Goal: Information Seeking & Learning: Learn about a topic

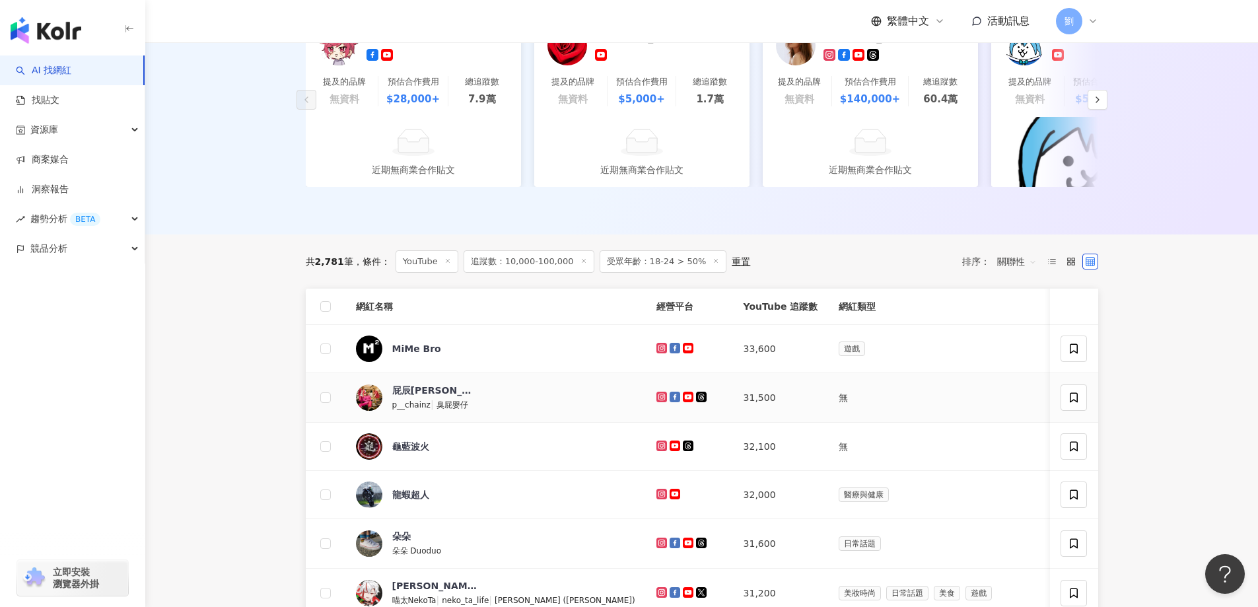
scroll to position [264, 0]
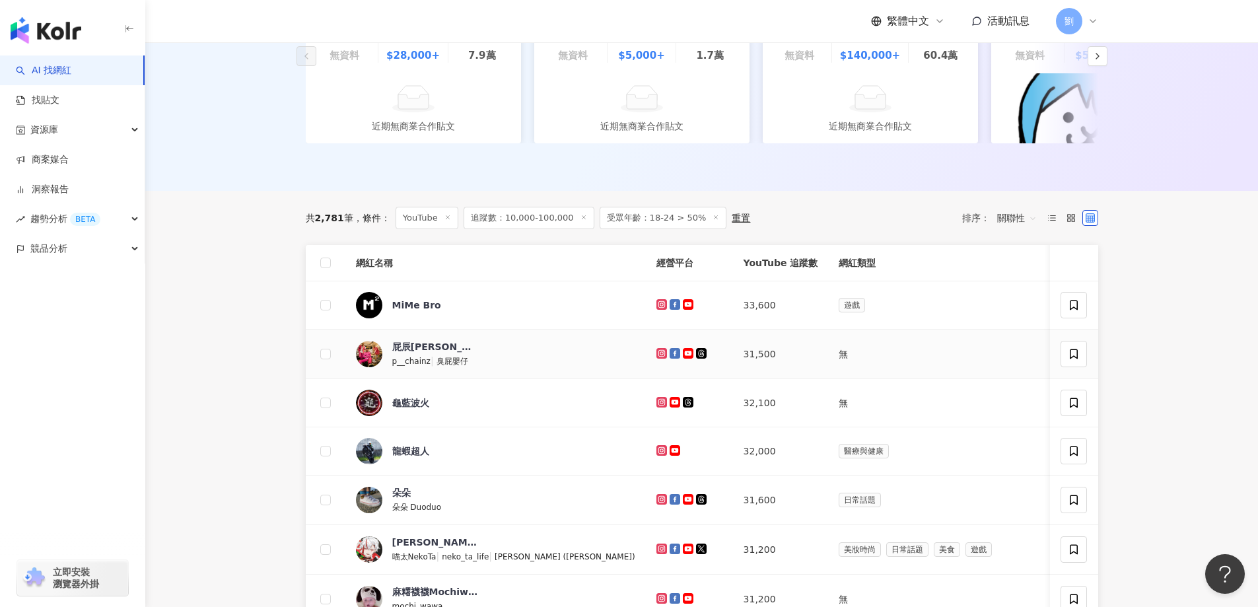
drag, startPoint x: 602, startPoint y: 366, endPoint x: 595, endPoint y: 367, distance: 6.6
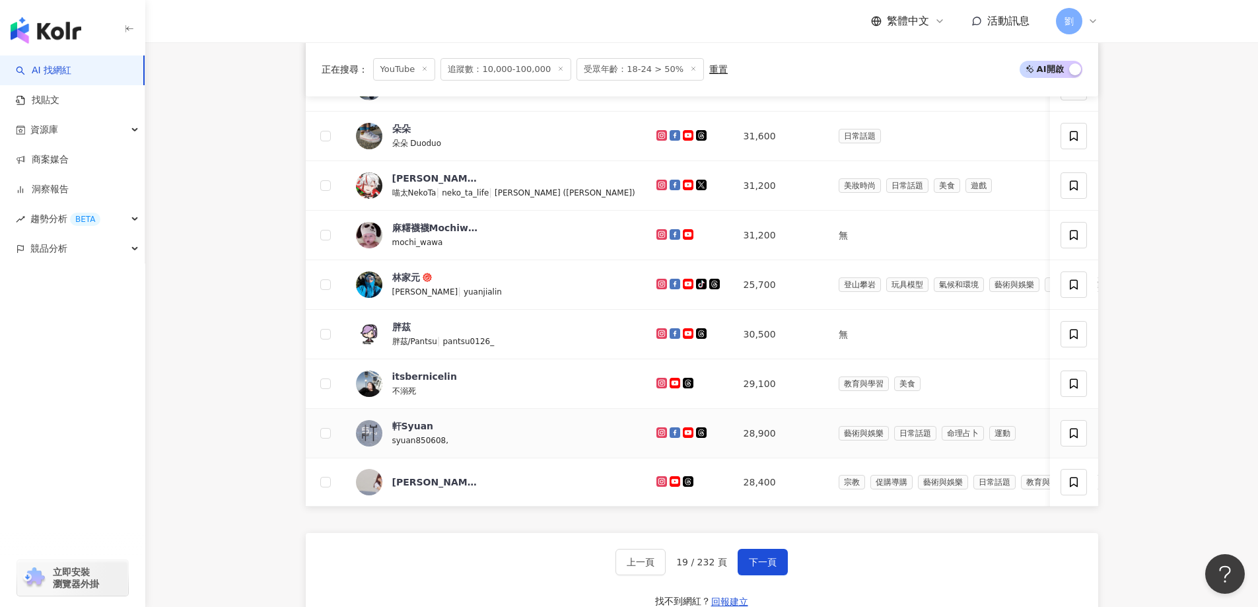
scroll to position [660, 0]
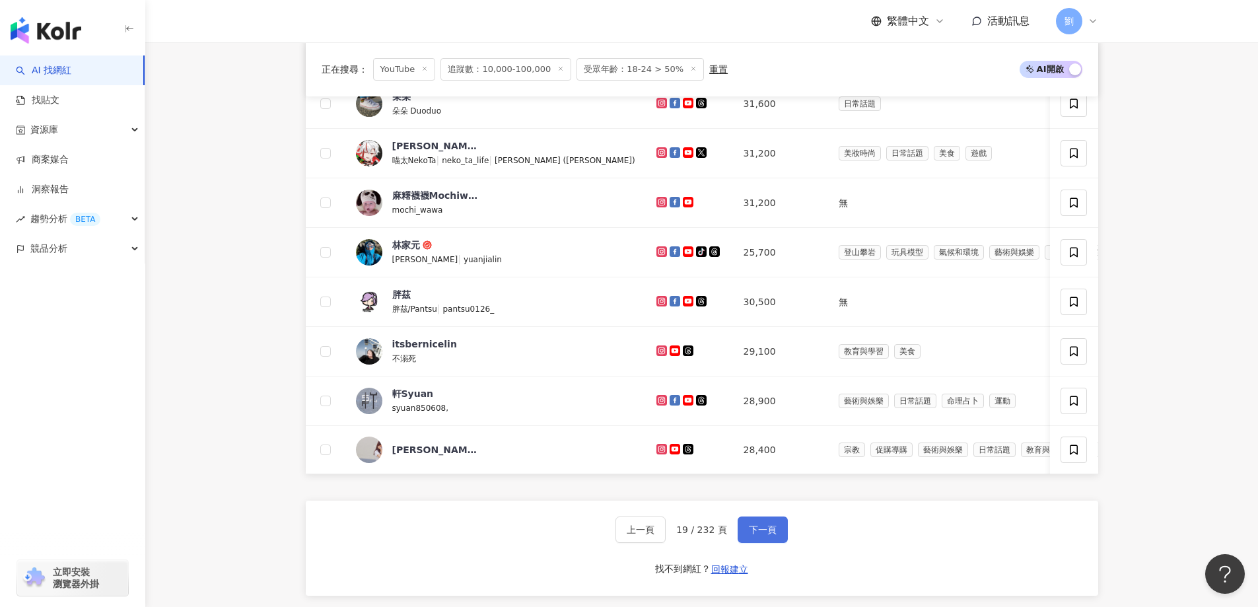
click at [770, 535] on span "下一頁" at bounding box center [763, 529] width 28 height 11
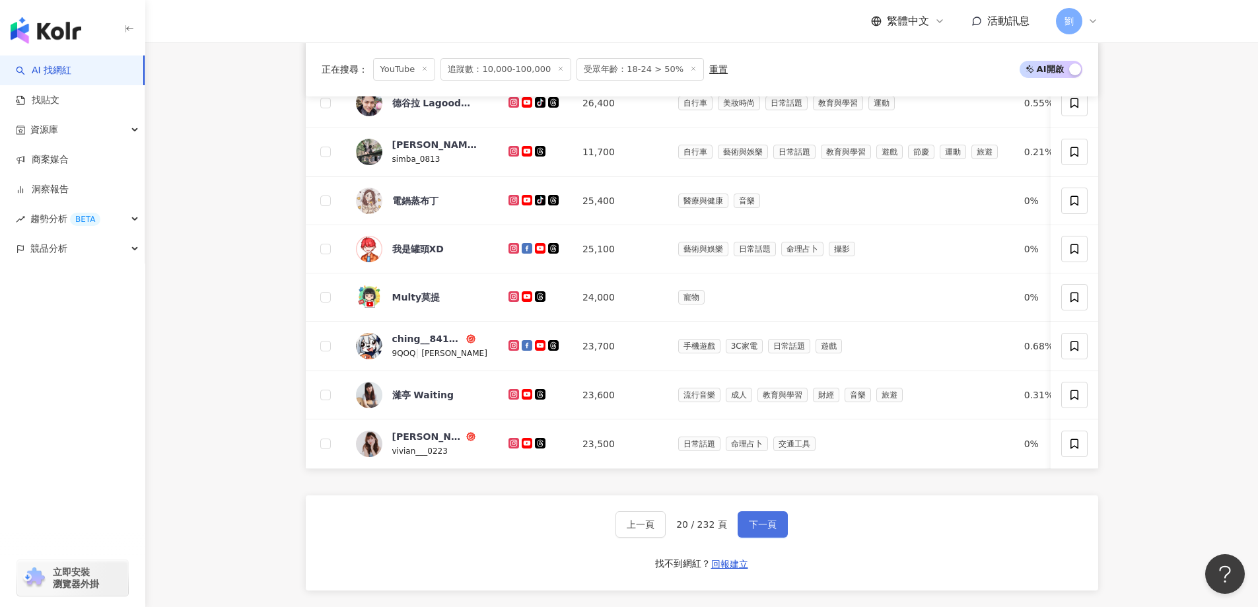
click at [751, 529] on span "下一頁" at bounding box center [763, 524] width 28 height 11
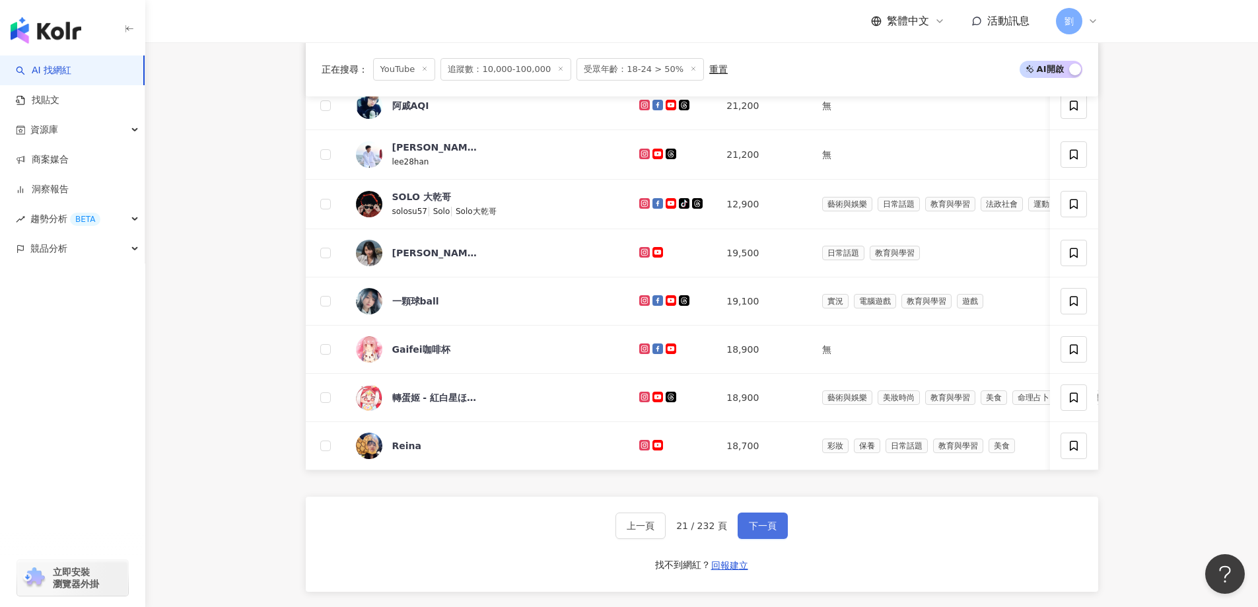
click at [777, 539] on button "下一頁" at bounding box center [762, 525] width 50 height 26
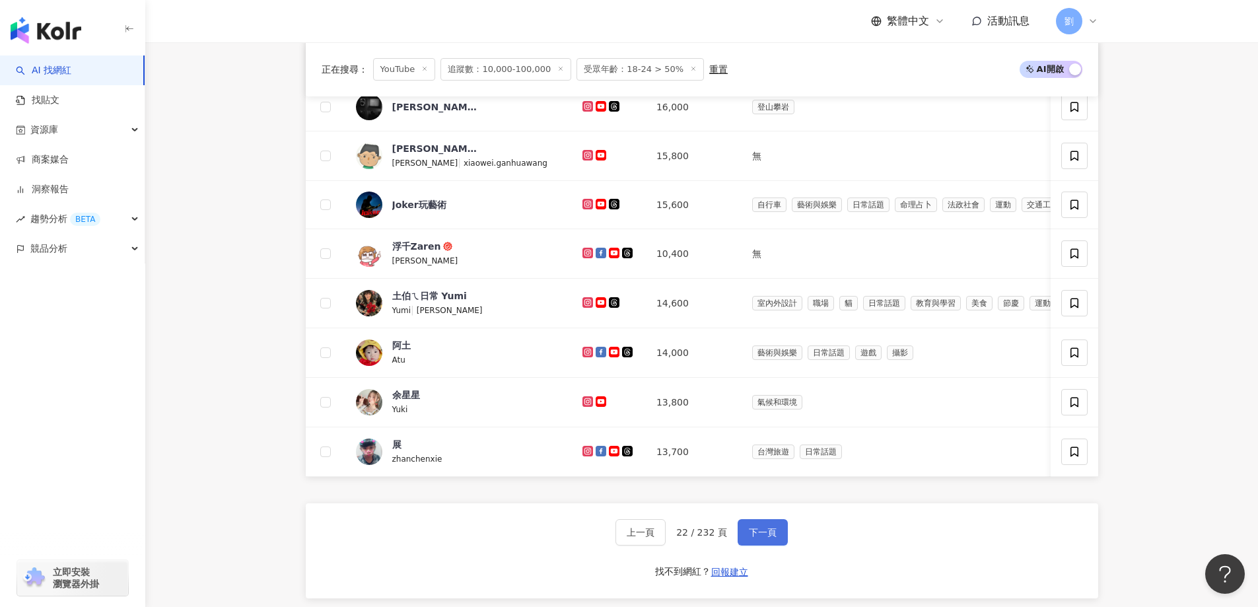
click at [756, 537] on span "下一頁" at bounding box center [763, 532] width 28 height 11
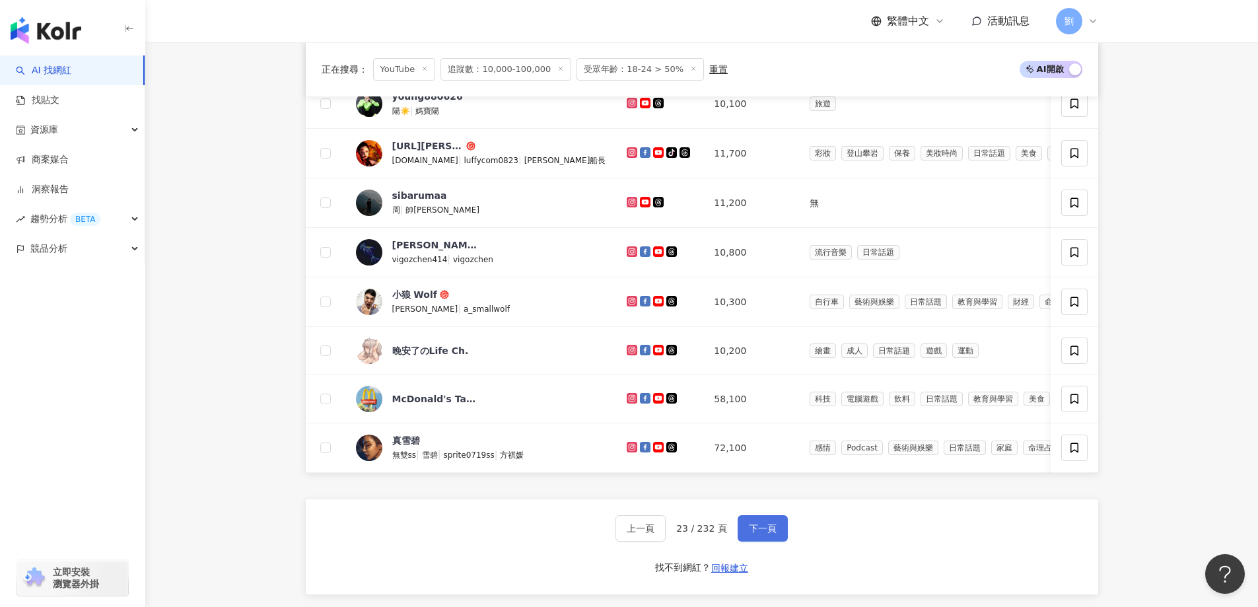
click at [778, 541] on button "下一頁" at bounding box center [762, 528] width 50 height 26
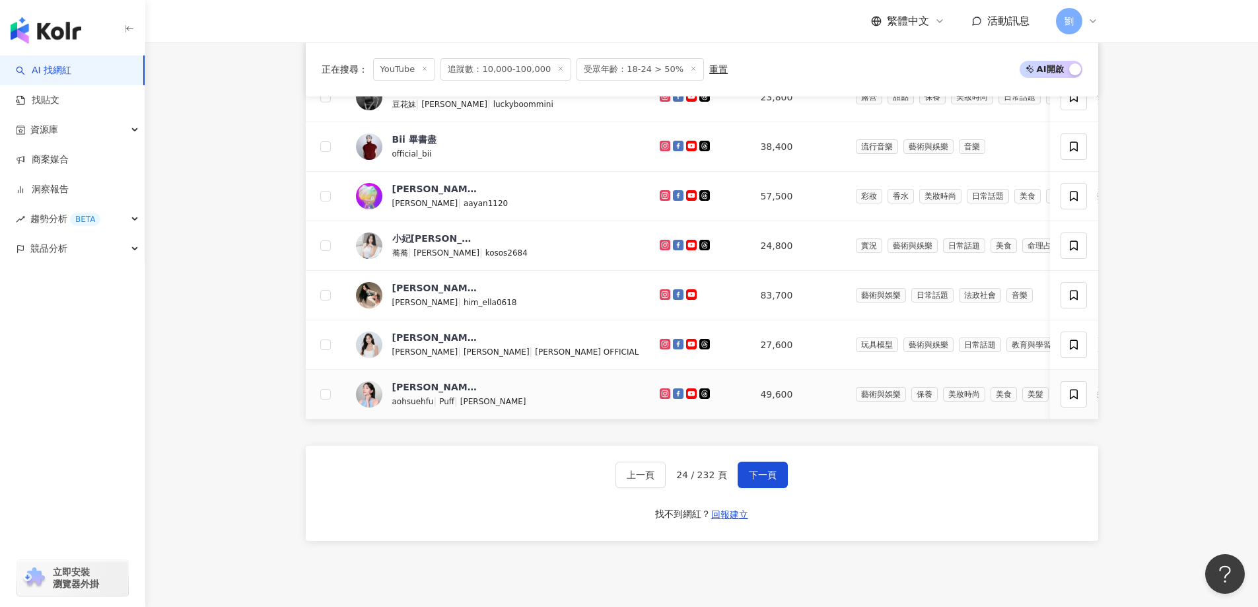
scroll to position [792, 0]
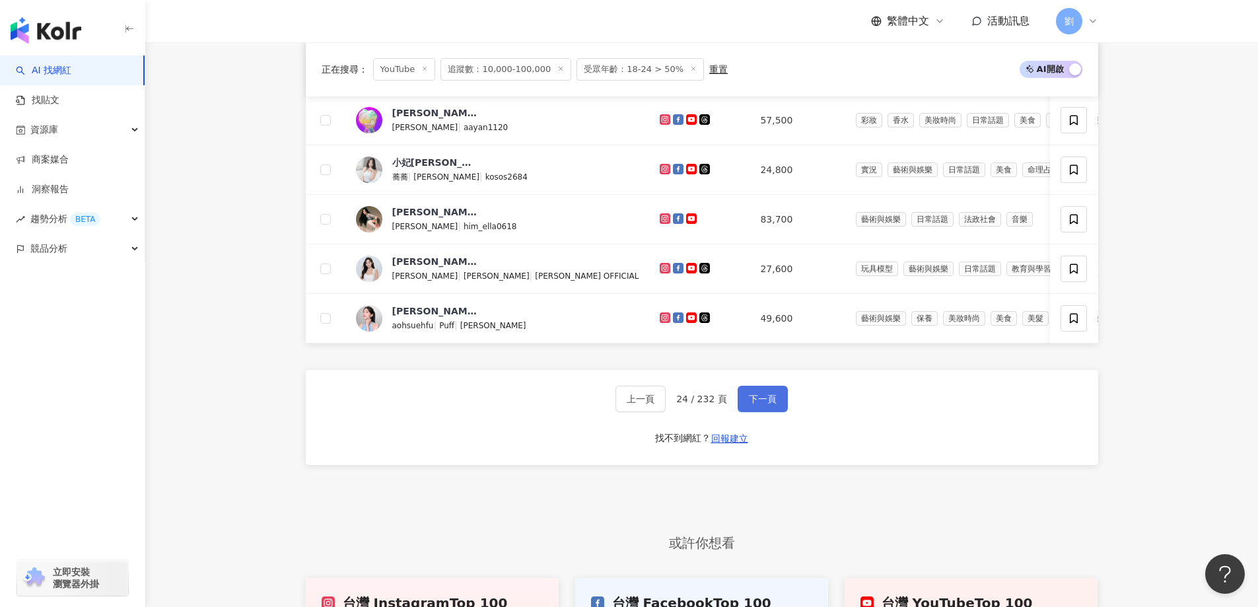
click at [756, 404] on span "下一頁" at bounding box center [763, 398] width 28 height 11
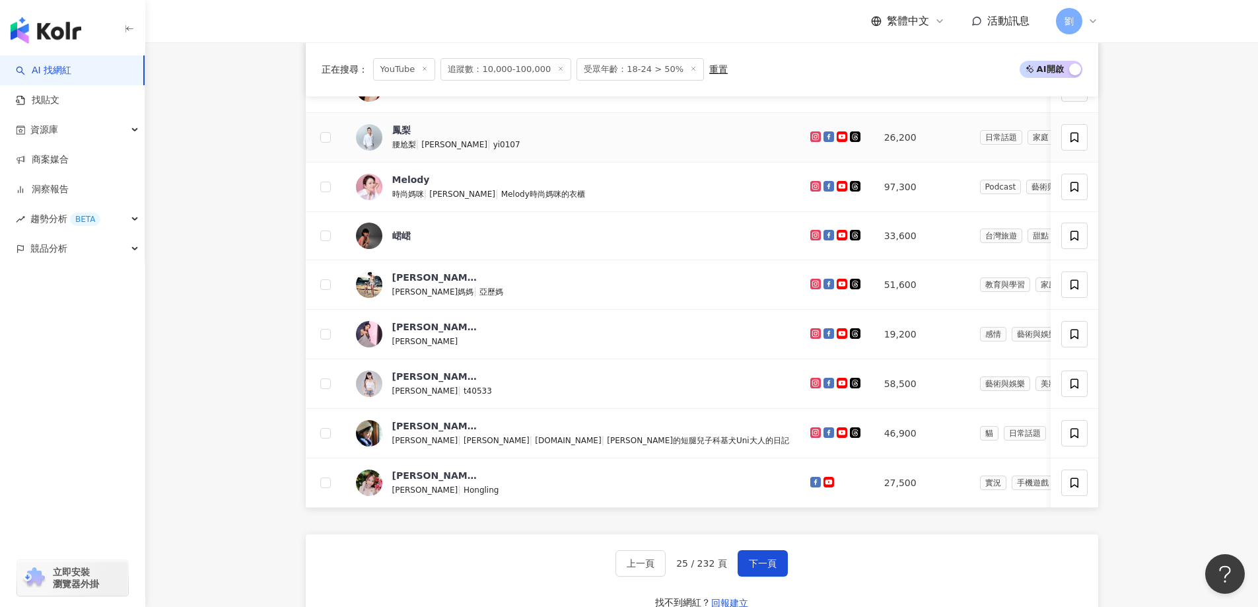
scroll to position [660, 0]
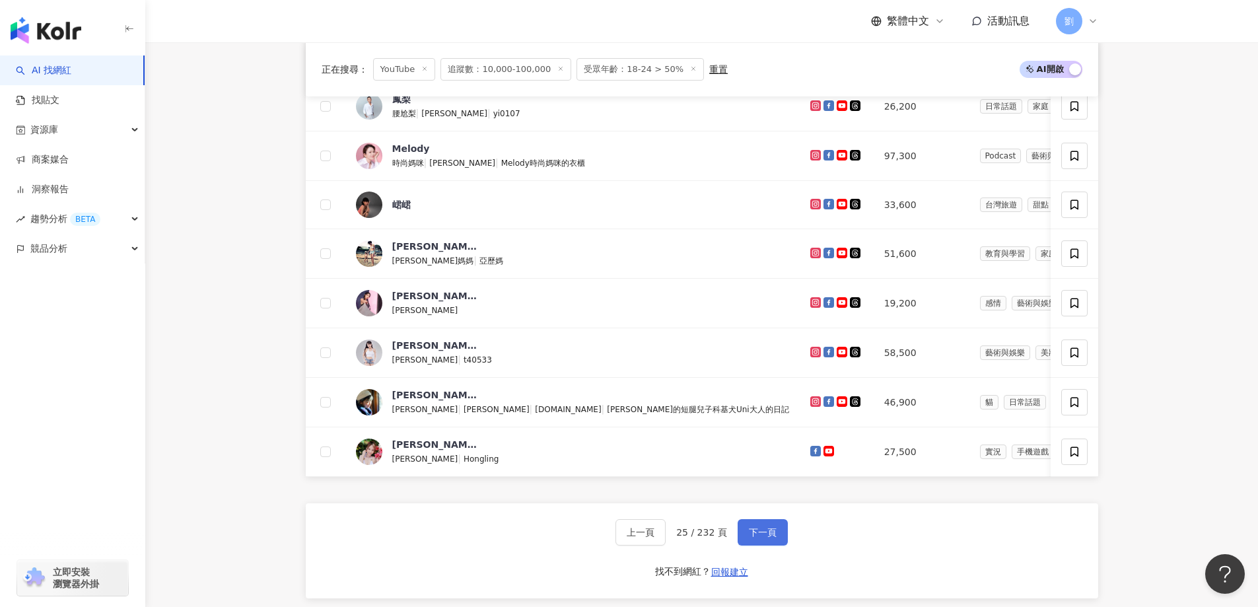
click at [780, 543] on button "下一頁" at bounding box center [762, 532] width 50 height 26
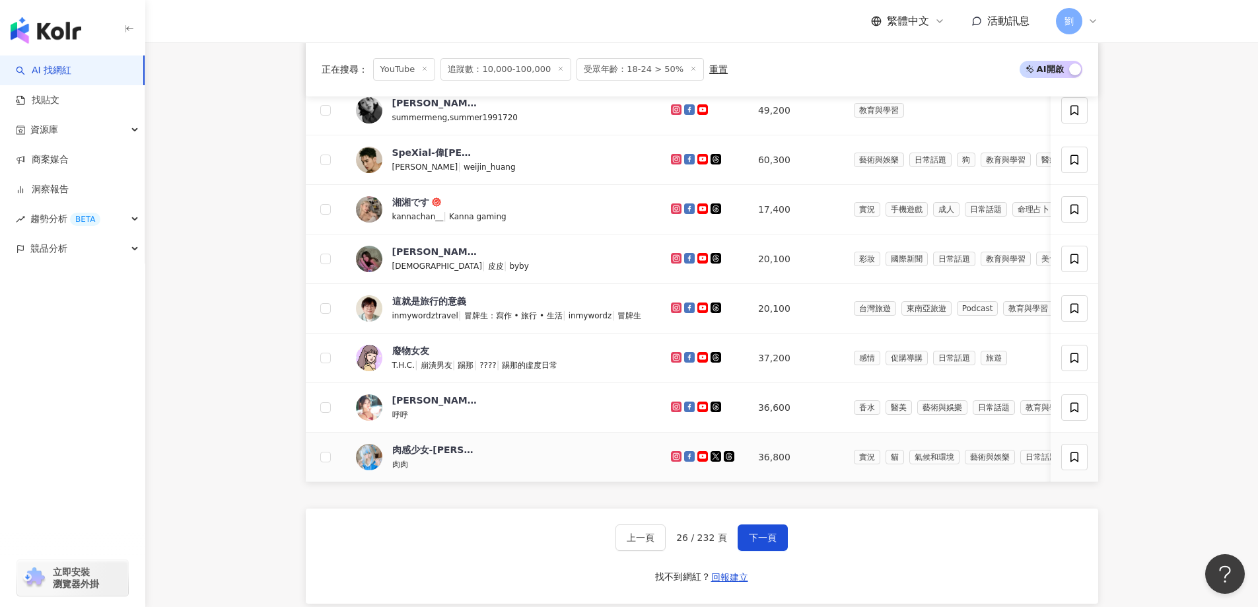
scroll to position [688, 0]
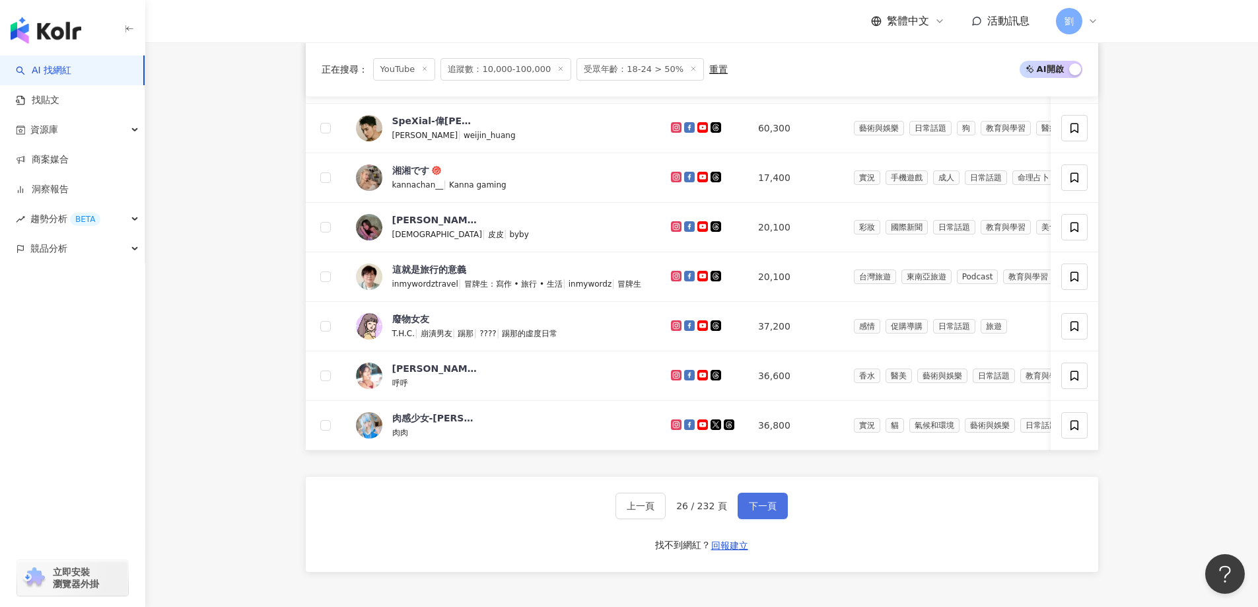
click at [768, 511] on span "下一頁" at bounding box center [763, 505] width 28 height 11
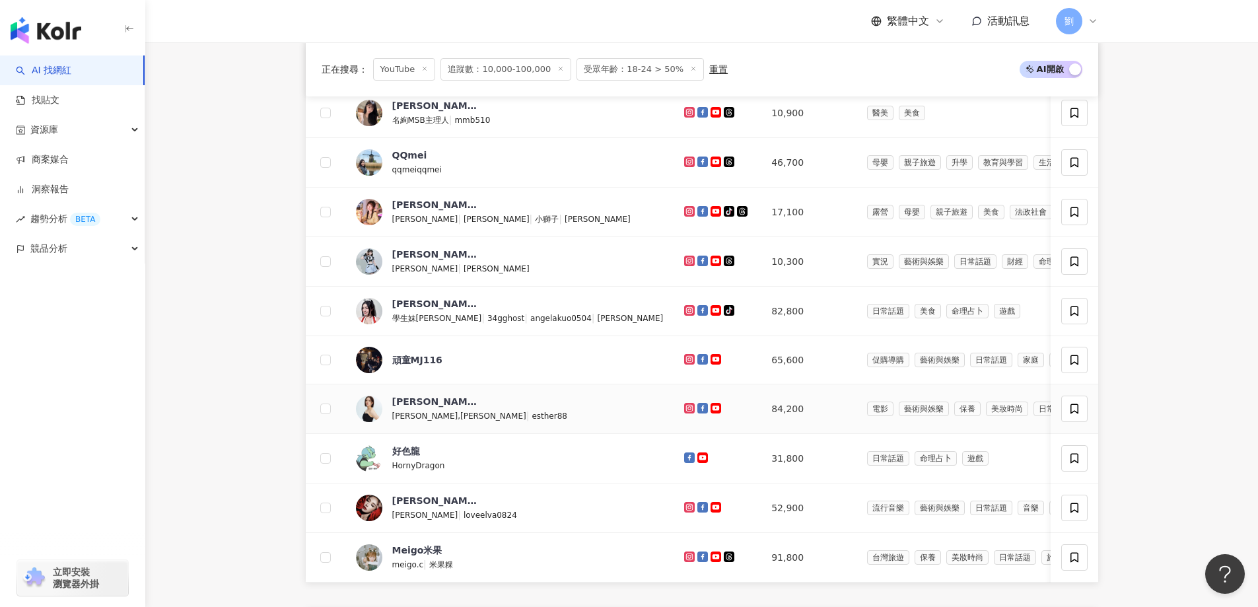
scroll to position [952, 0]
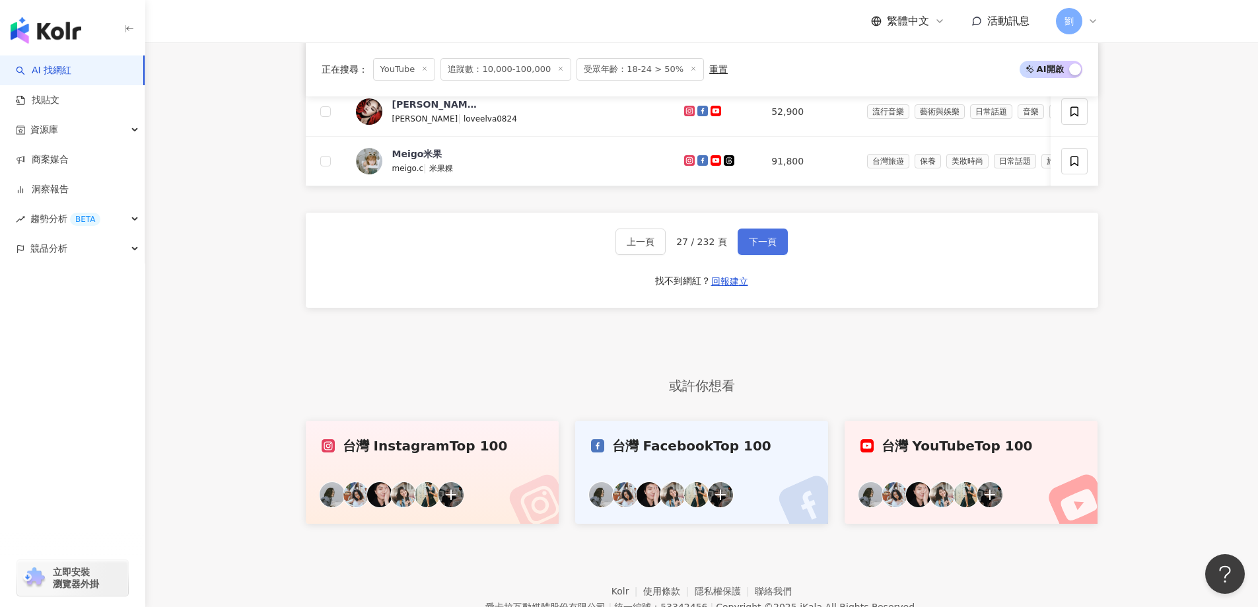
click at [770, 247] on span "下一頁" at bounding box center [763, 241] width 28 height 11
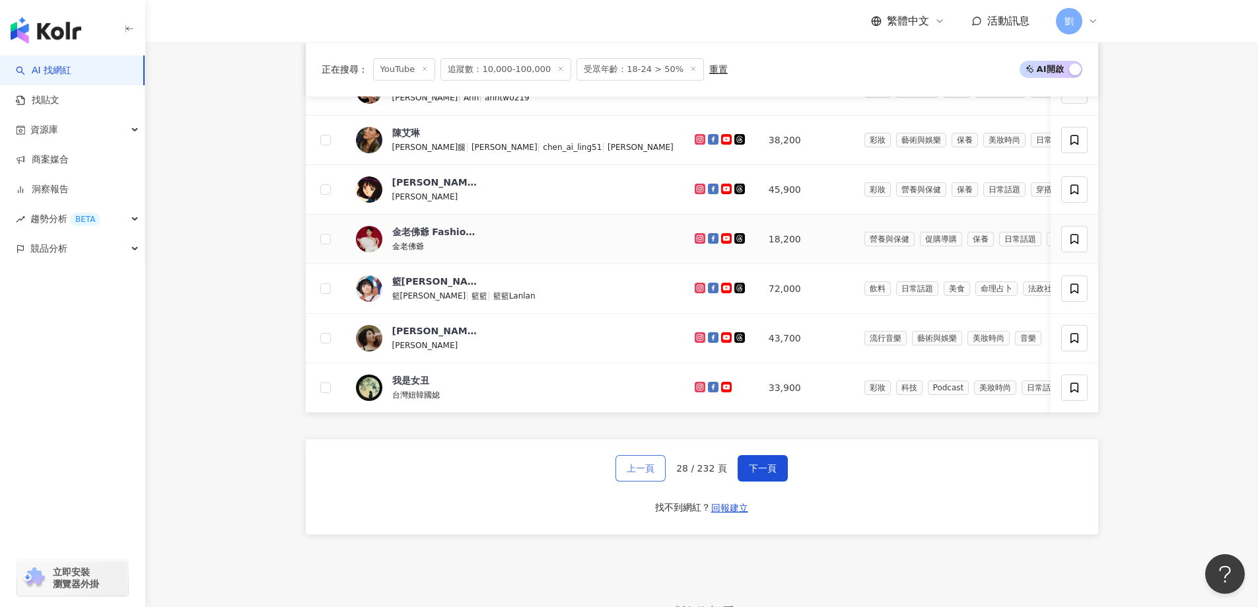
scroll to position [820, 0]
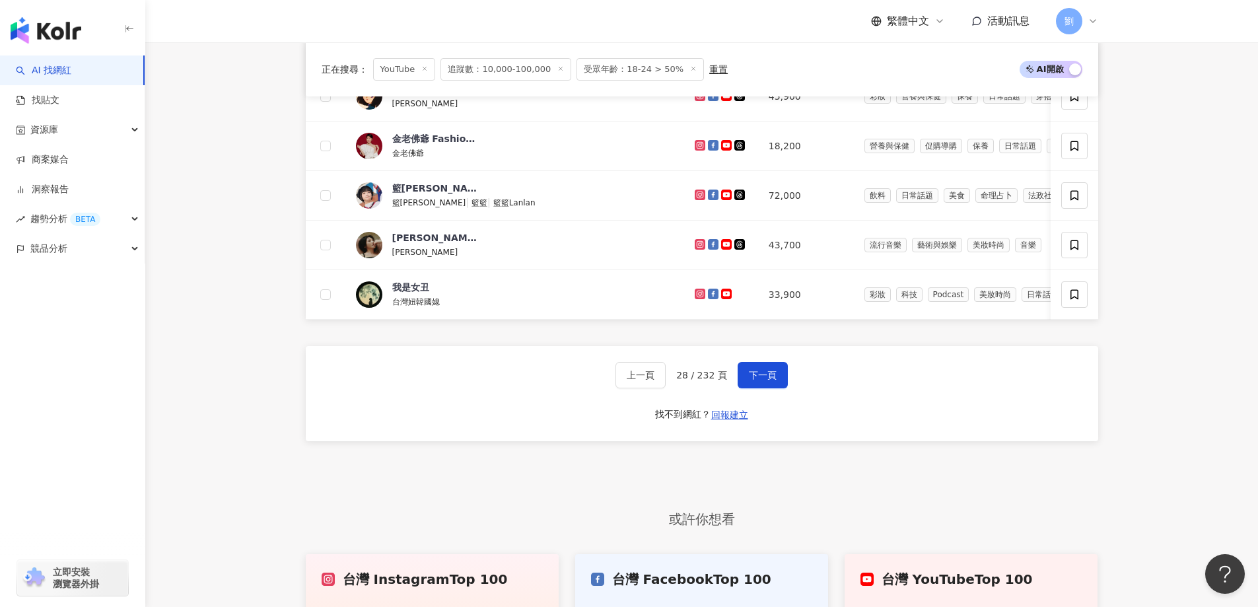
click at [743, 409] on div "上一頁 28 / 232 頁 下一頁 找不到網紅？ 回報建立" at bounding box center [702, 393] width 792 height 95
click at [749, 388] on button "下一頁" at bounding box center [762, 375] width 50 height 26
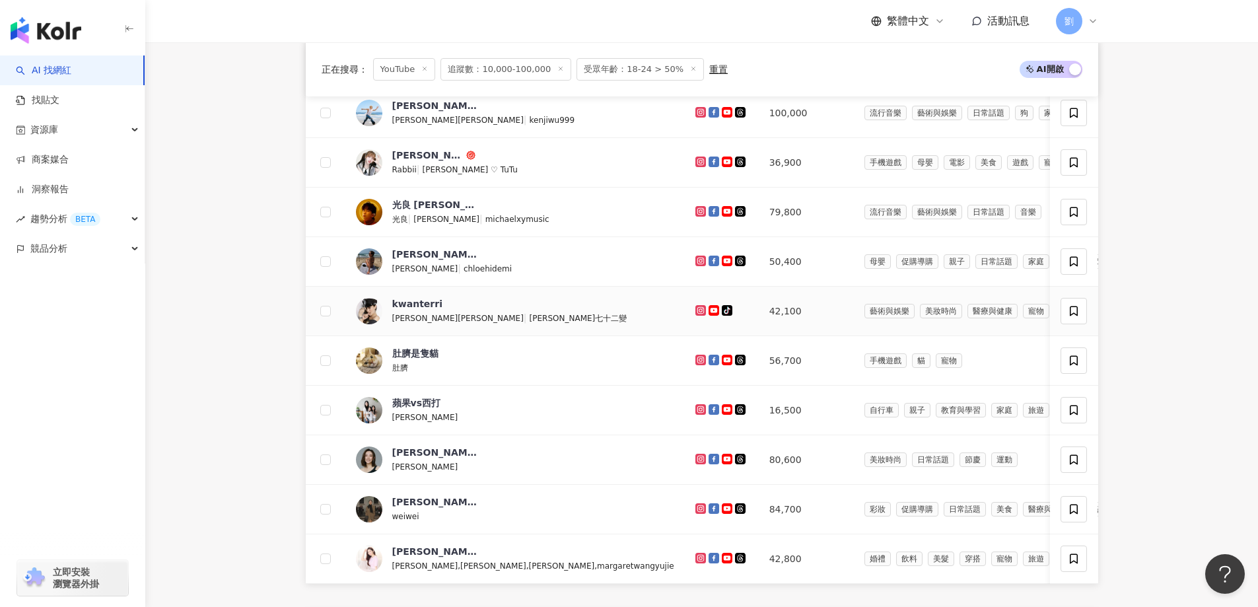
scroll to position [688, 0]
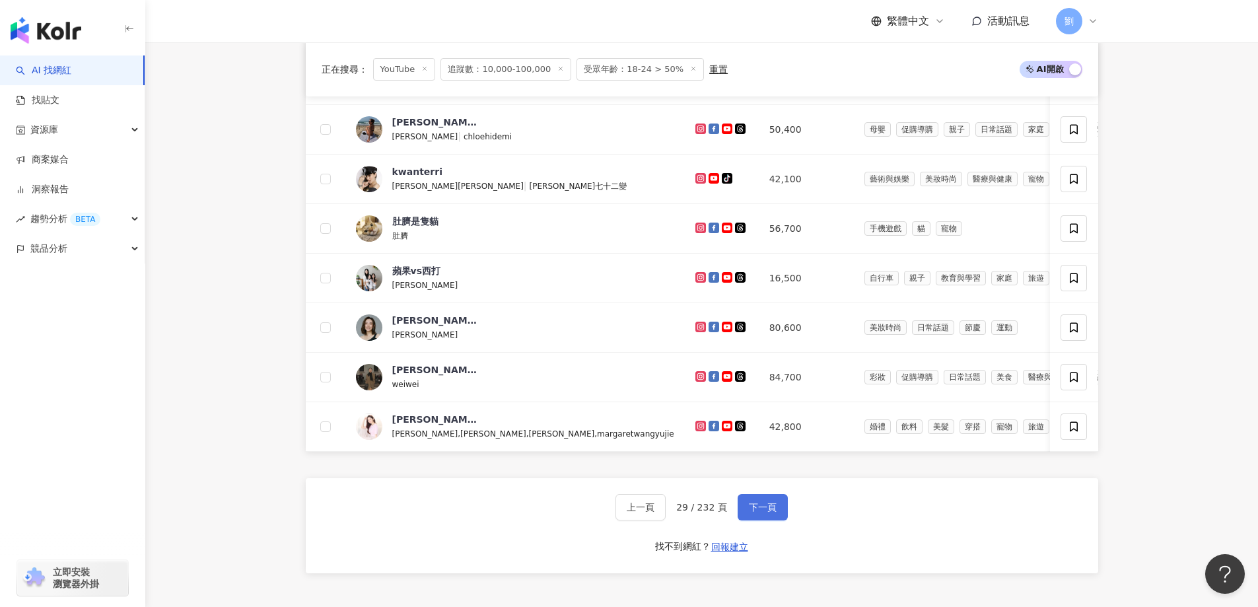
click at [758, 518] on button "下一頁" at bounding box center [762, 507] width 50 height 26
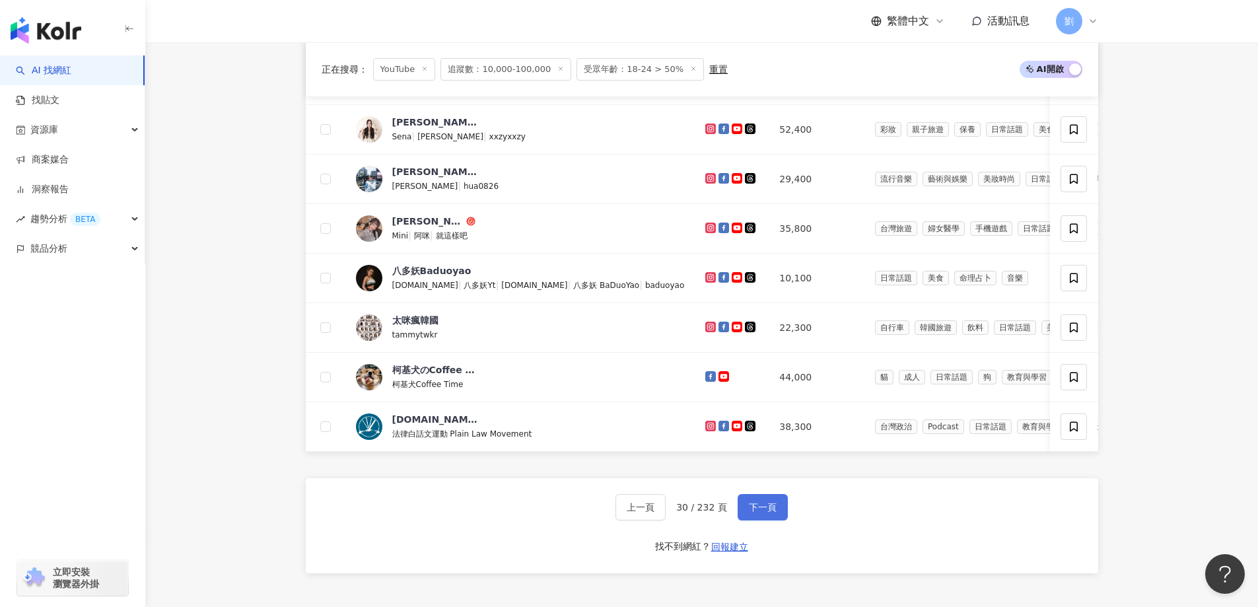
click at [774, 520] on button "下一頁" at bounding box center [762, 507] width 50 height 26
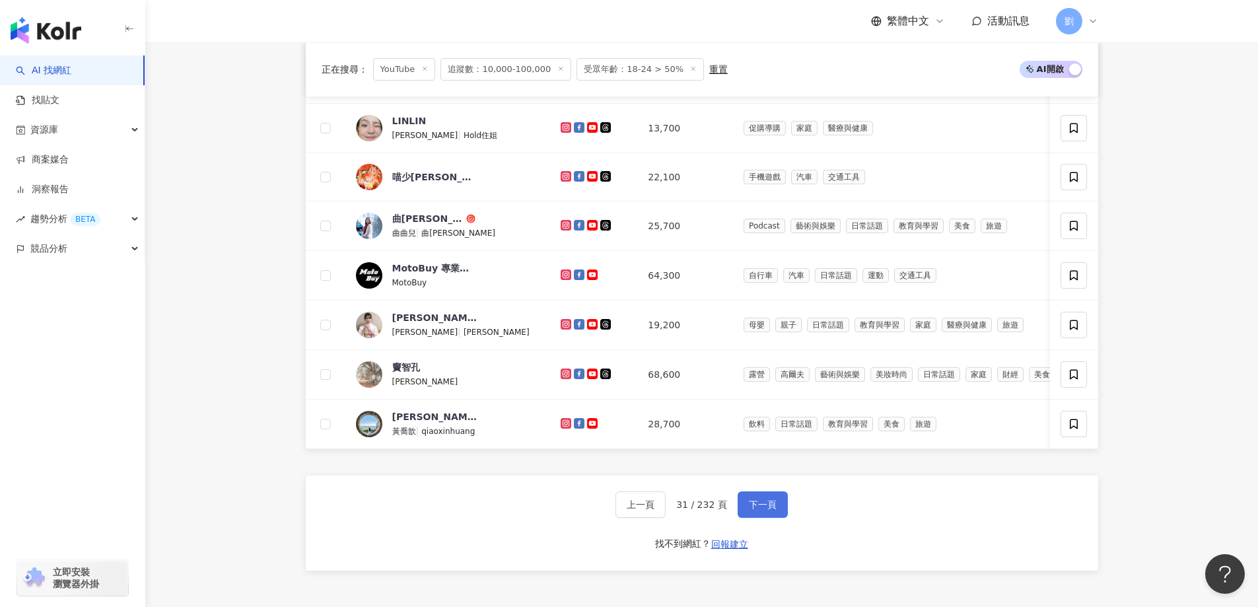
click at [757, 510] on span "下一頁" at bounding box center [763, 504] width 28 height 11
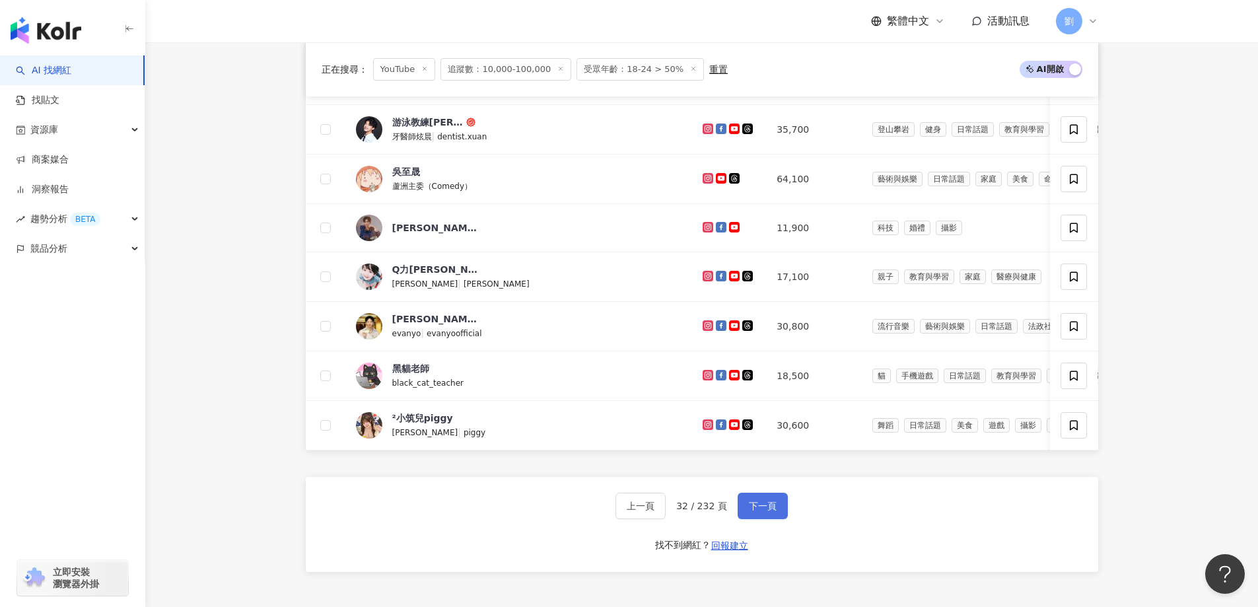
click at [764, 511] on span "下一頁" at bounding box center [763, 505] width 28 height 11
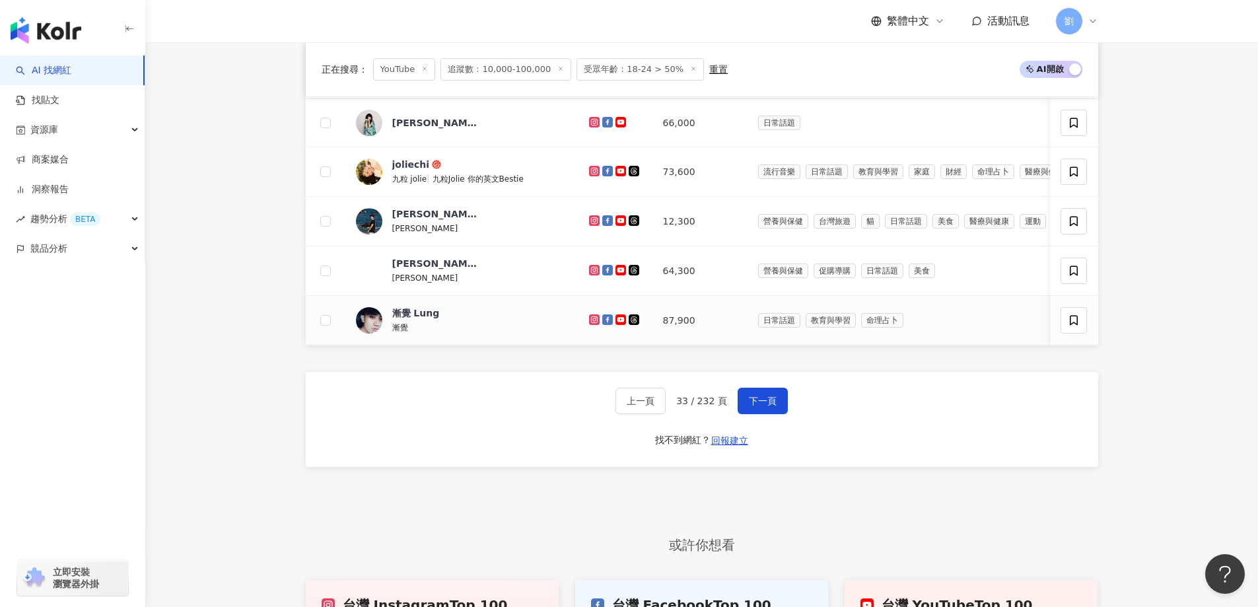
scroll to position [952, 0]
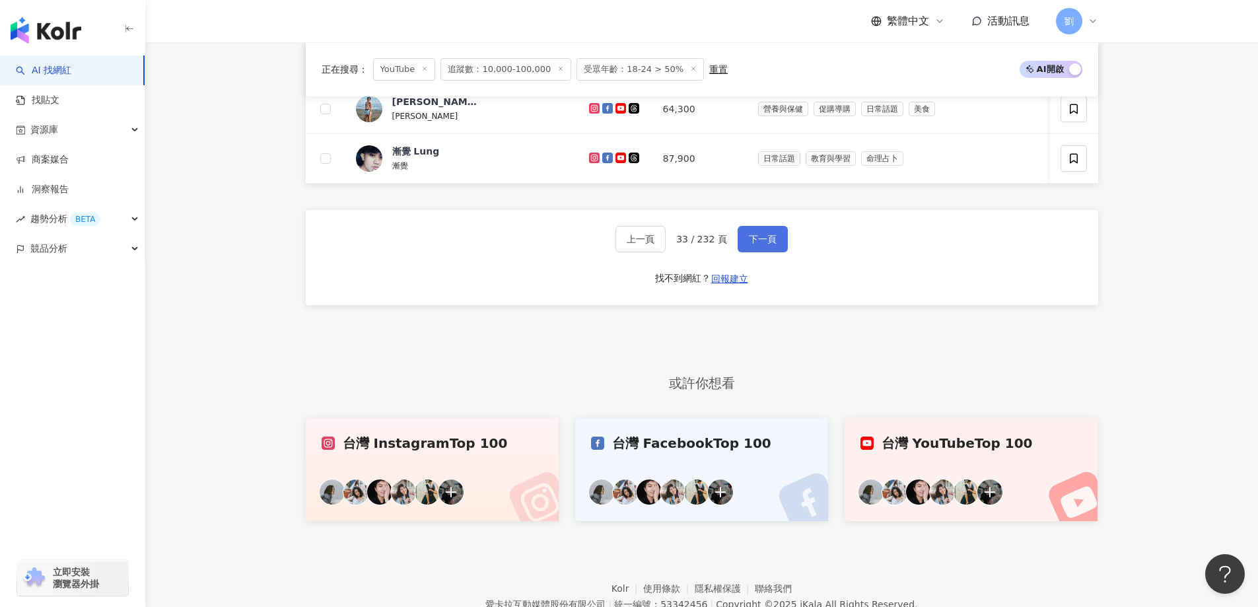
click at [762, 252] on button "下一頁" at bounding box center [762, 239] width 50 height 26
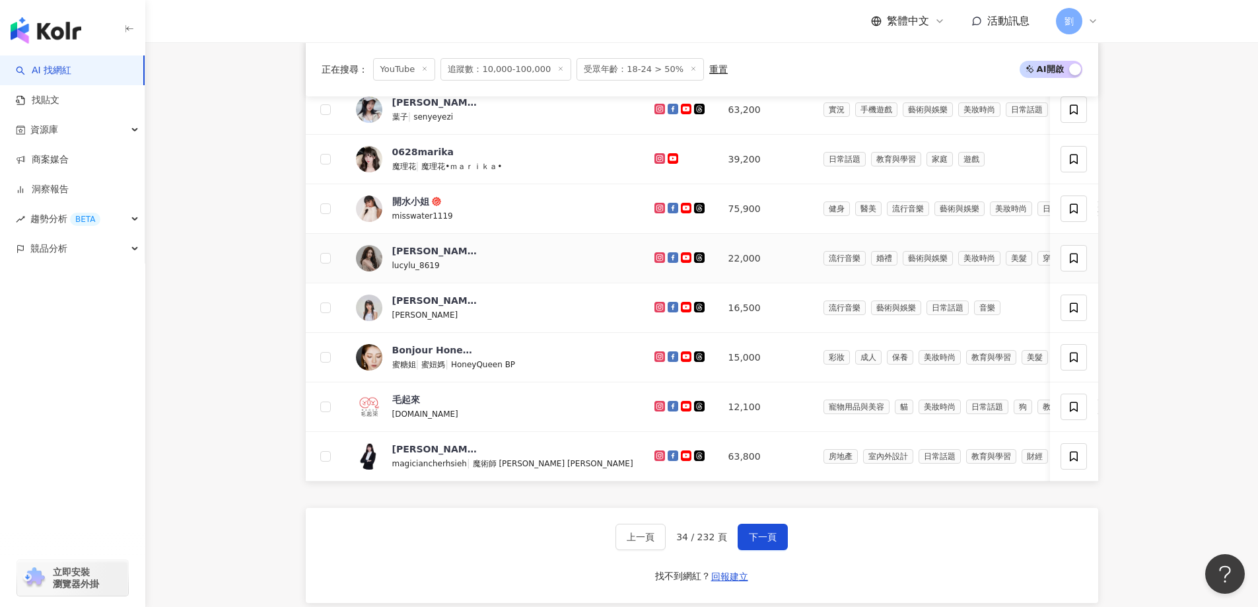
scroll to position [688, 0]
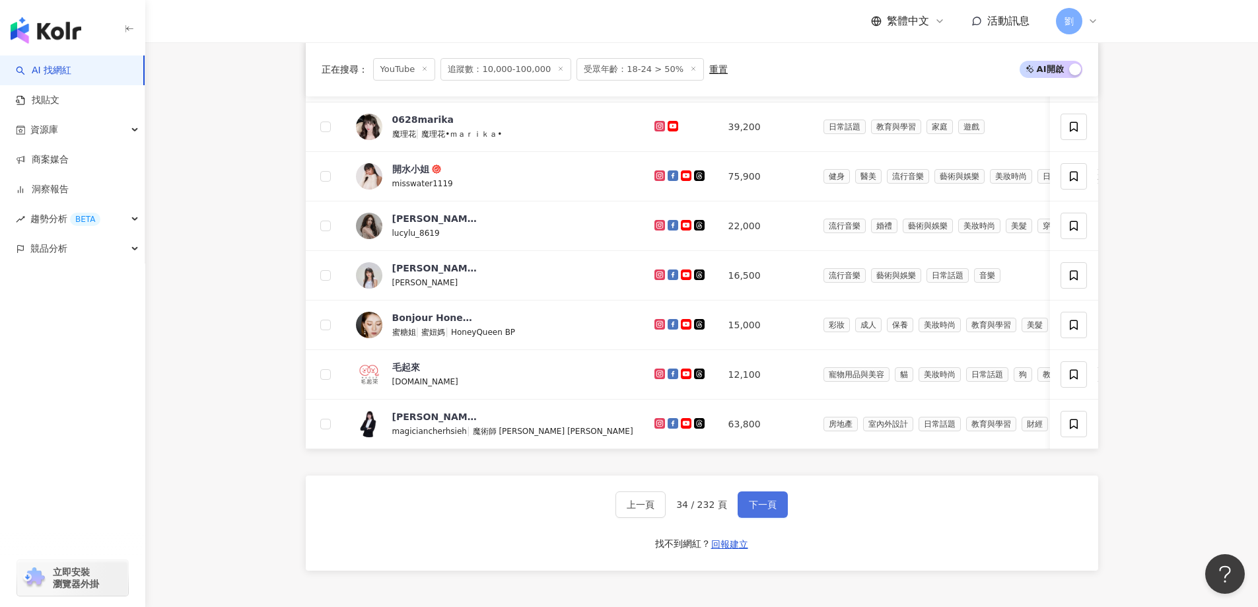
click at [769, 510] on span "下一頁" at bounding box center [763, 504] width 28 height 11
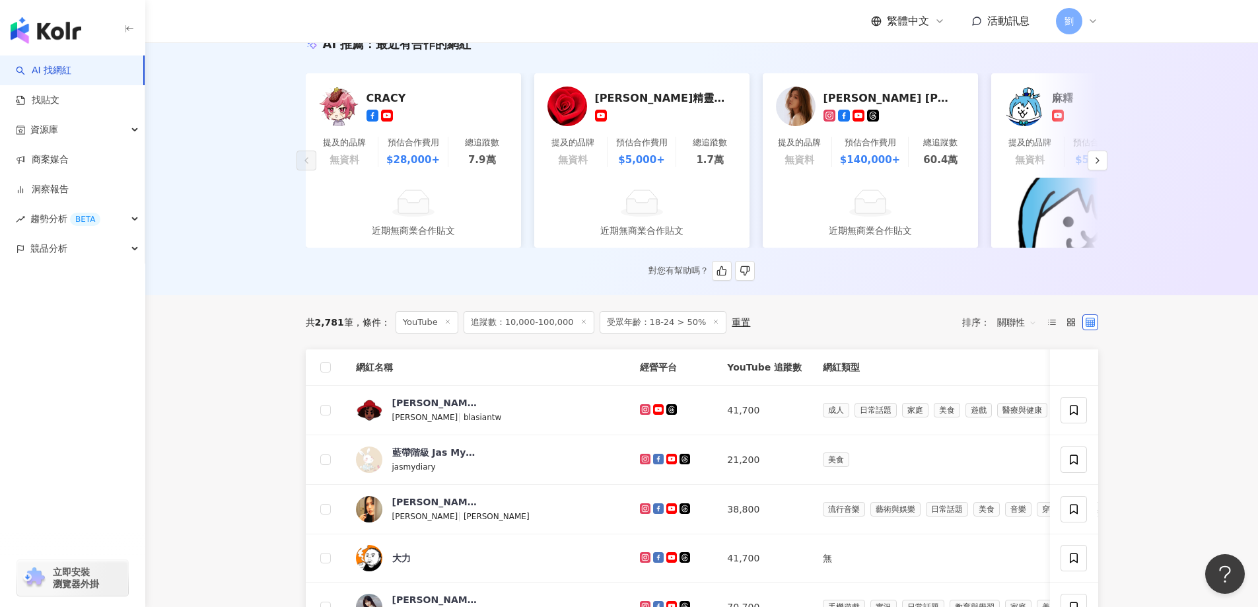
scroll to position [0, 0]
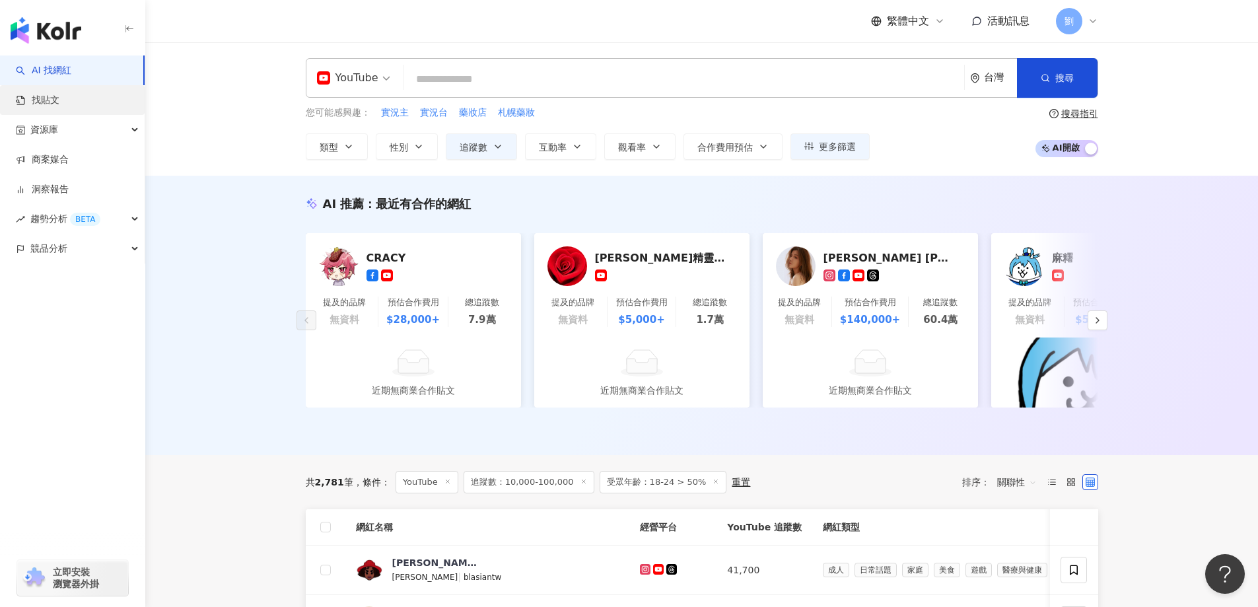
click at [59, 97] on link "找貼文" at bounding box center [38, 100] width 44 height 13
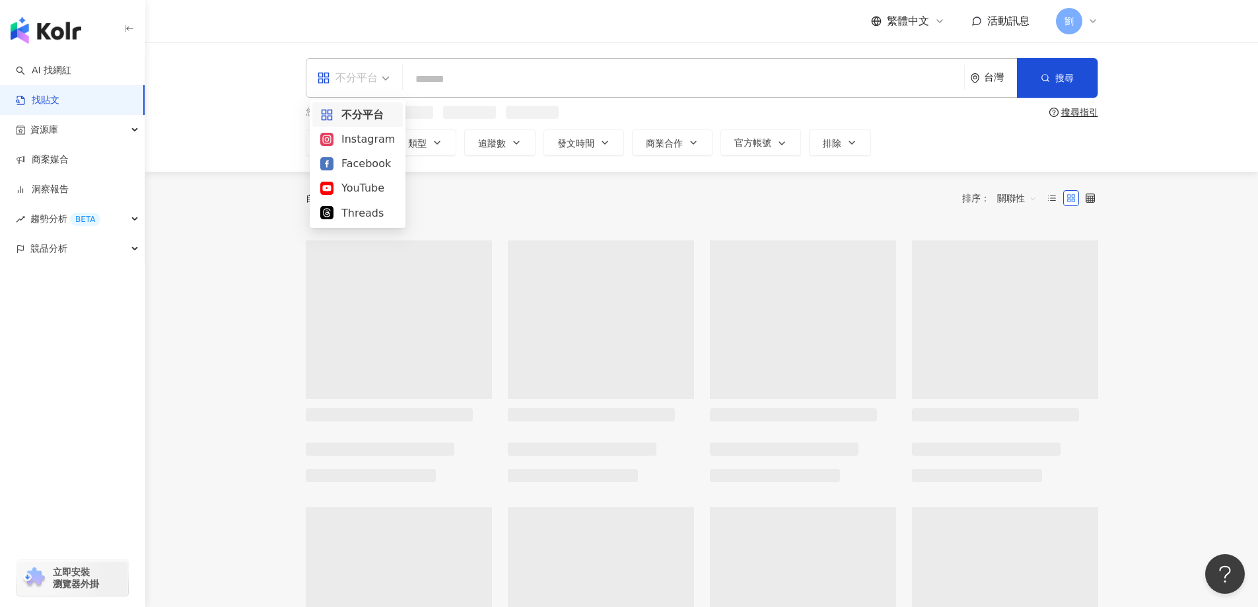
click at [369, 78] on div "不分平台" at bounding box center [347, 77] width 61 height 21
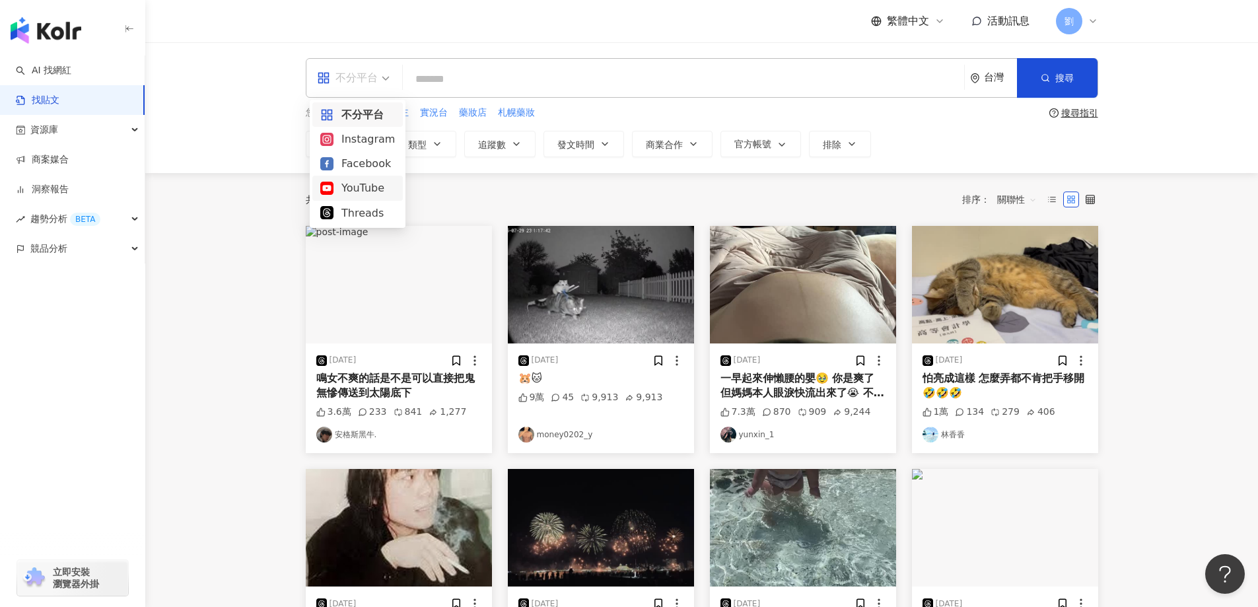
click at [356, 187] on div "YouTube" at bounding box center [357, 188] width 75 height 17
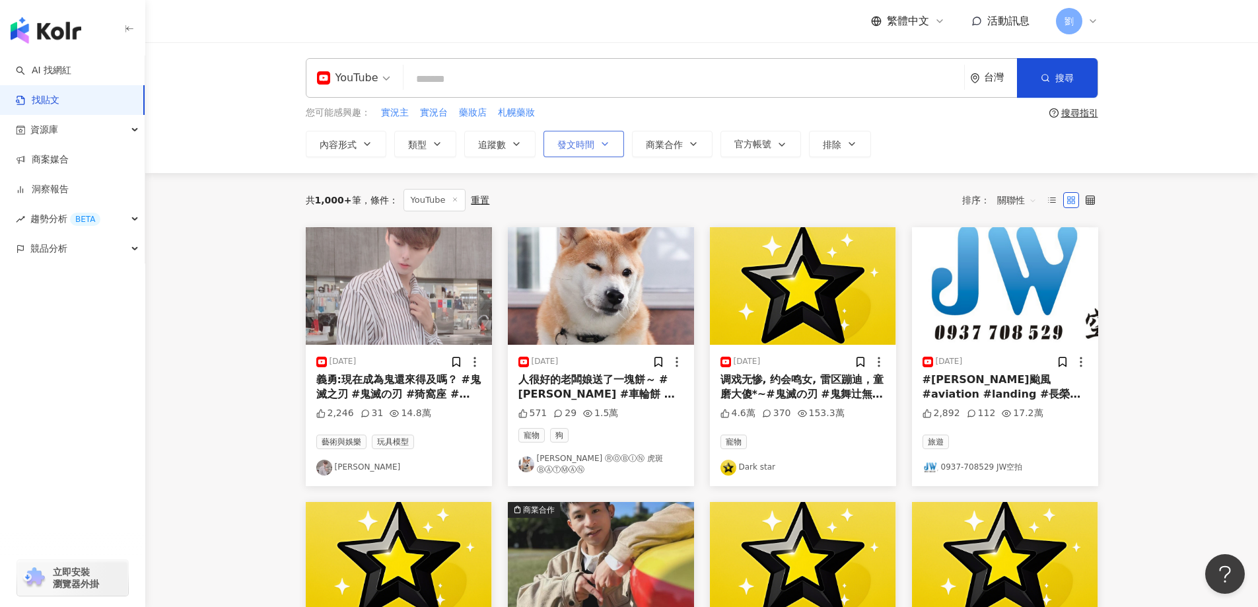
click at [598, 154] on button "發文時間" at bounding box center [583, 144] width 81 height 26
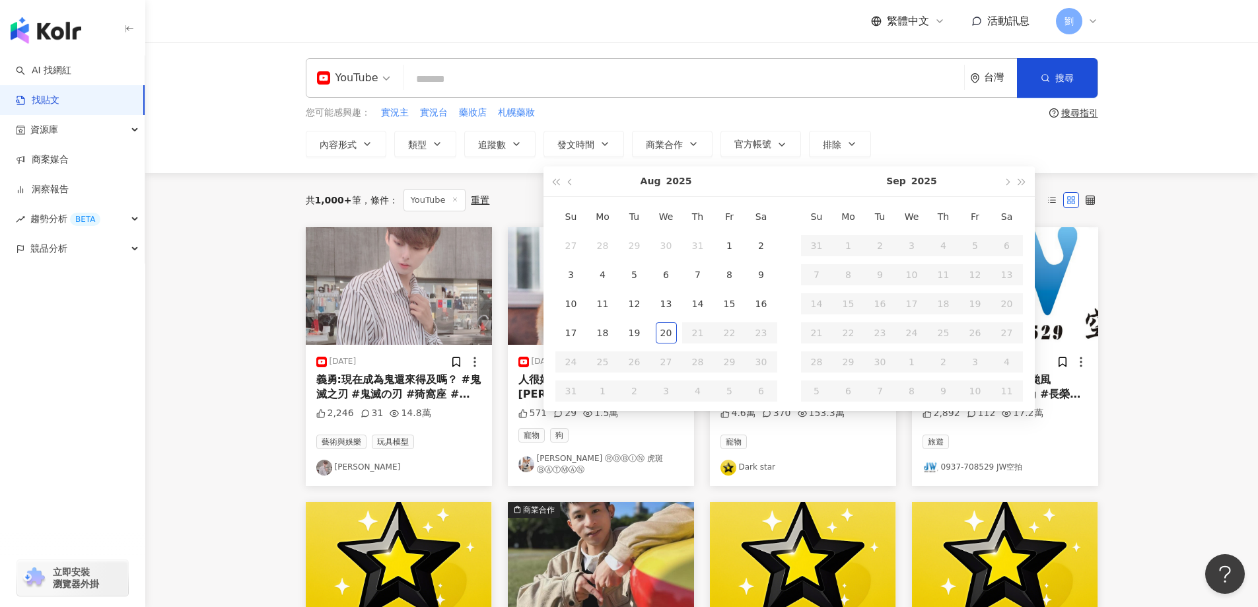
type input "**********"
click at [573, 184] on button "button" at bounding box center [570, 181] width 15 height 30
type input "**********"
click at [632, 242] on div "1" at bounding box center [634, 245] width 21 height 21
type input "**********"
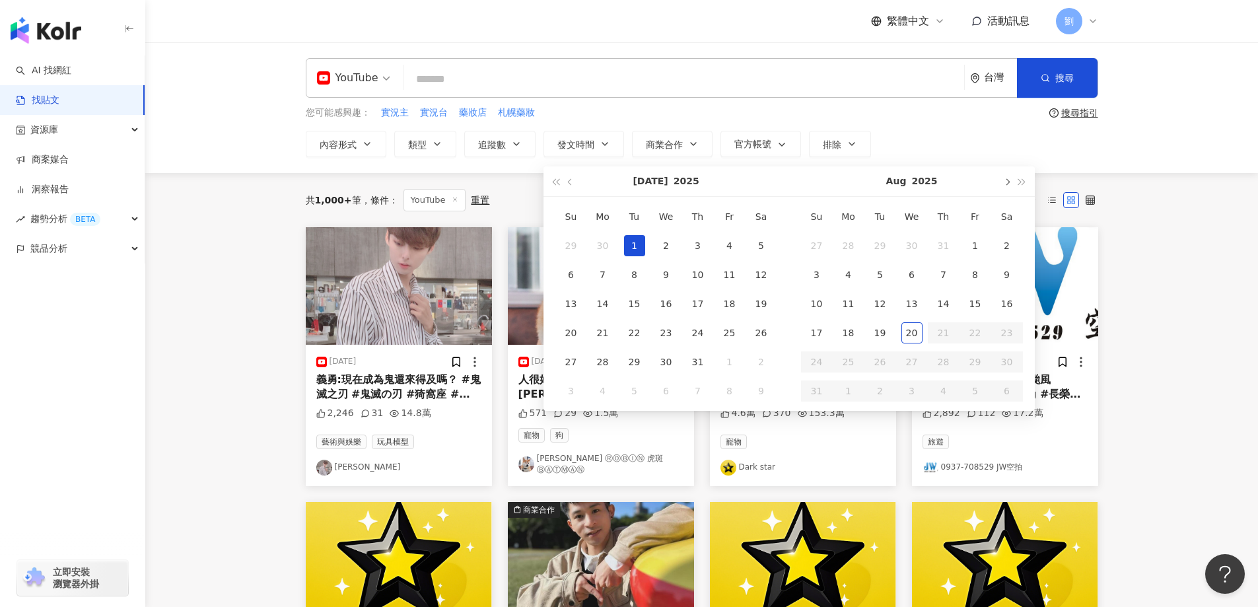
click at [1011, 189] on button "button" at bounding box center [1006, 181] width 15 height 30
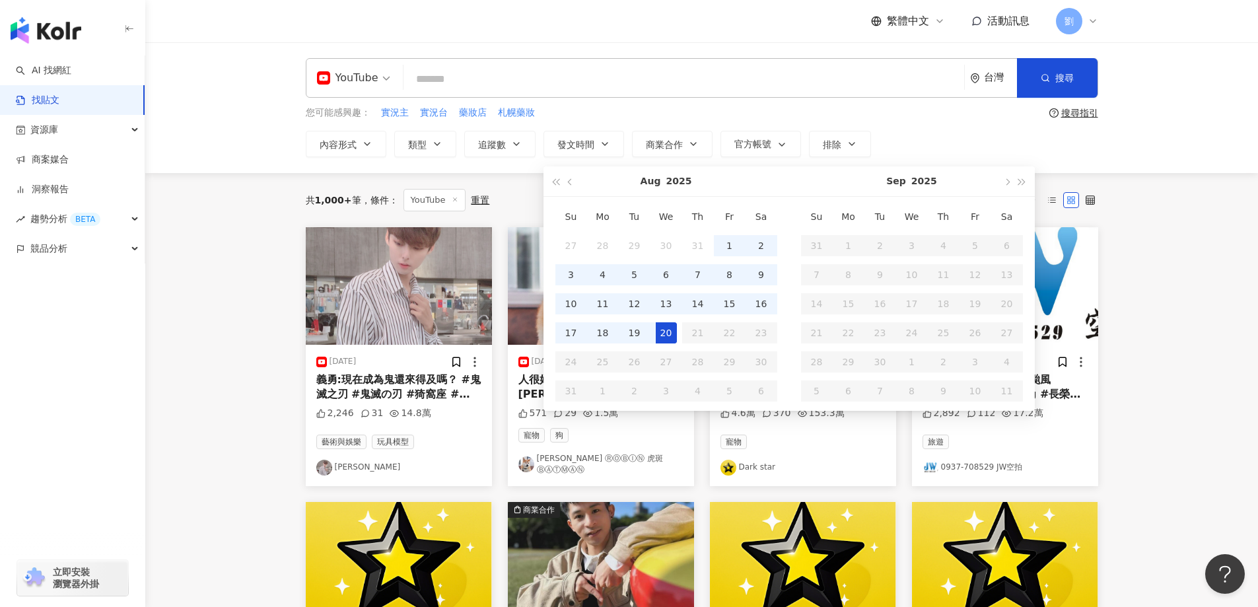
click at [667, 331] on div "20" at bounding box center [666, 332] width 21 height 21
type input "**********"
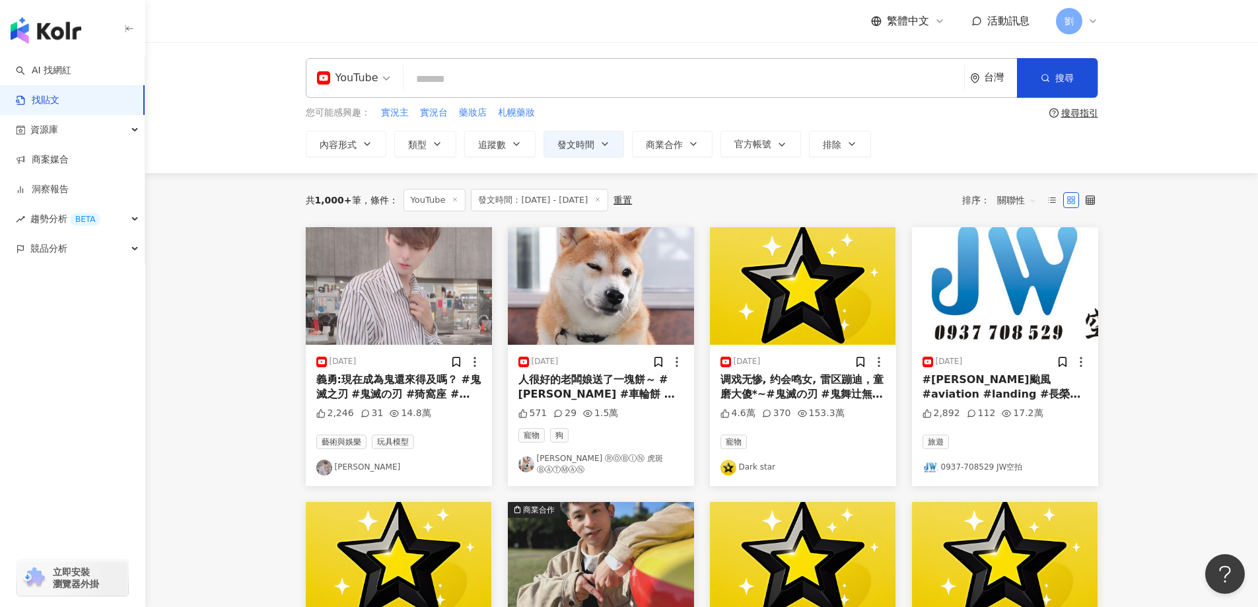
click at [451, 88] on input "search" at bounding box center [684, 79] width 550 height 28
type input "**"
click at [1050, 93] on button "搜尋" at bounding box center [1057, 78] width 81 height 40
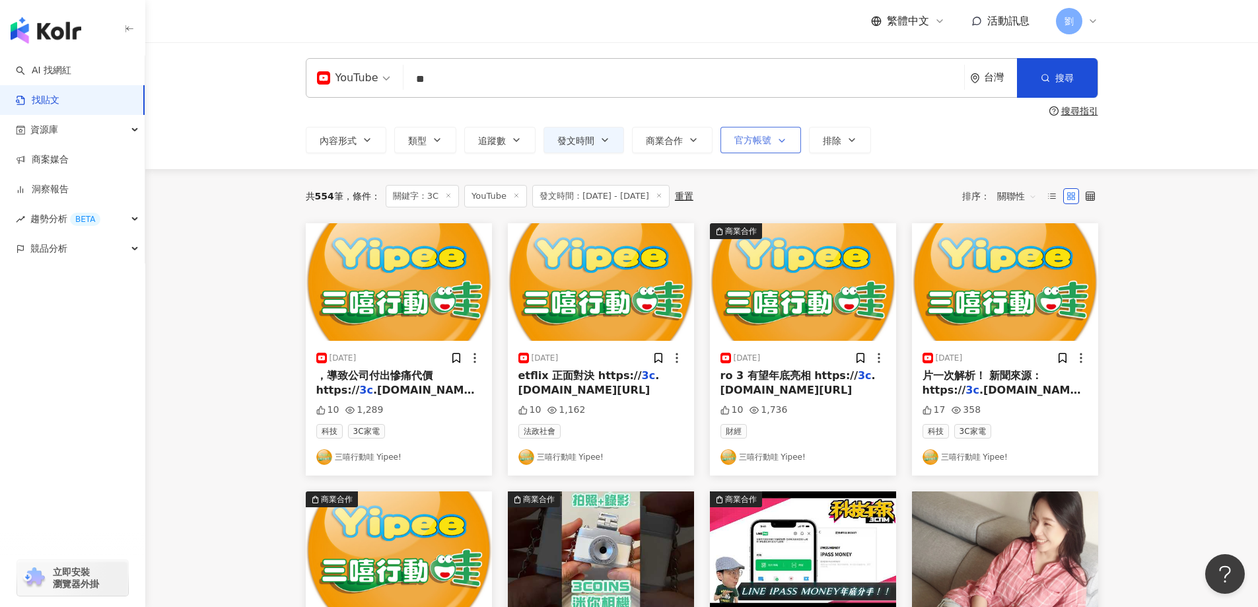
click at [760, 135] on span "官方帳號" at bounding box center [752, 140] width 37 height 11
click at [840, 139] on span "排除" at bounding box center [832, 140] width 18 height 11
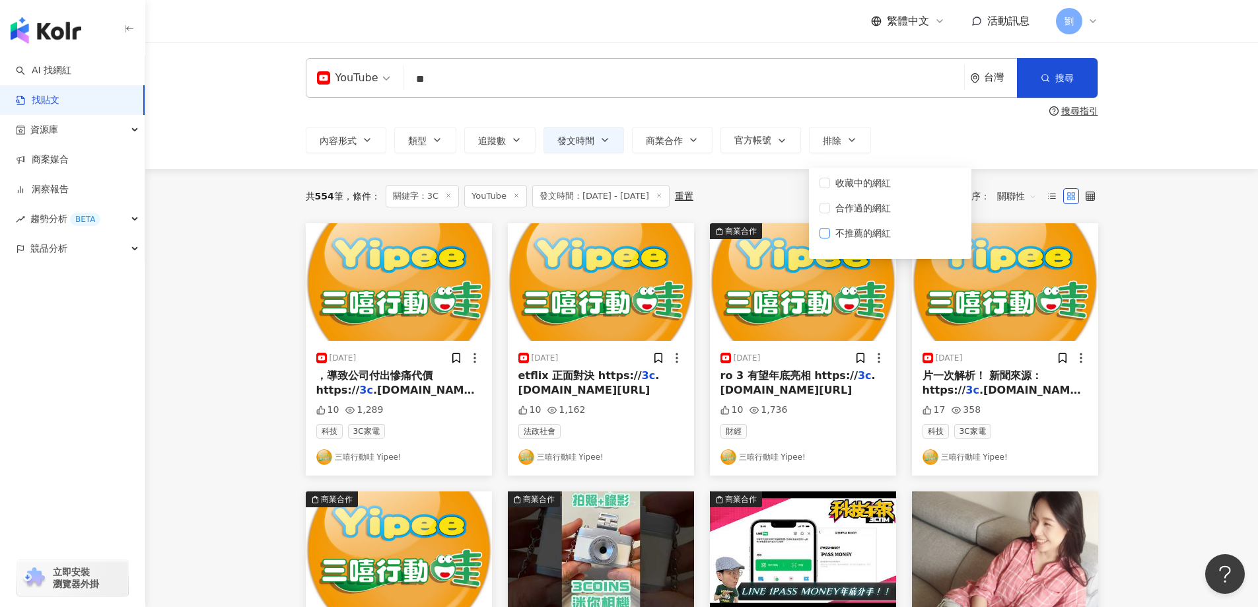
click at [838, 232] on span "不推薦的網紅" at bounding box center [863, 233] width 66 height 15
click at [966, 132] on div "**********" at bounding box center [702, 140] width 792 height 26
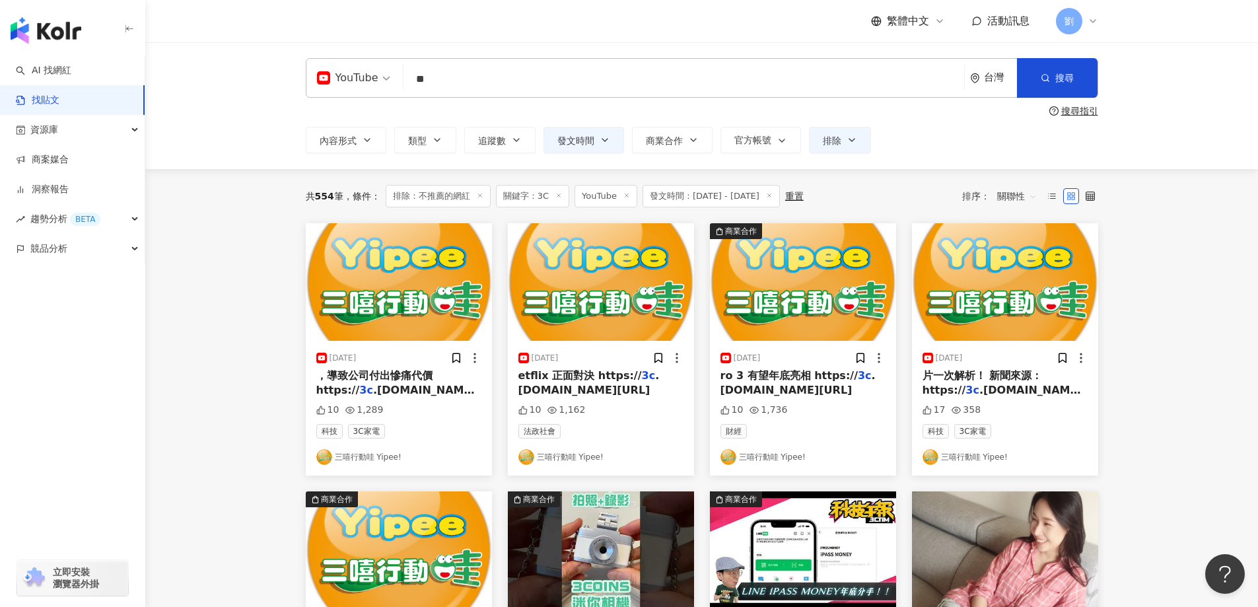
click at [555, 197] on span "關鍵字：3C" at bounding box center [532, 196] width 73 height 22
click at [557, 197] on line at bounding box center [558, 195] width 3 height 3
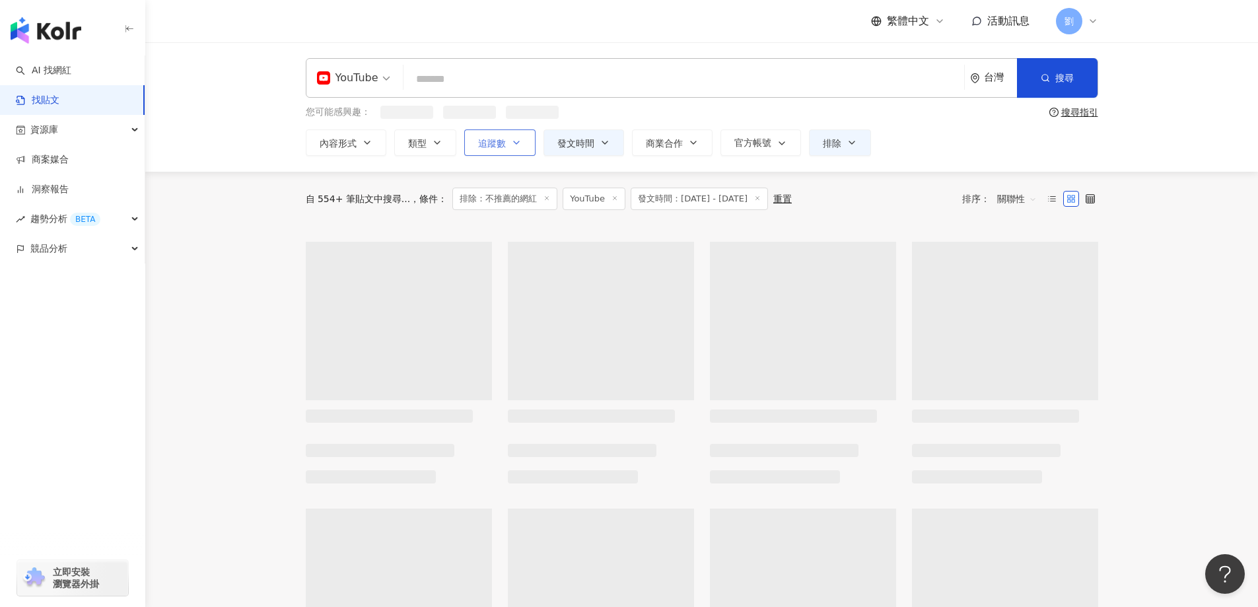
click at [505, 135] on button "追蹤數" at bounding box center [499, 142] width 71 height 26
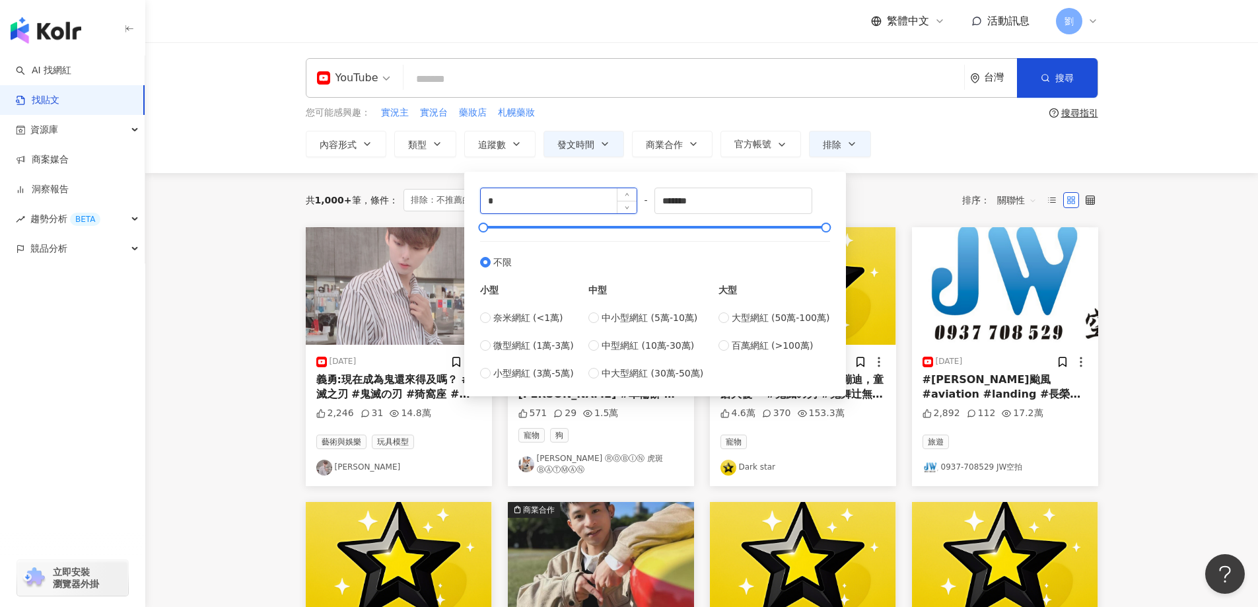
click at [532, 199] on input "*" at bounding box center [559, 200] width 156 height 25
type input "*****"
drag, startPoint x: 720, startPoint y: 206, endPoint x: 694, endPoint y: 202, distance: 26.7
click at [694, 202] on input "*******" at bounding box center [733, 200] width 156 height 25
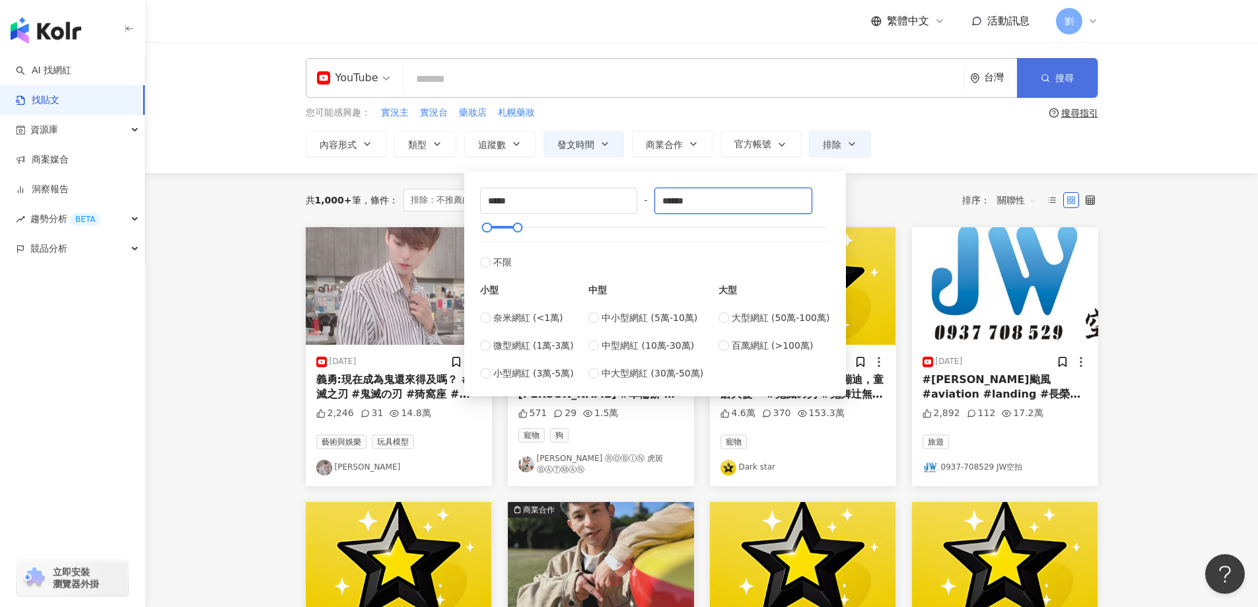
type input "******"
click at [1045, 63] on button "搜尋" at bounding box center [1057, 78] width 81 height 40
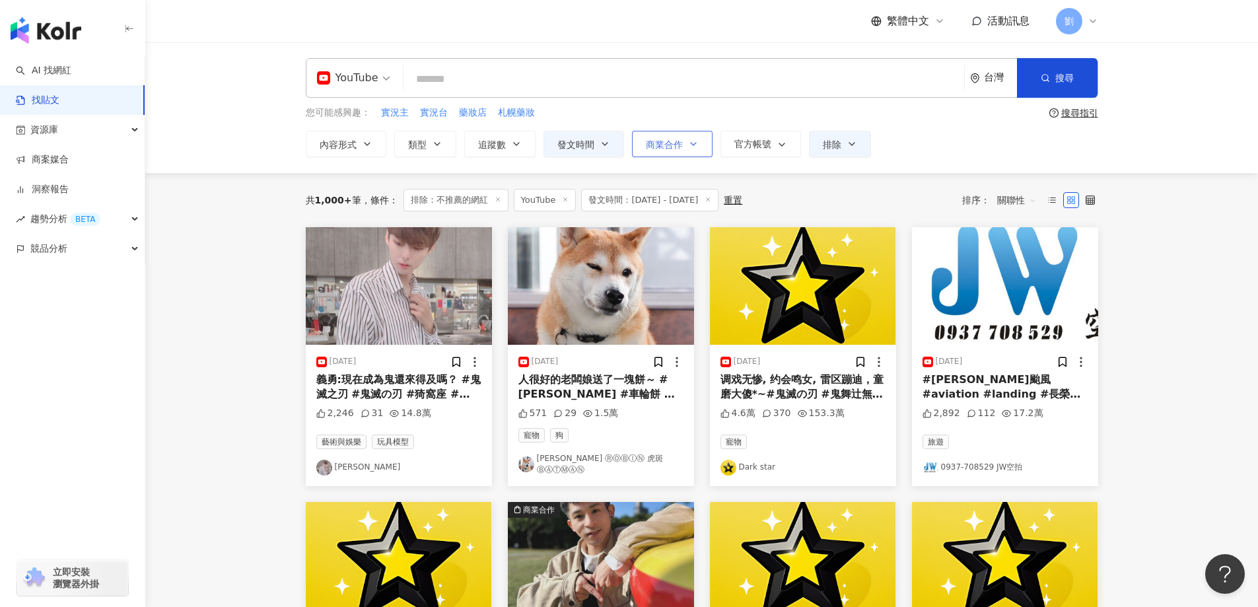
click at [697, 152] on button "商業合作" at bounding box center [672, 144] width 81 height 26
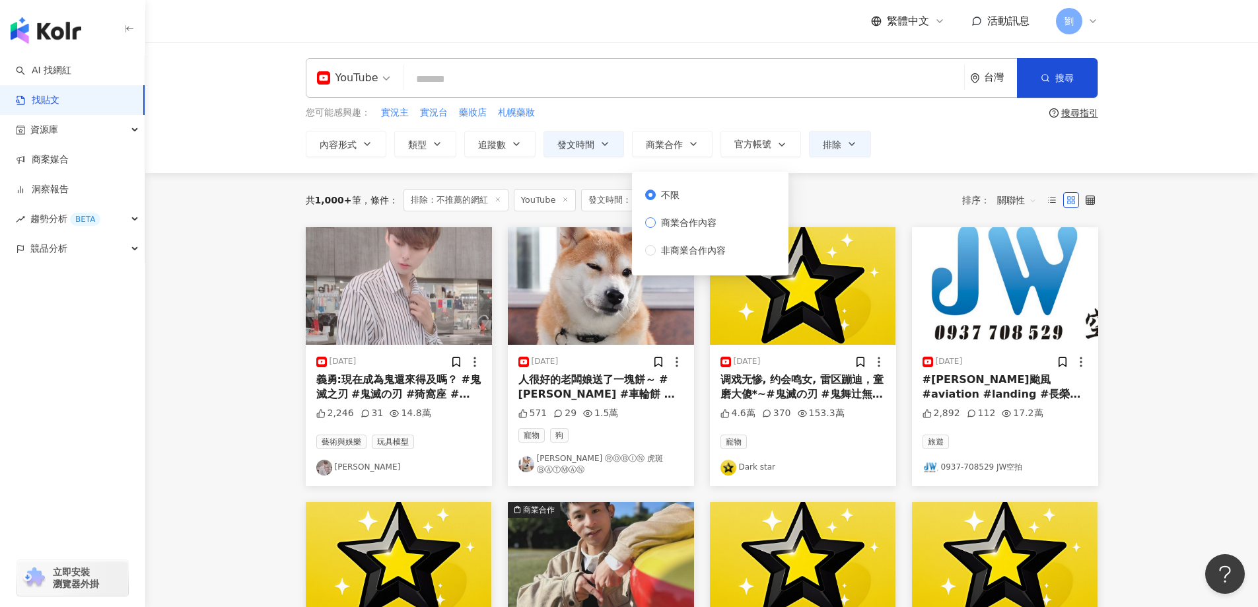
click at [705, 224] on span "商業合作內容" at bounding box center [689, 222] width 66 height 15
click at [1026, 72] on button "搜尋" at bounding box center [1057, 78] width 81 height 40
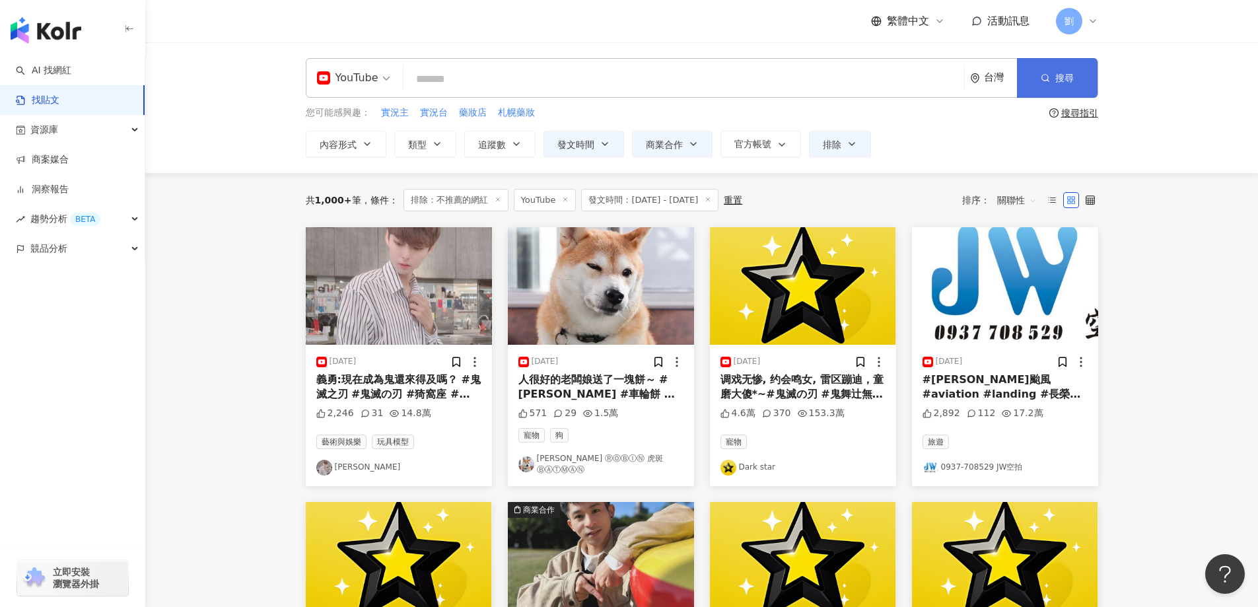
click at [1056, 76] on span "搜尋" at bounding box center [1064, 78] width 18 height 11
click at [1017, 58] on button "搜尋" at bounding box center [1057, 78] width 81 height 40
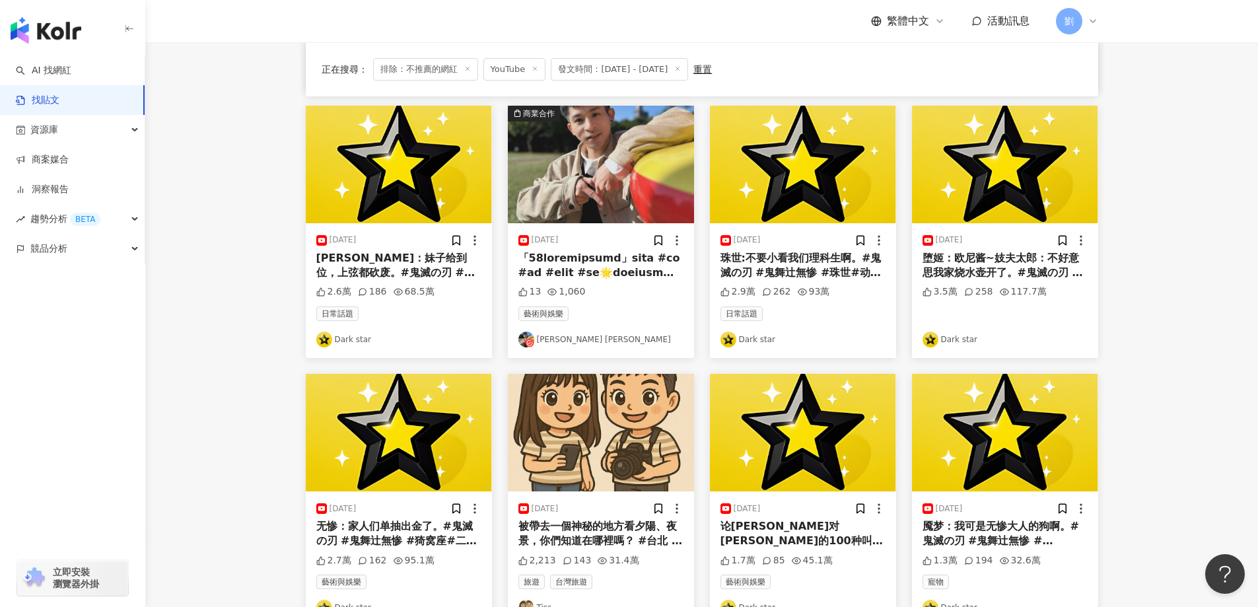
scroll to position [663, 0]
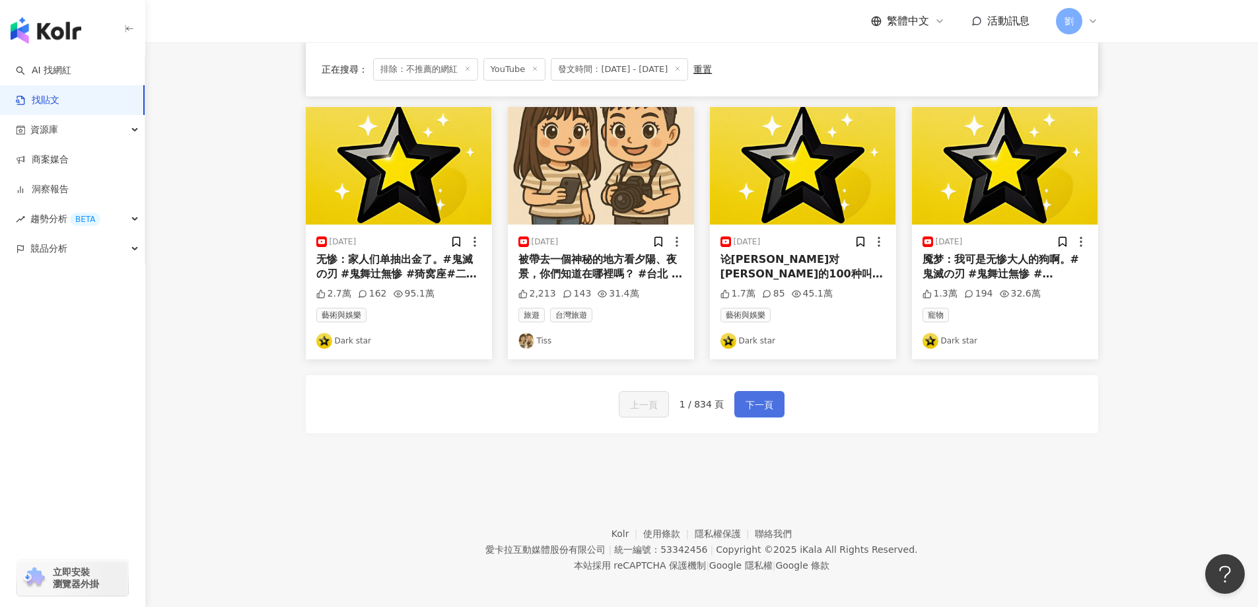
click at [753, 408] on button "下一頁" at bounding box center [759, 404] width 50 height 26
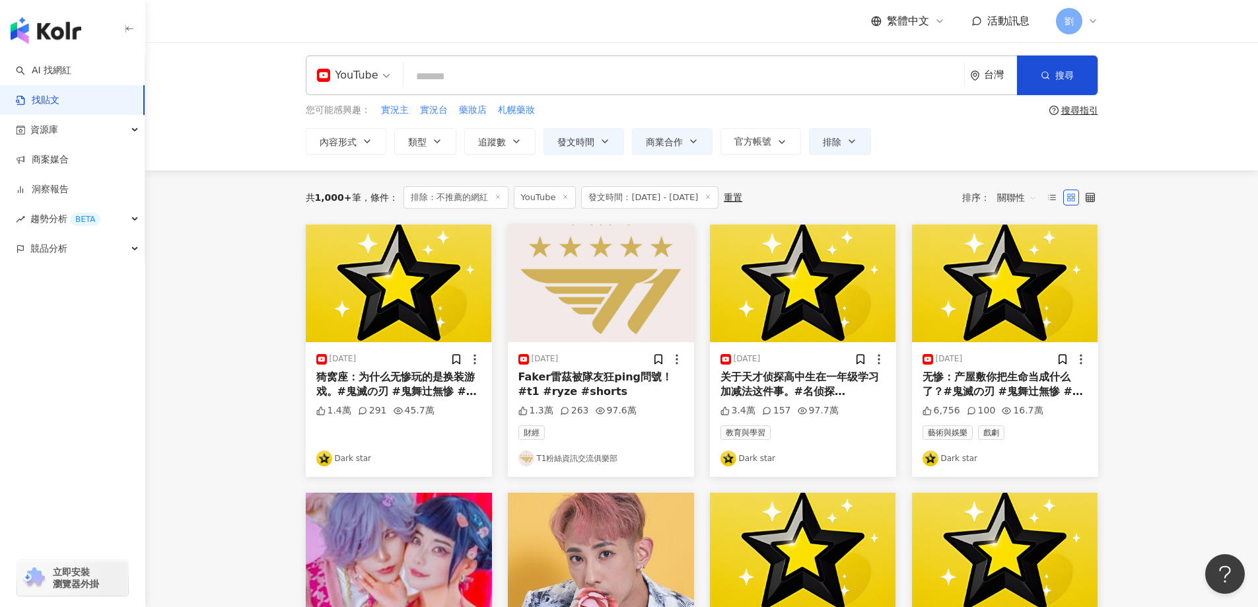
scroll to position [0, 0]
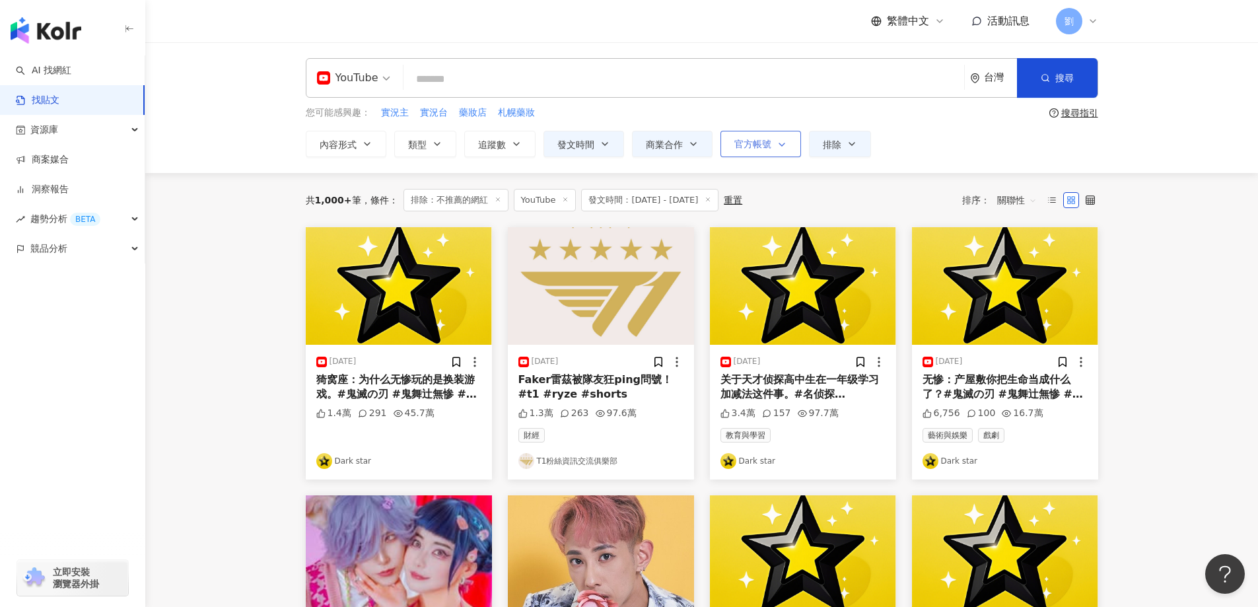
click at [748, 143] on span "官方帳號" at bounding box center [752, 144] width 37 height 11
click at [787, 195] on div "不顯示 顯示" at bounding box center [757, 201] width 59 height 42
click at [784, 193] on div "不顯示 顯示" at bounding box center [758, 201] width 54 height 42
click at [780, 185] on div "不顯示 顯示" at bounding box center [758, 201] width 54 height 42
click at [762, 184] on span "不顯示" at bounding box center [760, 187] width 38 height 15
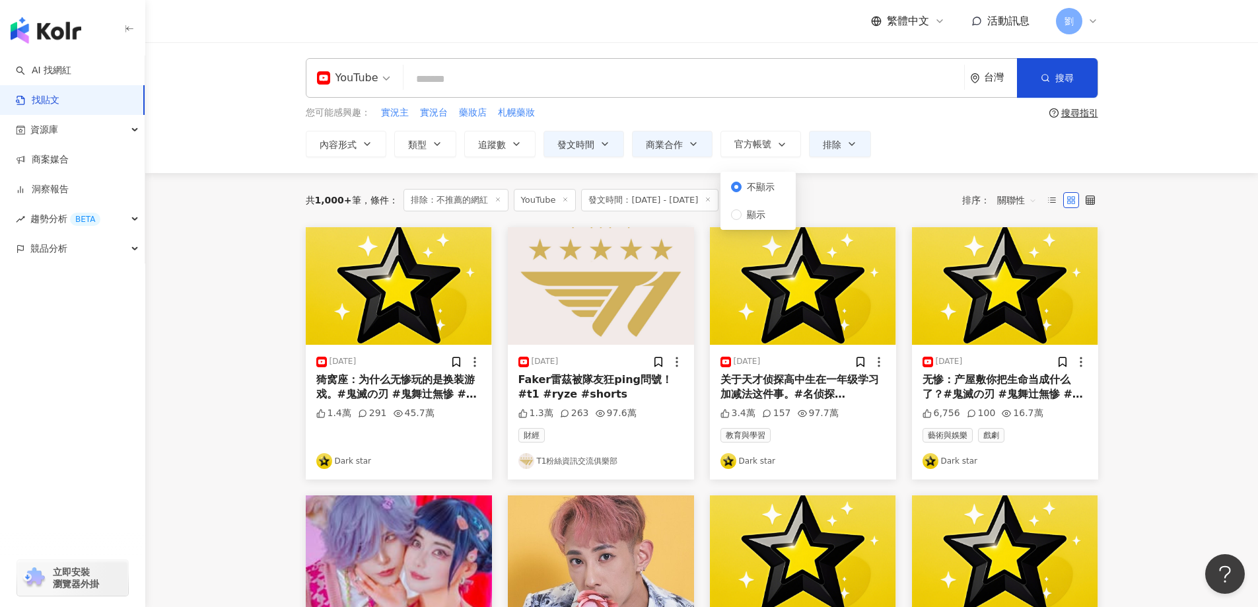
click at [854, 203] on div "共 1,000+ 筆 條件 ： 排除：不推薦的網紅 YouTube 發文時間：2025/7/1 - 2025/8/20 重置 排序： 關聯性" at bounding box center [702, 200] width 792 height 22
click at [498, 145] on span "追蹤數" at bounding box center [492, 144] width 28 height 11
type input "*"
type input "*******"
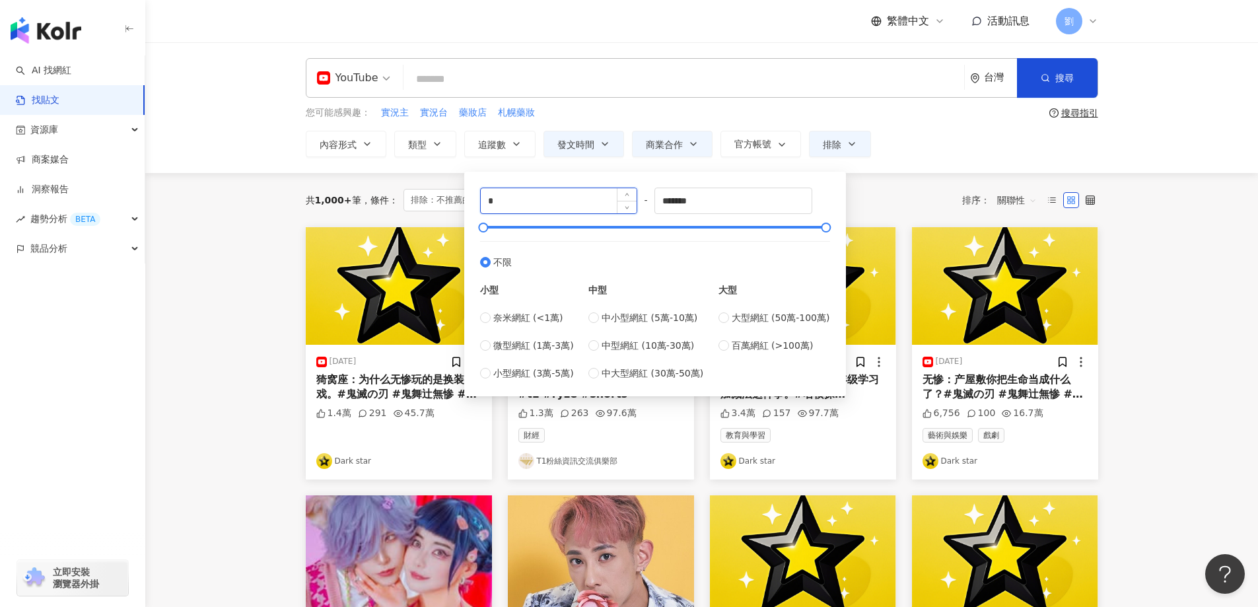
click at [541, 211] on input "*" at bounding box center [559, 200] width 156 height 25
type input "*****"
drag, startPoint x: 671, startPoint y: 204, endPoint x: 663, endPoint y: 203, distance: 8.0
click at [663, 203] on input "*******" at bounding box center [733, 200] width 156 height 25
click at [670, 203] on input "******" at bounding box center [733, 200] width 156 height 25
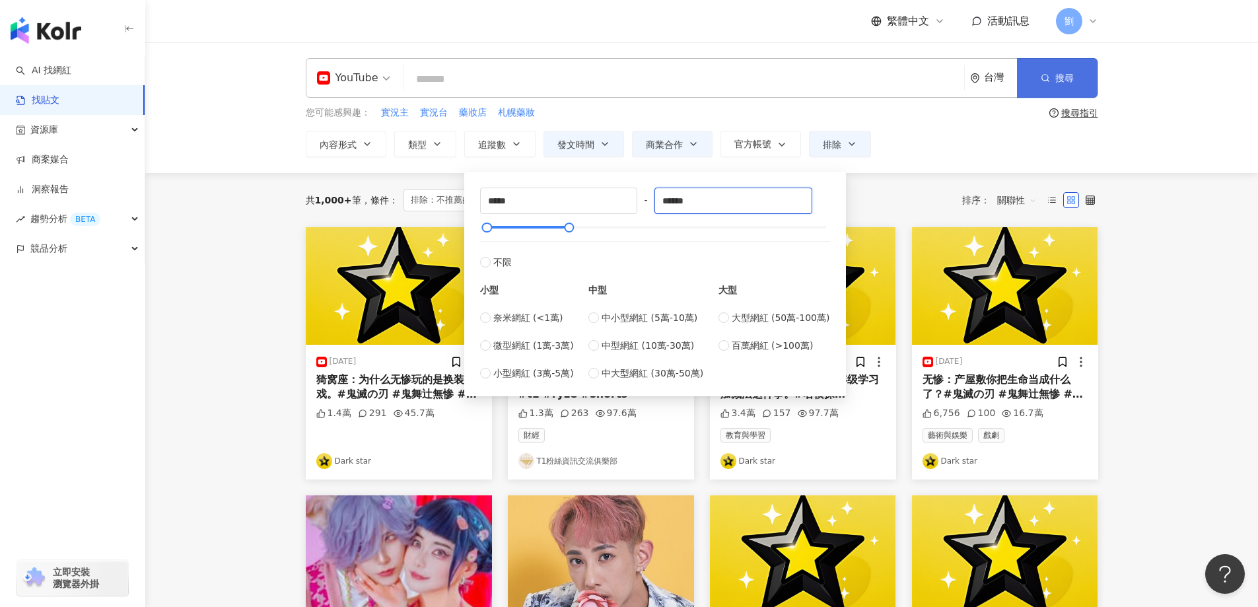
type input "******"
click at [1055, 81] on span "搜尋" at bounding box center [1064, 78] width 18 height 11
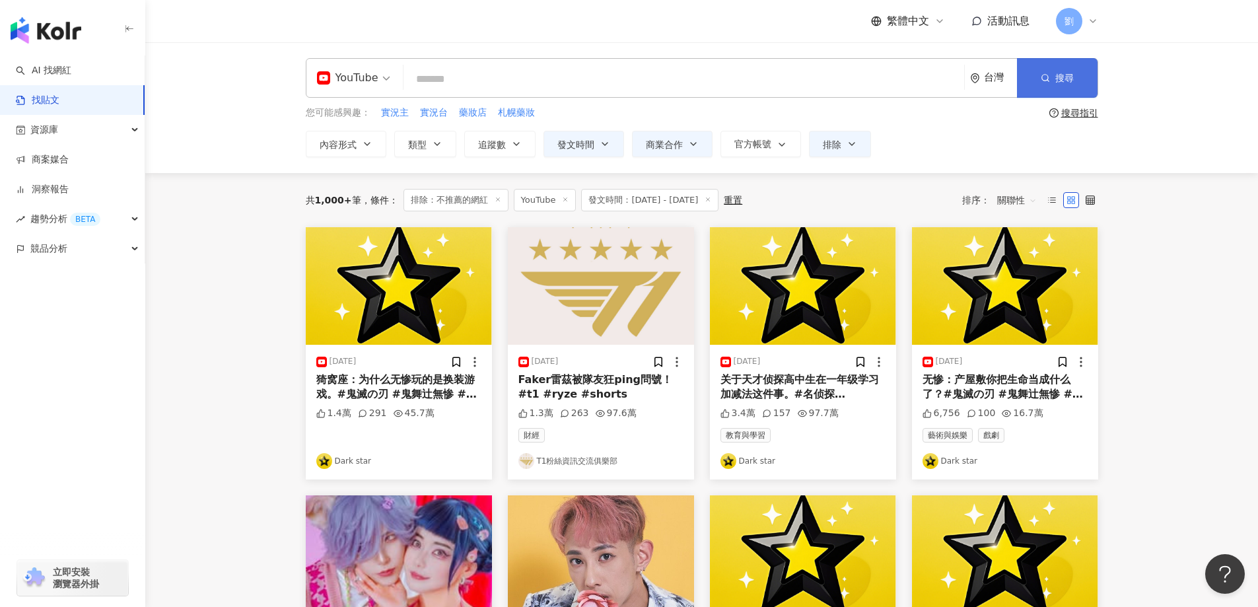
click at [1066, 82] on span "搜尋" at bounding box center [1064, 78] width 18 height 11
click at [469, 77] on input "search" at bounding box center [684, 79] width 550 height 28
click at [532, 143] on button "追蹤數" at bounding box center [499, 144] width 71 height 26
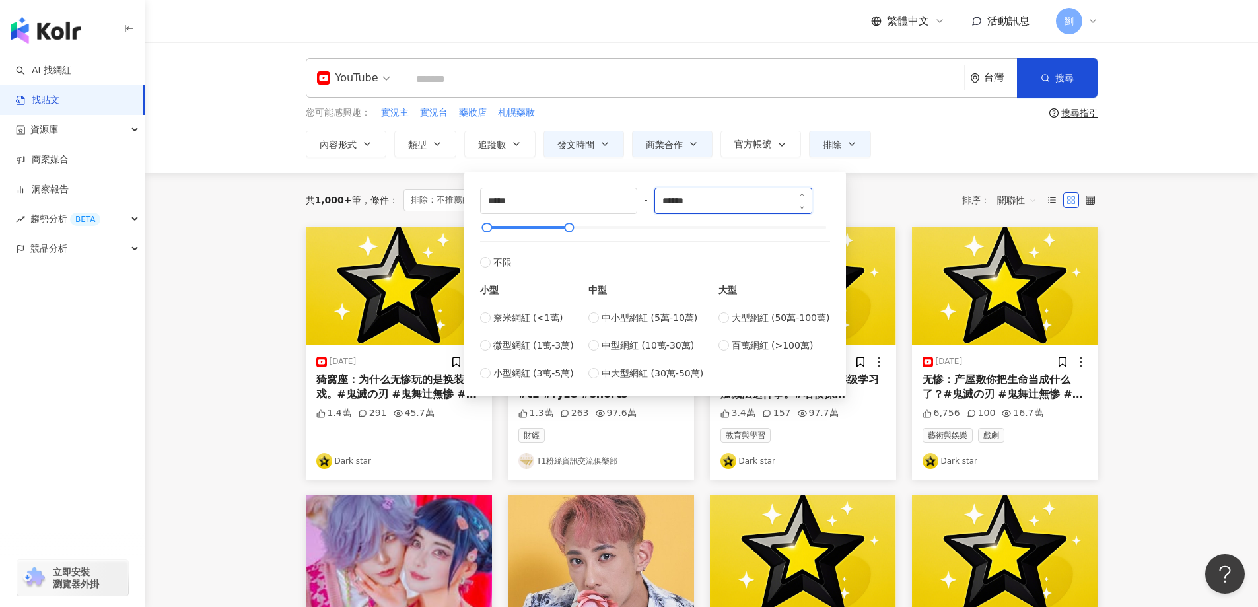
click at [746, 207] on input "******" at bounding box center [733, 200] width 156 height 25
click at [939, 212] on div "共 1,000+ 筆 條件 ： 排除：不推薦的網紅 YouTube 發文時間：2025/7/1 - 2025/8/20 重置 排序： 關聯性" at bounding box center [702, 200] width 792 height 54
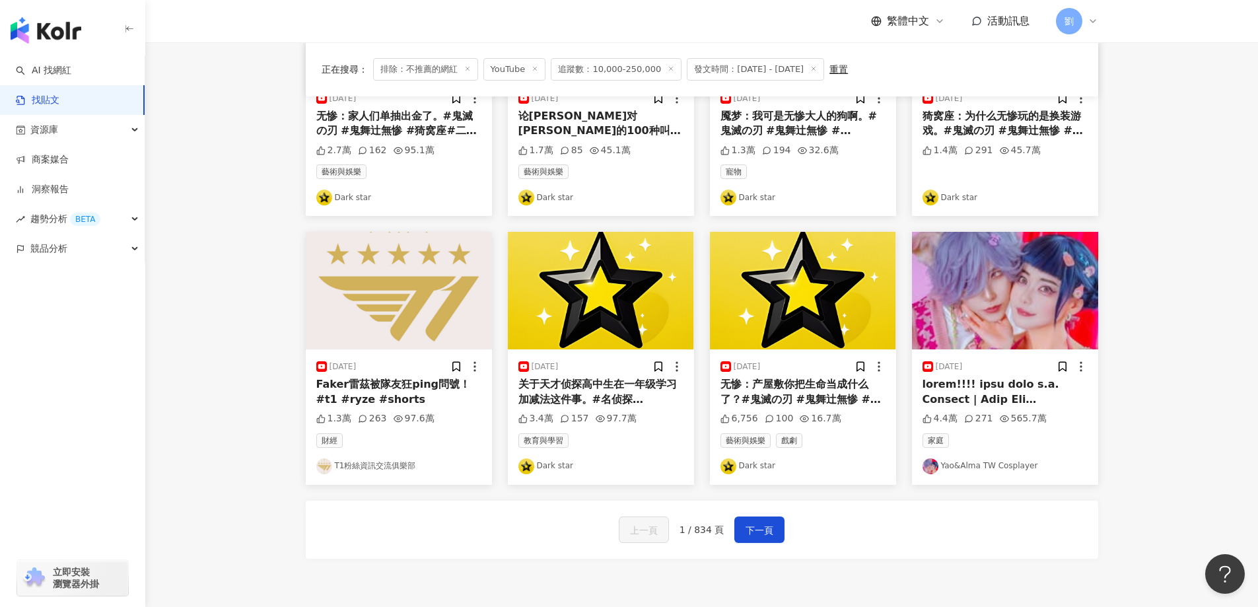
scroll to position [663, 0]
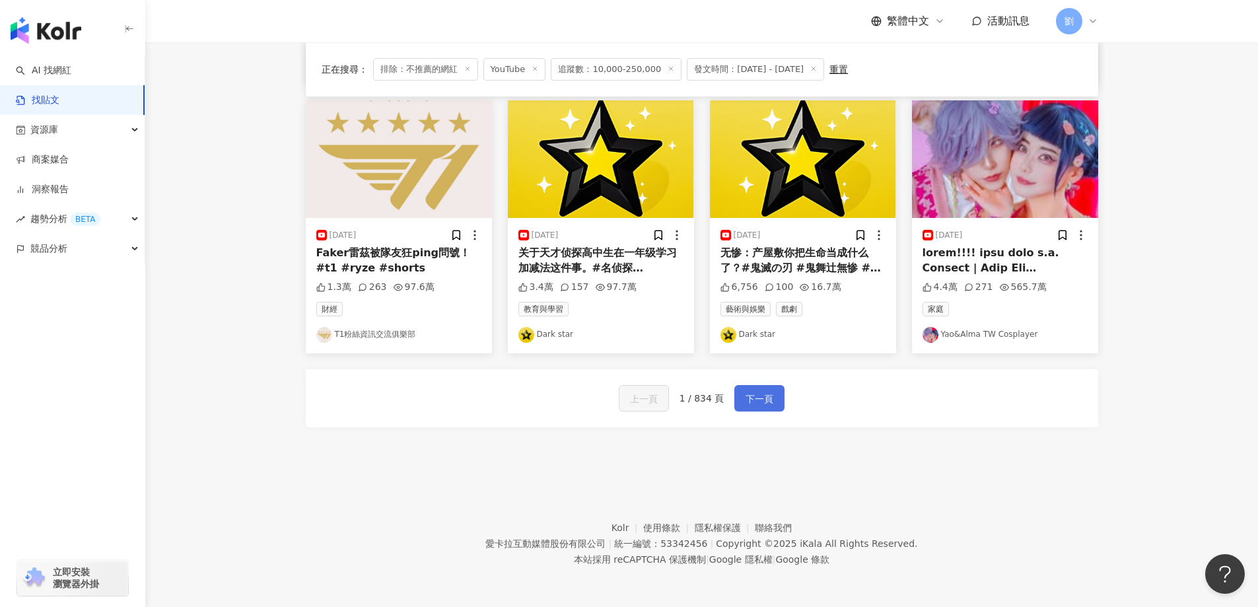
click at [740, 400] on button "下一頁" at bounding box center [759, 398] width 50 height 26
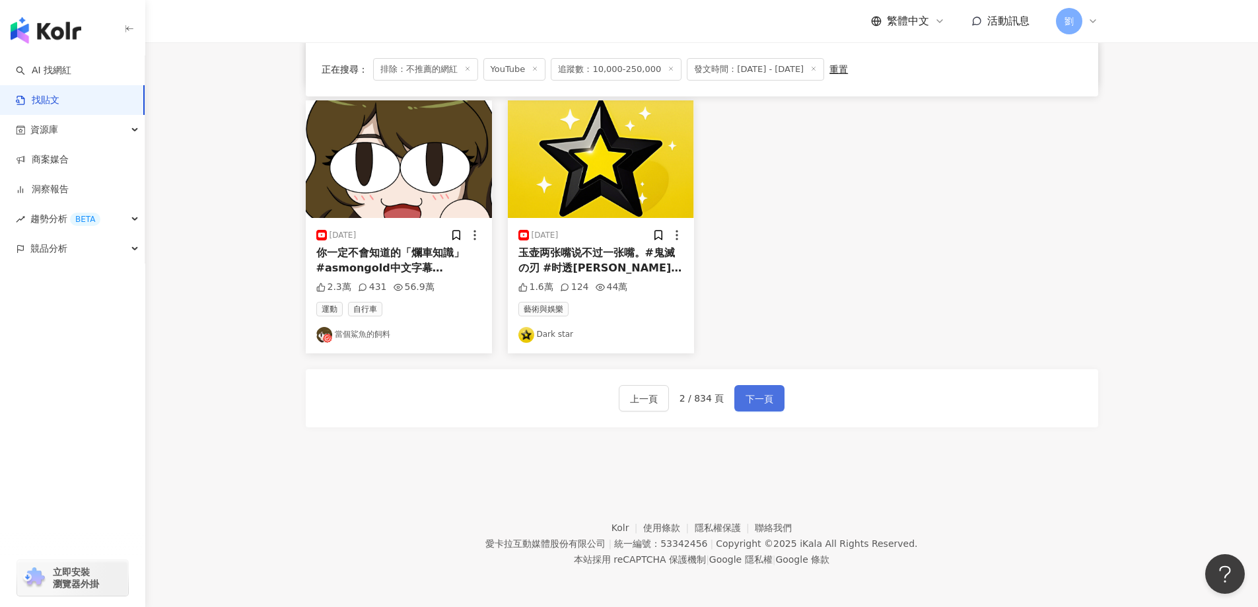
scroll to position [267, 0]
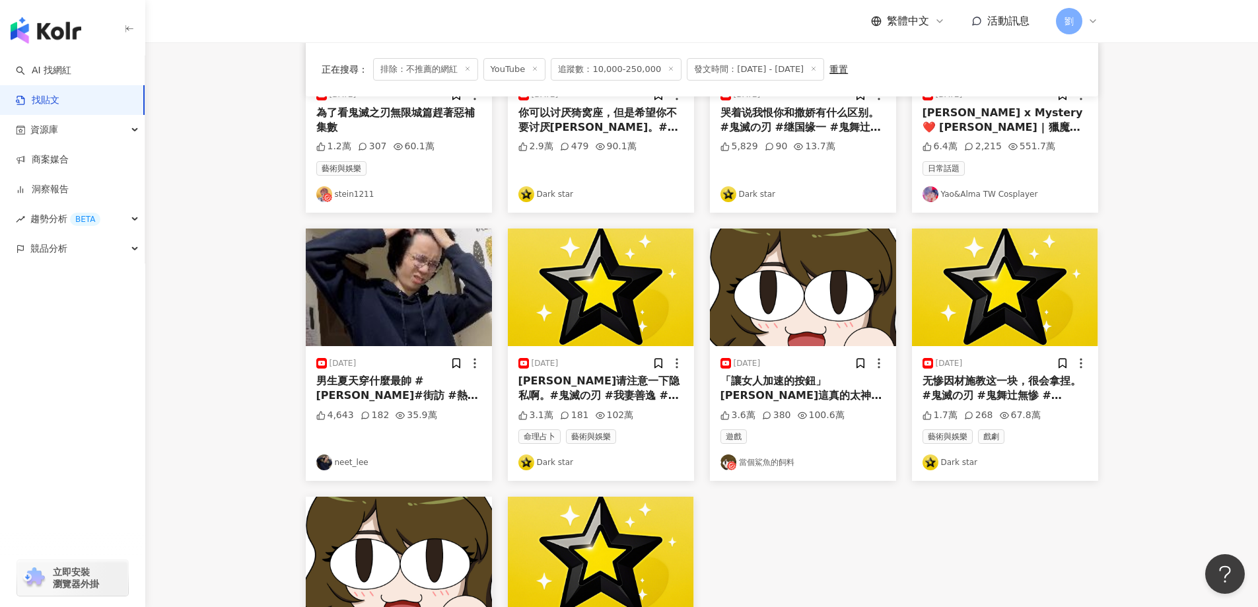
click at [406, 288] on img at bounding box center [399, 287] width 186 height 118
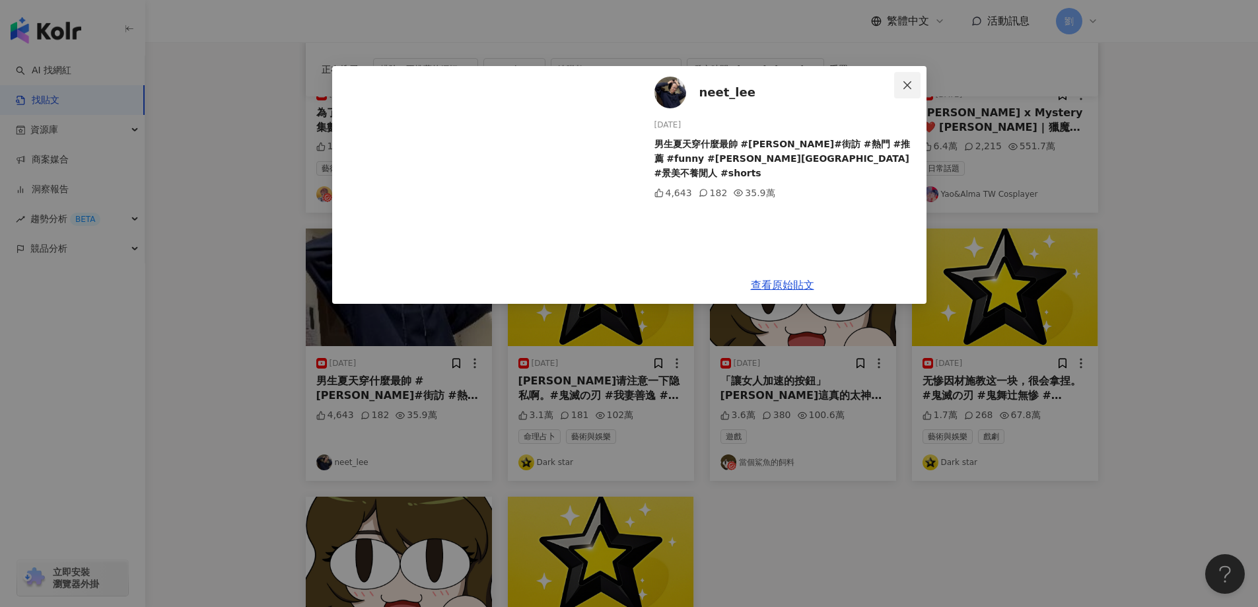
click at [912, 80] on icon "close" at bounding box center [907, 85] width 11 height 11
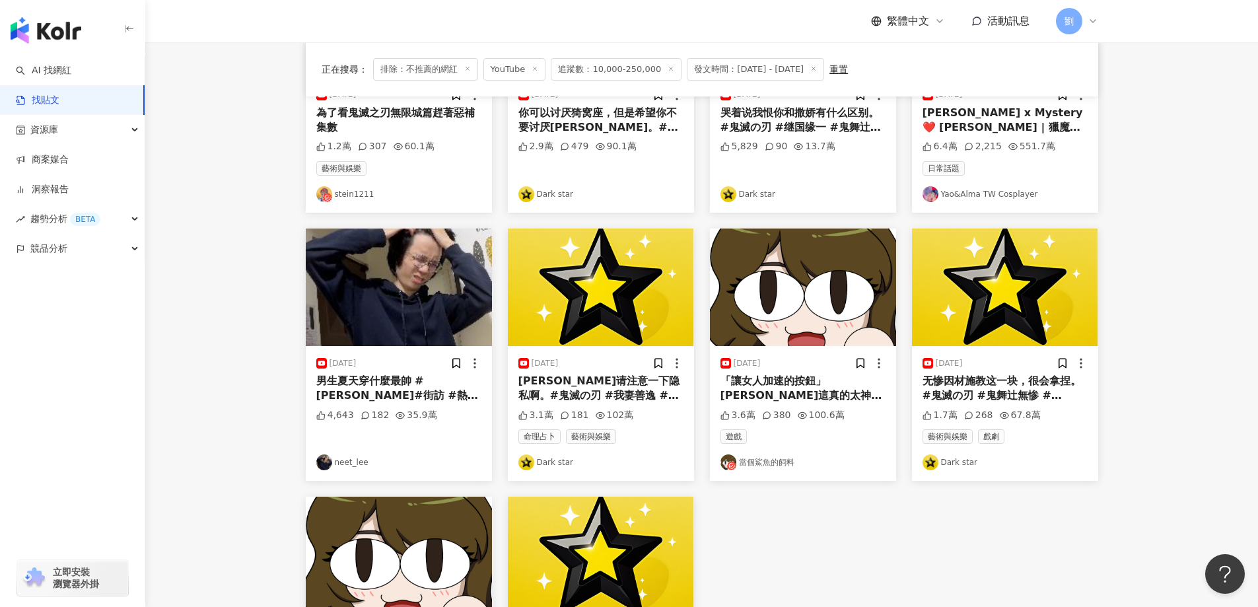
click at [822, 285] on img at bounding box center [803, 287] width 186 height 118
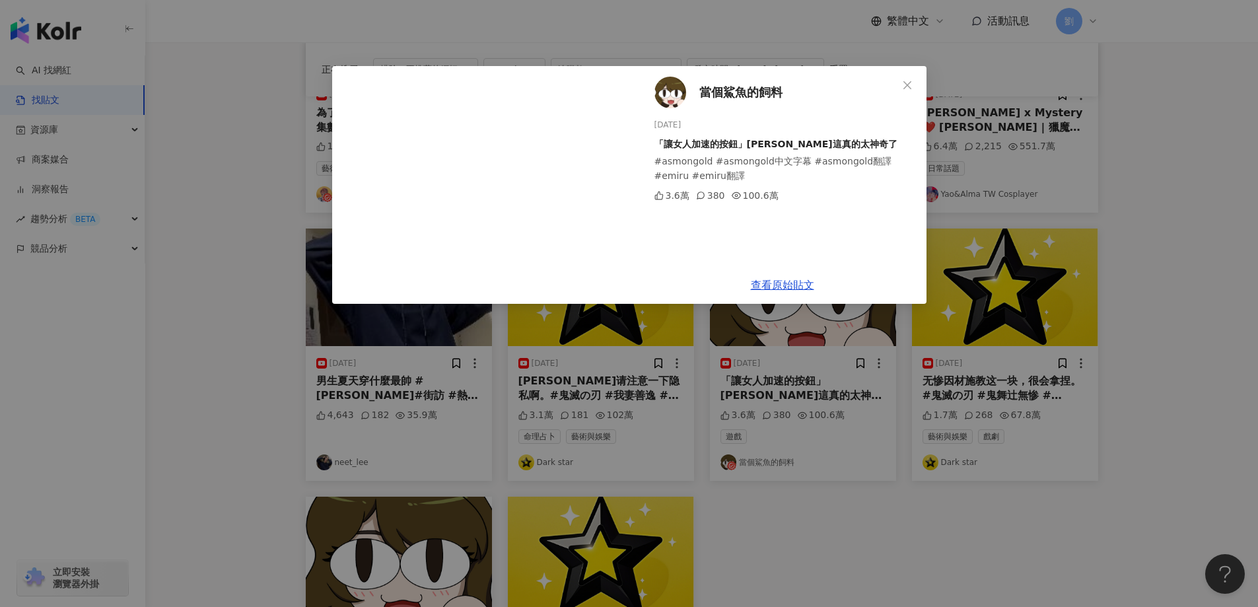
drag, startPoint x: 910, startPoint y: 82, endPoint x: 876, endPoint y: 151, distance: 76.5
click at [910, 82] on icon "close" at bounding box center [907, 85] width 8 height 8
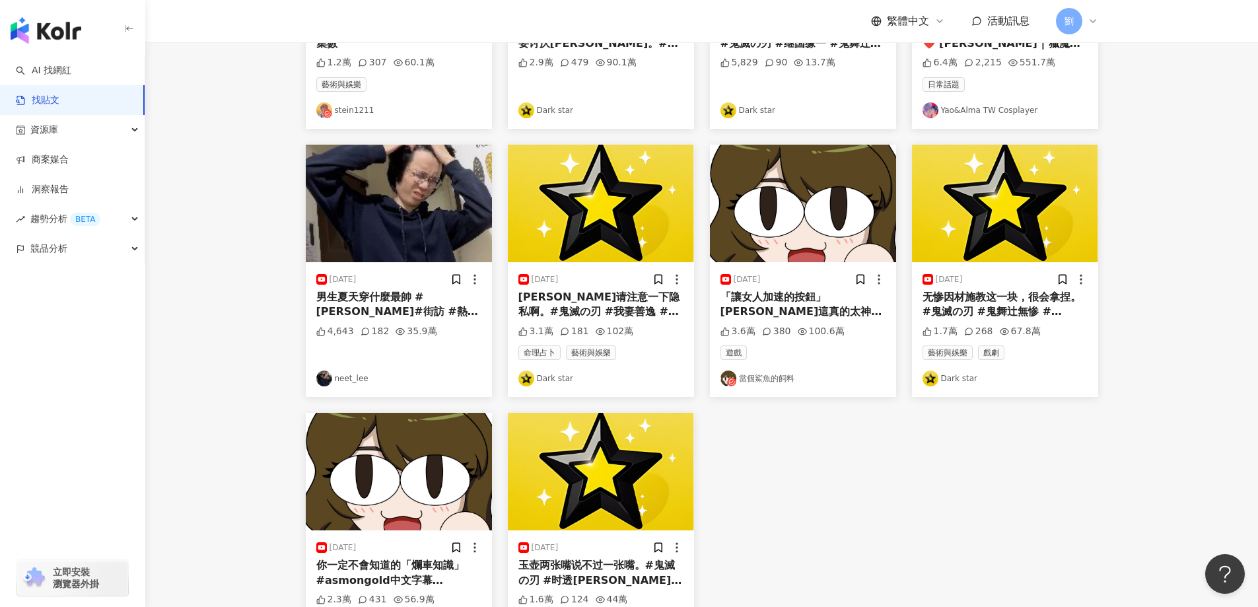
scroll to position [531, 0]
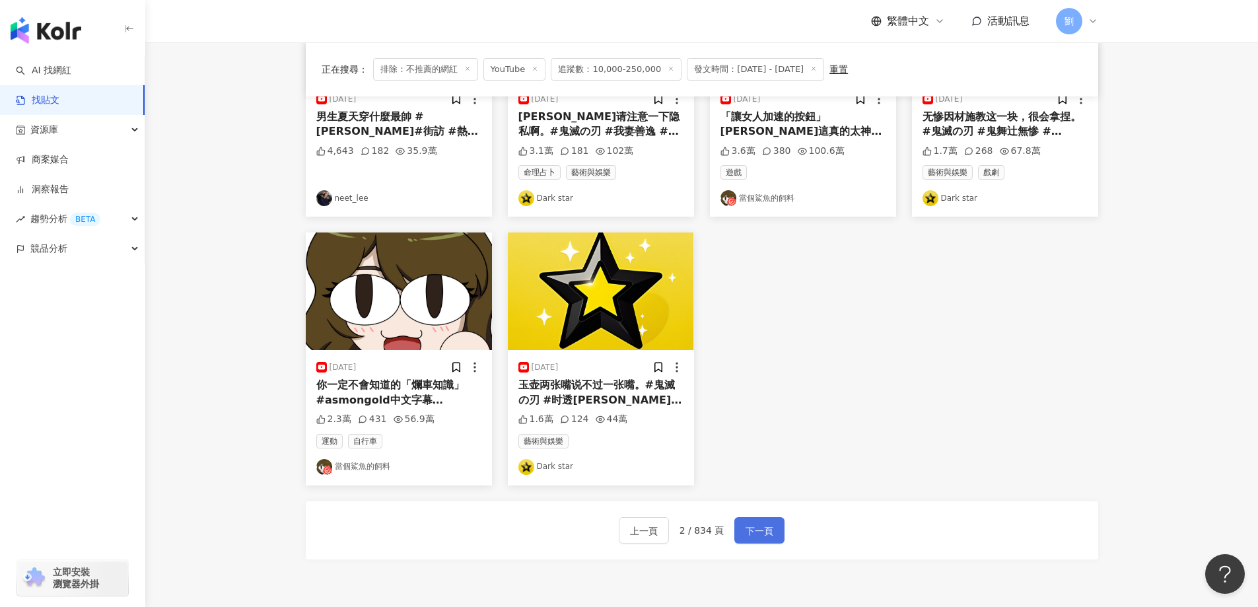
click at [750, 534] on span "下一頁" at bounding box center [759, 531] width 28 height 16
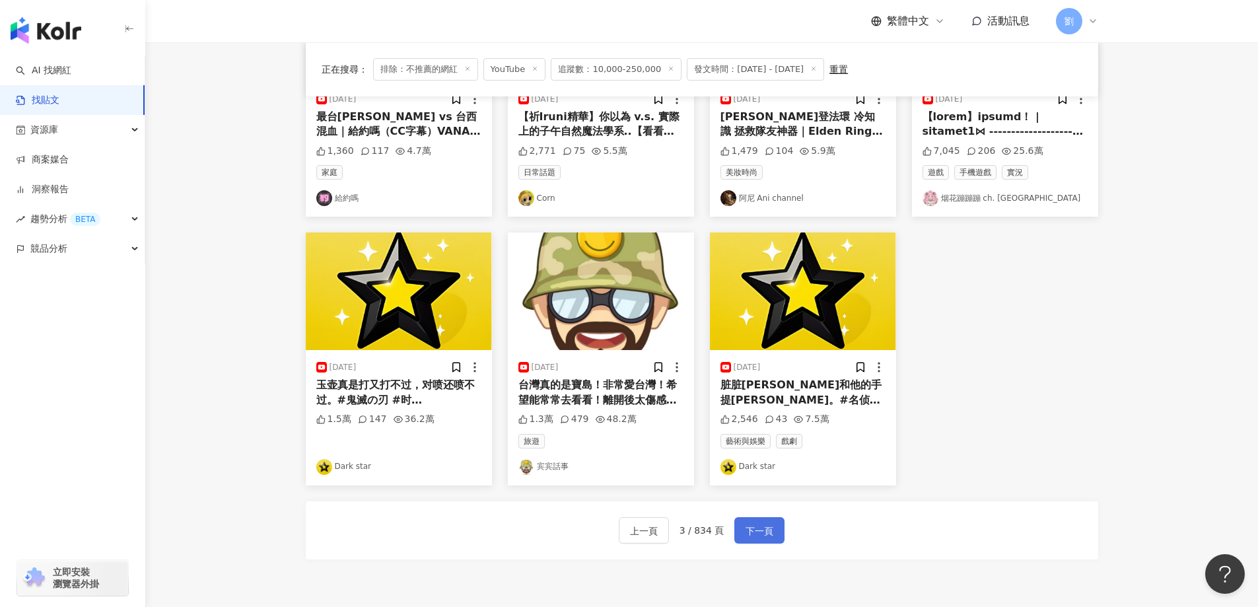
click at [774, 538] on button "下一頁" at bounding box center [759, 530] width 50 height 26
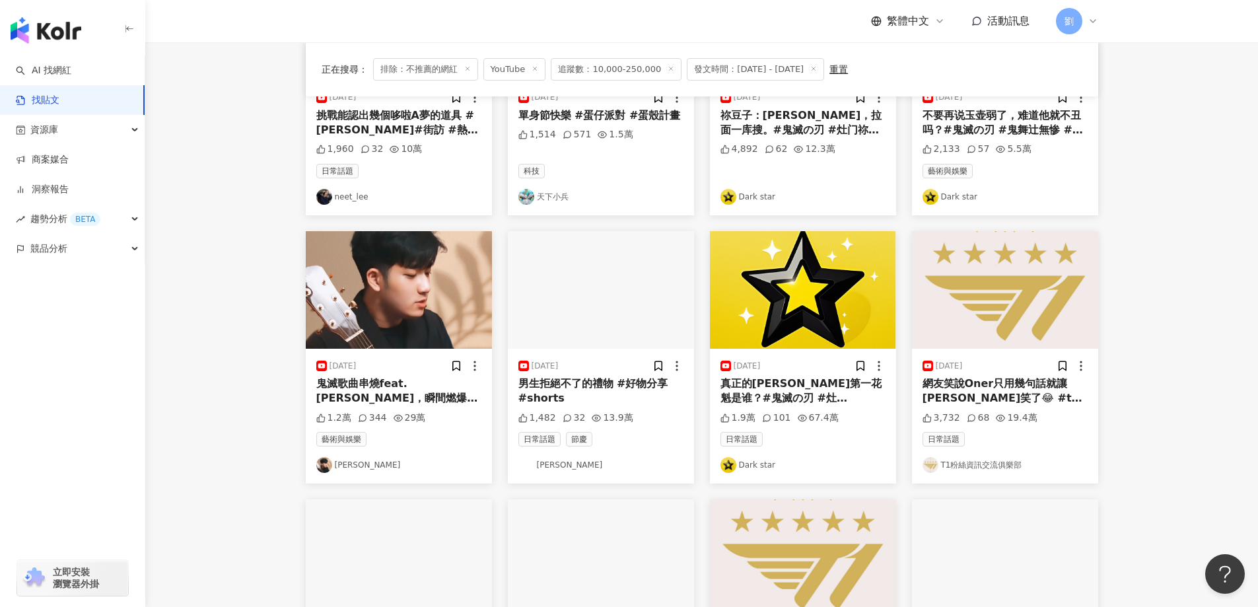
scroll to position [660, 0]
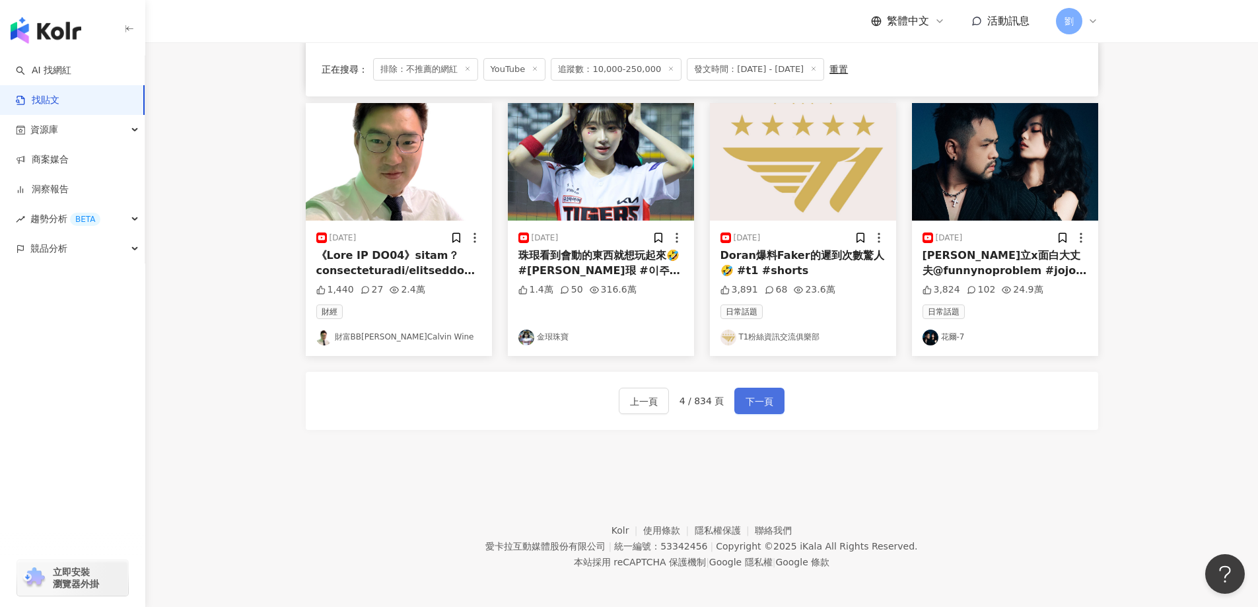
click at [748, 401] on span "下一頁" at bounding box center [759, 401] width 28 height 16
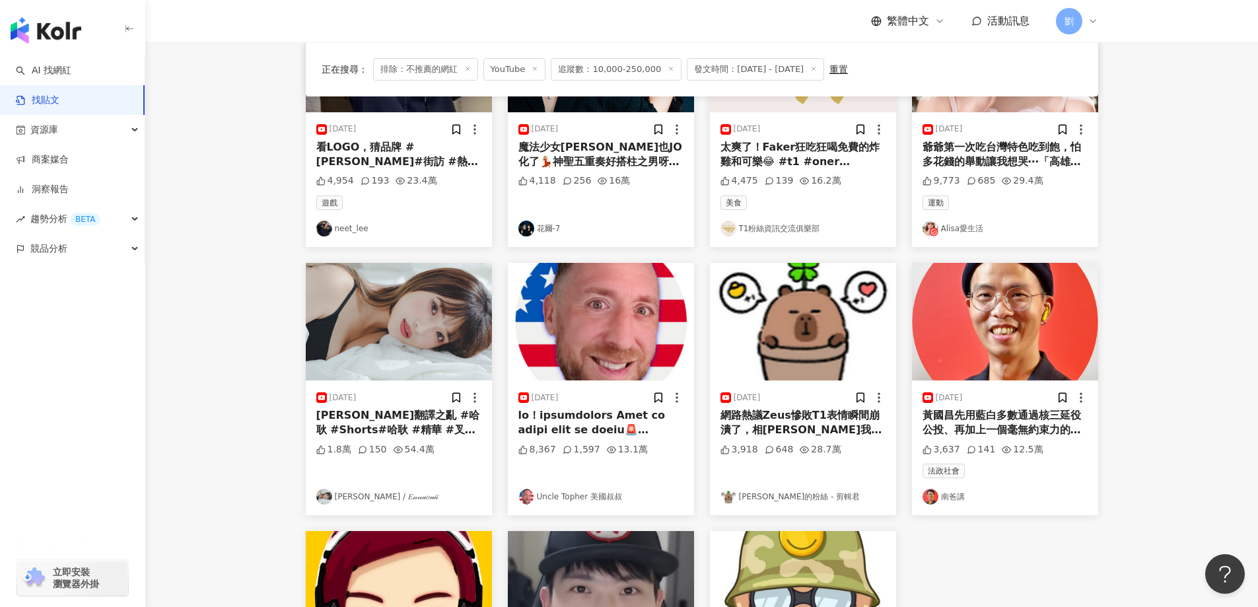
scroll to position [264, 0]
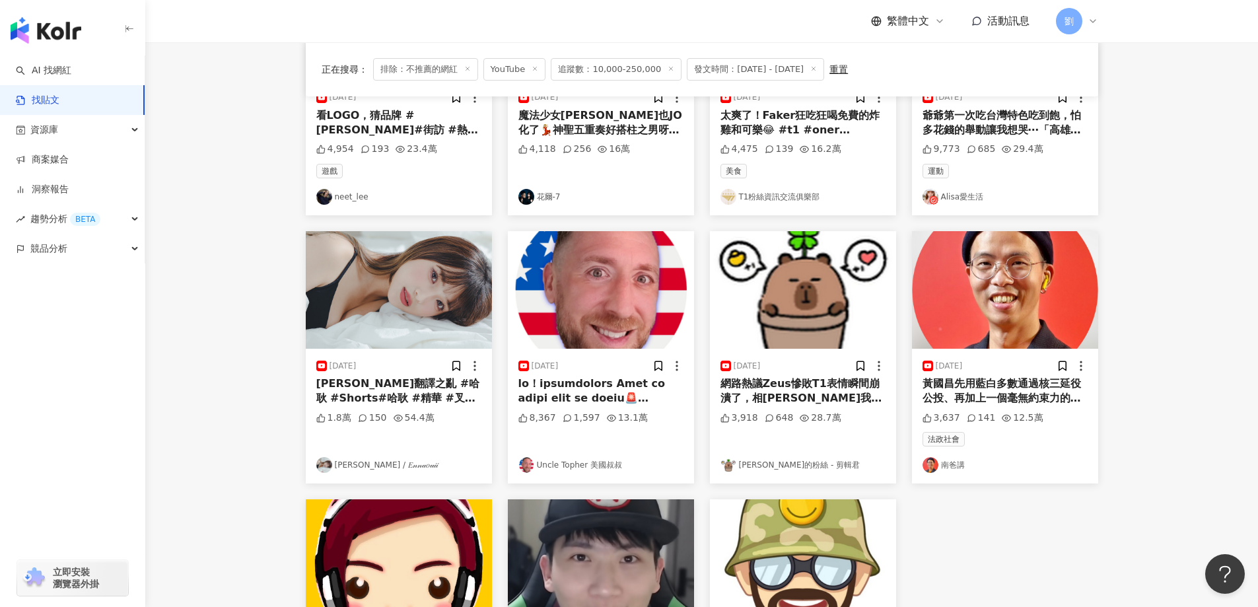
click at [415, 312] on img at bounding box center [399, 290] width 186 height 118
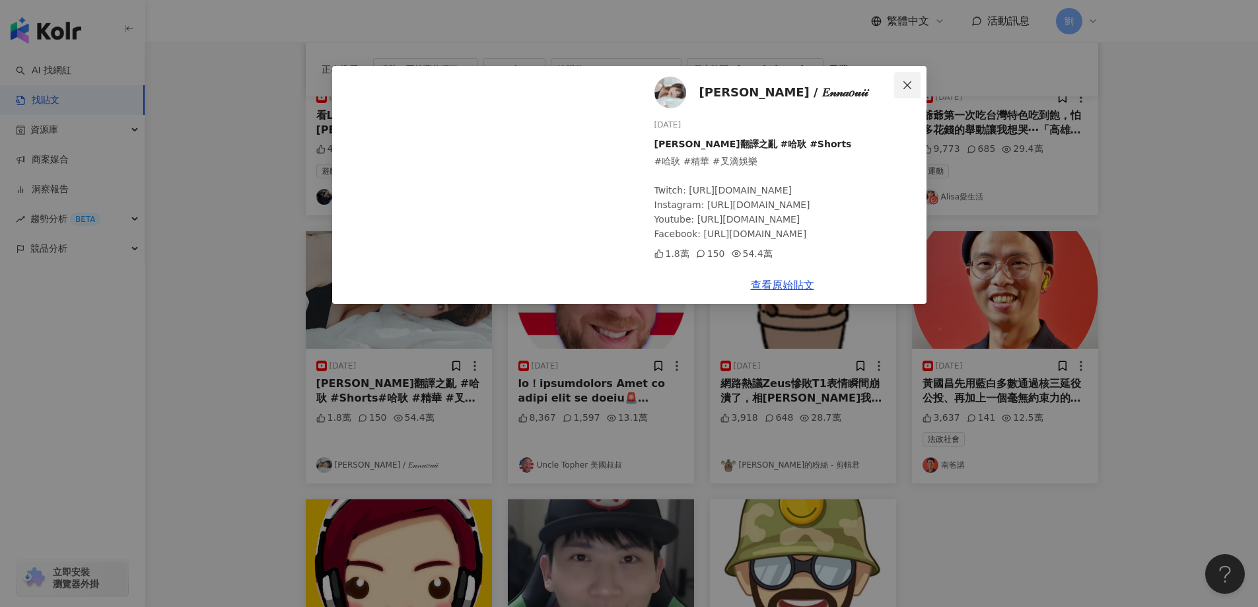
click at [910, 84] on icon "close" at bounding box center [907, 85] width 11 height 11
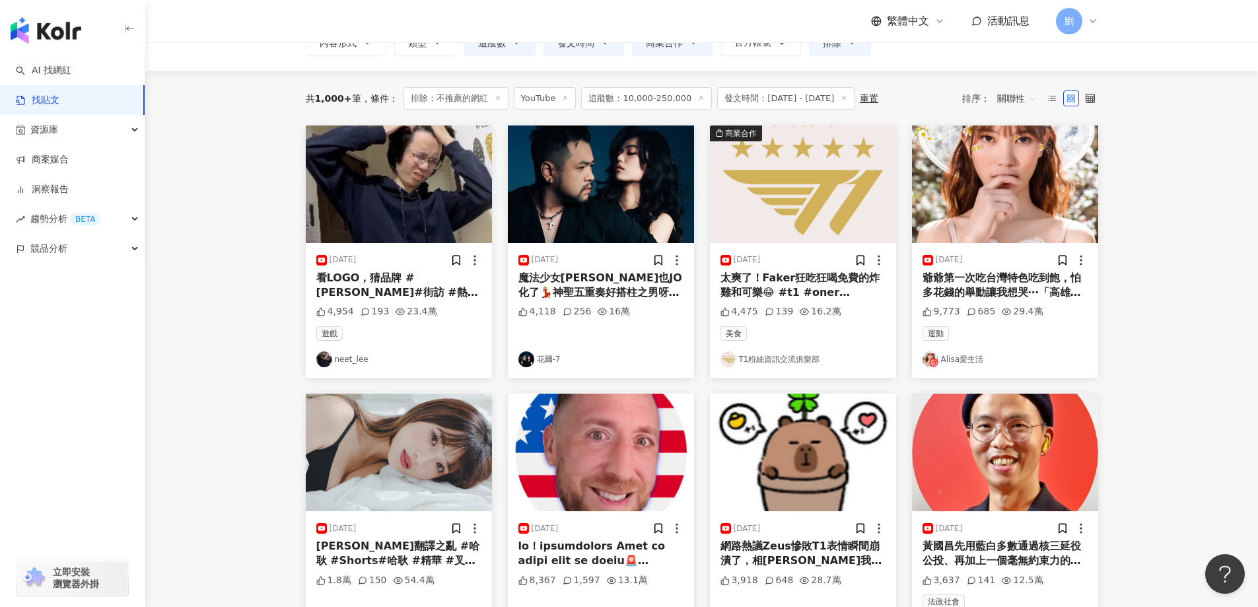
scroll to position [0, 0]
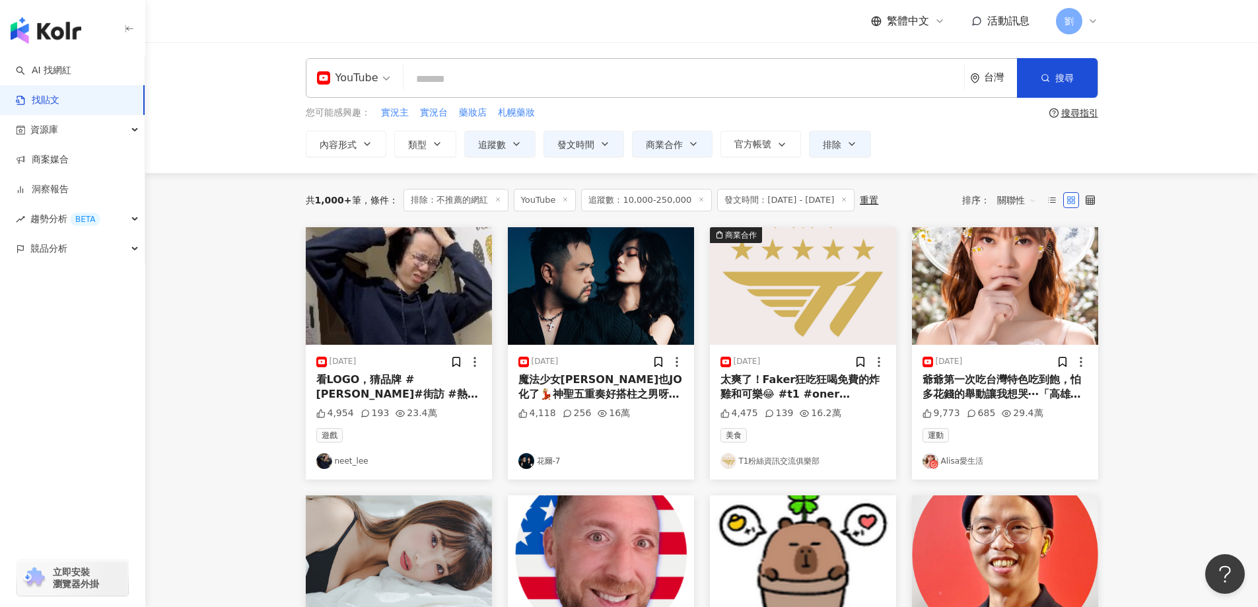
click at [1027, 286] on img at bounding box center [1005, 286] width 186 height 118
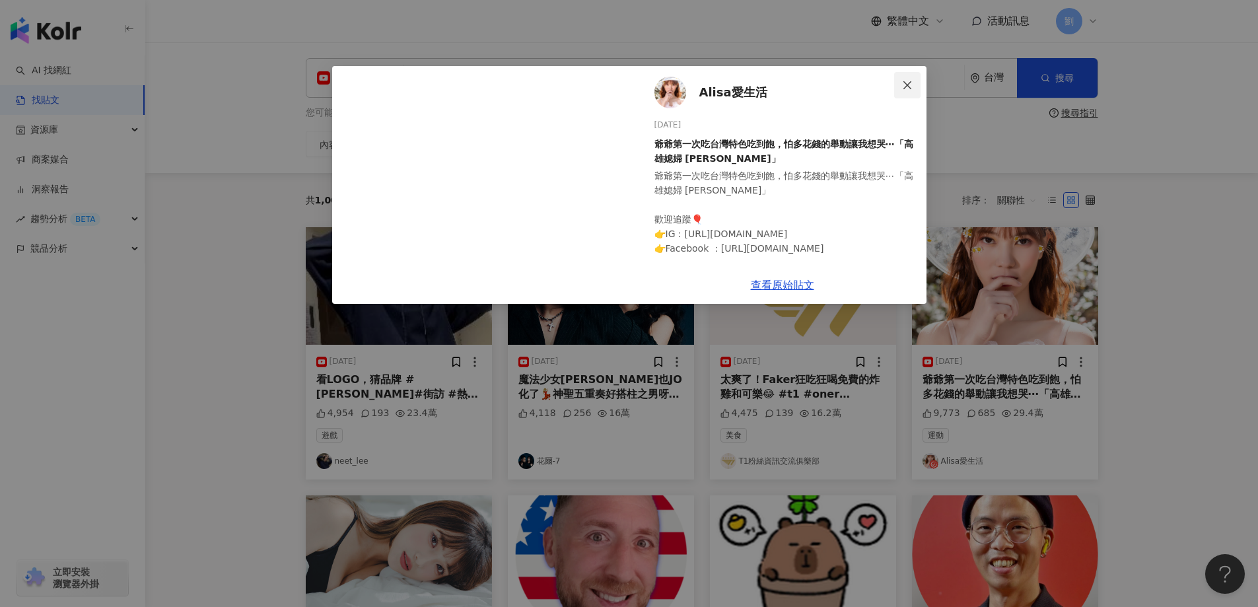
click at [898, 85] on span "Close" at bounding box center [907, 85] width 26 height 11
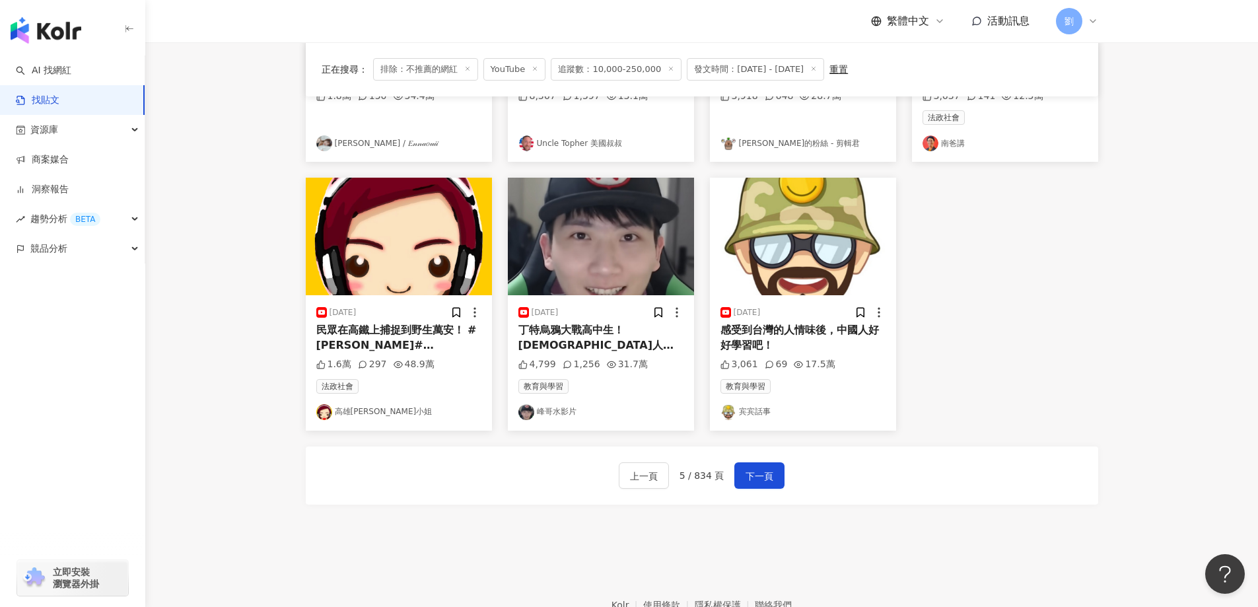
scroll to position [663, 0]
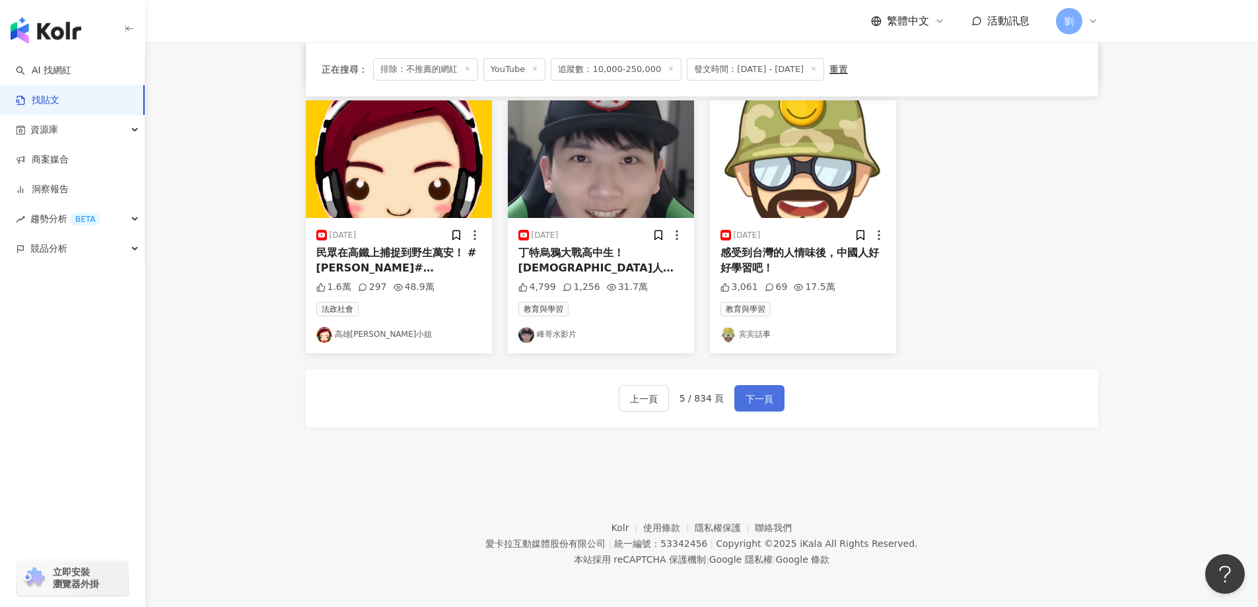
click at [740, 403] on button "下一頁" at bounding box center [759, 398] width 50 height 26
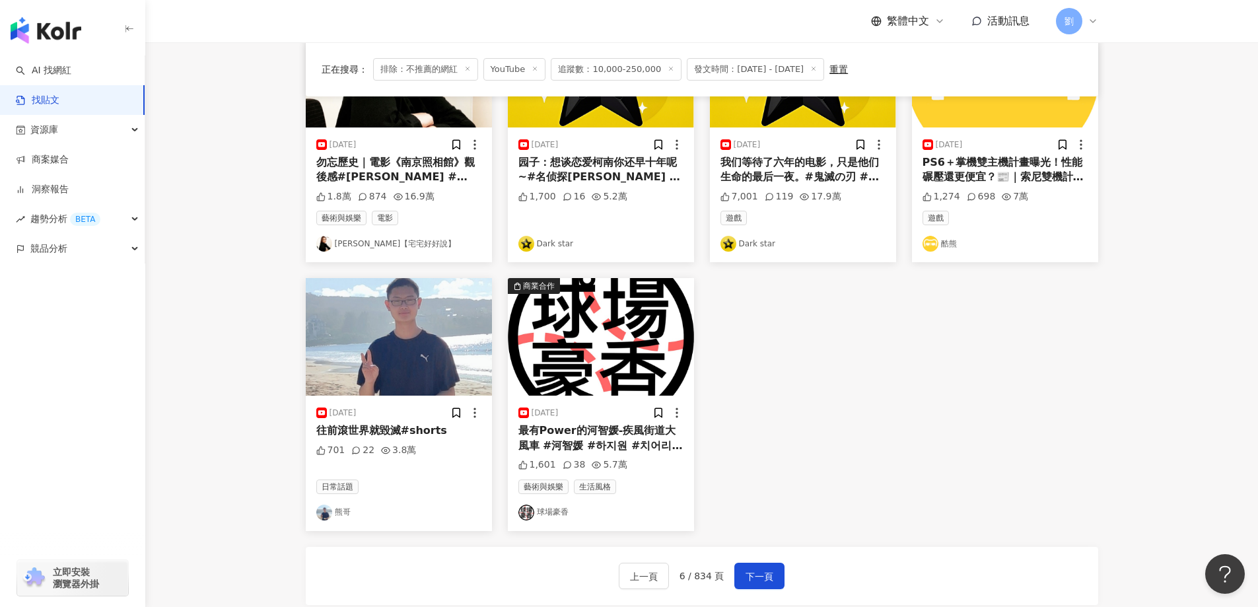
scroll to position [531, 0]
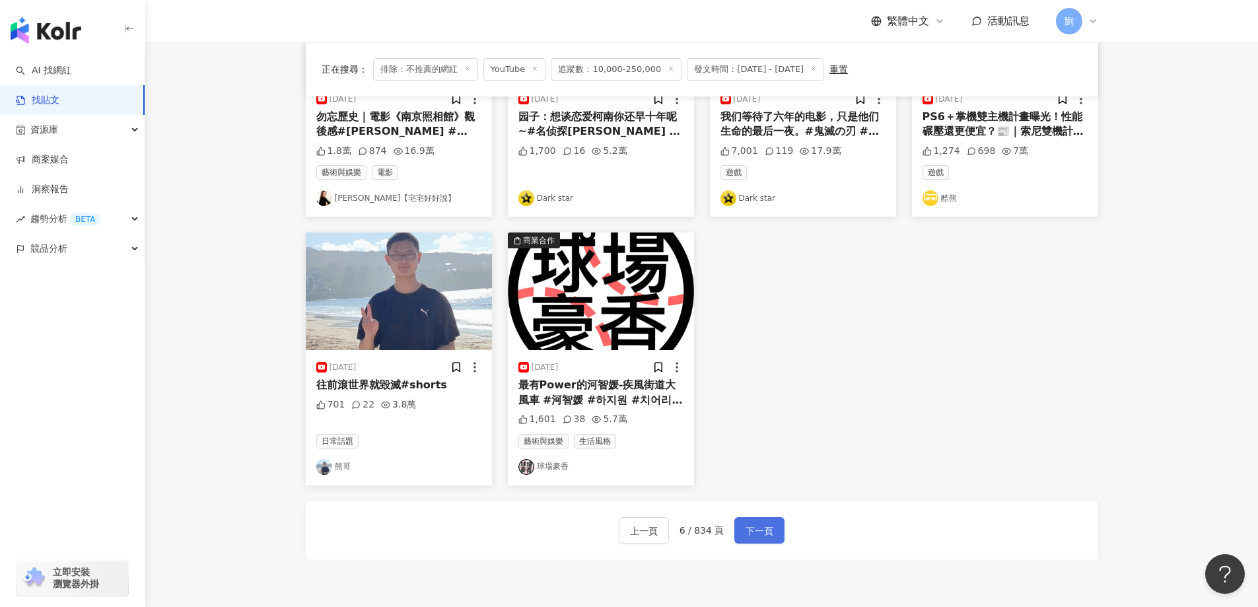
click at [756, 519] on button "下一頁" at bounding box center [759, 530] width 50 height 26
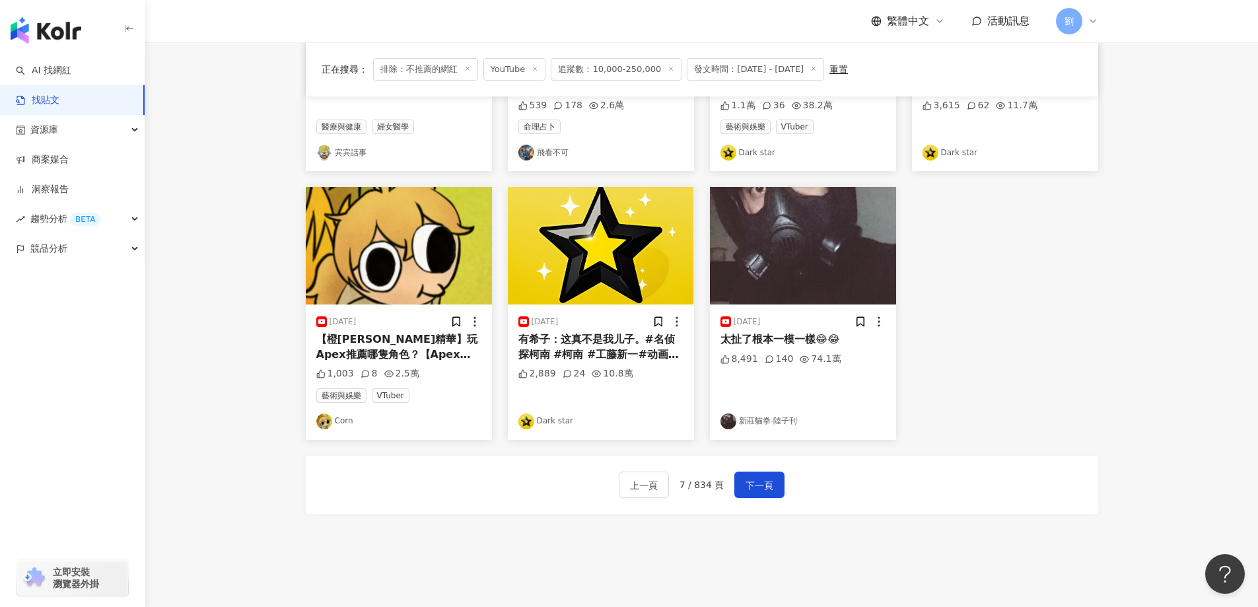
scroll to position [663, 0]
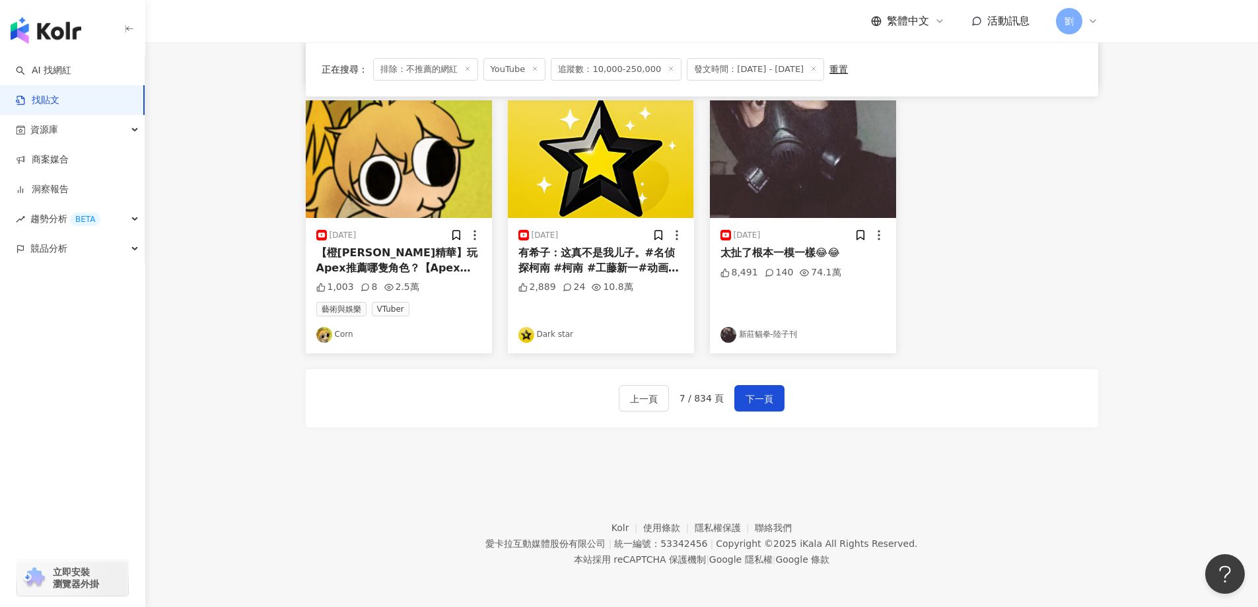
click at [784, 399] on div "上一頁 7 / 834 頁 下一頁" at bounding box center [702, 398] width 792 height 58
click at [773, 399] on button "下一頁" at bounding box center [759, 398] width 50 height 26
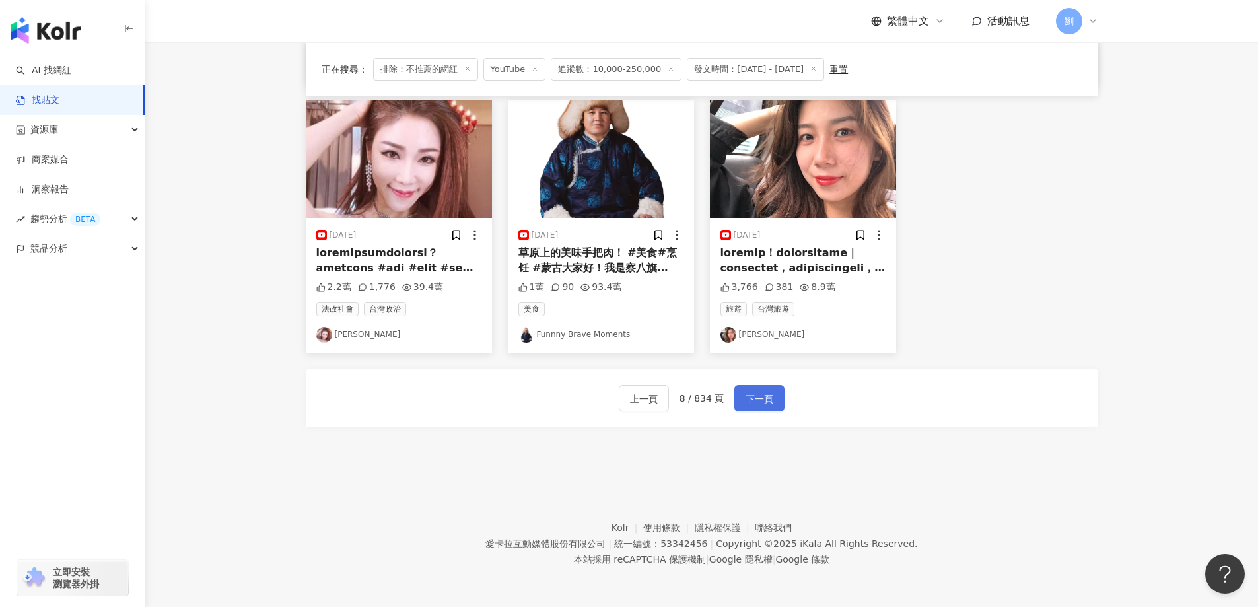
click at [771, 391] on button "下一頁" at bounding box center [759, 398] width 50 height 26
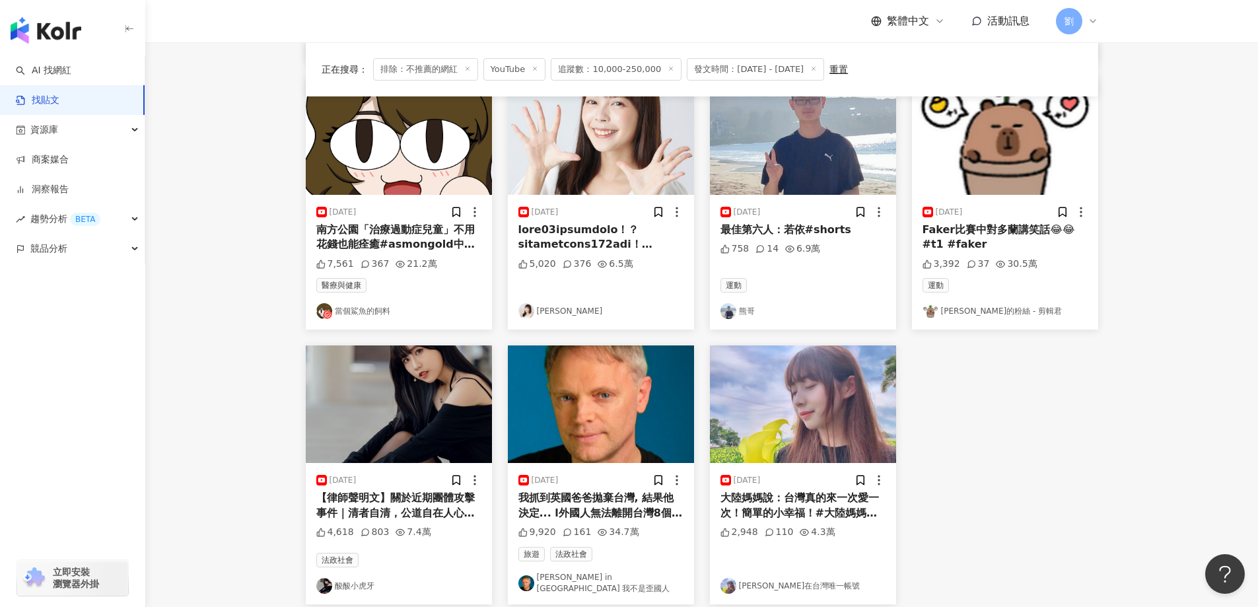
scroll to position [531, 0]
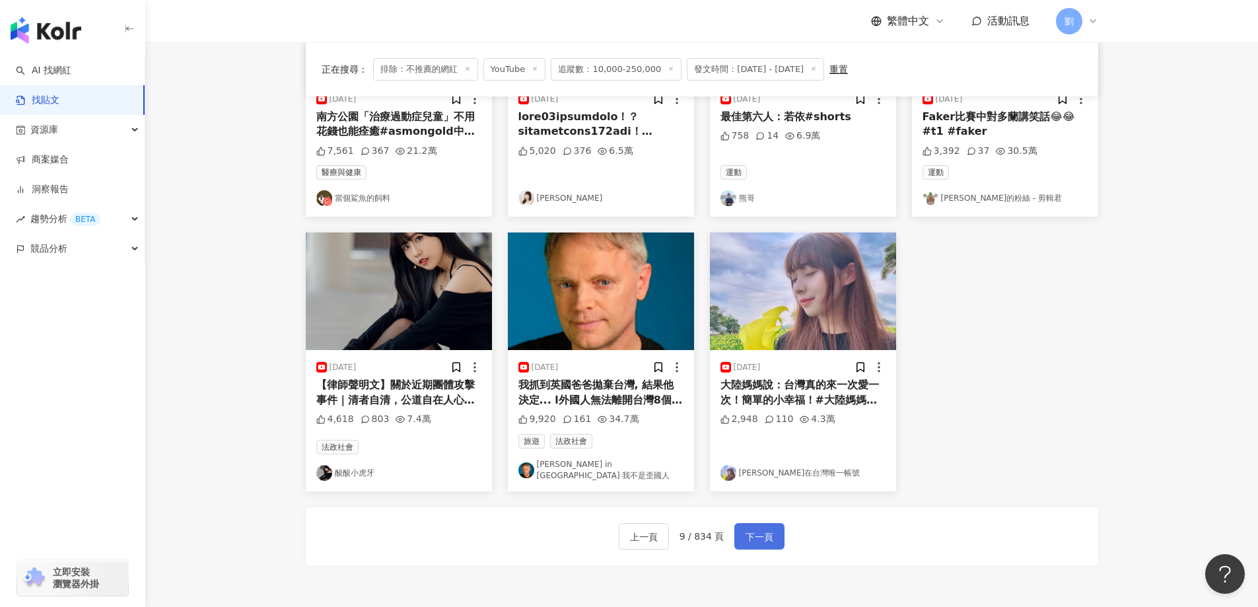
click at [776, 535] on button "下一頁" at bounding box center [759, 536] width 50 height 26
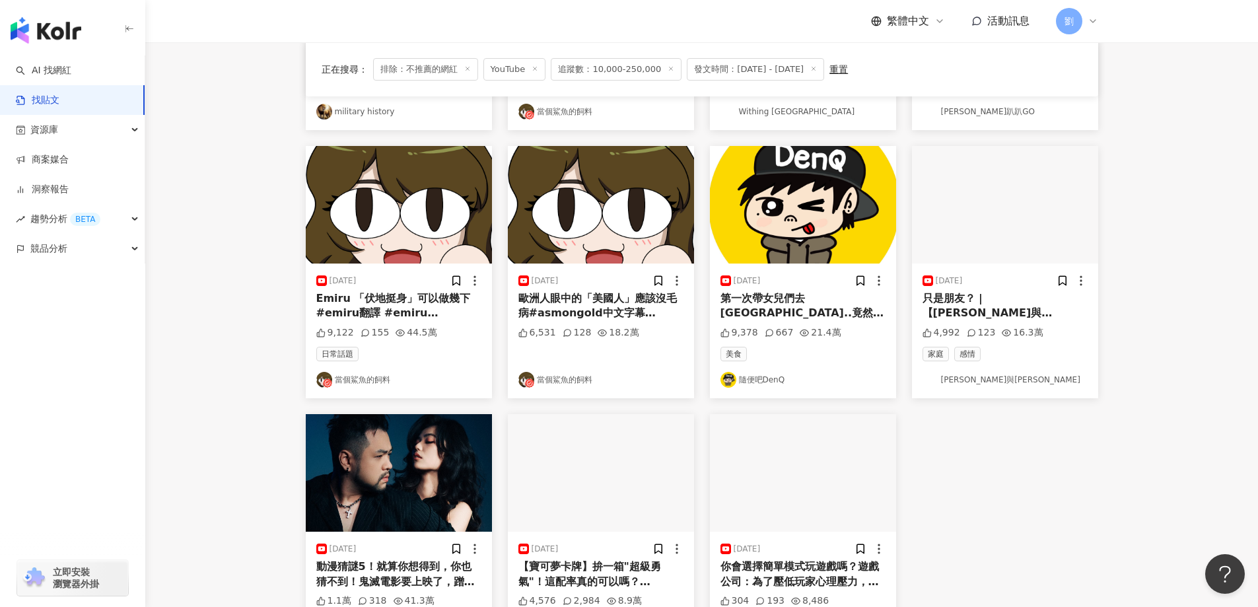
scroll to position [135, 0]
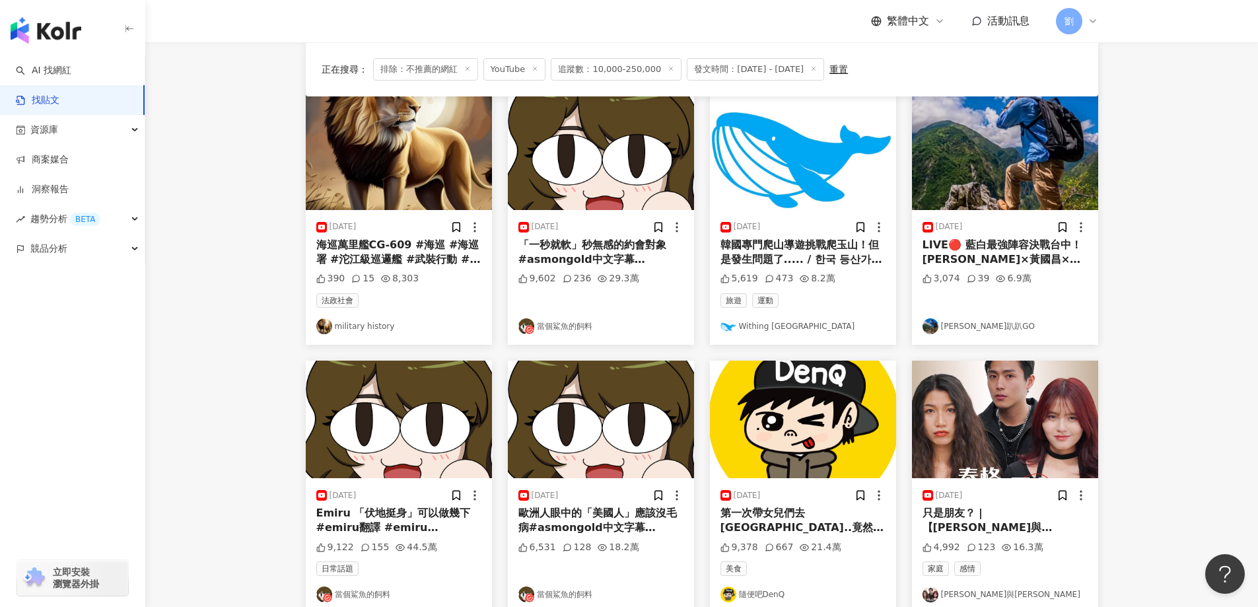
click at [659, 154] on img at bounding box center [601, 151] width 186 height 118
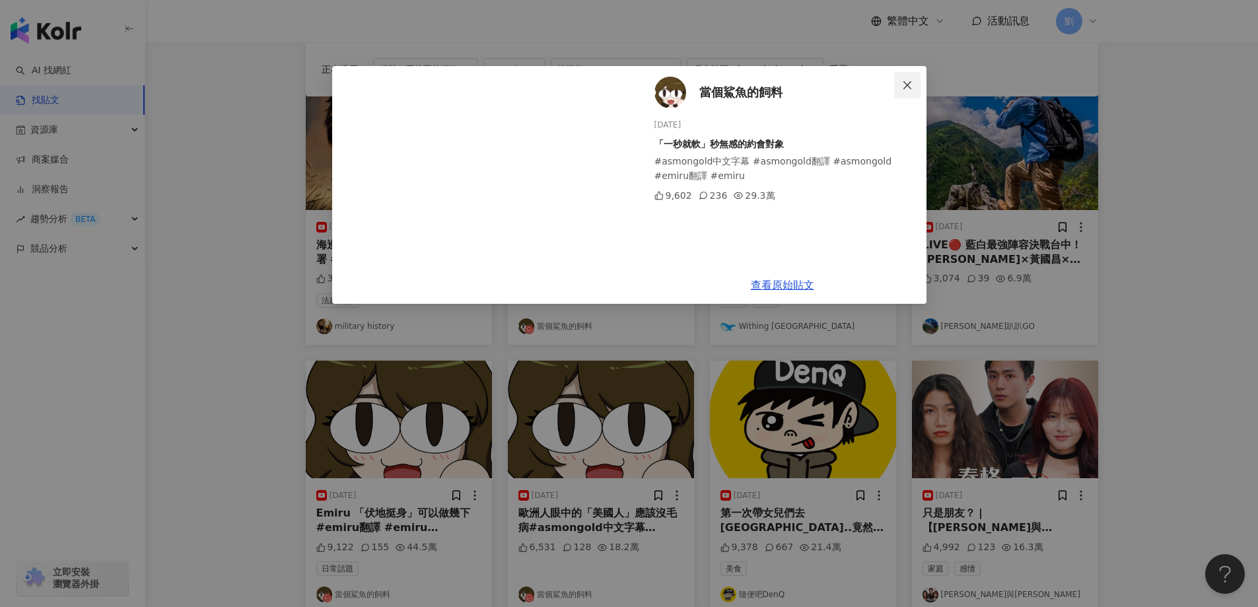
click at [910, 80] on icon "close" at bounding box center [907, 85] width 11 height 11
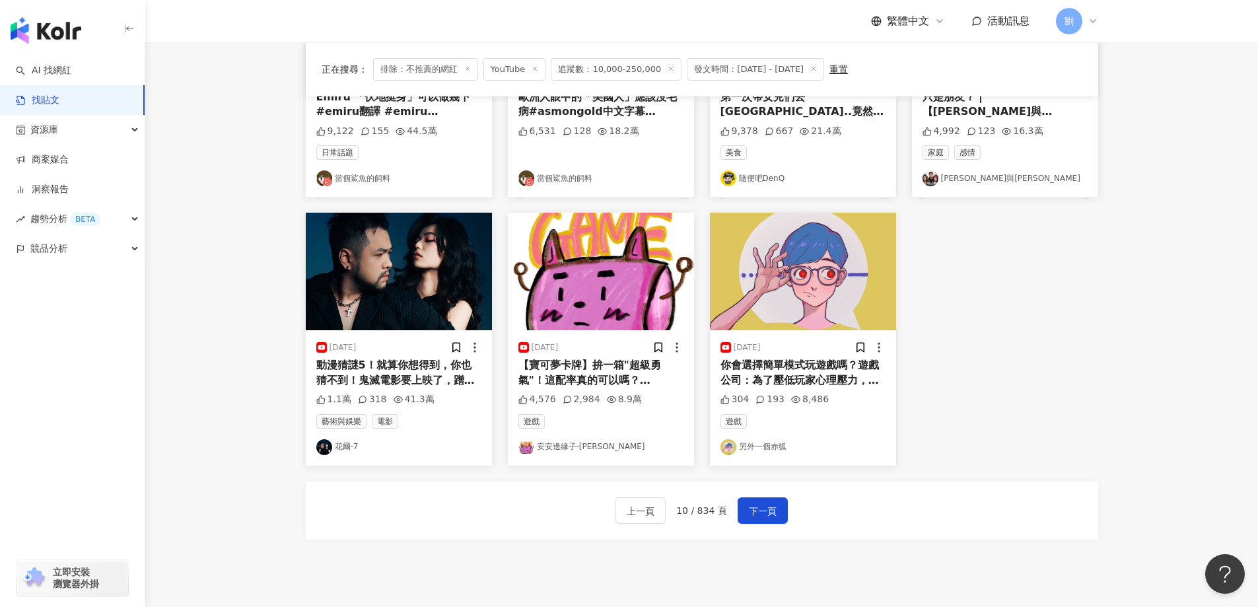
scroll to position [660, 0]
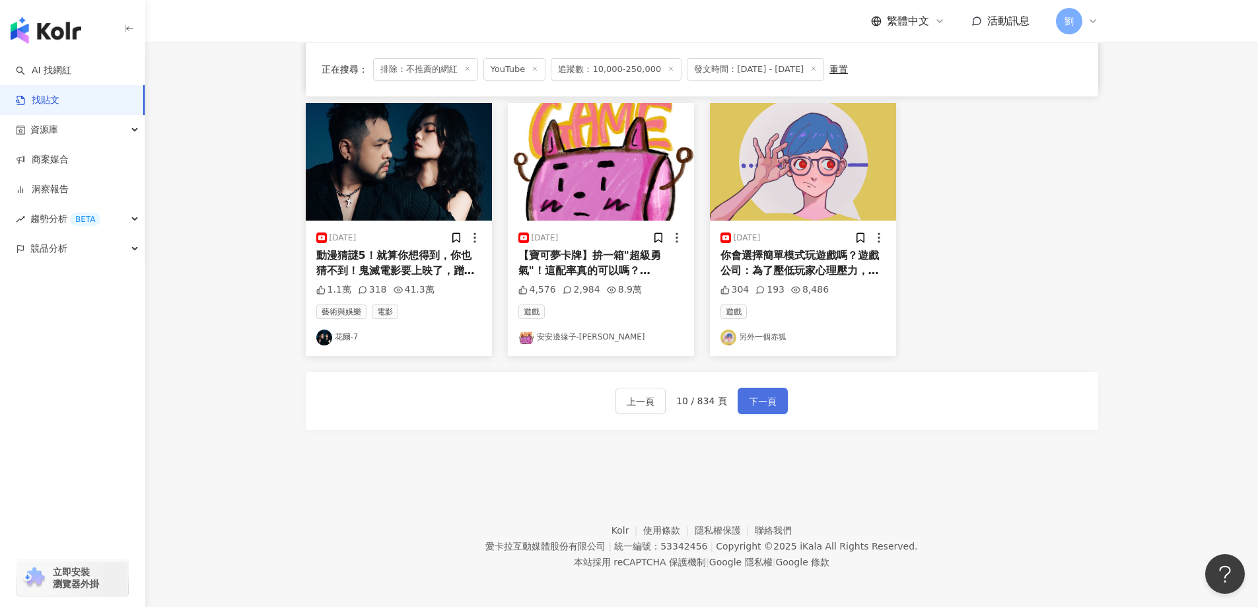
click at [775, 399] on button "下一頁" at bounding box center [762, 401] width 50 height 26
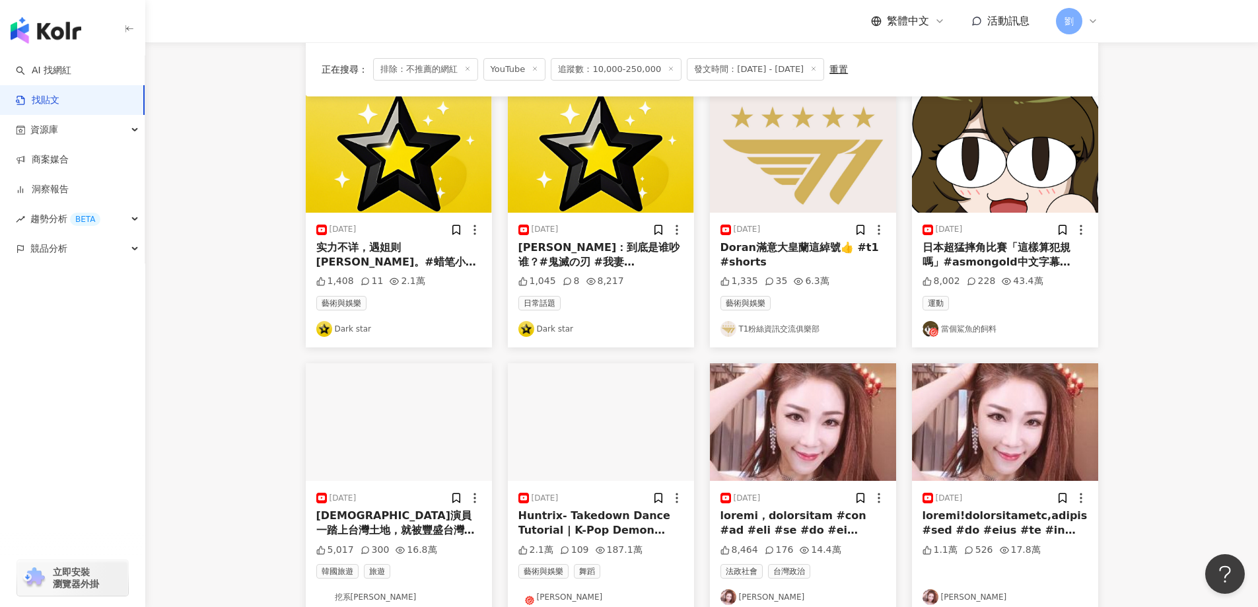
scroll to position [528, 0]
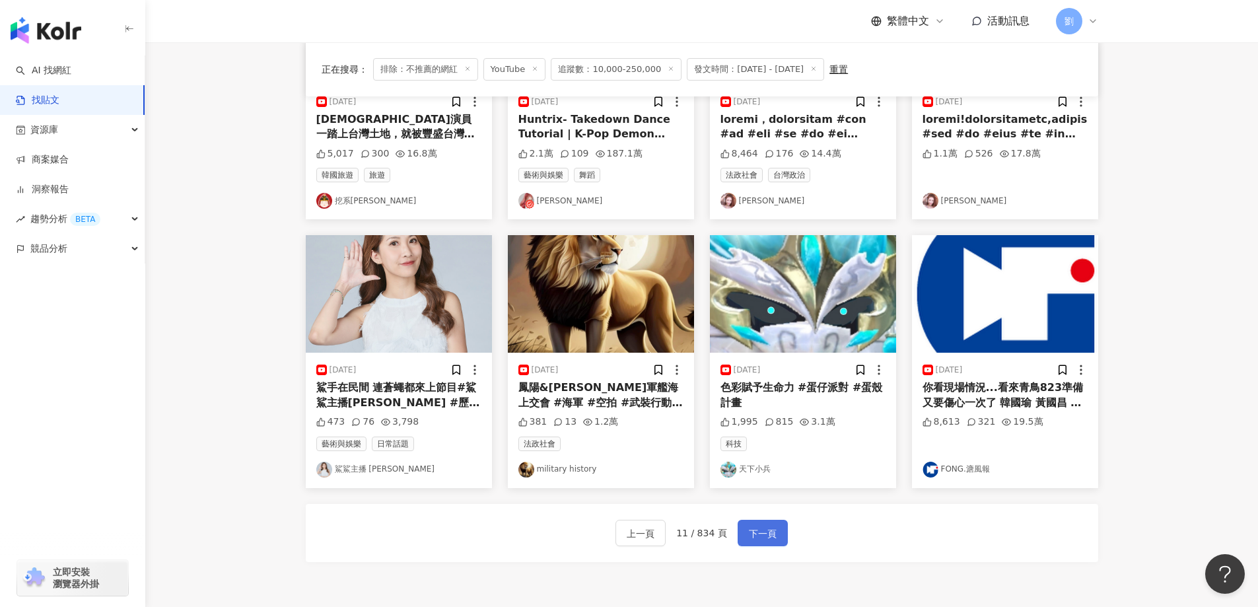
click at [757, 531] on span "下一頁" at bounding box center [763, 533] width 28 height 16
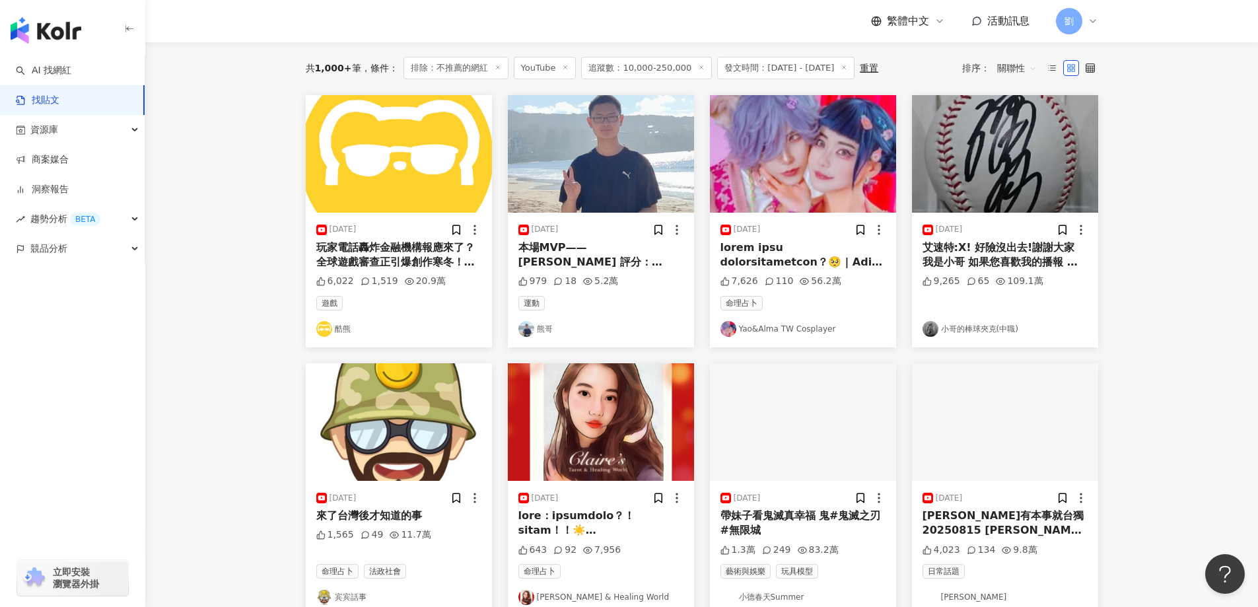
scroll to position [0, 0]
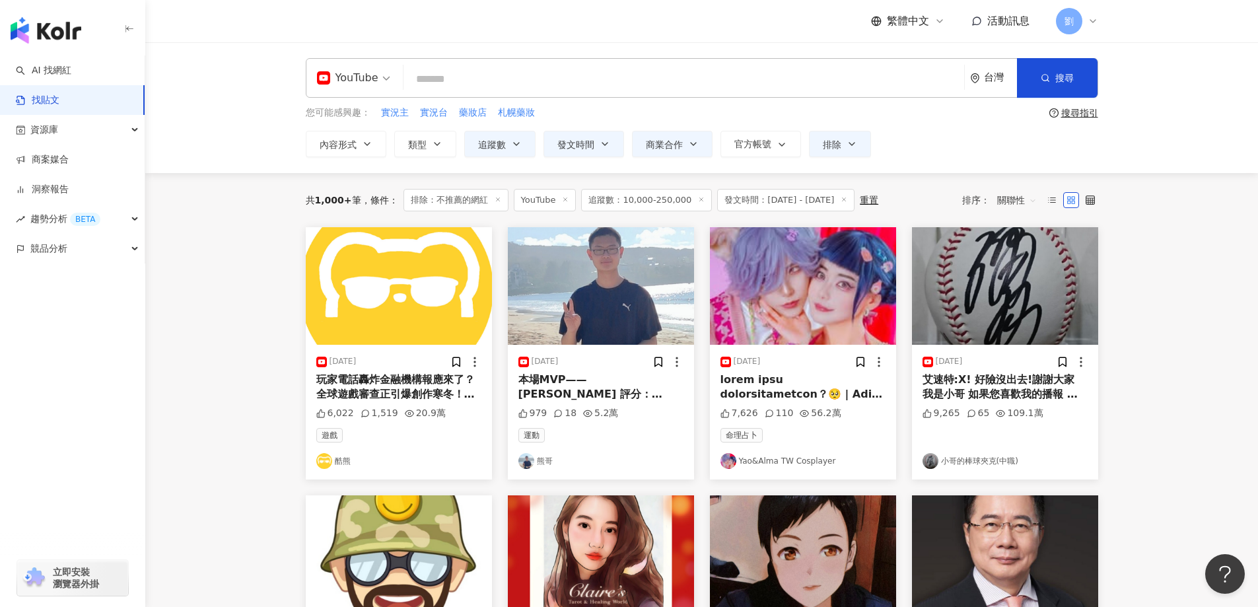
click at [811, 303] on img at bounding box center [803, 286] width 186 height 118
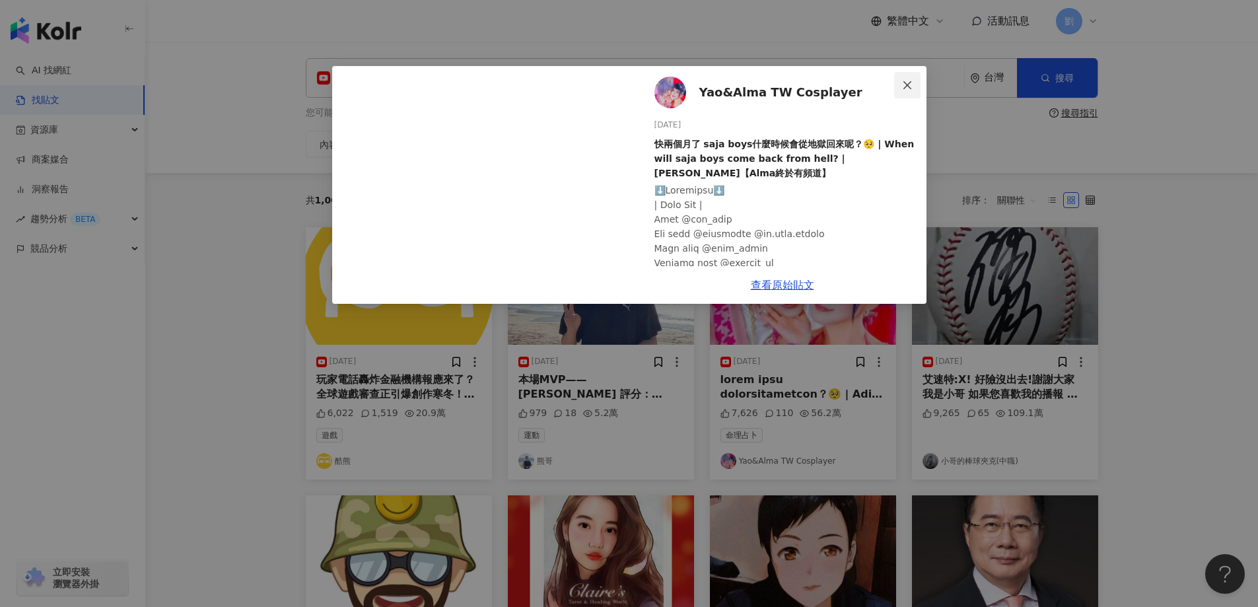
click at [916, 91] on button "Close" at bounding box center [907, 85] width 26 height 26
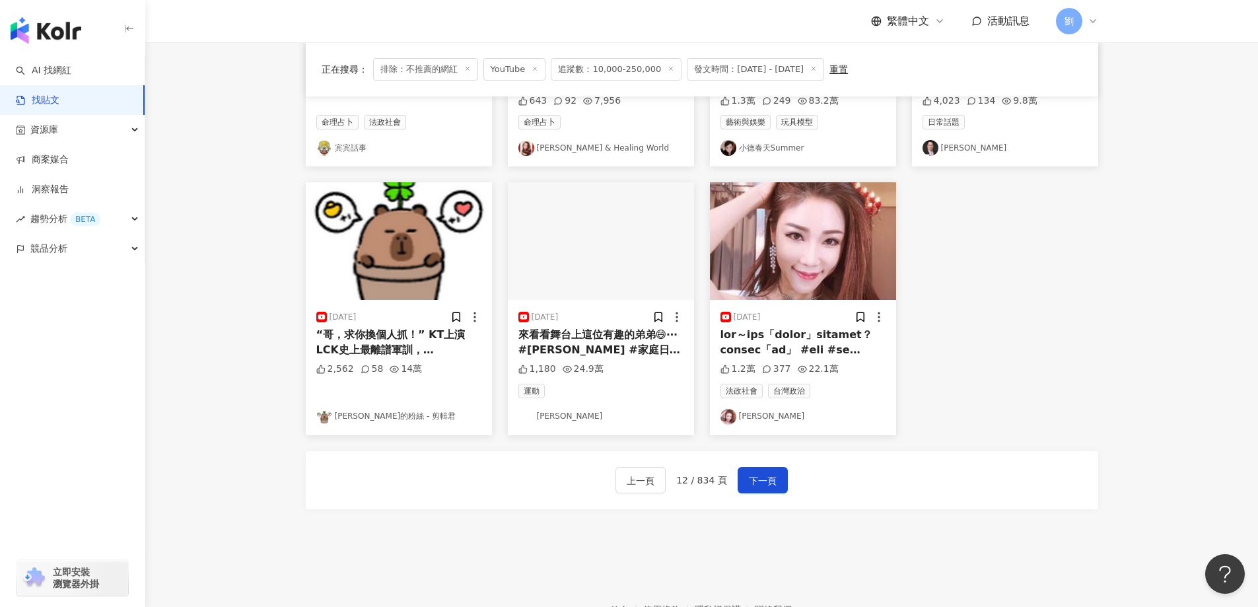
scroll to position [663, 0]
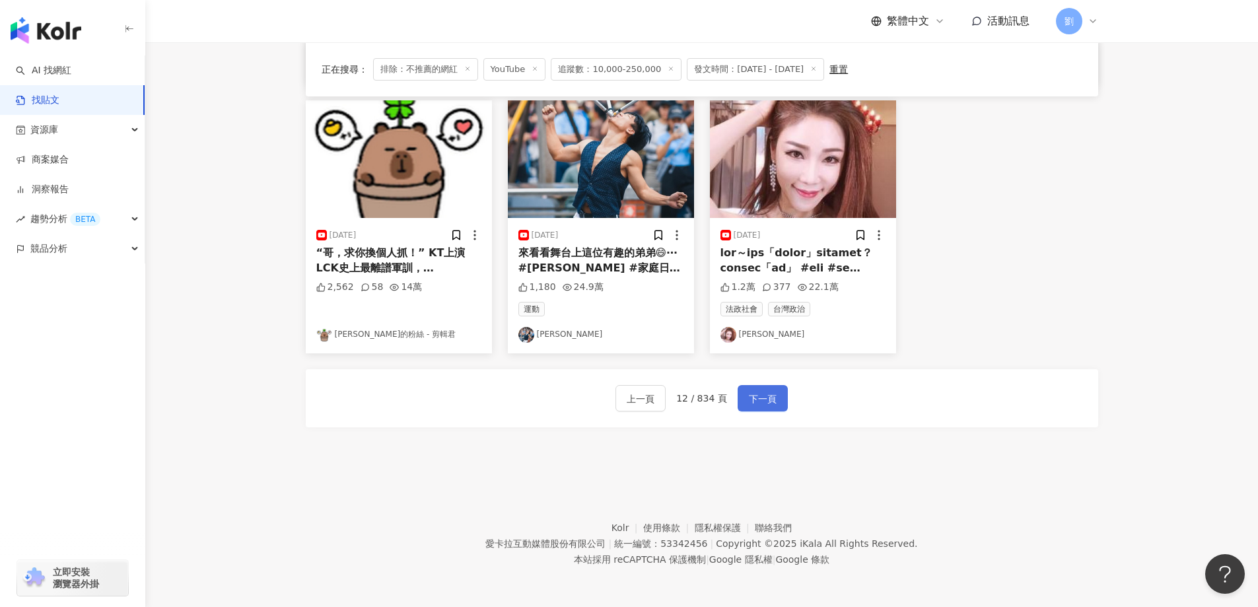
click at [764, 407] on button "下一頁" at bounding box center [762, 398] width 50 height 26
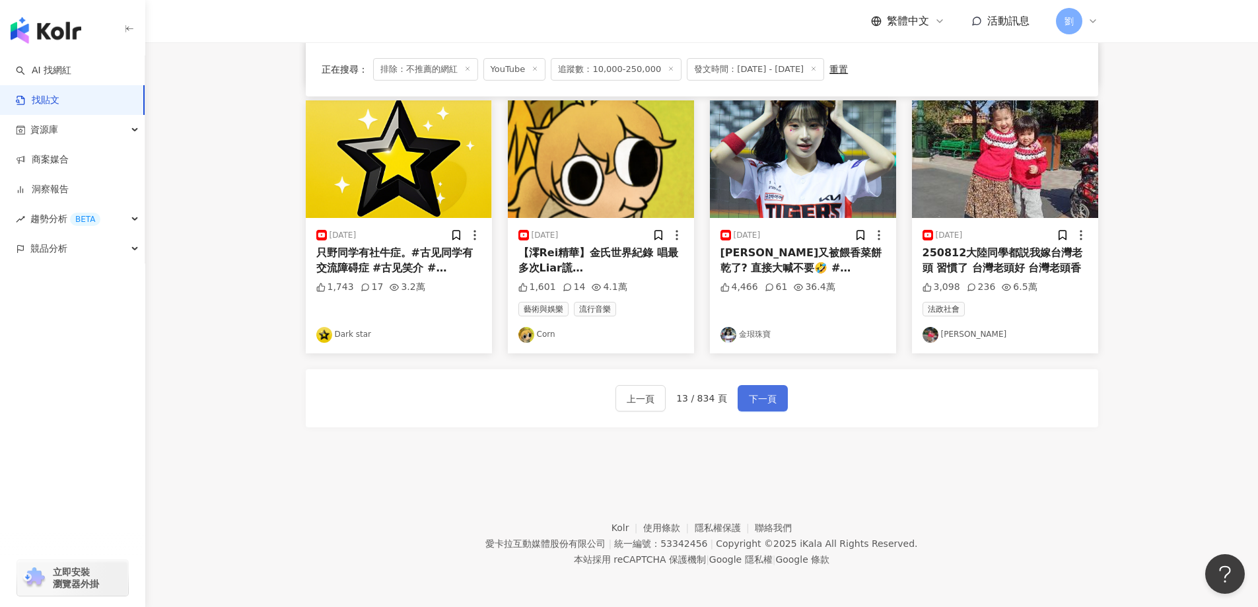
click at [782, 393] on button "下一頁" at bounding box center [762, 398] width 50 height 26
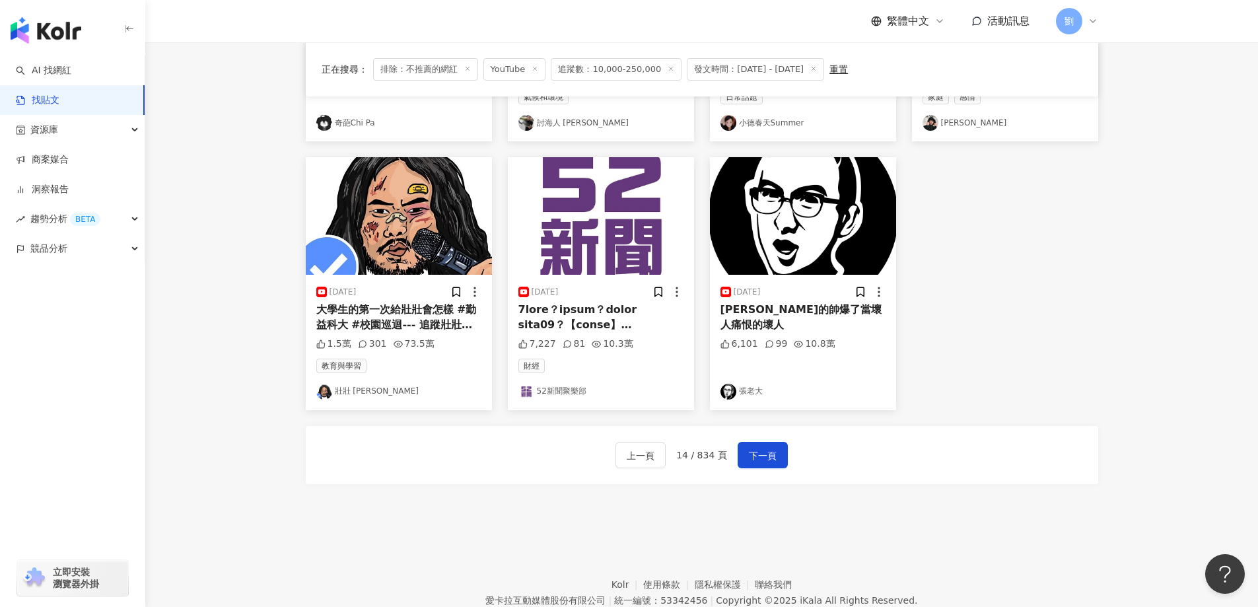
scroll to position [660, 0]
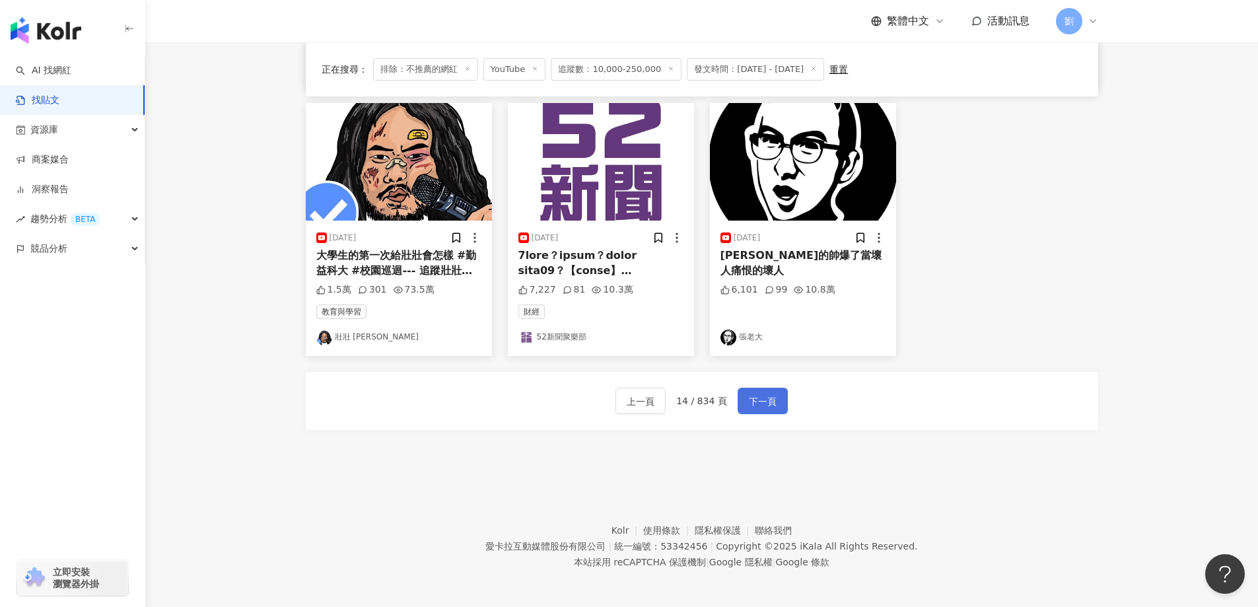
click at [755, 405] on span "下一頁" at bounding box center [763, 401] width 28 height 16
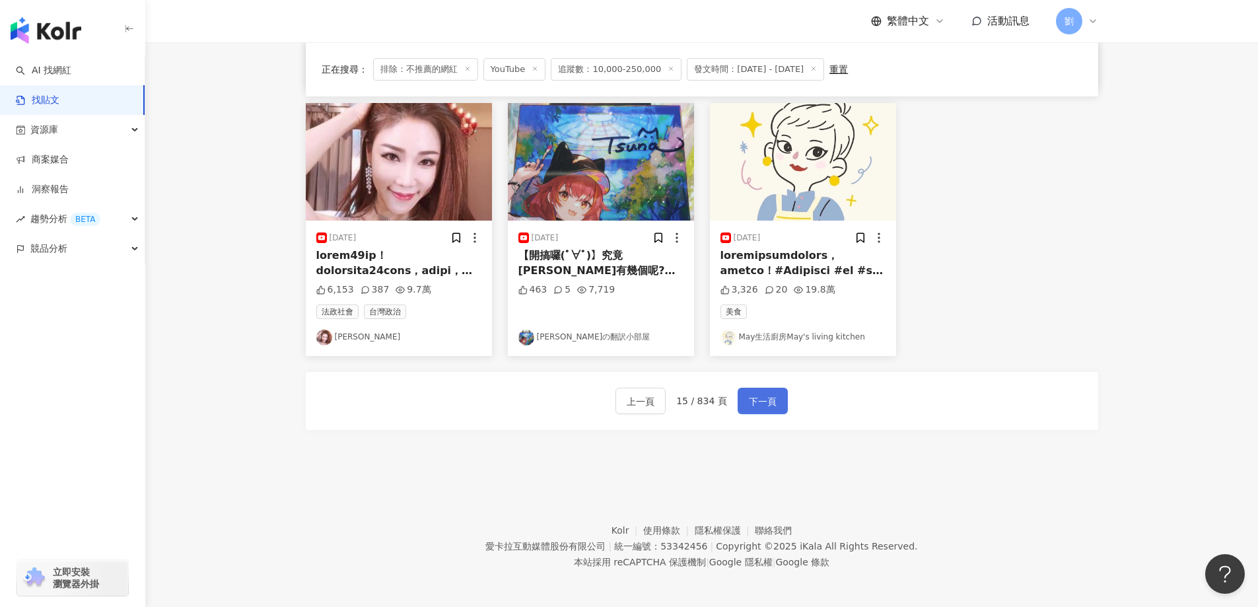
click at [760, 393] on span "下一頁" at bounding box center [763, 401] width 28 height 16
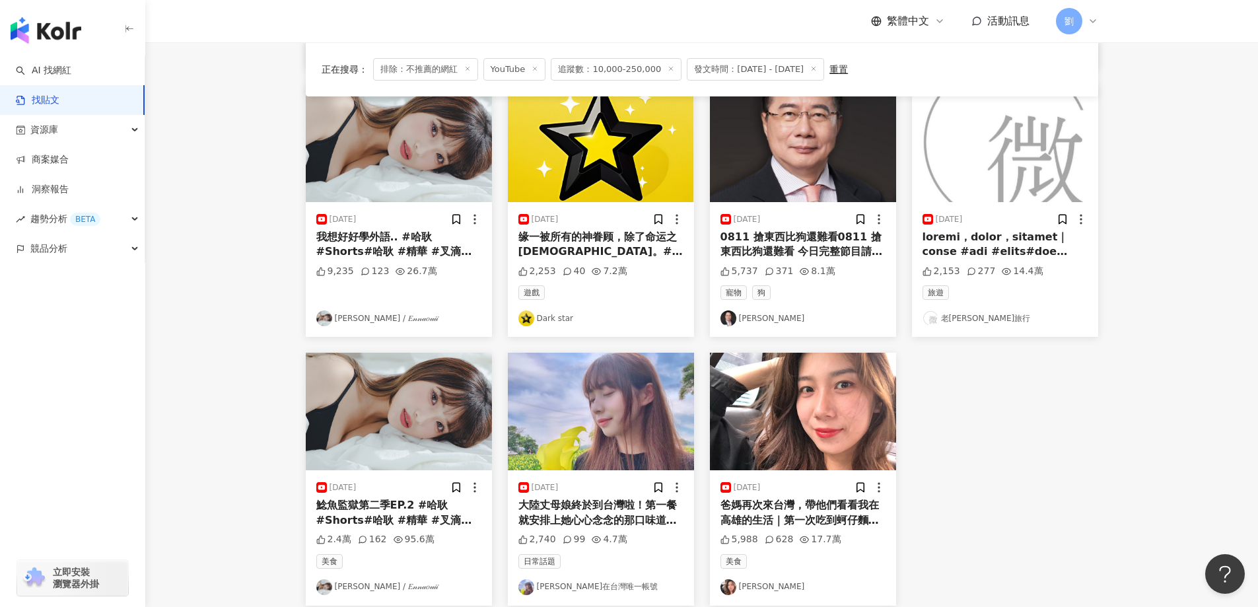
scroll to position [528, 0]
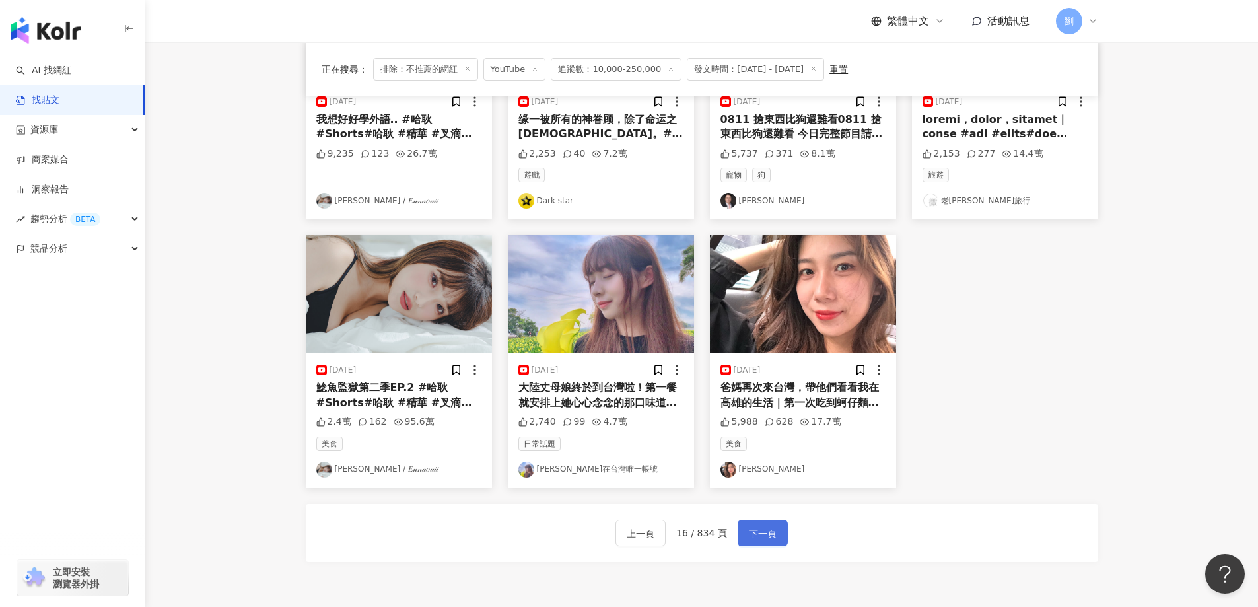
click at [760, 522] on button "下一頁" at bounding box center [762, 533] width 50 height 26
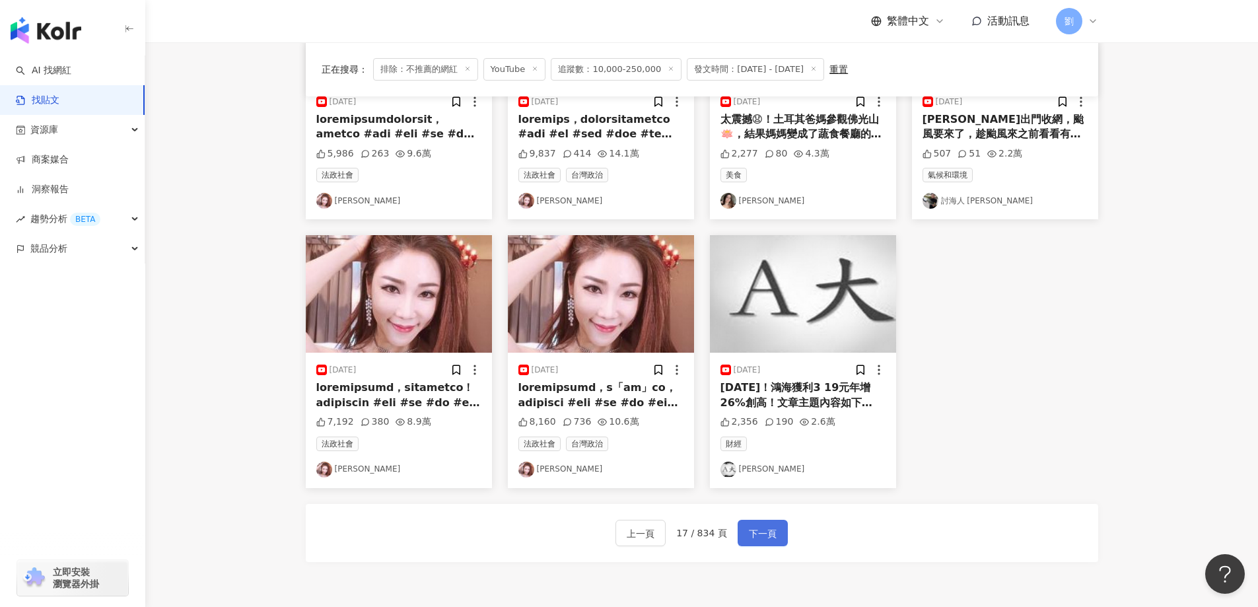
click at [784, 533] on button "下一頁" at bounding box center [762, 533] width 50 height 26
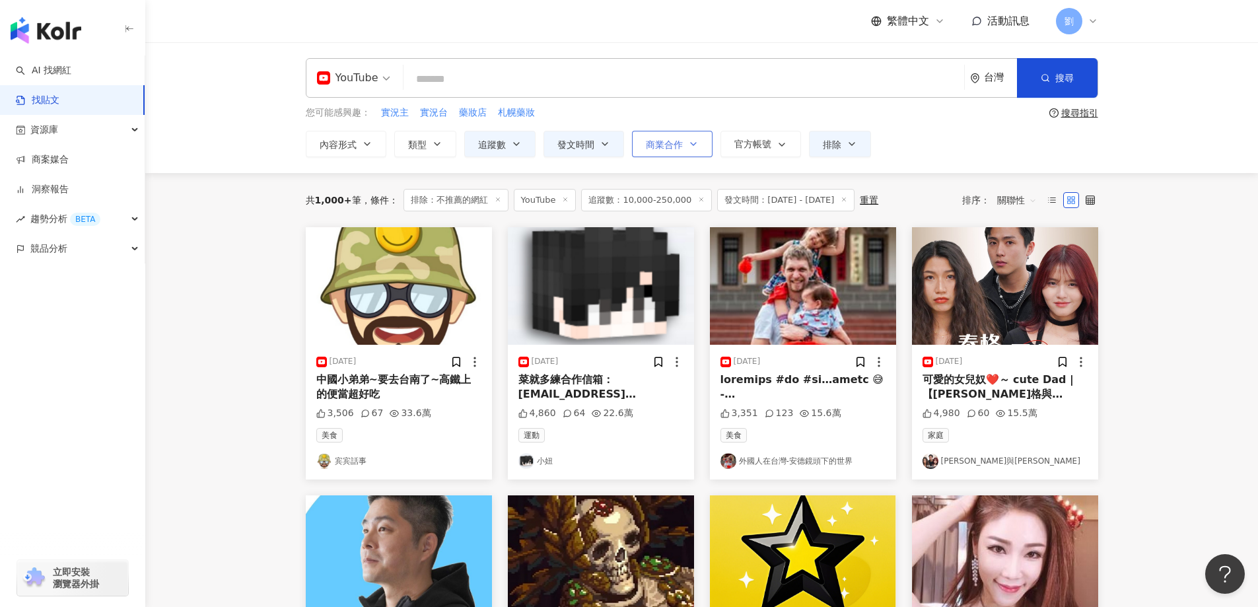
scroll to position [660, 0]
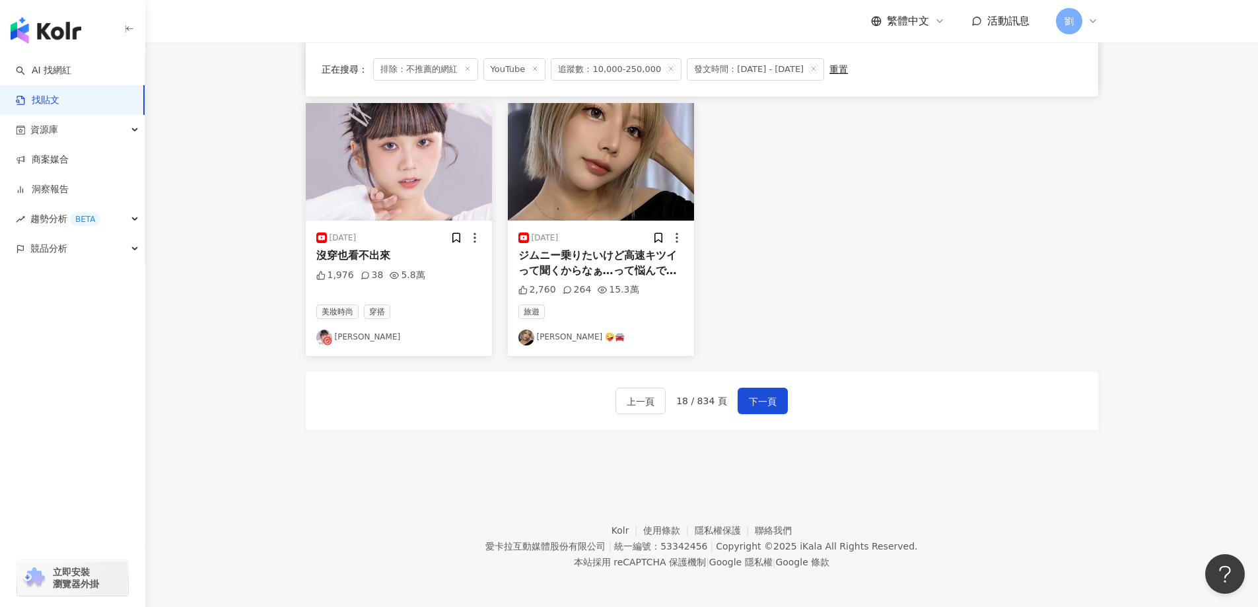
click at [788, 415] on div "上一頁 18 / 834 頁 下一頁" at bounding box center [702, 401] width 792 height 58
click at [765, 403] on span "下一頁" at bounding box center [763, 401] width 28 height 16
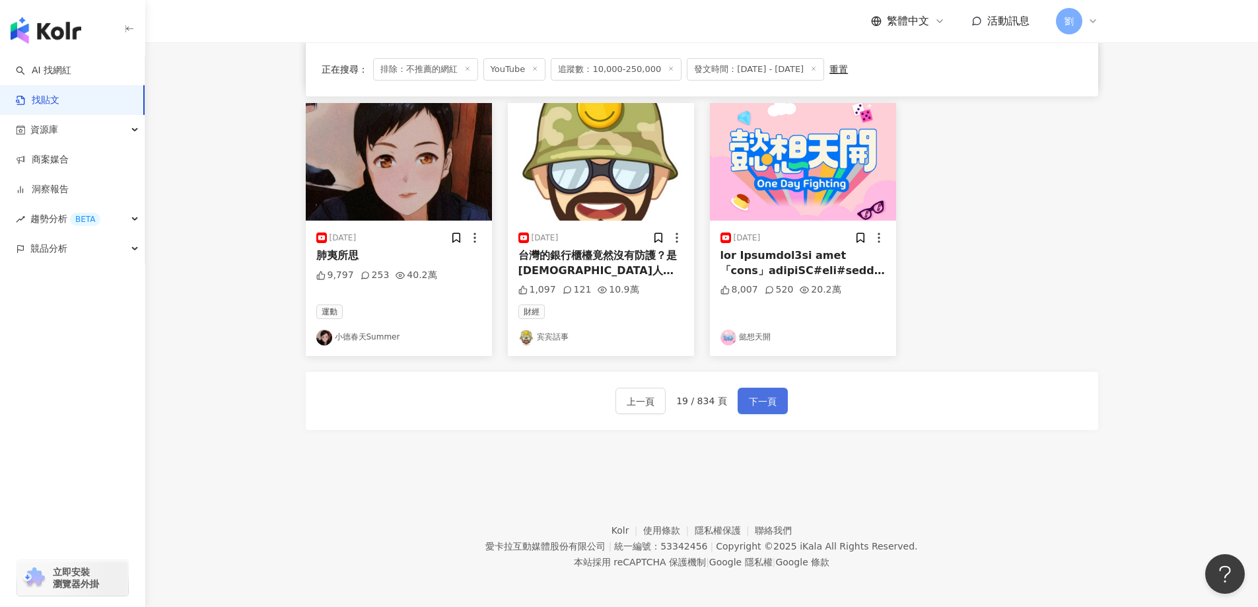
click at [759, 394] on span "下一頁" at bounding box center [763, 401] width 28 height 16
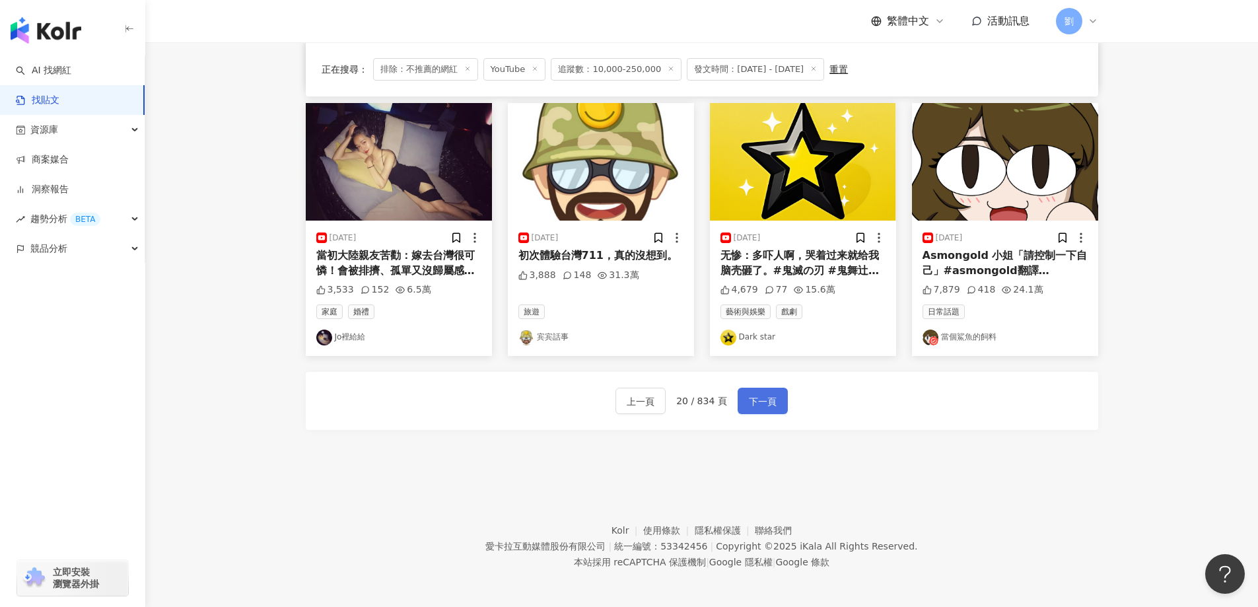
click at [756, 396] on span "下一頁" at bounding box center [763, 401] width 28 height 16
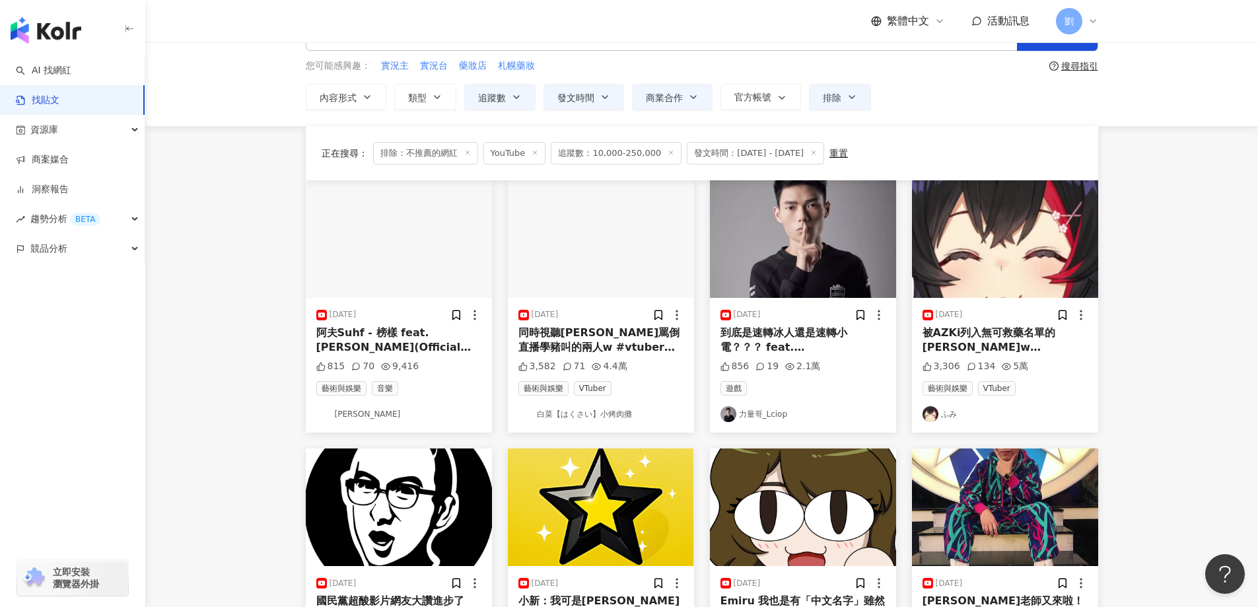
scroll to position [0, 0]
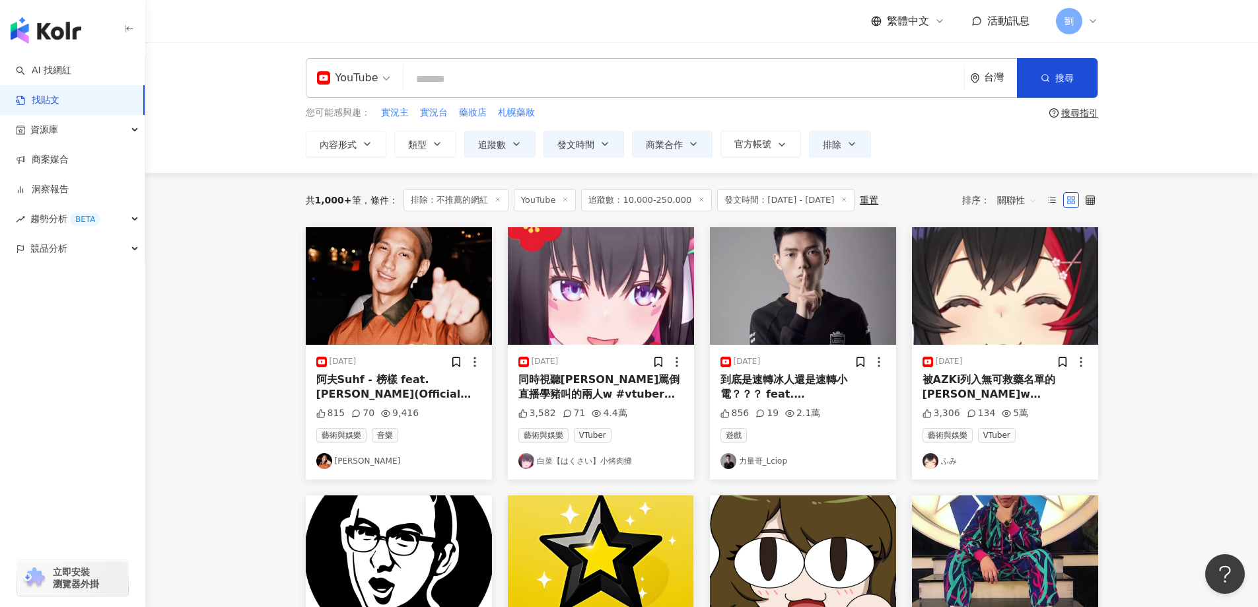
click at [465, 300] on img at bounding box center [399, 286] width 186 height 118
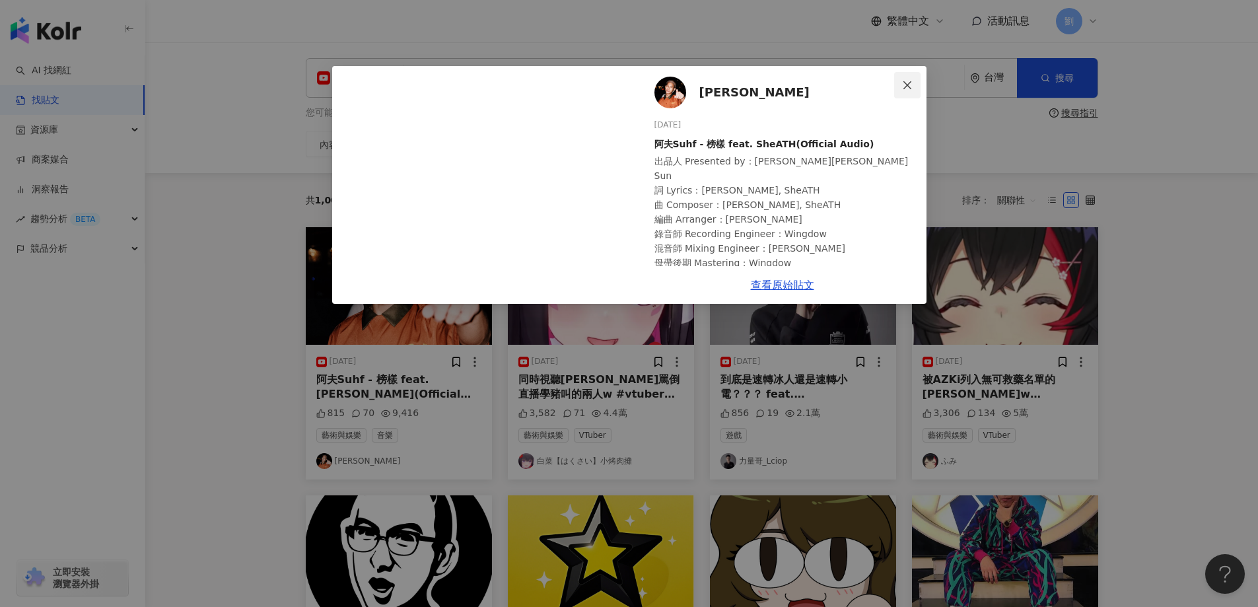
click at [900, 88] on span "Close" at bounding box center [907, 85] width 26 height 11
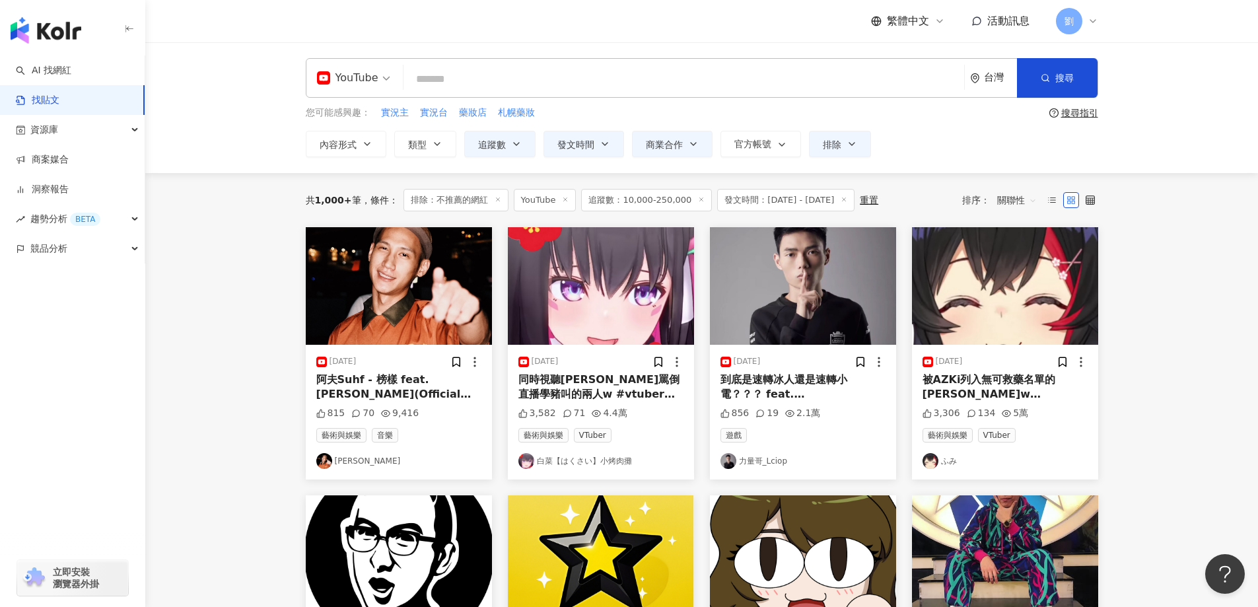
click at [813, 281] on img at bounding box center [803, 286] width 186 height 118
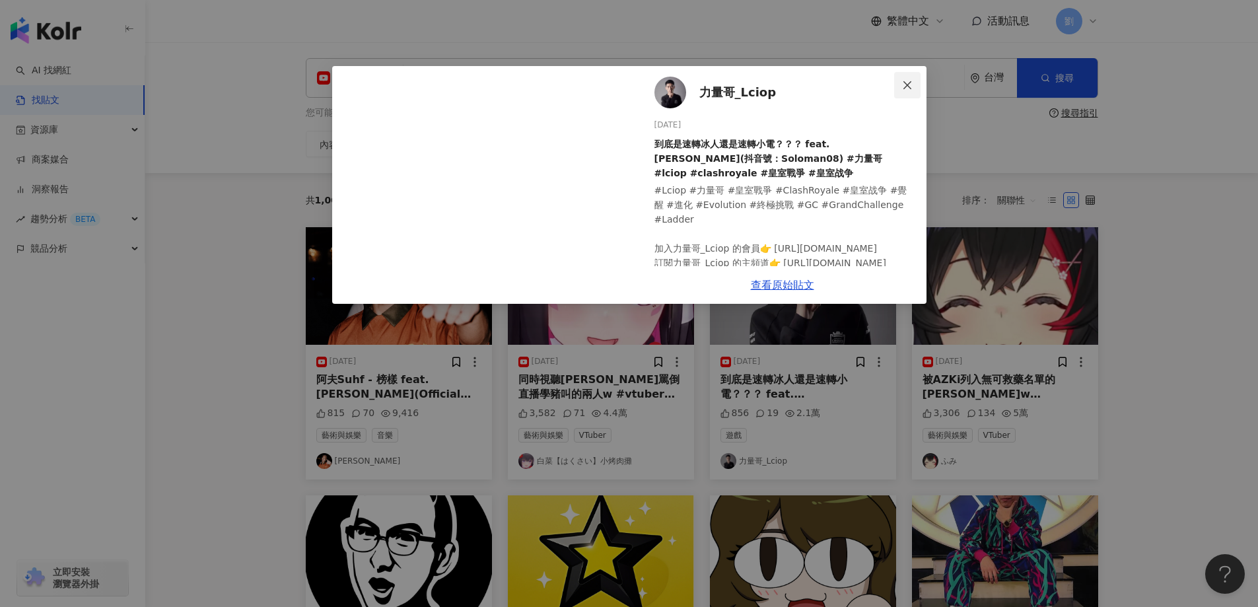
click at [913, 81] on span "Close" at bounding box center [907, 85] width 26 height 11
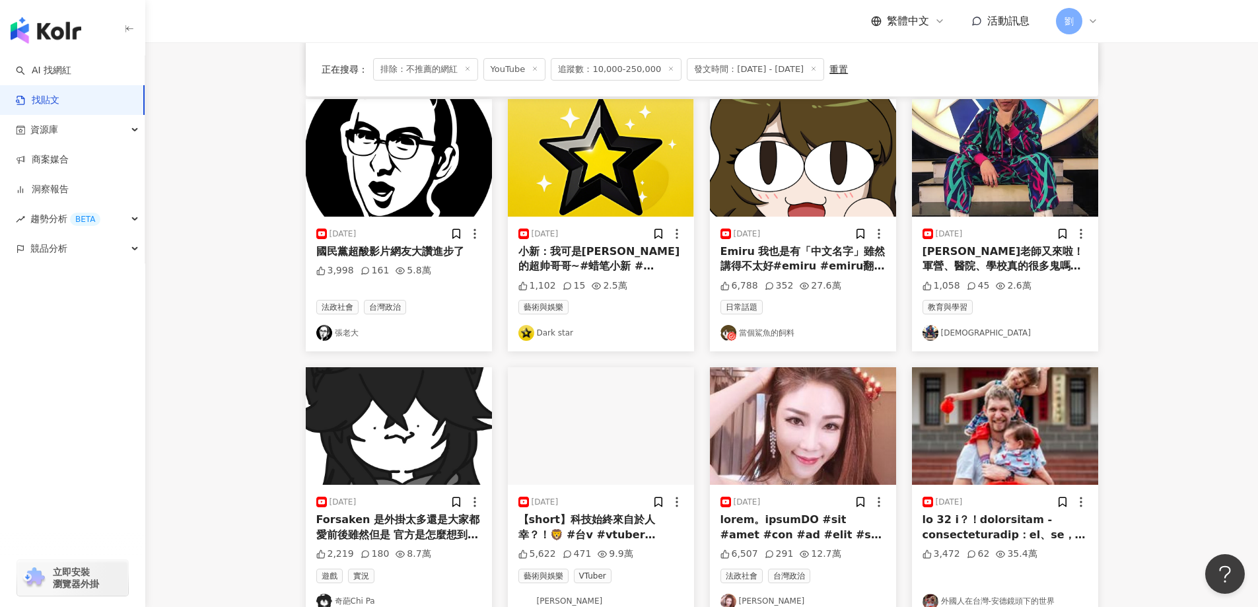
scroll to position [663, 0]
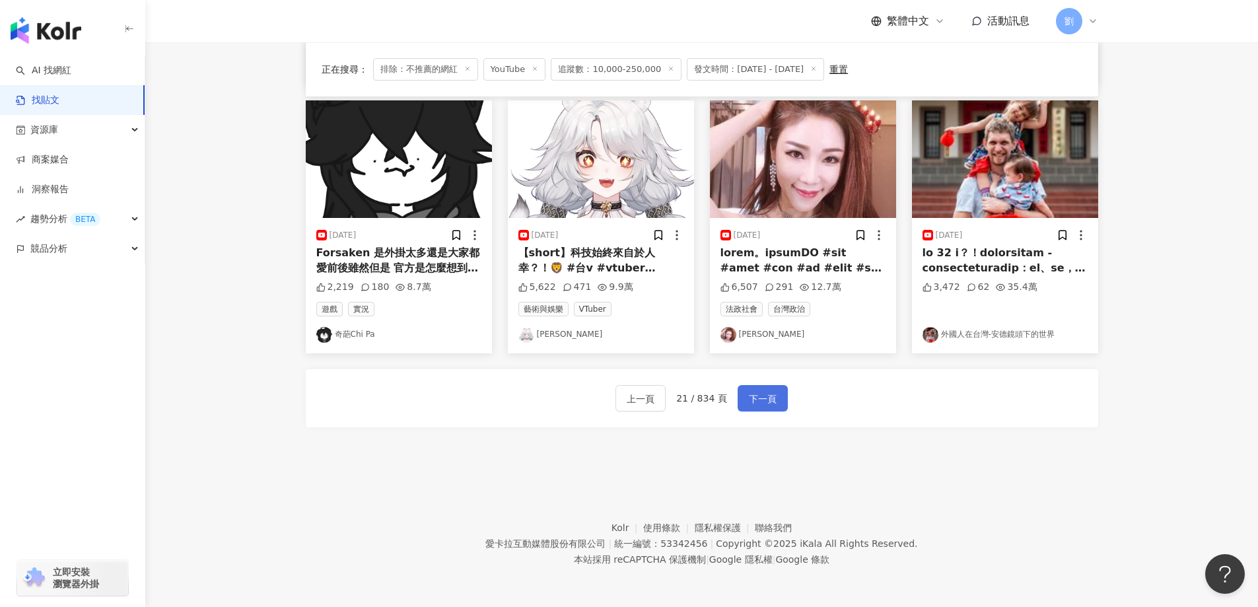
click at [768, 401] on span "下一頁" at bounding box center [763, 399] width 28 height 16
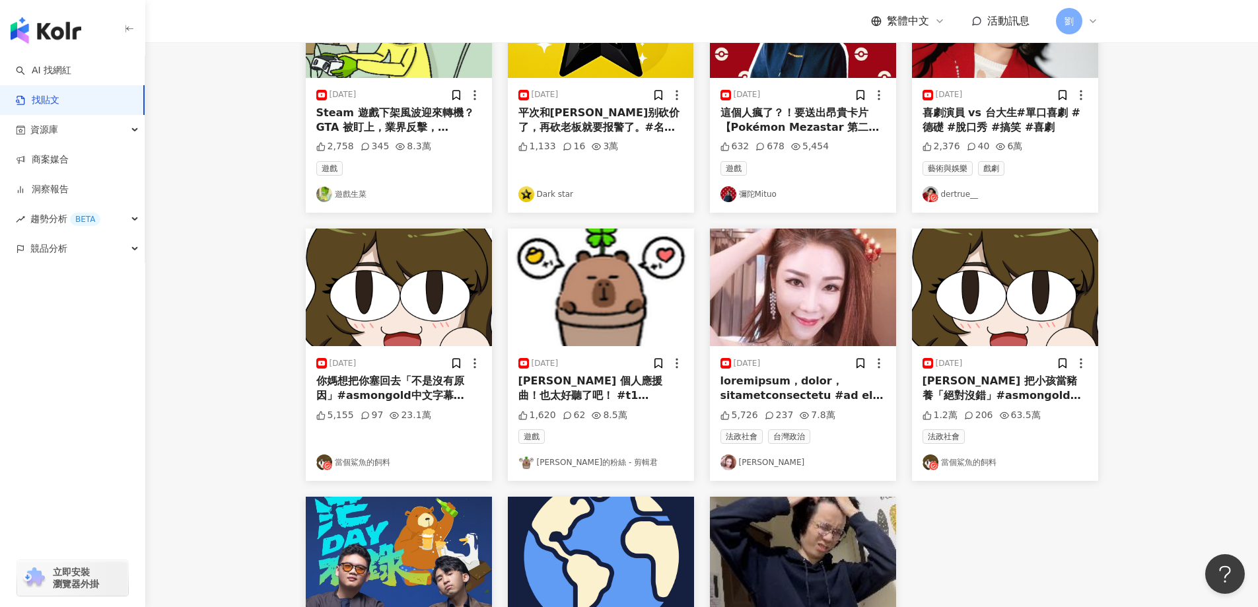
scroll to position [0, 0]
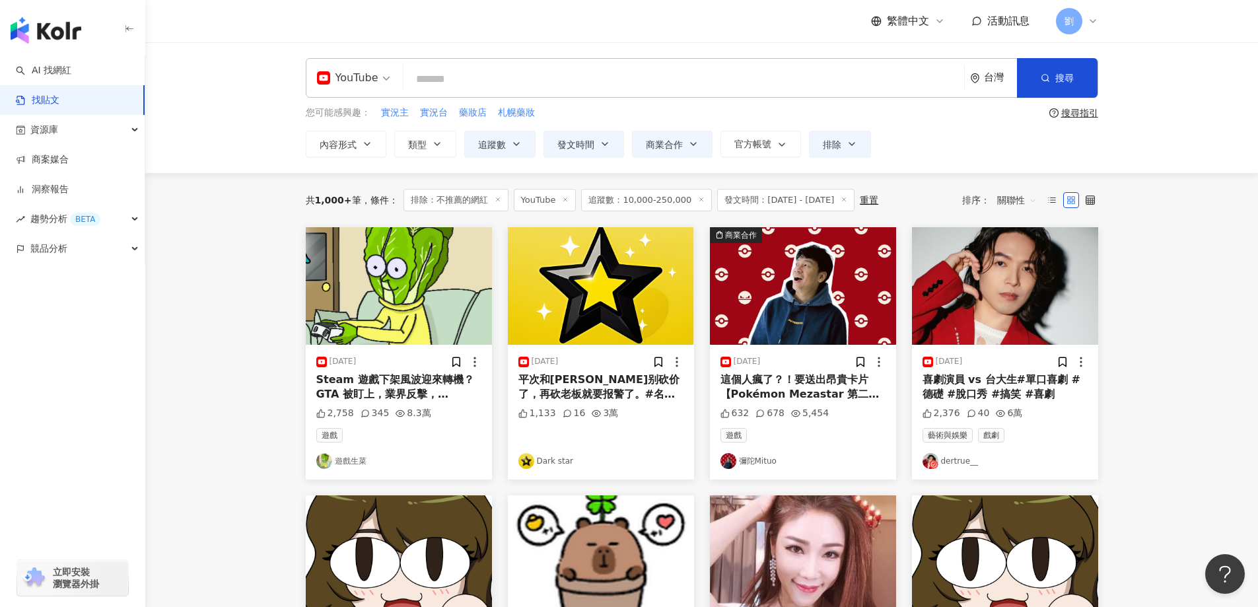
click at [814, 246] on img at bounding box center [803, 286] width 186 height 118
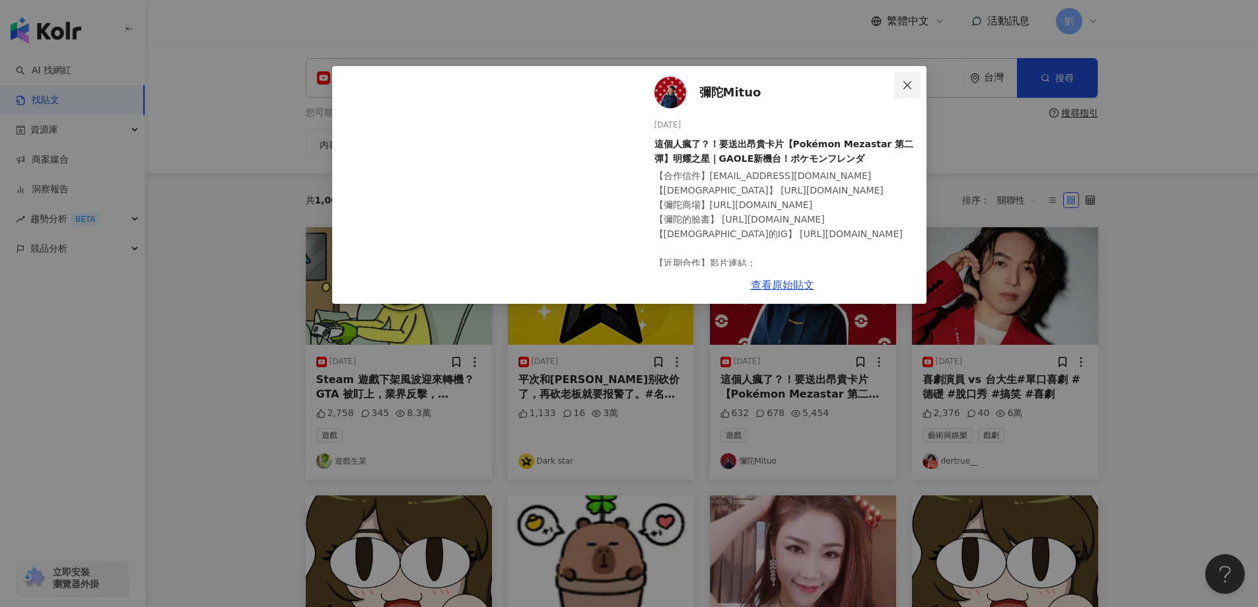
click at [912, 85] on span "Close" at bounding box center [907, 85] width 26 height 11
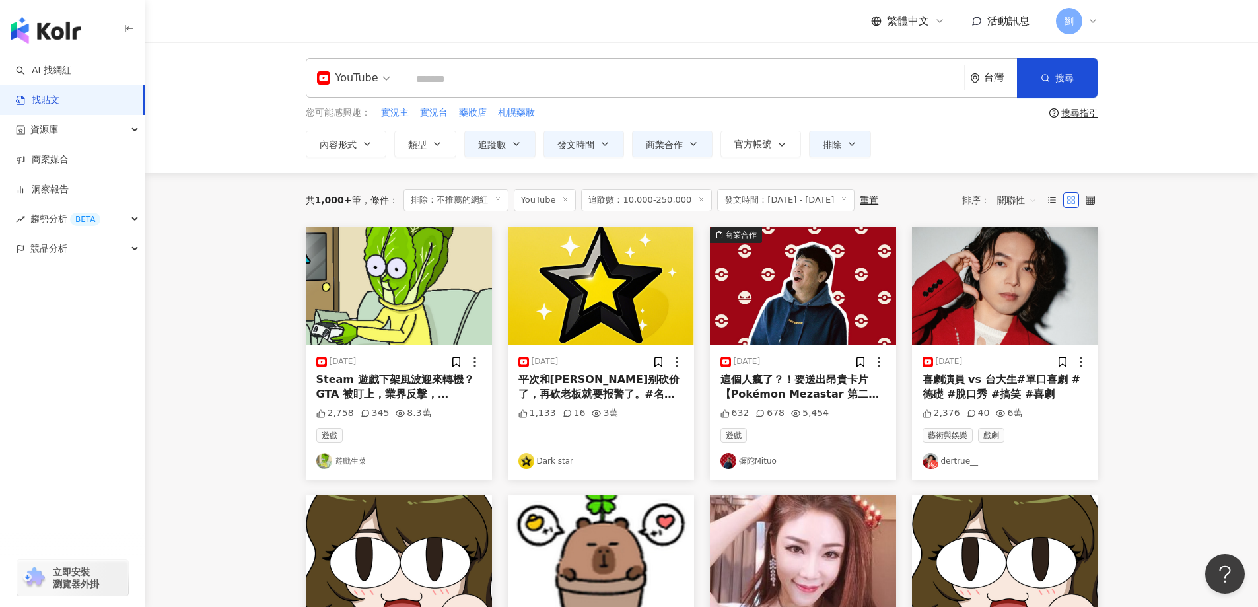
click at [982, 287] on img at bounding box center [1005, 286] width 186 height 118
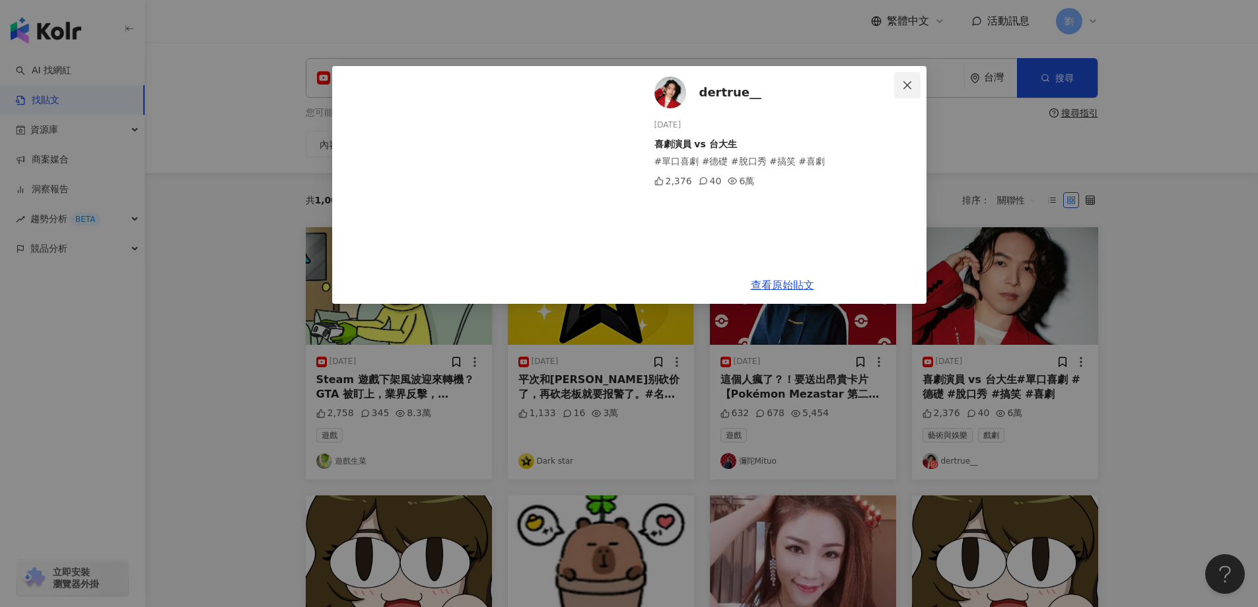
click at [904, 78] on button "Close" at bounding box center [907, 85] width 26 height 26
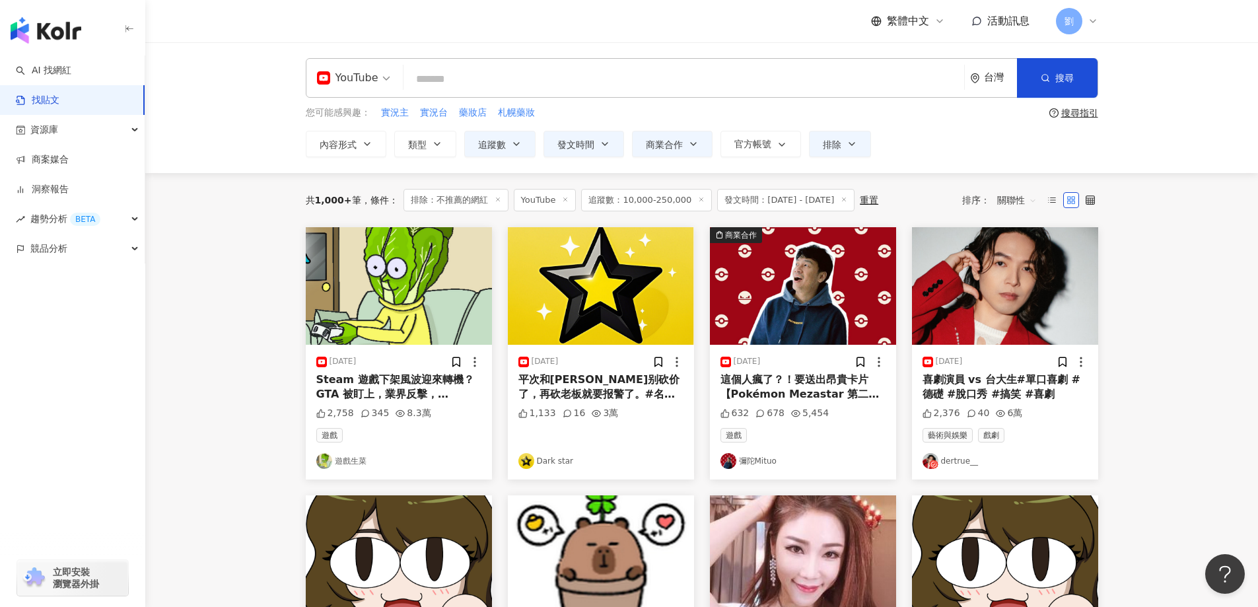
click at [384, 323] on img at bounding box center [399, 286] width 186 height 118
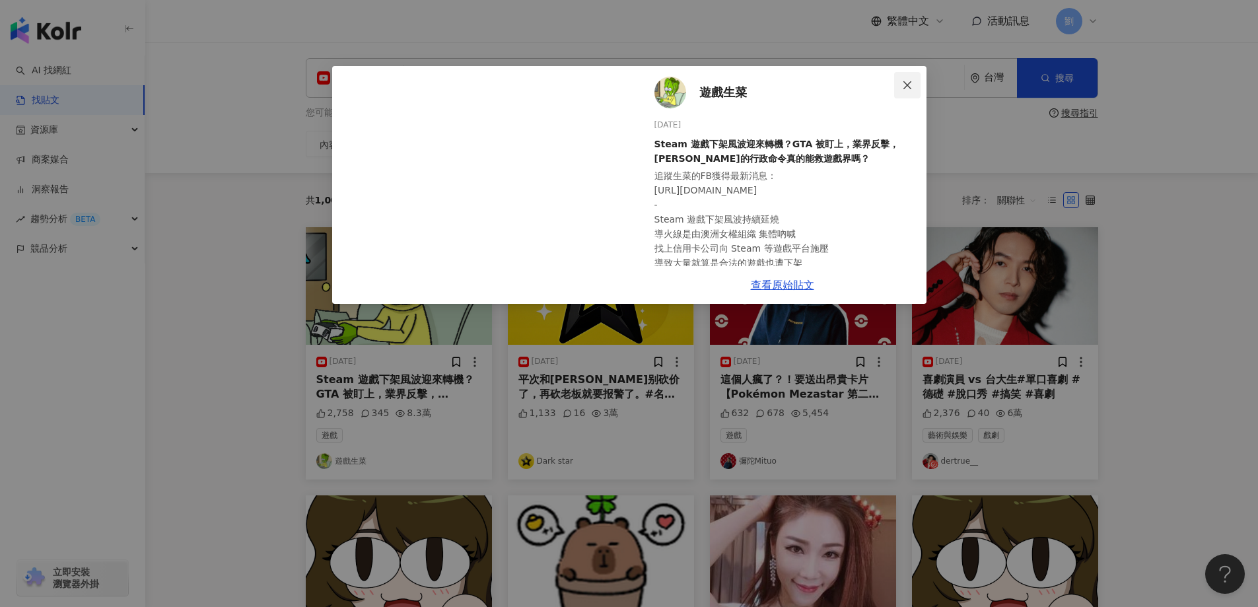
click at [908, 75] on button "Close" at bounding box center [907, 85] width 26 height 26
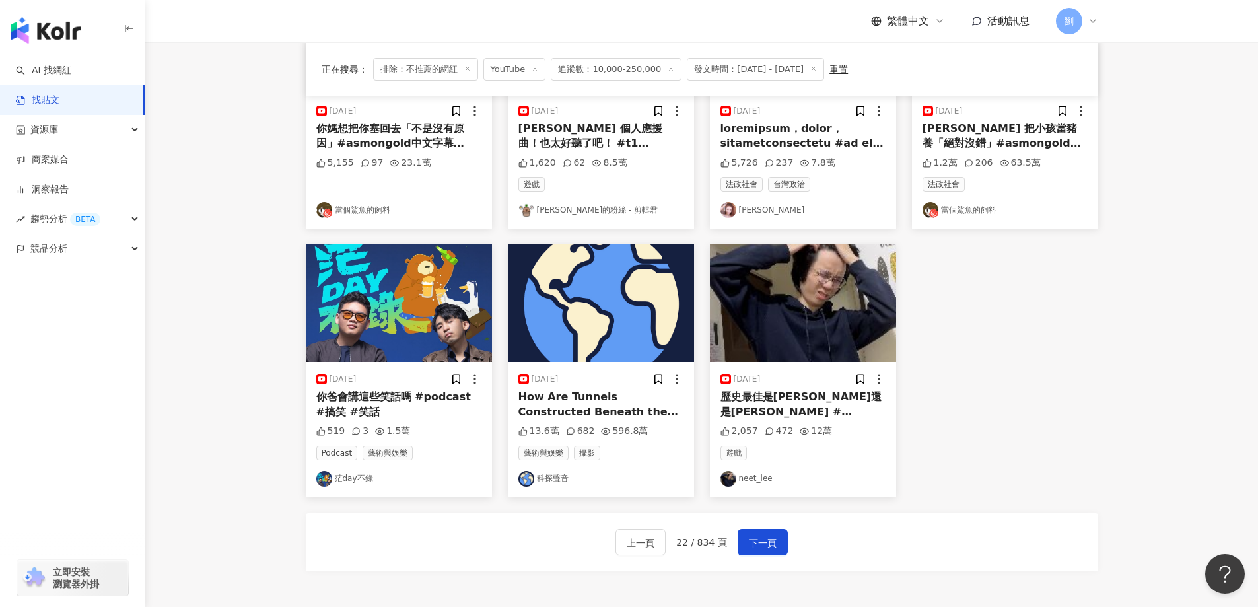
scroll to position [660, 0]
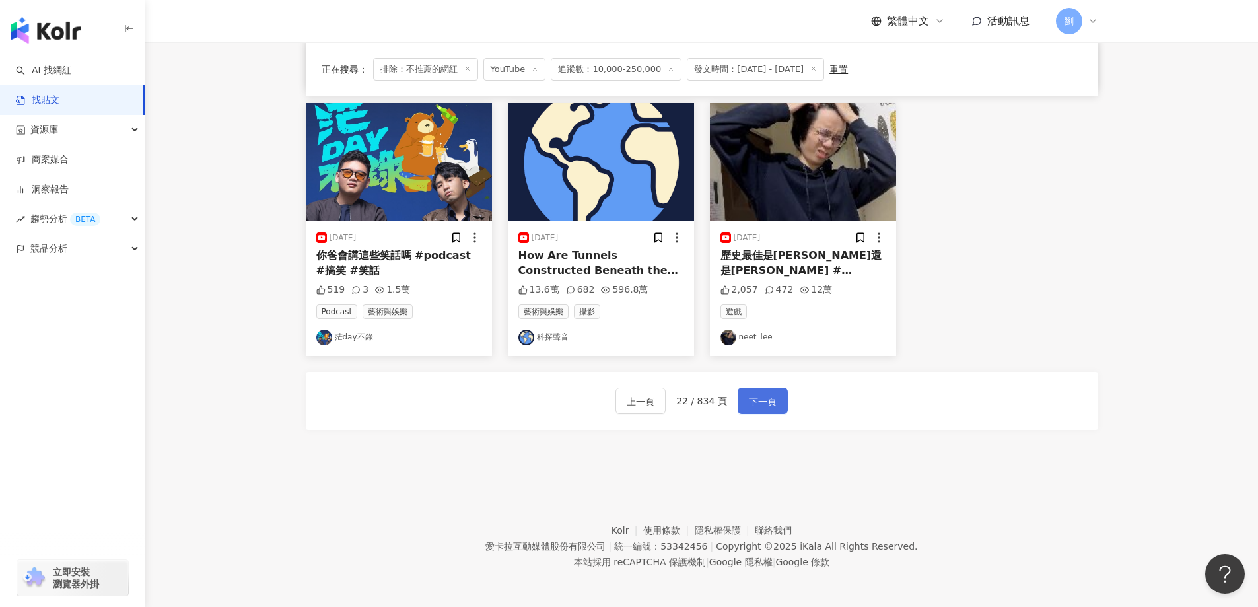
click at [760, 397] on span "下一頁" at bounding box center [763, 401] width 28 height 16
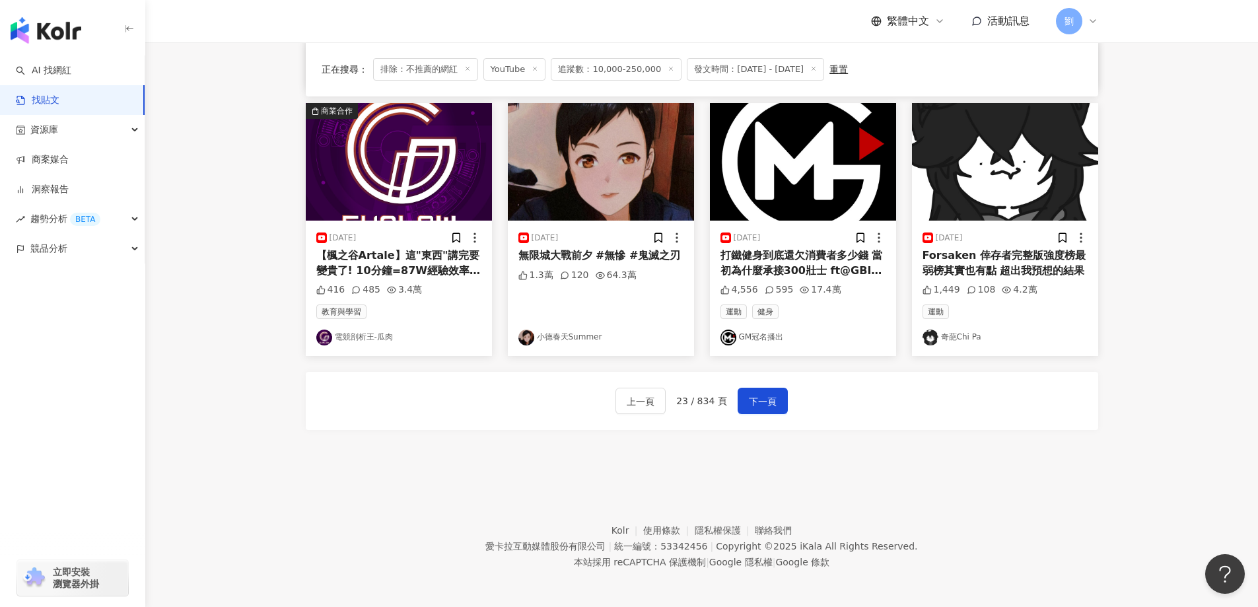
click at [571, 189] on img at bounding box center [601, 162] width 186 height 118
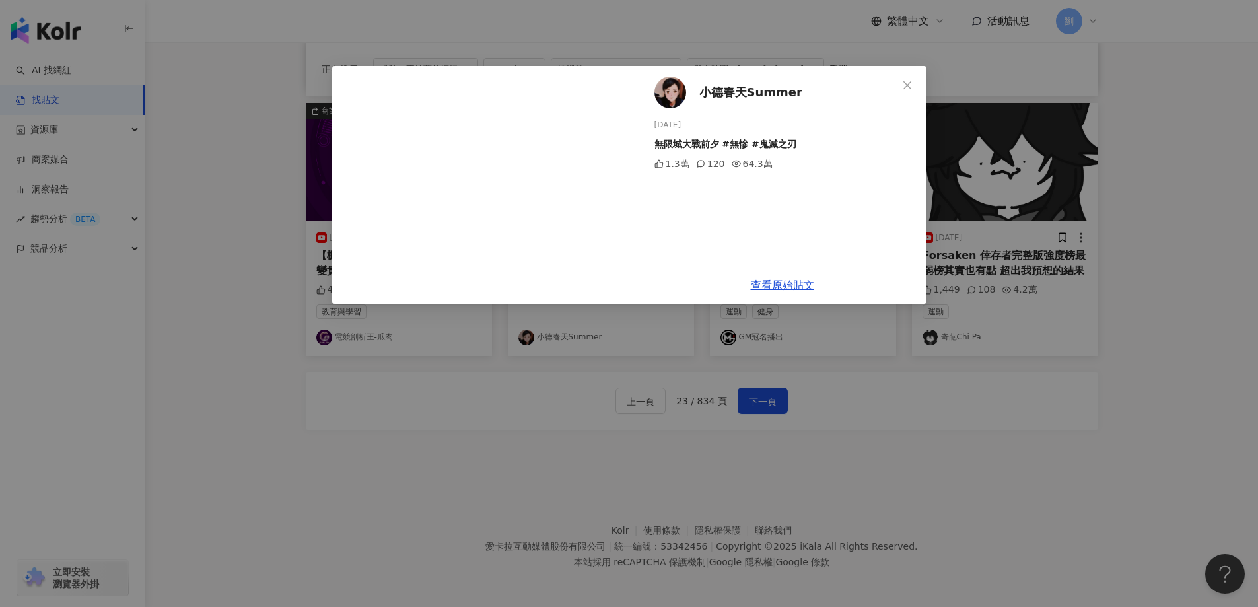
click at [910, 90] on icon "close" at bounding box center [907, 85] width 11 height 11
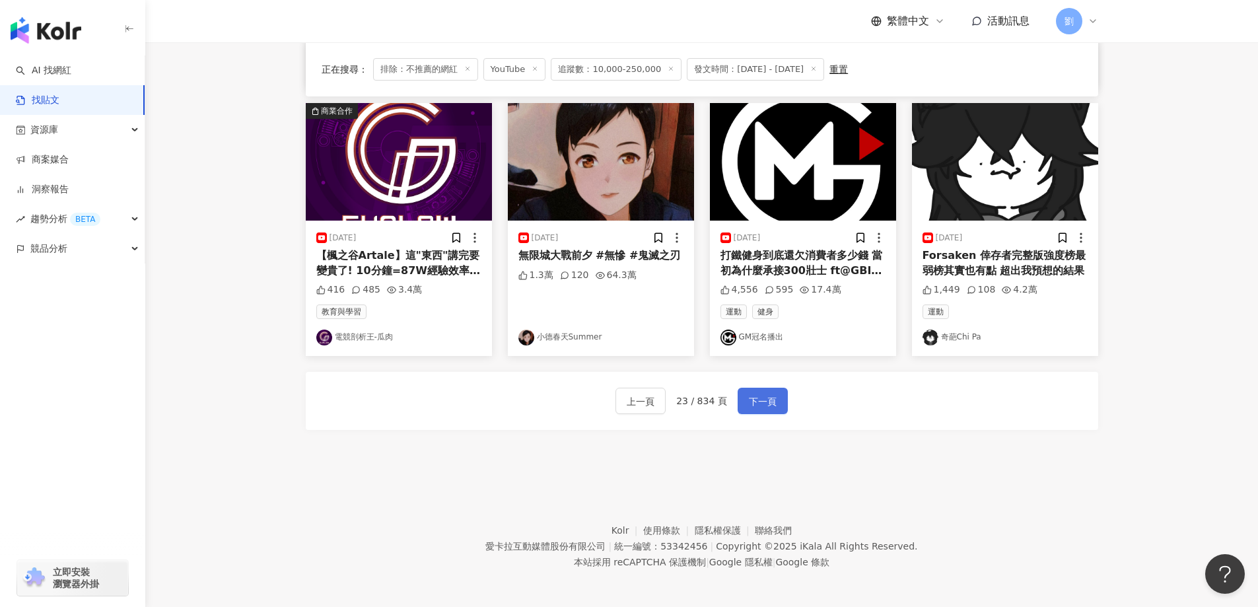
click at [780, 398] on button "下一頁" at bounding box center [762, 401] width 50 height 26
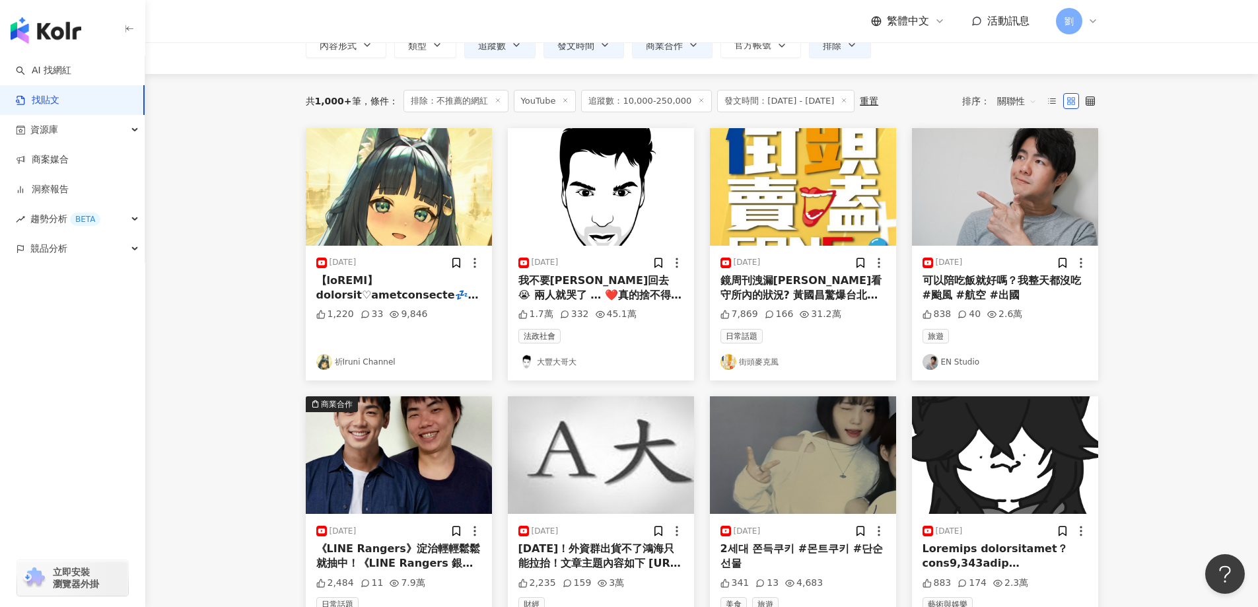
scroll to position [0, 0]
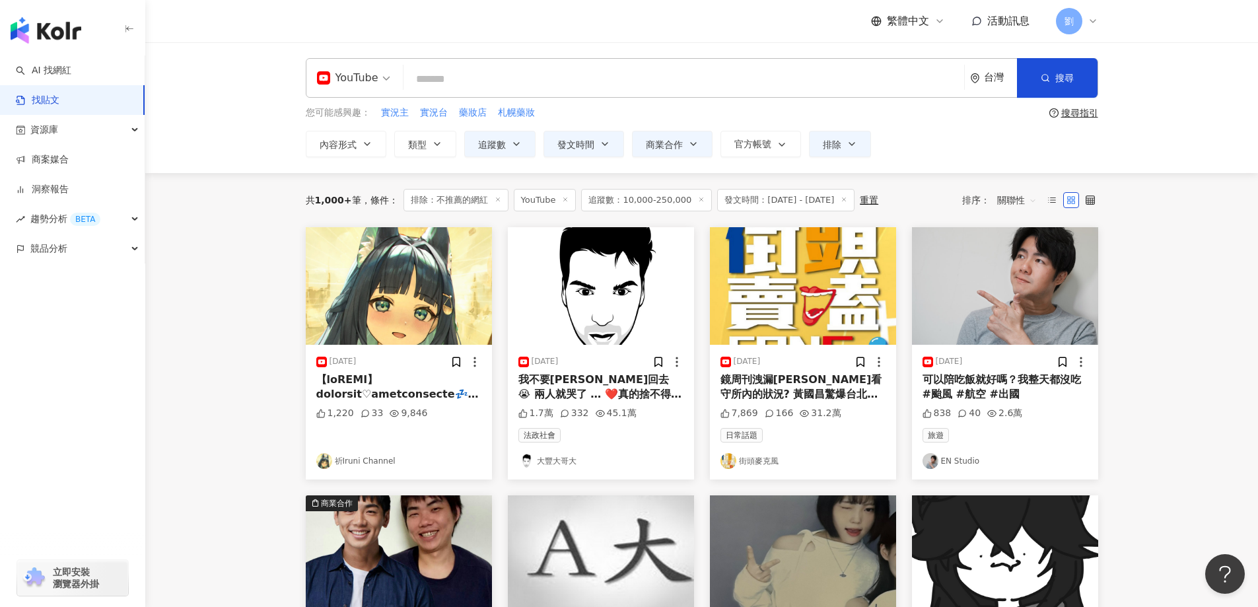
click at [452, 311] on img at bounding box center [399, 286] width 186 height 118
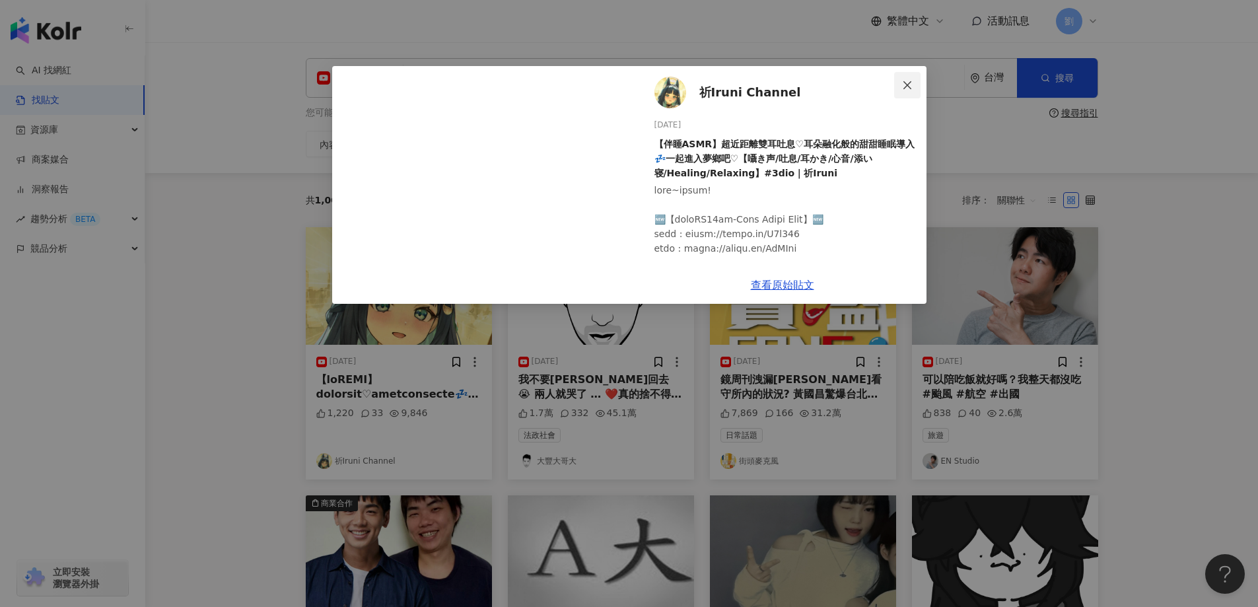
click at [902, 86] on icon "close" at bounding box center [907, 85] width 11 height 11
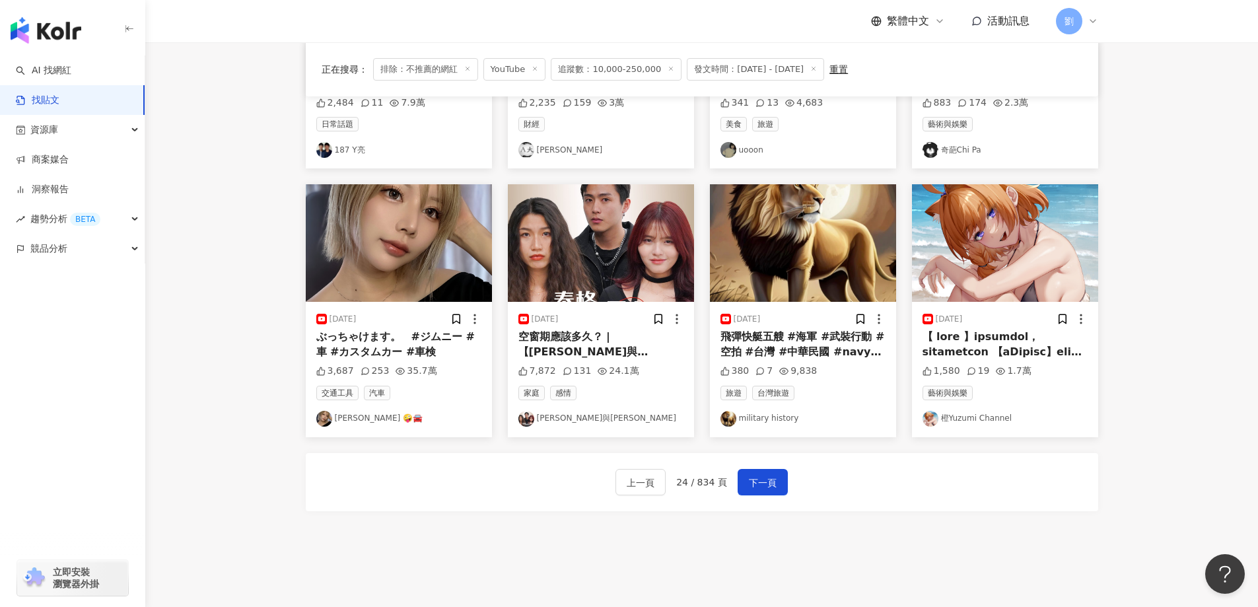
scroll to position [528, 0]
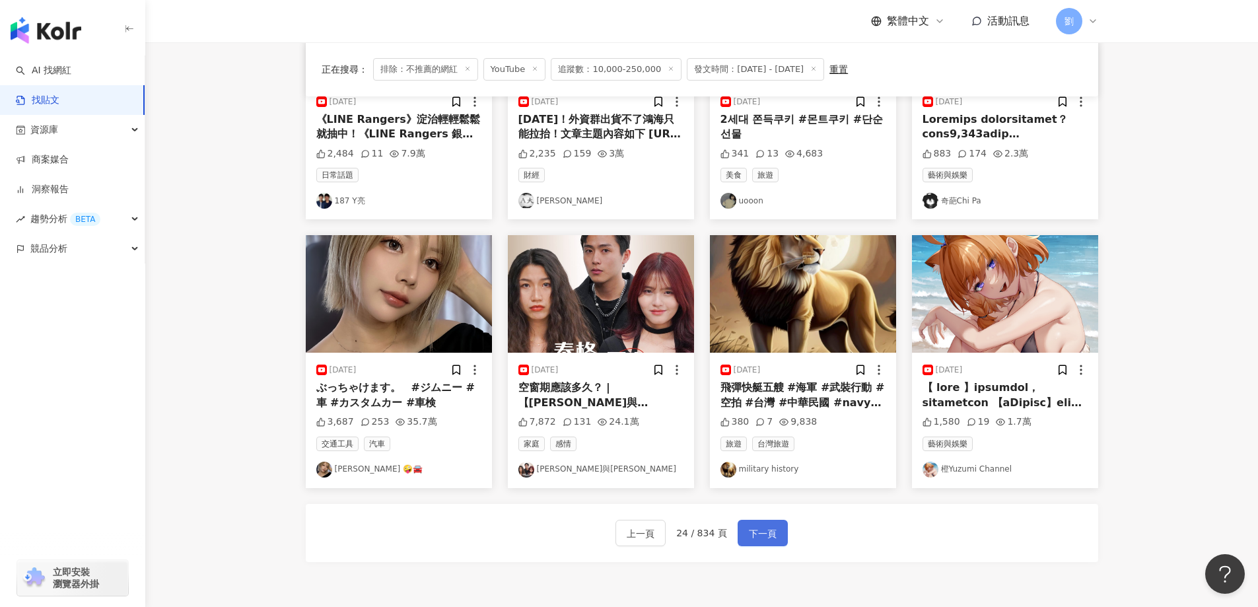
click at [755, 539] on span "下一頁" at bounding box center [763, 533] width 28 height 16
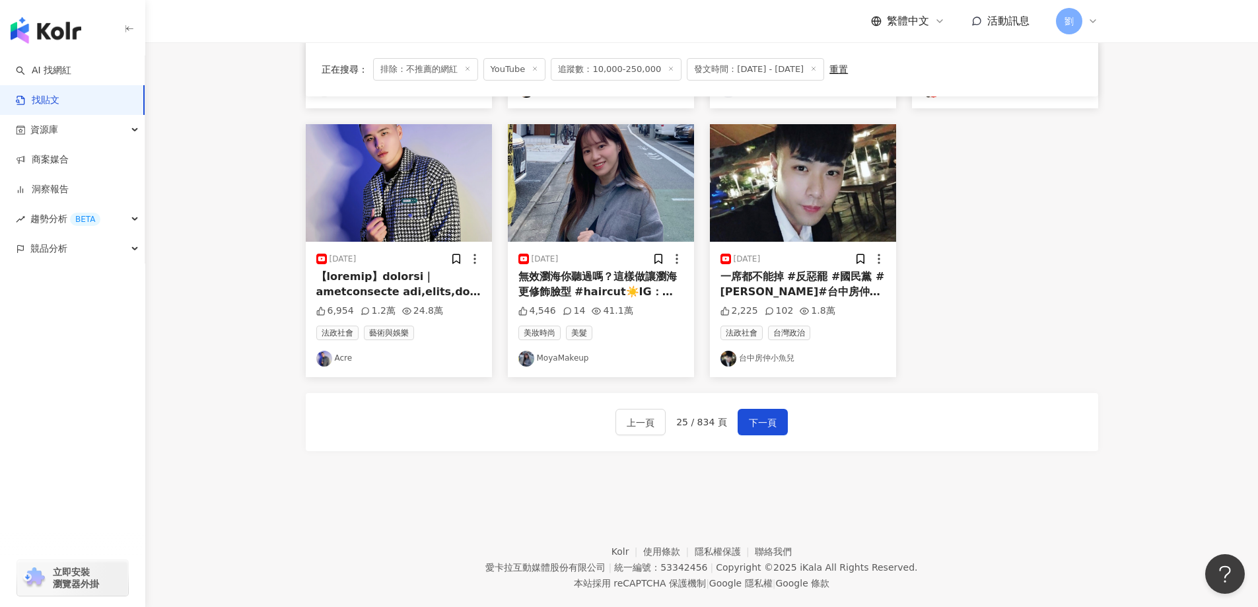
scroll to position [660, 0]
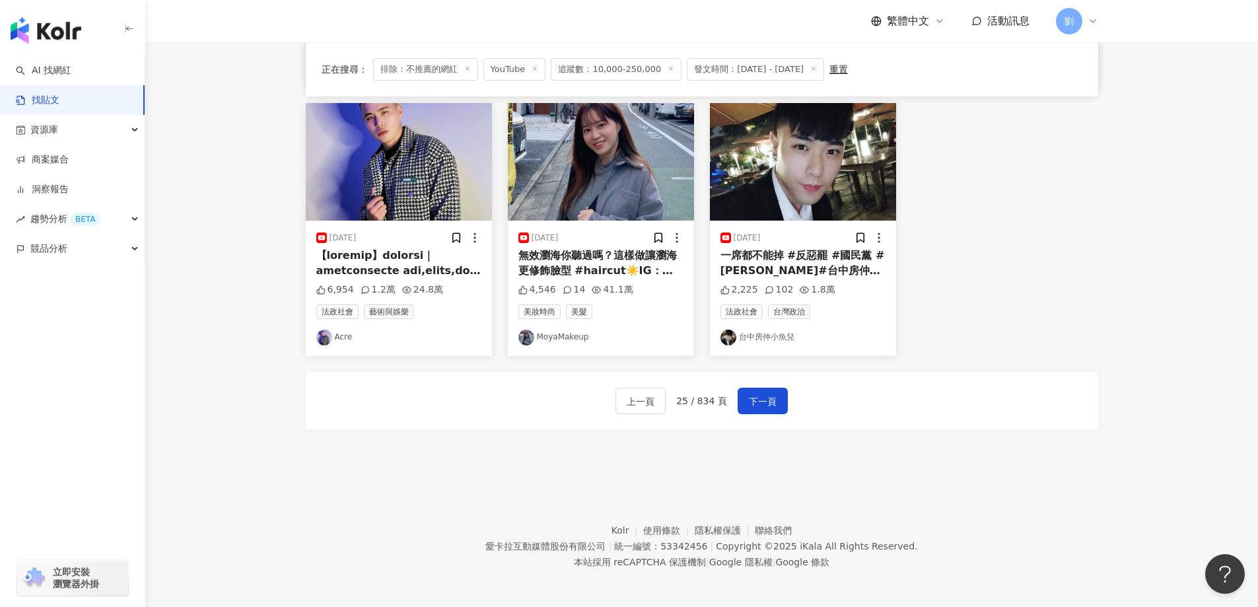
click at [635, 168] on img at bounding box center [601, 162] width 186 height 118
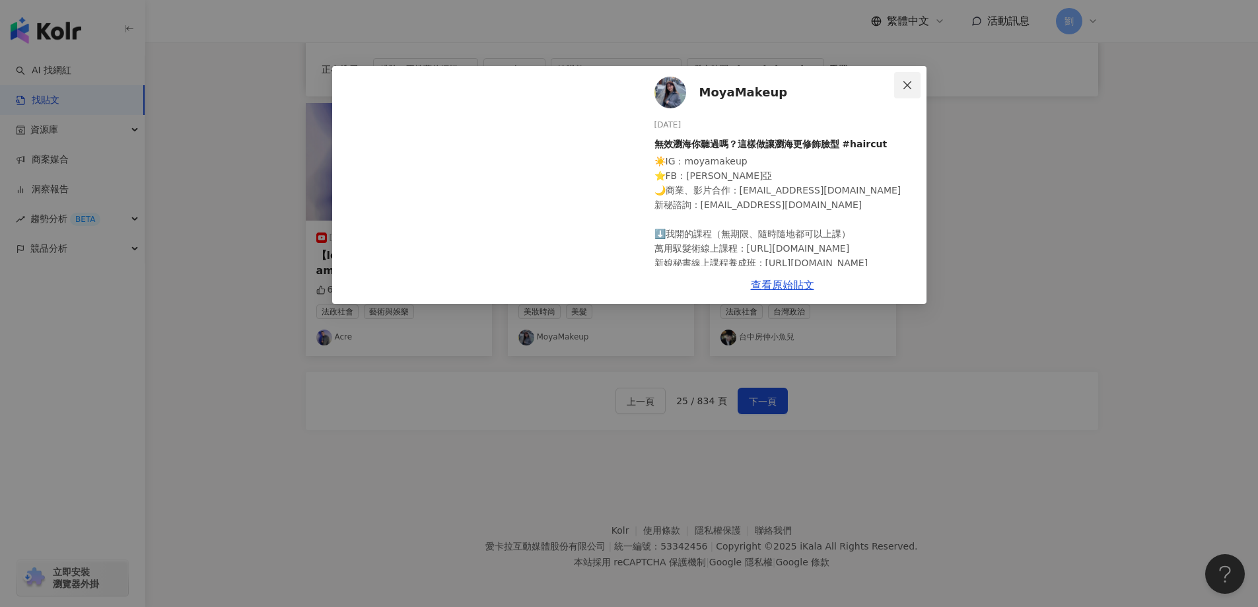
click at [912, 84] on span "Close" at bounding box center [907, 85] width 26 height 11
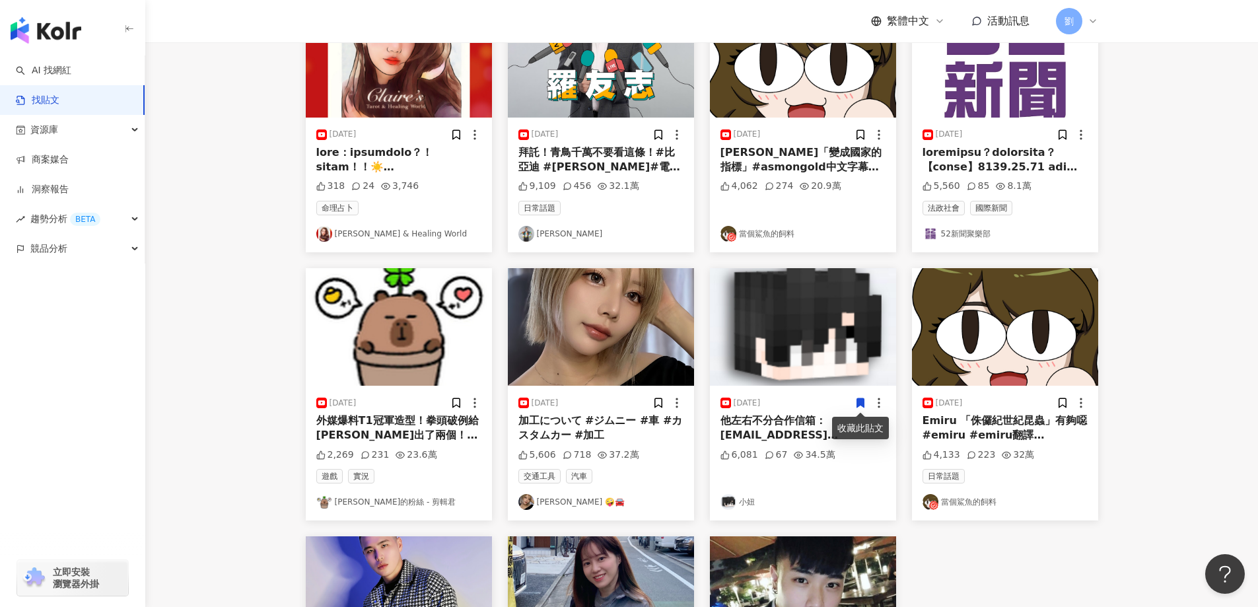
scroll to position [0, 0]
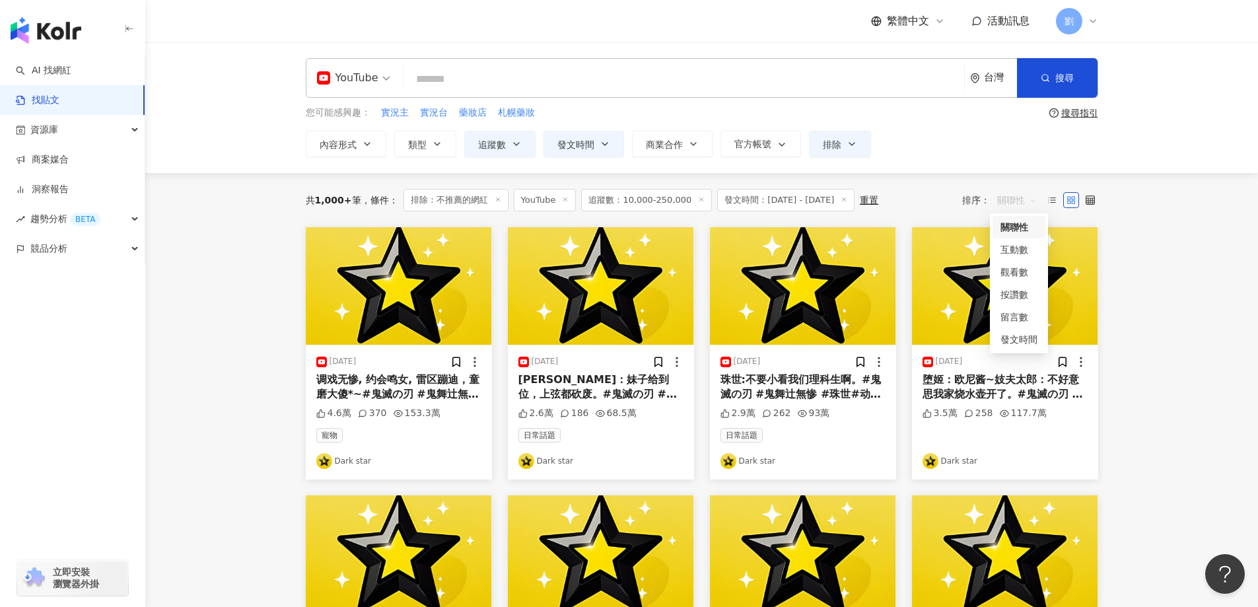
click at [1015, 205] on span "關聯性" at bounding box center [1017, 199] width 40 height 21
click at [1025, 339] on div "發文時間" at bounding box center [1018, 339] width 37 height 15
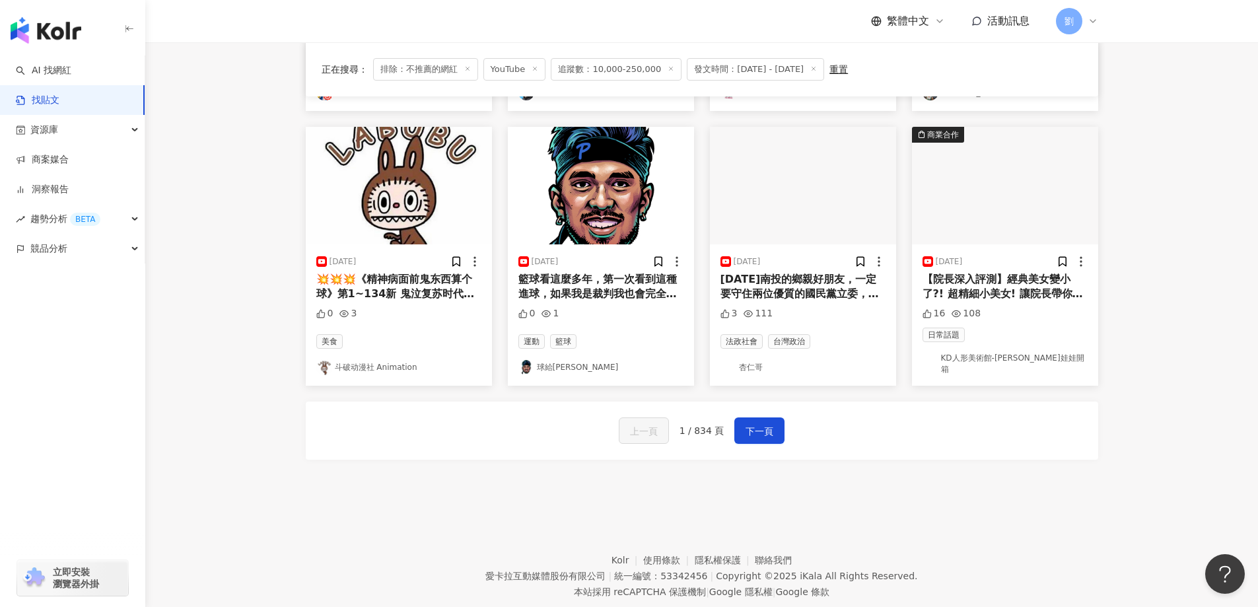
scroll to position [394, 0]
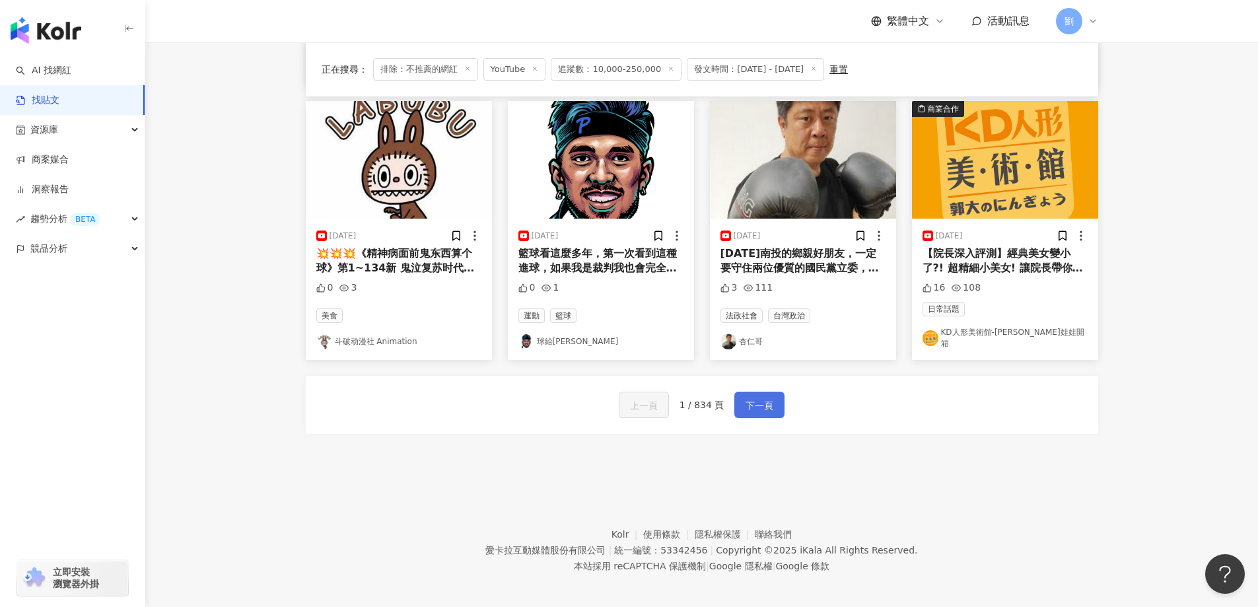
click at [760, 403] on span "下一頁" at bounding box center [759, 405] width 28 height 16
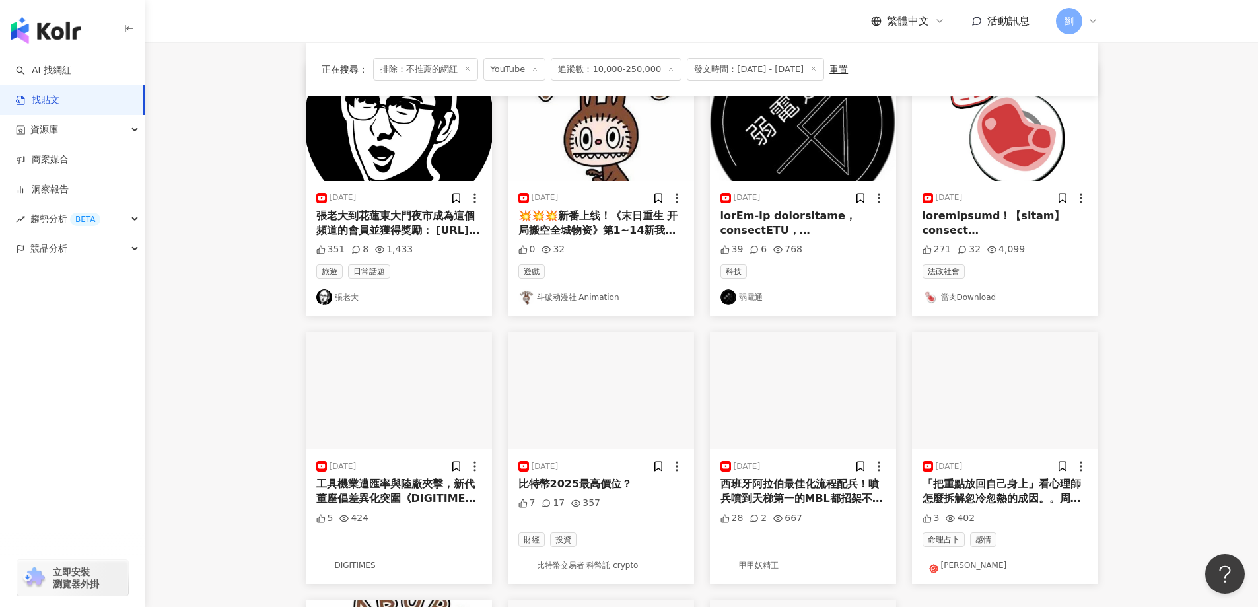
scroll to position [132, 0]
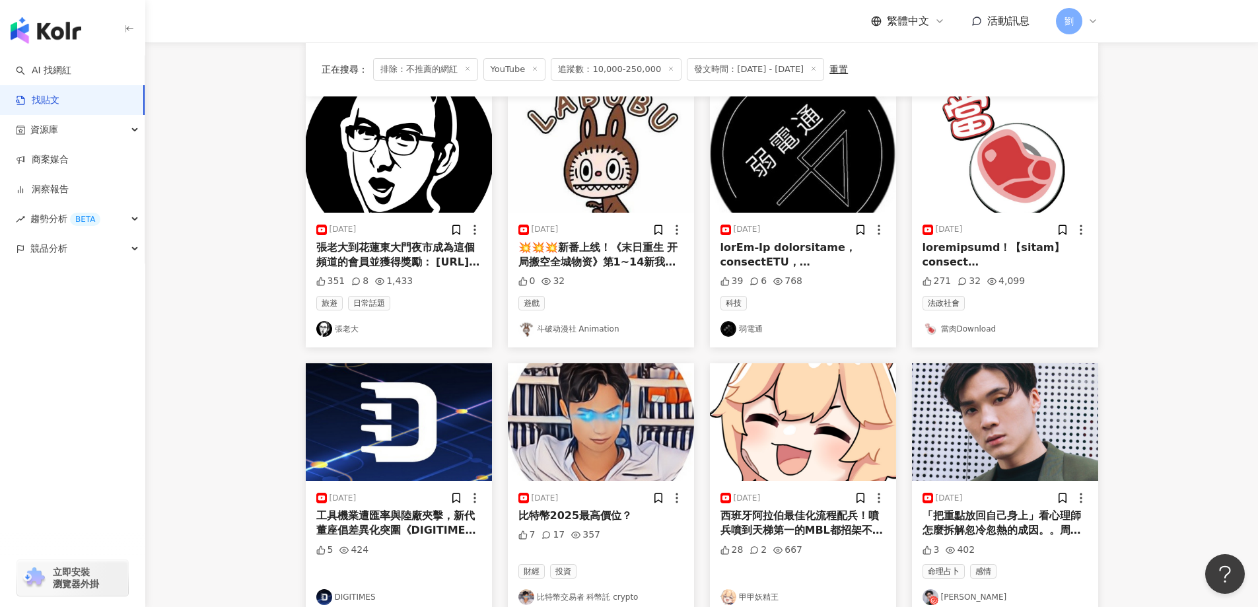
click at [781, 434] on img at bounding box center [803, 422] width 186 height 118
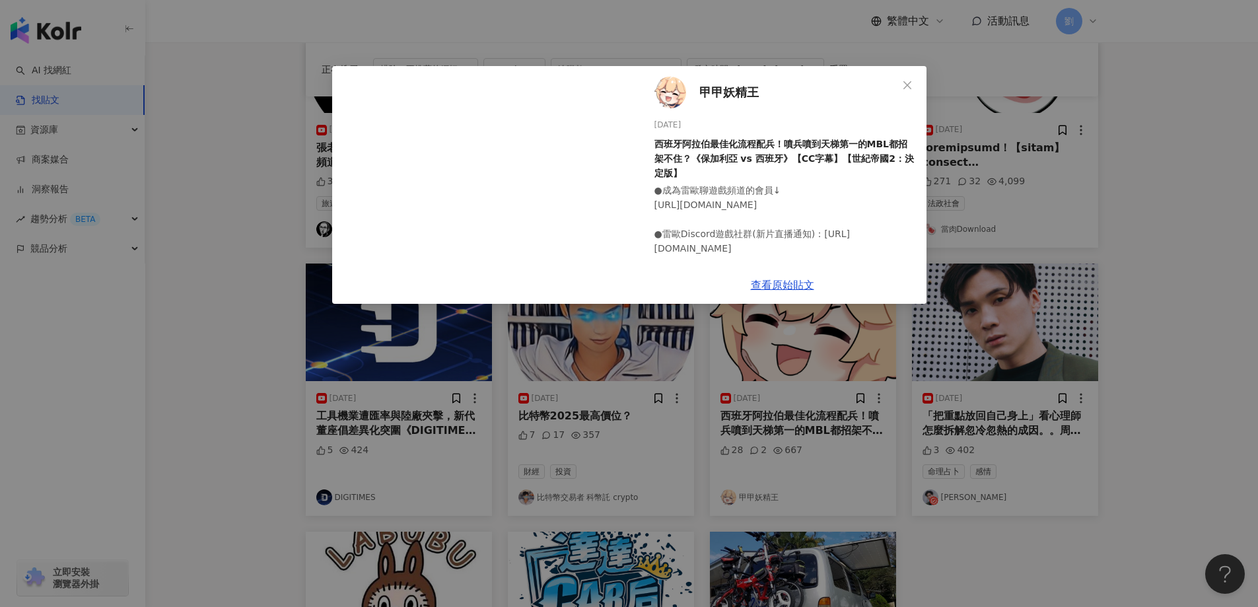
scroll to position [264, 0]
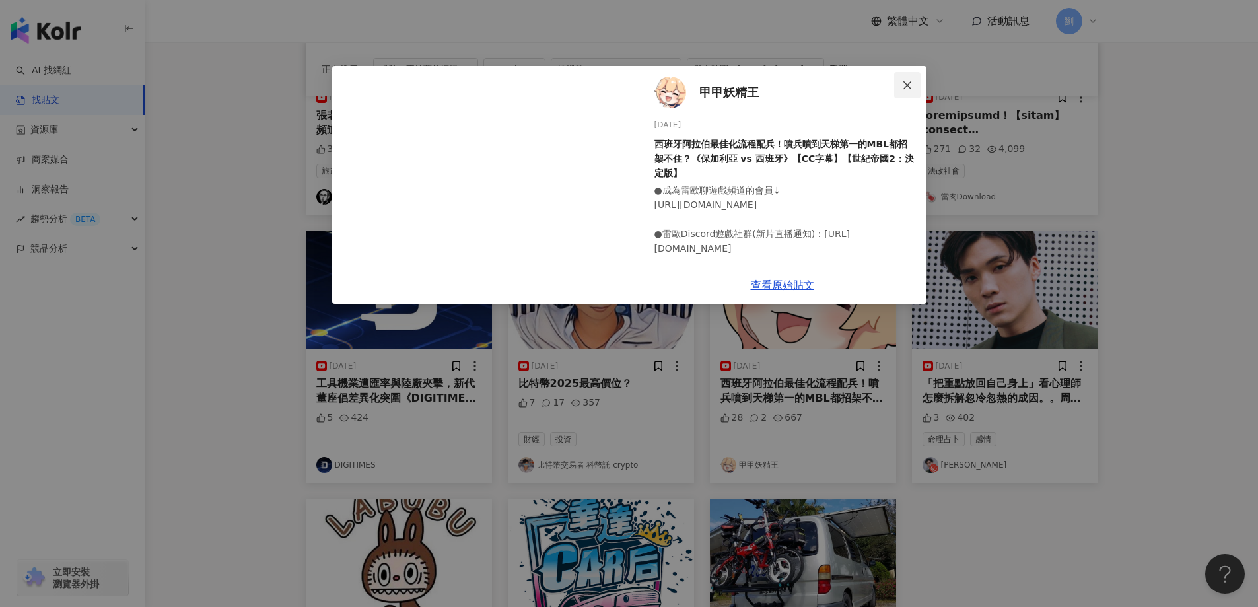
click at [910, 86] on icon "close" at bounding box center [907, 85] width 11 height 11
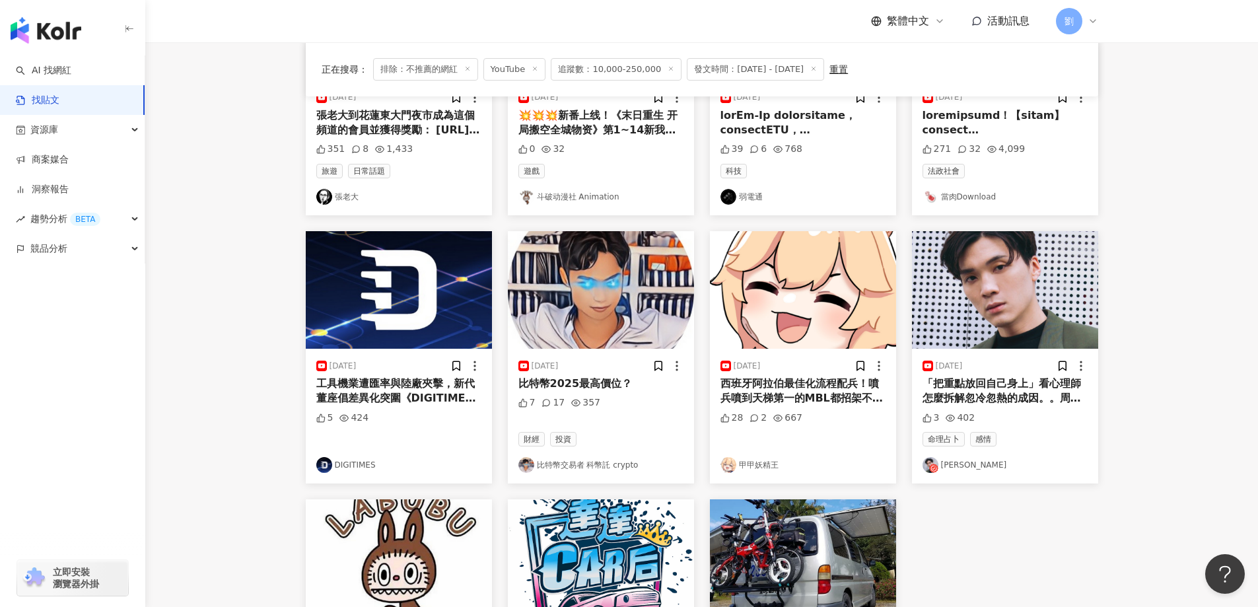
click at [959, 266] on img at bounding box center [1005, 290] width 186 height 118
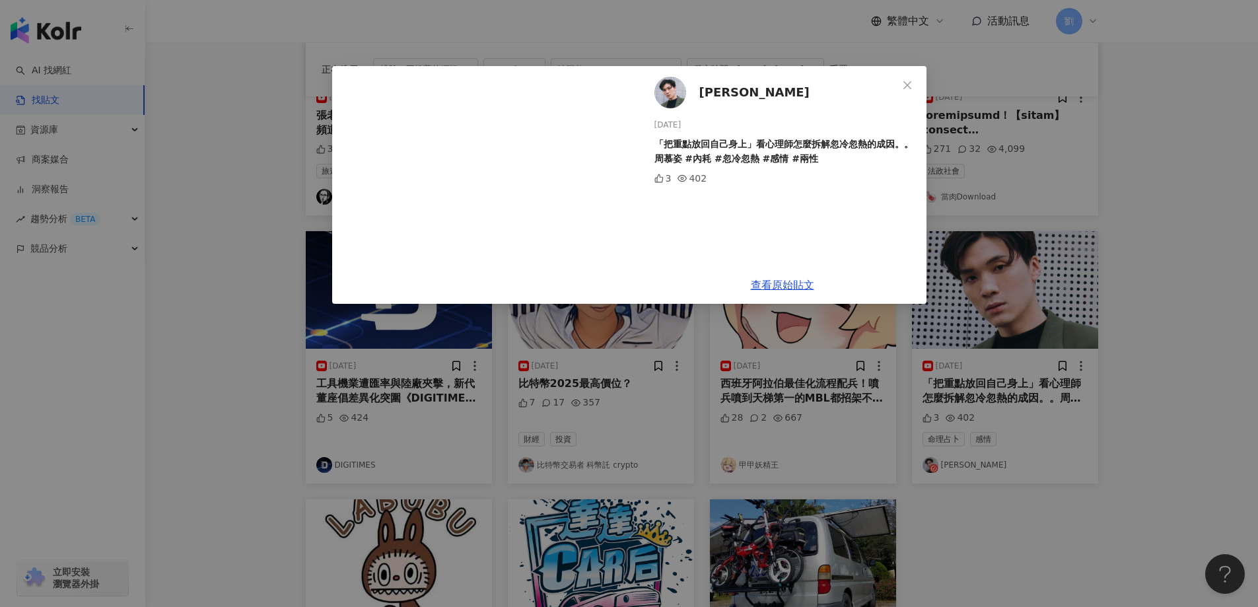
click at [688, 348] on div "[PERSON_NAME]鹿 [DATE] 「把重點放回自己身上」看心理師怎麼拆解忽冷忽熱的成因。。[PERSON_NAME]#內耗 #忽冷忽熱 #感情 #兩…" at bounding box center [629, 303] width 1258 height 607
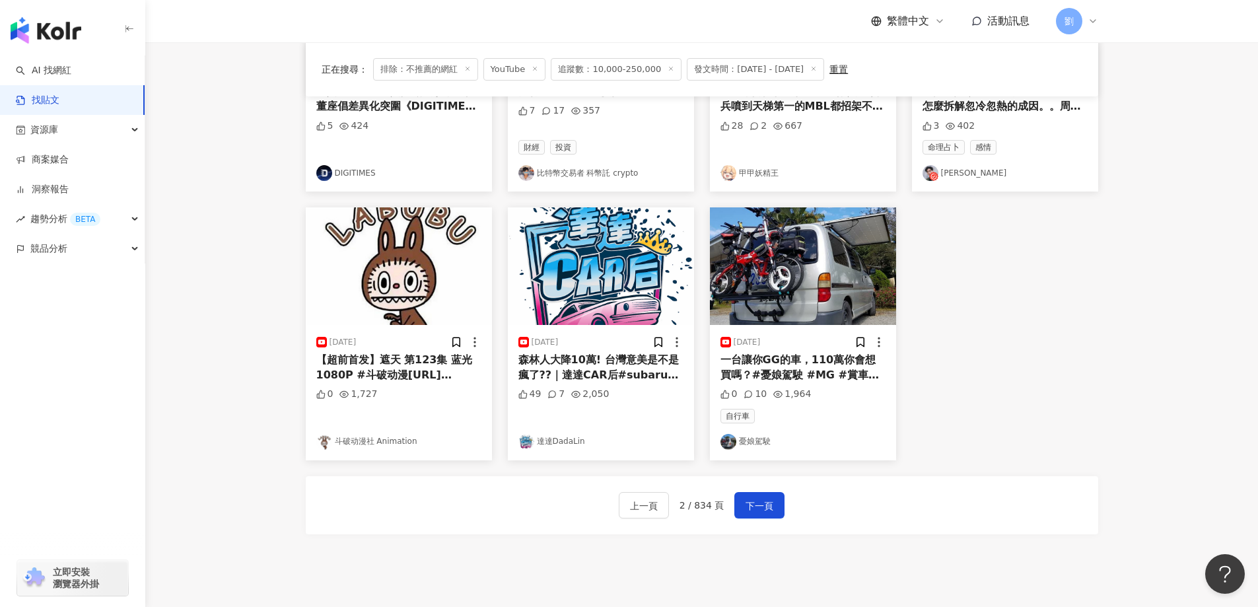
scroll to position [660, 0]
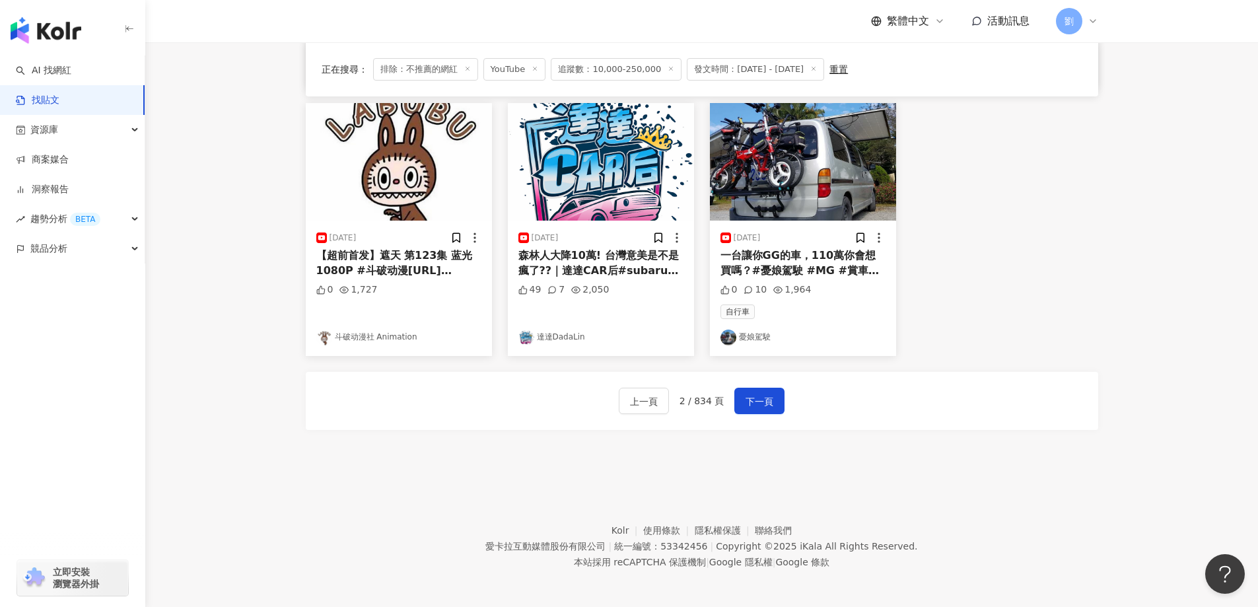
click at [620, 195] on img at bounding box center [601, 162] width 186 height 118
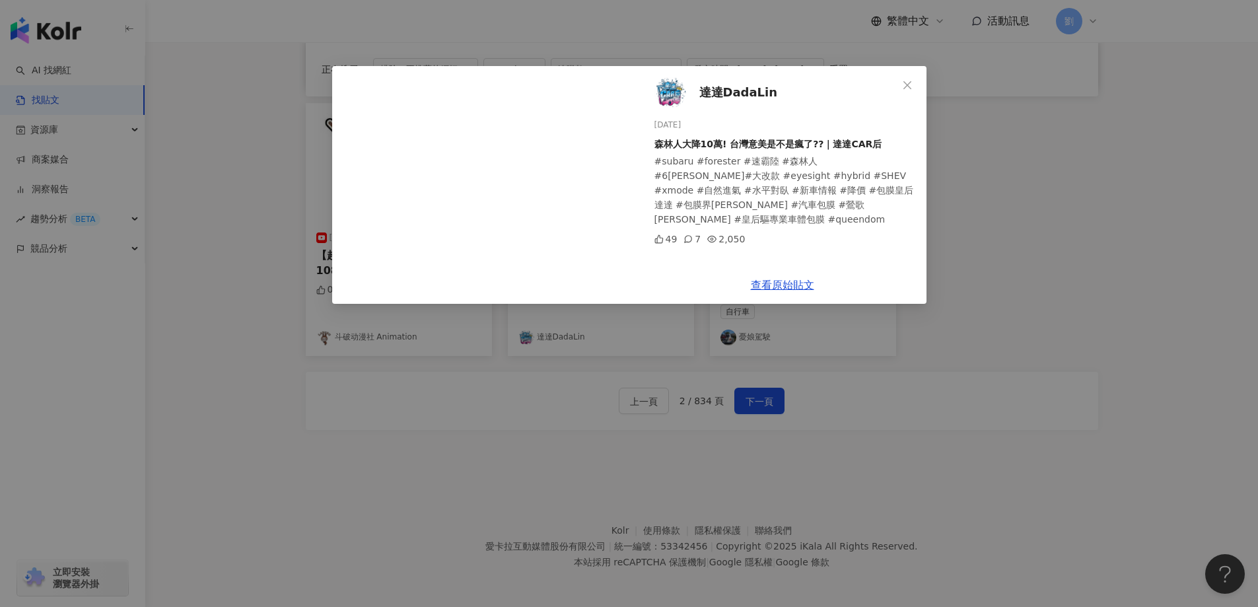
click at [770, 396] on div "達達DadaLin [DATE] 森林人大降10萬! 台灣意美是不是瘋了??｜達達CAR后 #subaru #forester #速霸陸 #森林人 #6[PE…" at bounding box center [629, 303] width 1258 height 607
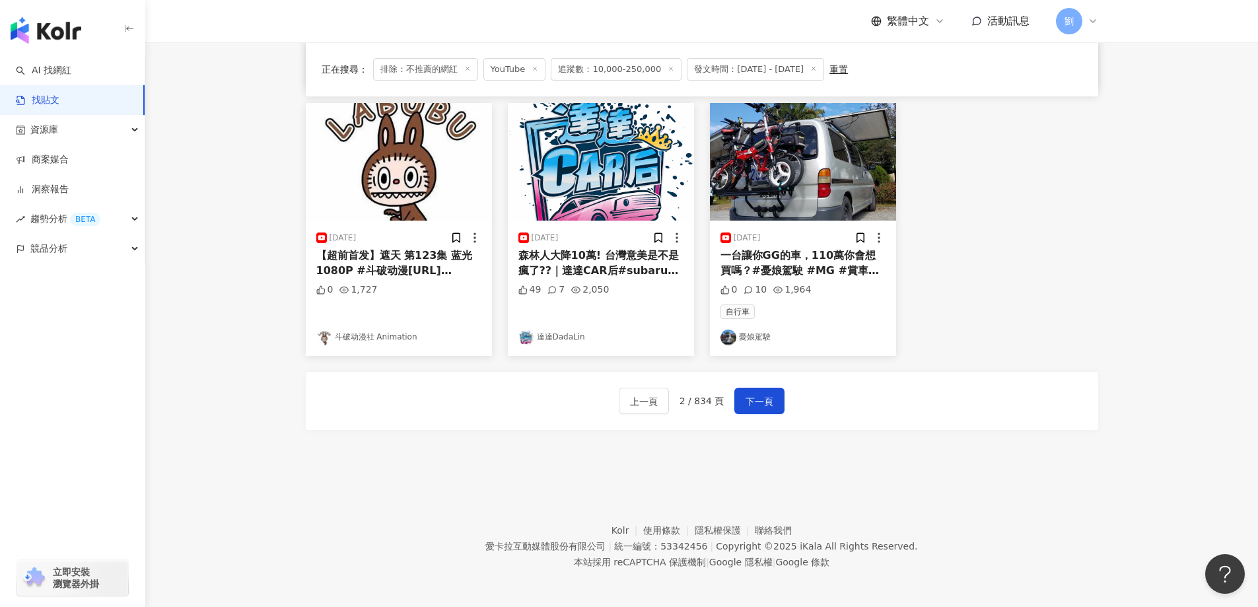
click at [770, 396] on span "下一頁" at bounding box center [759, 401] width 28 height 16
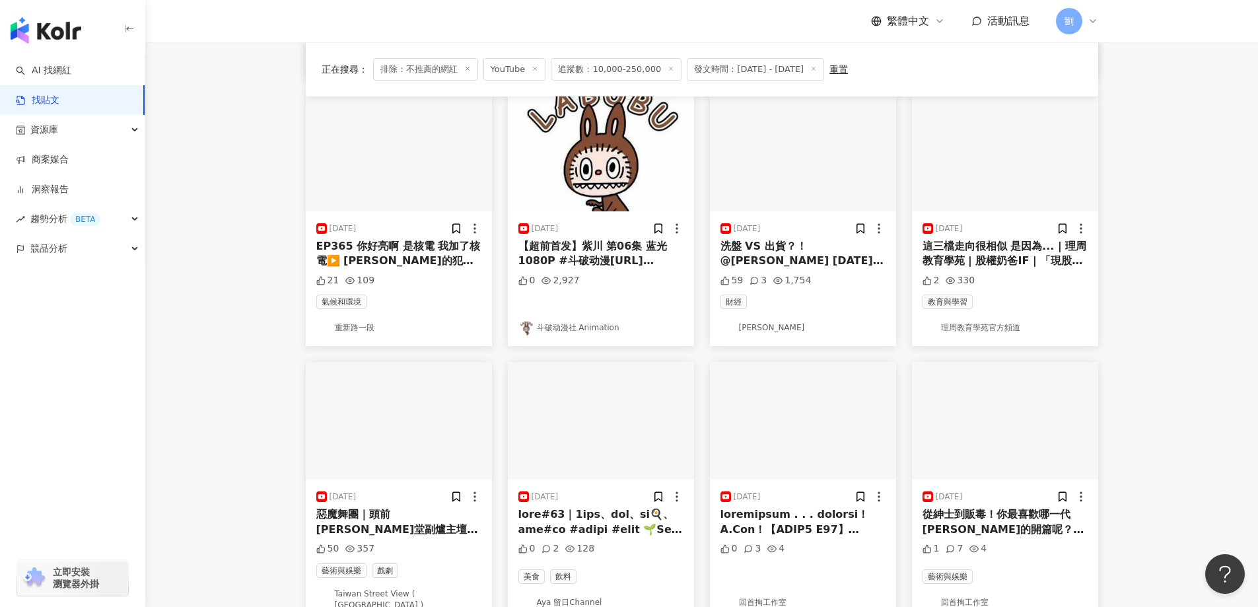
scroll to position [396, 0]
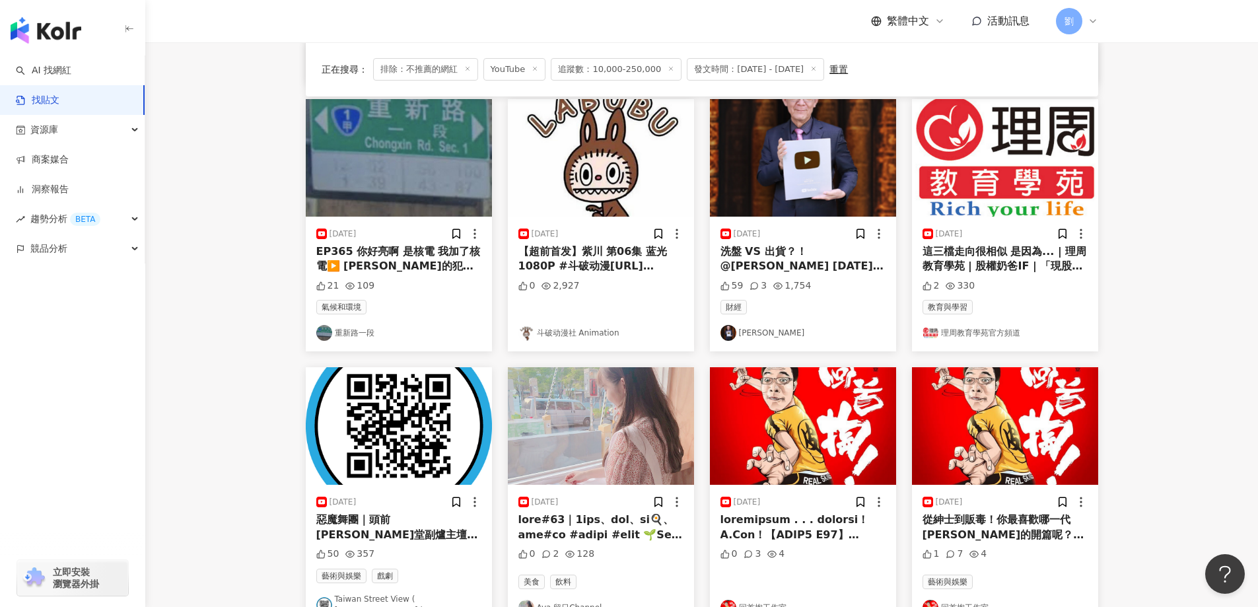
click at [593, 401] on img at bounding box center [601, 426] width 186 height 118
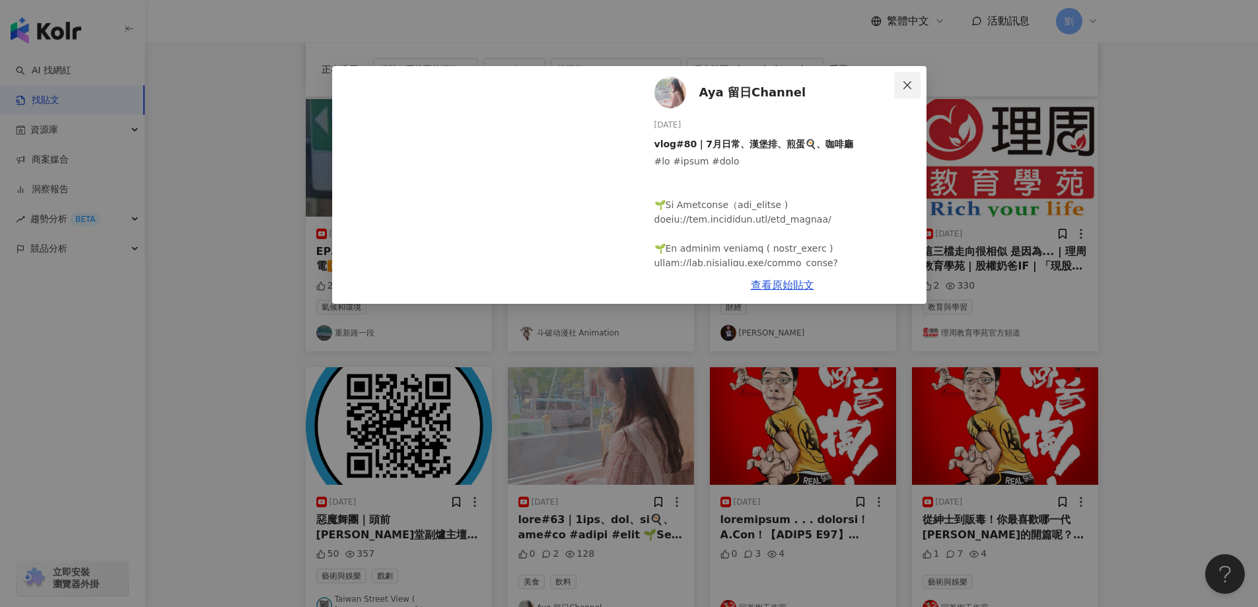
click at [912, 90] on button "Close" at bounding box center [907, 85] width 26 height 26
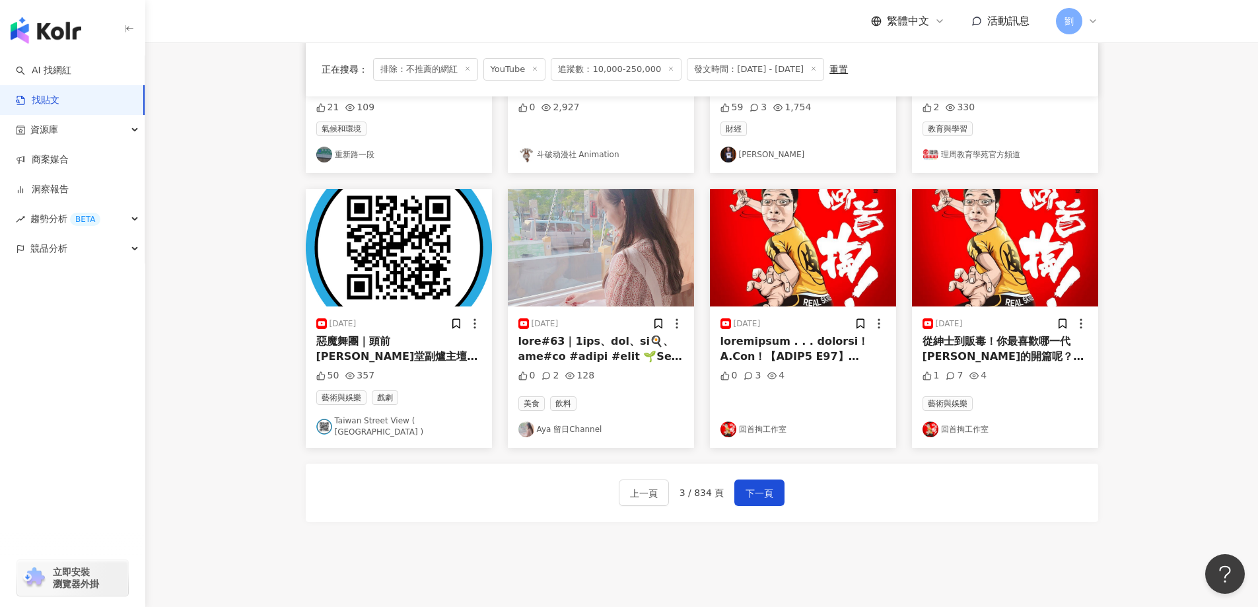
scroll to position [663, 0]
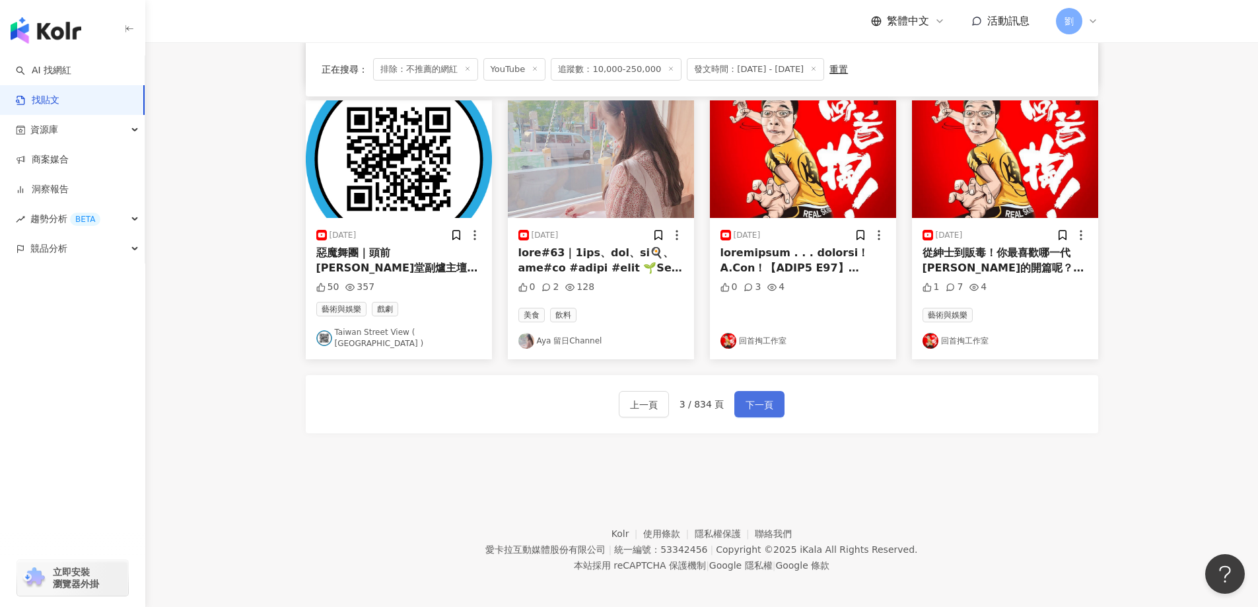
click at [751, 397] on span "下一頁" at bounding box center [759, 405] width 28 height 16
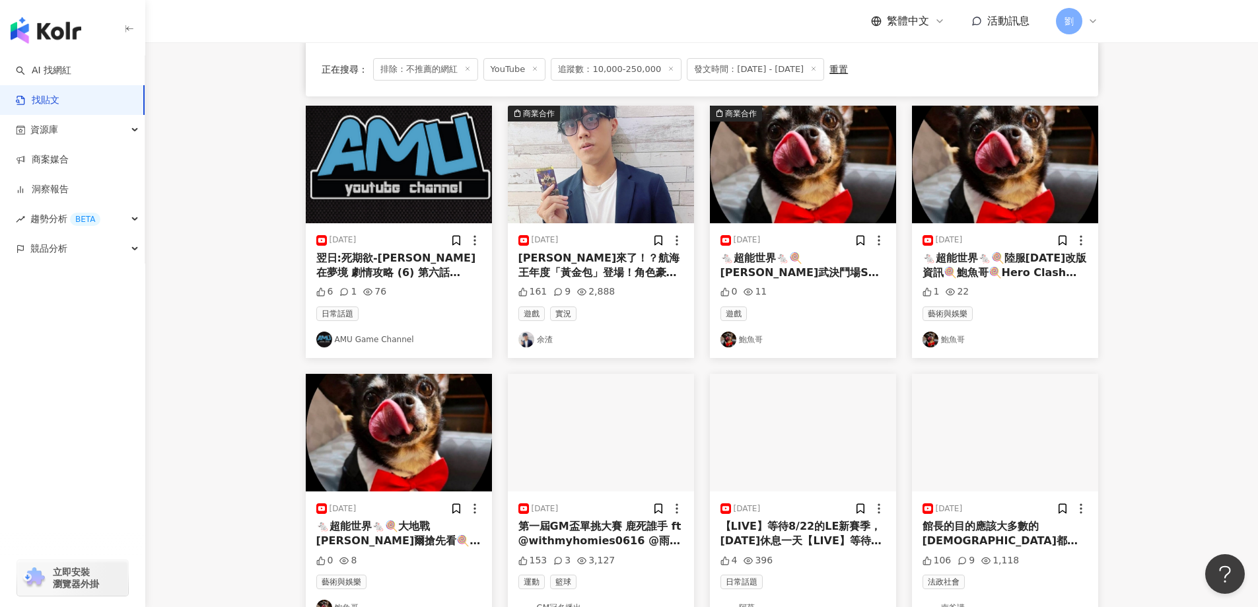
scroll to position [660, 0]
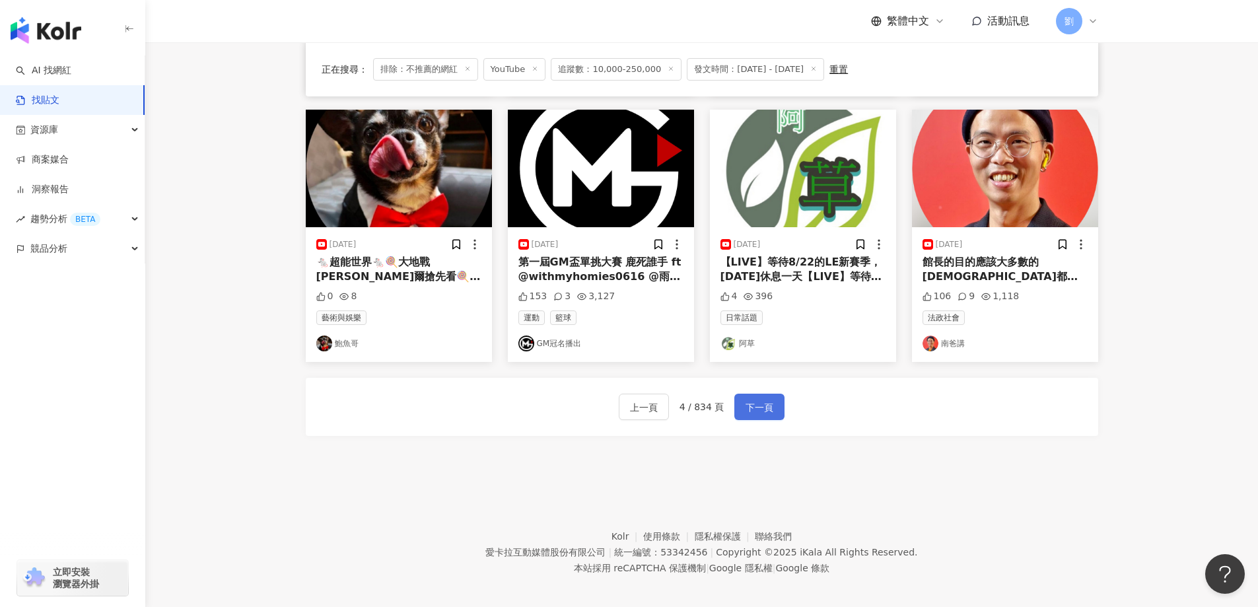
click at [746, 407] on span "下一頁" at bounding box center [759, 407] width 28 height 16
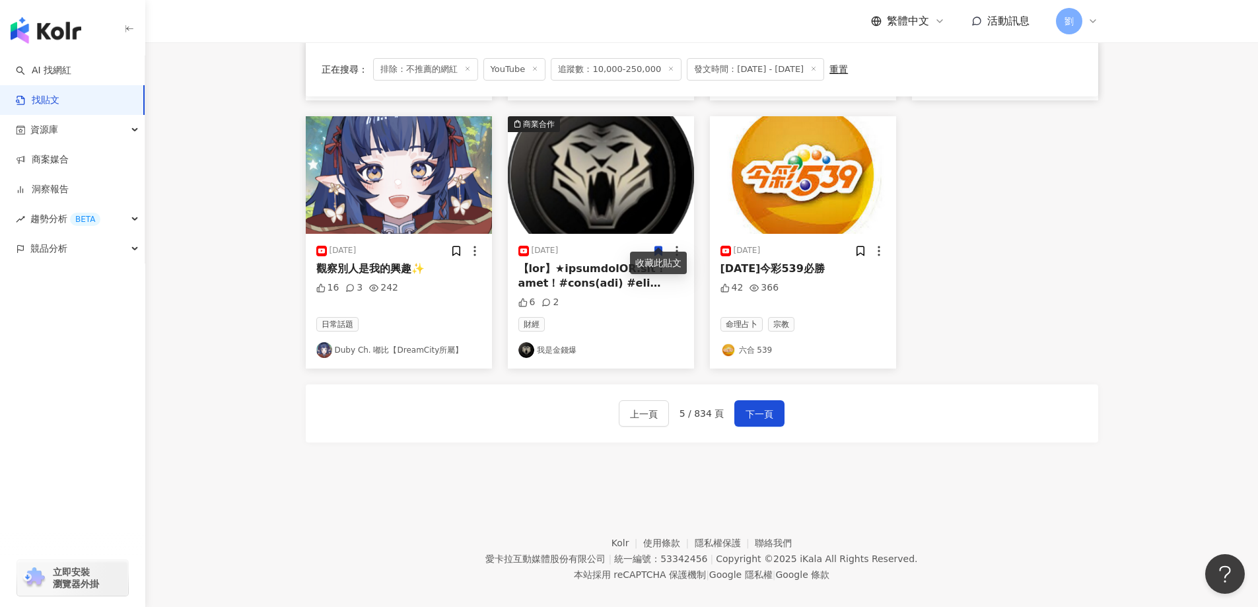
click at [420, 157] on img at bounding box center [399, 175] width 186 height 118
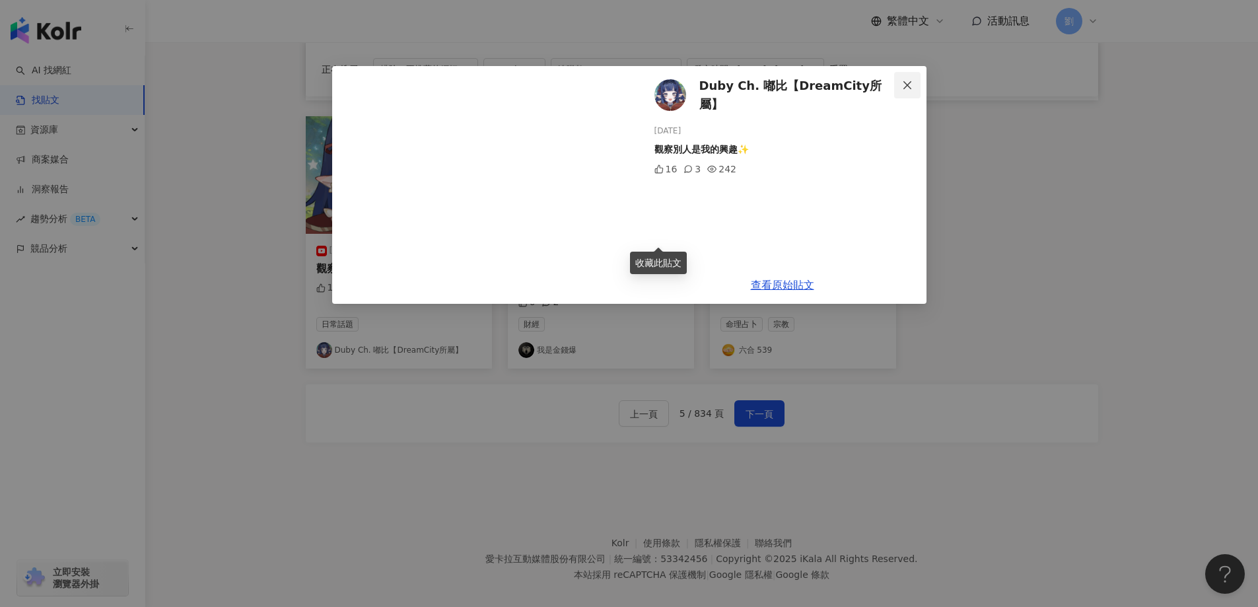
click at [910, 80] on icon "close" at bounding box center [907, 85] width 11 height 11
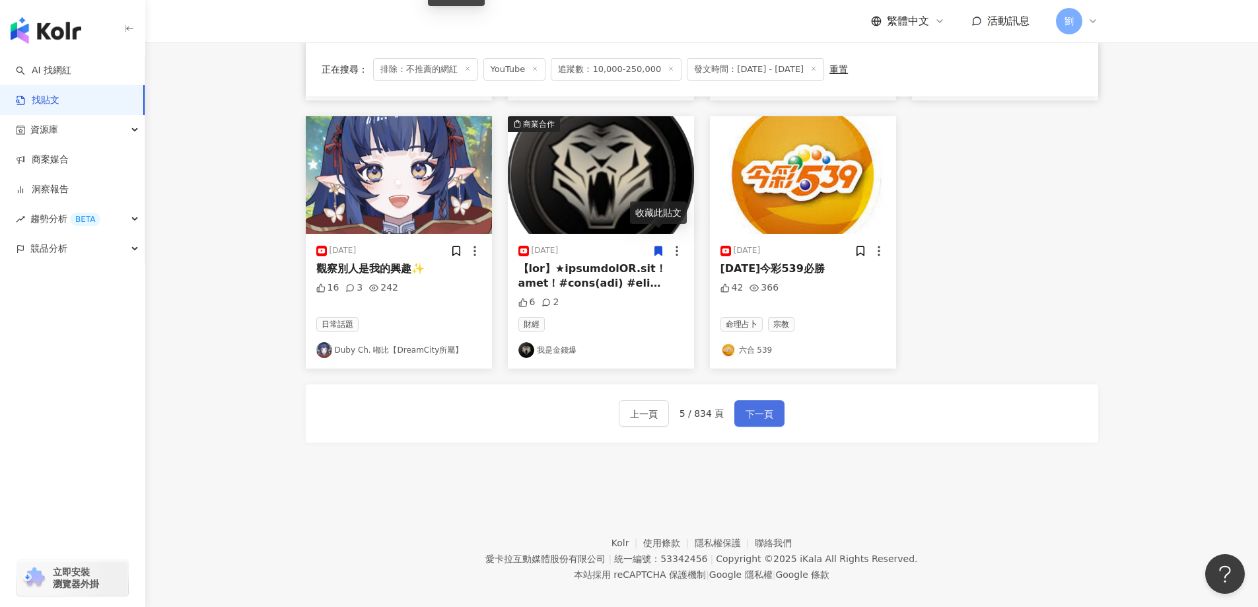
click at [737, 400] on button "下一頁" at bounding box center [759, 413] width 50 height 26
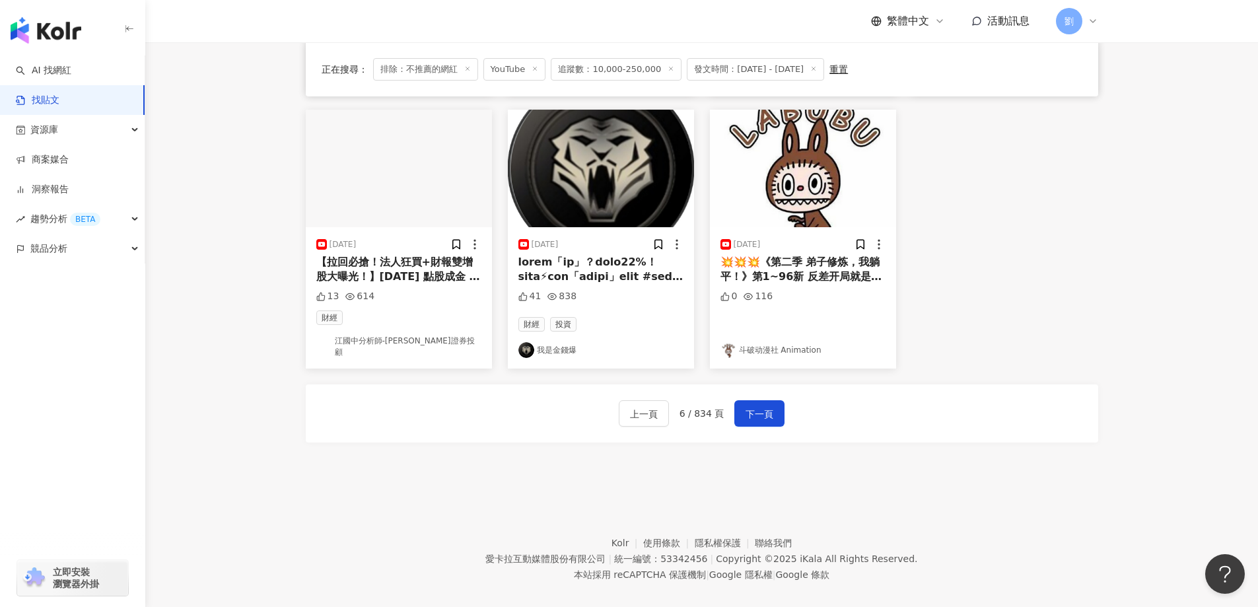
scroll to position [663, 0]
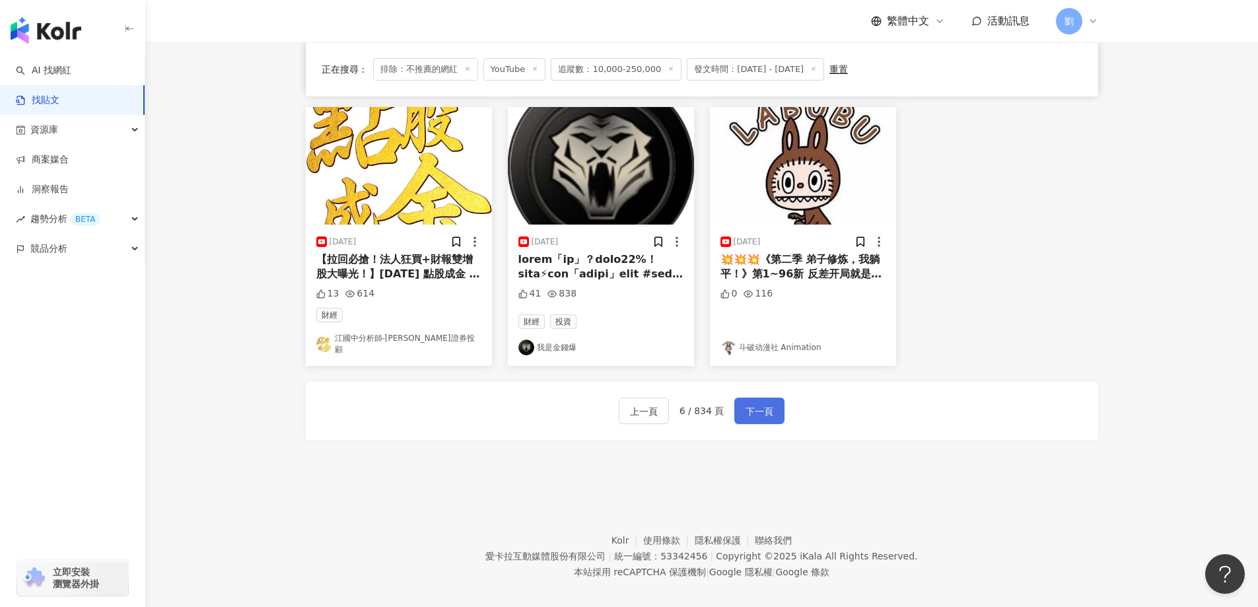
click at [745, 403] on span "下一頁" at bounding box center [759, 411] width 28 height 16
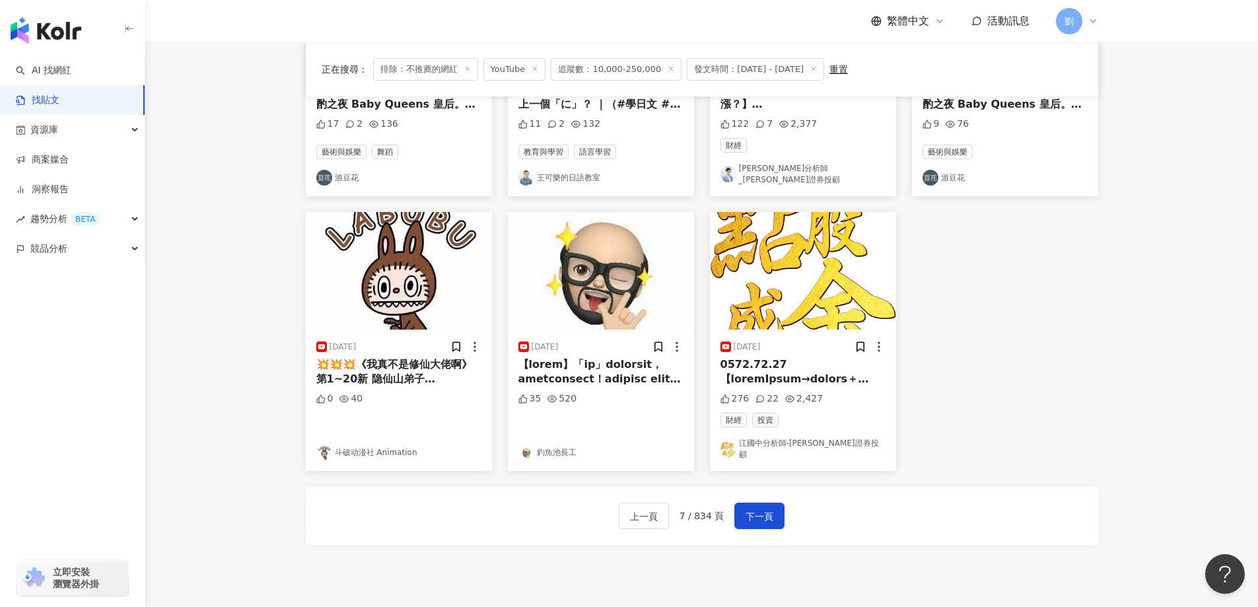
scroll to position [660, 0]
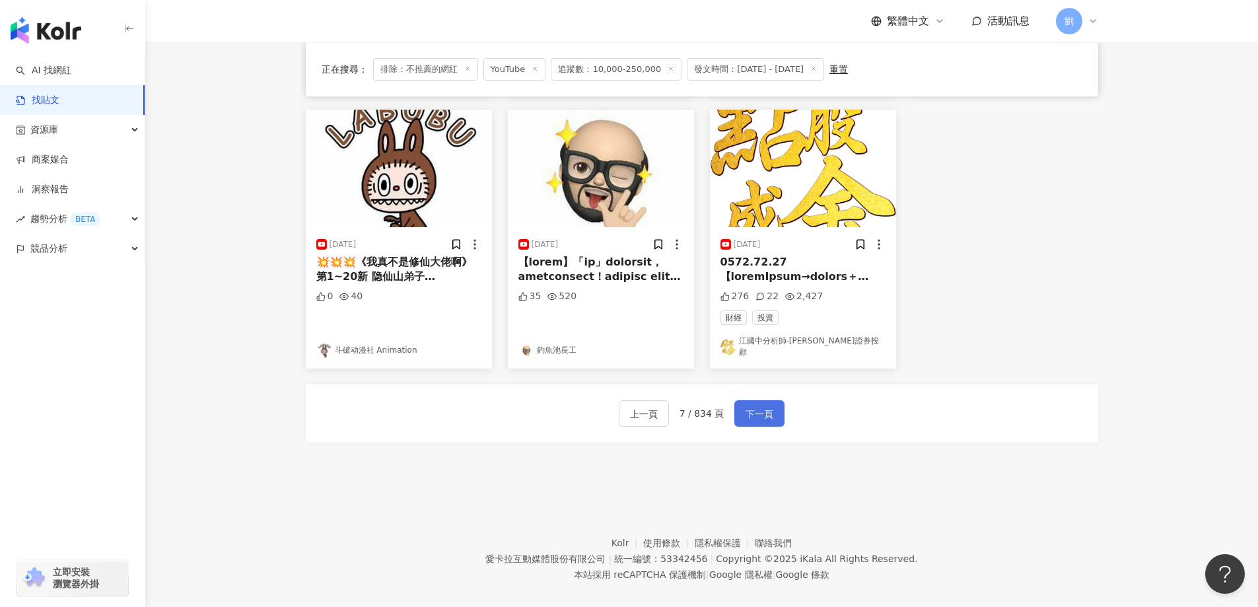
click at [768, 406] on span "下一頁" at bounding box center [759, 414] width 28 height 16
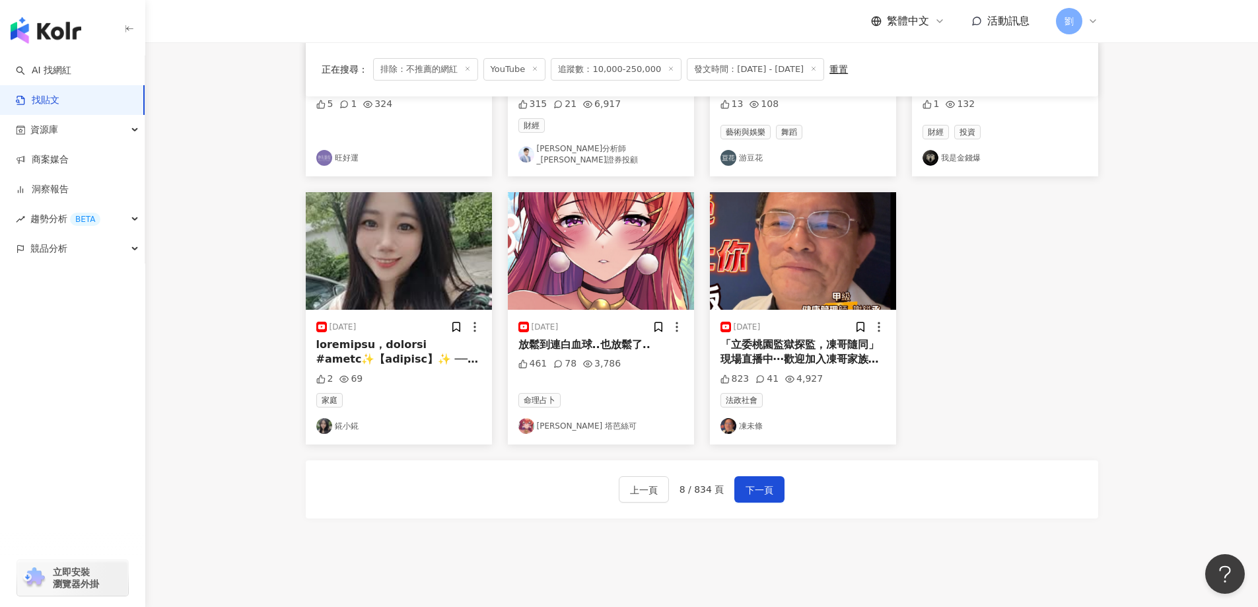
scroll to position [528, 0]
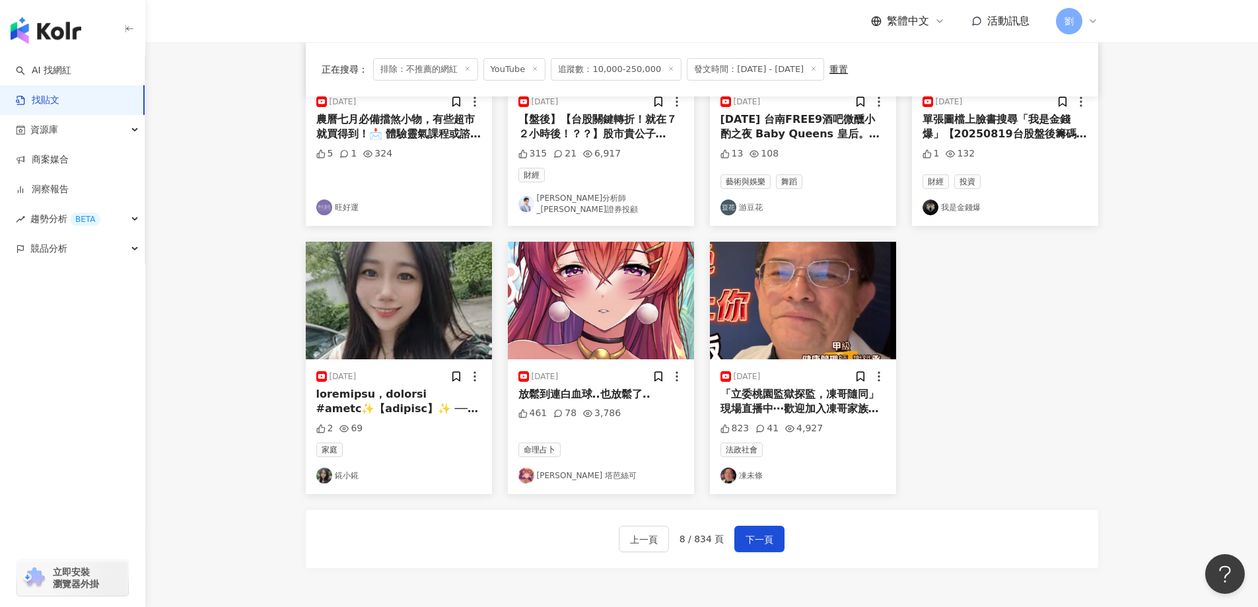
click at [561, 294] on img at bounding box center [601, 301] width 186 height 118
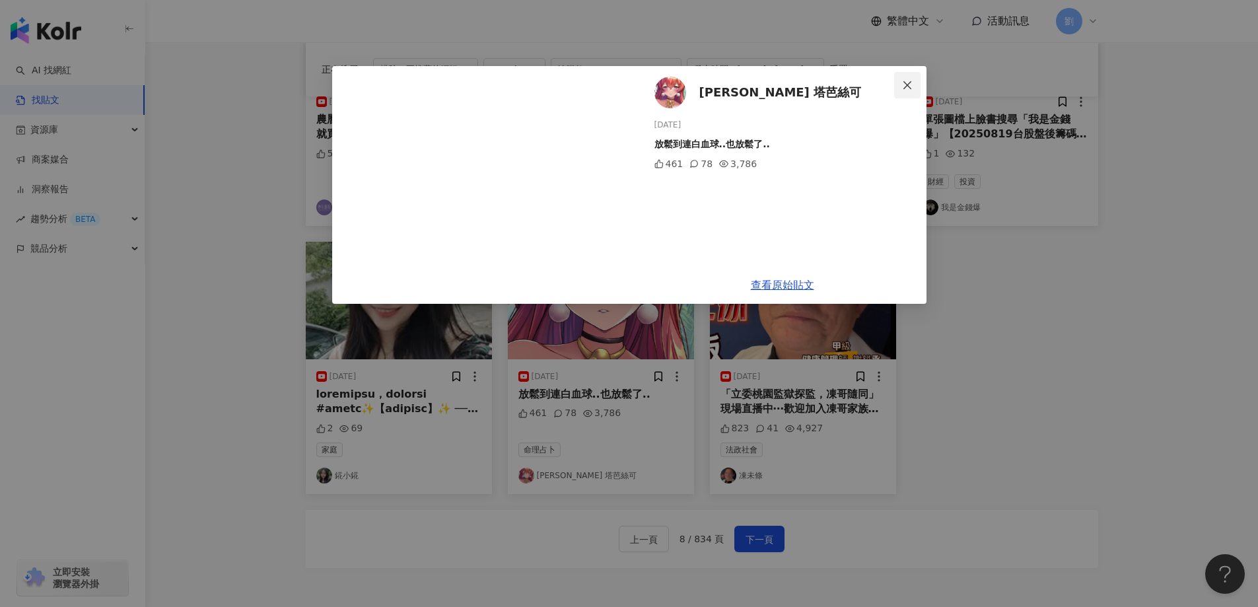
click at [912, 90] on icon "close" at bounding box center [907, 85] width 11 height 11
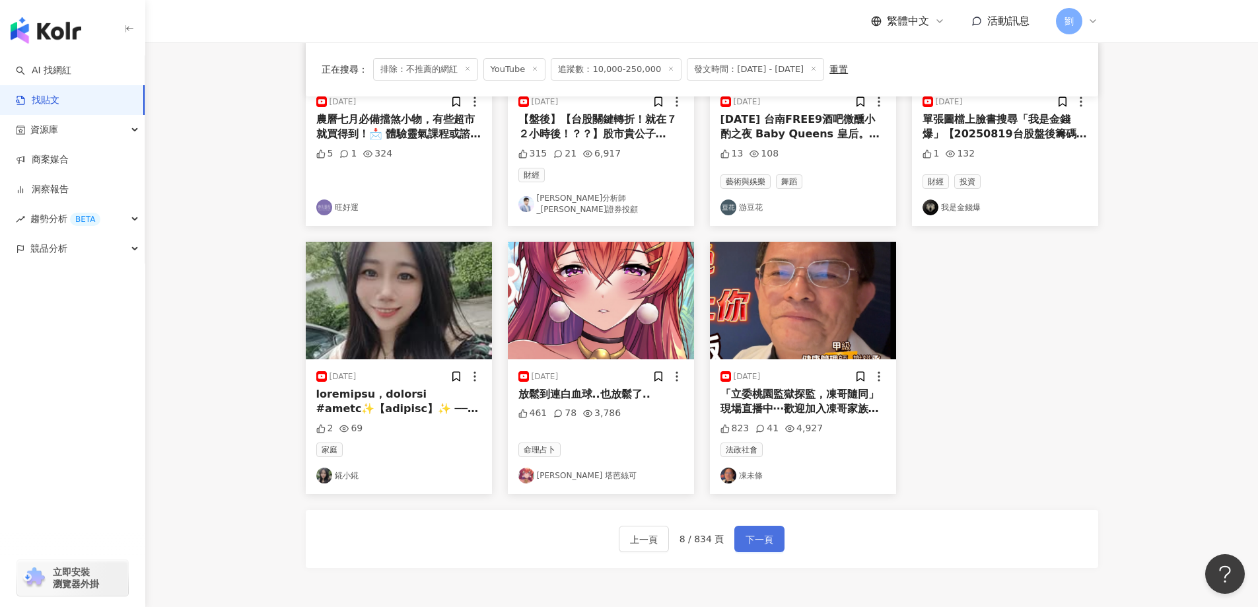
click at [760, 537] on span "下一頁" at bounding box center [759, 539] width 28 height 16
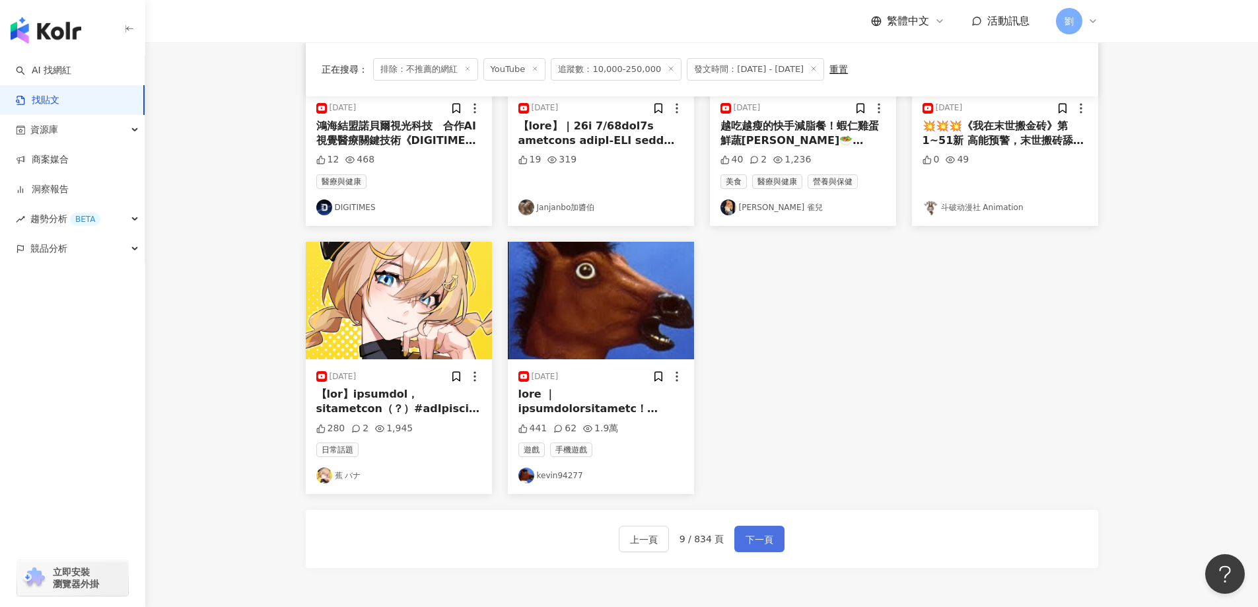
click at [750, 531] on span "下一頁" at bounding box center [759, 539] width 28 height 16
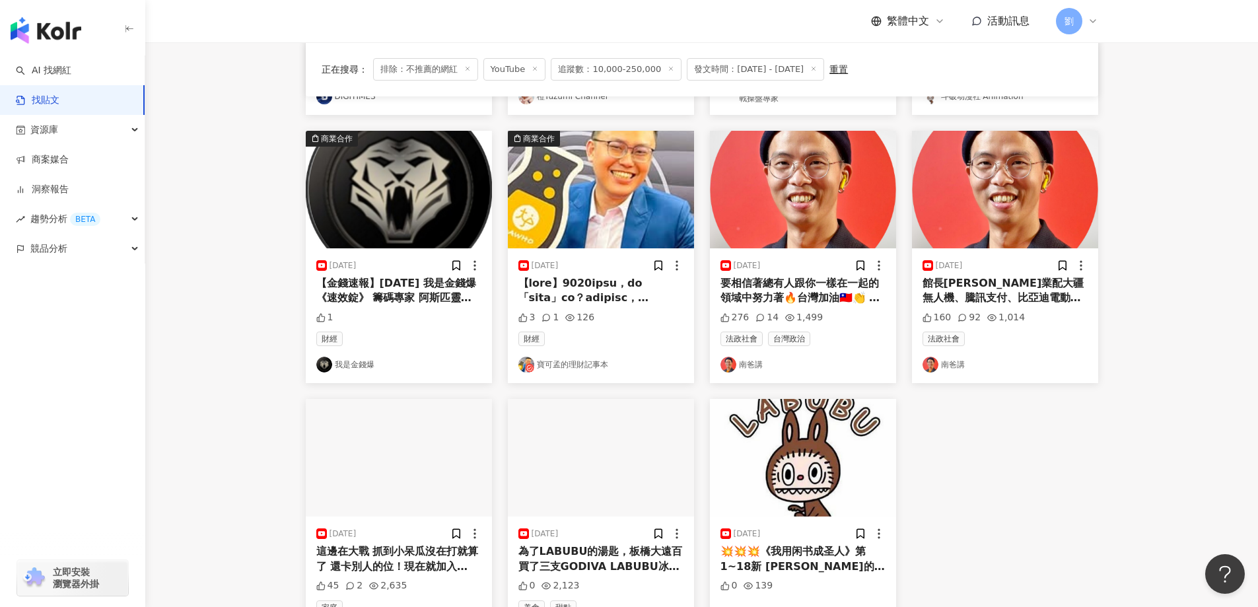
scroll to position [531, 0]
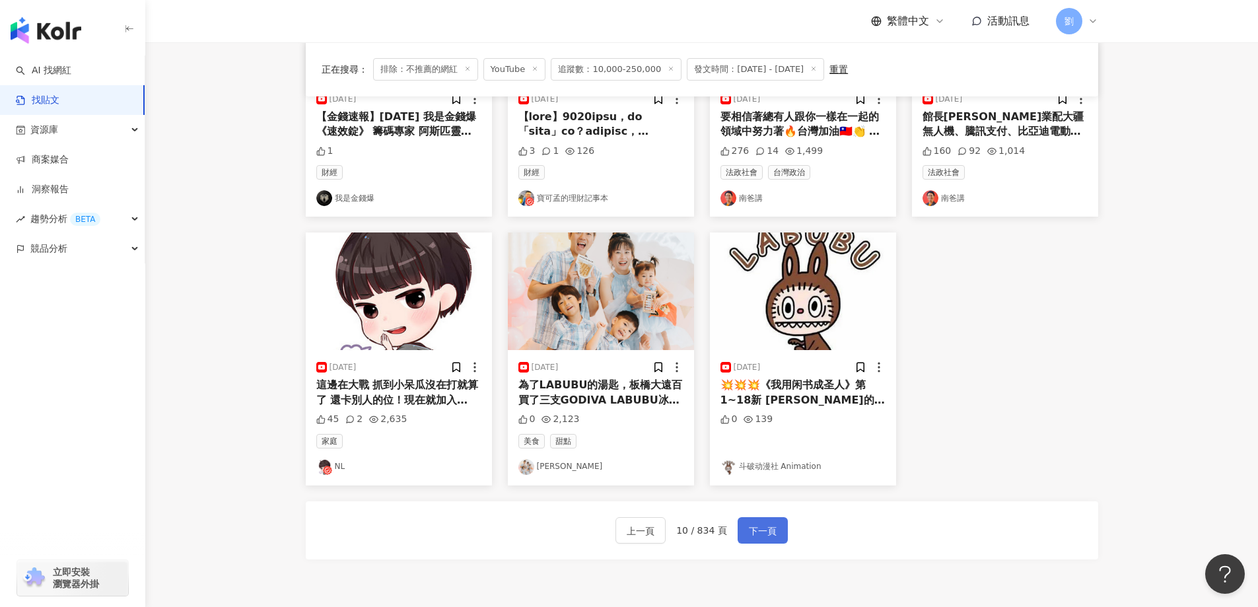
click at [762, 541] on button "下一頁" at bounding box center [762, 530] width 50 height 26
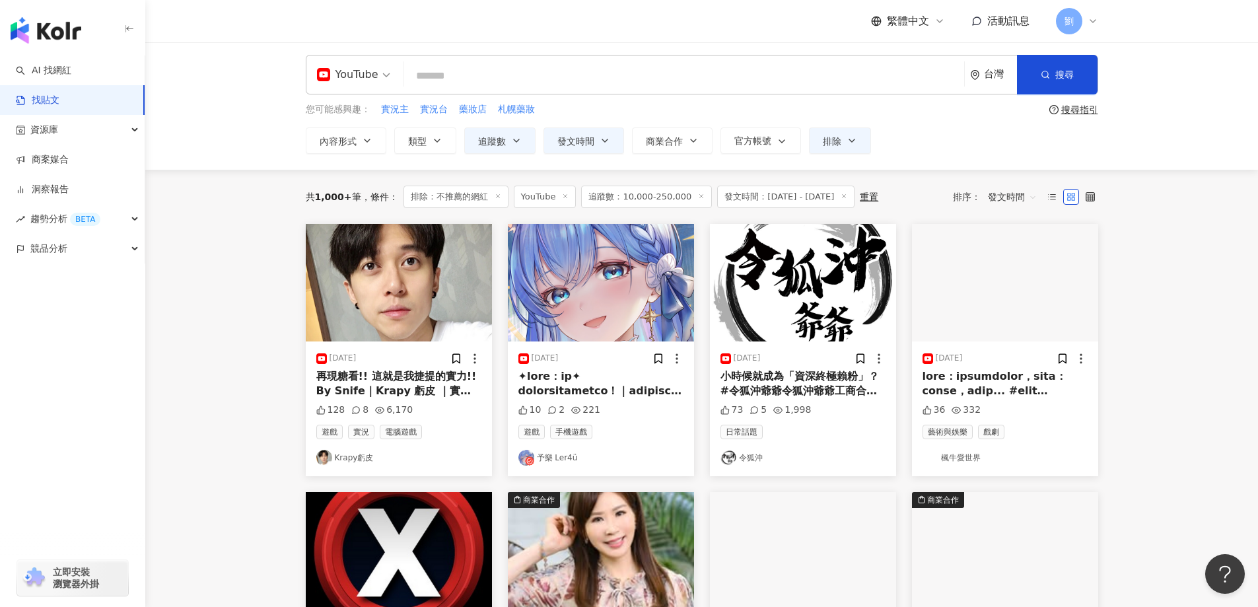
scroll to position [3, 0]
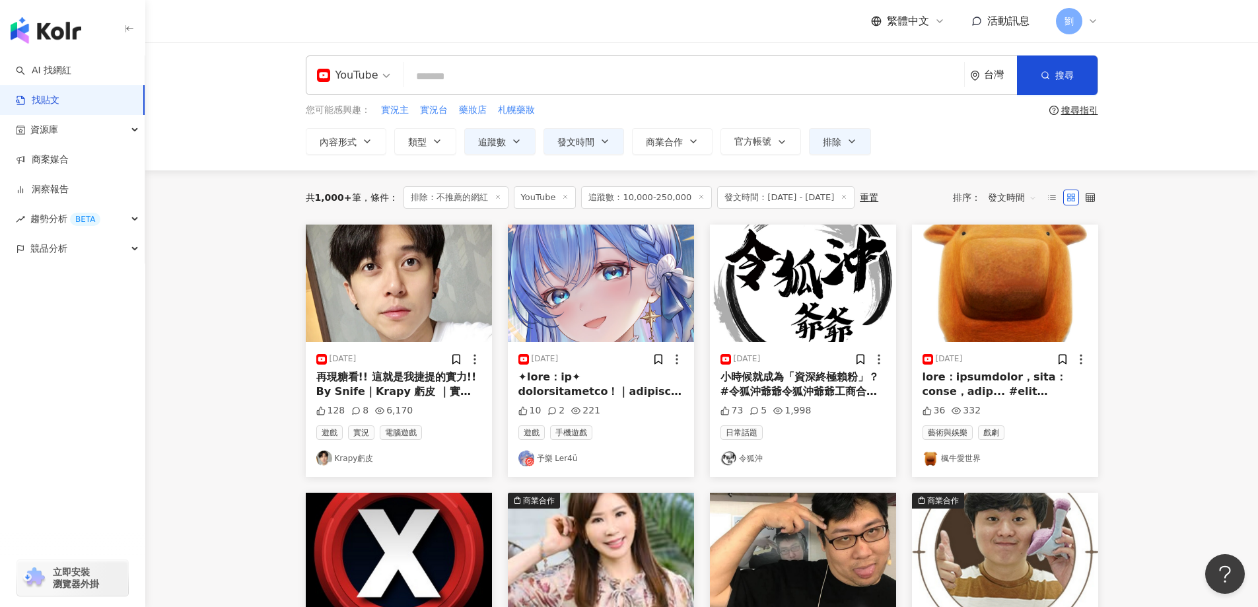
click at [659, 303] on img at bounding box center [601, 283] width 186 height 118
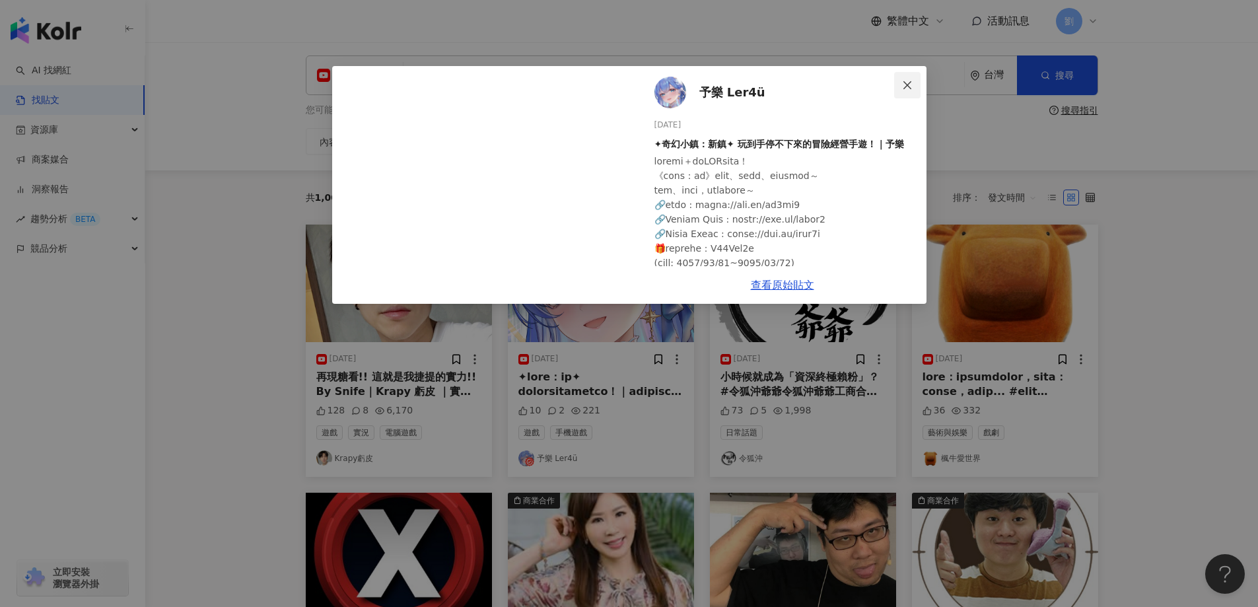
click at [912, 92] on button "Close" at bounding box center [907, 85] width 26 height 26
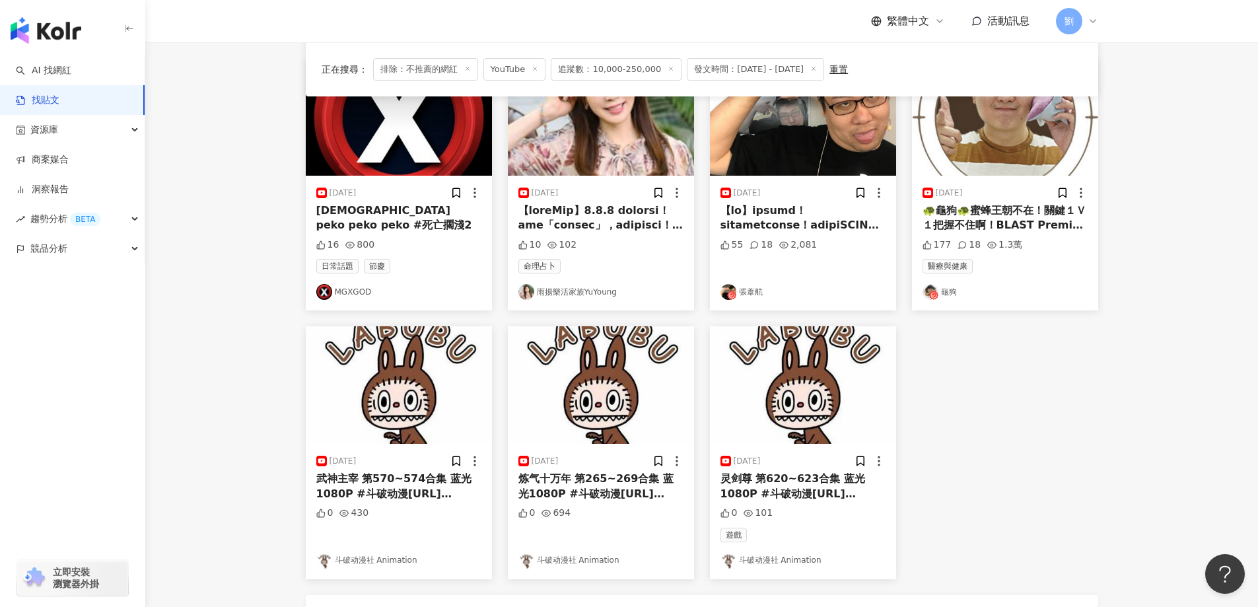
scroll to position [531, 0]
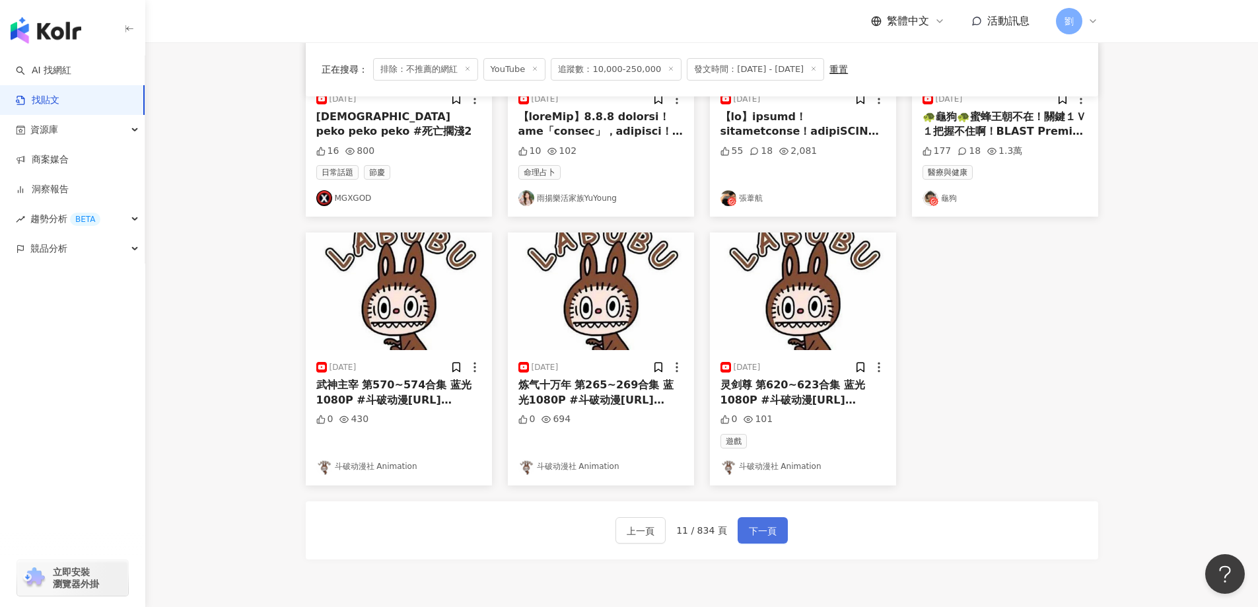
click at [776, 540] on button "下一頁" at bounding box center [762, 530] width 50 height 26
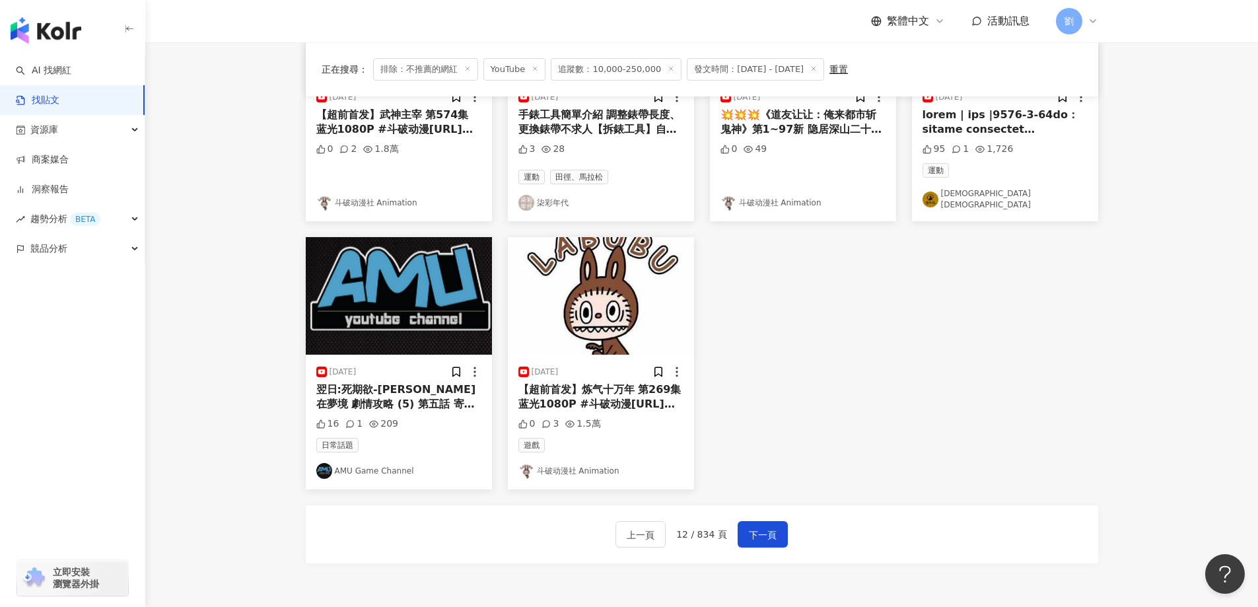
scroll to position [663, 0]
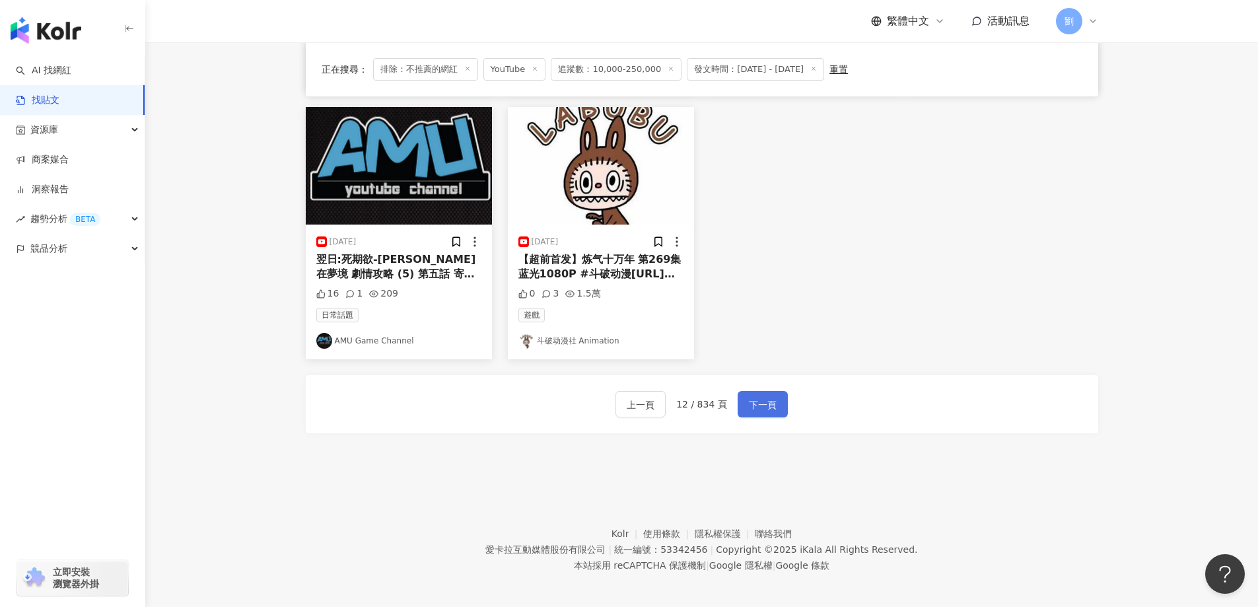
click at [745, 391] on button "下一頁" at bounding box center [762, 404] width 50 height 26
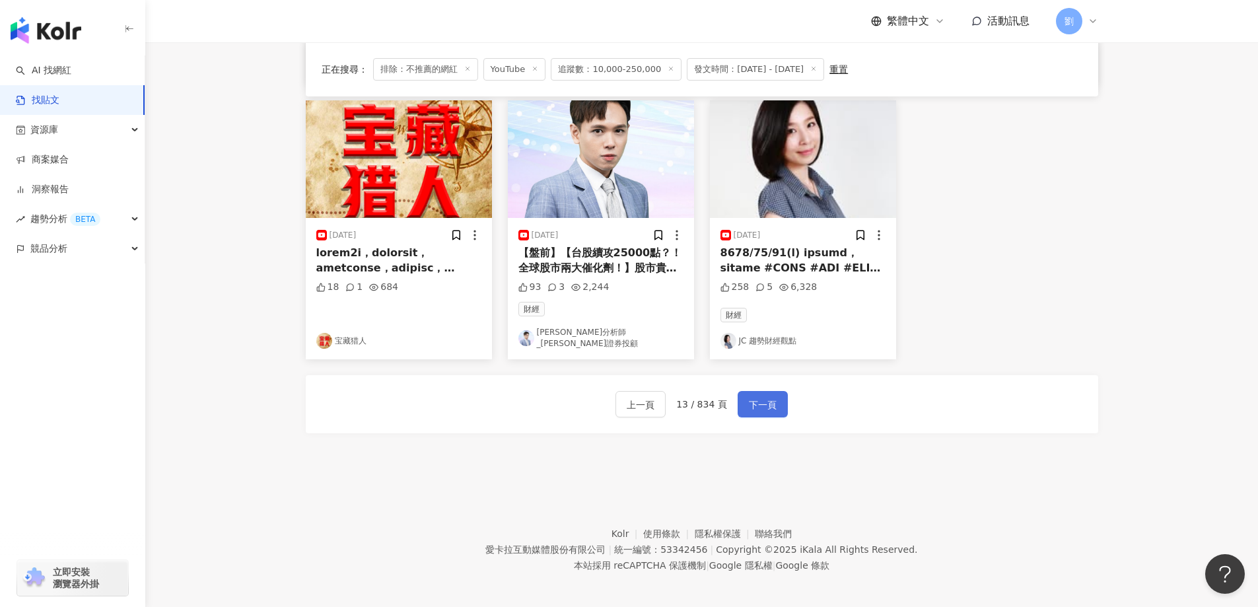
click at [749, 397] on span "下一頁" at bounding box center [763, 405] width 28 height 16
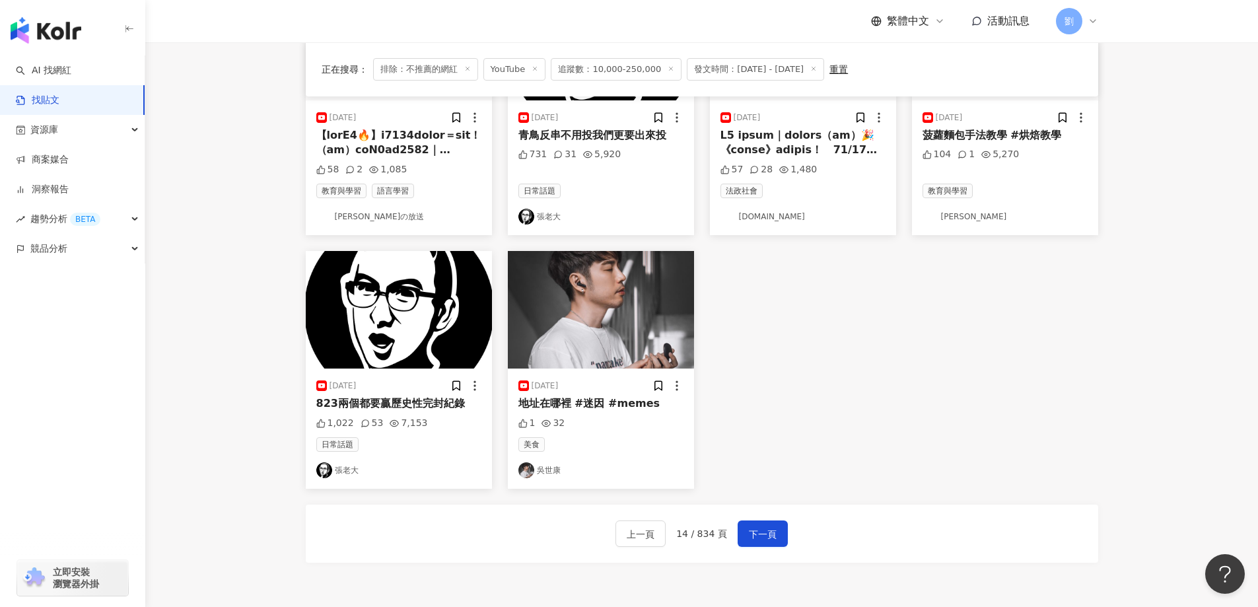
scroll to position [516, 0]
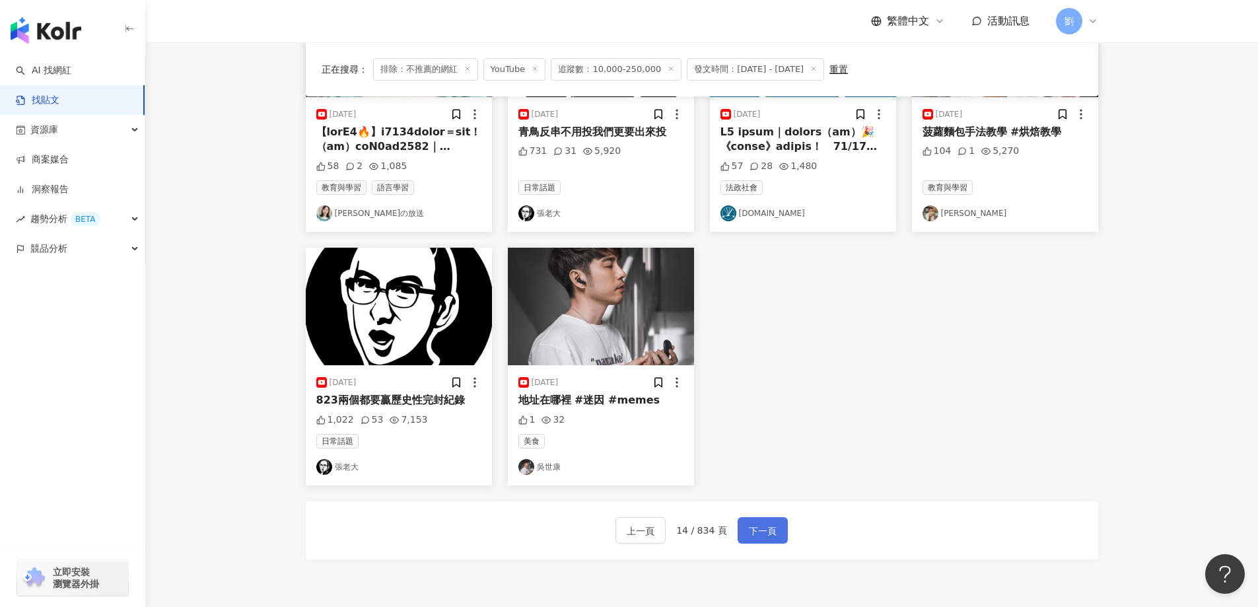
click at [762, 541] on button "下一頁" at bounding box center [762, 530] width 50 height 26
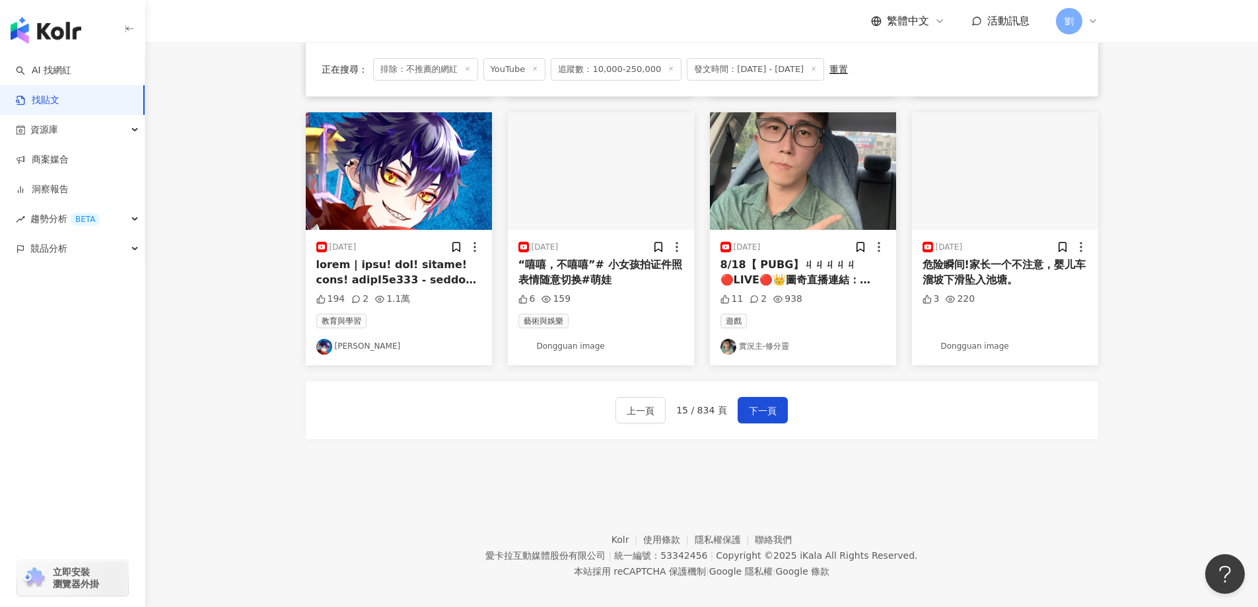
scroll to position [660, 0]
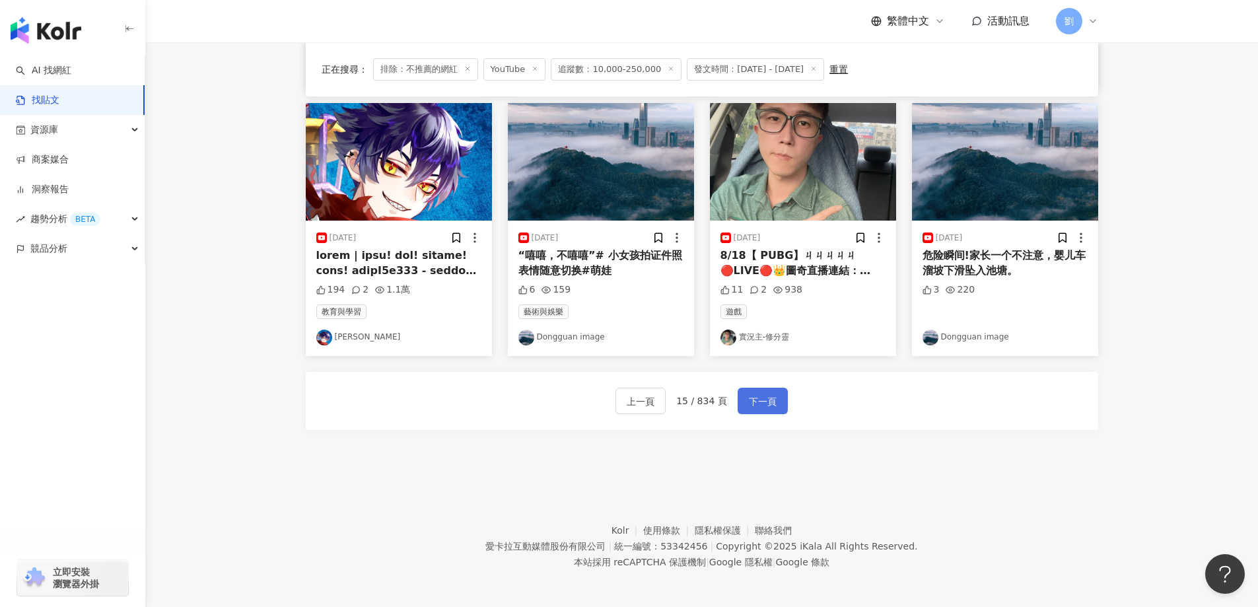
click at [774, 399] on button "下一頁" at bounding box center [762, 401] width 50 height 26
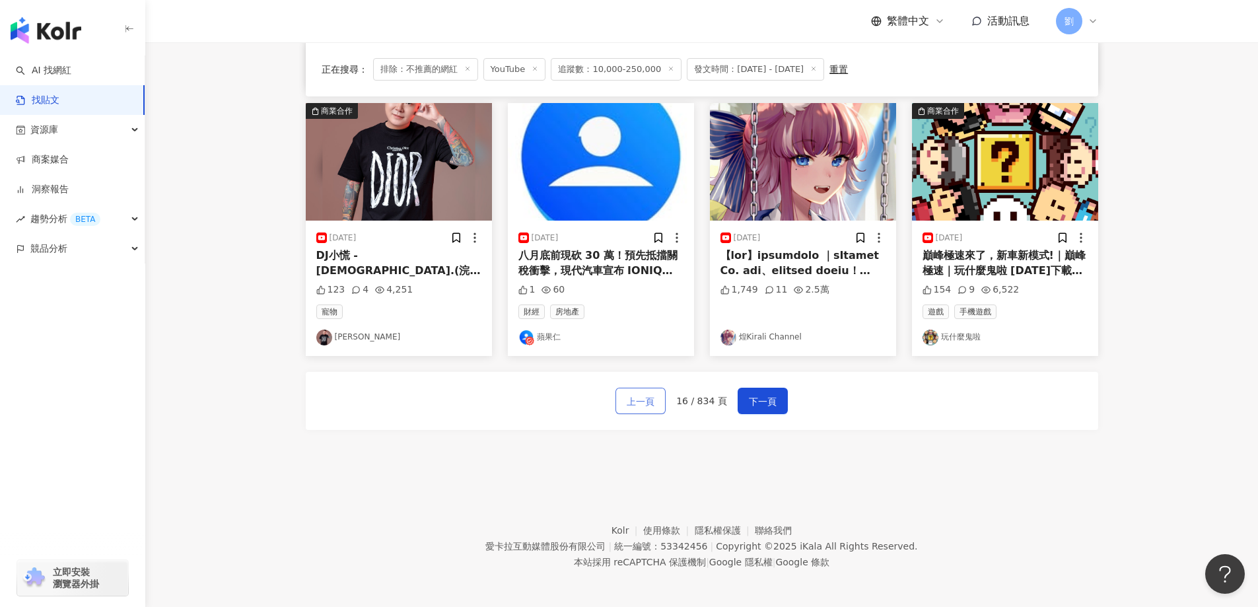
click at [652, 399] on span "上一頁" at bounding box center [640, 401] width 28 height 16
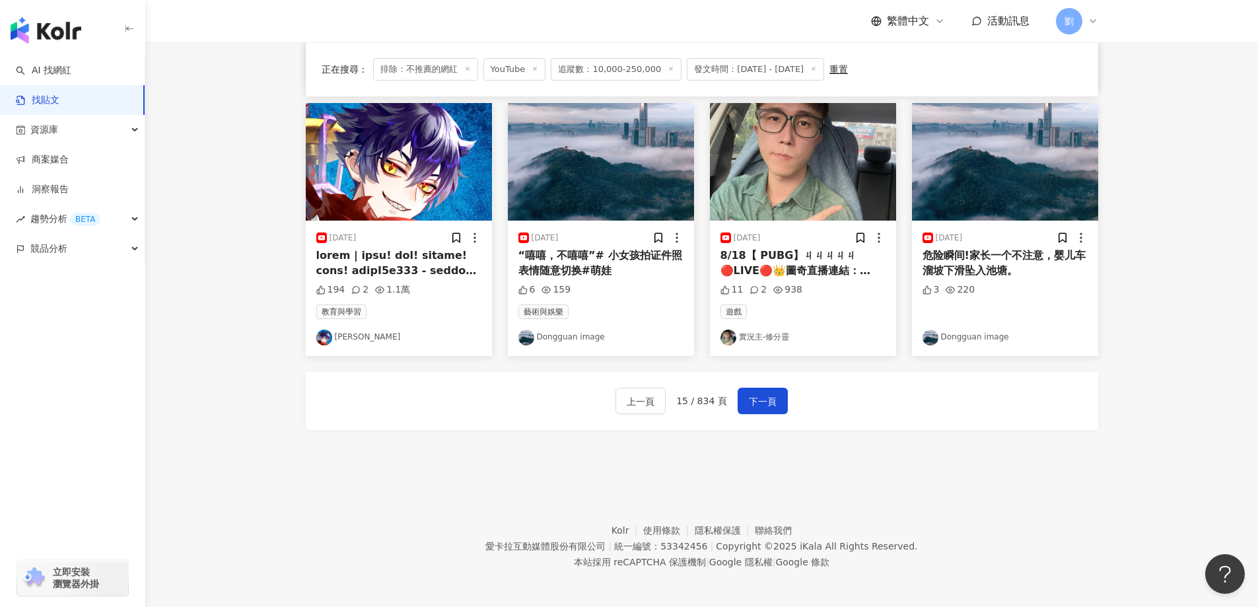
click at [813, 191] on img at bounding box center [803, 162] width 186 height 118
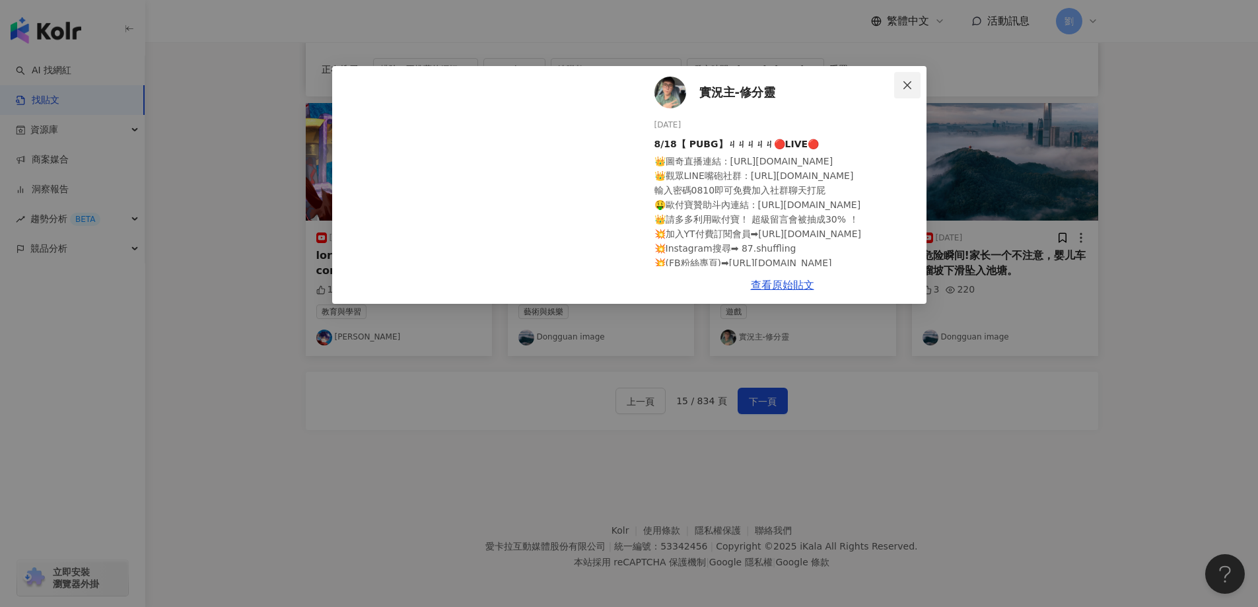
click at [906, 81] on icon "close" at bounding box center [907, 85] width 11 height 11
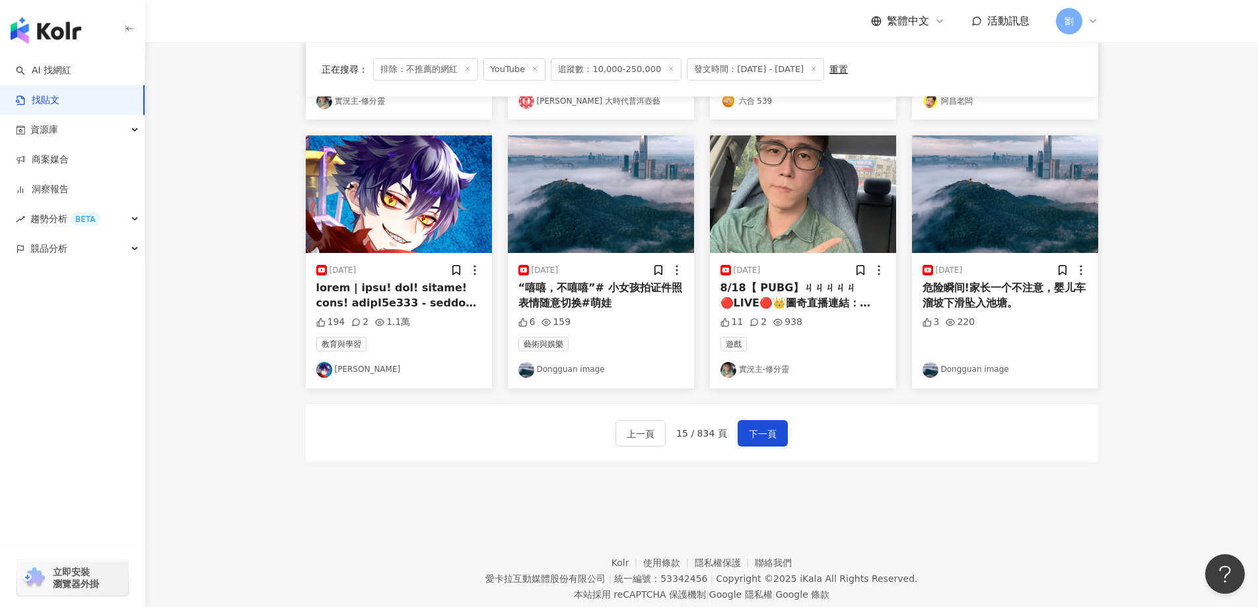
scroll to position [663, 0]
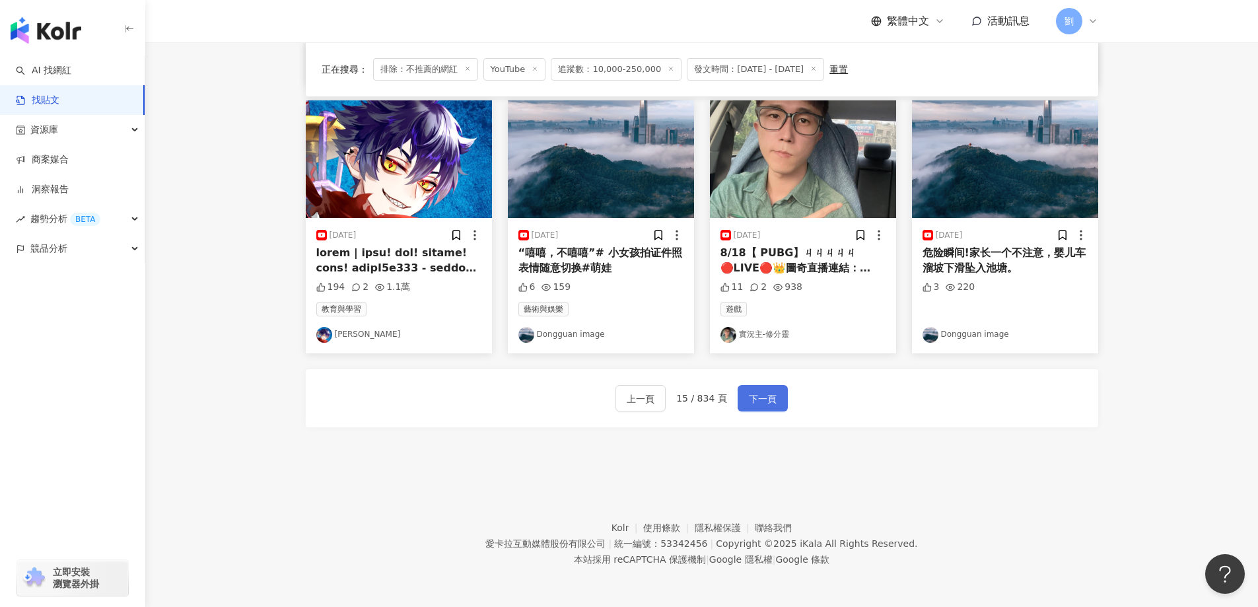
click at [769, 392] on span "下一頁" at bounding box center [763, 399] width 28 height 16
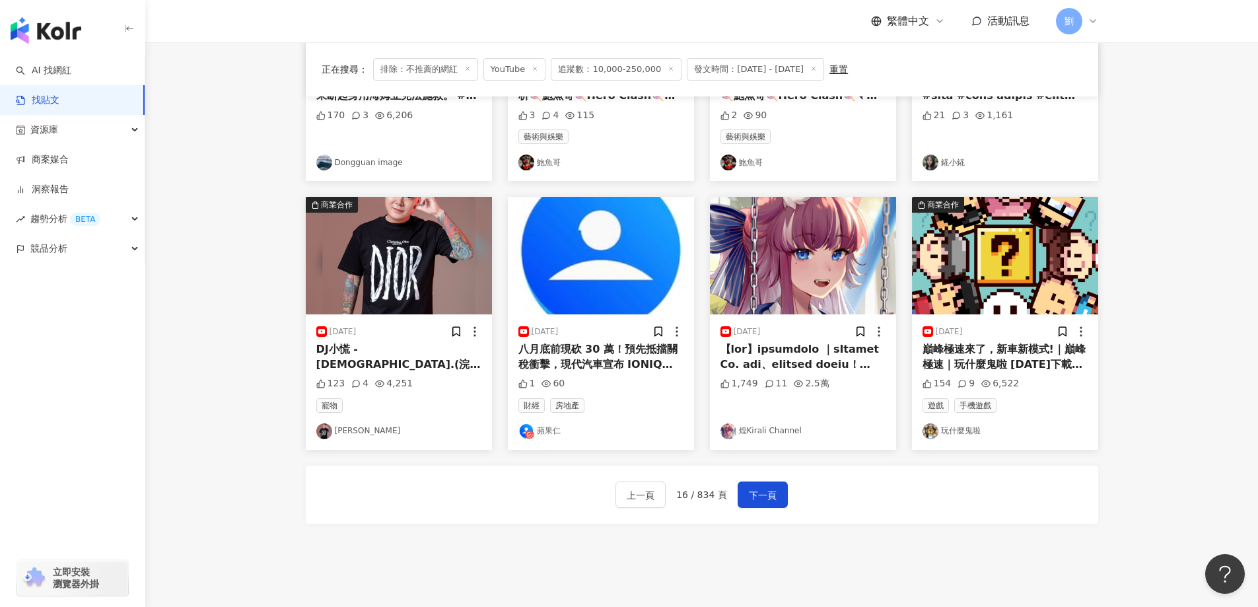
scroll to position [660, 0]
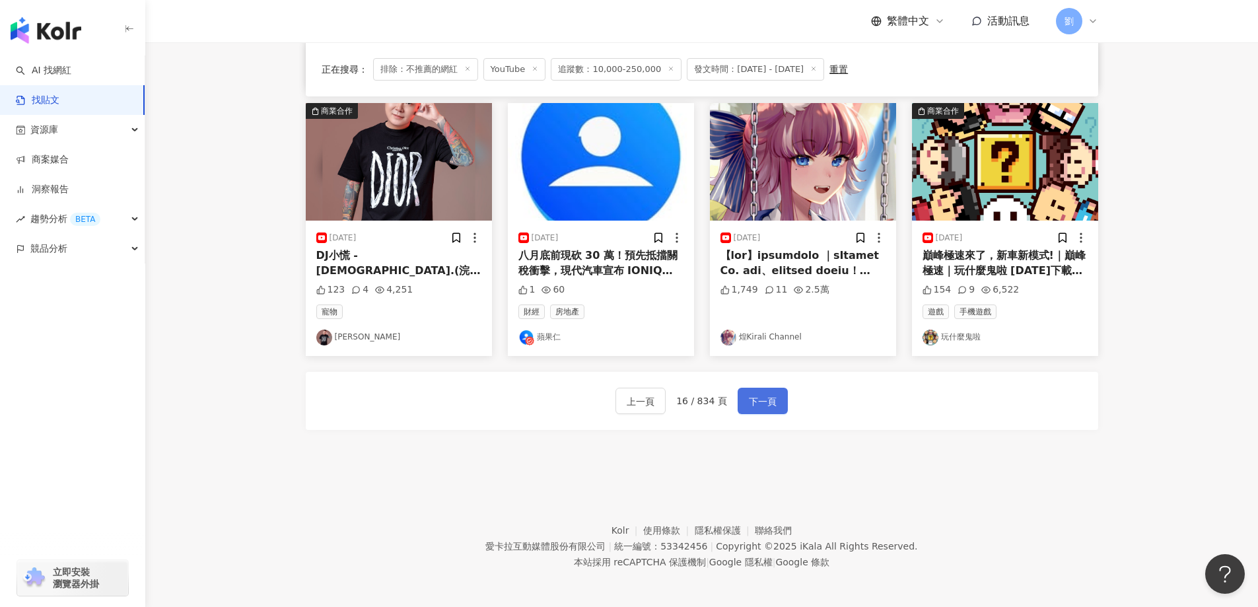
click at [778, 401] on button "下一頁" at bounding box center [762, 401] width 50 height 26
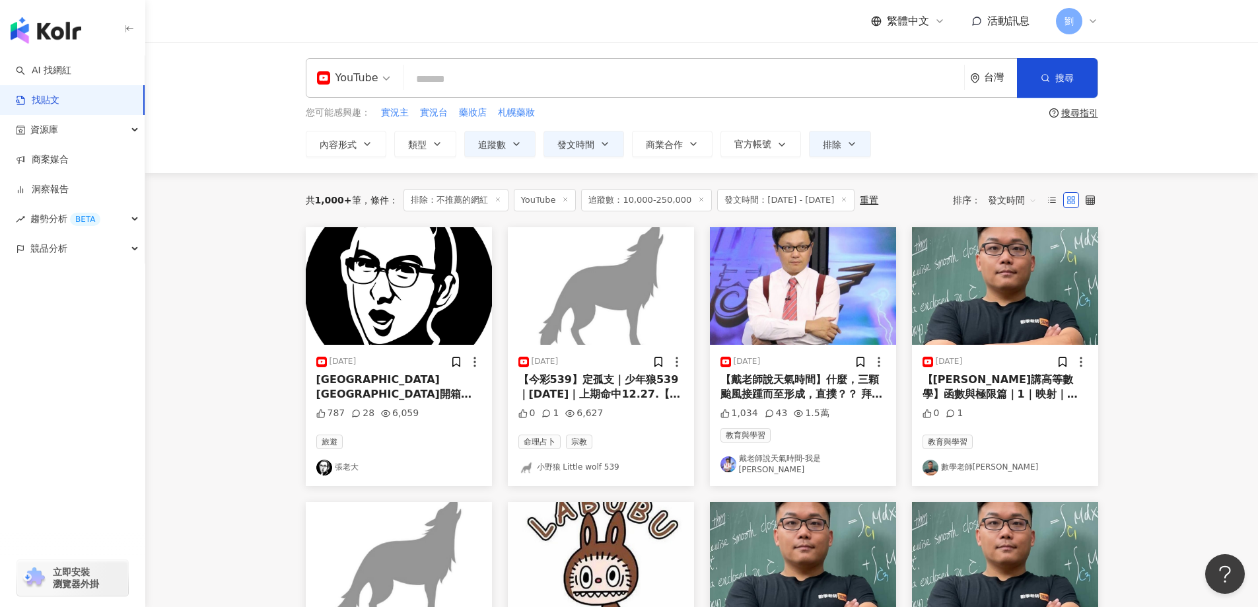
scroll to position [528, 0]
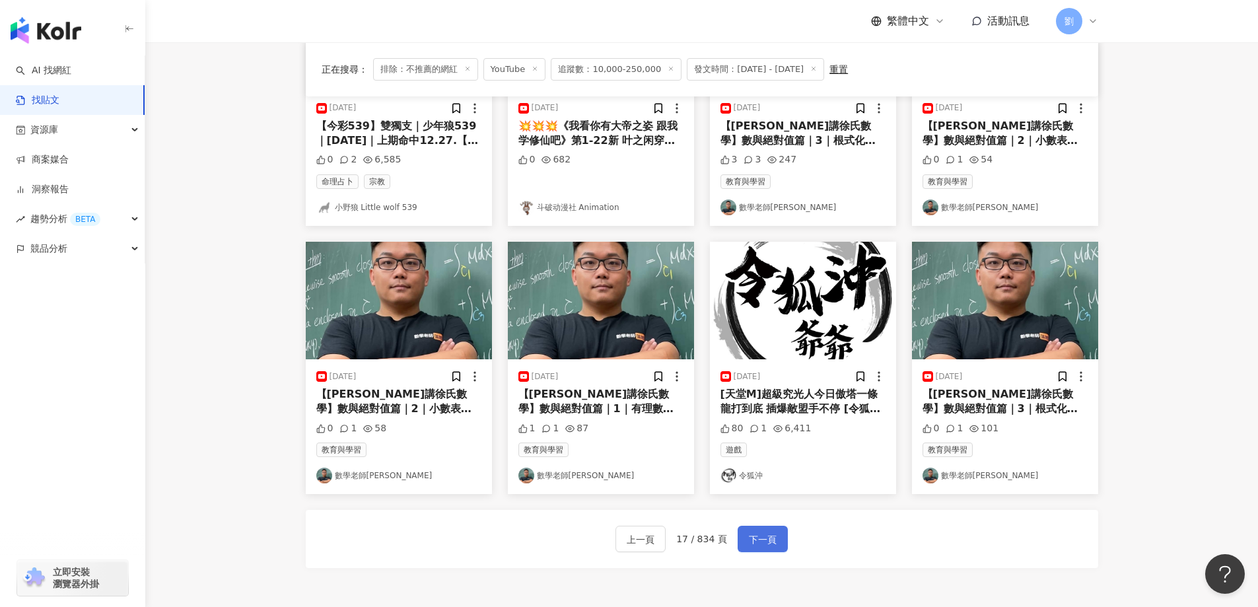
click at [737, 539] on button "下一頁" at bounding box center [762, 538] width 50 height 26
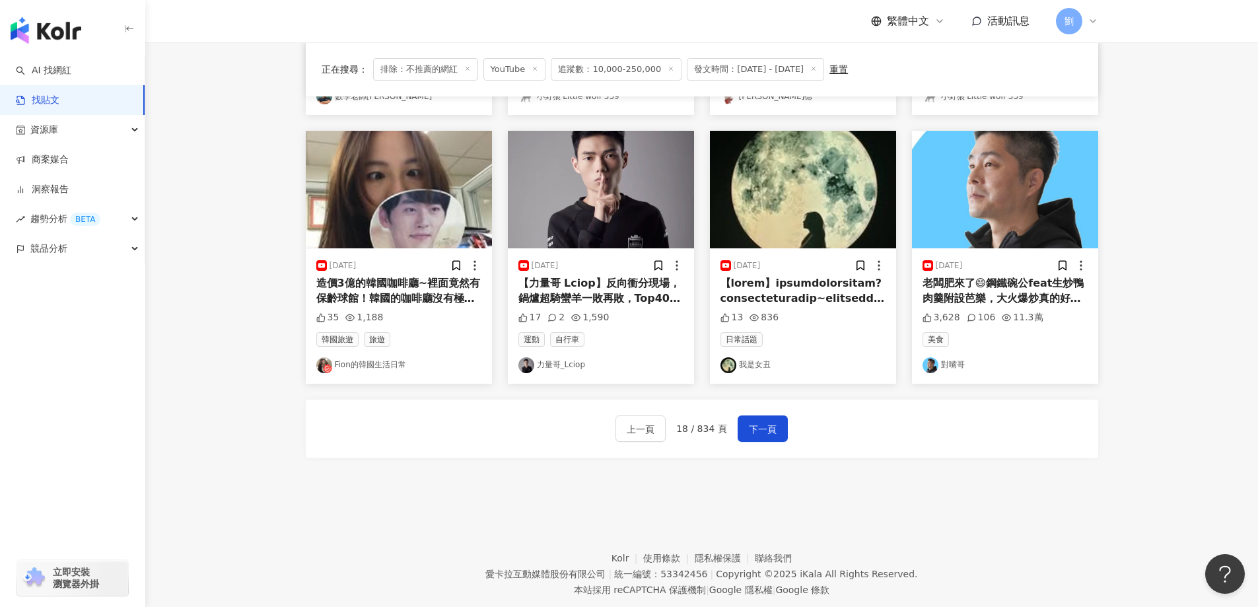
scroll to position [660, 0]
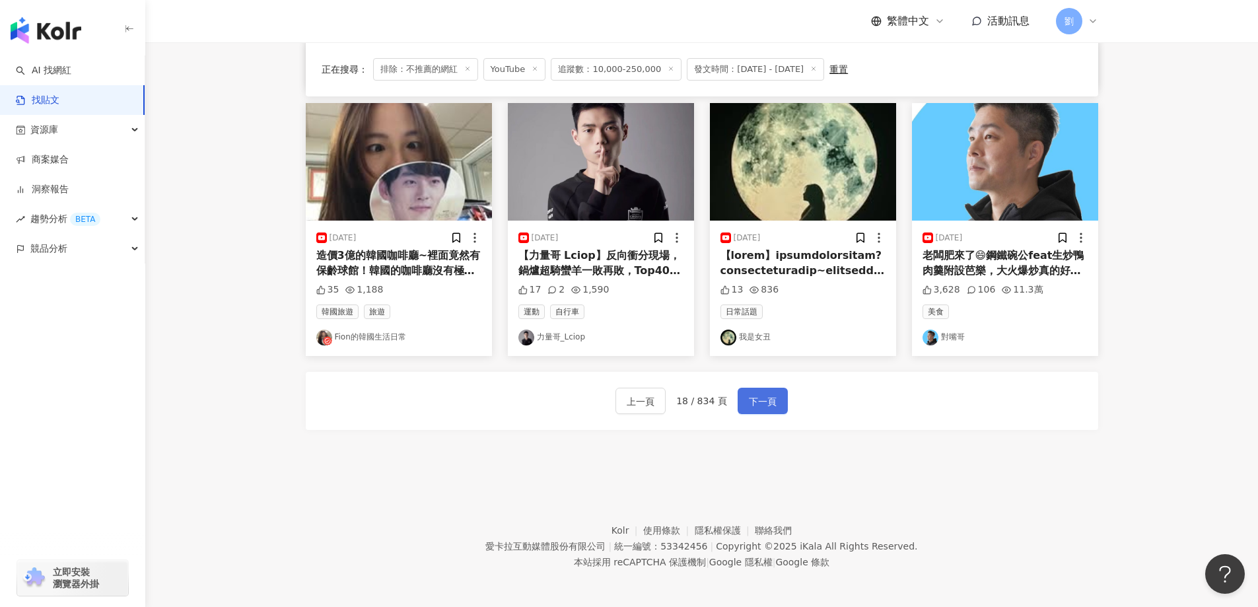
click at [769, 399] on span "下一頁" at bounding box center [763, 401] width 28 height 16
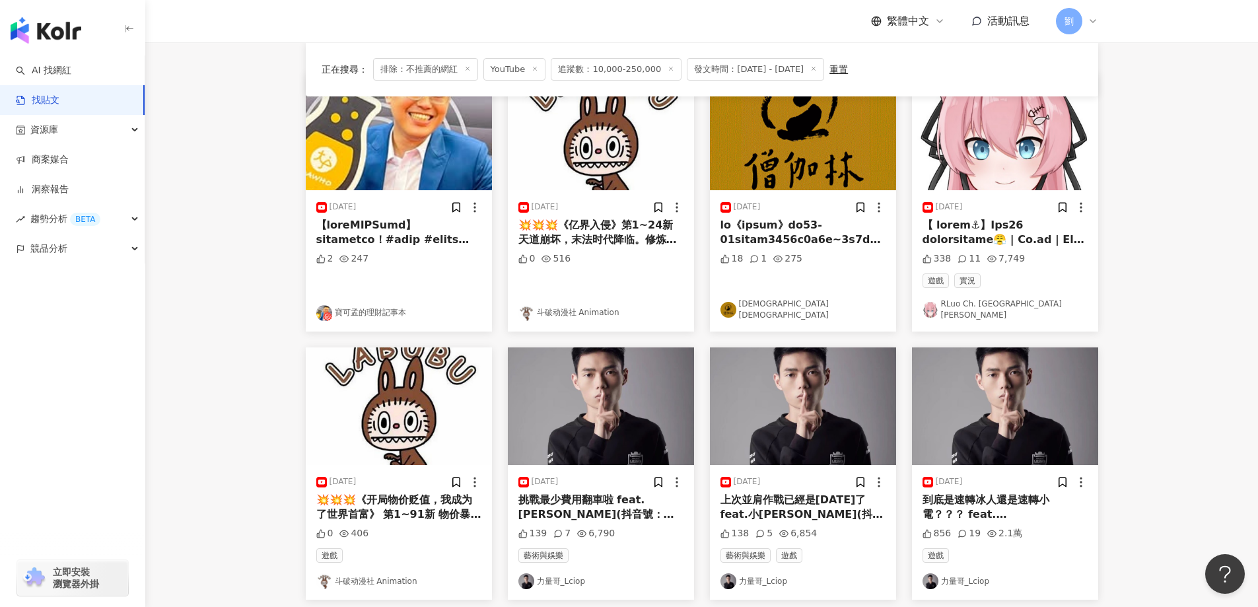
scroll to position [132, 0]
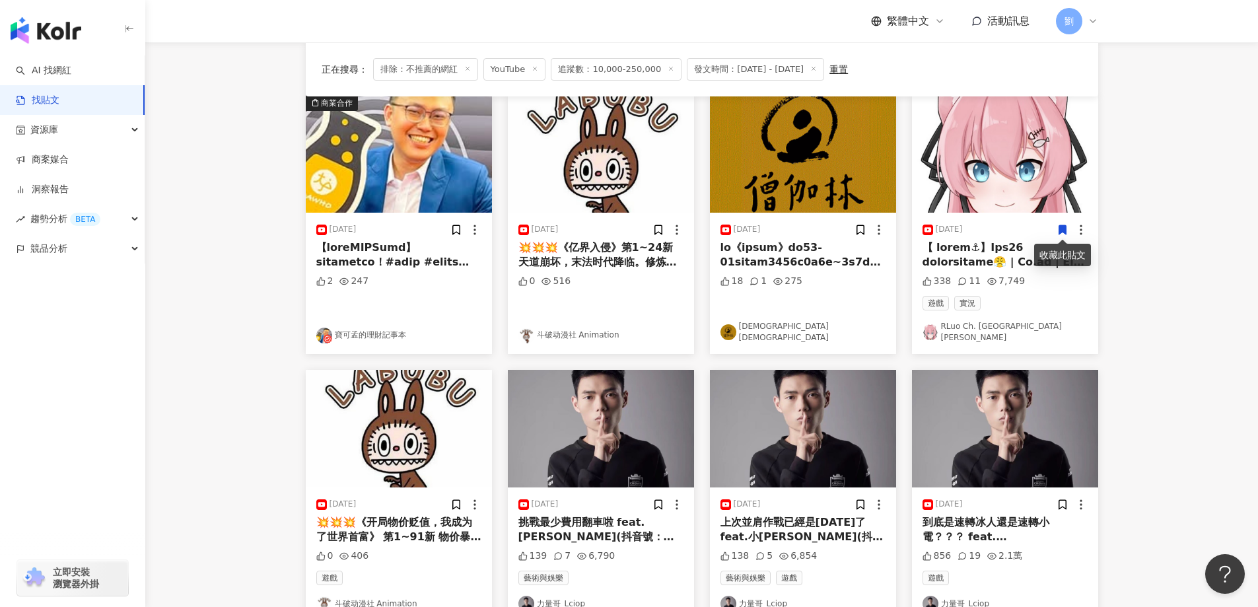
click at [1004, 161] on img at bounding box center [1005, 154] width 186 height 118
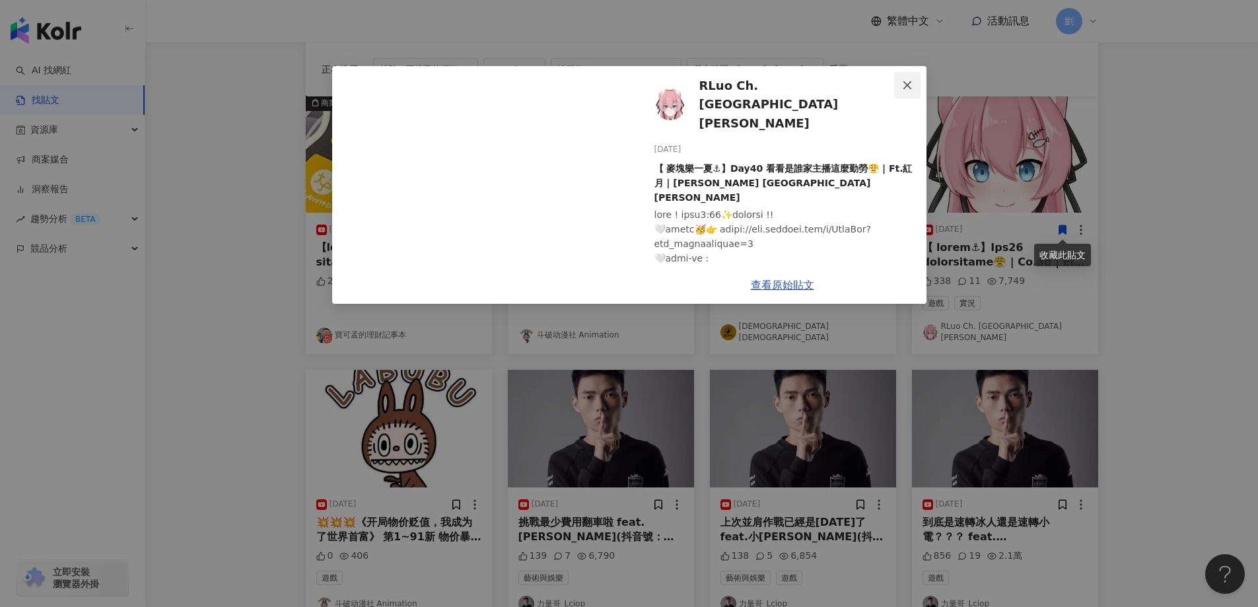
click at [908, 89] on icon "close" at bounding box center [907, 85] width 11 height 11
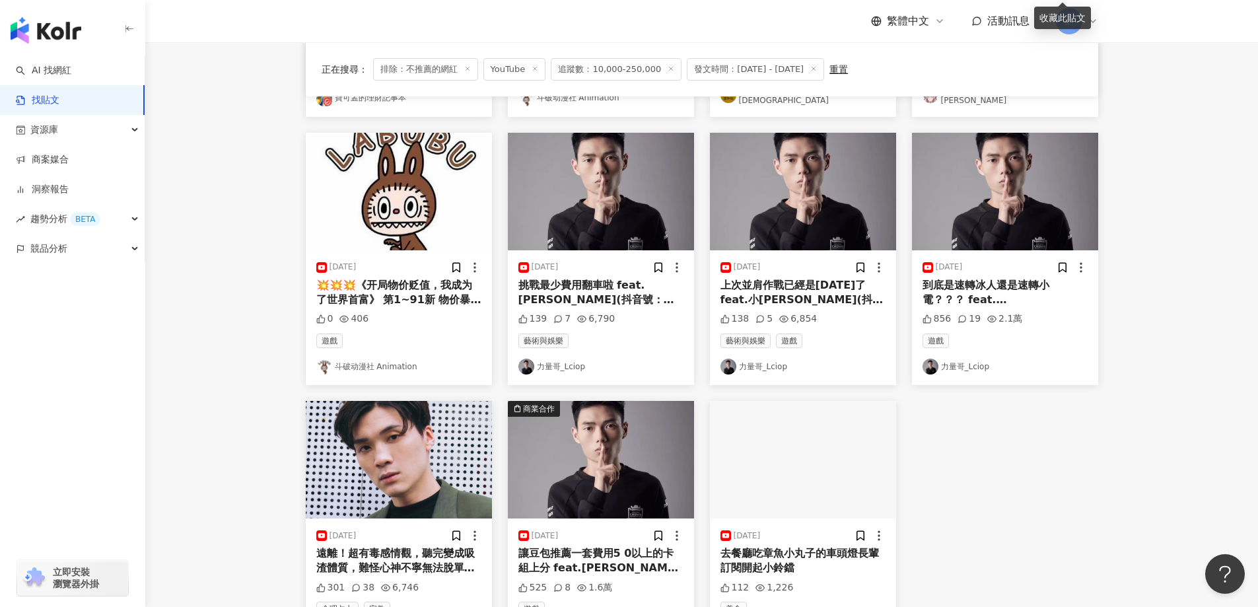
scroll to position [528, 0]
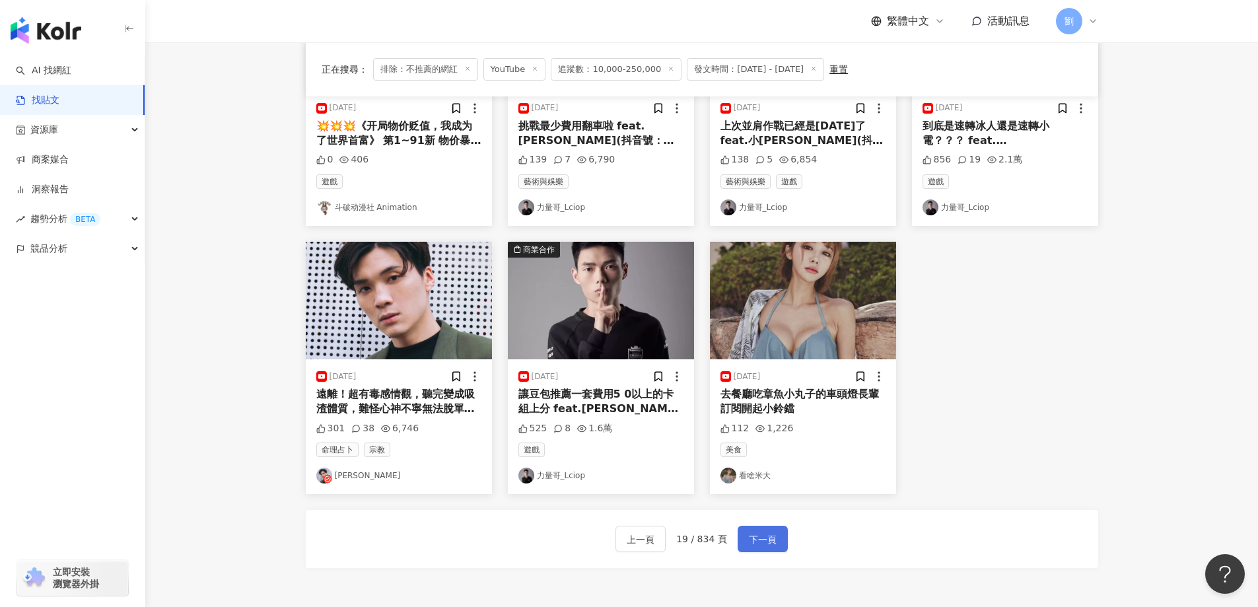
click at [768, 531] on span "下一頁" at bounding box center [763, 539] width 28 height 16
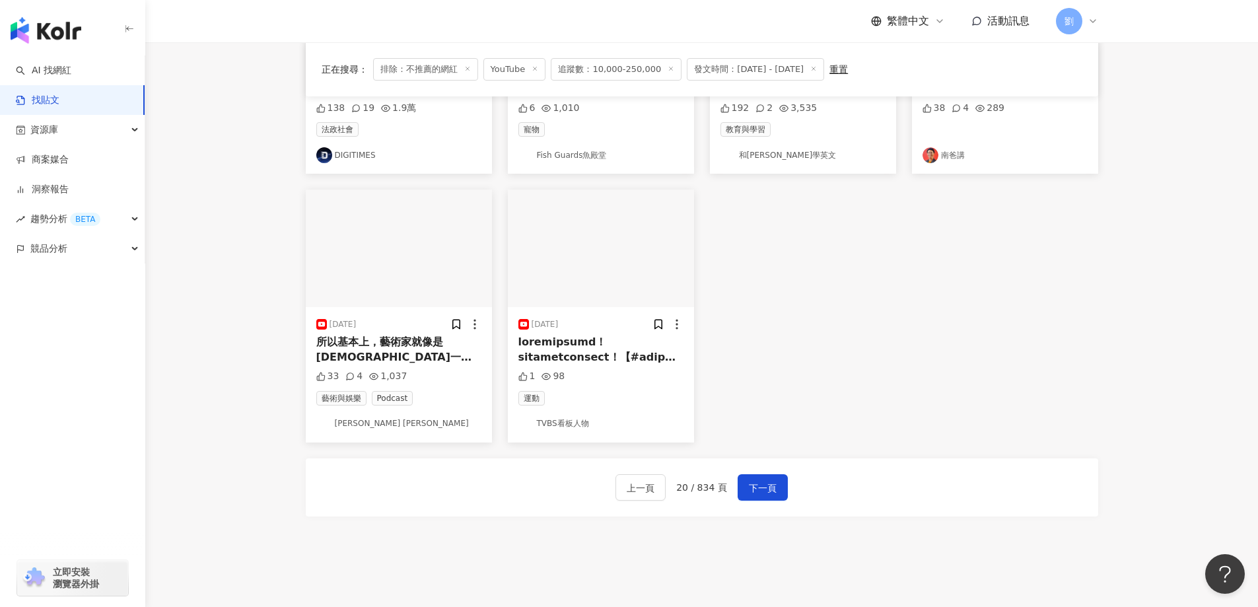
scroll to position [660, 0]
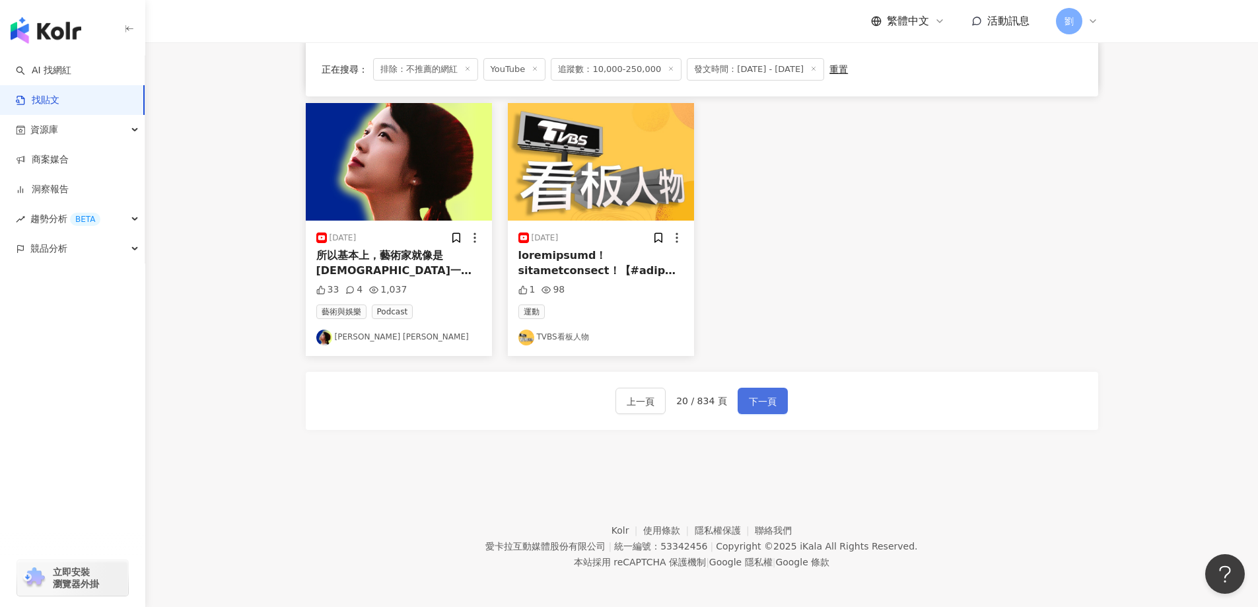
click at [742, 409] on button "下一頁" at bounding box center [762, 401] width 50 height 26
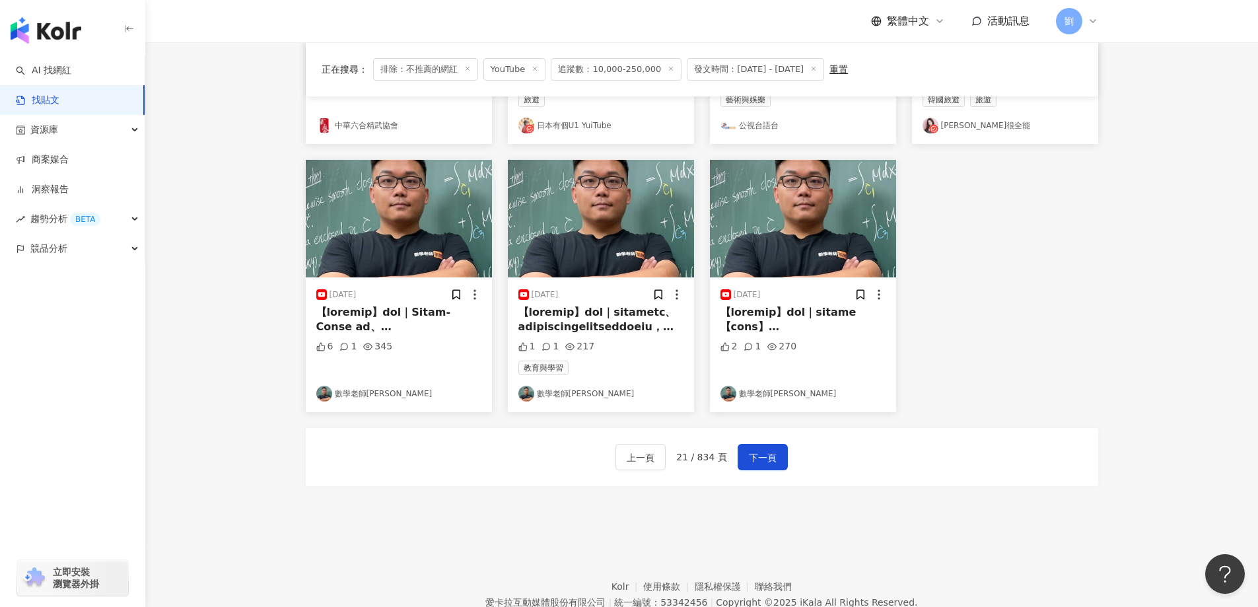
scroll to position [663, 0]
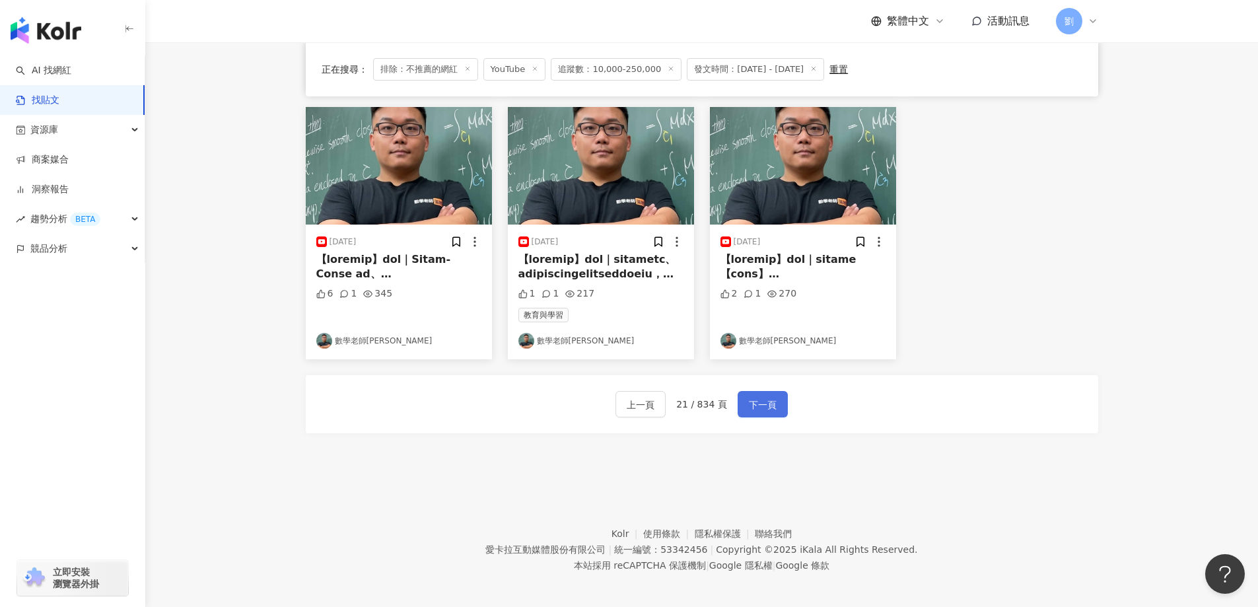
click at [770, 397] on span "下一頁" at bounding box center [763, 405] width 28 height 16
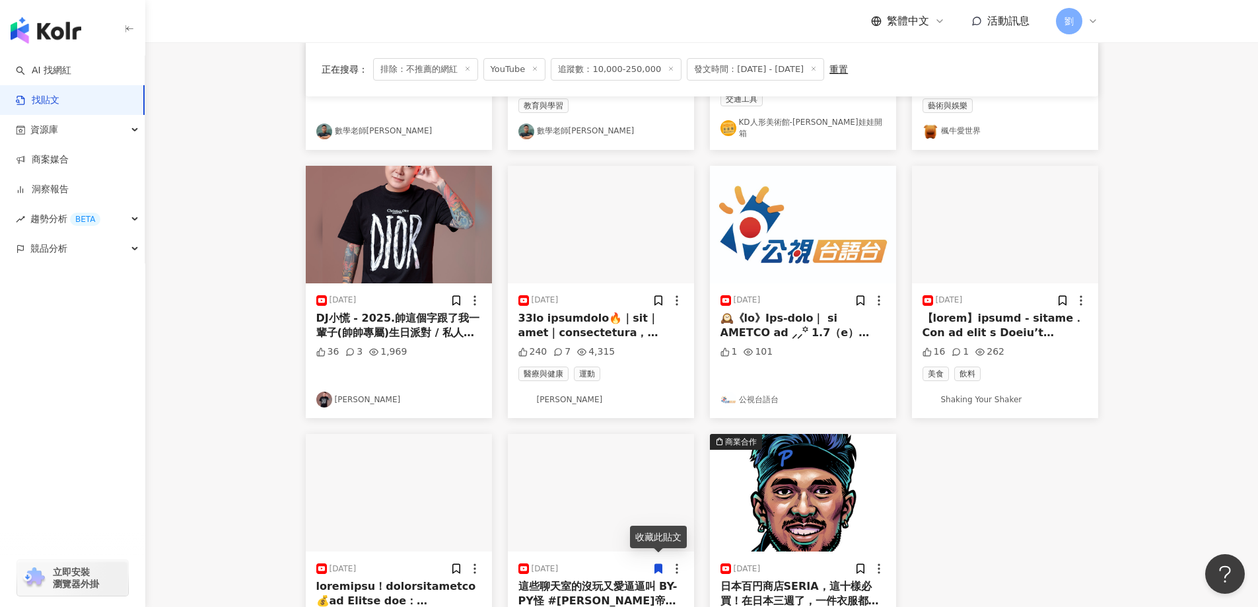
scroll to position [528, 0]
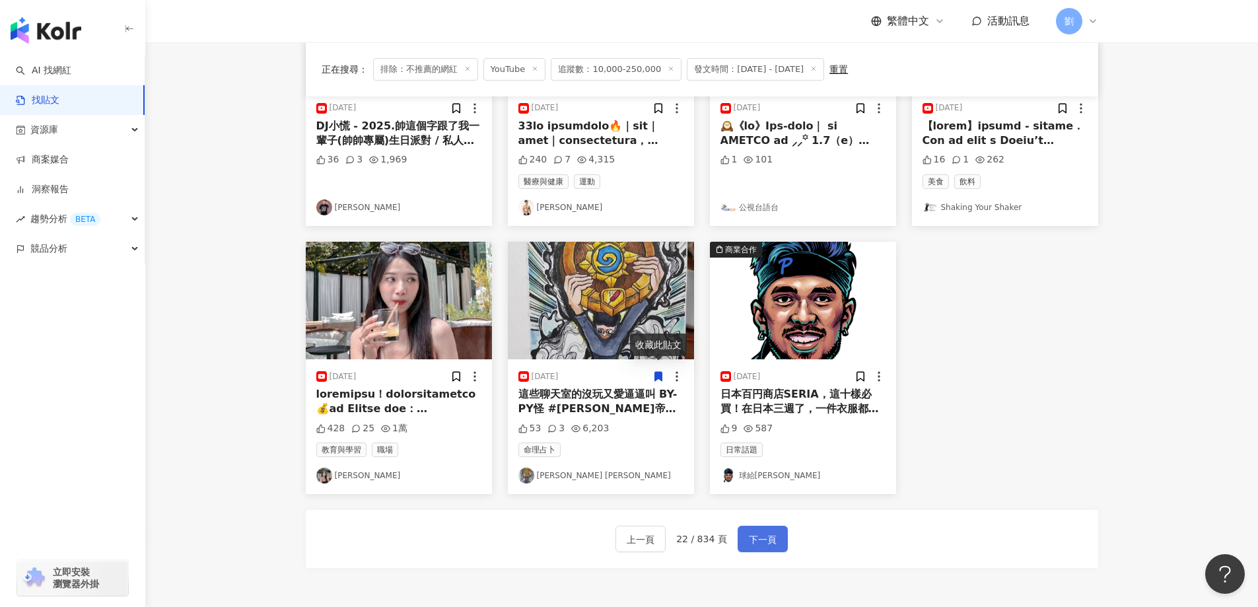
click at [782, 539] on button "下一頁" at bounding box center [762, 538] width 50 height 26
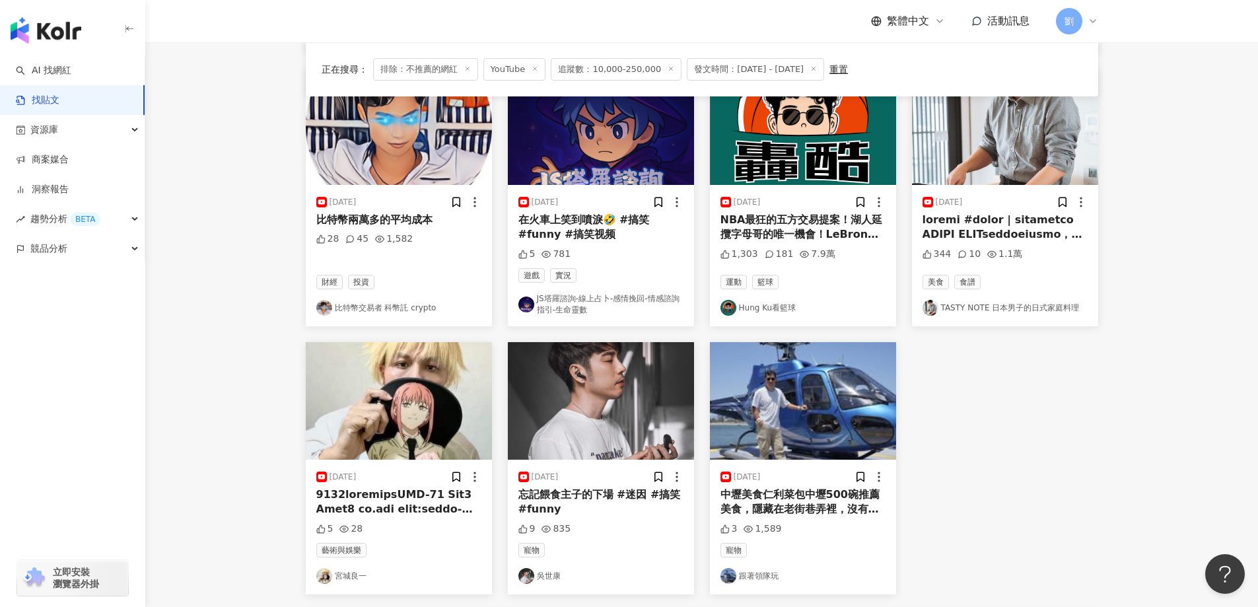
scroll to position [660, 0]
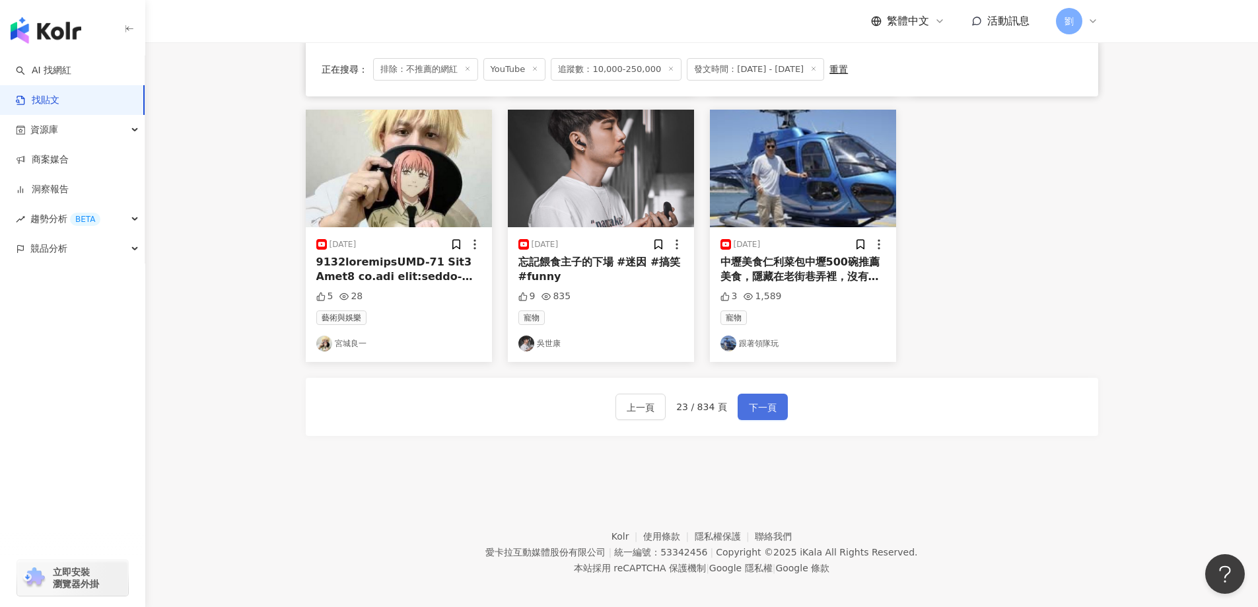
click at [762, 396] on button "下一頁" at bounding box center [762, 406] width 50 height 26
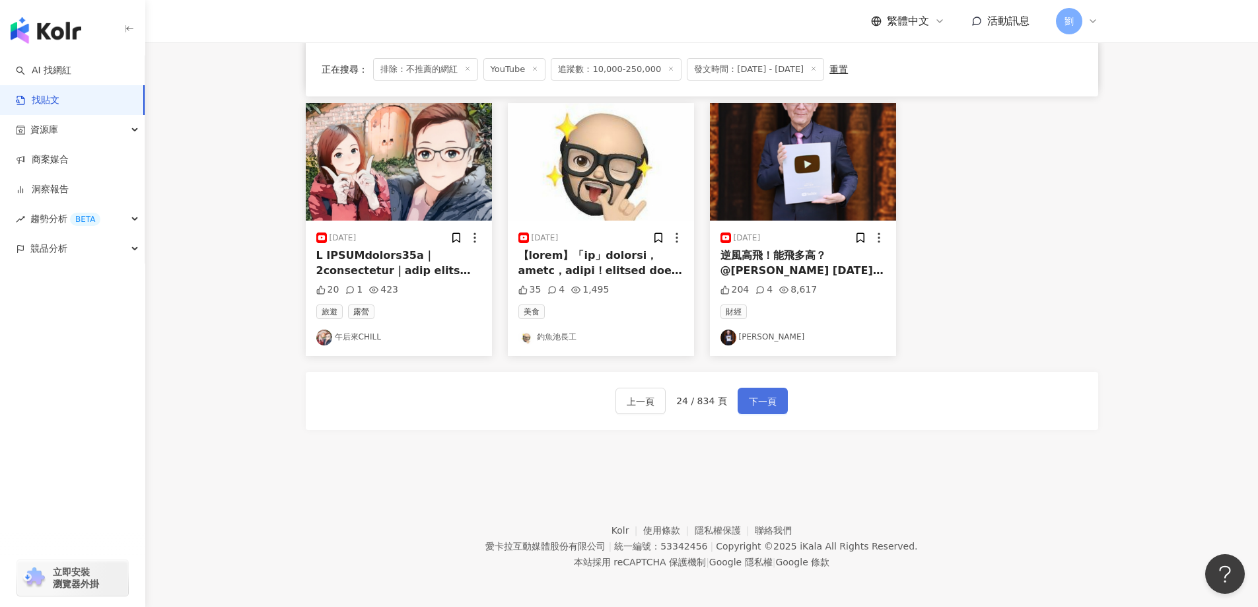
click at [739, 408] on button "下一頁" at bounding box center [762, 401] width 50 height 26
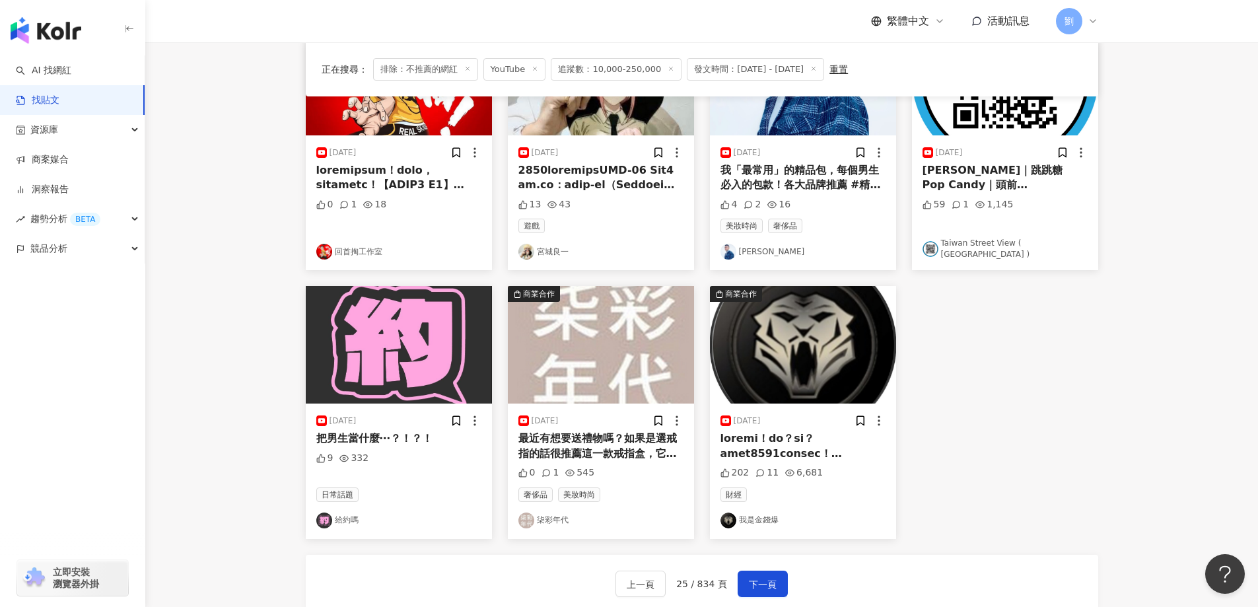
scroll to position [528, 0]
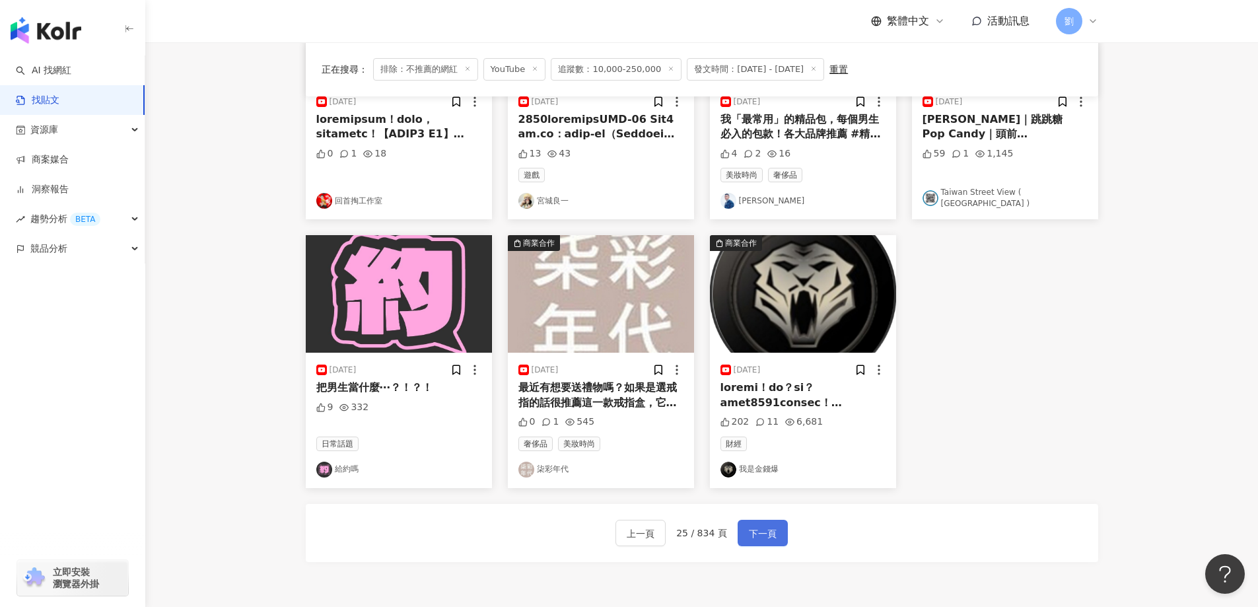
click at [765, 539] on span "下一頁" at bounding box center [763, 533] width 28 height 16
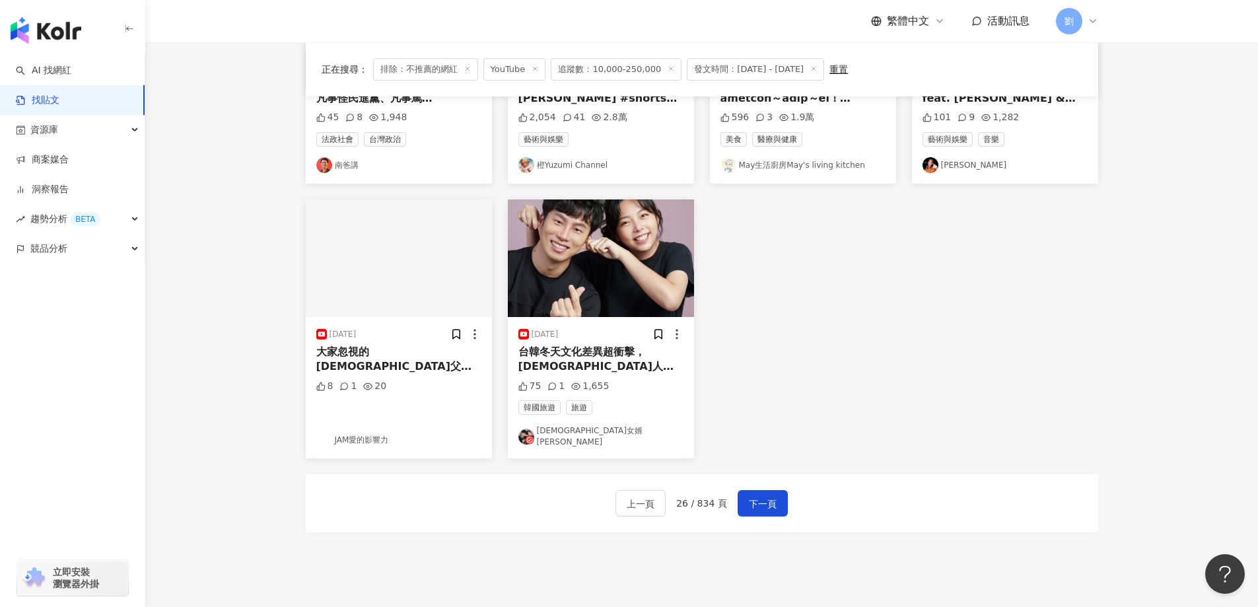
scroll to position [0, 0]
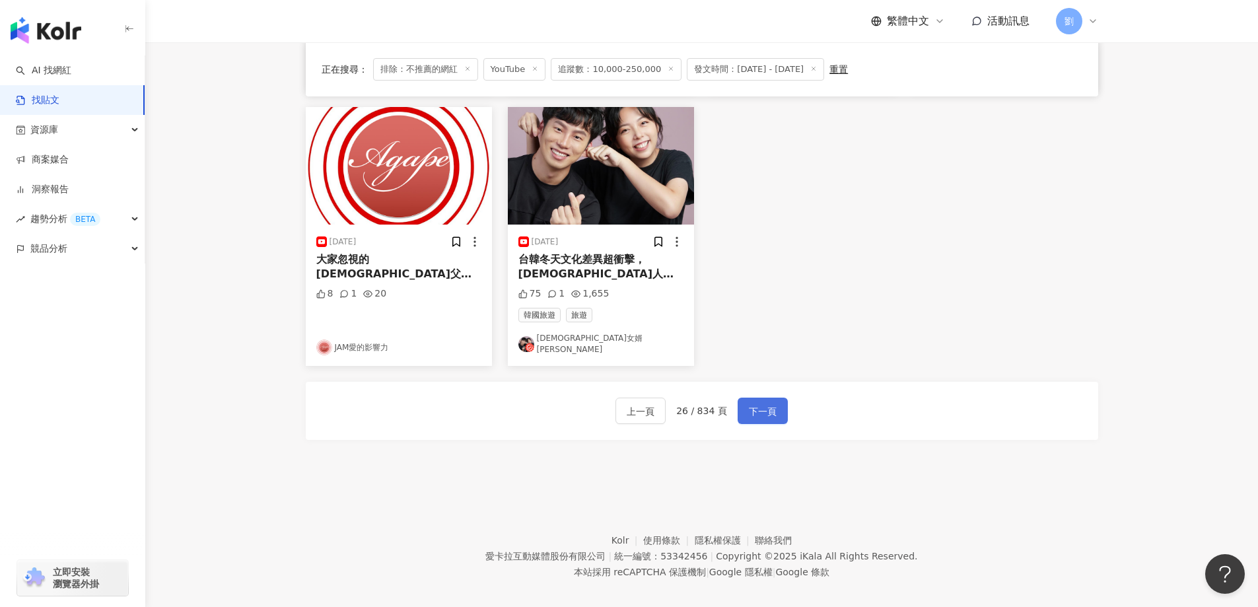
click at [768, 403] on span "下一頁" at bounding box center [763, 411] width 28 height 16
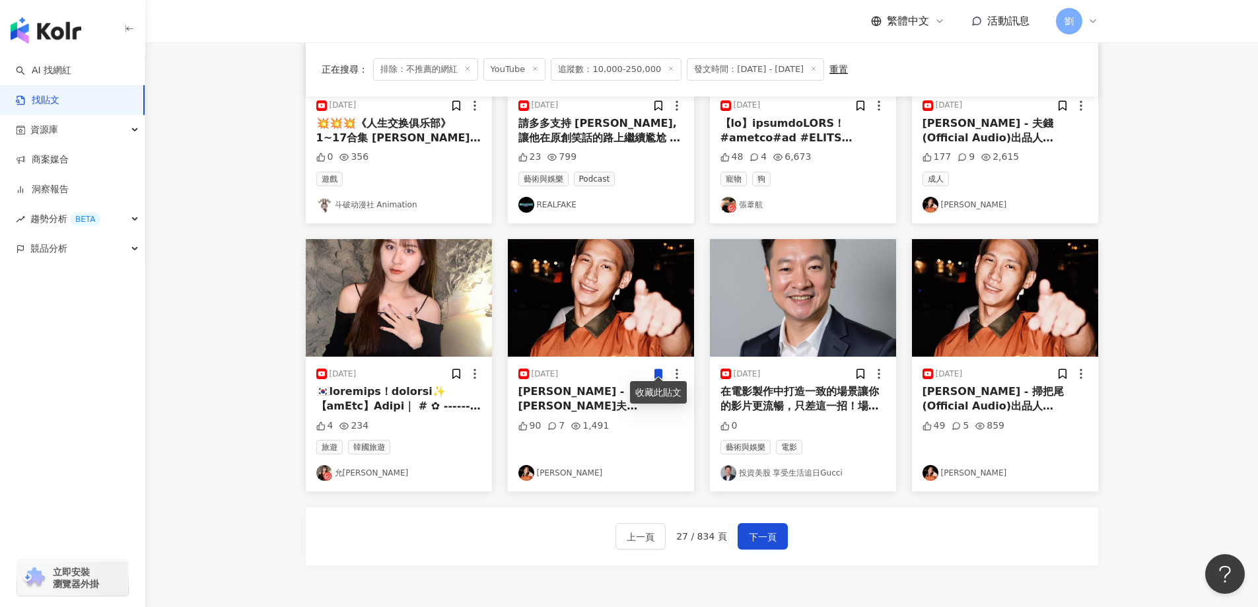
click at [411, 287] on img at bounding box center [399, 298] width 186 height 118
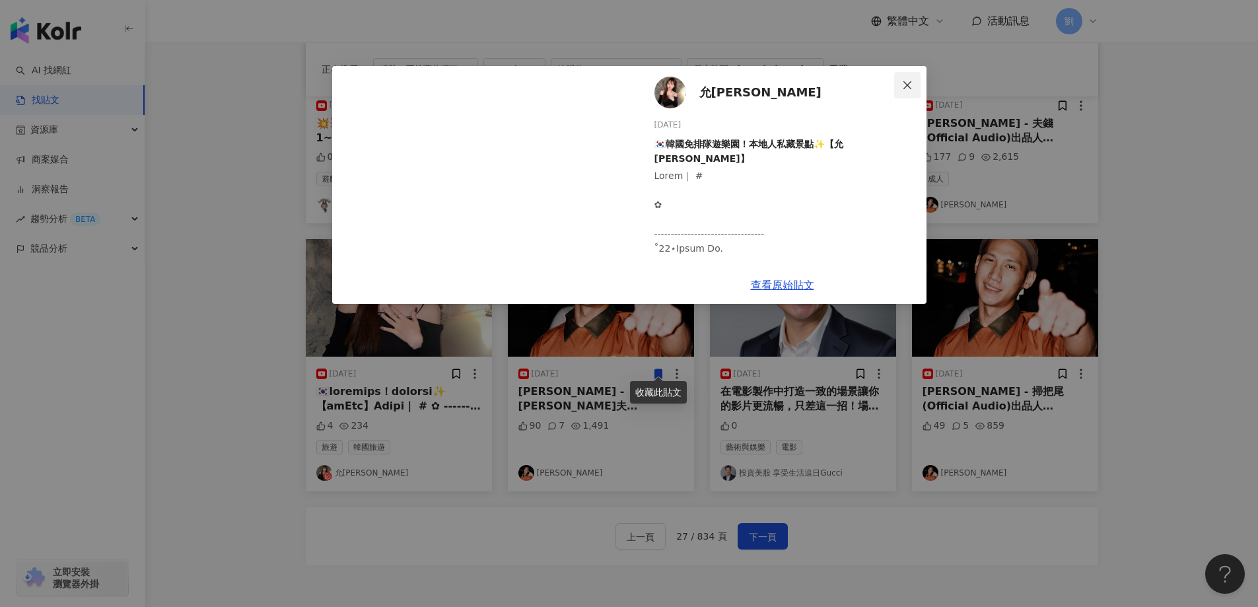
click at [915, 86] on span "Close" at bounding box center [907, 85] width 26 height 11
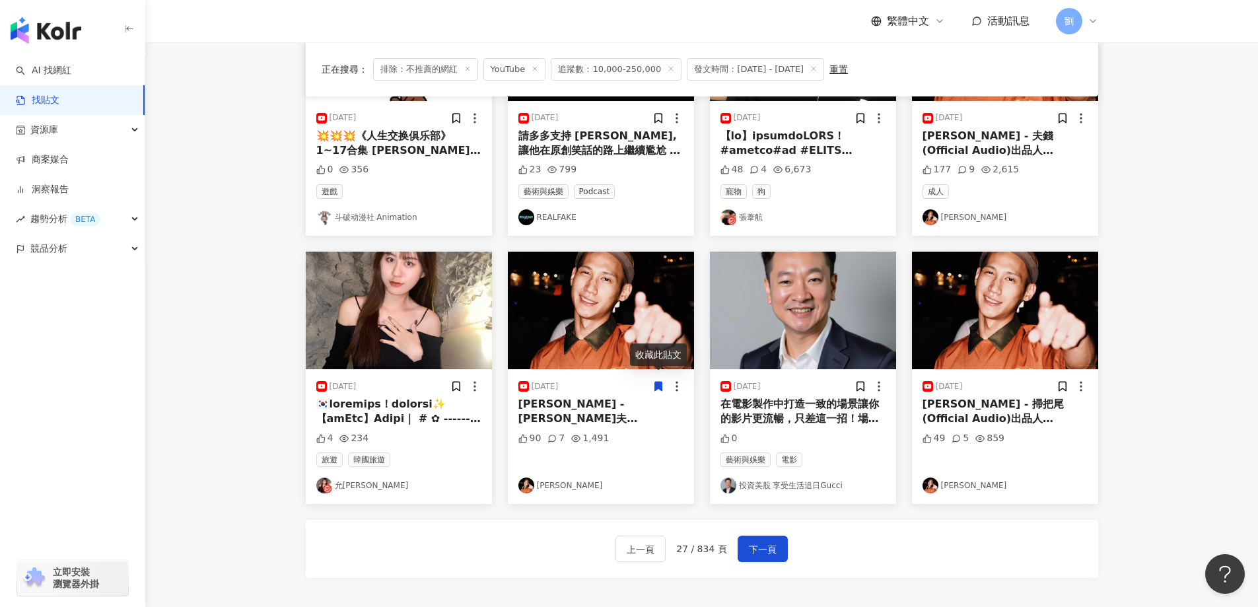
scroll to position [663, 0]
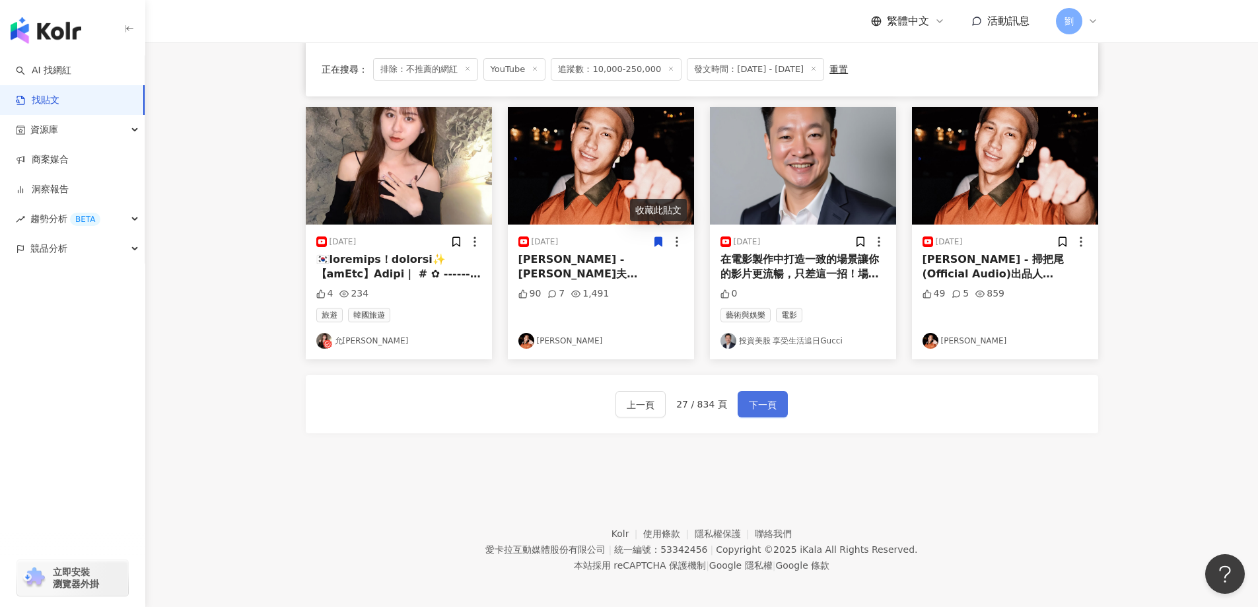
click at [752, 397] on span "下一頁" at bounding box center [763, 405] width 28 height 16
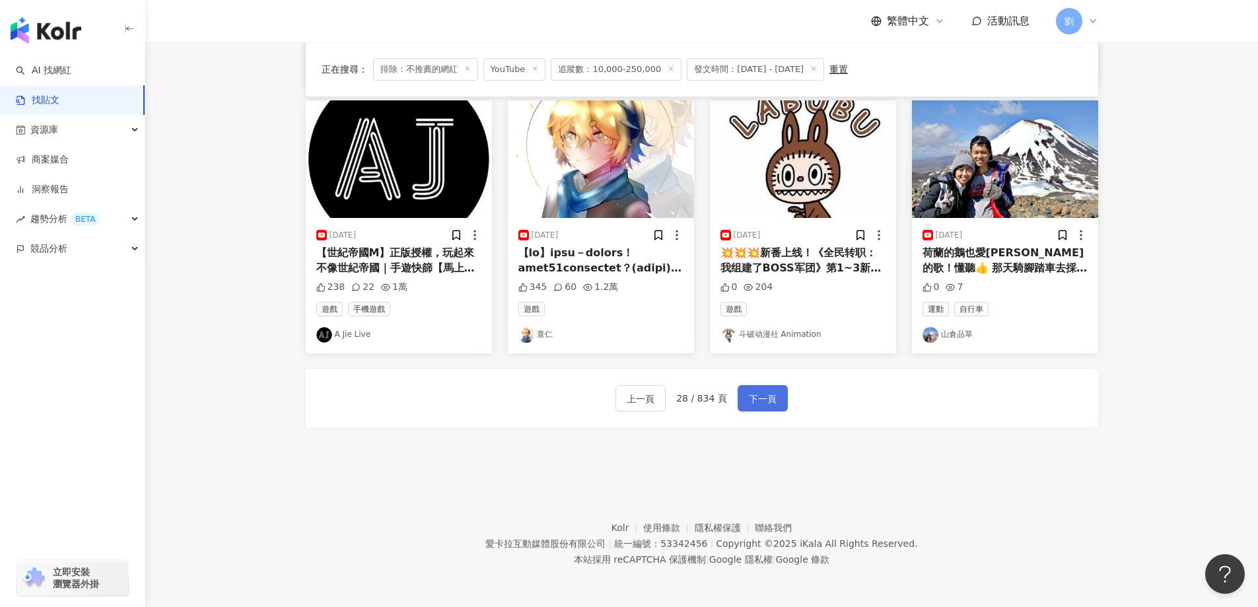
click at [778, 399] on button "下一頁" at bounding box center [762, 398] width 50 height 26
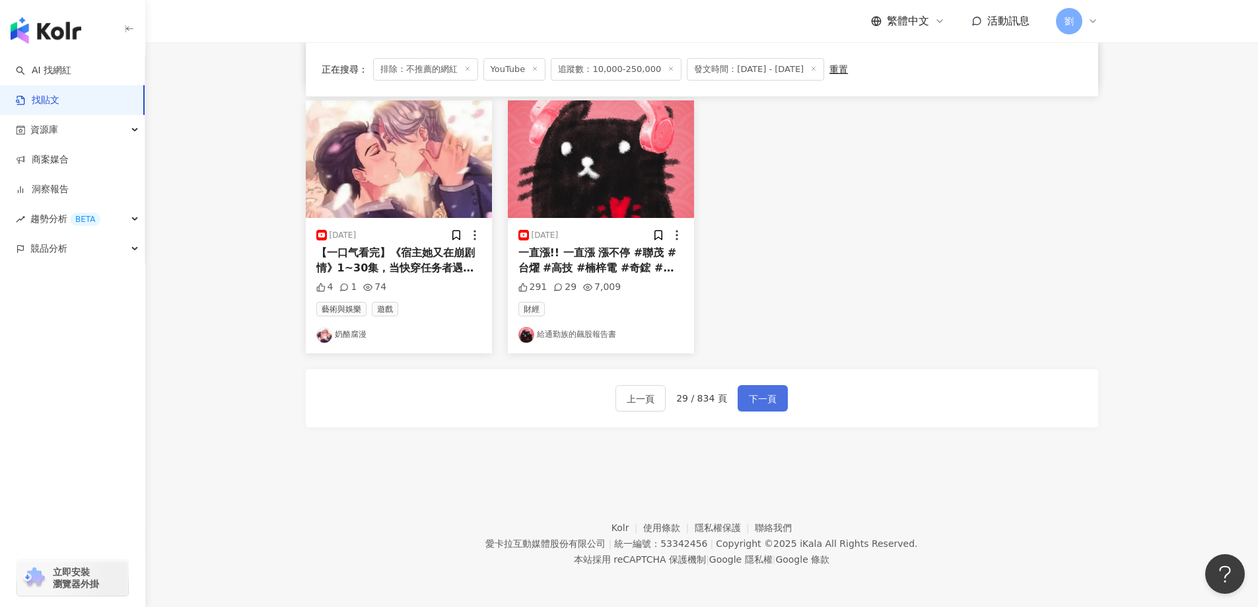
click at [781, 408] on button "下一頁" at bounding box center [762, 398] width 50 height 26
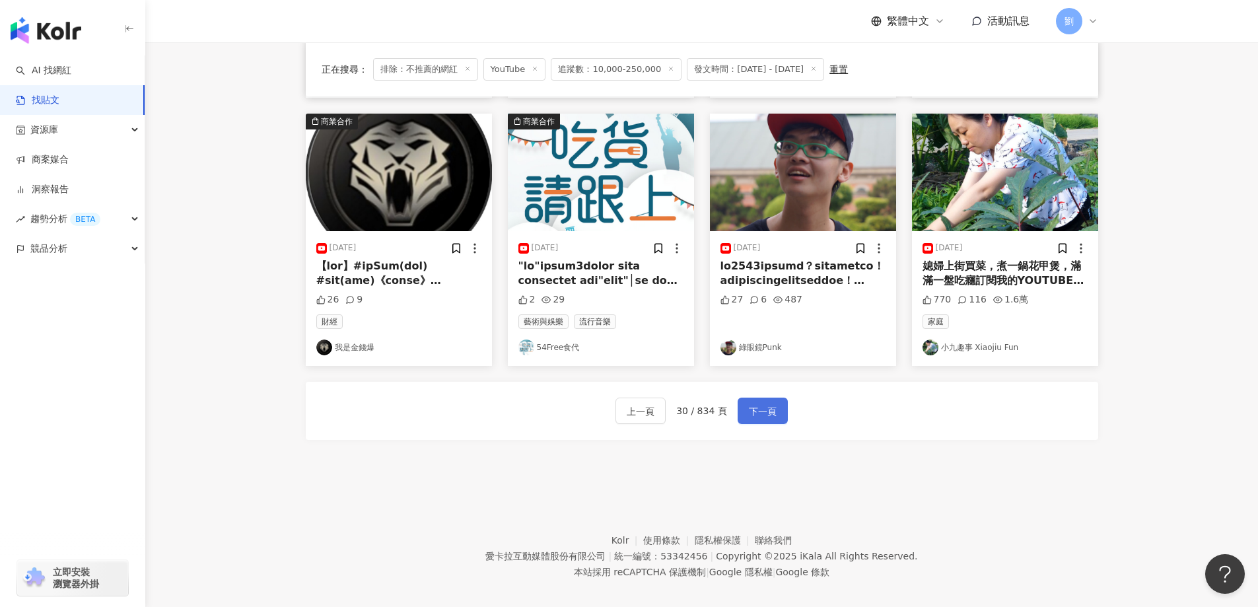
click at [769, 403] on span "下一頁" at bounding box center [763, 411] width 28 height 16
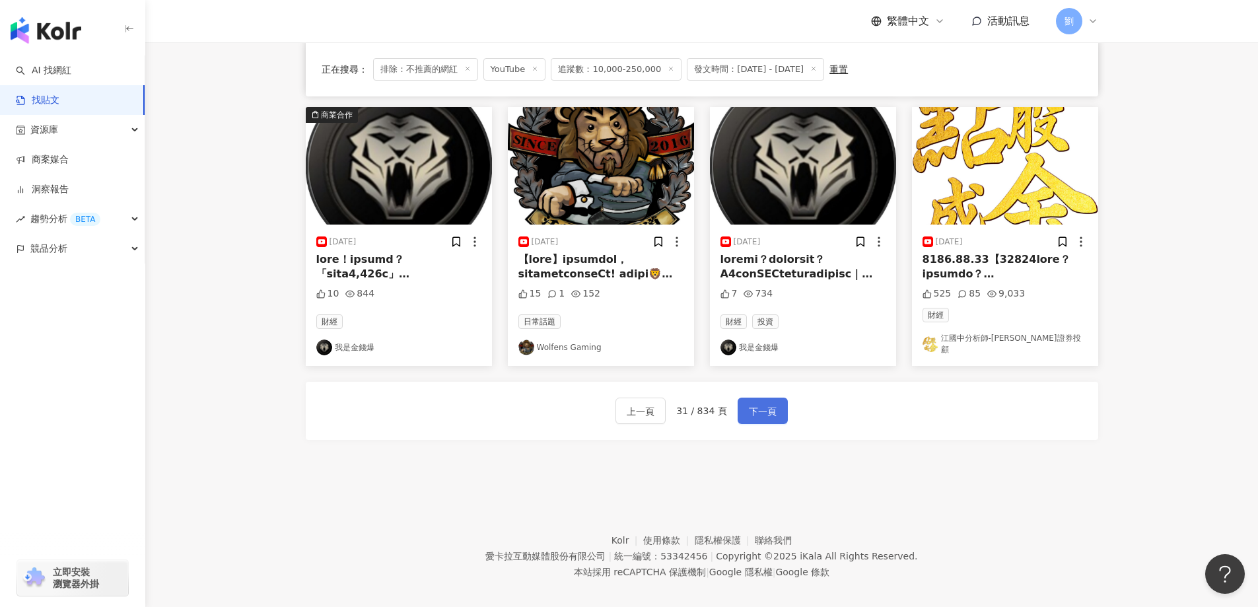
click at [759, 397] on button "下一頁" at bounding box center [762, 410] width 50 height 26
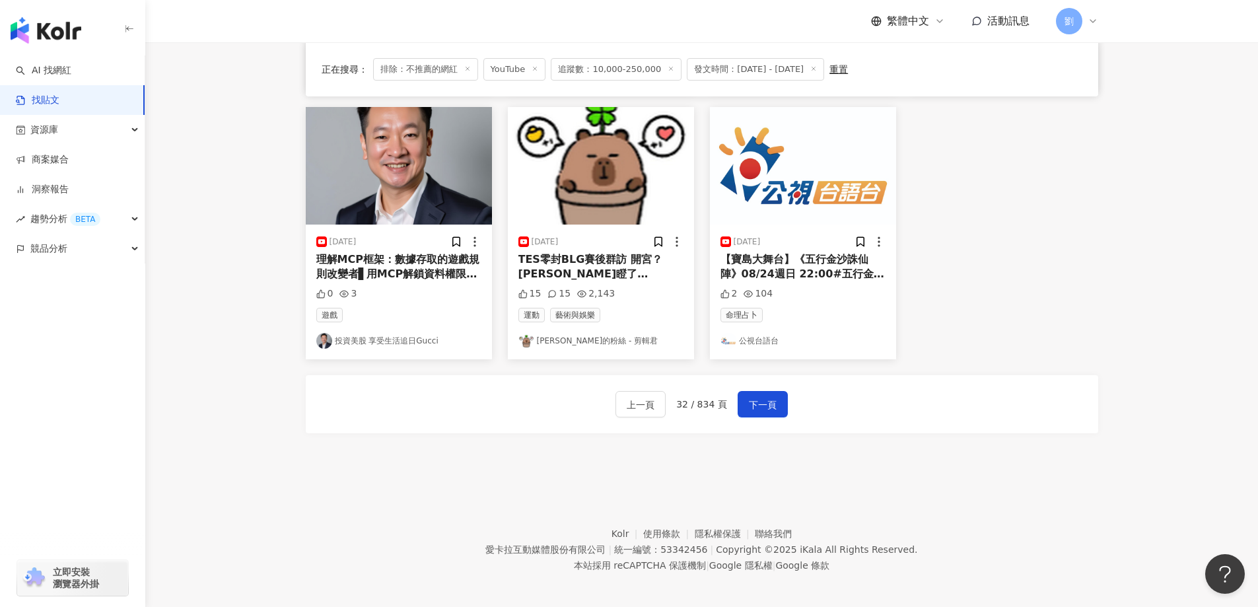
click at [764, 383] on div "上一頁 32 / 834 頁 下一頁" at bounding box center [702, 404] width 792 height 58
click at [764, 397] on span "下一頁" at bounding box center [763, 405] width 28 height 16
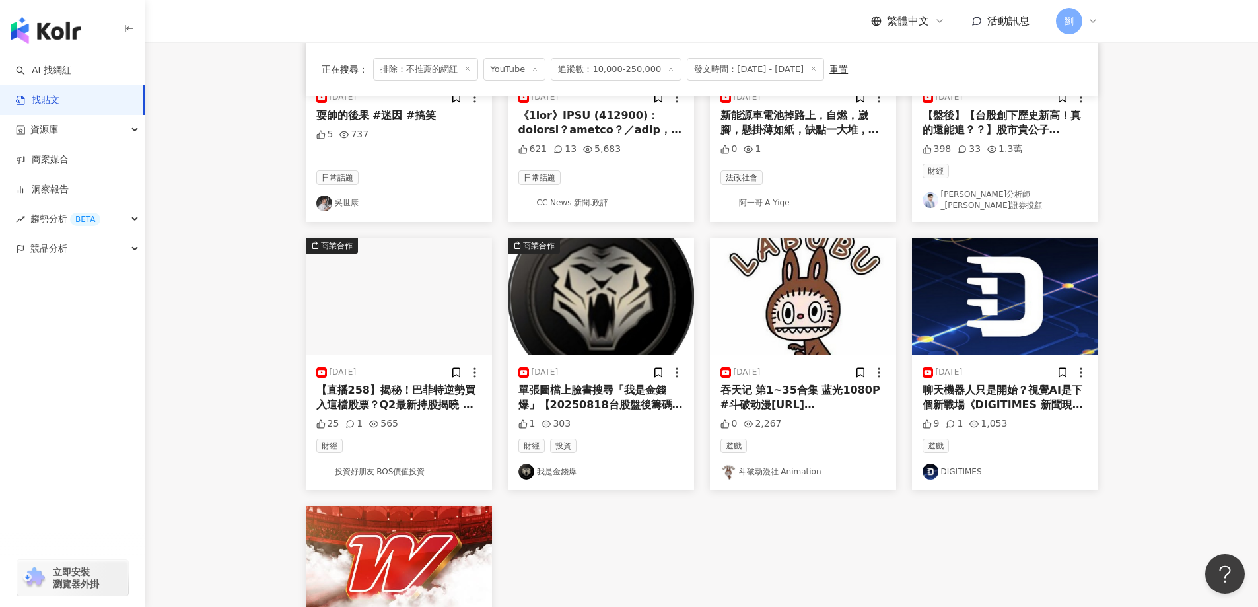
scroll to position [528, 0]
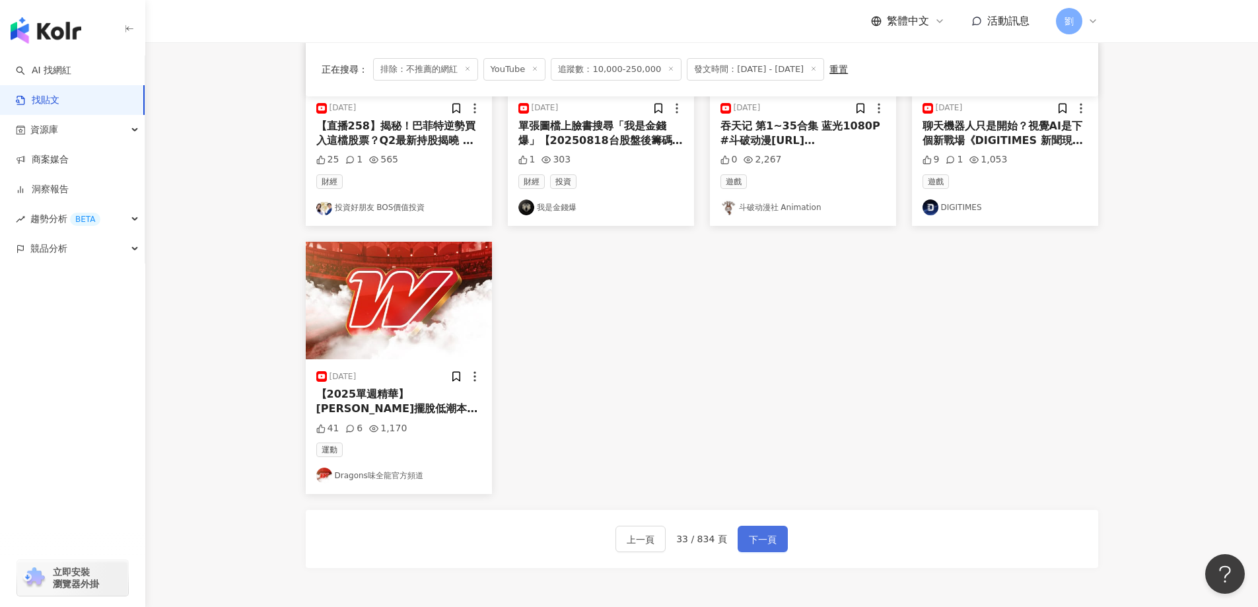
click at [757, 536] on span "下一頁" at bounding box center [763, 539] width 28 height 16
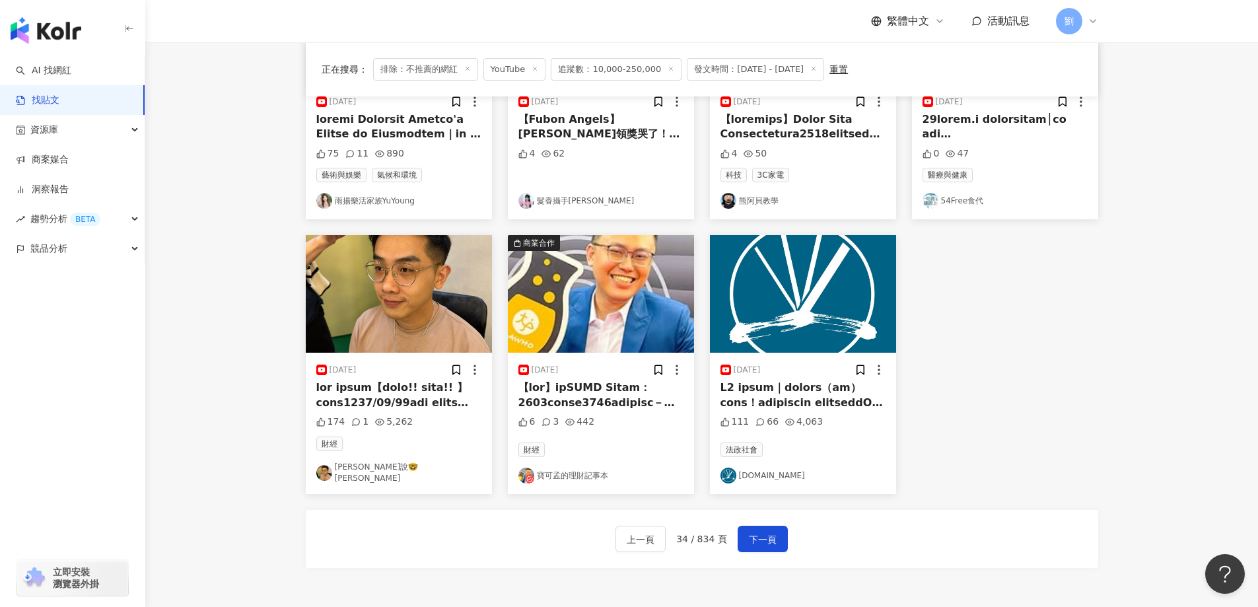
click at [370, 248] on img at bounding box center [399, 294] width 186 height 118
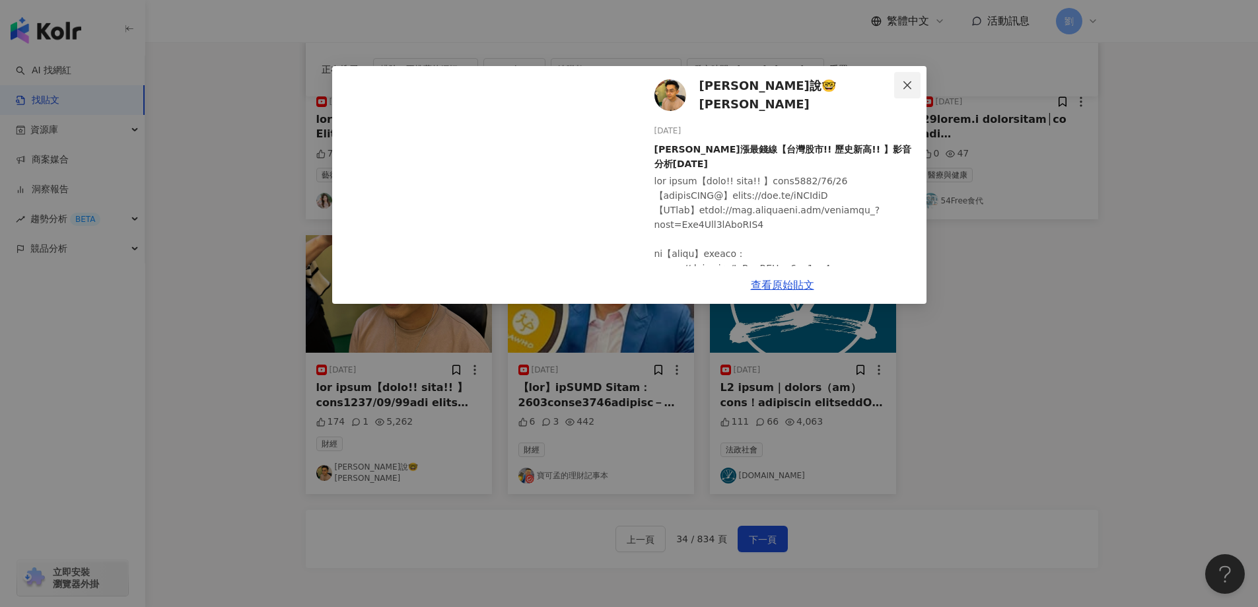
click at [909, 81] on icon "close" at bounding box center [907, 85] width 11 height 11
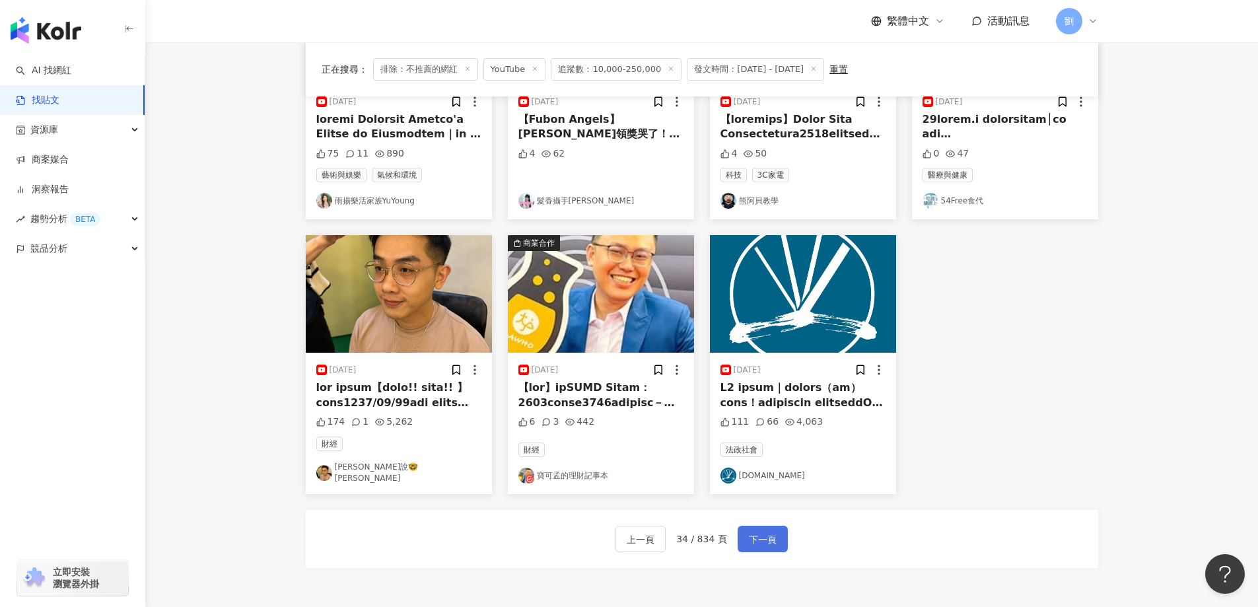
click at [780, 539] on button "下一頁" at bounding box center [762, 538] width 50 height 26
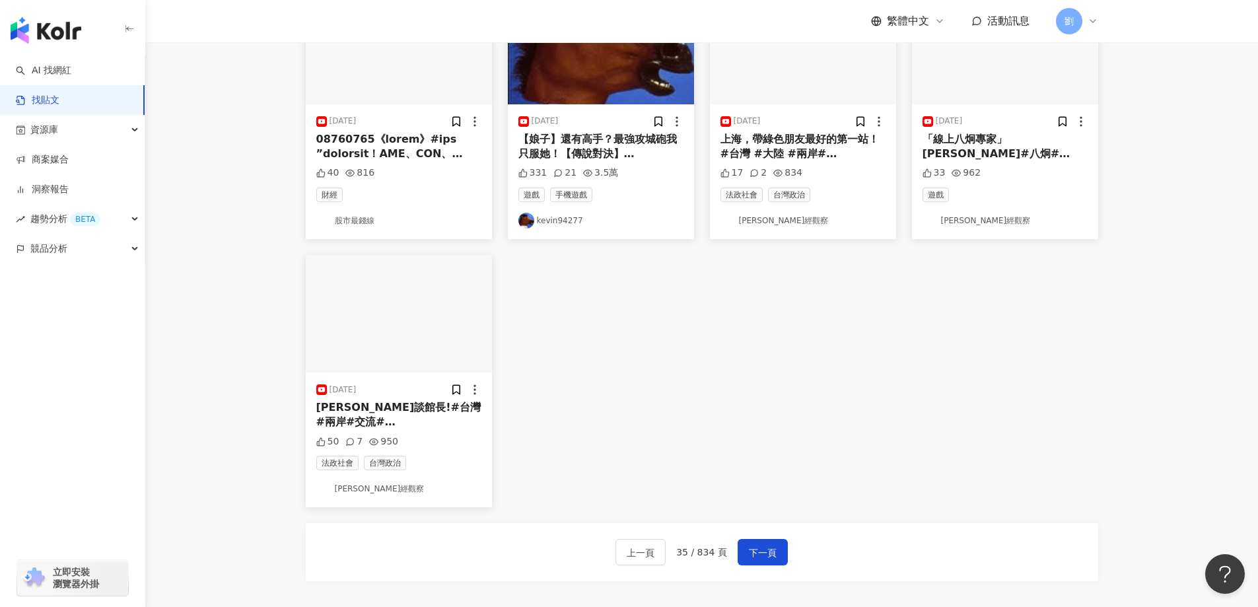
scroll to position [394, 0]
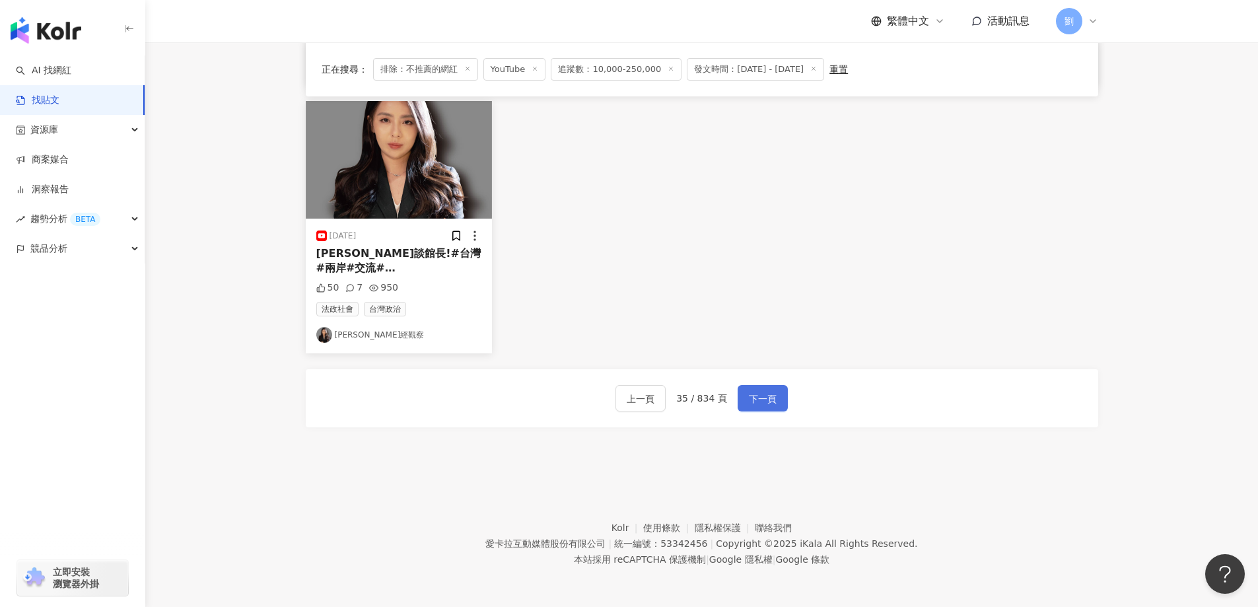
click at [777, 409] on button "下一頁" at bounding box center [762, 398] width 50 height 26
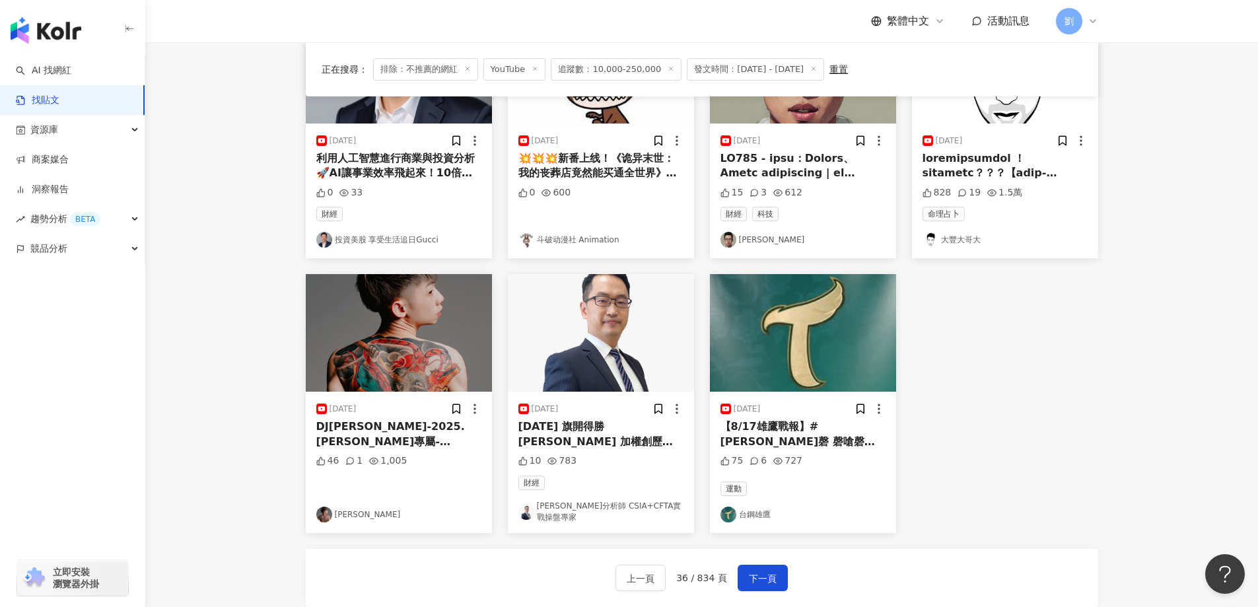
scroll to position [660, 0]
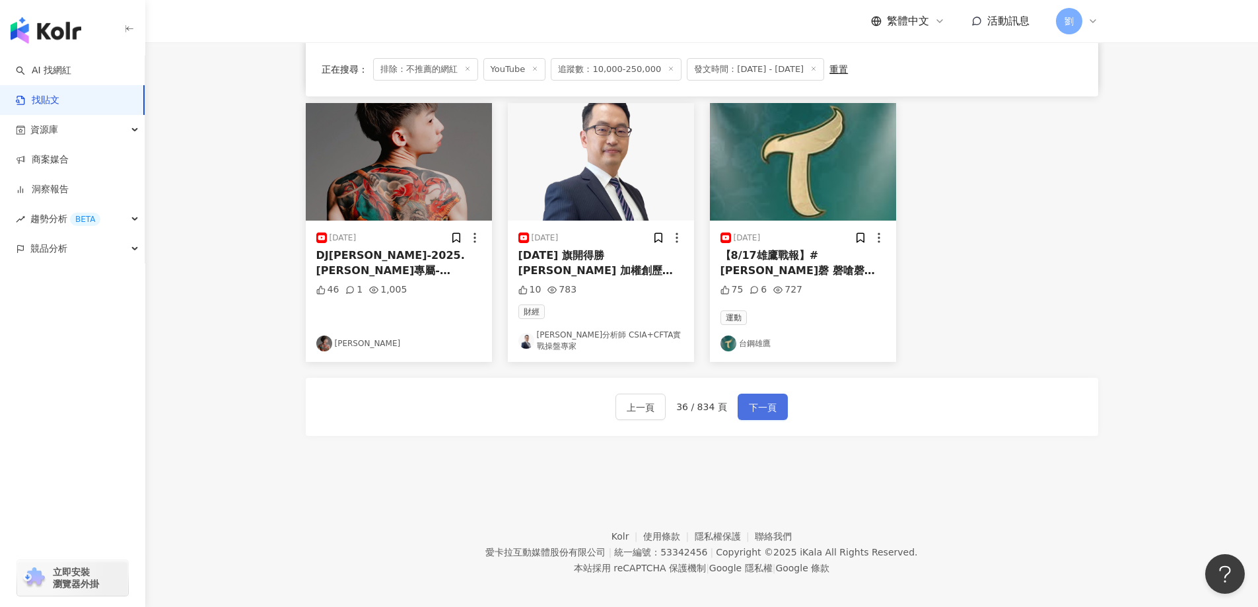
click at [759, 405] on span "下一頁" at bounding box center [763, 407] width 28 height 16
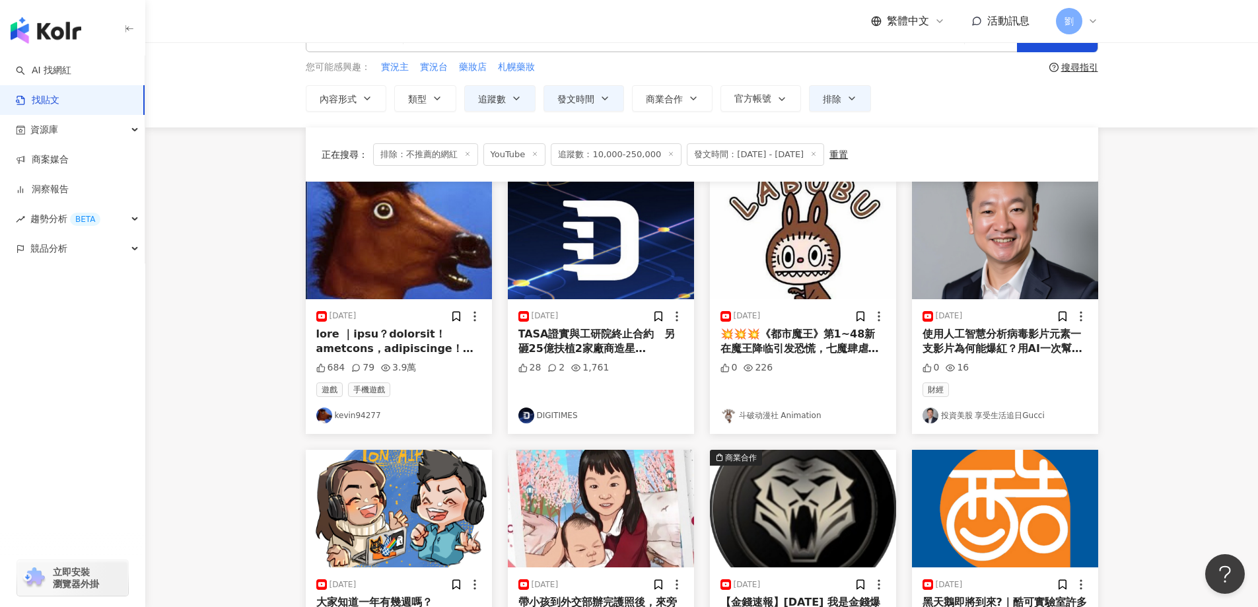
scroll to position [0, 0]
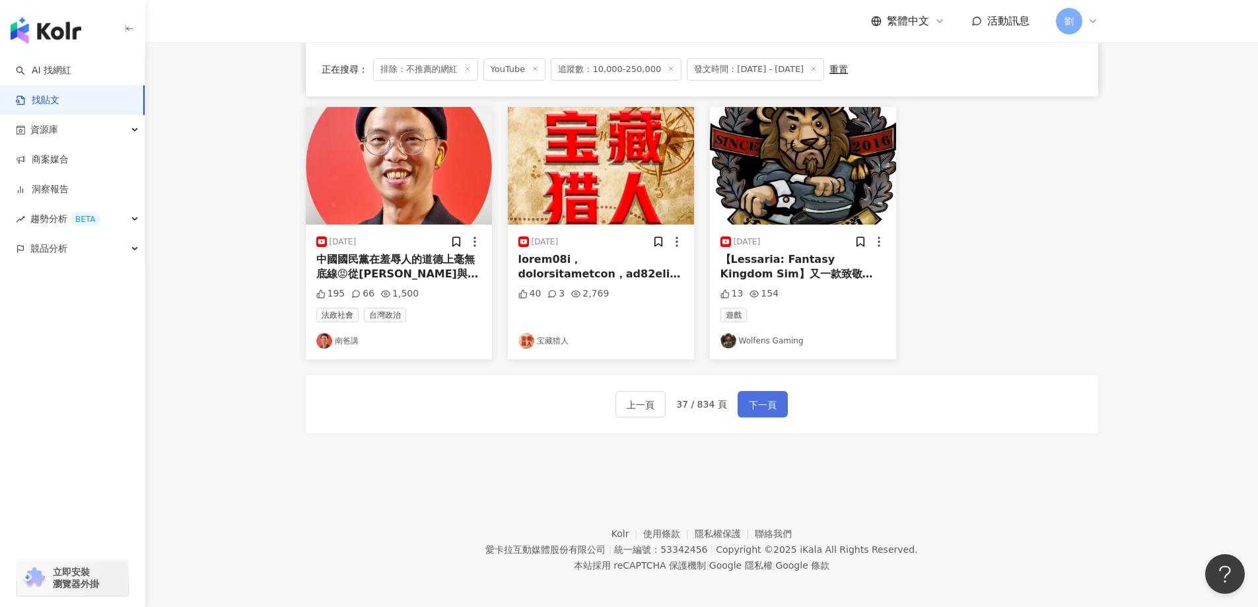
click at [758, 397] on span "下一頁" at bounding box center [763, 405] width 28 height 16
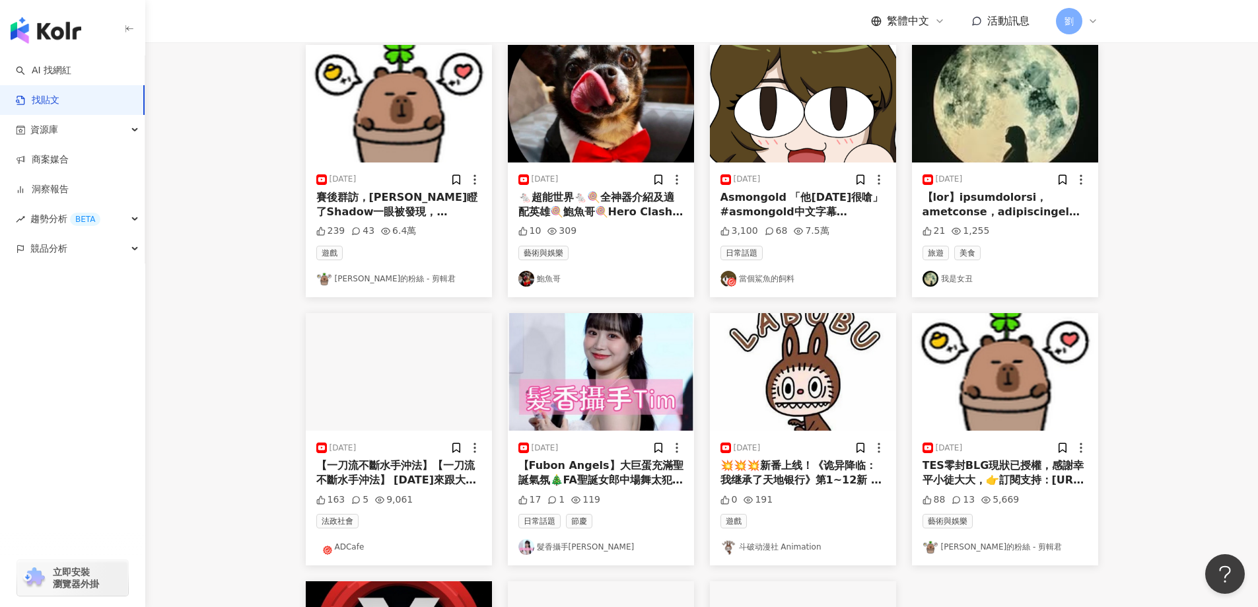
scroll to position [39, 0]
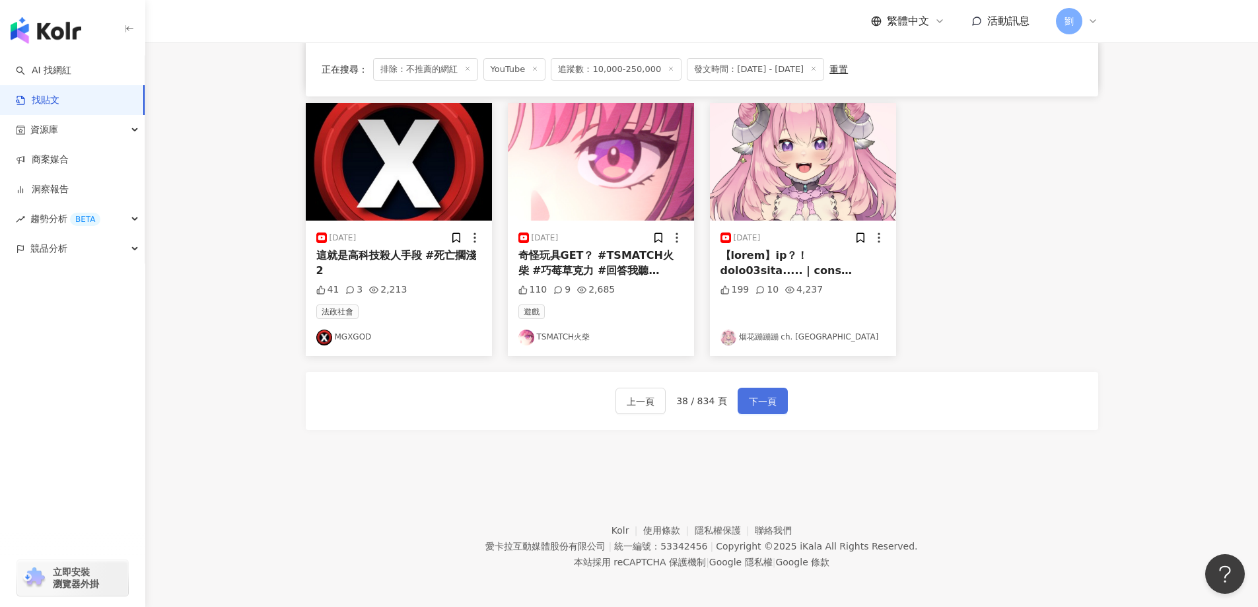
click at [773, 413] on button "下一頁" at bounding box center [762, 401] width 50 height 26
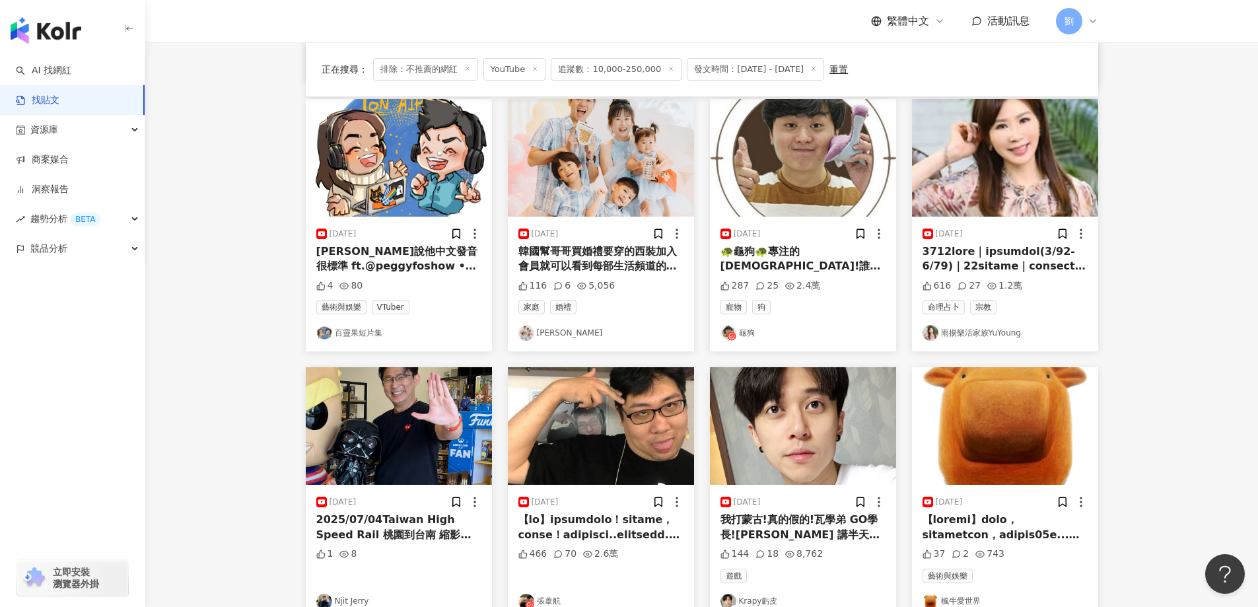
click at [809, 424] on img at bounding box center [803, 426] width 186 height 118
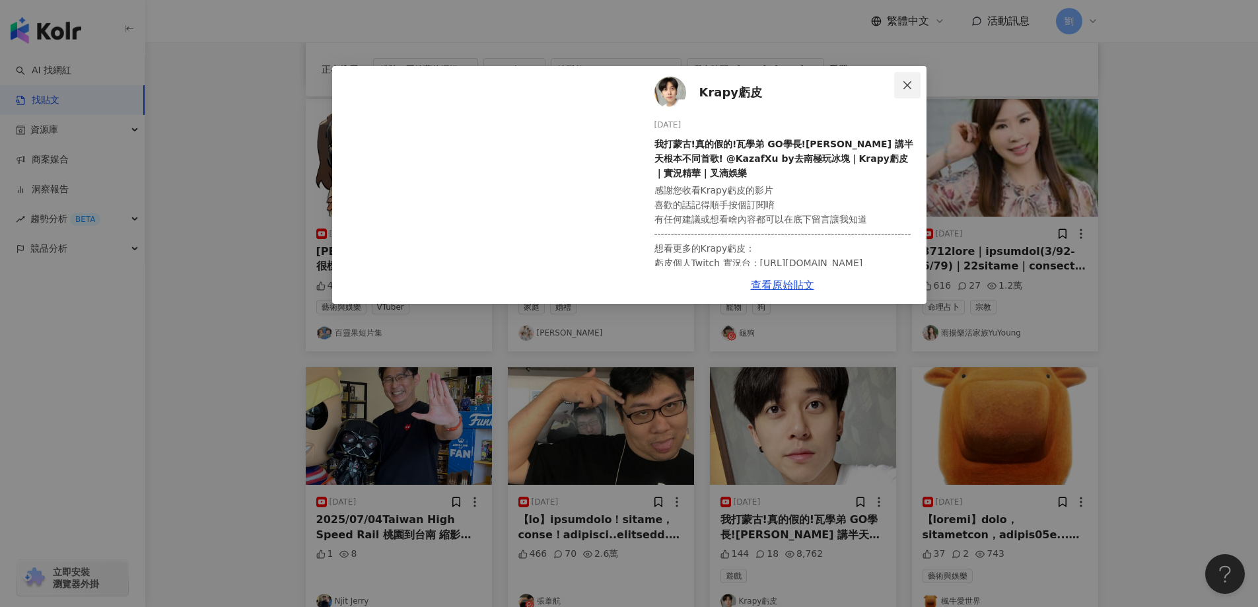
click at [903, 89] on icon "close" at bounding box center [907, 85] width 11 height 11
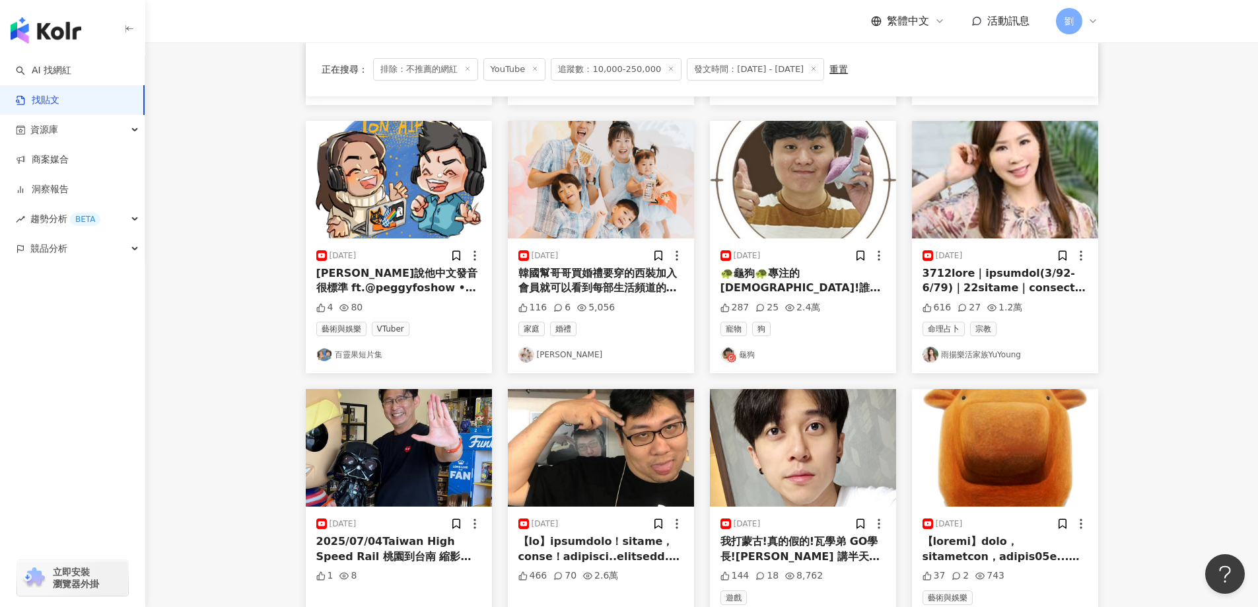
scroll to position [264, 0]
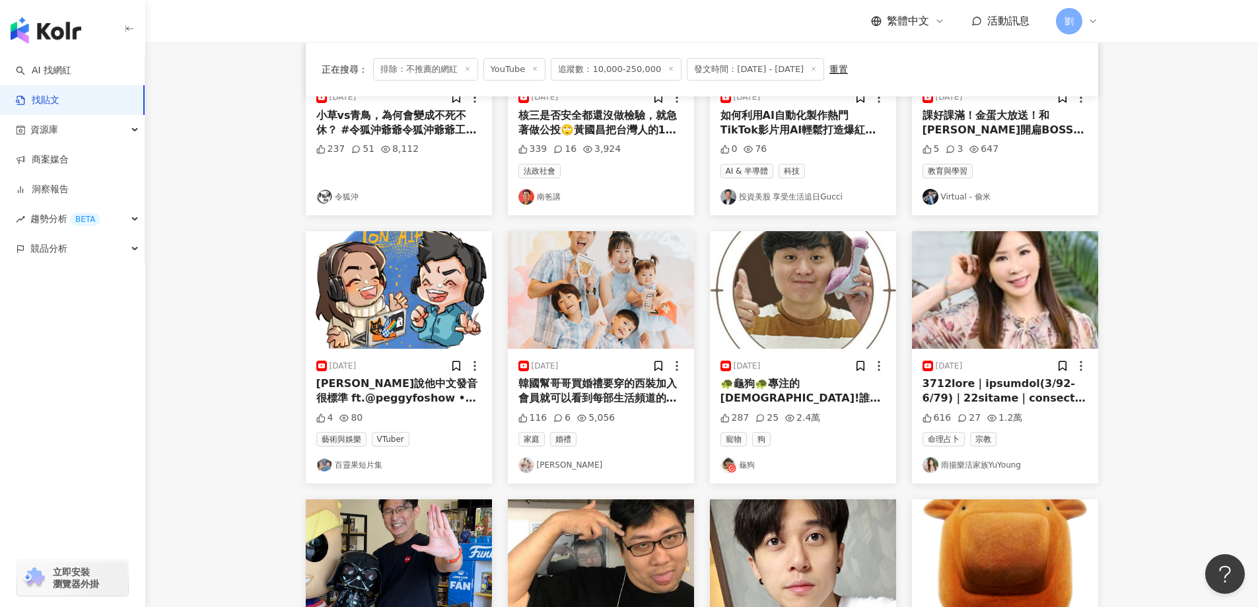
click at [649, 301] on img at bounding box center [601, 290] width 186 height 118
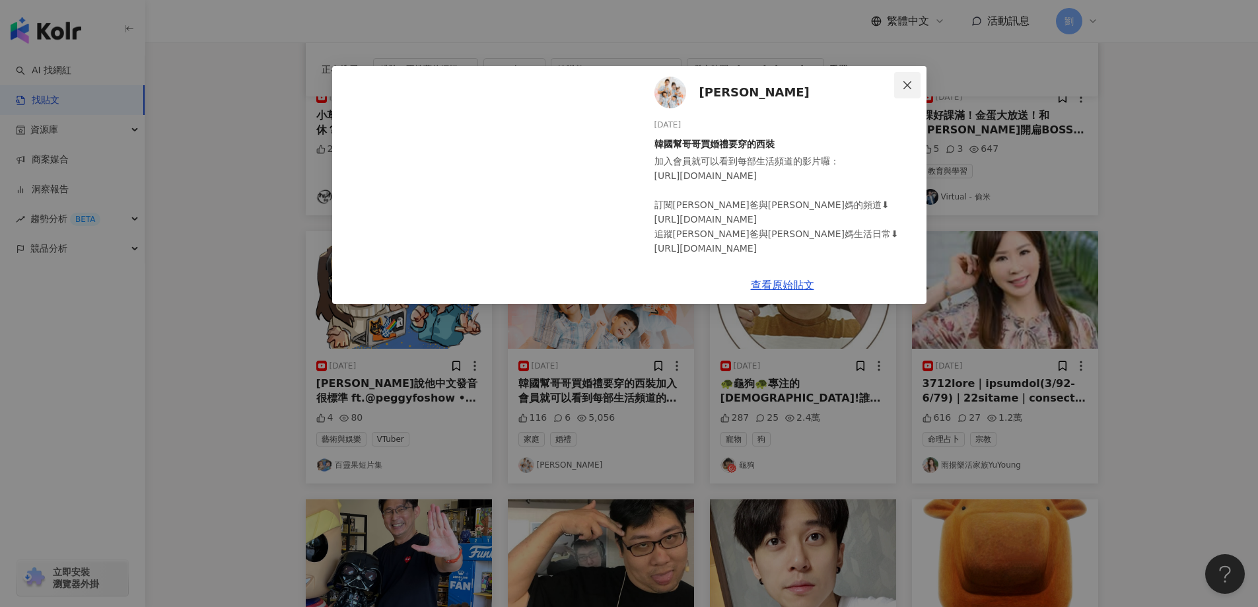
click at [902, 82] on icon "close" at bounding box center [907, 85] width 11 height 11
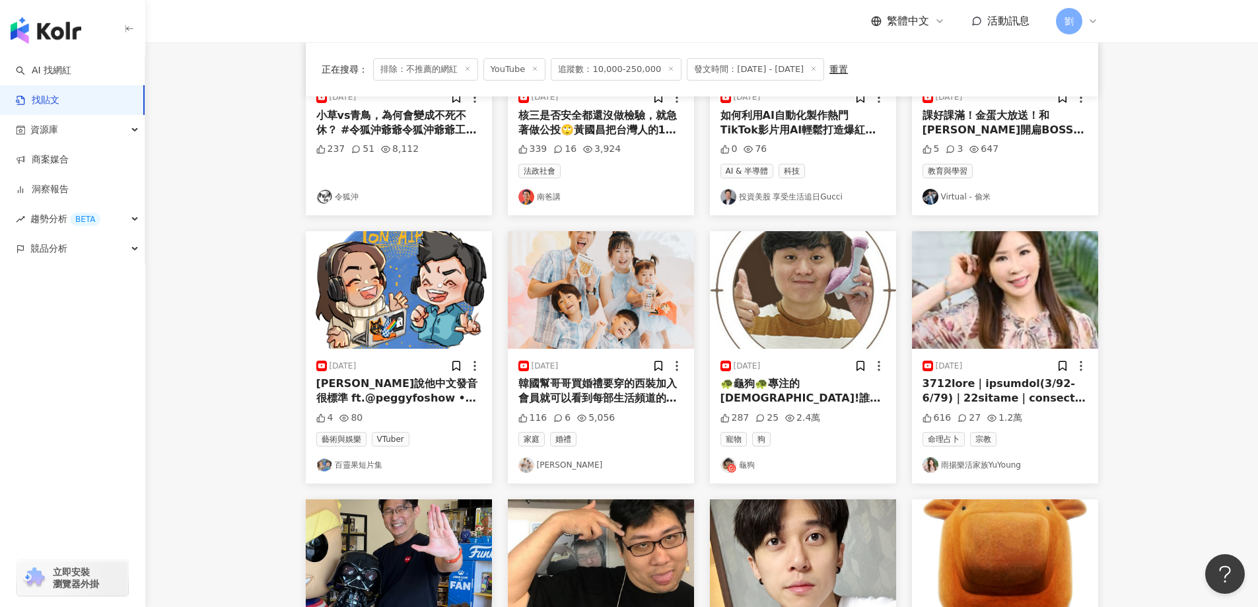
scroll to position [53, 0]
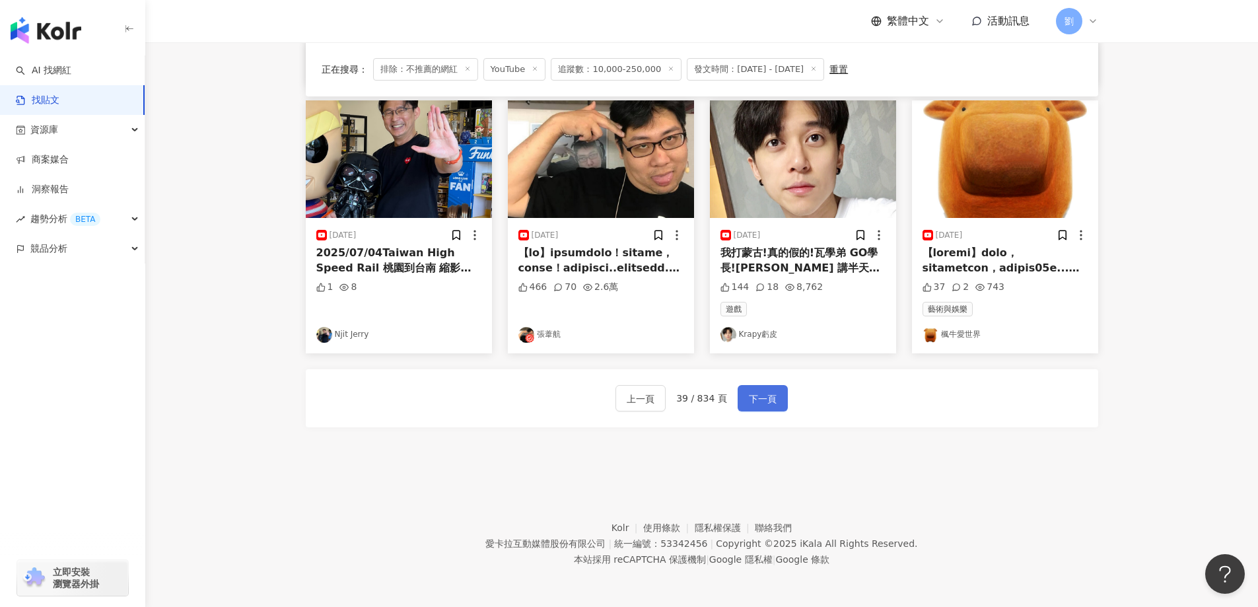
click at [762, 395] on span "下一頁" at bounding box center [763, 399] width 28 height 16
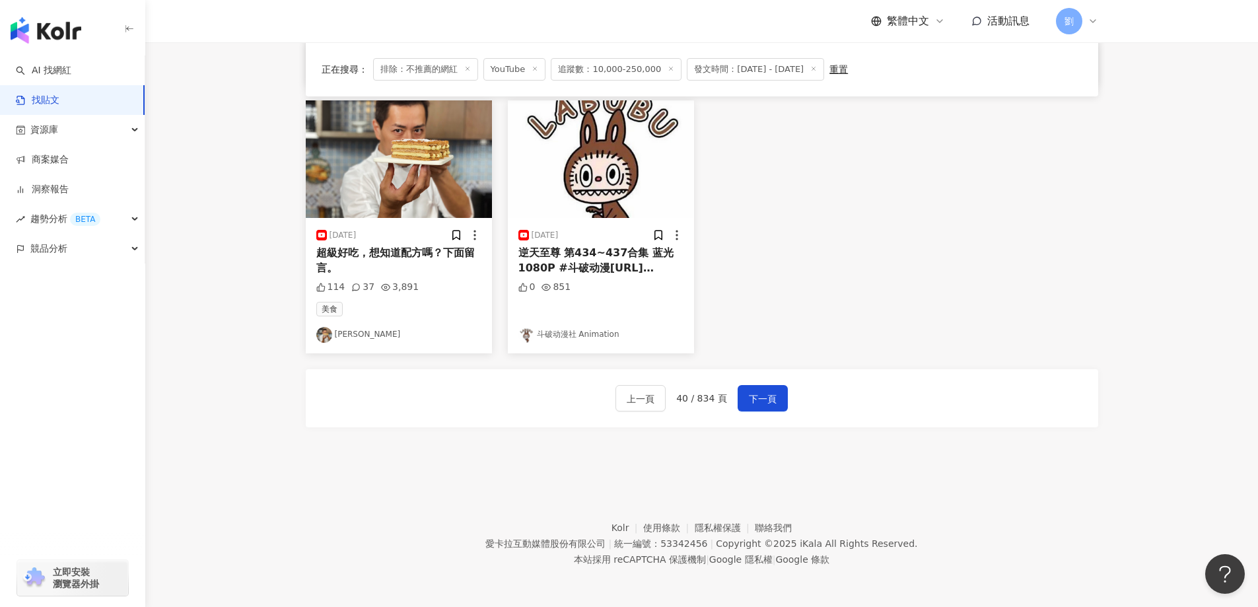
scroll to position [663, 0]
click at [757, 376] on div "上一頁 40 / 834 頁 下一頁" at bounding box center [702, 398] width 792 height 58
click at [766, 406] on span "下一頁" at bounding box center [763, 399] width 28 height 16
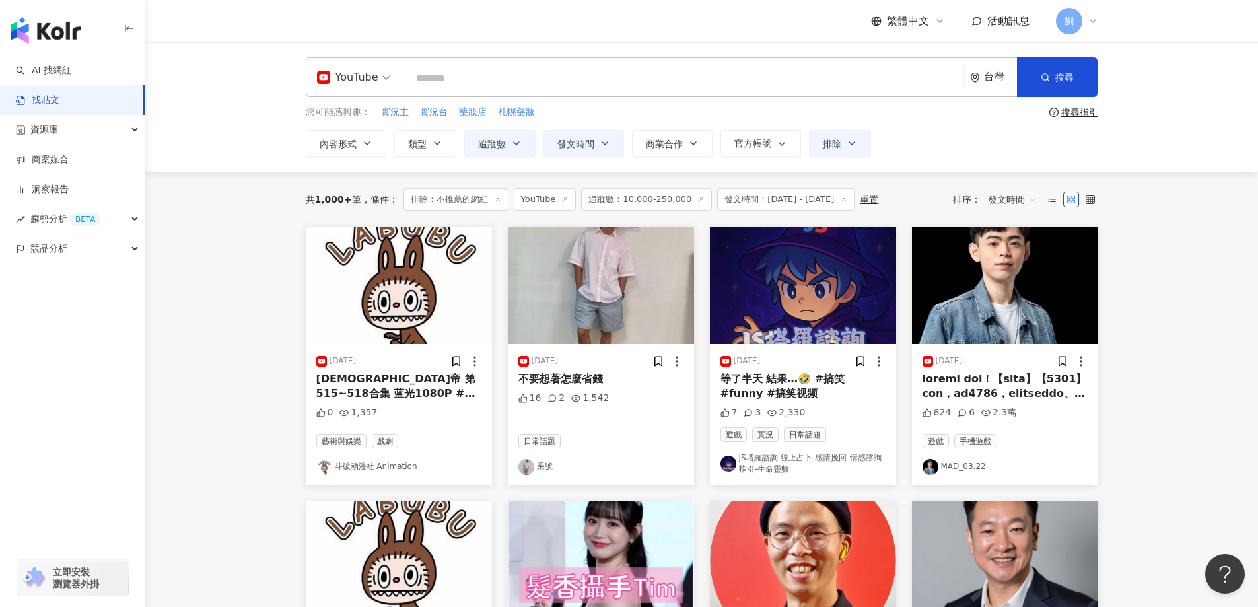
scroll to position [0, 0]
click at [586, 258] on img at bounding box center [601, 286] width 186 height 118
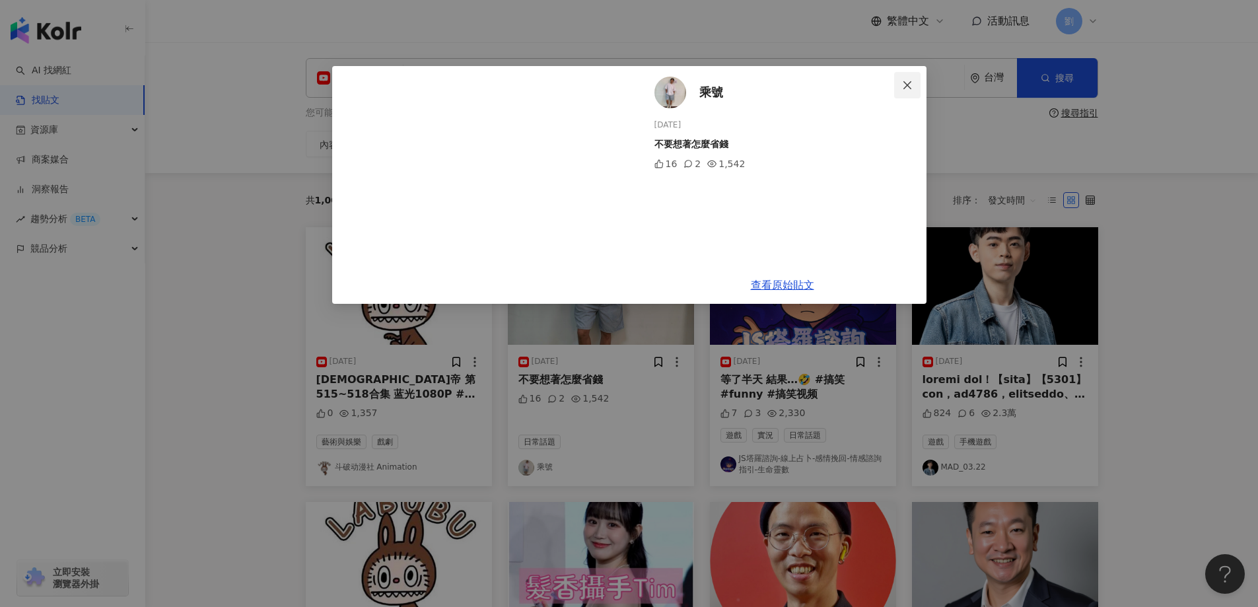
click at [903, 88] on icon "close" at bounding box center [907, 85] width 11 height 11
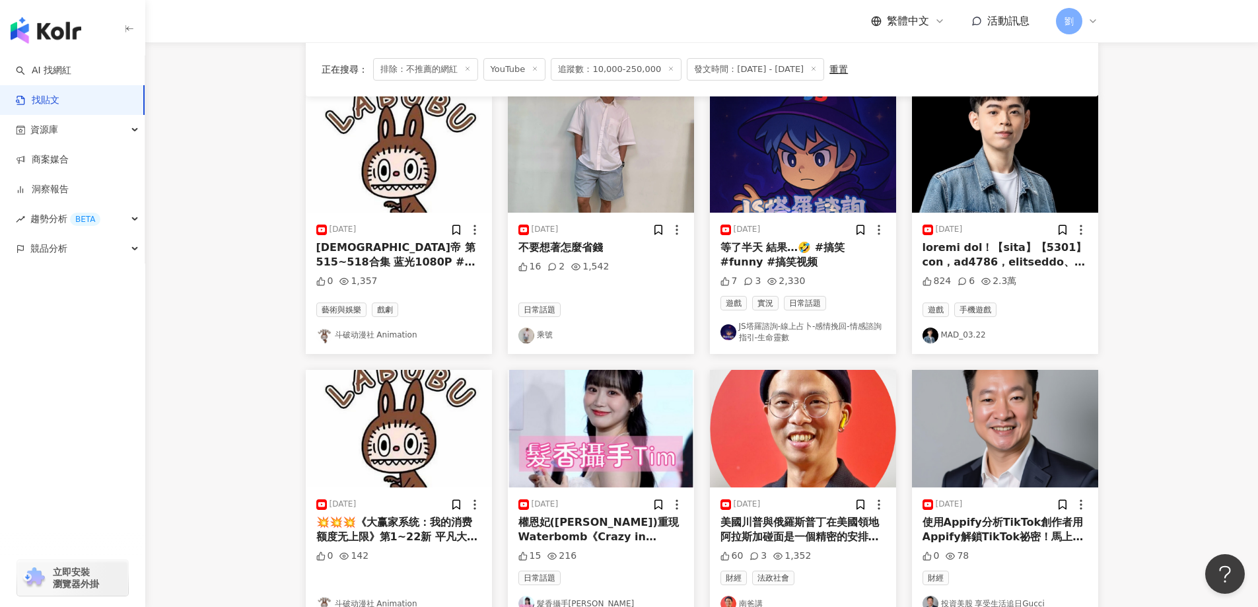
scroll to position [660, 0]
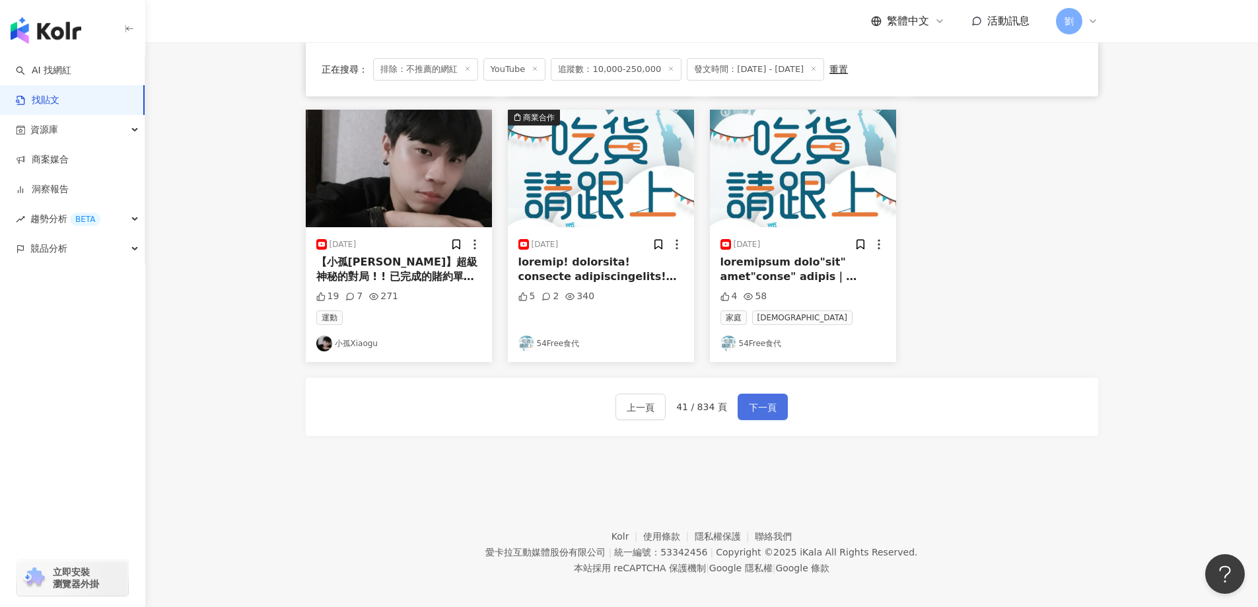
click at [774, 410] on button "下一頁" at bounding box center [762, 406] width 50 height 26
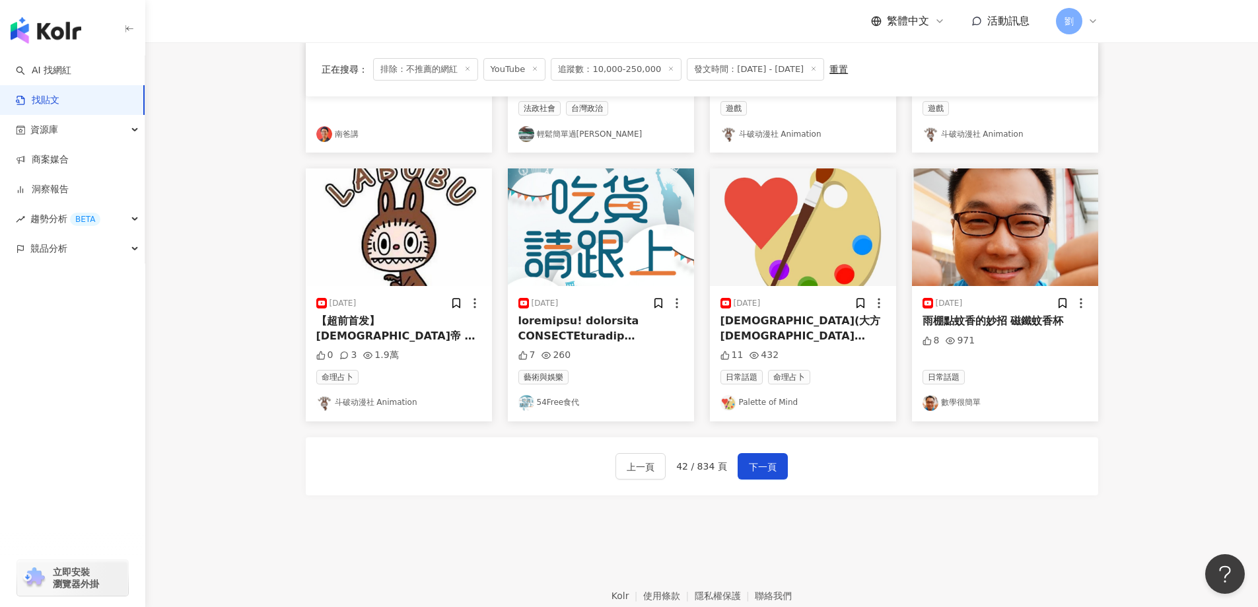
scroll to position [663, 0]
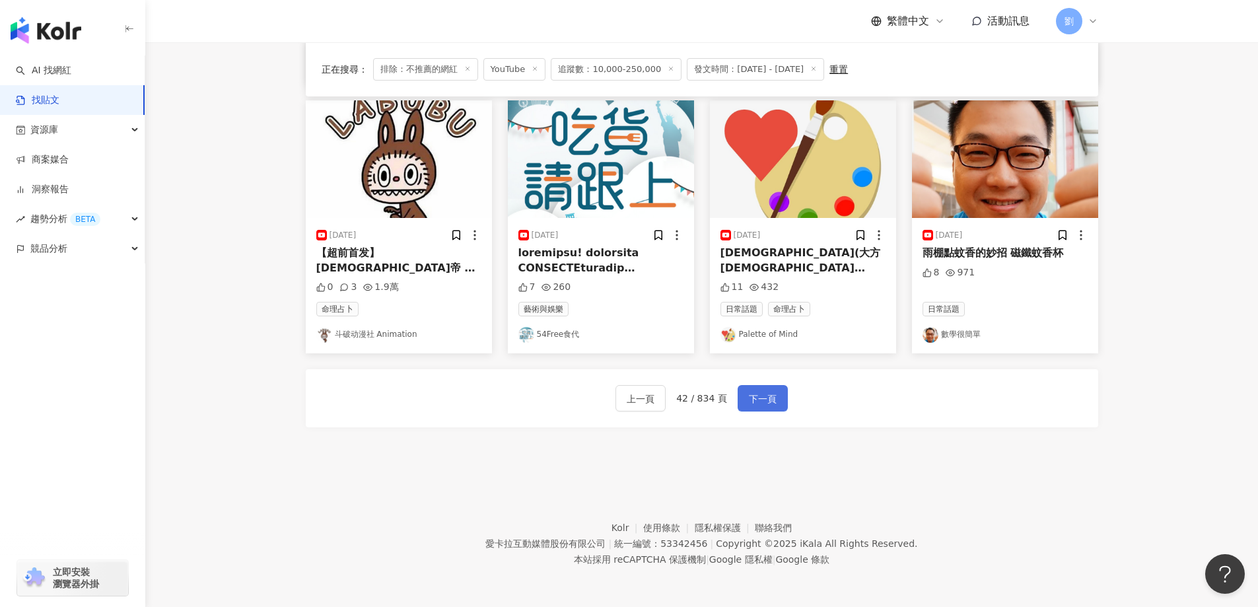
click at [769, 397] on span "下一頁" at bounding box center [763, 399] width 28 height 16
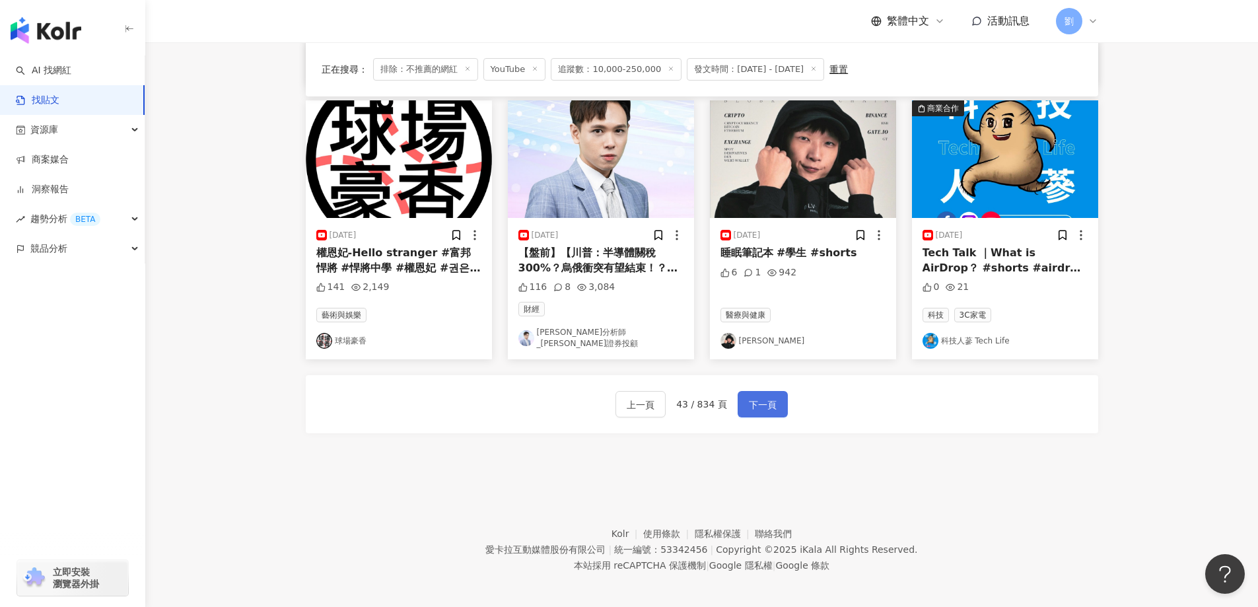
click at [749, 397] on span "下一頁" at bounding box center [763, 405] width 28 height 16
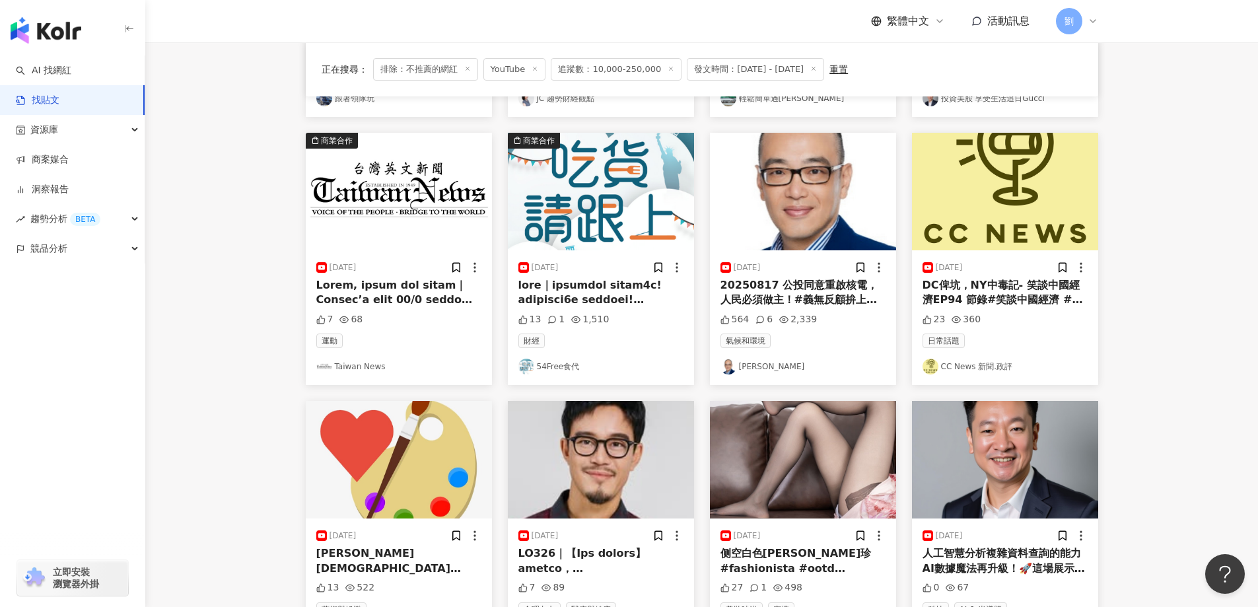
scroll to position [396, 0]
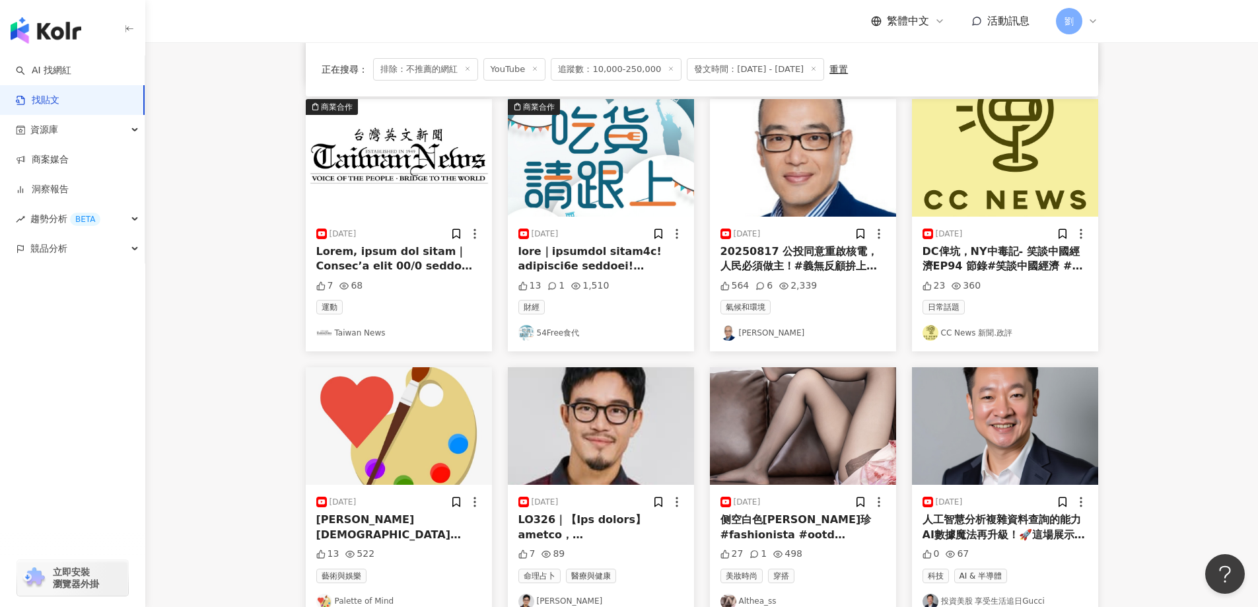
click at [363, 406] on img at bounding box center [399, 426] width 186 height 118
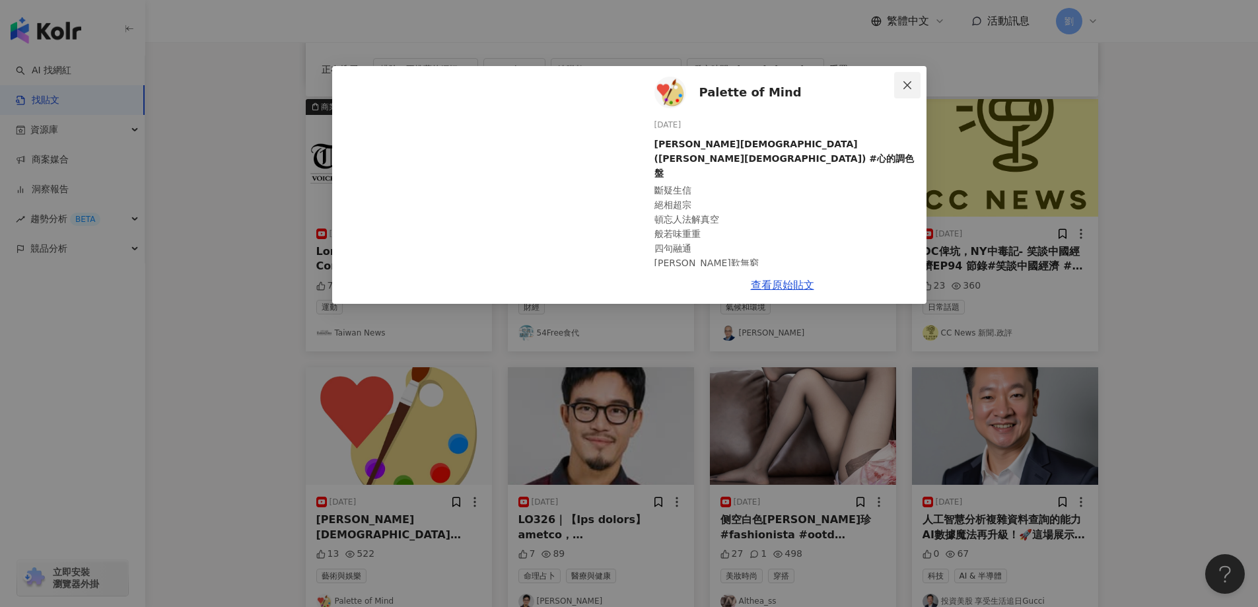
click at [911, 82] on icon "close" at bounding box center [907, 85] width 11 height 11
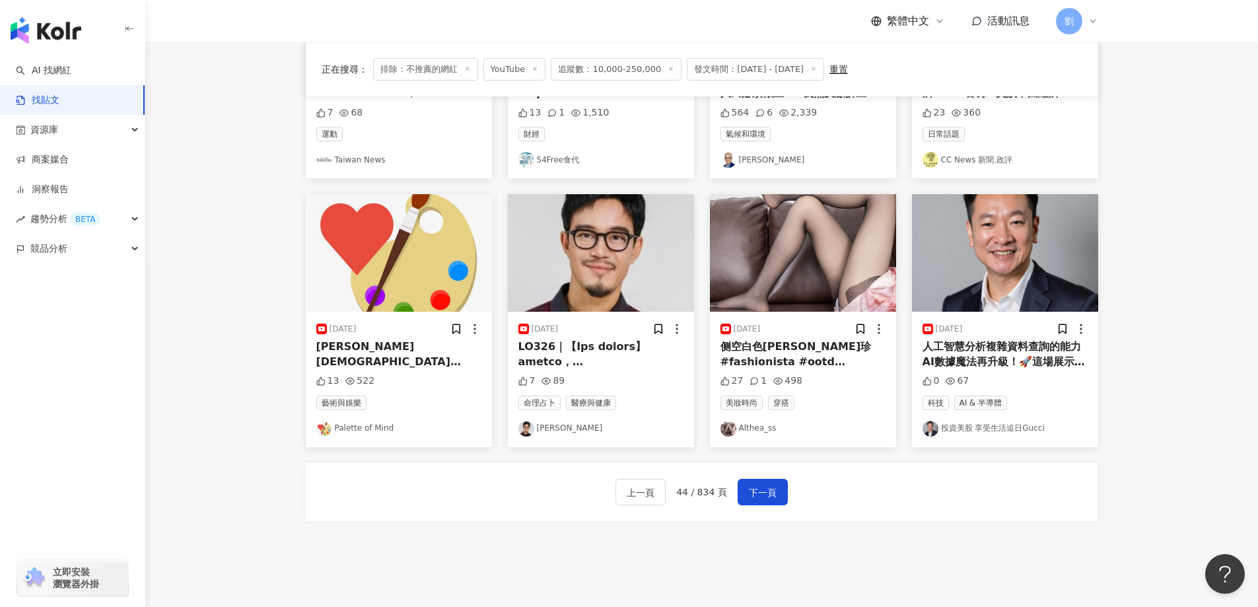
scroll to position [663, 0]
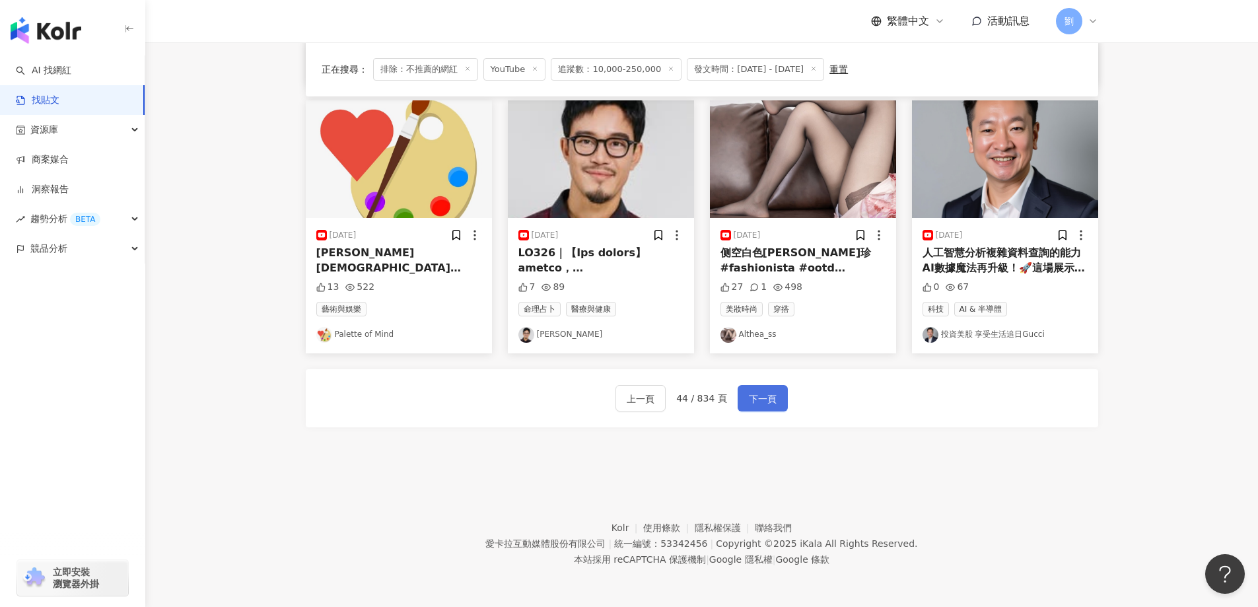
click at [765, 388] on button "下一頁" at bounding box center [762, 398] width 50 height 26
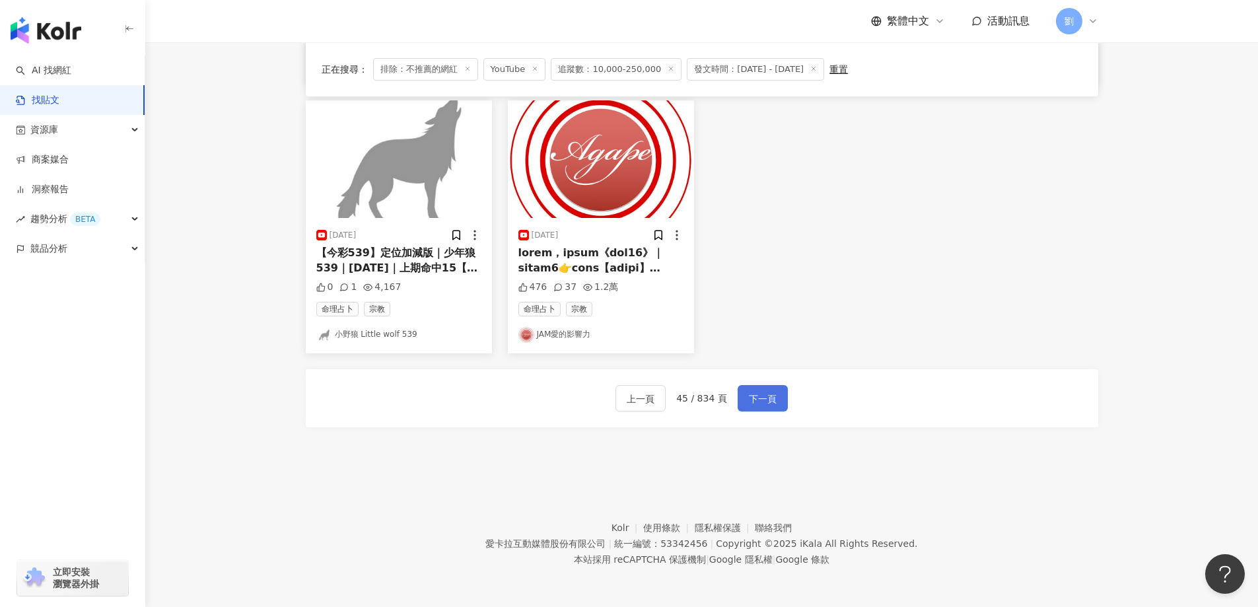
click at [751, 399] on span "下一頁" at bounding box center [763, 399] width 28 height 16
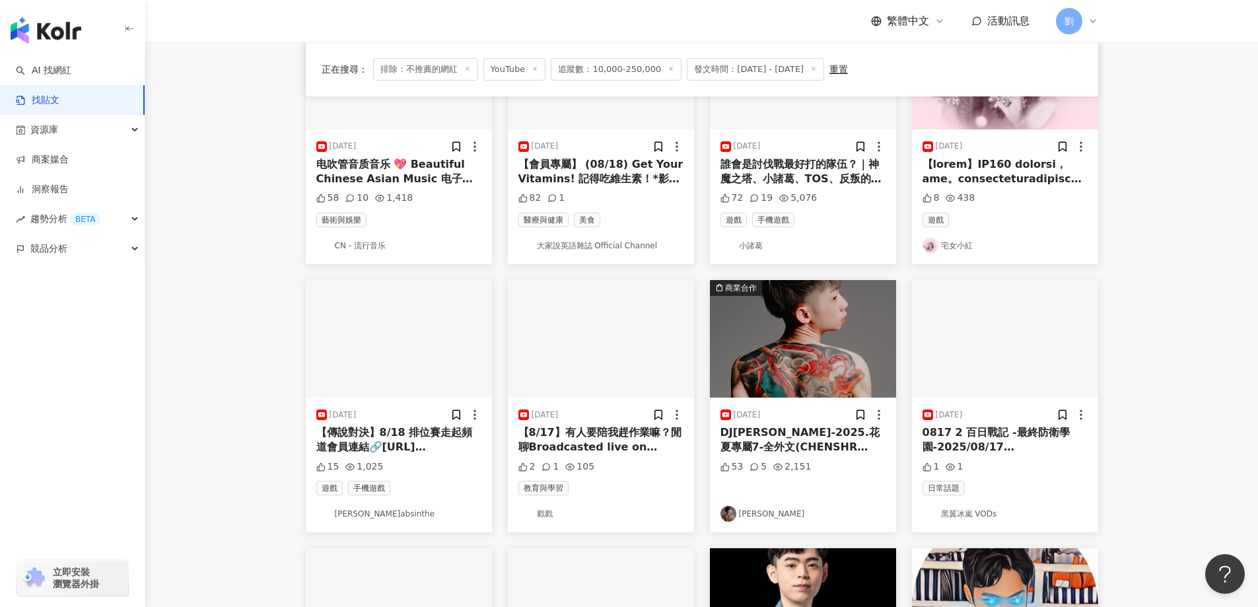
scroll to position [135, 0]
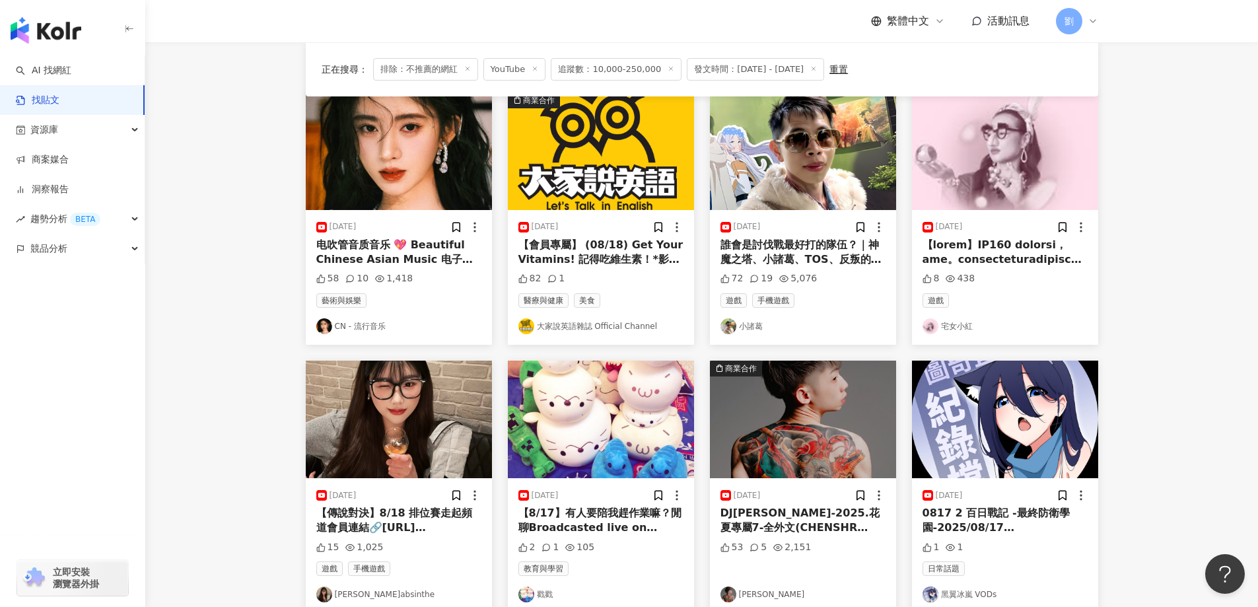
click at [358, 436] on img at bounding box center [399, 419] width 186 height 118
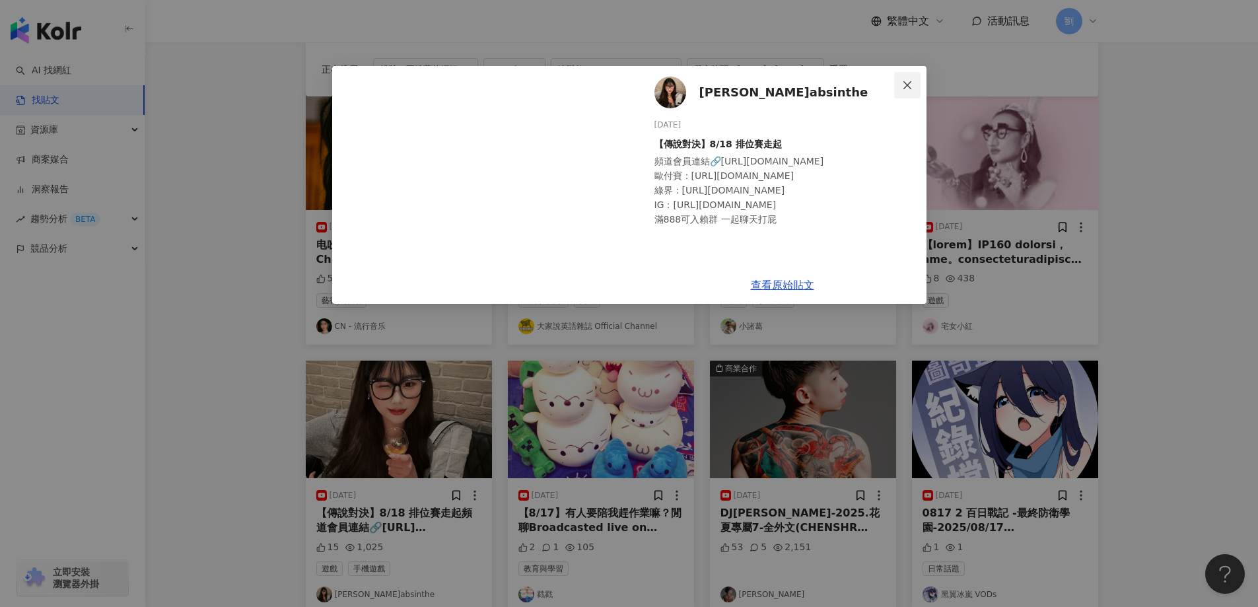
click at [916, 81] on span "Close" at bounding box center [907, 85] width 26 height 11
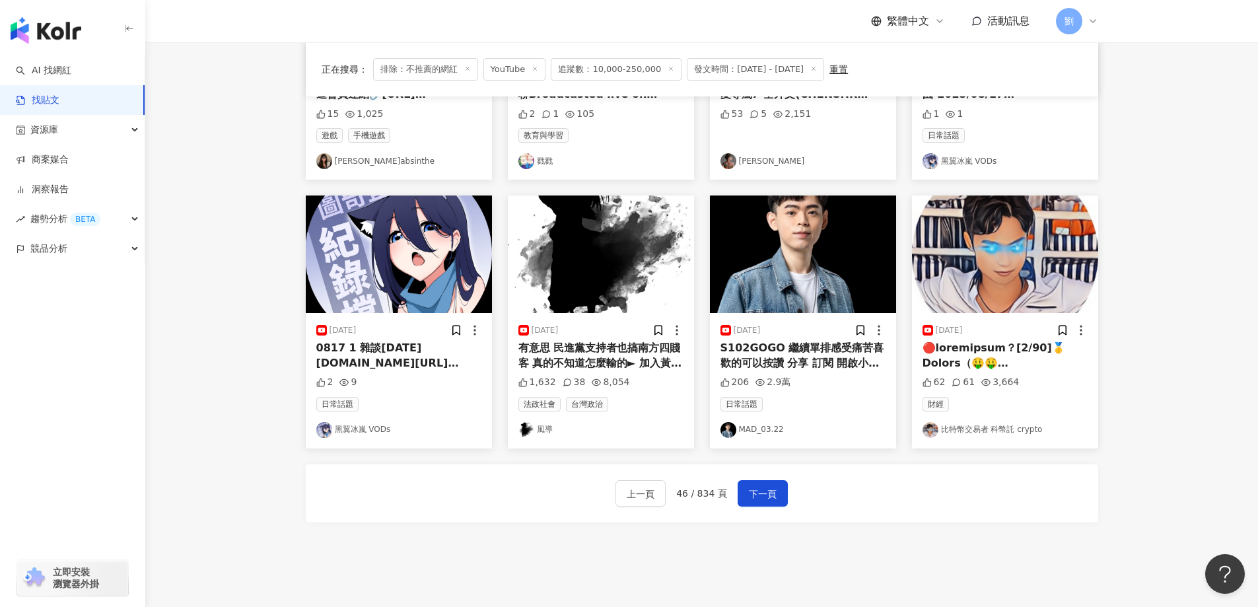
scroll to position [663, 0]
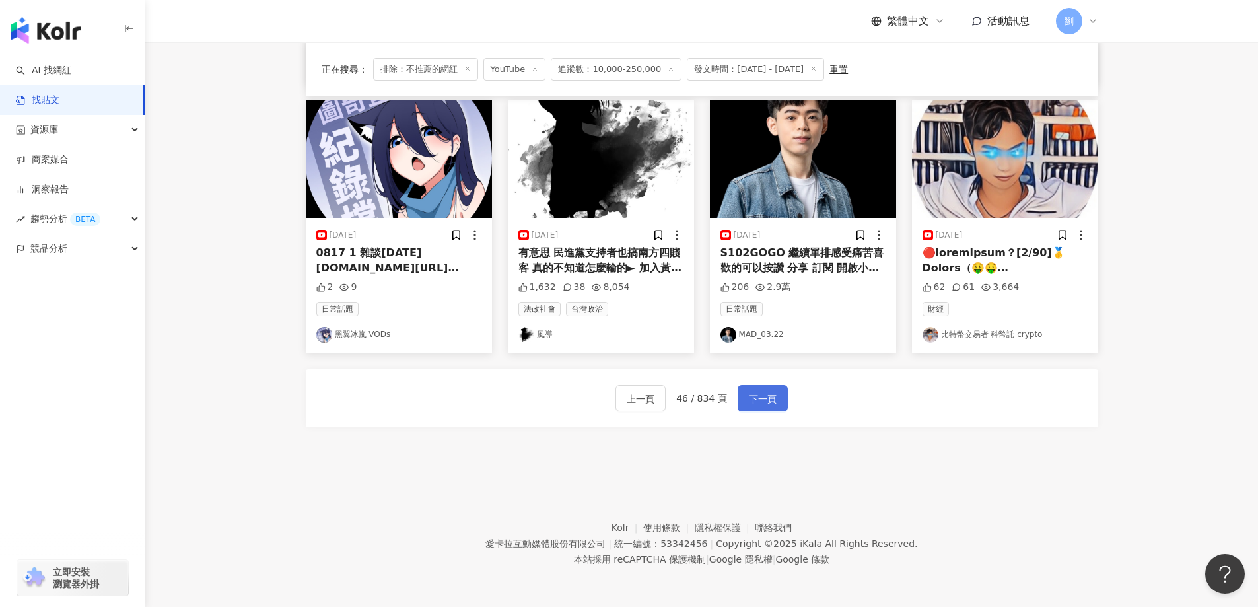
click at [769, 405] on span "下一頁" at bounding box center [763, 399] width 28 height 16
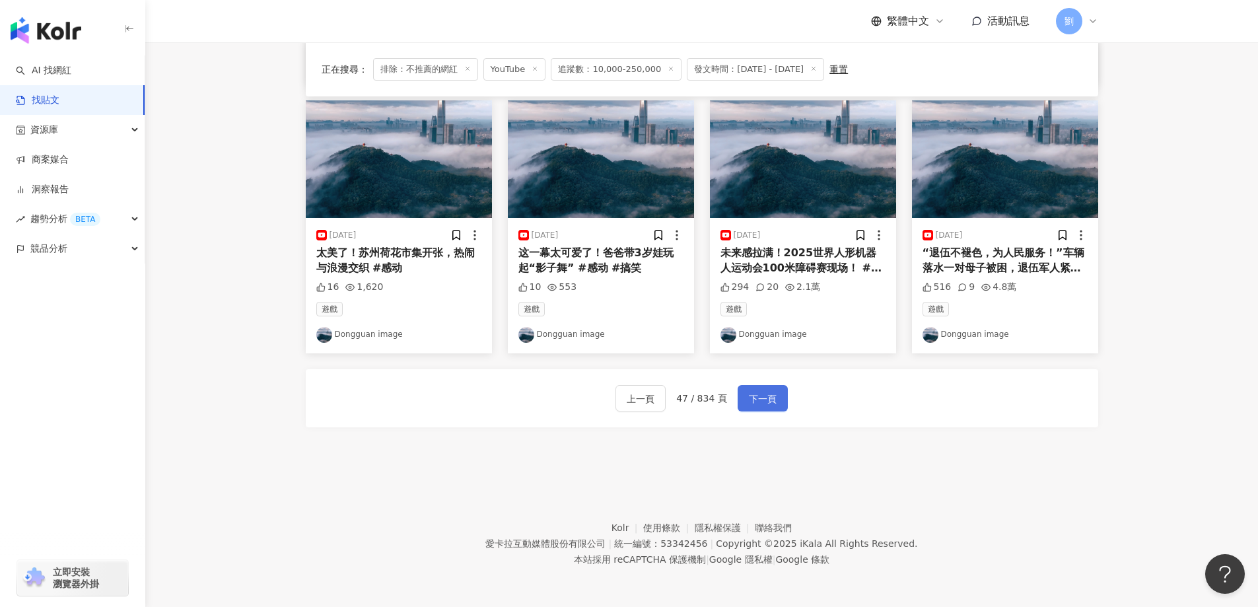
click at [754, 402] on span "下一頁" at bounding box center [763, 399] width 28 height 16
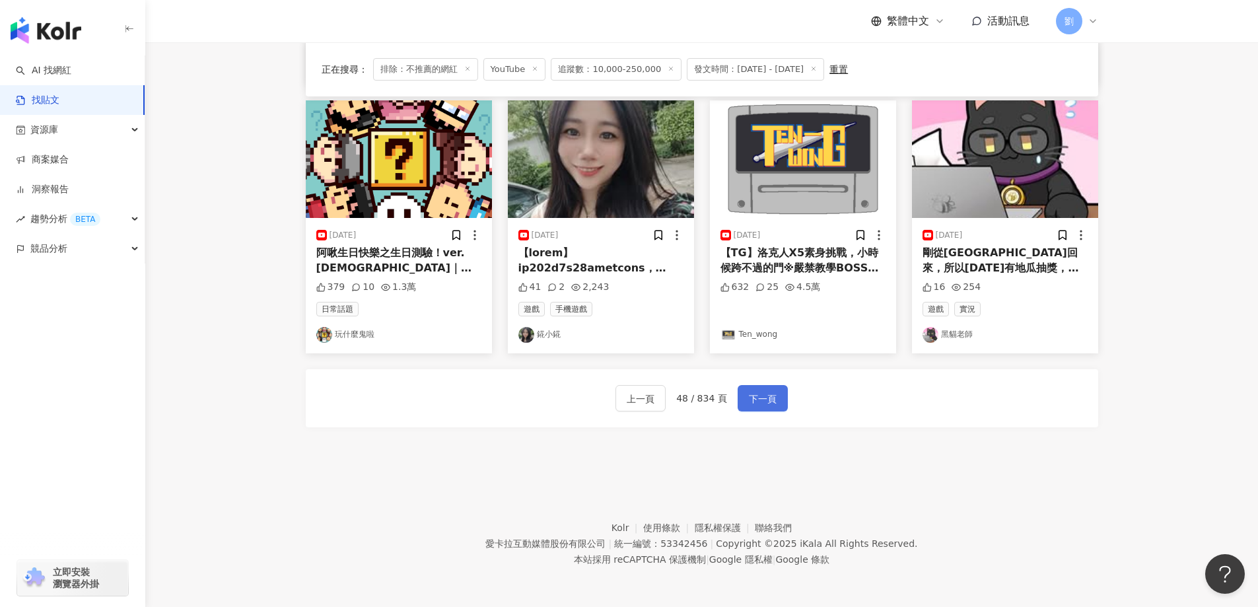
click at [739, 388] on button "下一頁" at bounding box center [762, 398] width 50 height 26
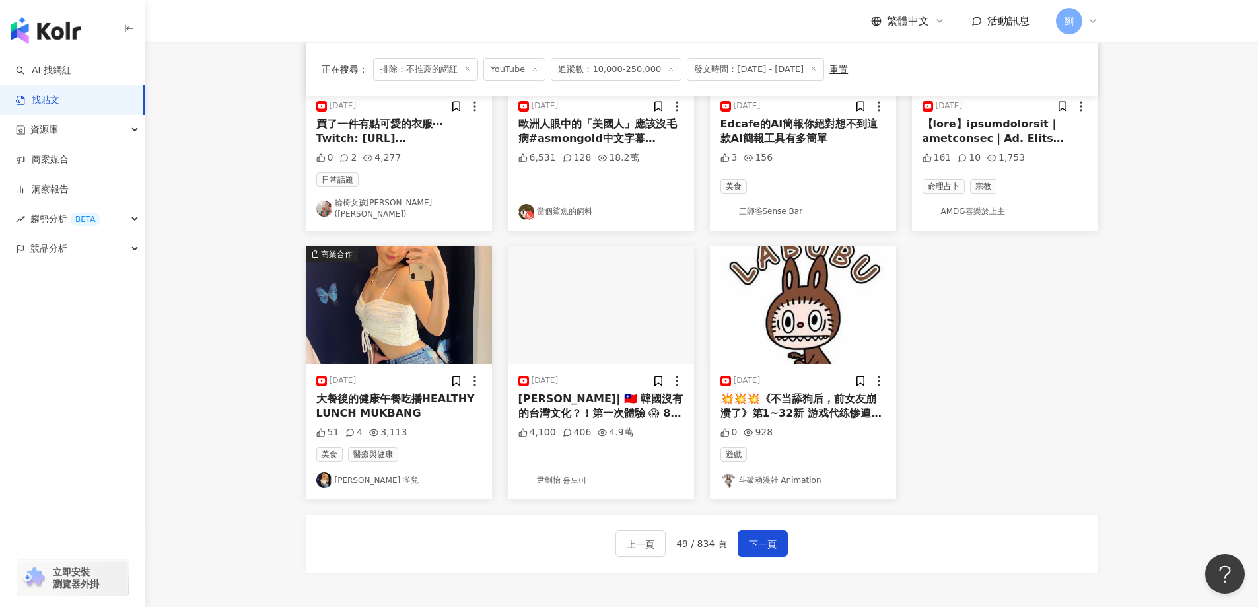
scroll to position [531, 0]
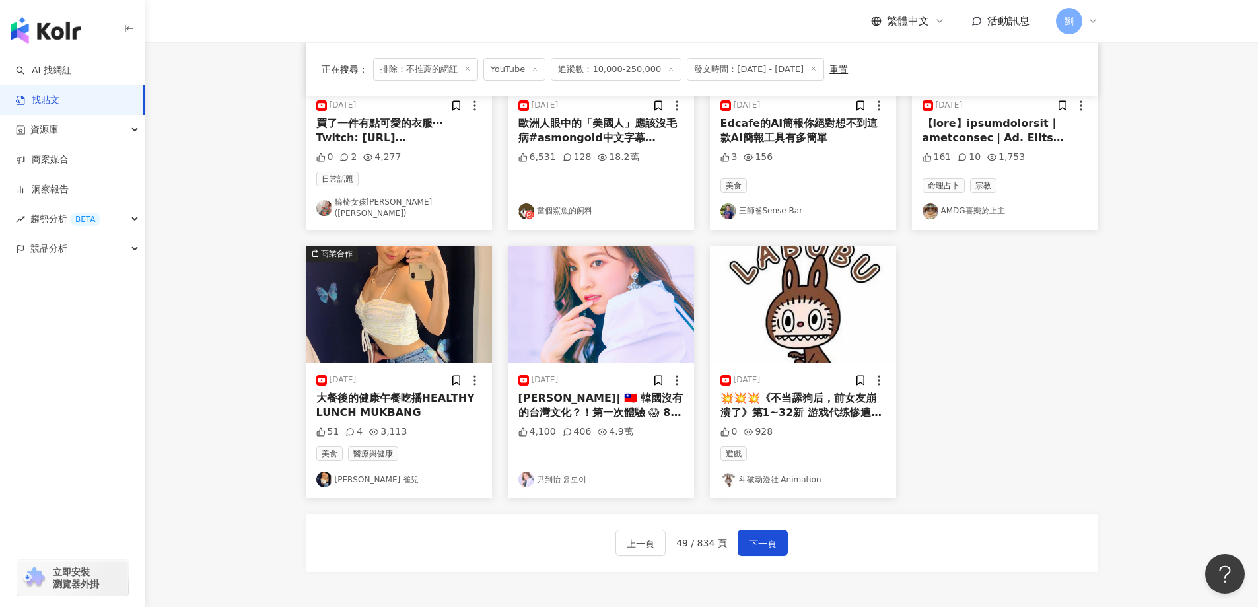
click at [768, 514] on div "上一頁 49 / 834 頁 下一頁" at bounding box center [702, 543] width 792 height 58
click at [762, 535] on span "下一頁" at bounding box center [763, 543] width 28 height 16
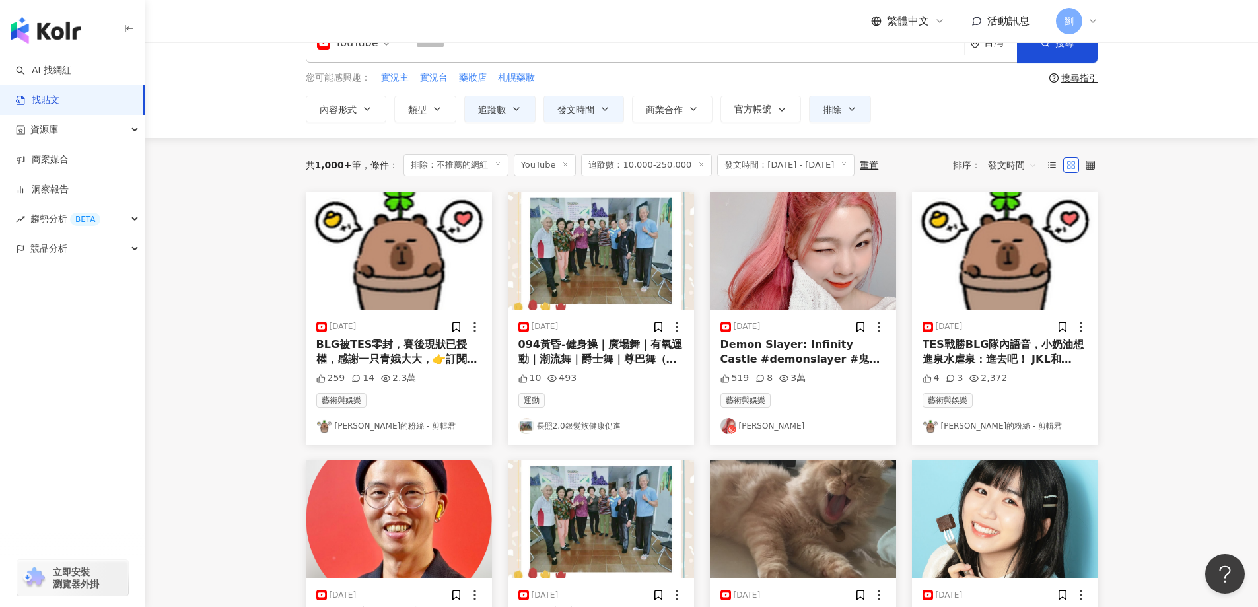
scroll to position [3, 0]
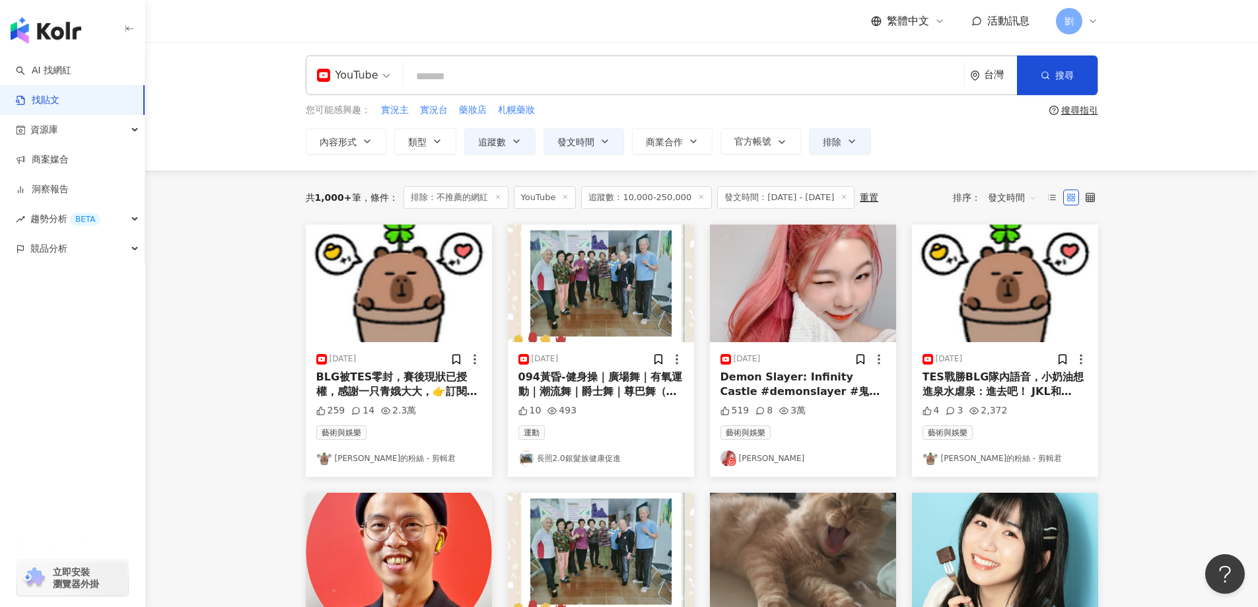
click at [762, 228] on img at bounding box center [803, 283] width 186 height 118
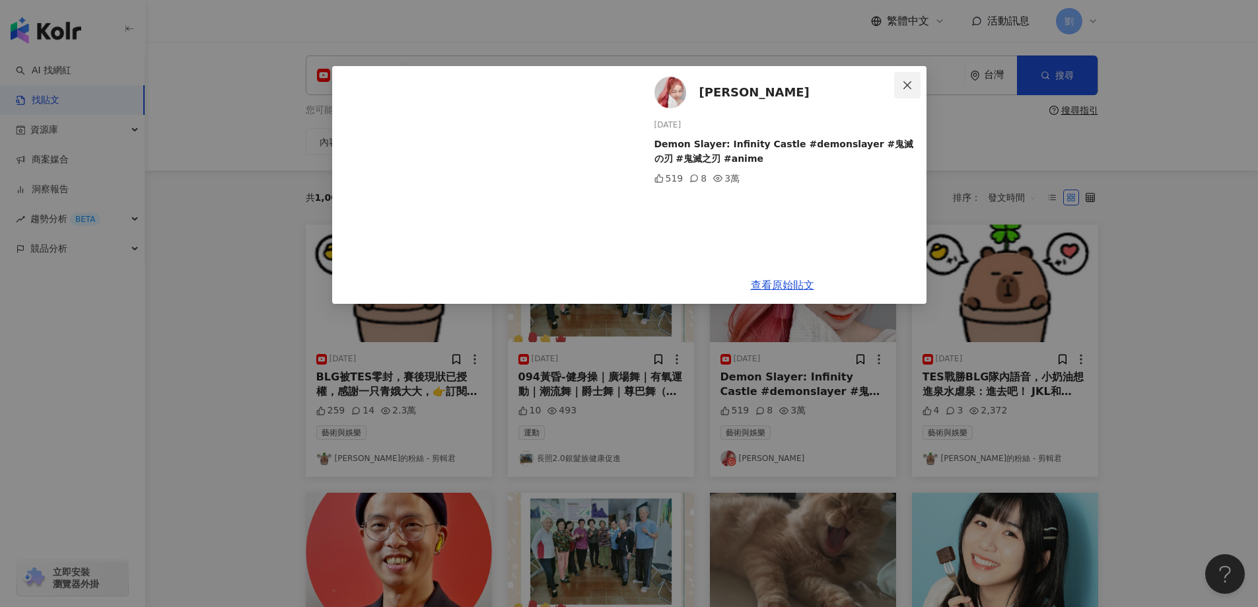
click at [914, 76] on button "Close" at bounding box center [907, 85] width 26 height 26
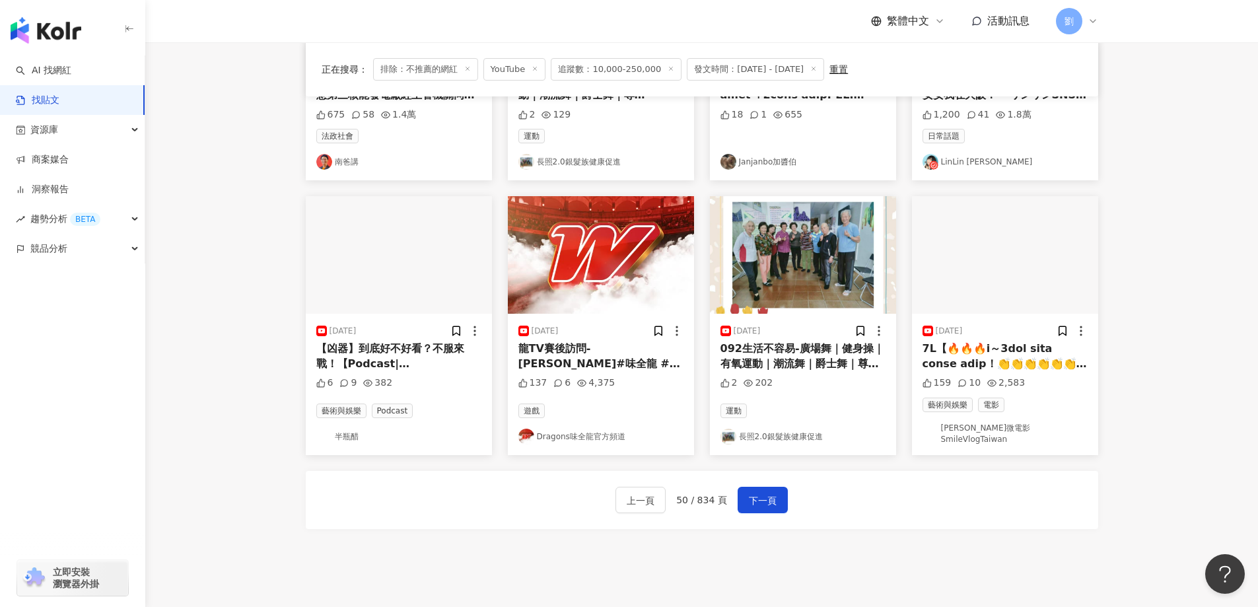
scroll to position [663, 0]
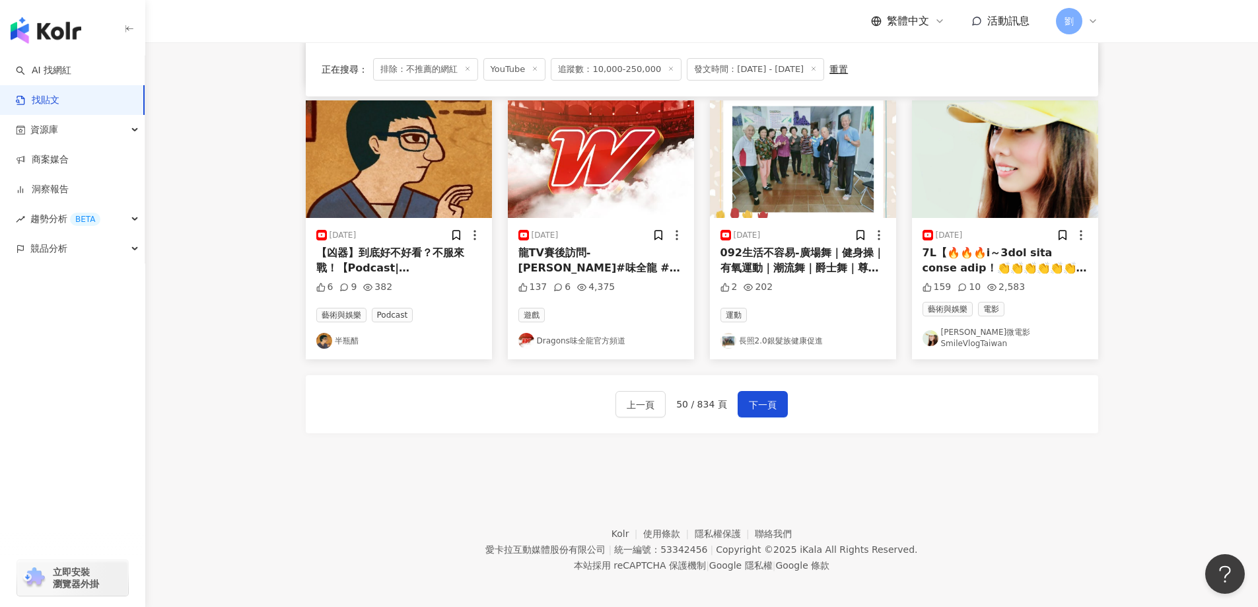
click at [989, 174] on img at bounding box center [1005, 159] width 186 height 118
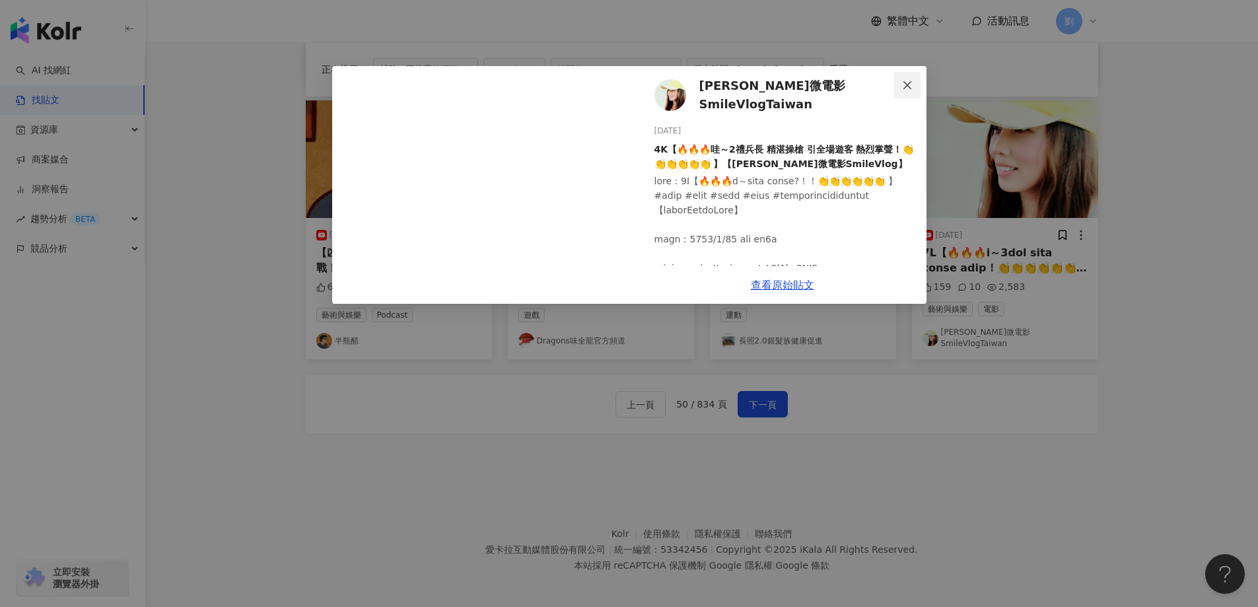
click at [906, 79] on button "Close" at bounding box center [907, 85] width 26 height 26
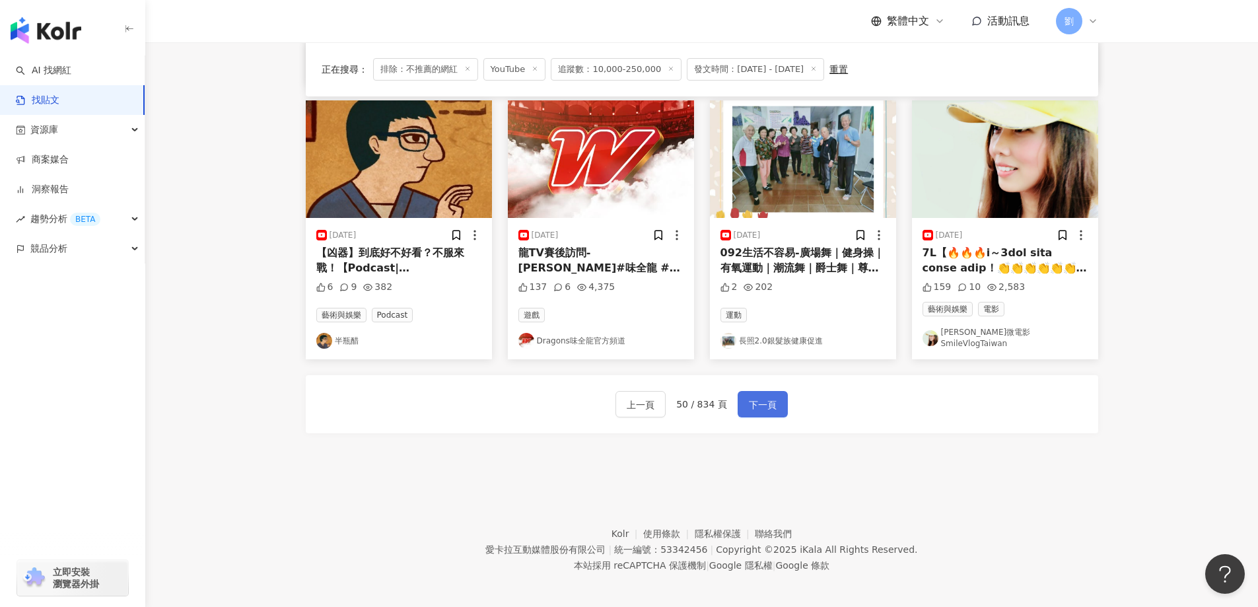
click at [776, 397] on button "下一頁" at bounding box center [762, 404] width 50 height 26
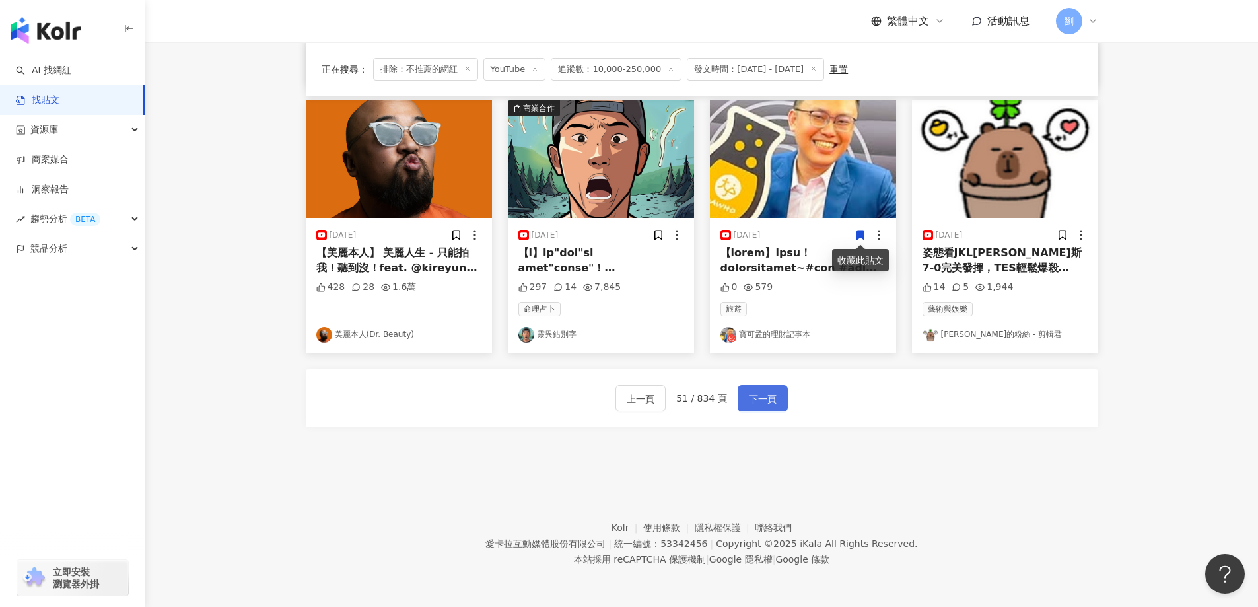
click at [773, 395] on button "下一頁" at bounding box center [762, 398] width 50 height 26
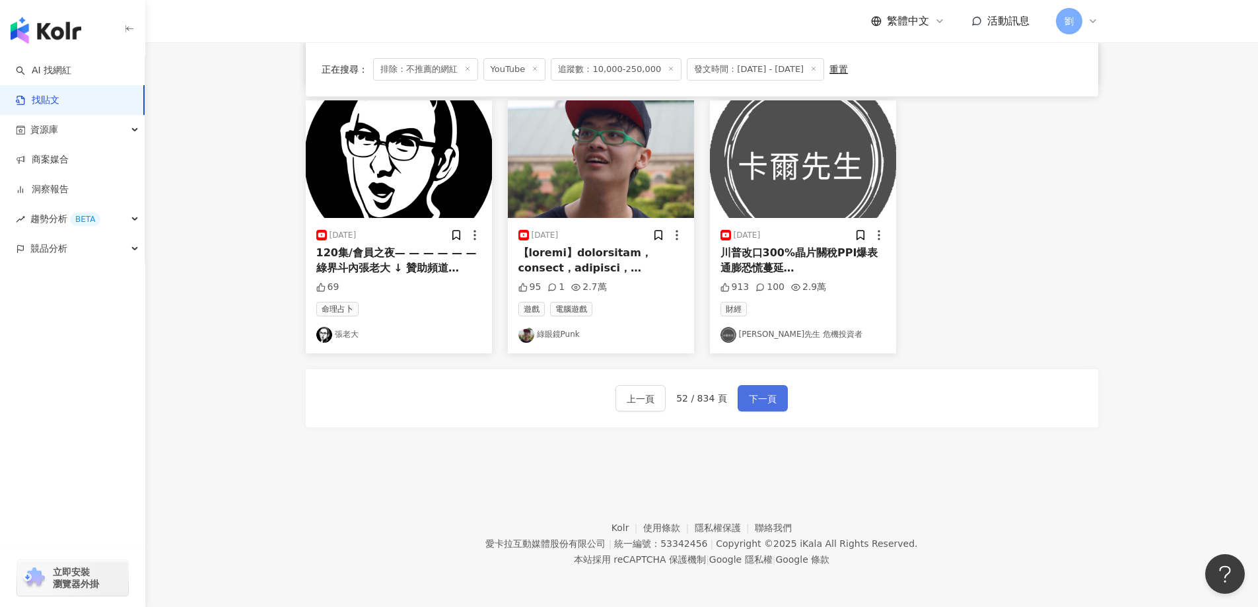
click at [767, 405] on span "下一頁" at bounding box center [763, 399] width 28 height 16
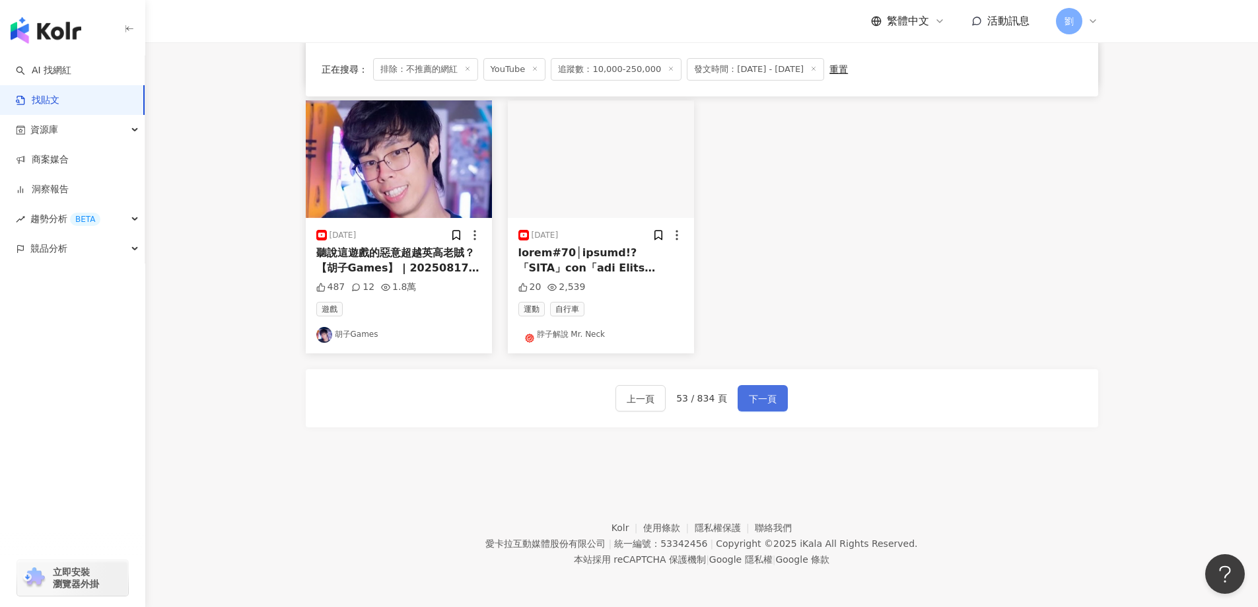
scroll to position [399, 0]
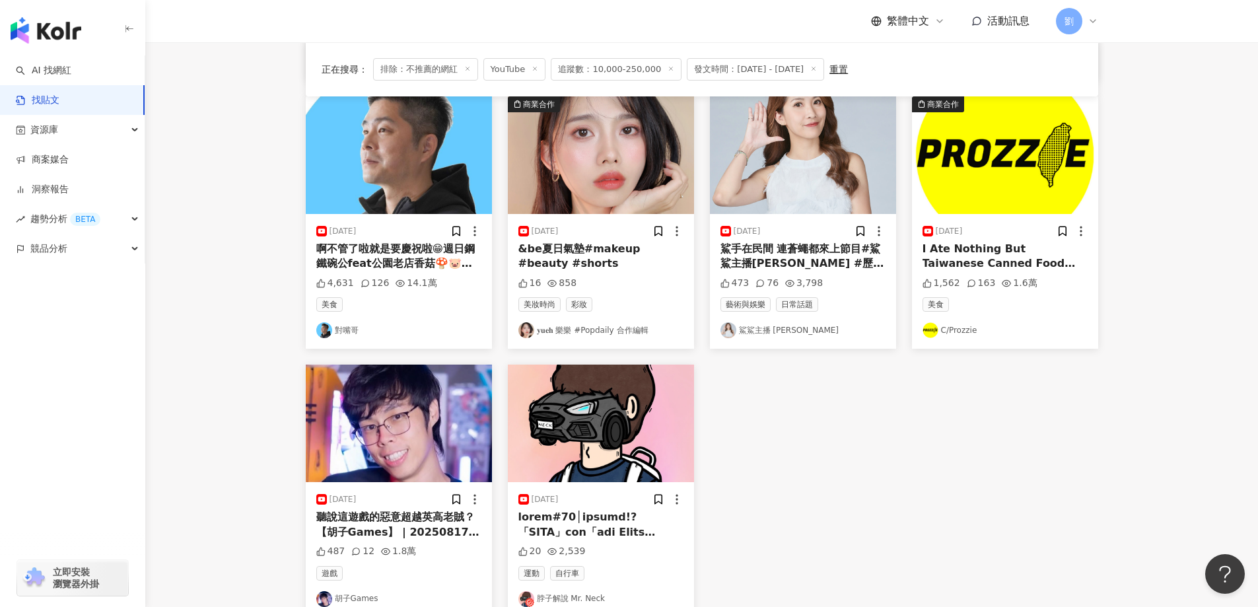
click at [613, 394] on img at bounding box center [601, 423] width 186 height 118
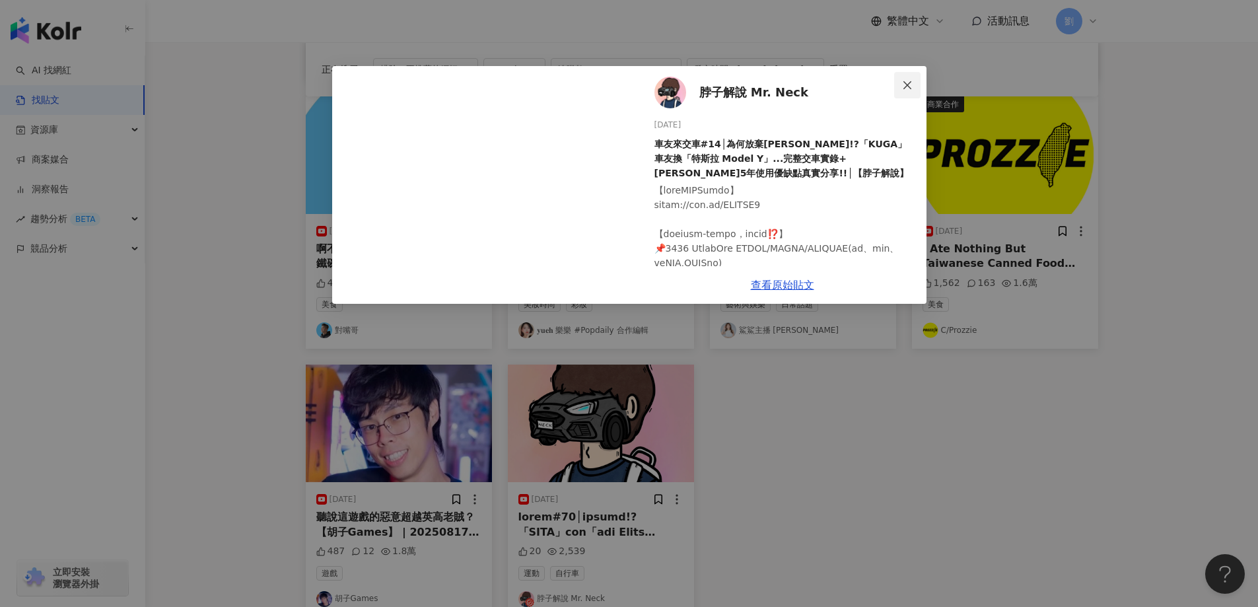
click at [915, 77] on button "Close" at bounding box center [907, 85] width 26 height 26
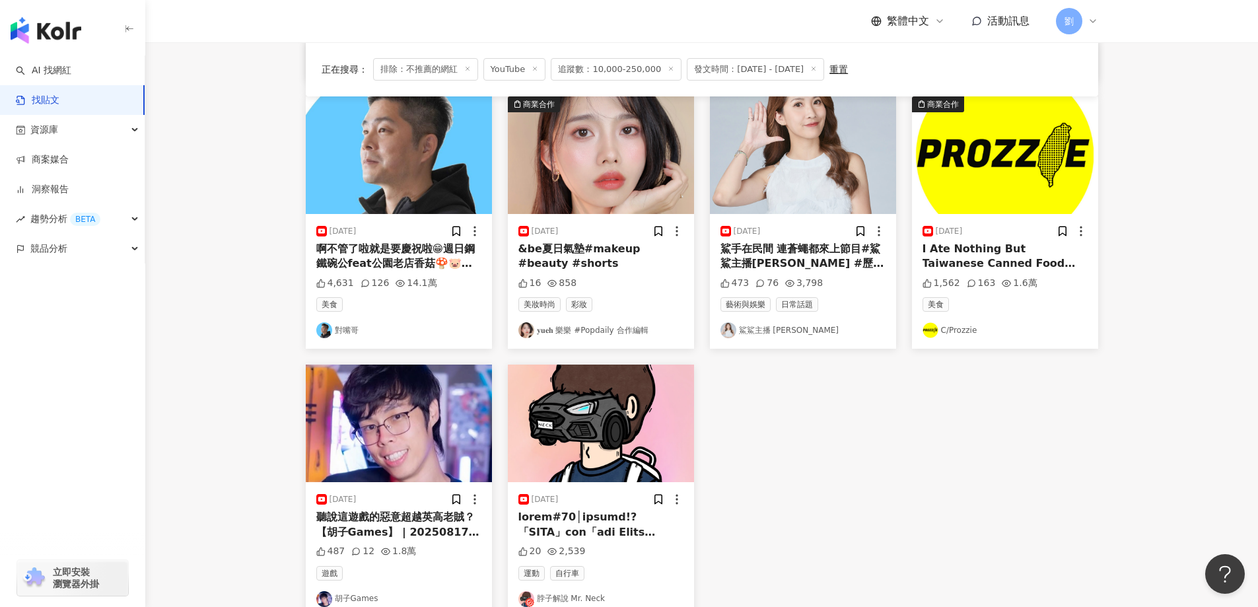
scroll to position [663, 0]
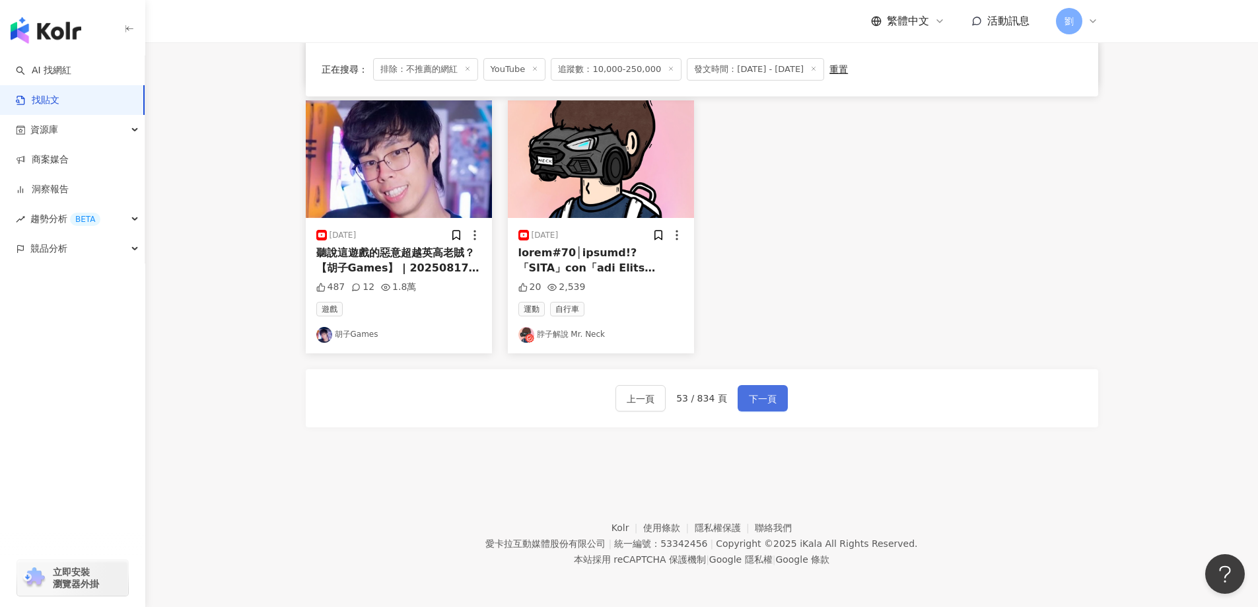
click at [757, 401] on span "下一頁" at bounding box center [763, 399] width 28 height 16
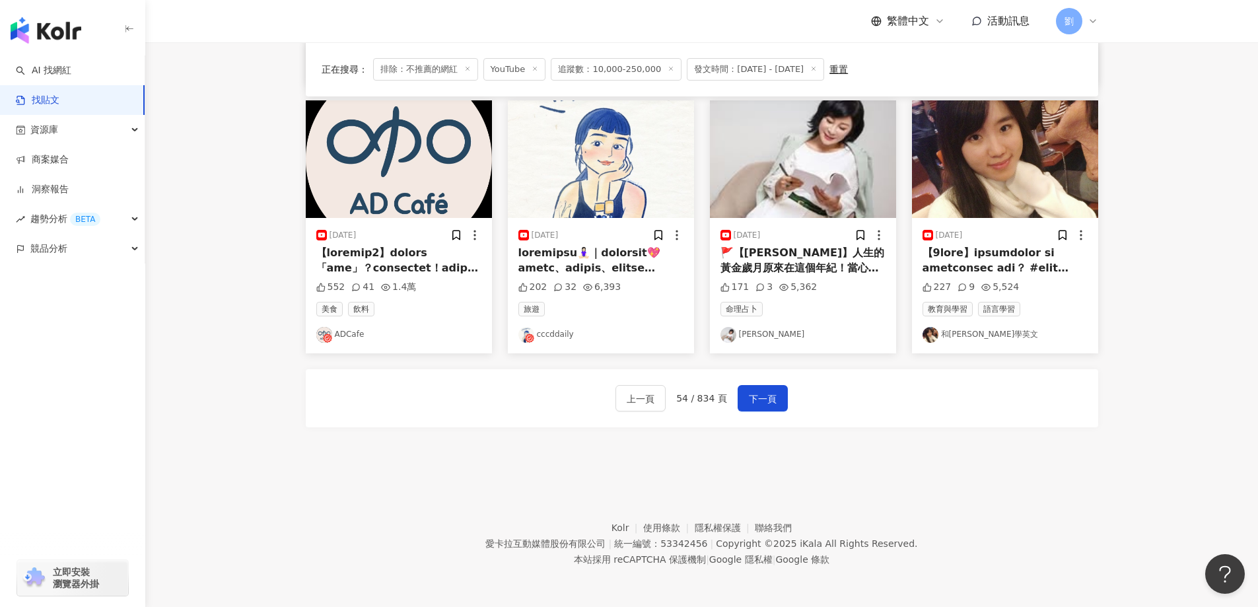
click at [640, 144] on img at bounding box center [601, 159] width 186 height 118
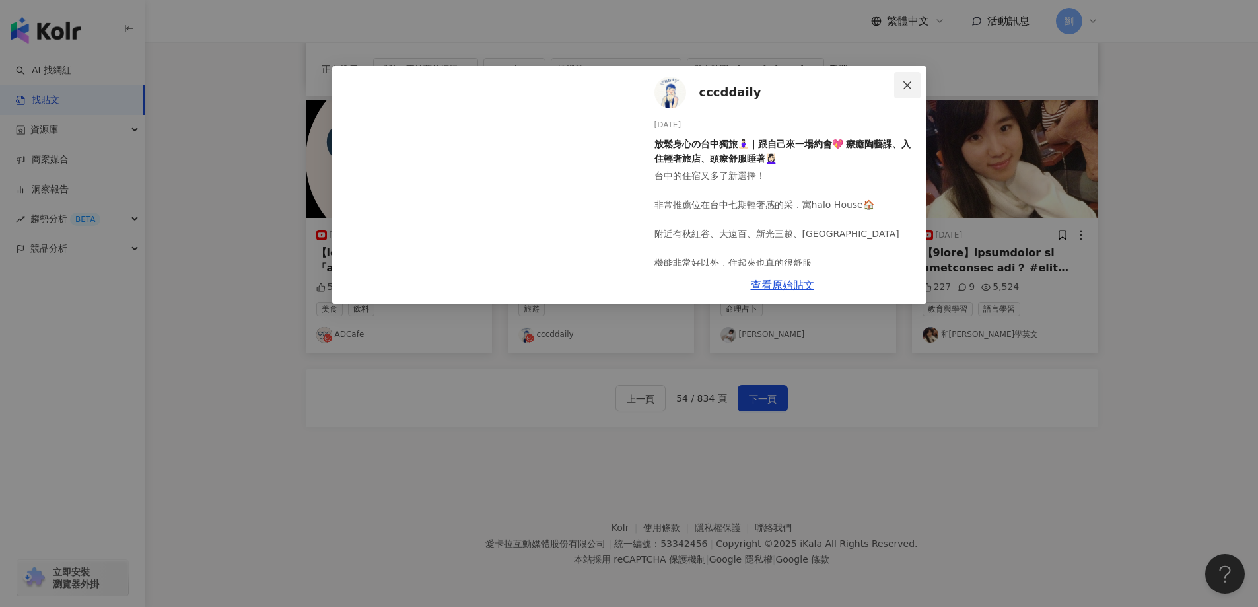
click at [899, 81] on span "Close" at bounding box center [907, 85] width 26 height 11
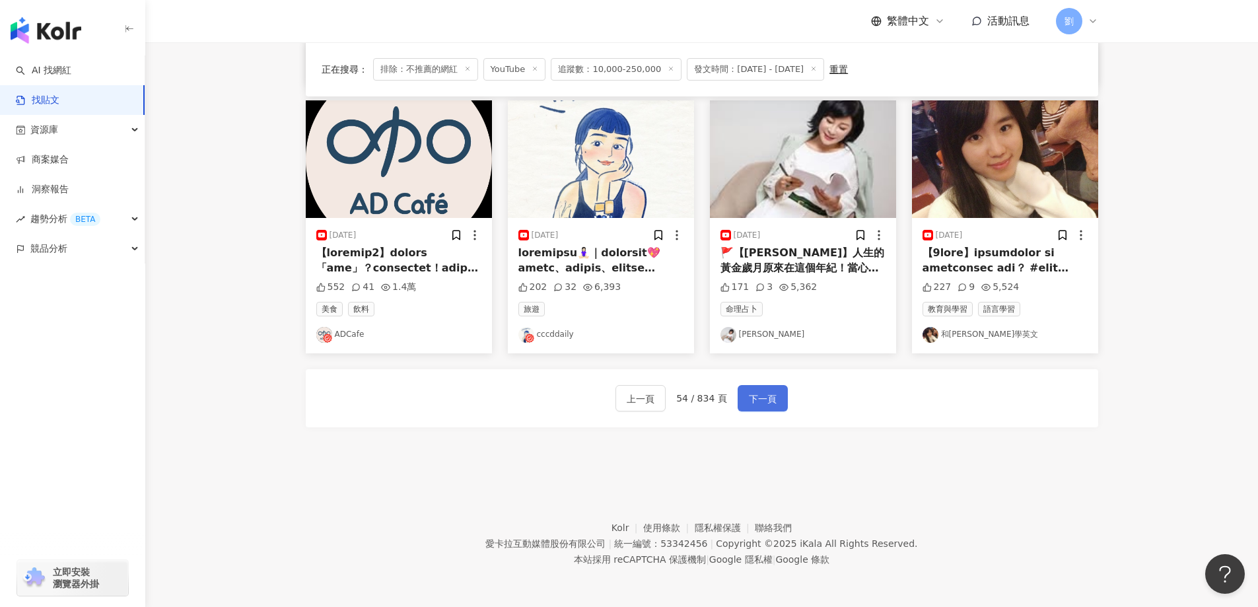
click at [772, 401] on button "下一頁" at bounding box center [762, 398] width 50 height 26
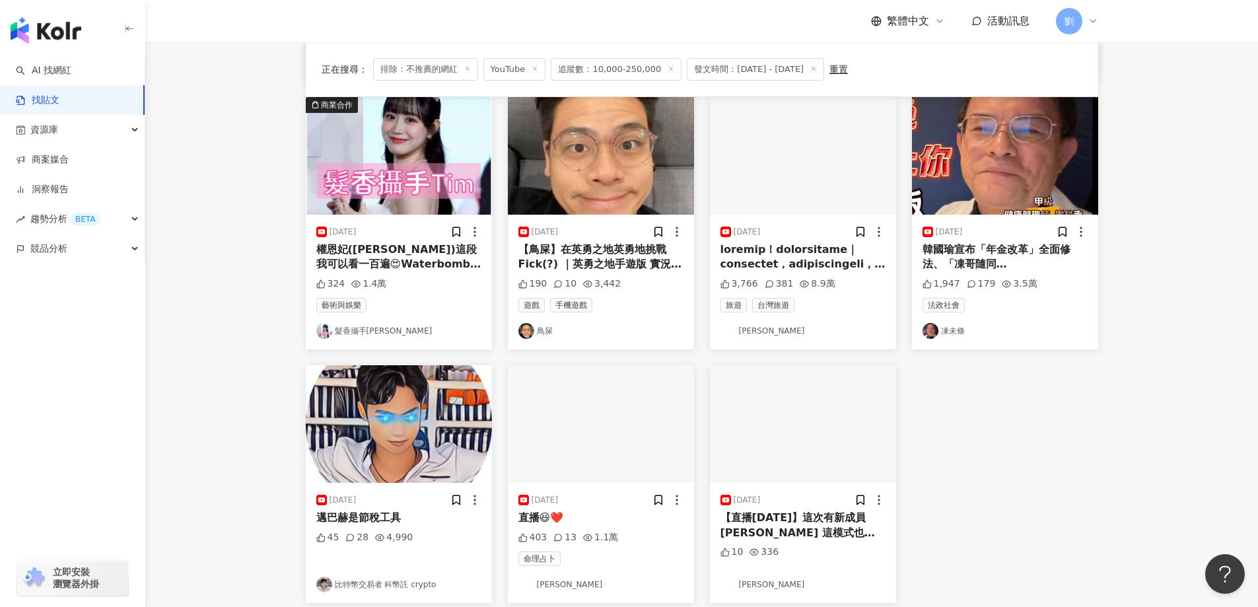
scroll to position [252, 0]
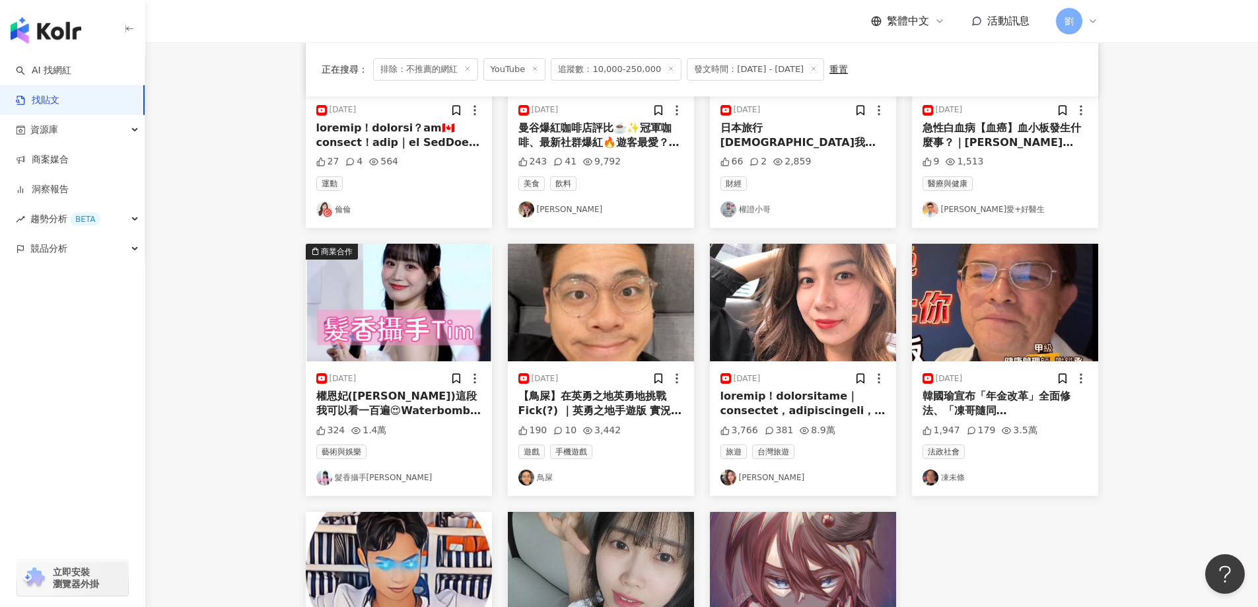
click at [788, 292] on img at bounding box center [803, 303] width 186 height 118
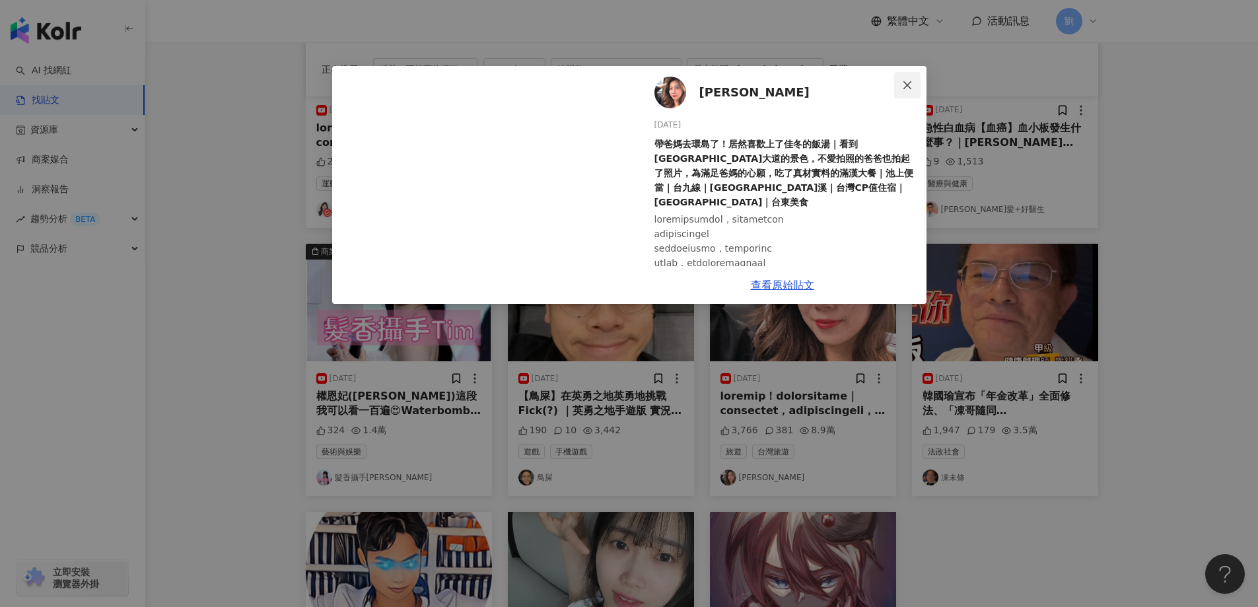
click at [903, 81] on icon "close" at bounding box center [907, 85] width 11 height 11
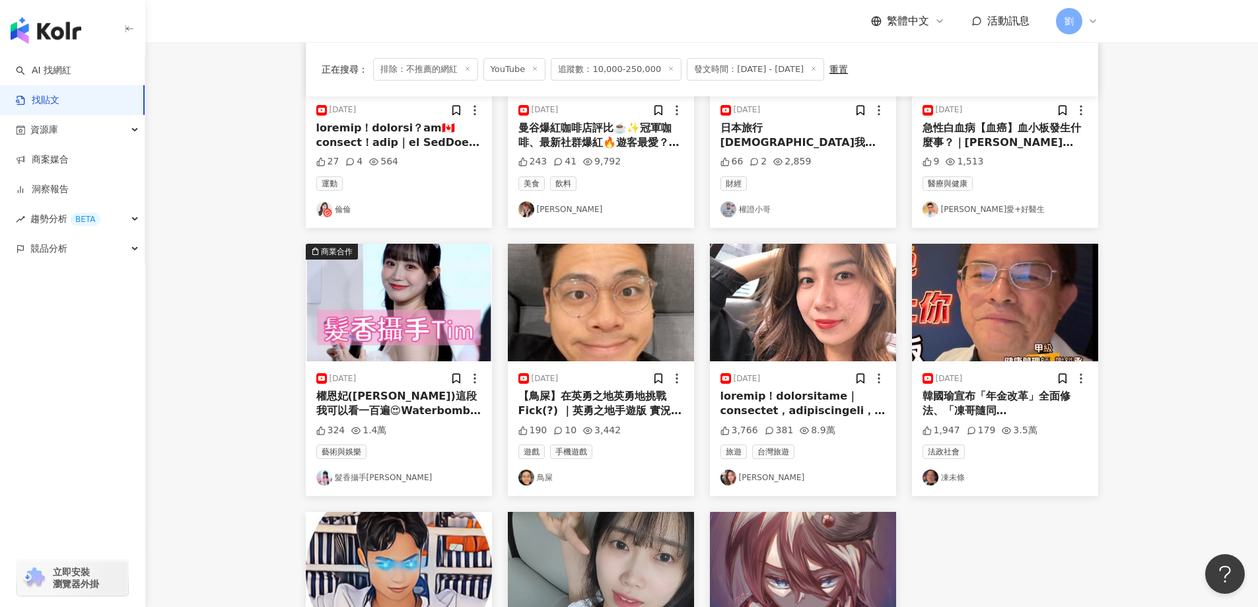
scroll to position [516, 0]
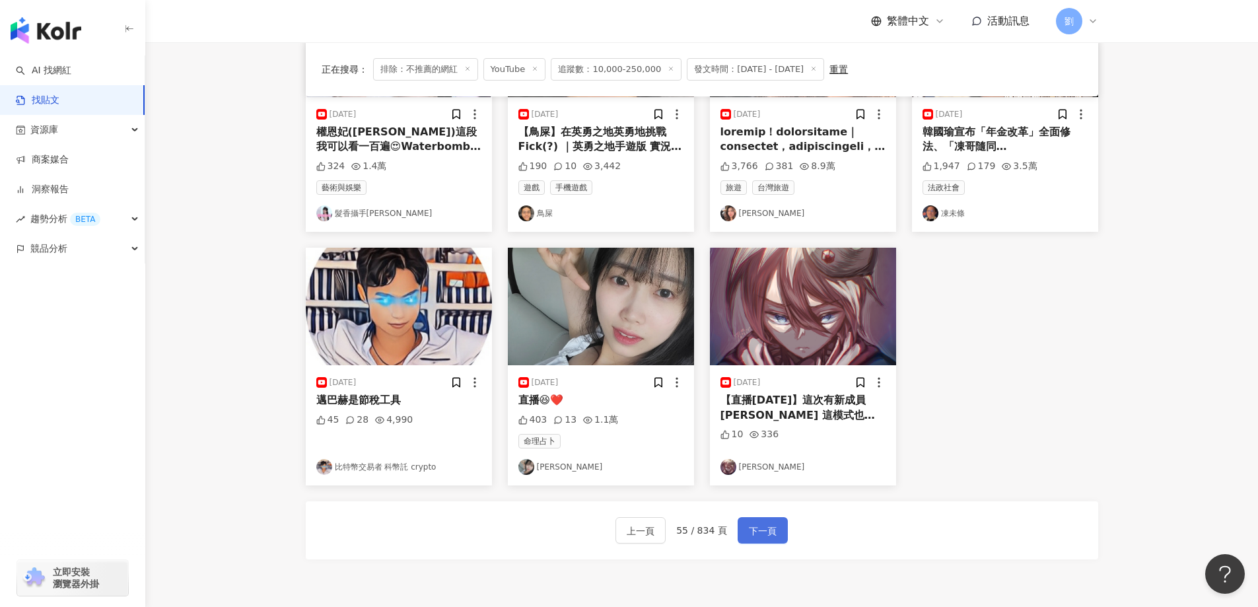
click at [748, 522] on button "下一頁" at bounding box center [762, 530] width 50 height 26
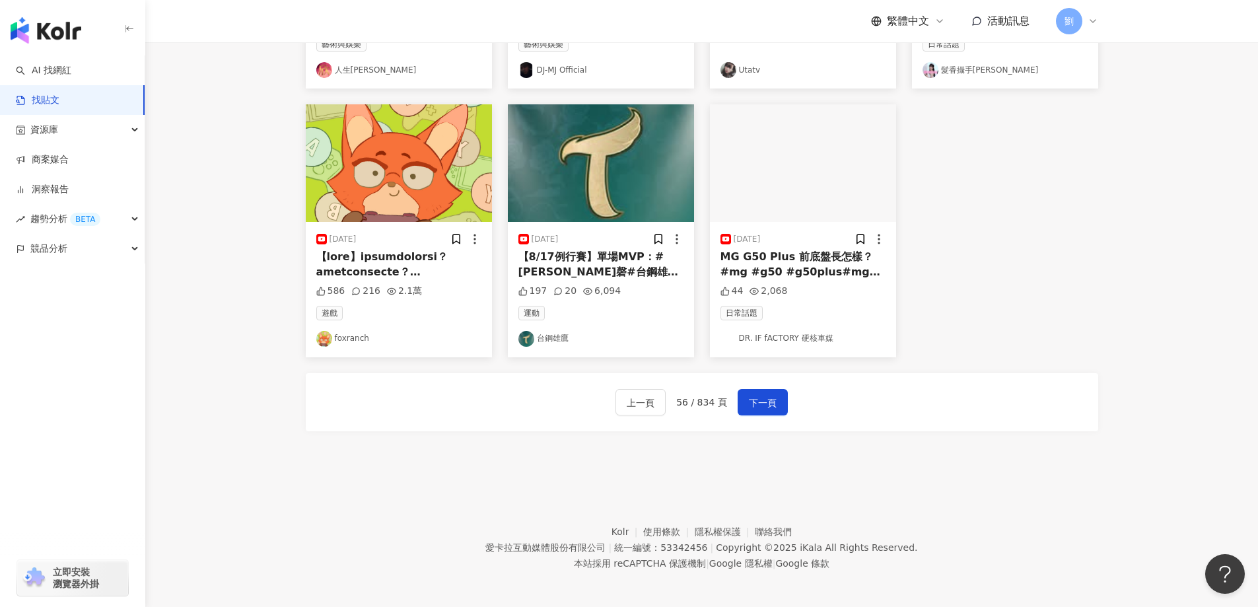
scroll to position [660, 0]
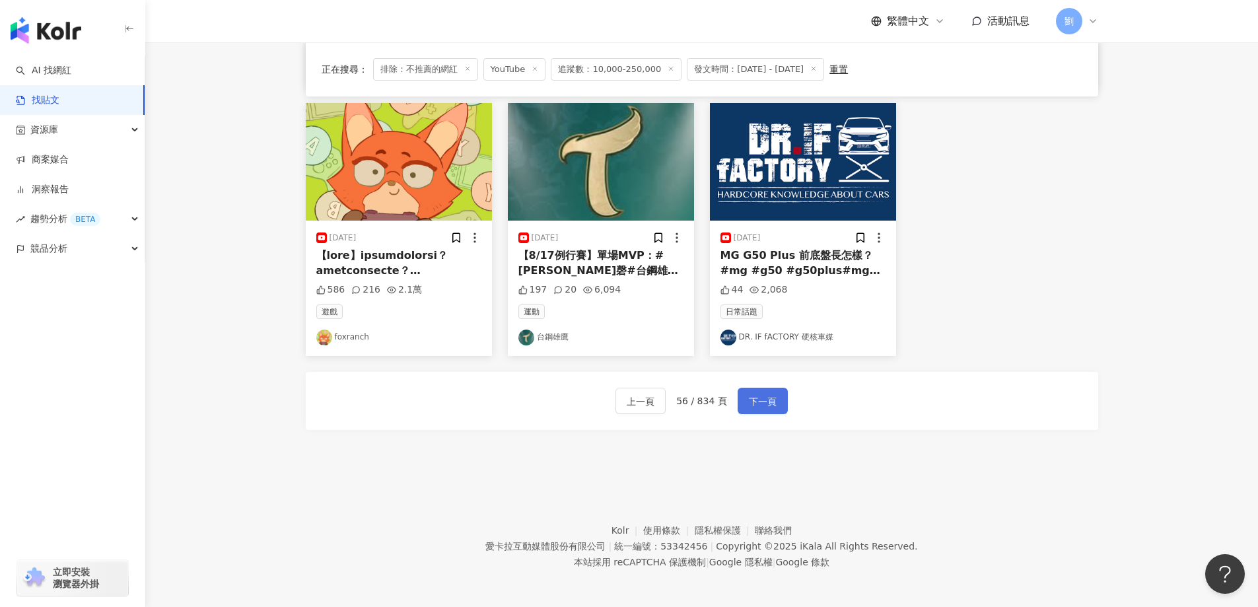
click at [739, 393] on button "下一頁" at bounding box center [762, 401] width 50 height 26
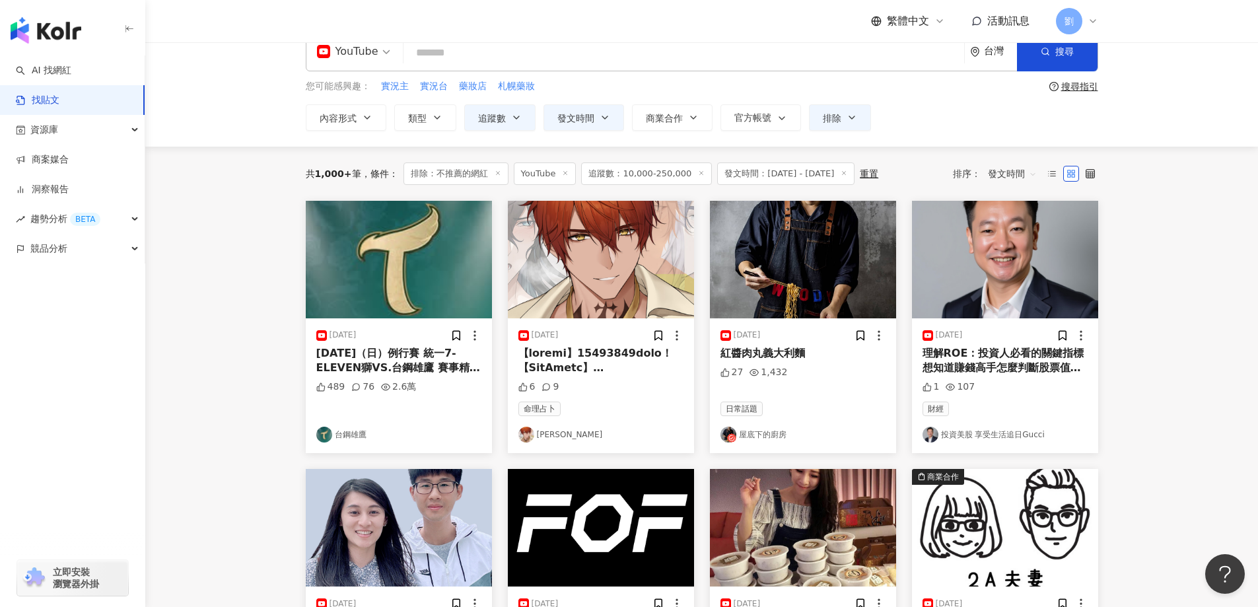
scroll to position [0, 0]
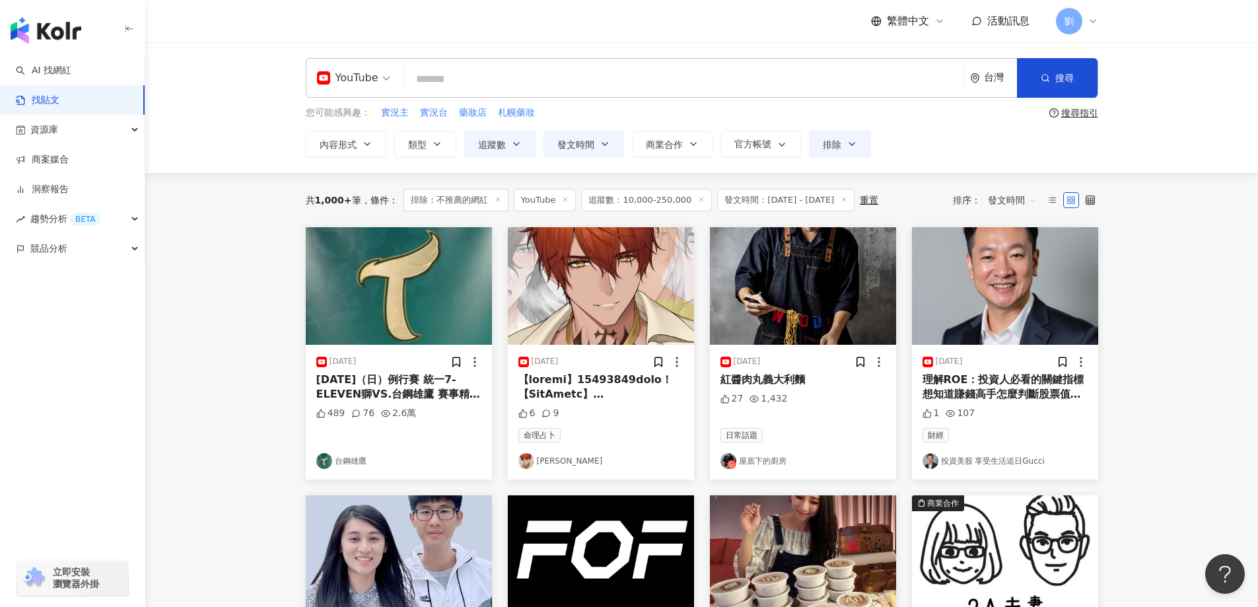
click at [564, 254] on img at bounding box center [601, 286] width 186 height 118
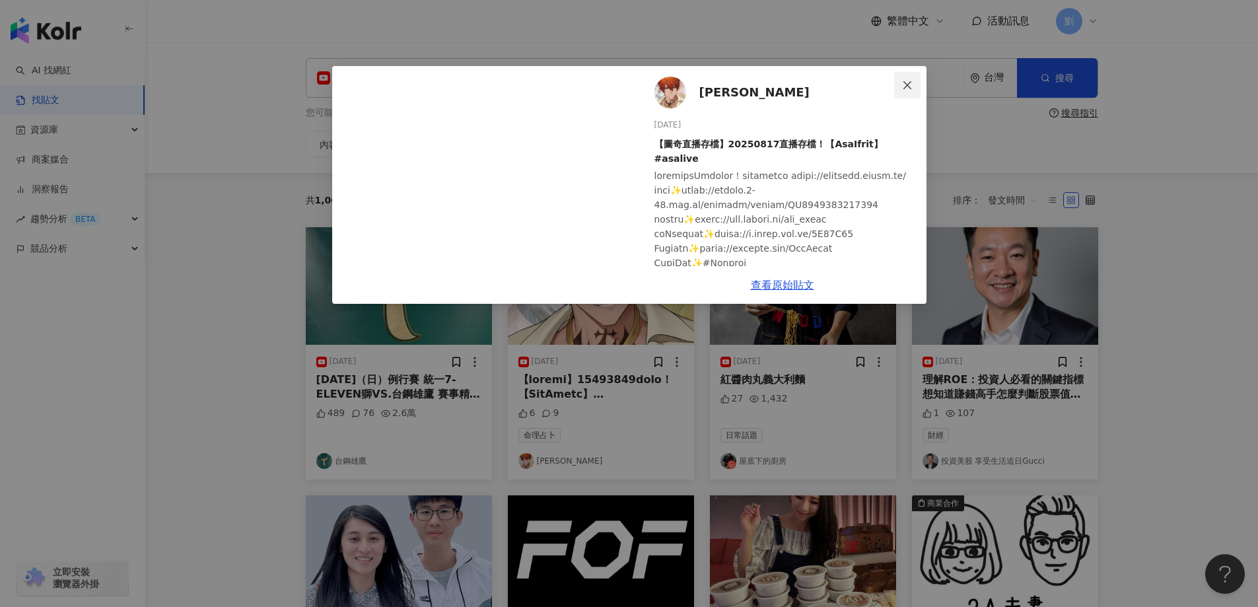
click at [904, 84] on icon "close" at bounding box center [907, 85] width 11 height 11
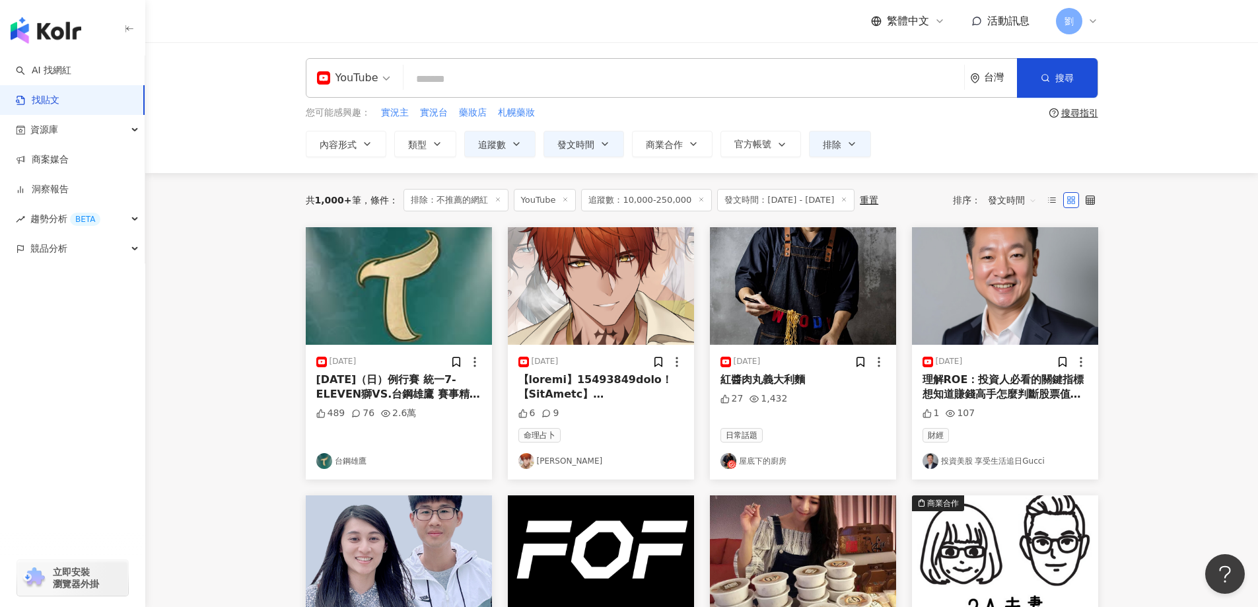
click at [827, 306] on img at bounding box center [803, 286] width 186 height 118
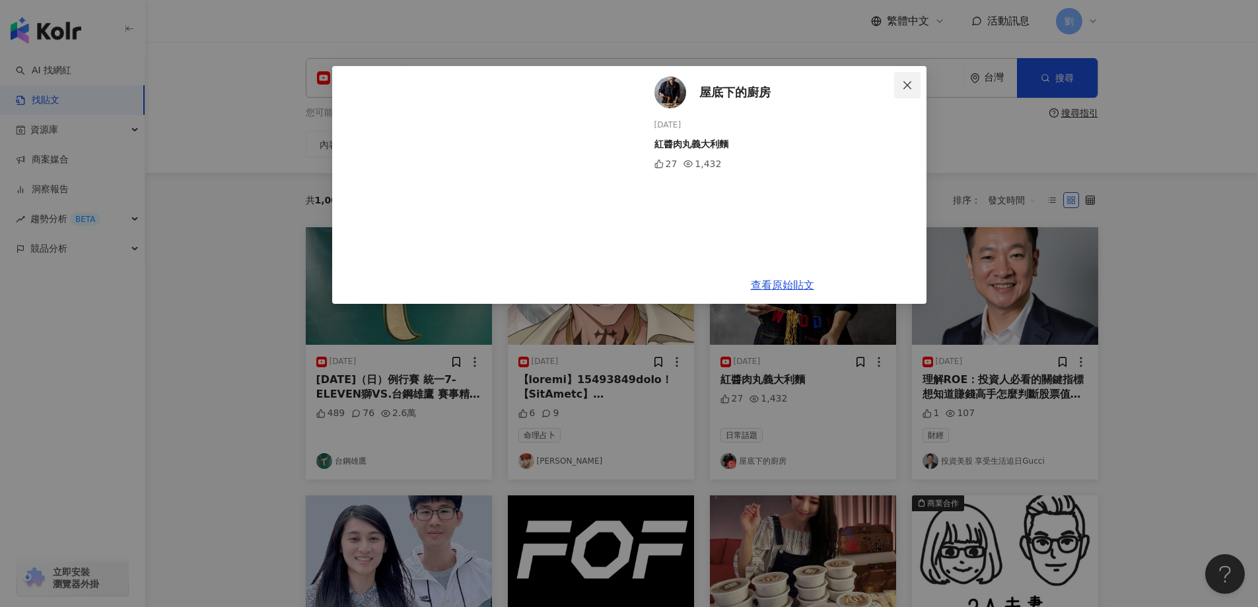
click at [908, 83] on icon "close" at bounding box center [907, 85] width 11 height 11
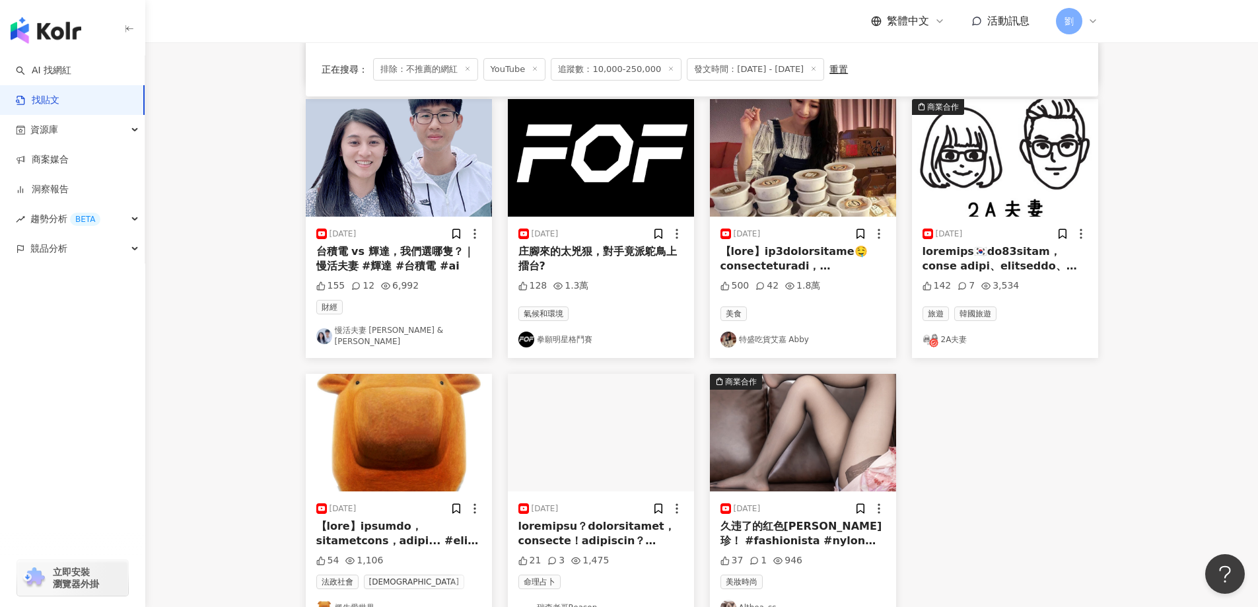
scroll to position [660, 0]
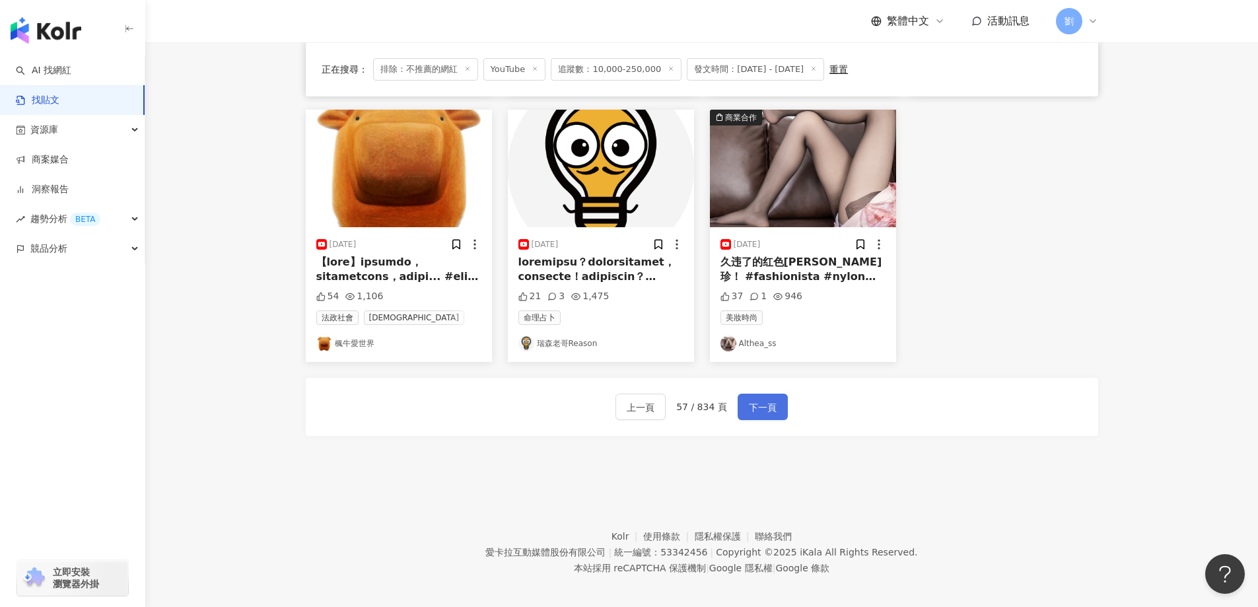
click at [759, 399] on span "下一頁" at bounding box center [763, 407] width 28 height 16
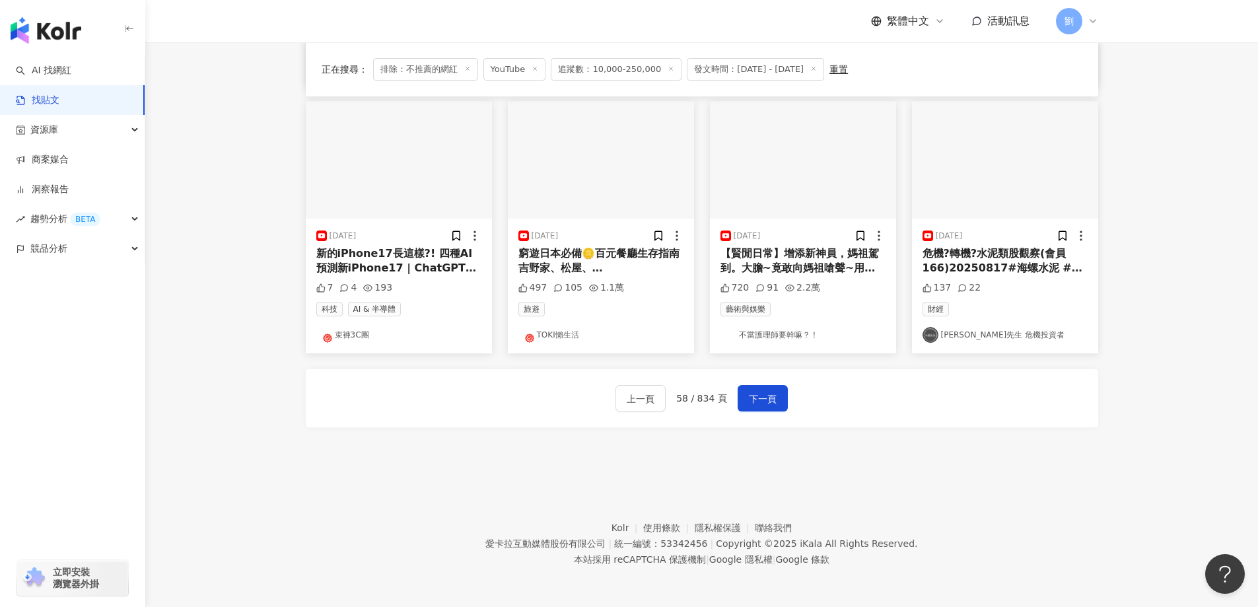
scroll to position [666, 0]
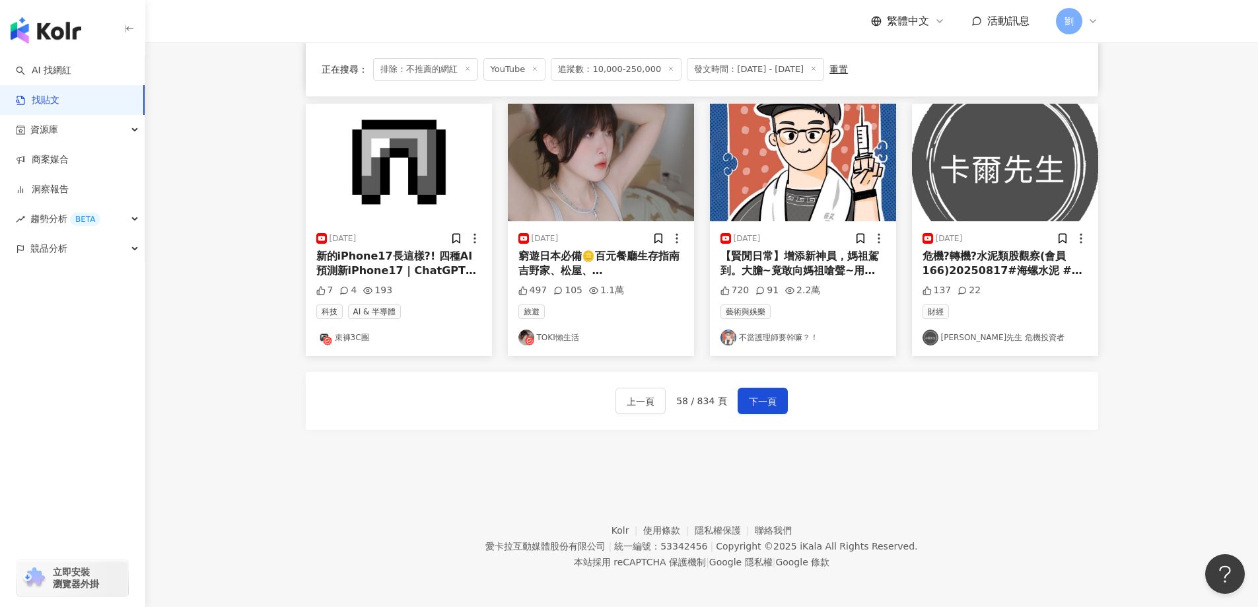
click at [644, 150] on img at bounding box center [601, 163] width 186 height 118
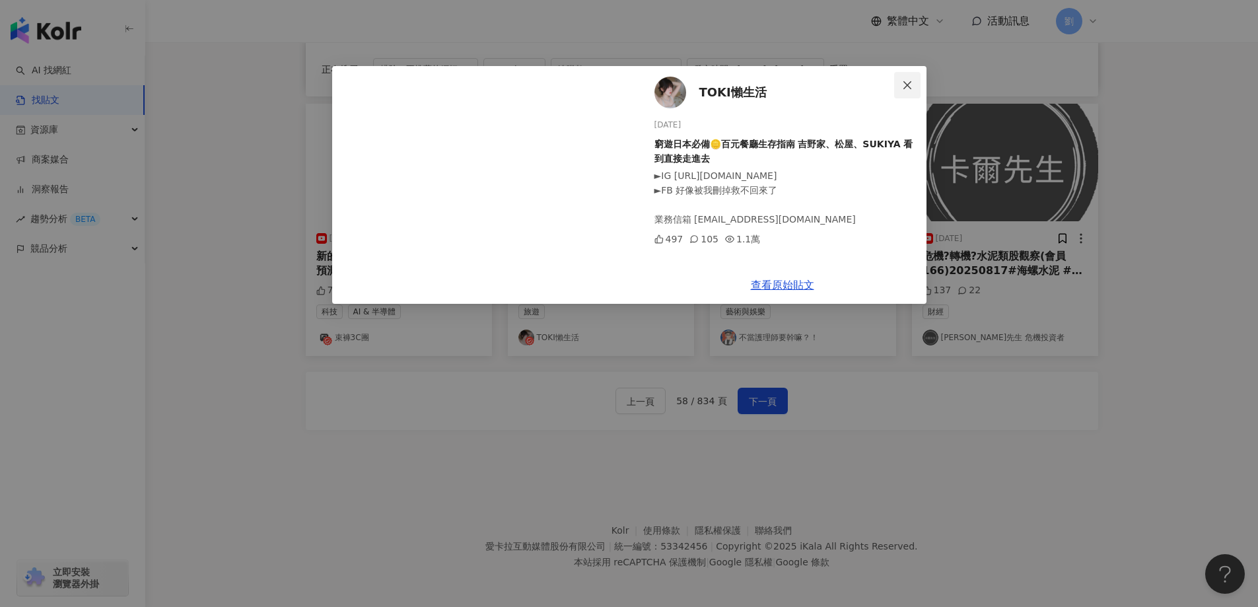
click at [907, 77] on button "Close" at bounding box center [907, 85] width 26 height 26
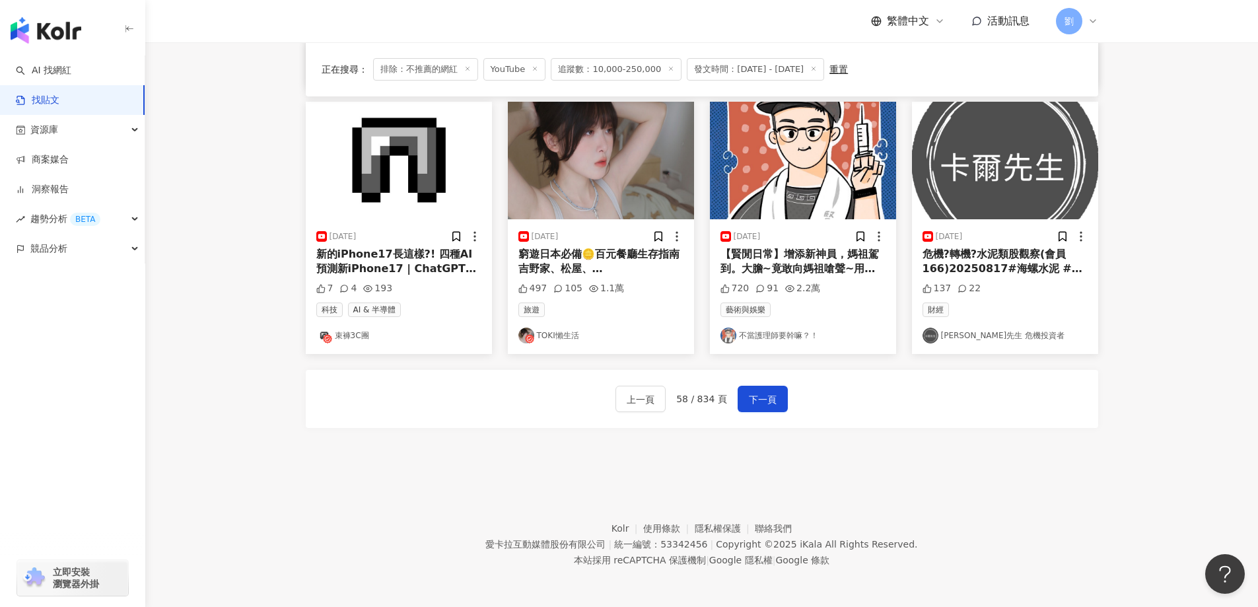
scroll to position [669, 0]
click at [765, 393] on span "下一頁" at bounding box center [763, 399] width 28 height 16
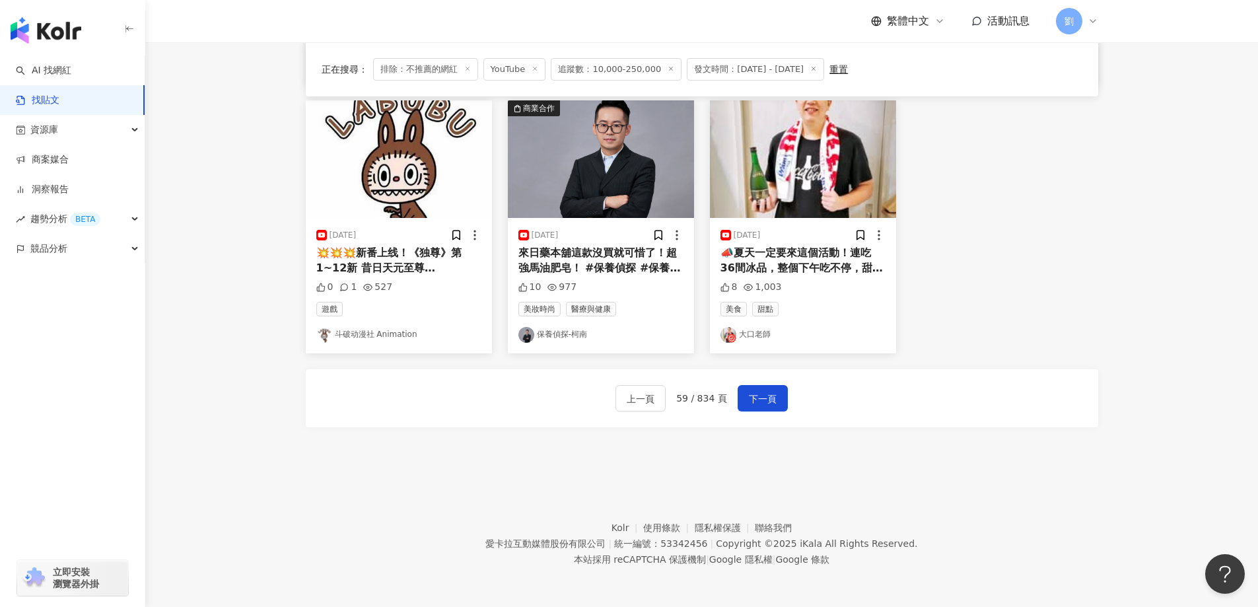
scroll to position [663, 0]
click at [746, 418] on div "上一頁 59 / 834 頁 下一頁" at bounding box center [702, 398] width 792 height 58
click at [763, 394] on span "下一頁" at bounding box center [763, 399] width 28 height 16
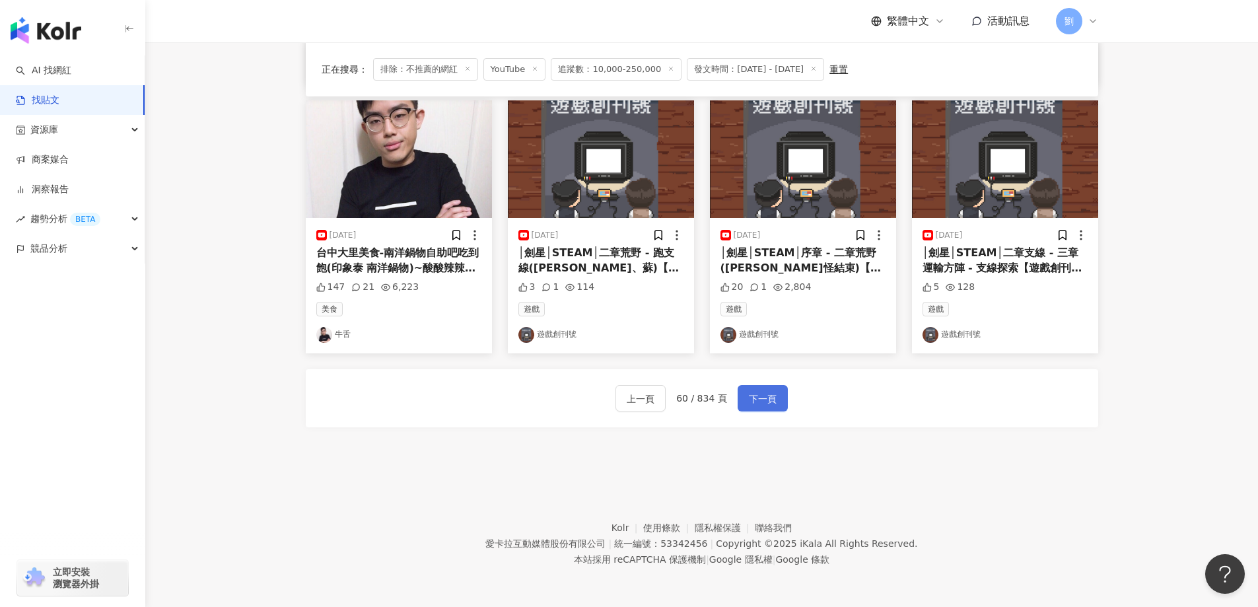
click at [775, 394] on button "下一頁" at bounding box center [762, 398] width 50 height 26
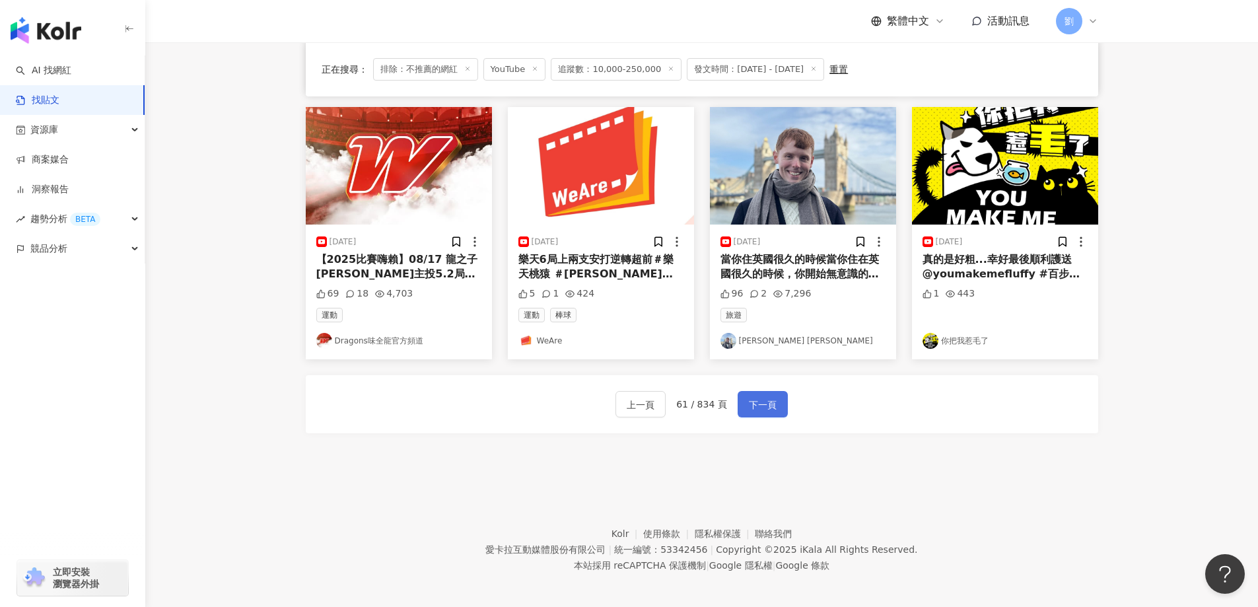
click at [749, 404] on span "下一頁" at bounding box center [763, 405] width 28 height 16
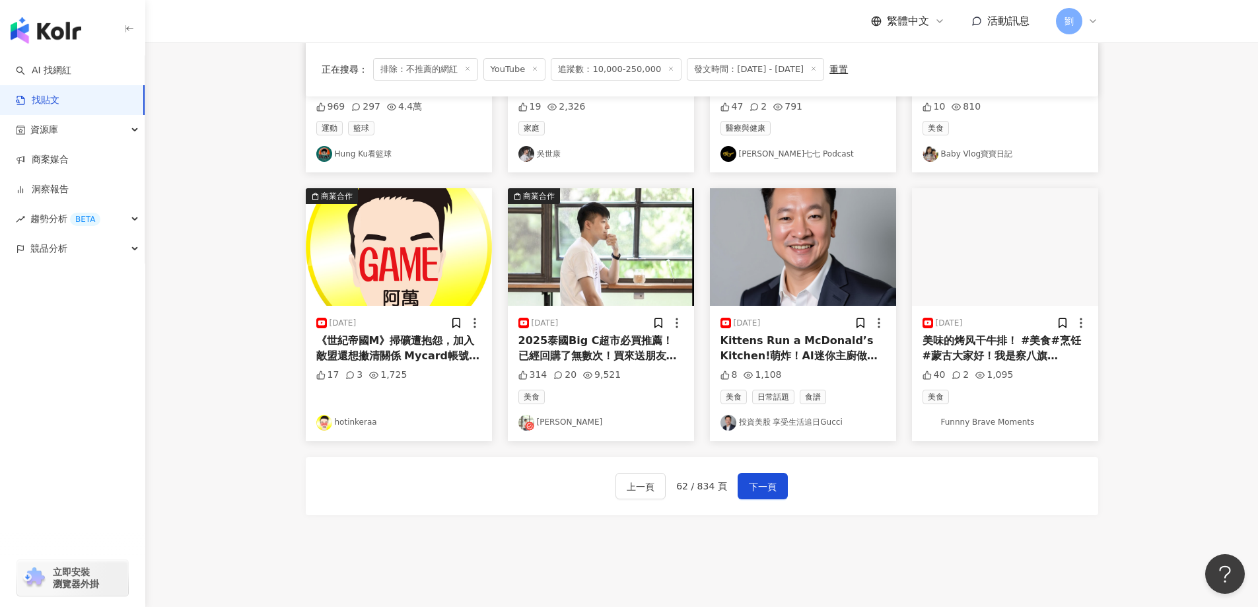
scroll to position [531, 0]
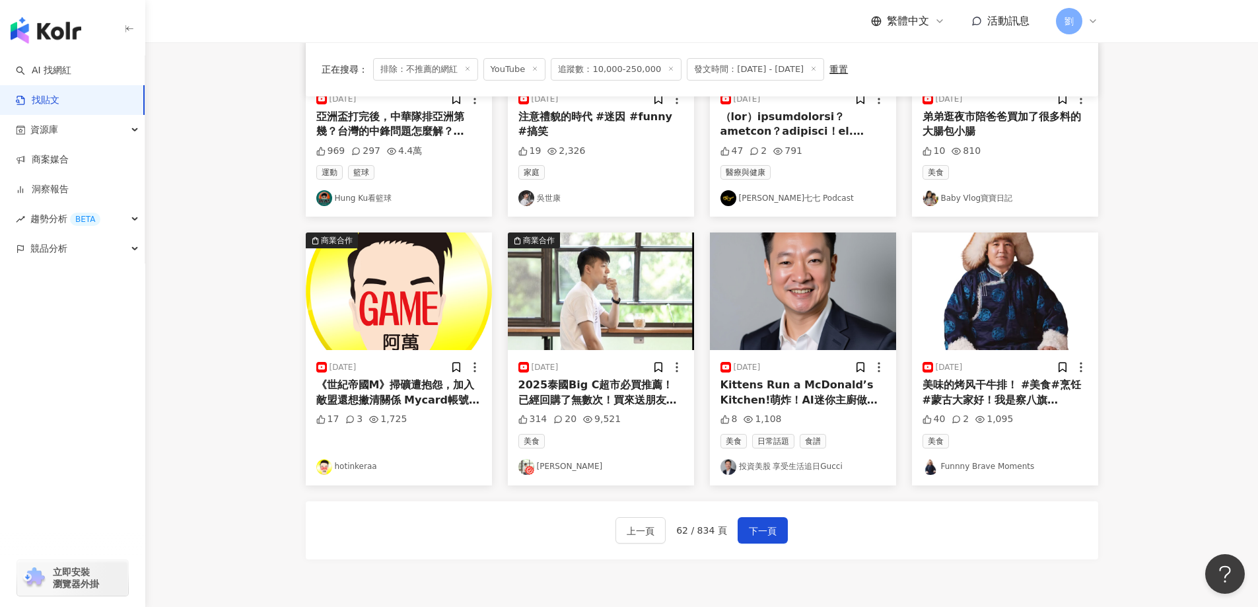
click at [446, 327] on img at bounding box center [399, 291] width 186 height 118
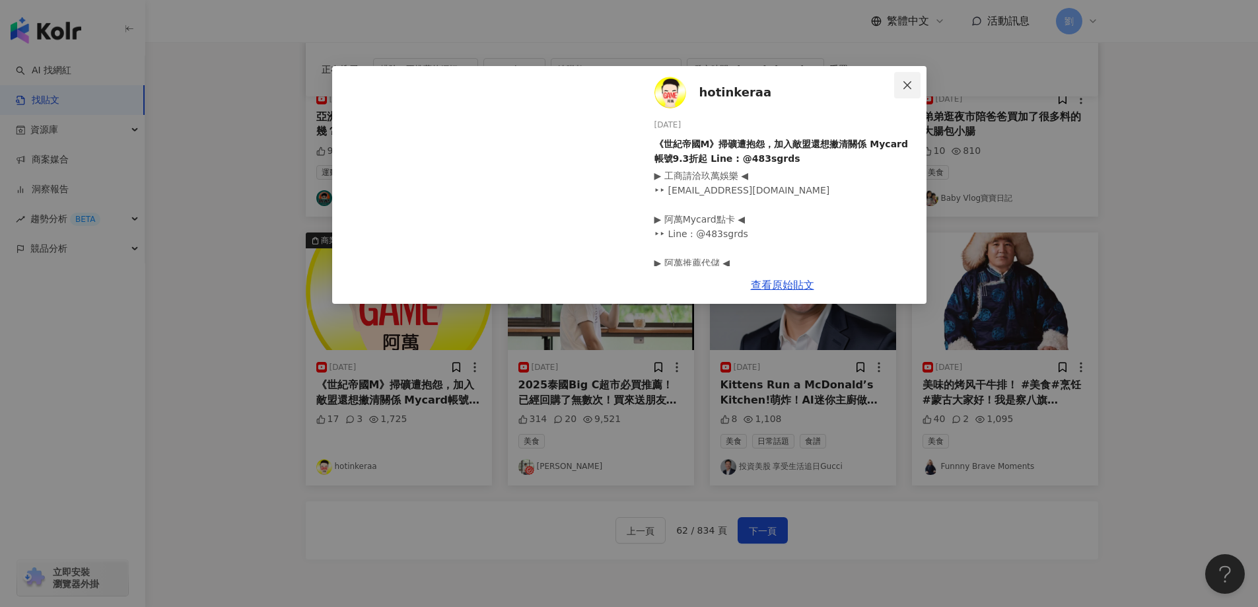
click at [915, 85] on span "Close" at bounding box center [907, 85] width 26 height 11
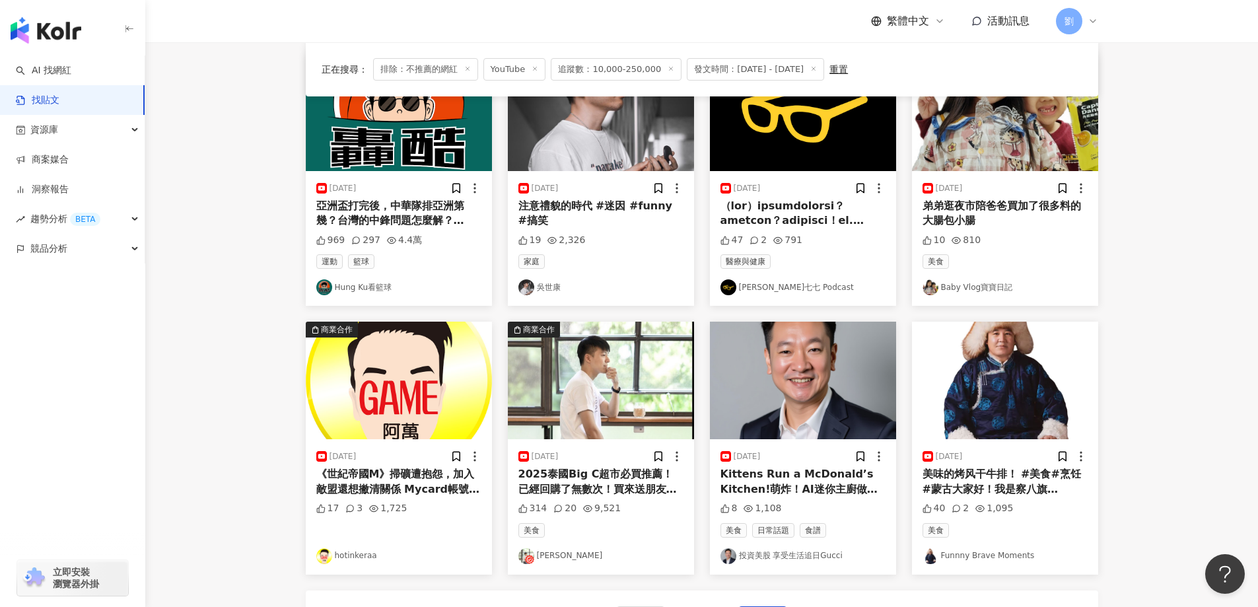
scroll to position [660, 0]
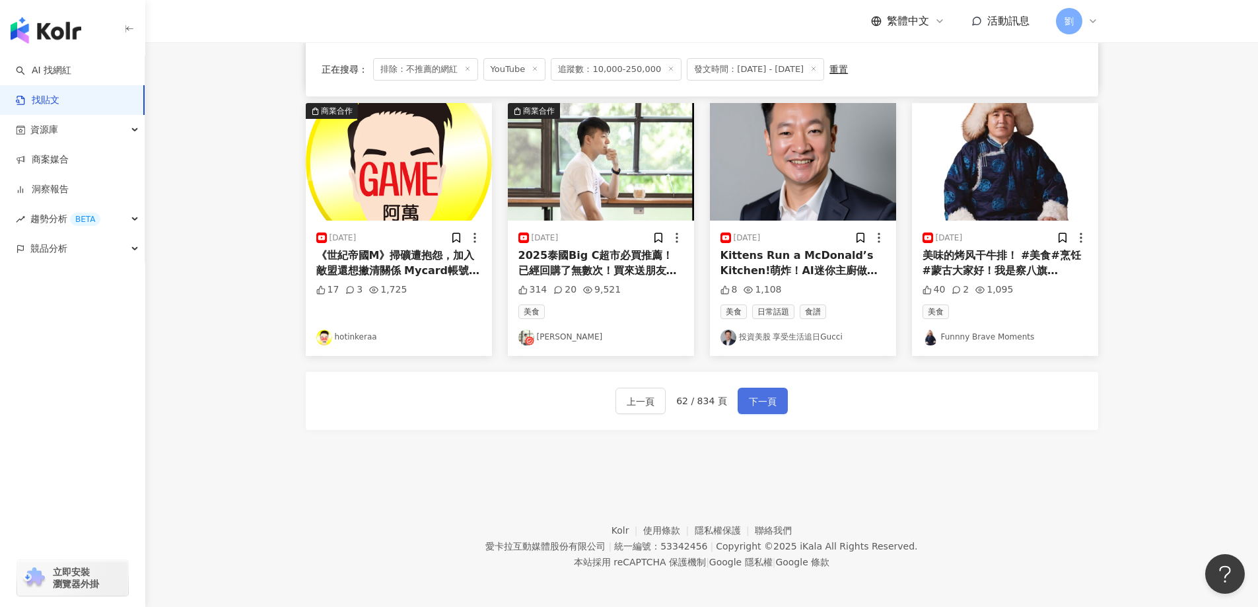
click at [775, 407] on button "下一頁" at bounding box center [762, 401] width 50 height 26
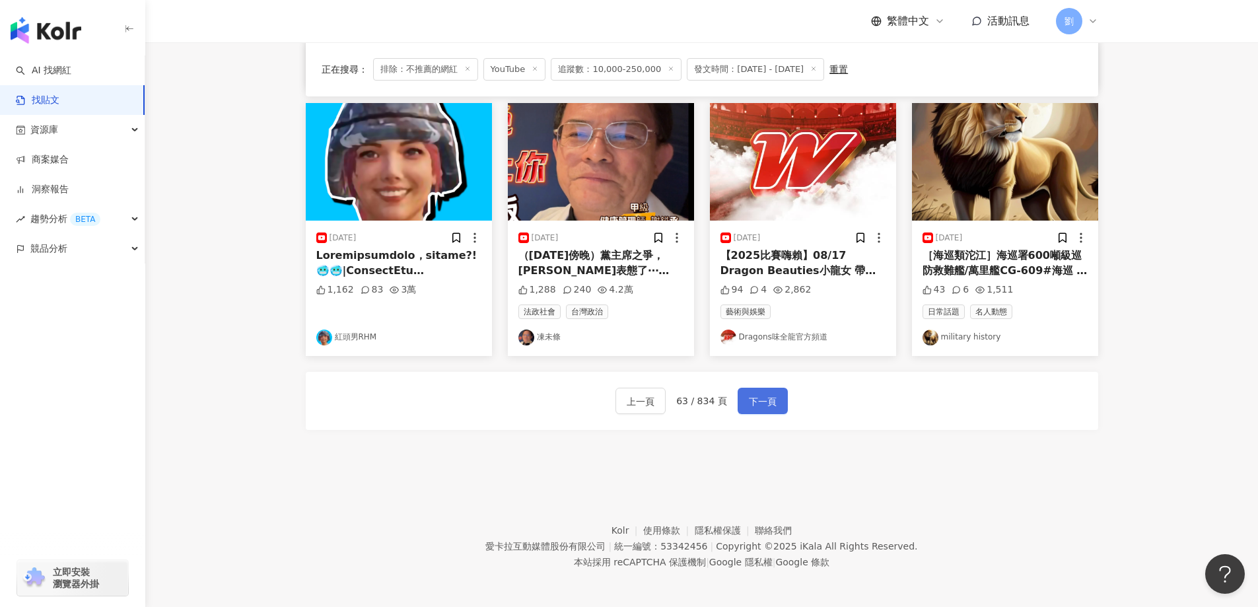
click at [768, 404] on span "下一頁" at bounding box center [763, 401] width 28 height 16
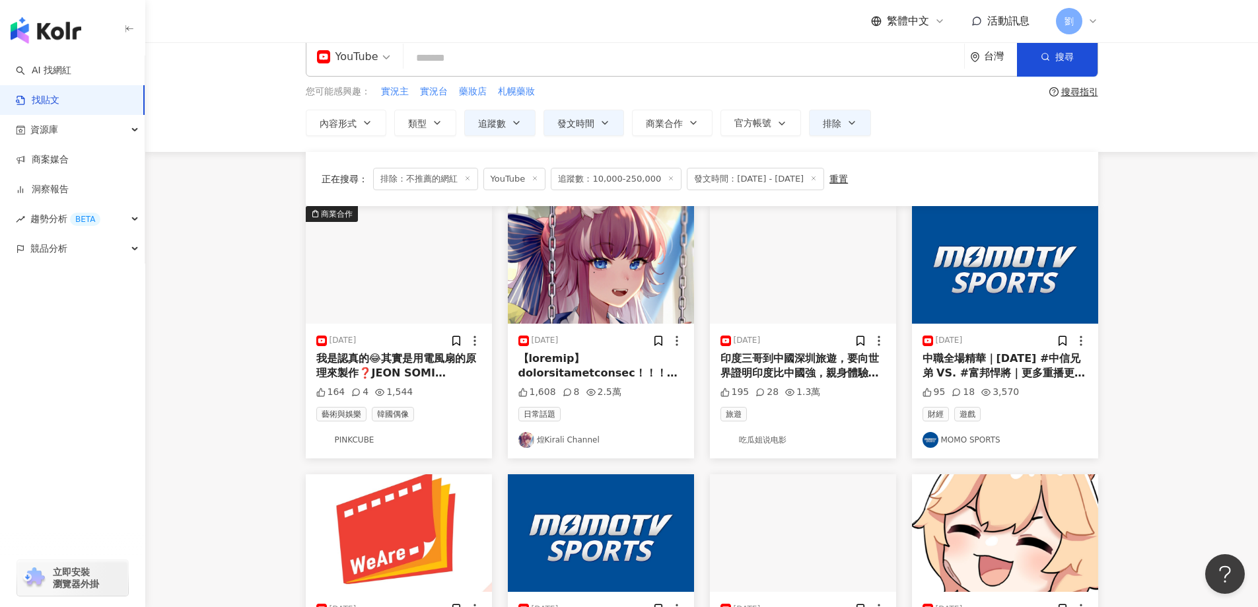
scroll to position [0, 0]
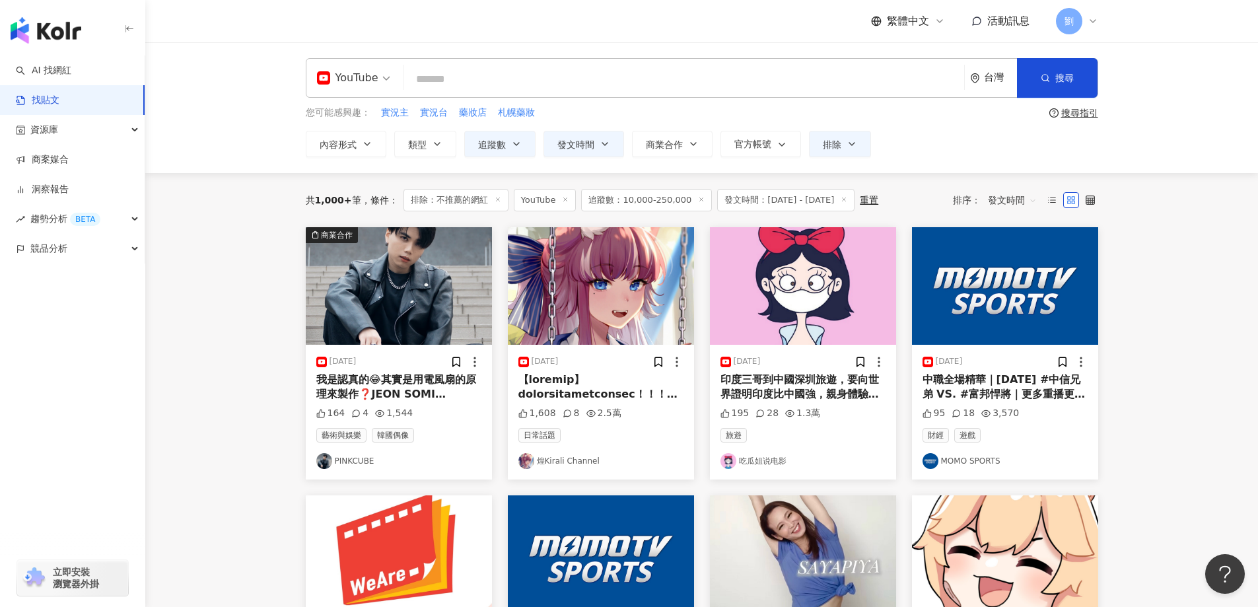
click at [594, 273] on img at bounding box center [601, 286] width 186 height 118
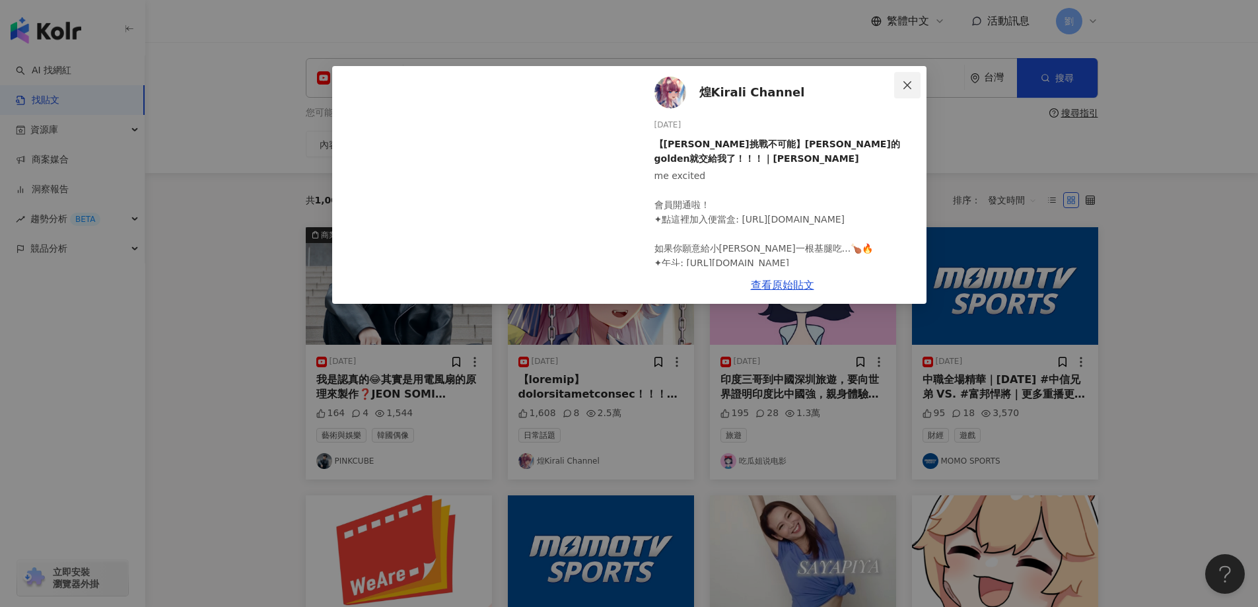
click at [903, 81] on icon "close" at bounding box center [907, 85] width 11 height 11
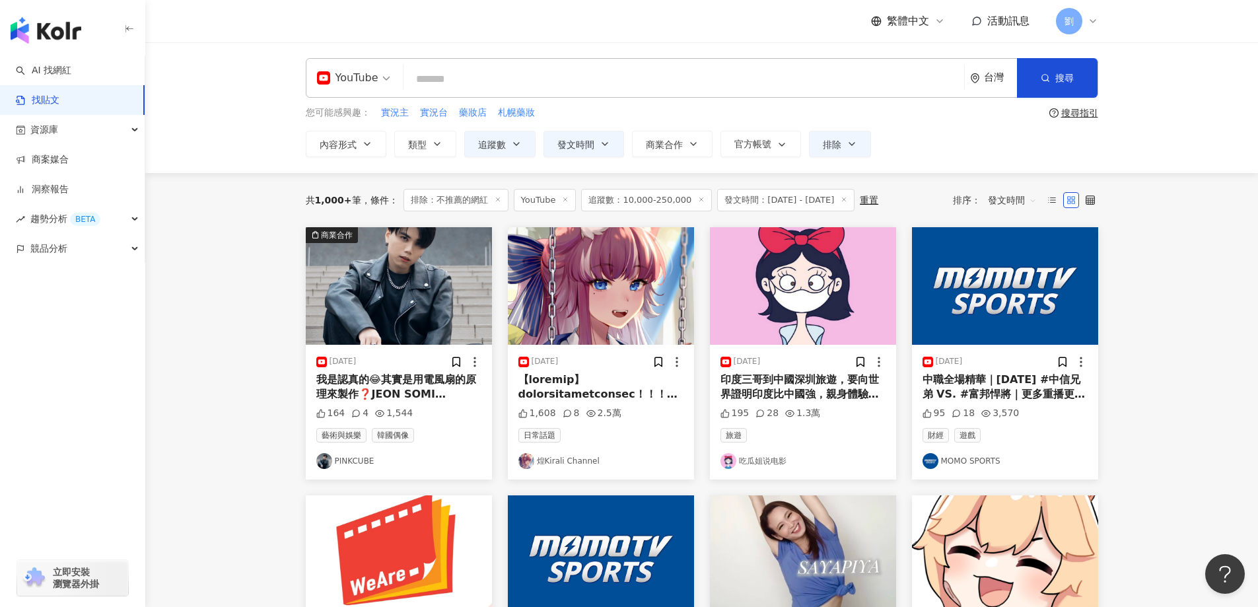
click at [440, 248] on img at bounding box center [399, 286] width 186 height 118
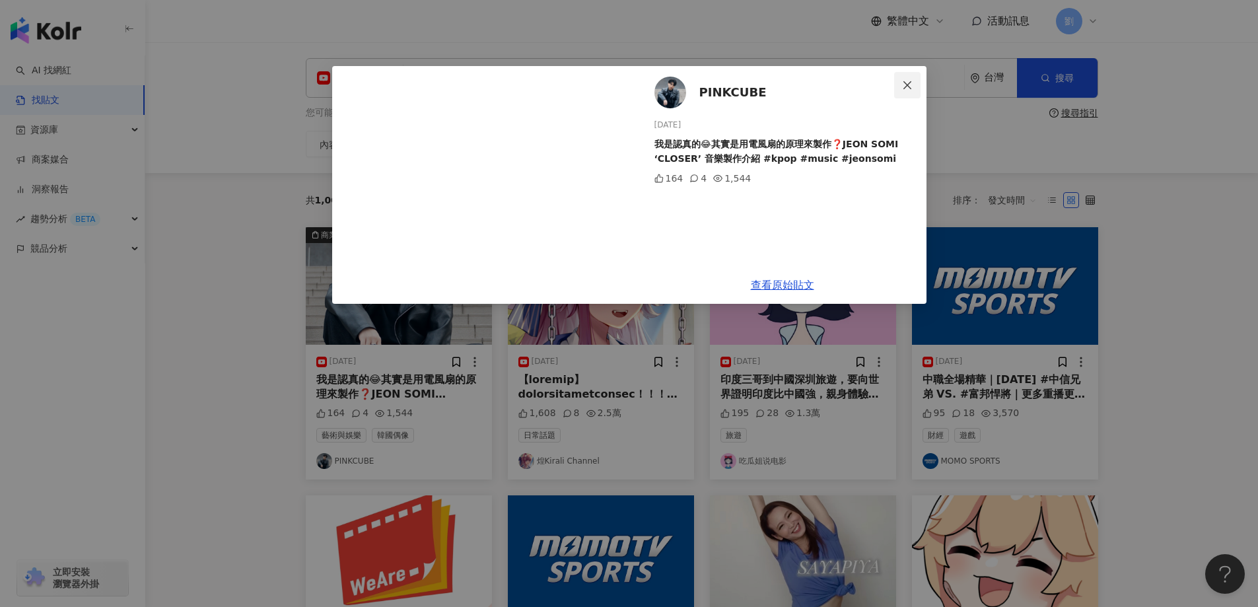
click at [902, 86] on icon "close" at bounding box center [907, 85] width 11 height 11
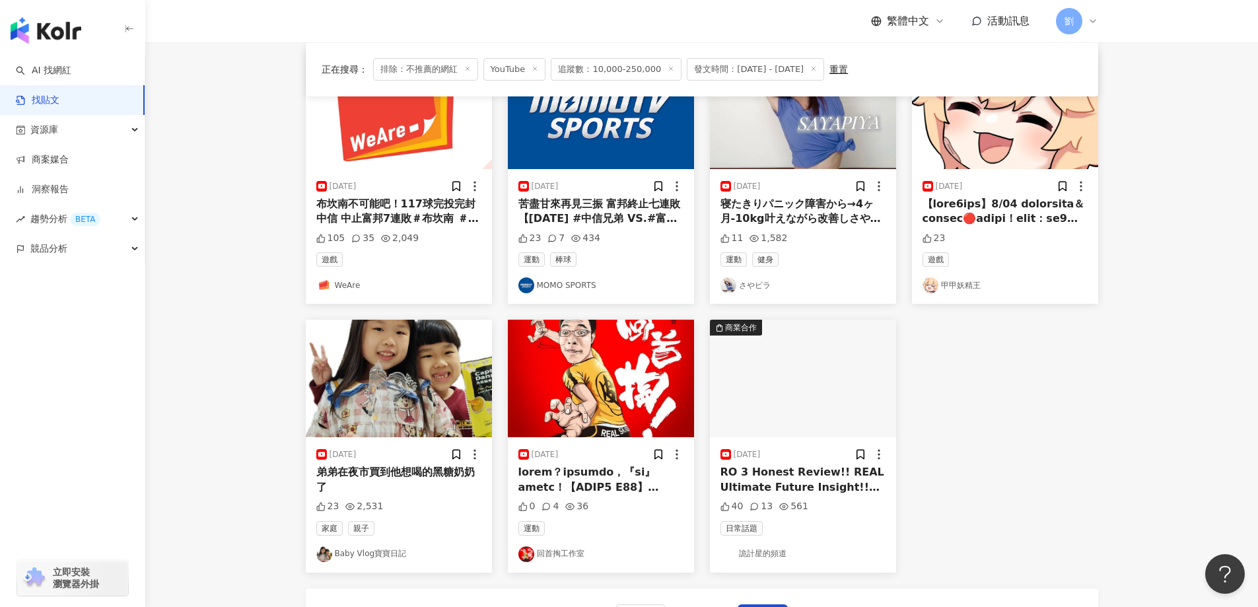
scroll to position [660, 0]
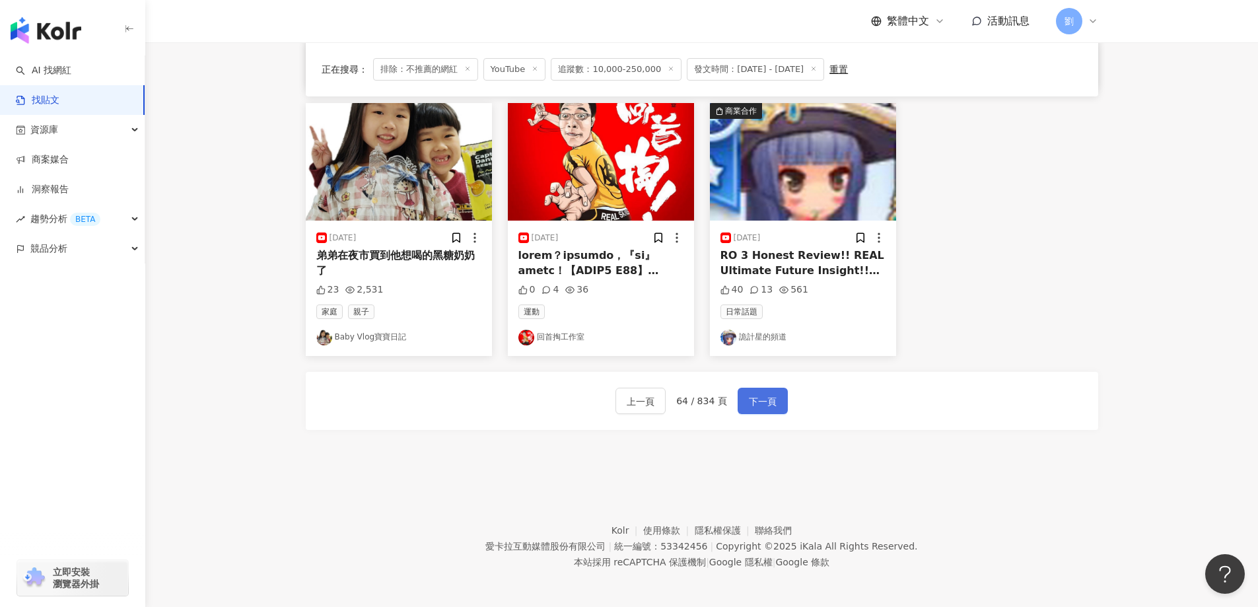
click at [750, 404] on span "下一頁" at bounding box center [763, 401] width 28 height 16
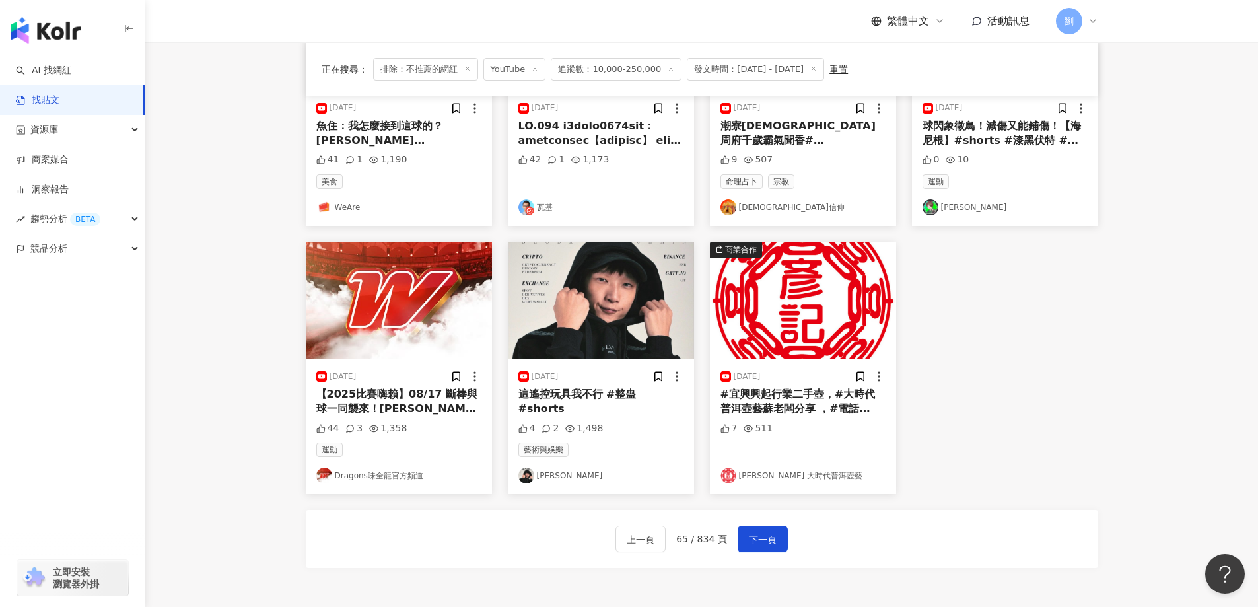
scroll to position [396, 0]
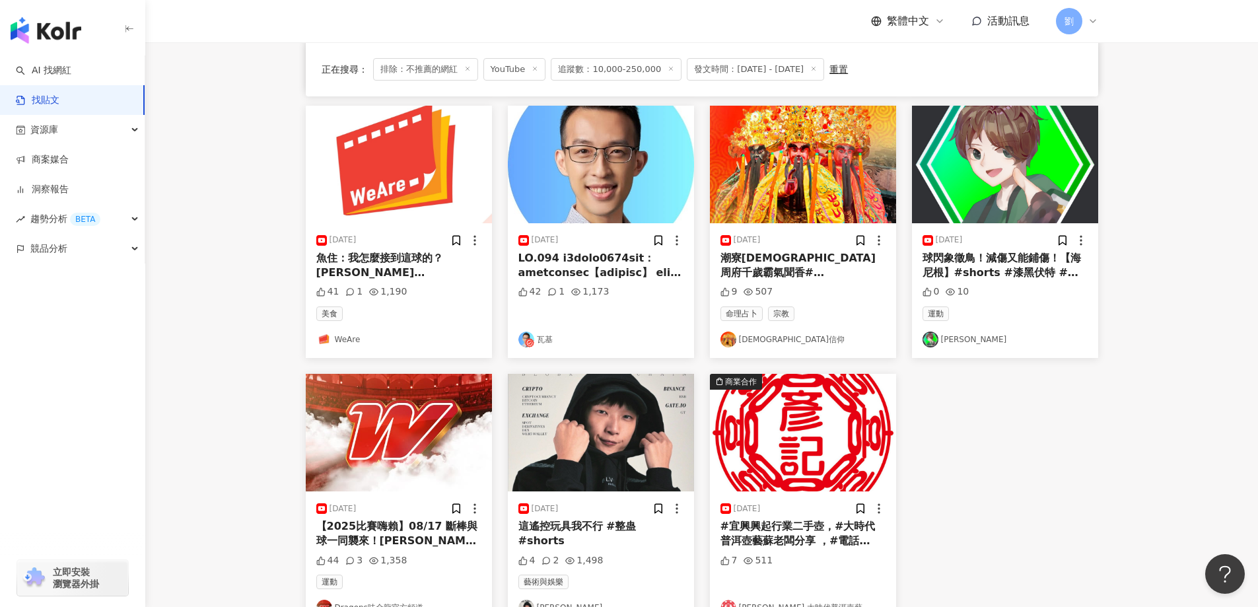
click at [613, 399] on img at bounding box center [601, 433] width 186 height 118
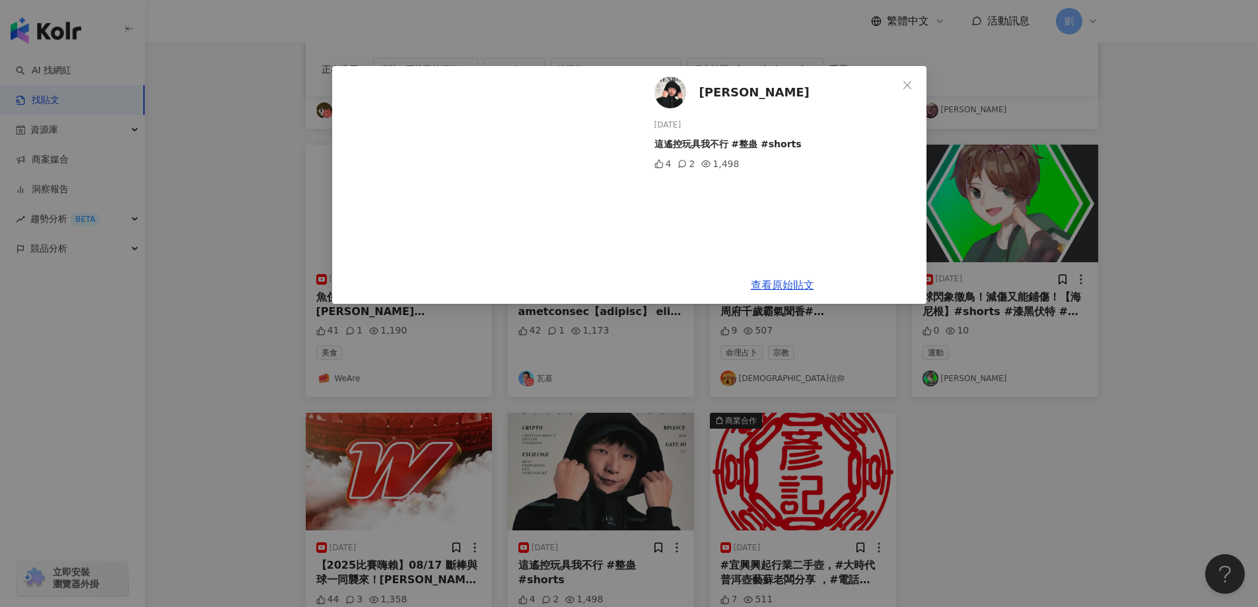
scroll to position [264, 0]
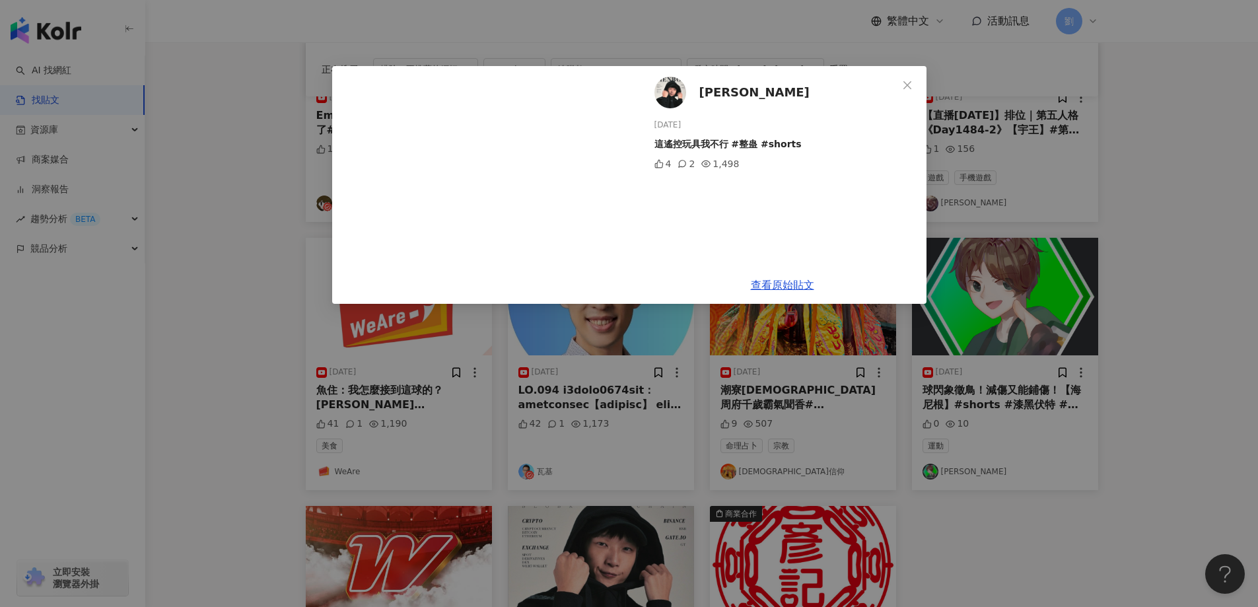
click at [1005, 467] on div "[PERSON_NAME] [DATE] 這遙控玩具我不行 #整蛊 #shorts 4 2 1,498 查看原始貼文" at bounding box center [629, 303] width 1258 height 607
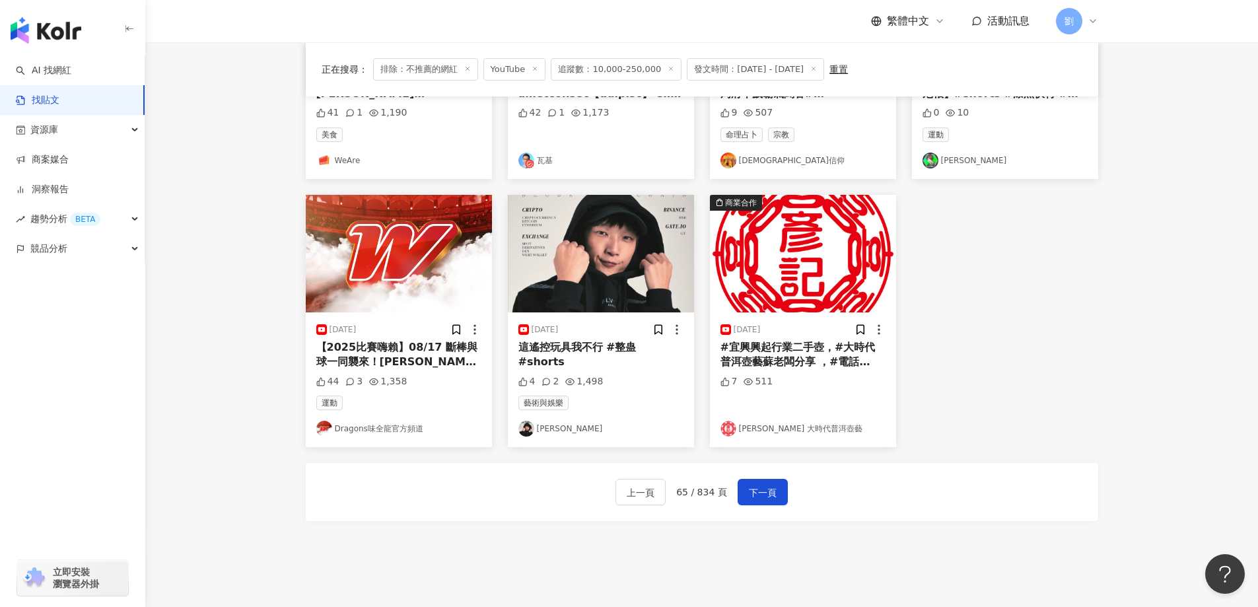
scroll to position [663, 0]
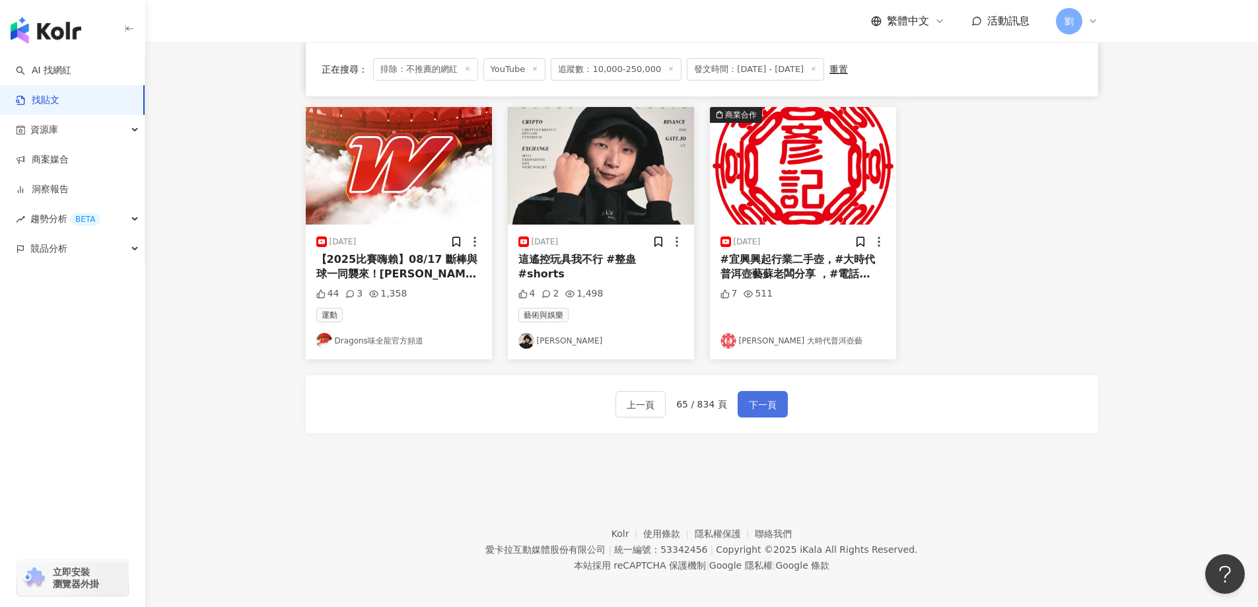
click at [760, 400] on span "下一頁" at bounding box center [763, 405] width 28 height 16
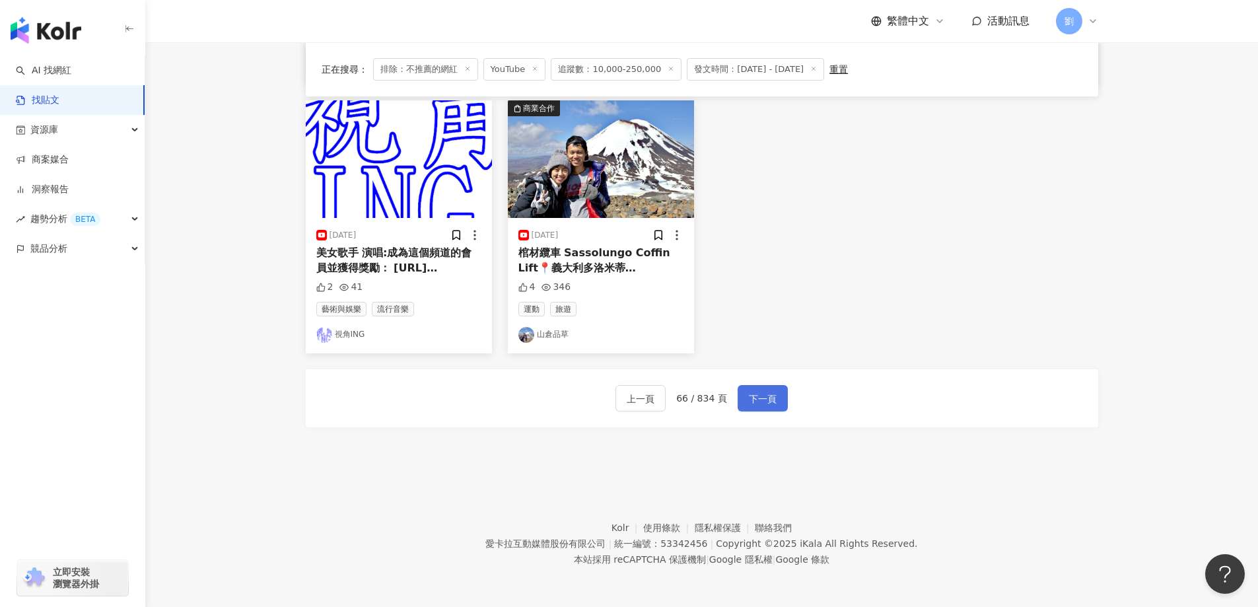
click at [749, 394] on span "下一頁" at bounding box center [763, 399] width 28 height 16
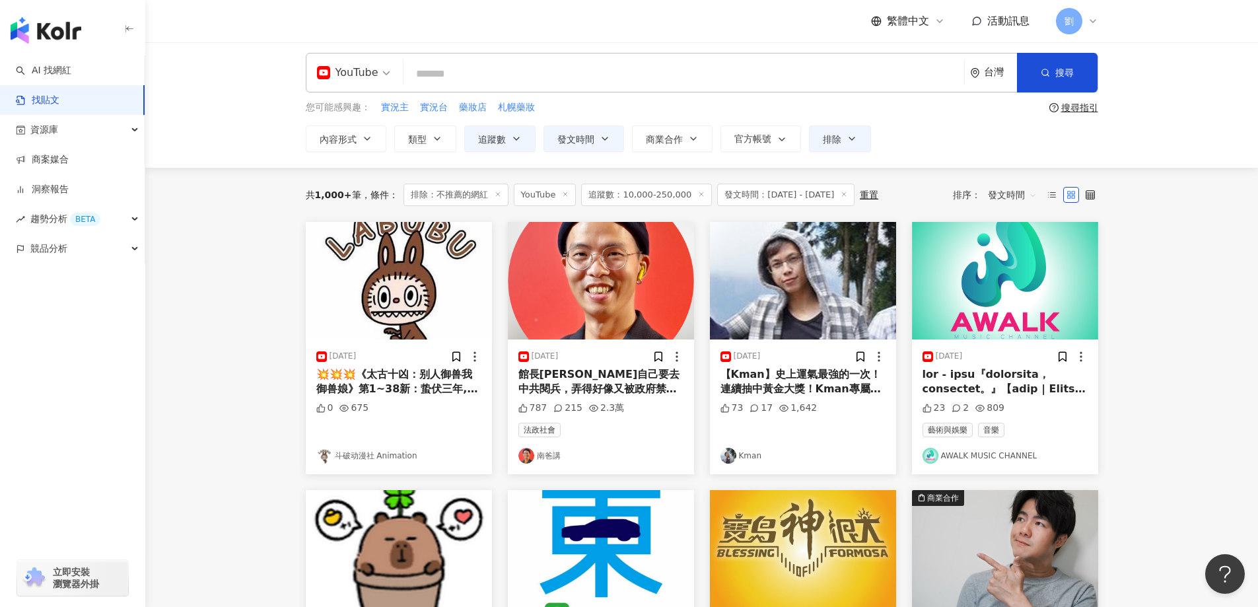
scroll to position [0, 0]
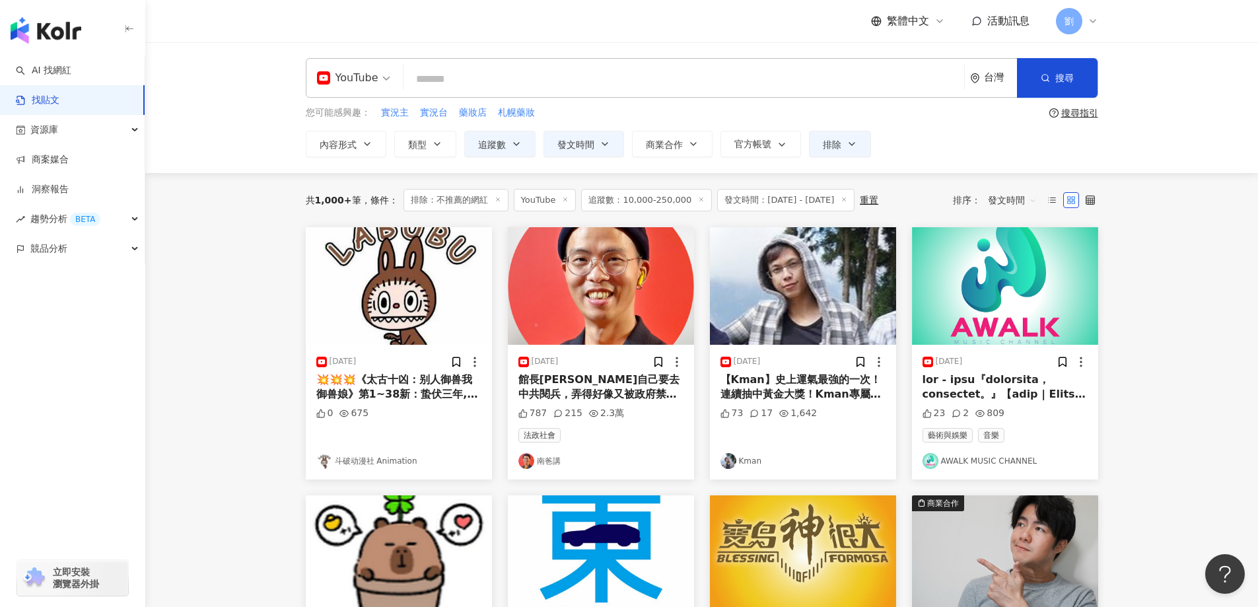
click at [812, 310] on img at bounding box center [803, 286] width 186 height 118
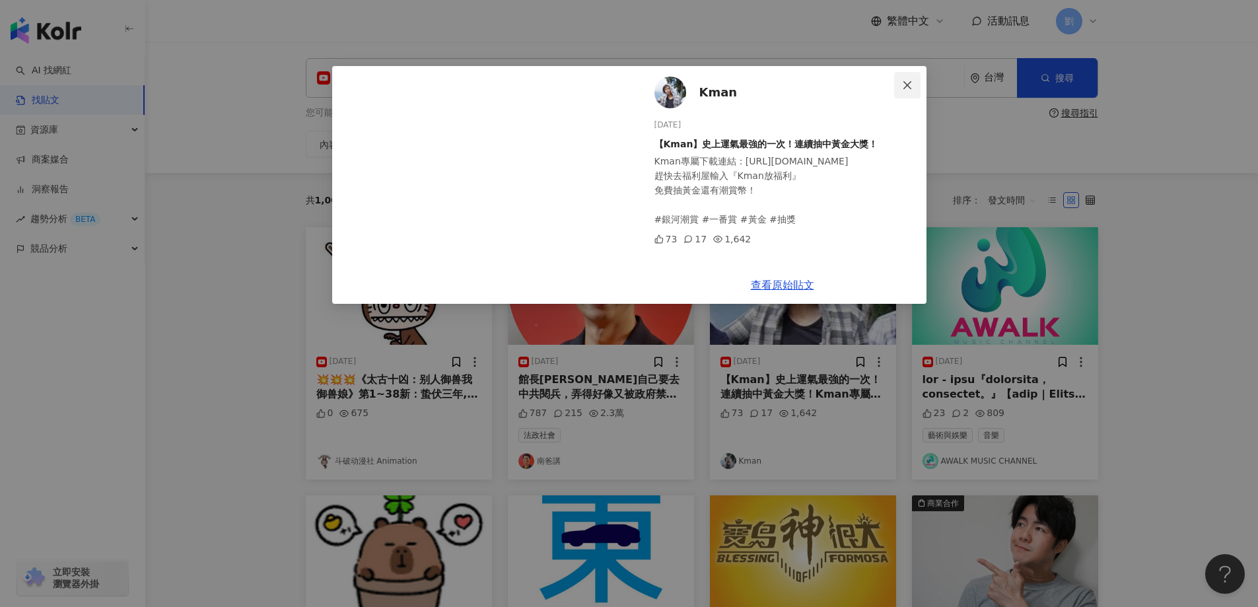
click at [909, 85] on icon "close" at bounding box center [907, 85] width 11 height 11
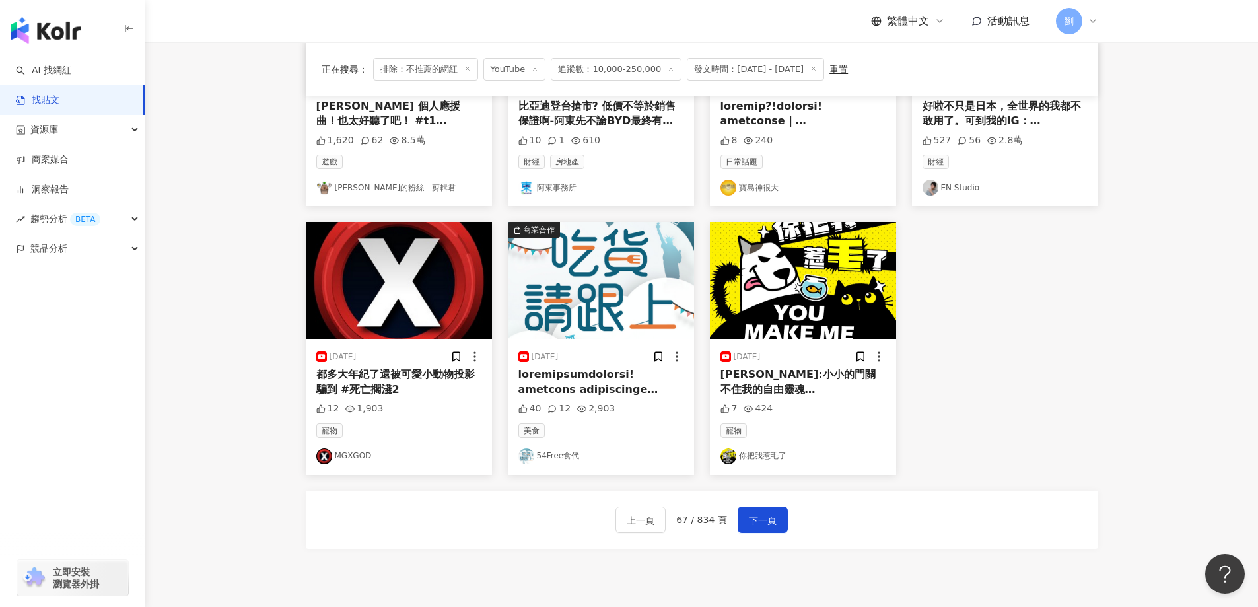
scroll to position [660, 0]
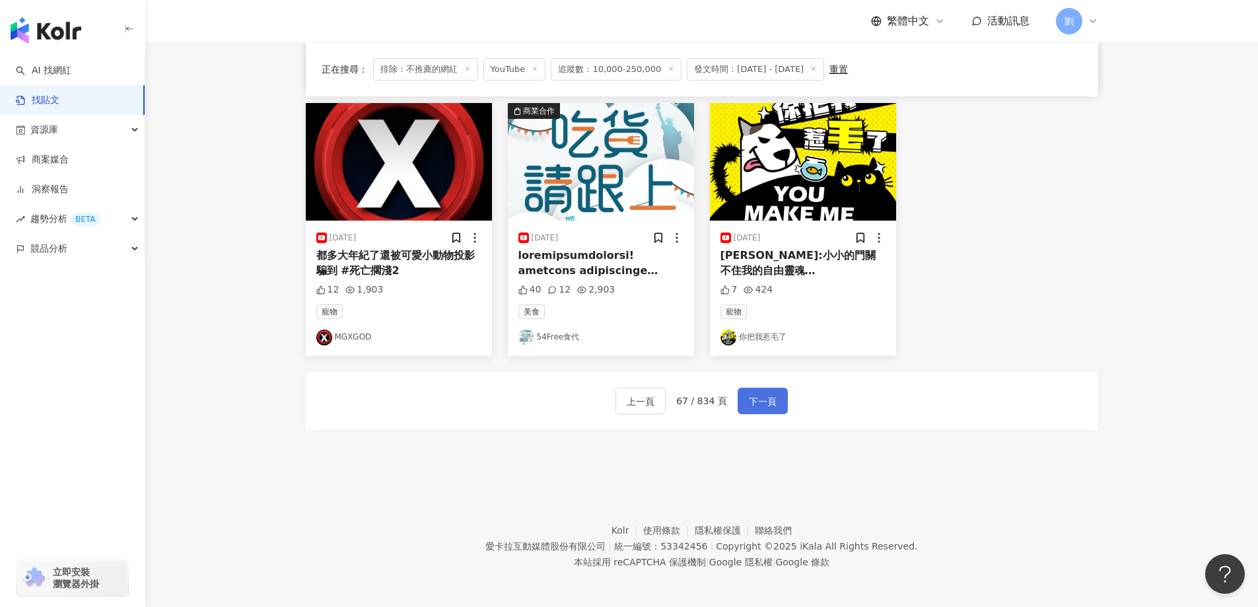
click at [764, 392] on button "下一頁" at bounding box center [762, 401] width 50 height 26
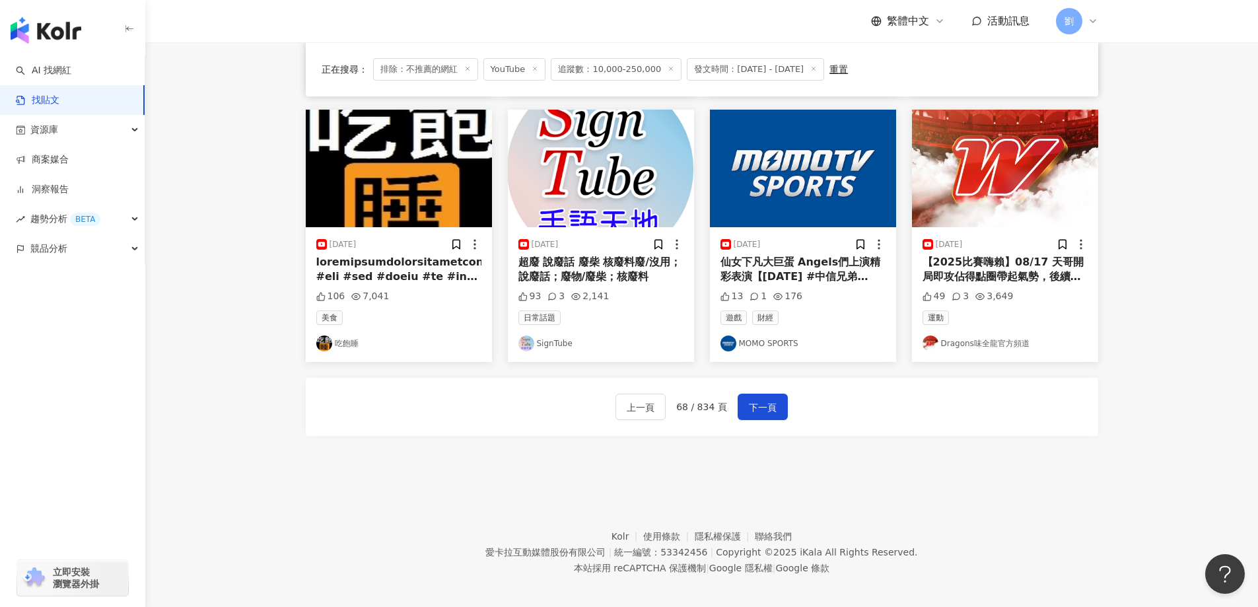
drag, startPoint x: 678, startPoint y: 413, endPoint x: 764, endPoint y: 335, distance: 116.4
click at [679, 413] on div "上一頁 68 / 834 頁 下一頁" at bounding box center [701, 406] width 172 height 26
click at [571, 245] on div "[DATE] 超廢 說廢話 廢柴 核廢料廢/沒用；說廢話；廢物/廢柴；核廢料 93 3 2,141 日常話題 SignTube" at bounding box center [601, 294] width 186 height 135
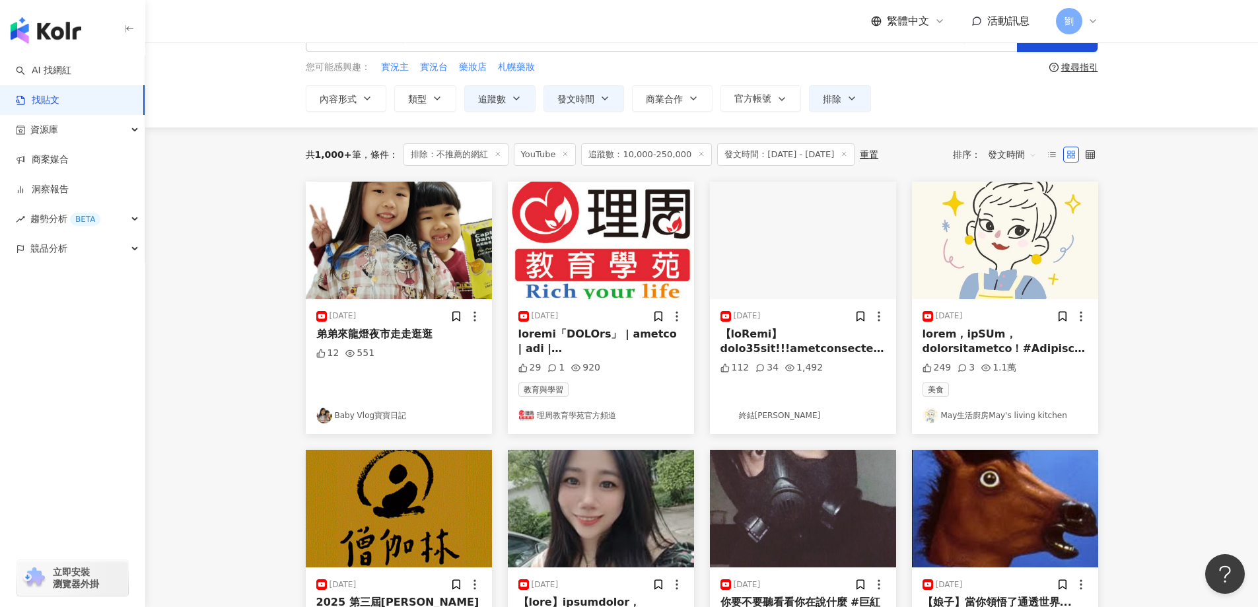
scroll to position [0, 0]
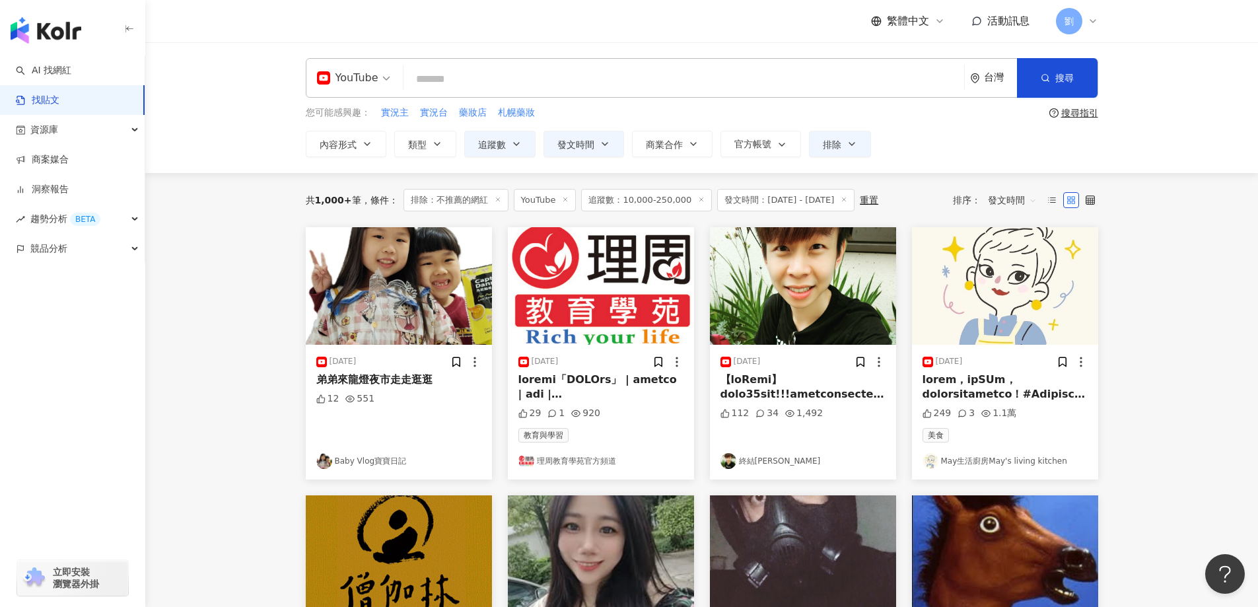
click at [863, 265] on img at bounding box center [803, 286] width 186 height 118
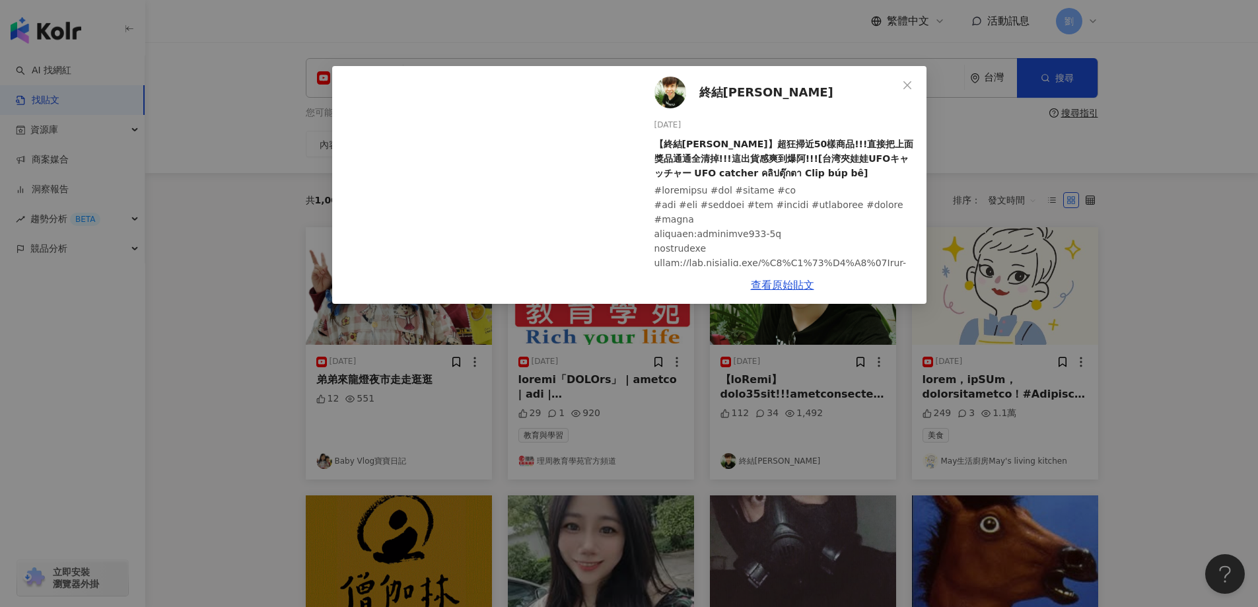
click at [910, 84] on icon "close" at bounding box center [907, 85] width 11 height 11
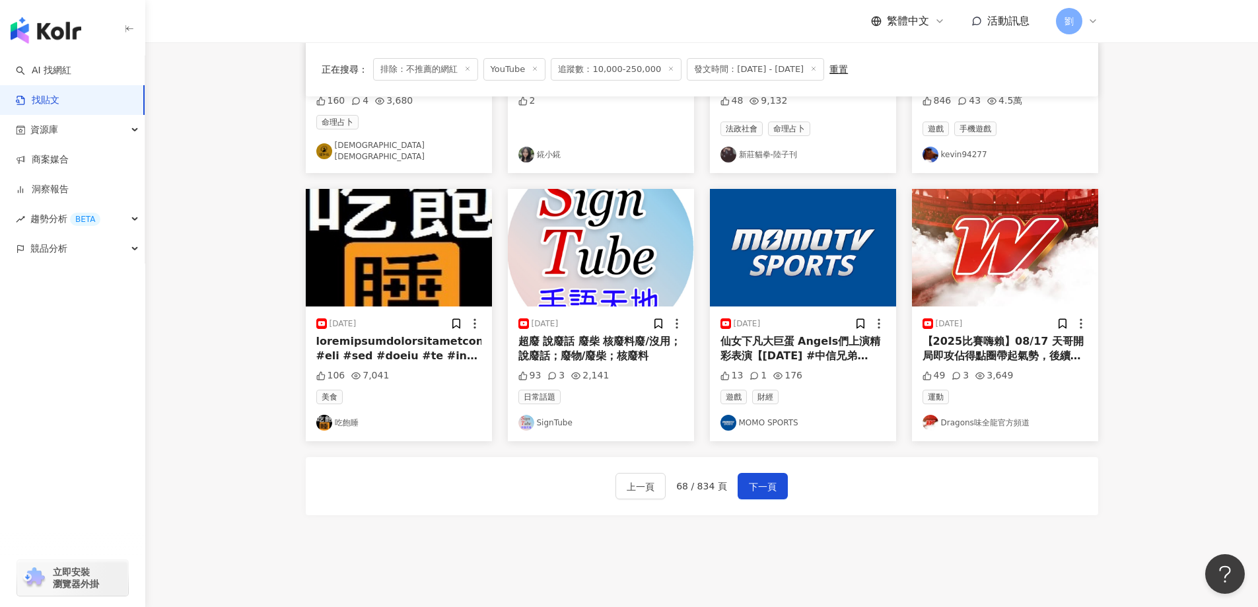
scroll to position [663, 0]
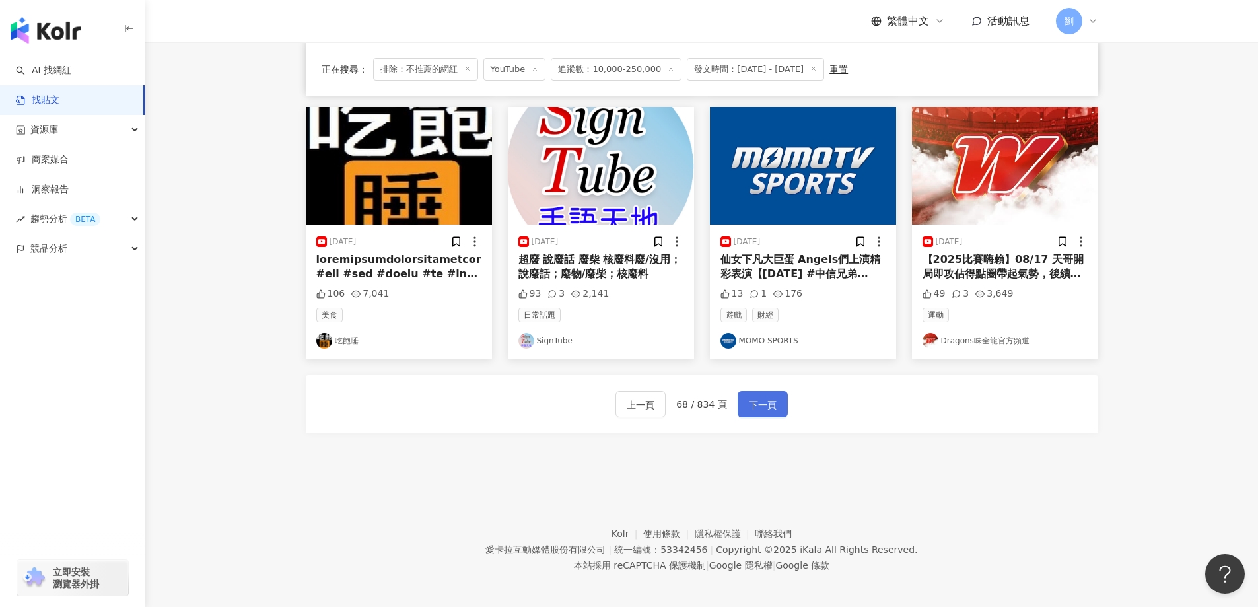
click at [766, 397] on span "下一頁" at bounding box center [763, 405] width 28 height 16
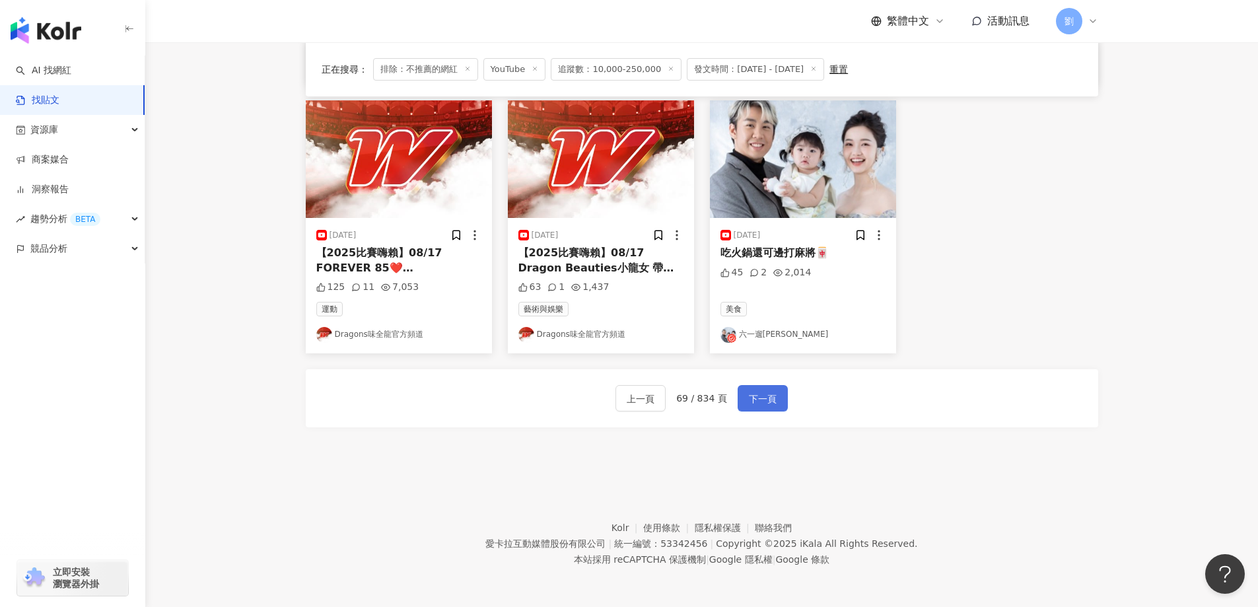
click at [761, 401] on span "下一頁" at bounding box center [763, 399] width 28 height 16
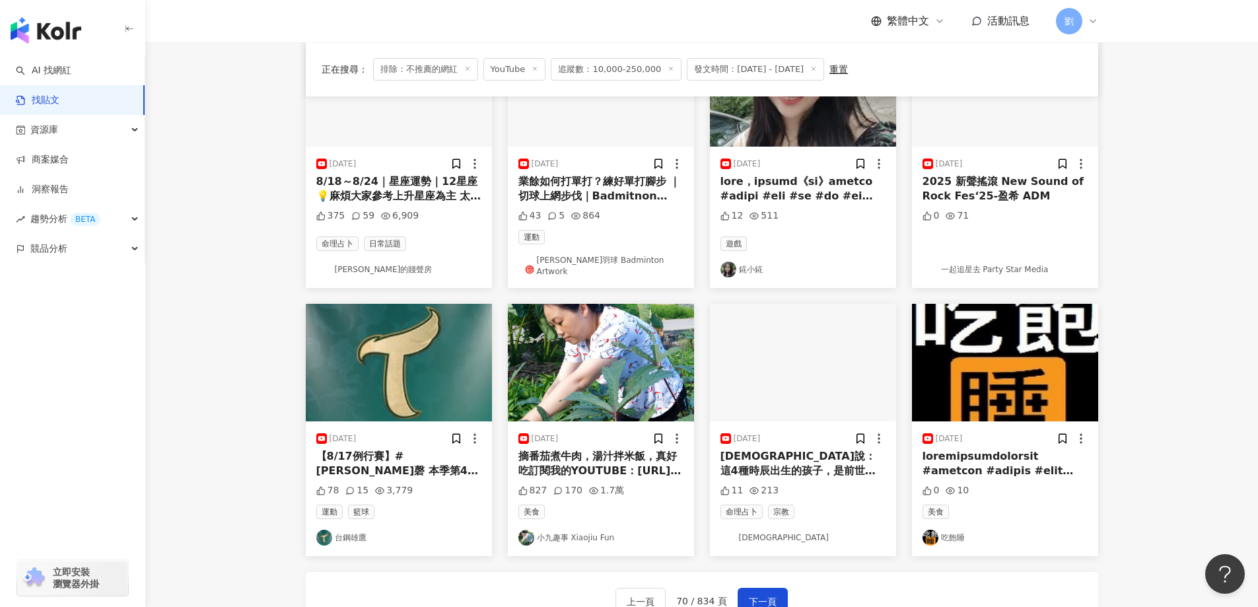
scroll to position [267, 0]
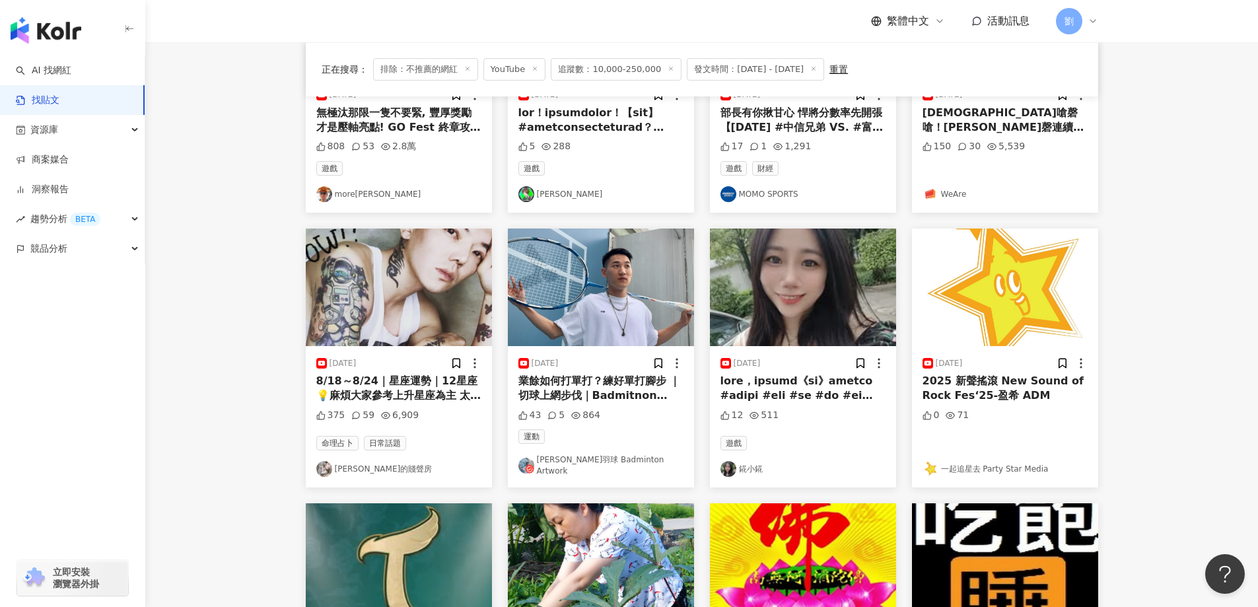
click at [547, 273] on img at bounding box center [601, 287] width 186 height 118
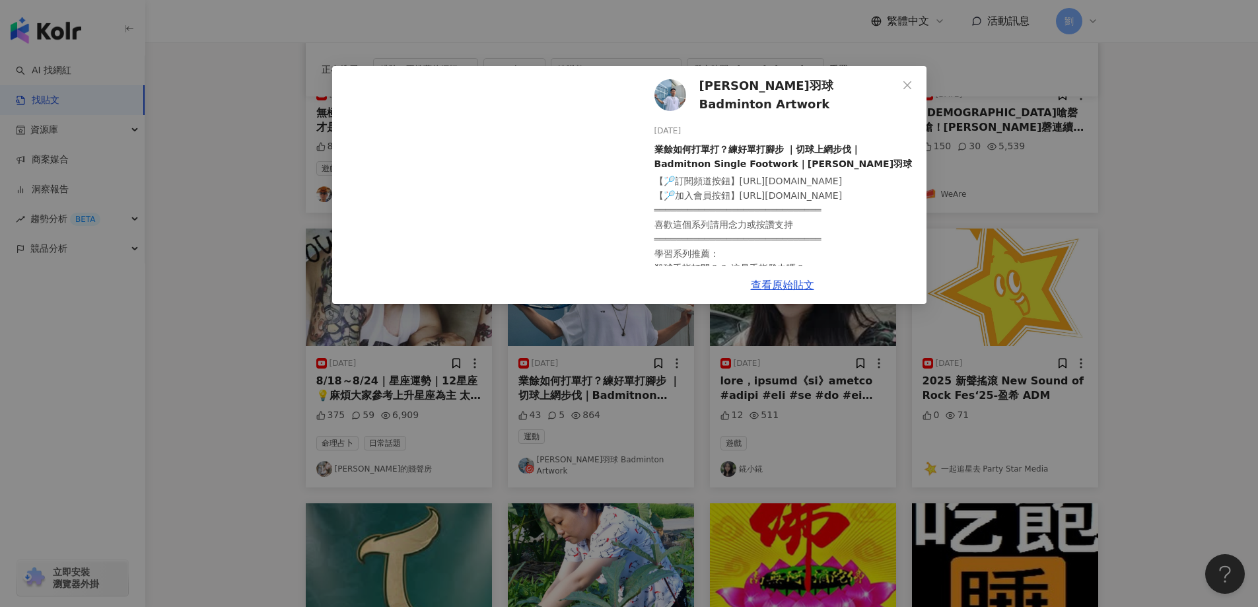
drag, startPoint x: 784, startPoint y: 284, endPoint x: 825, endPoint y: 238, distance: 61.2
click at [912, 90] on span "Close" at bounding box center [907, 85] width 26 height 11
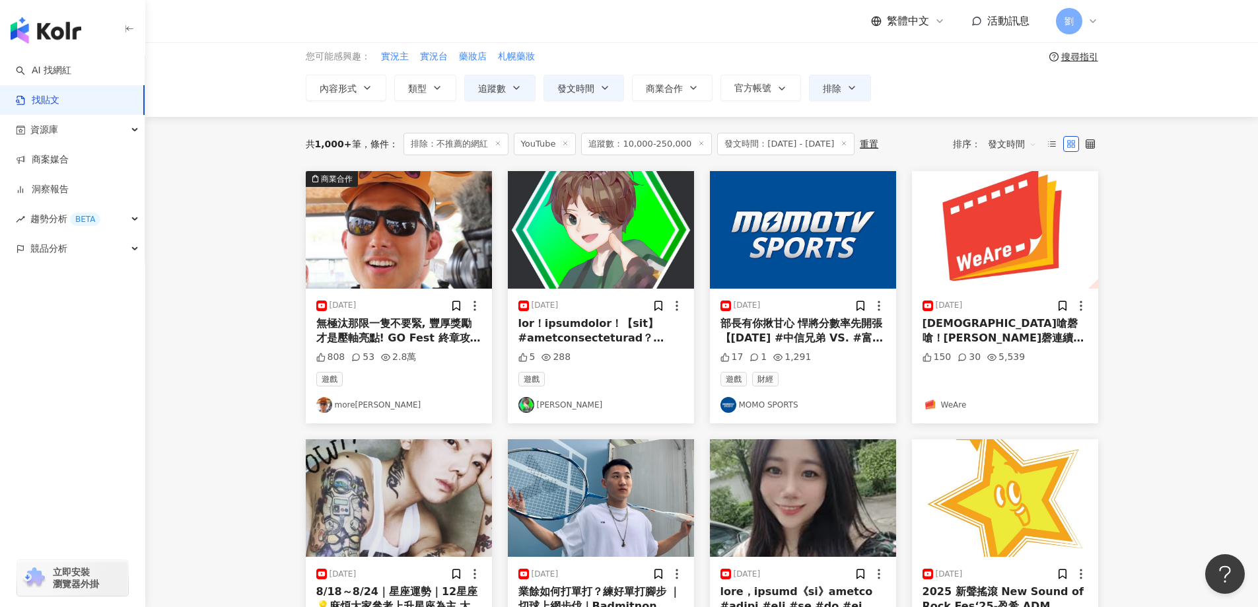
scroll to position [3, 0]
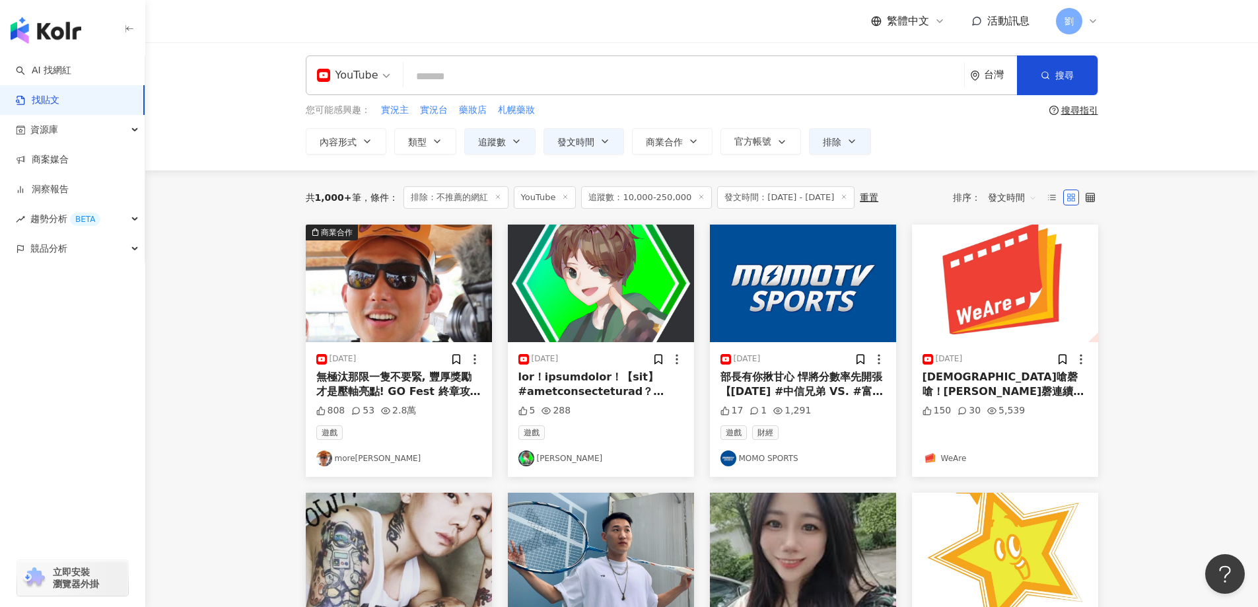
click at [553, 244] on img at bounding box center [601, 283] width 186 height 118
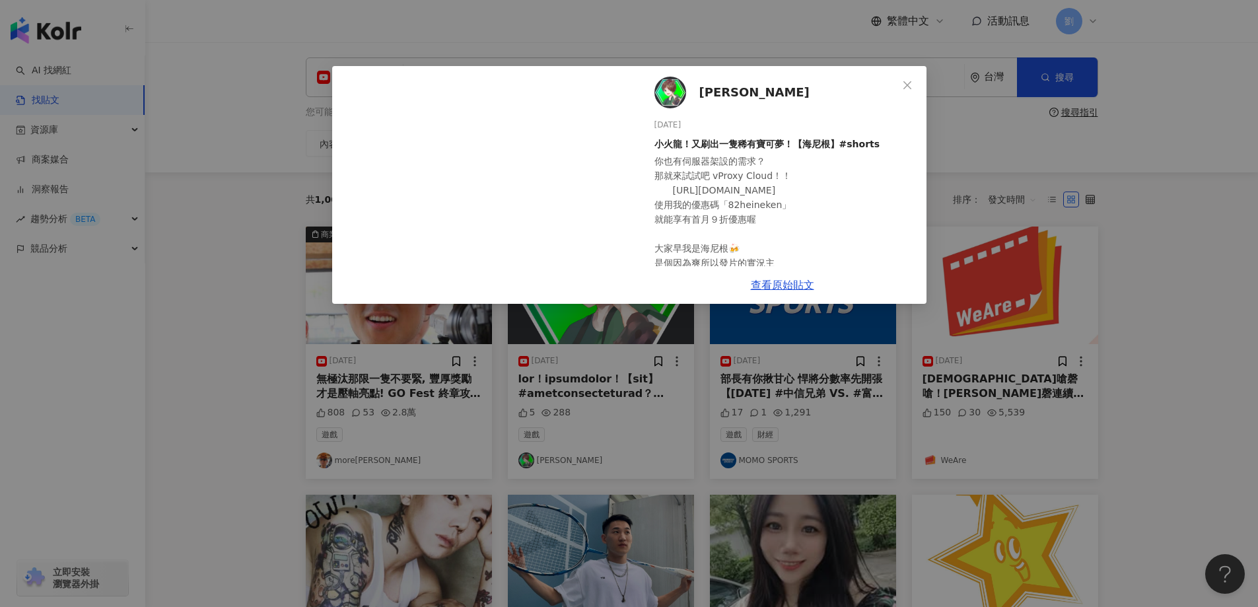
scroll to position [0, 0]
click at [915, 82] on span "Close" at bounding box center [907, 85] width 26 height 11
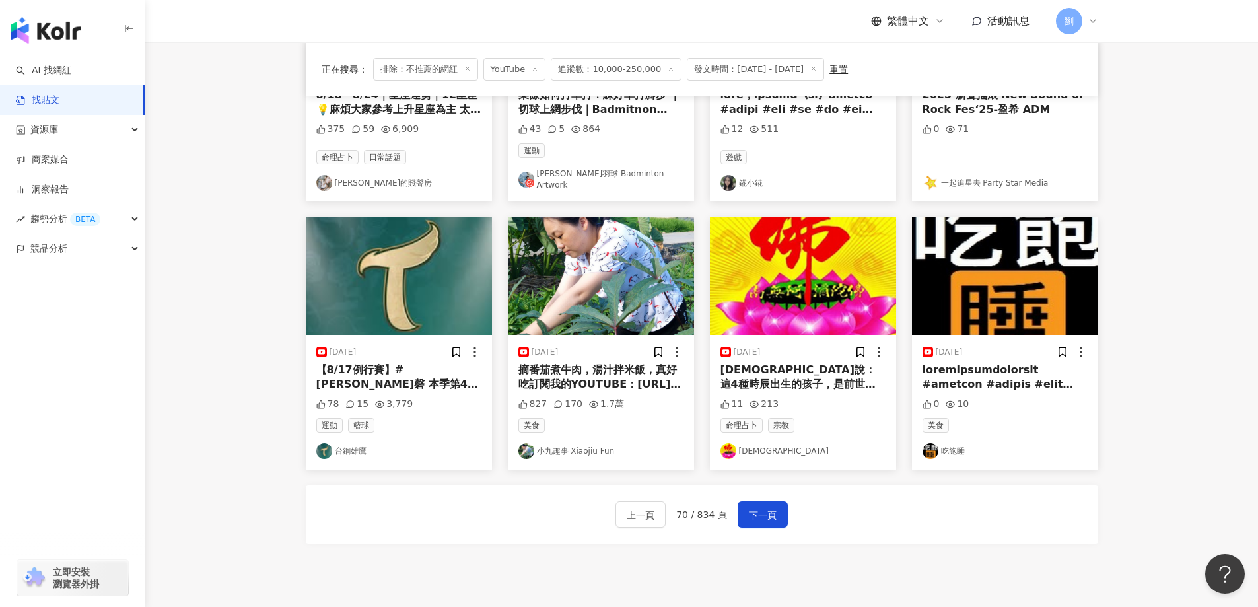
scroll to position [663, 0]
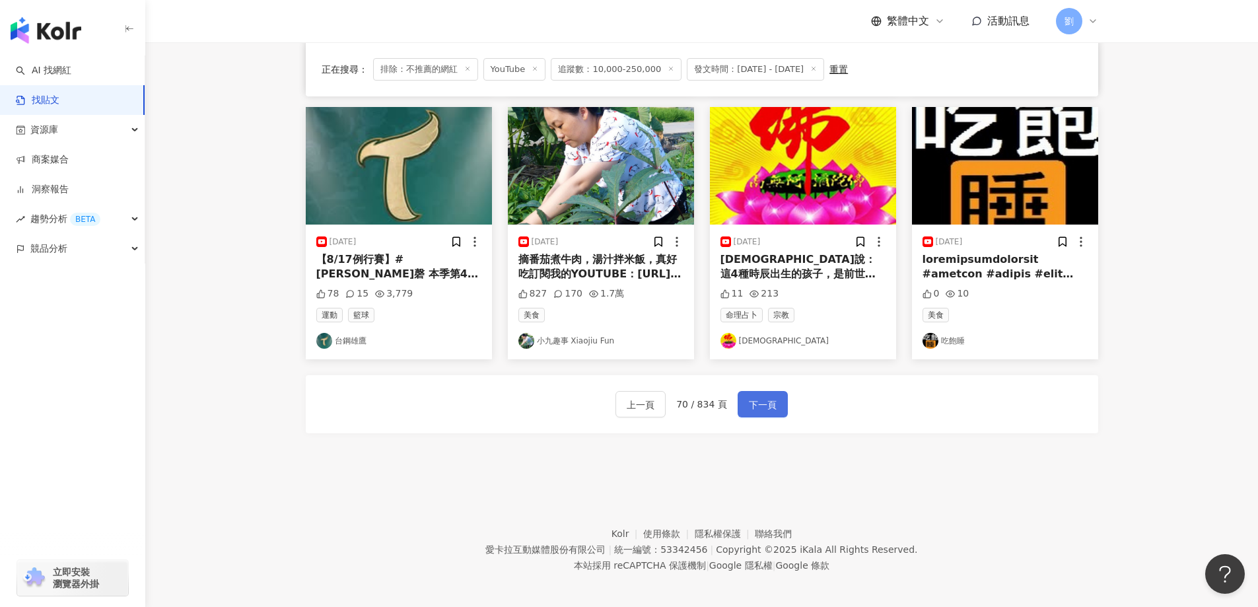
click at [755, 399] on span "下一頁" at bounding box center [763, 405] width 28 height 16
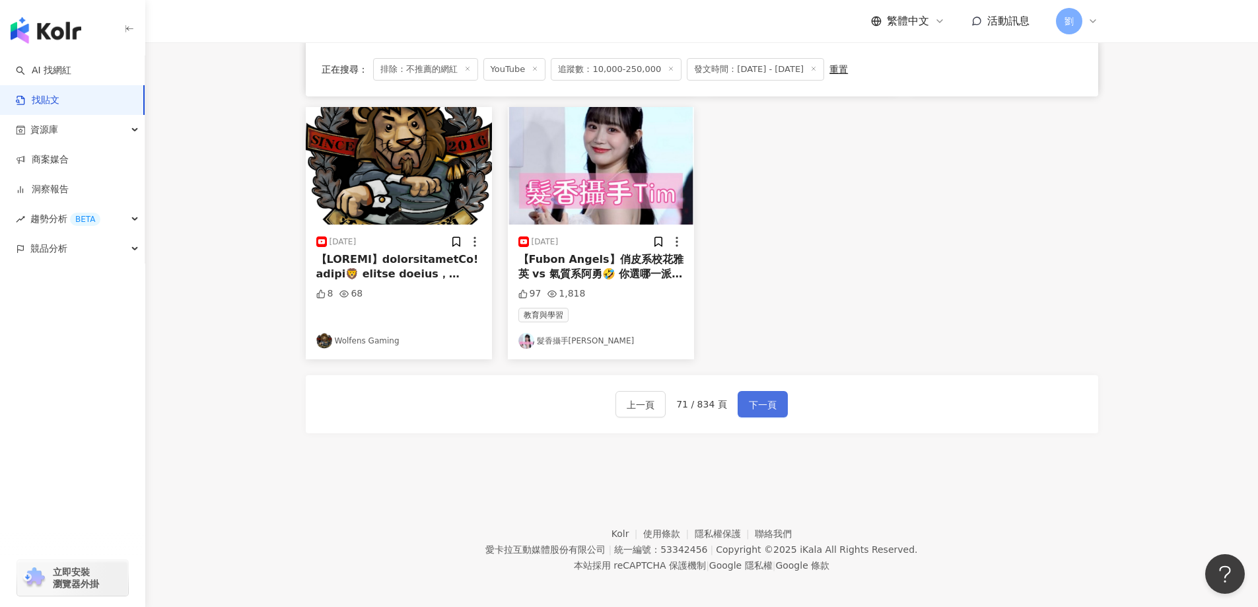
click at [755, 401] on span "下一頁" at bounding box center [763, 405] width 28 height 16
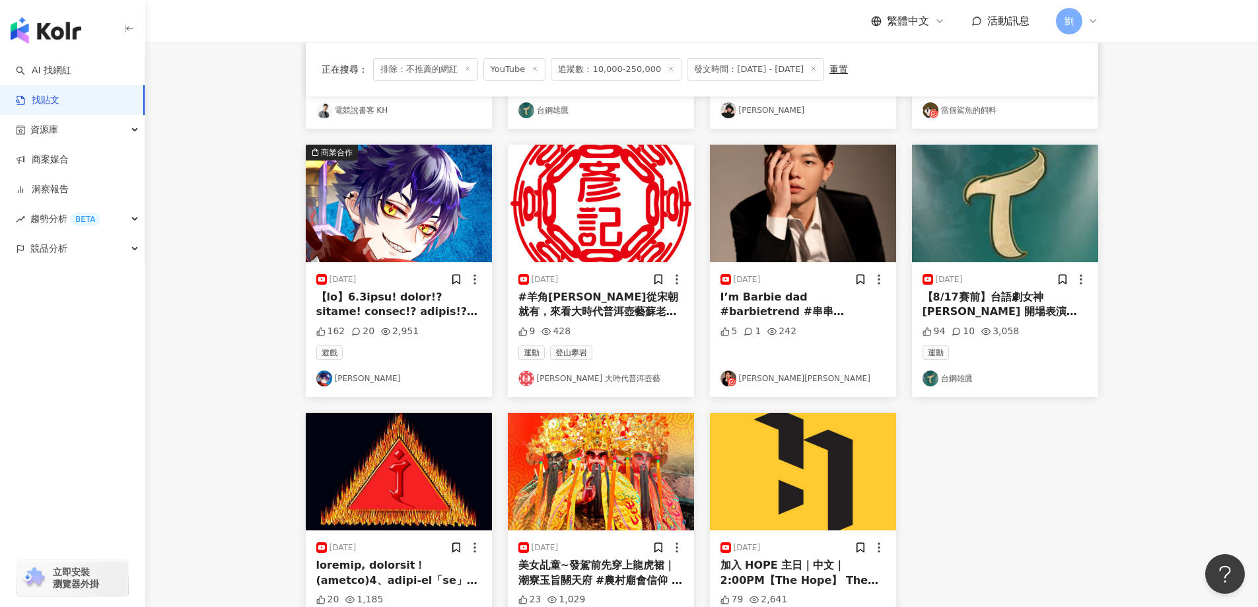
scroll to position [399, 0]
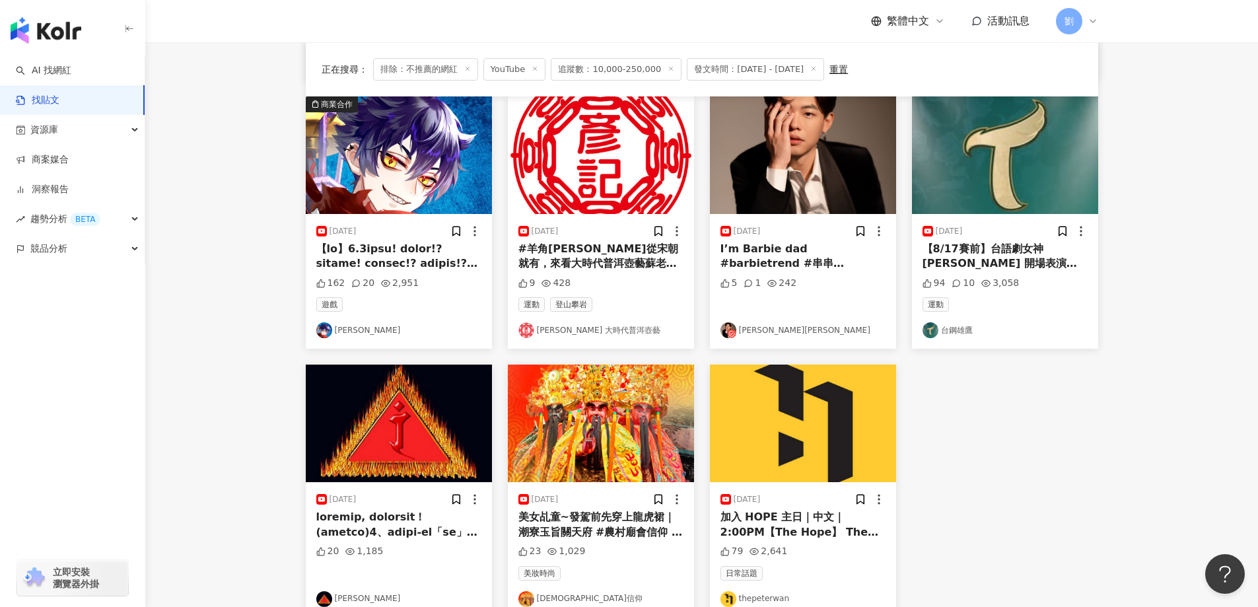
click at [454, 430] on img at bounding box center [399, 423] width 186 height 118
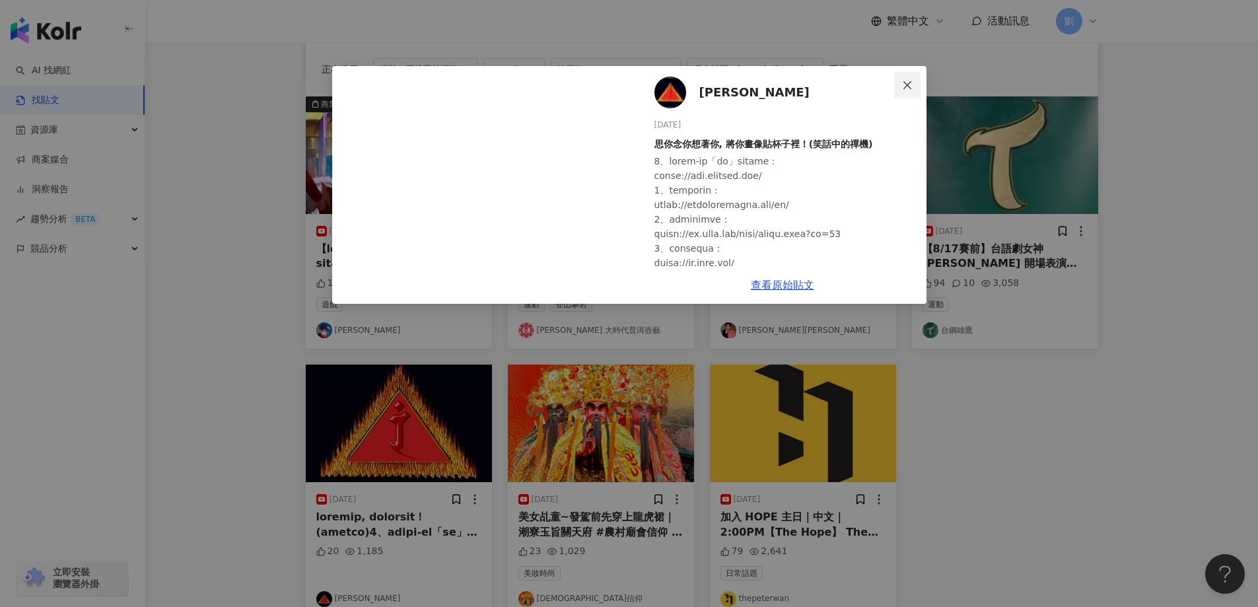
click at [913, 84] on span "Close" at bounding box center [907, 85] width 26 height 11
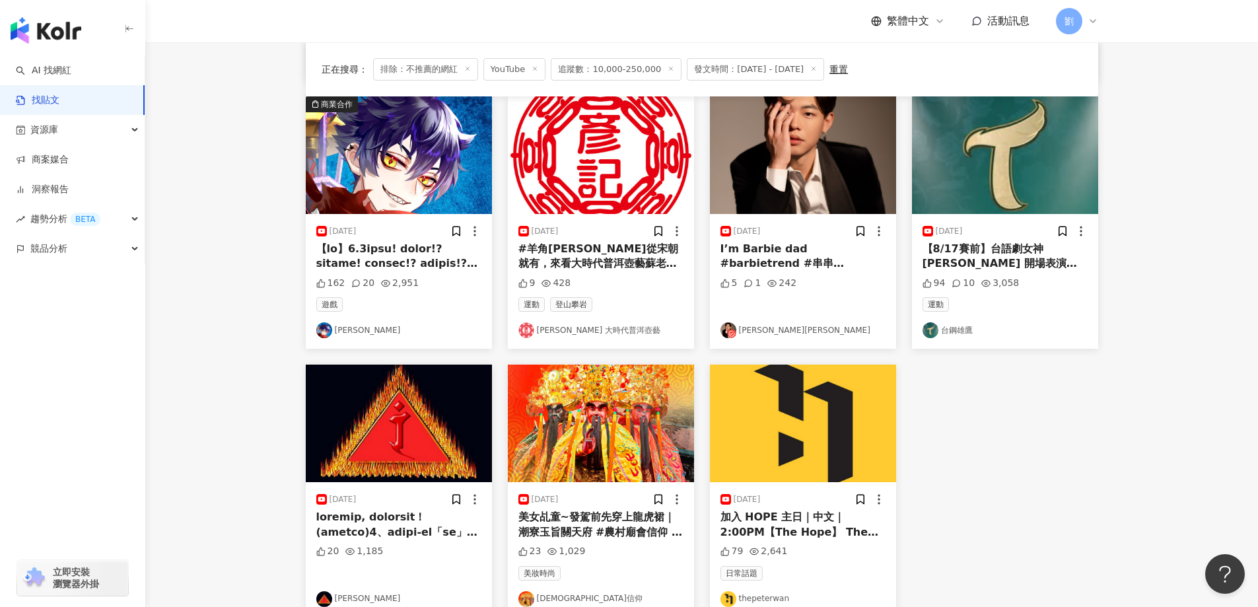
scroll to position [663, 0]
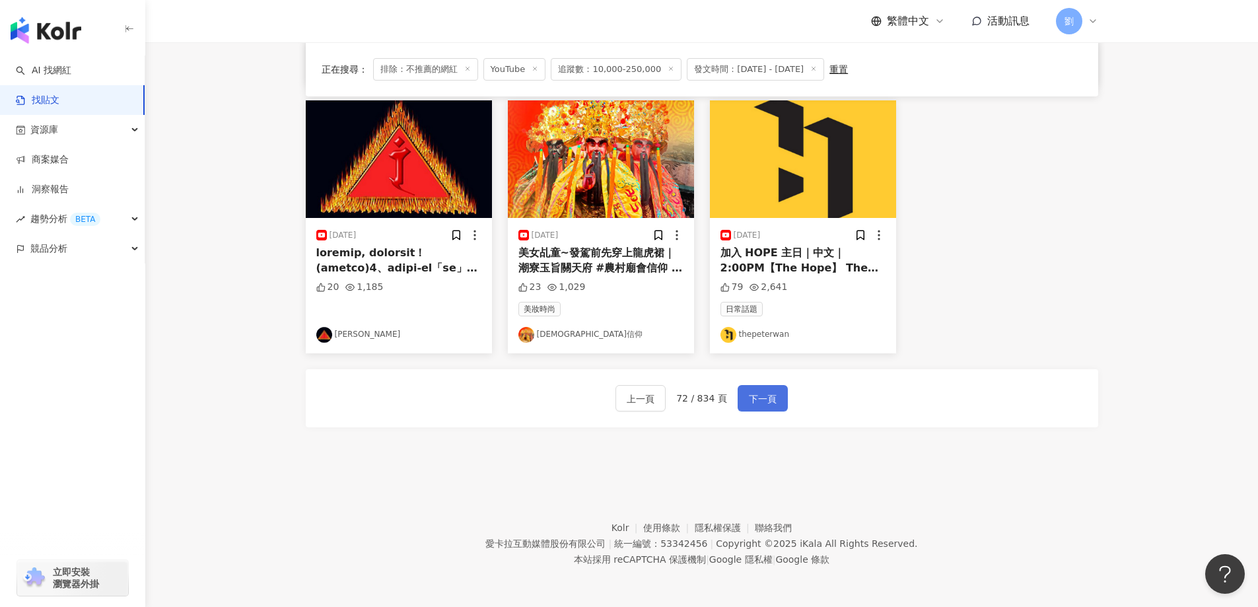
click at [772, 406] on span "下一頁" at bounding box center [763, 399] width 28 height 16
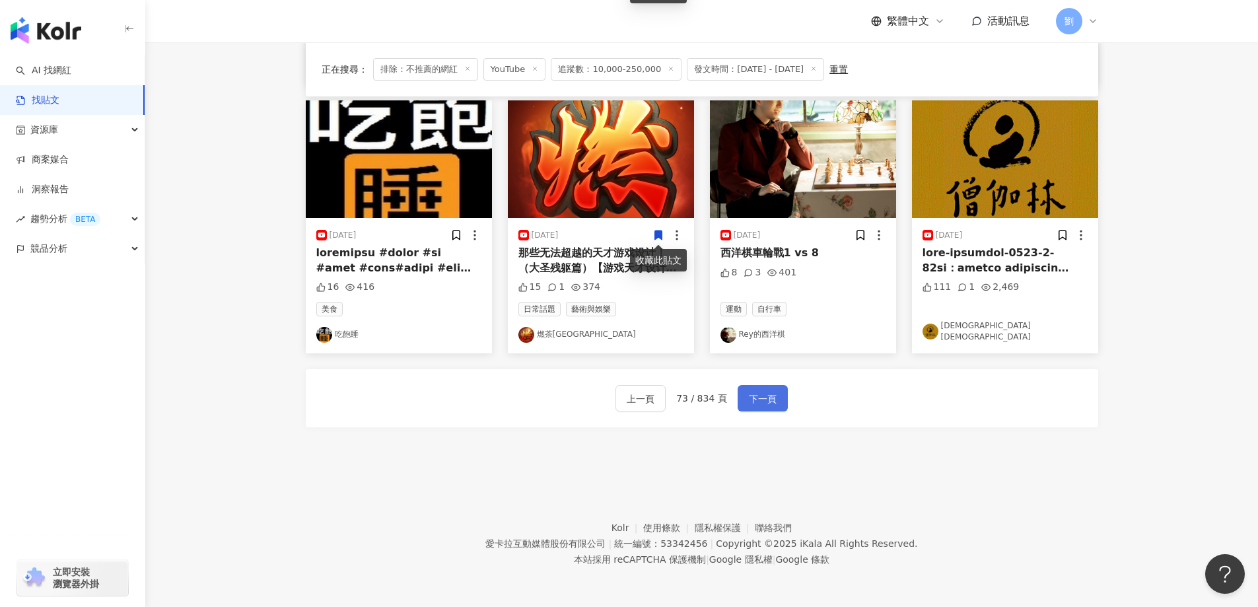
click at [778, 403] on button "下一頁" at bounding box center [762, 398] width 50 height 26
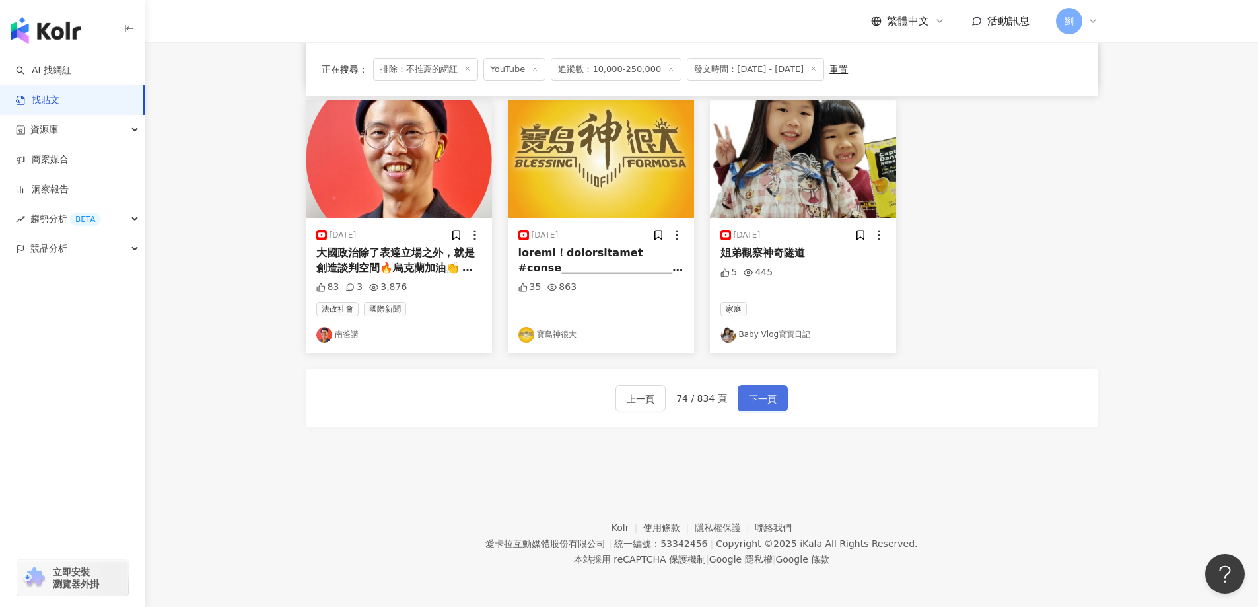
click at [772, 399] on span "下一頁" at bounding box center [763, 399] width 28 height 16
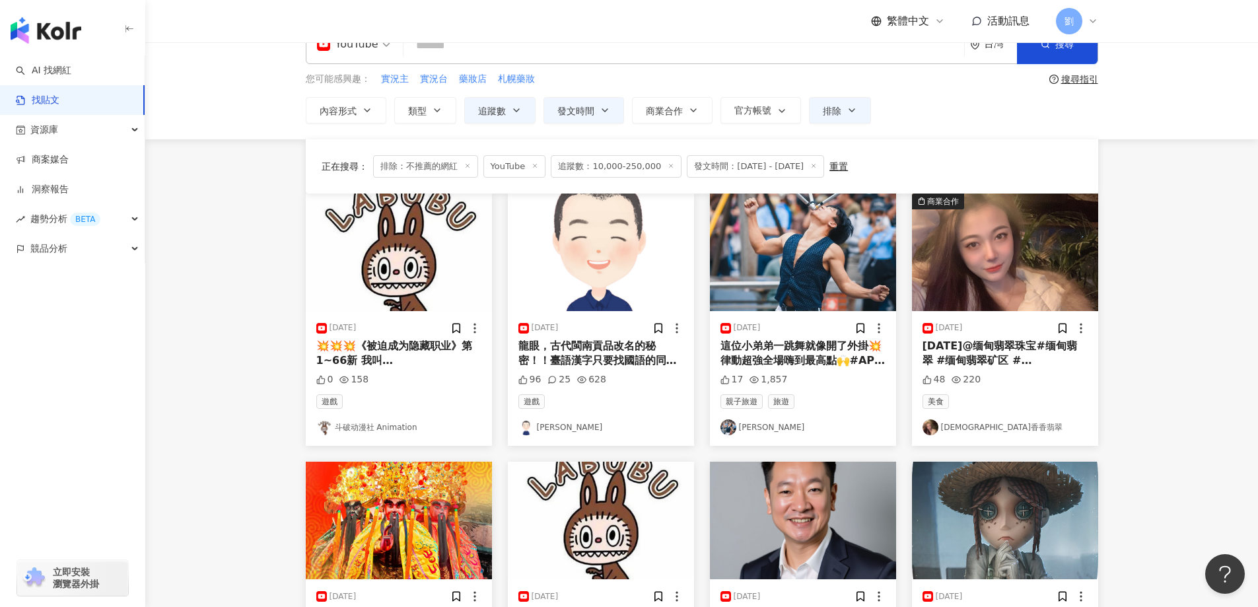
scroll to position [0, 0]
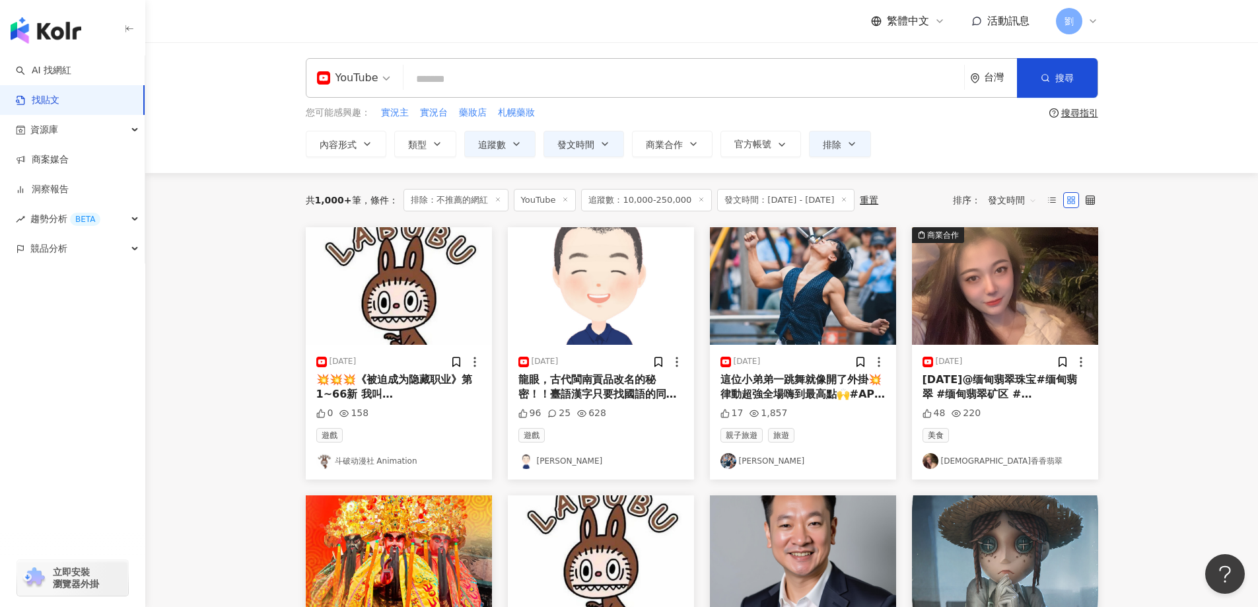
click at [1005, 196] on span "發文時間" at bounding box center [1012, 199] width 49 height 21
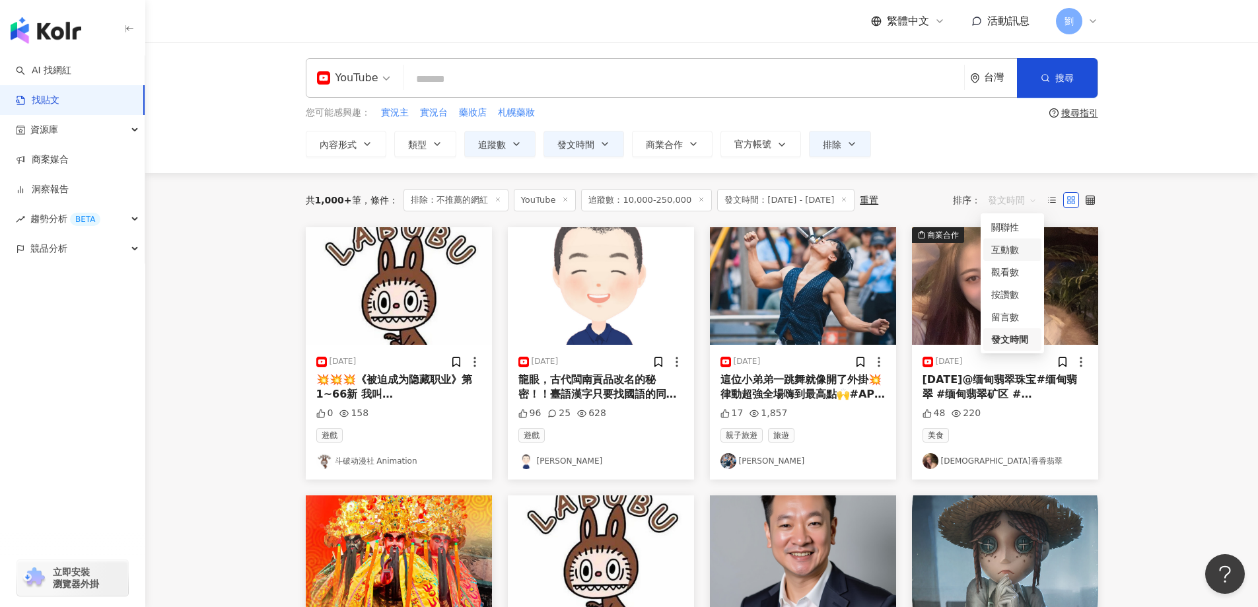
drag, startPoint x: 1007, startPoint y: 261, endPoint x: 1011, endPoint y: 250, distance: 11.5
click at [1011, 250] on div "關聯性 互動數 觀看數 按讚數 留言數 發文時間" at bounding box center [1012, 283] width 58 height 135
click at [1021, 251] on div "互動數" at bounding box center [1012, 249] width 42 height 15
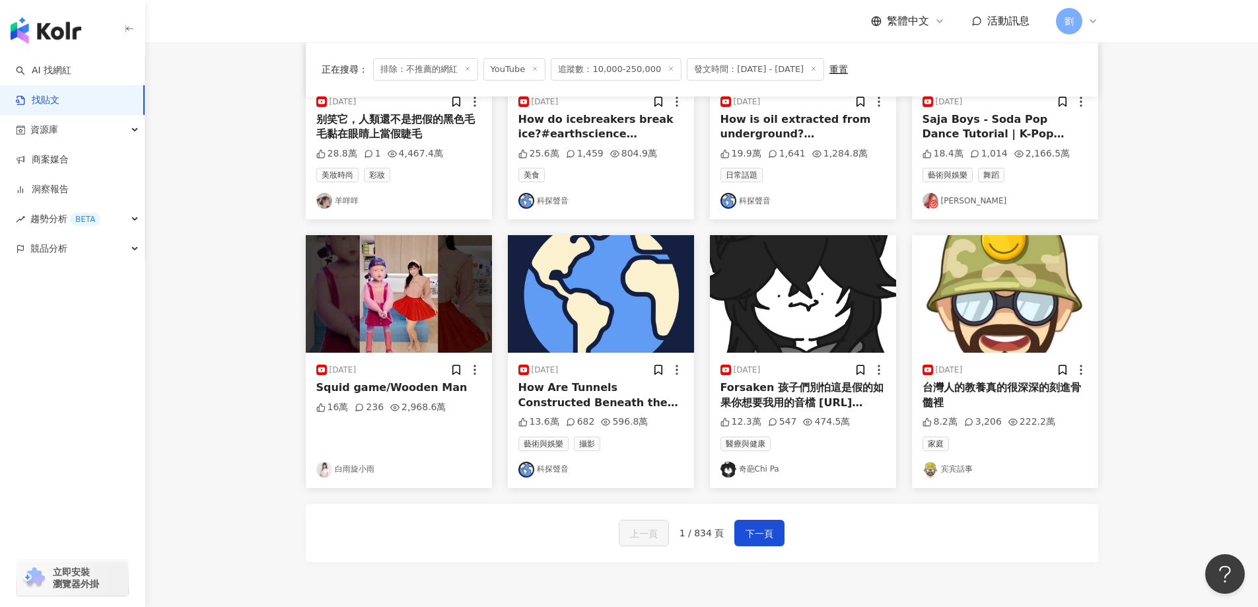
scroll to position [660, 0]
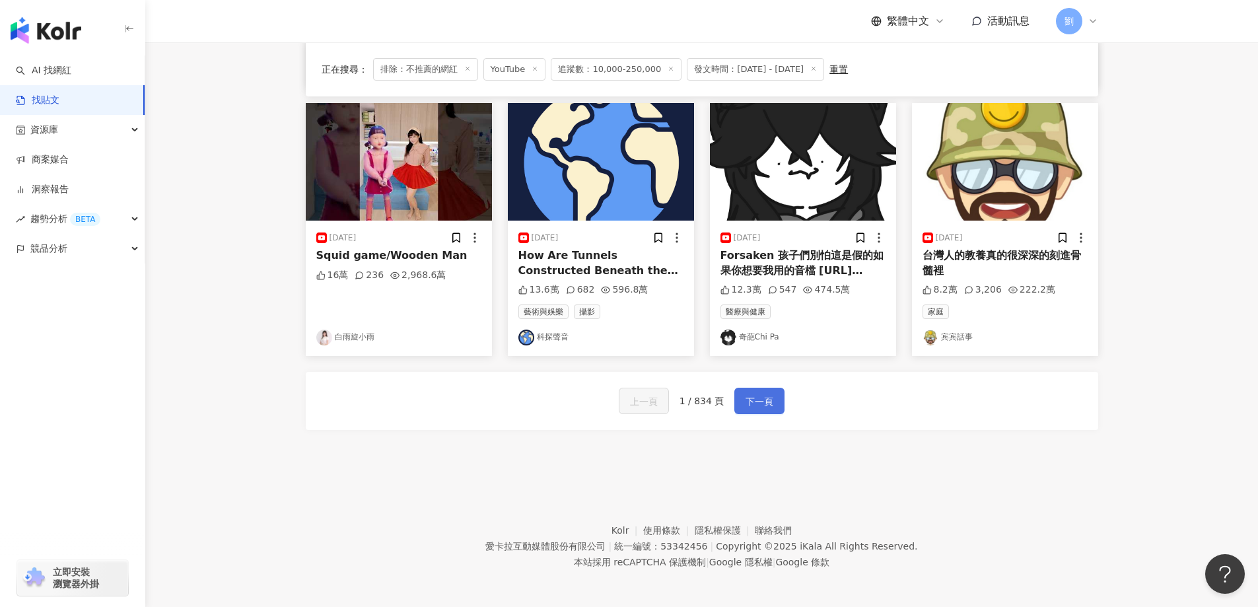
click at [760, 389] on button "下一頁" at bounding box center [759, 401] width 50 height 26
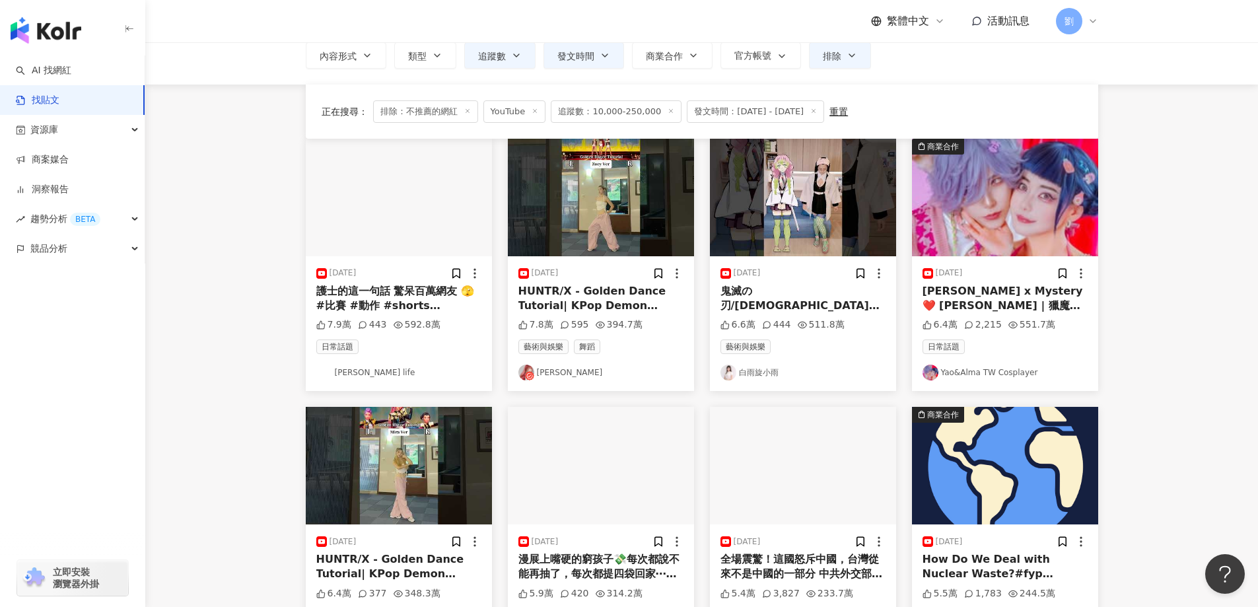
scroll to position [0, 0]
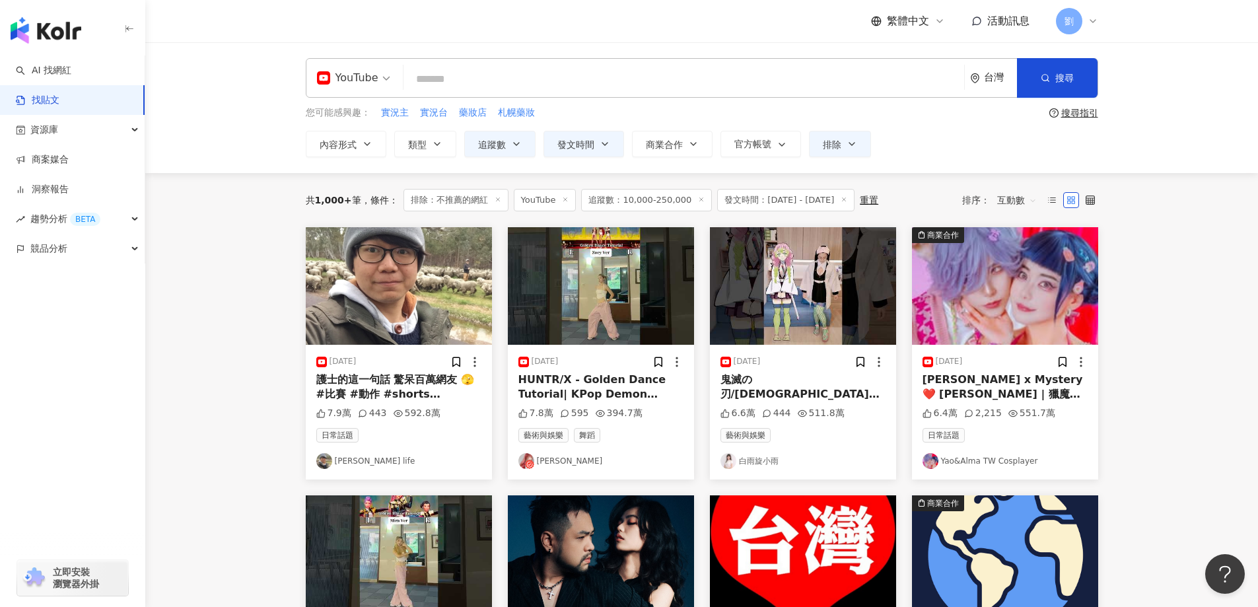
click at [406, 275] on img at bounding box center [399, 286] width 186 height 118
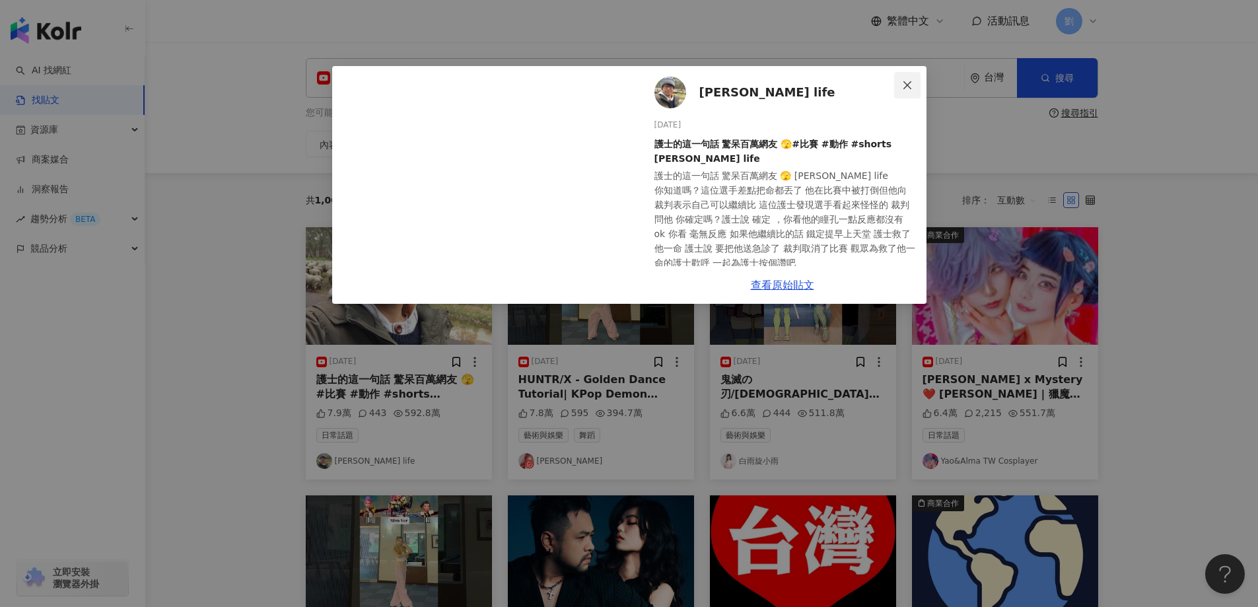
click at [906, 81] on icon "close" at bounding box center [907, 85] width 11 height 11
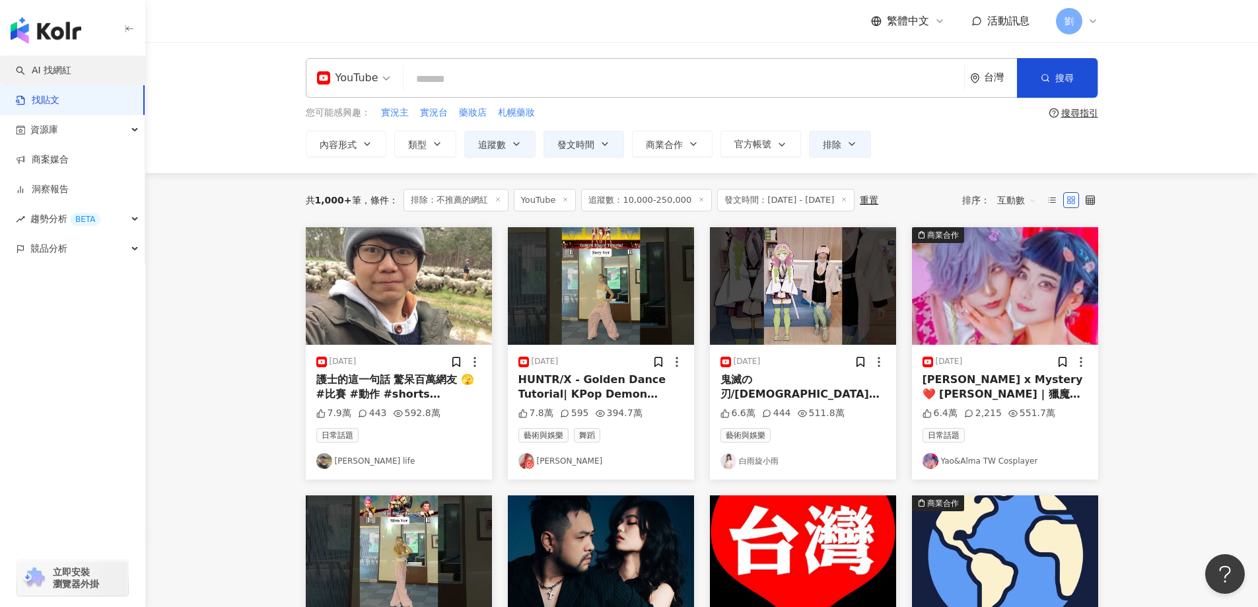
click at [71, 77] on link "AI 找網紅" at bounding box center [43, 70] width 55 height 13
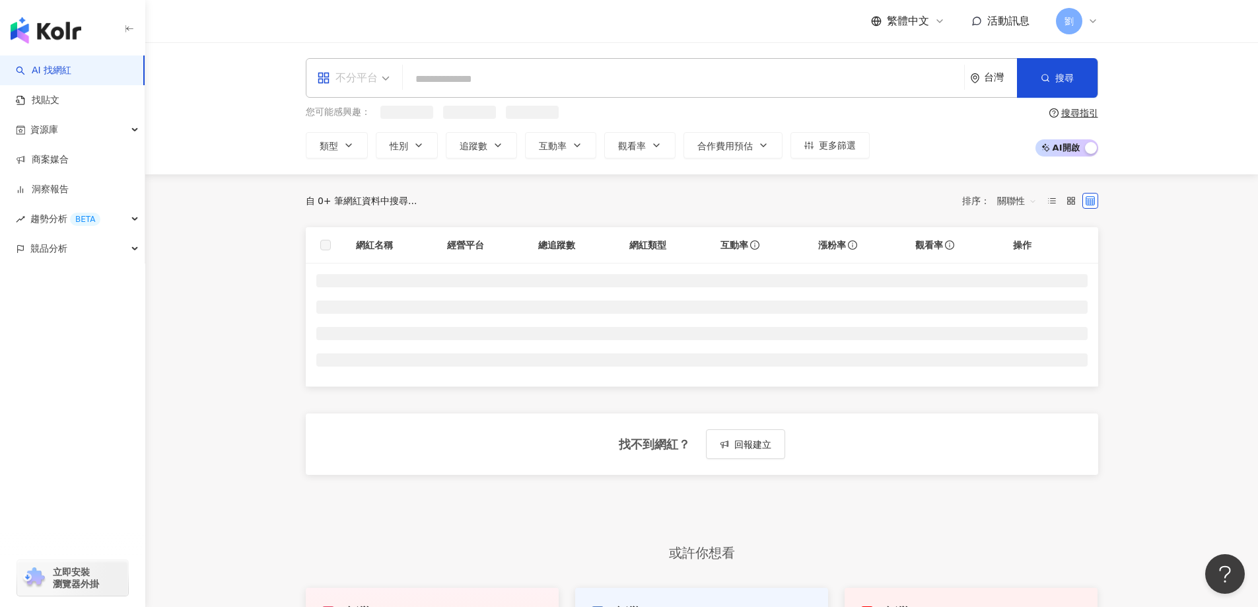
click at [369, 79] on div "不分平台" at bounding box center [347, 77] width 61 height 21
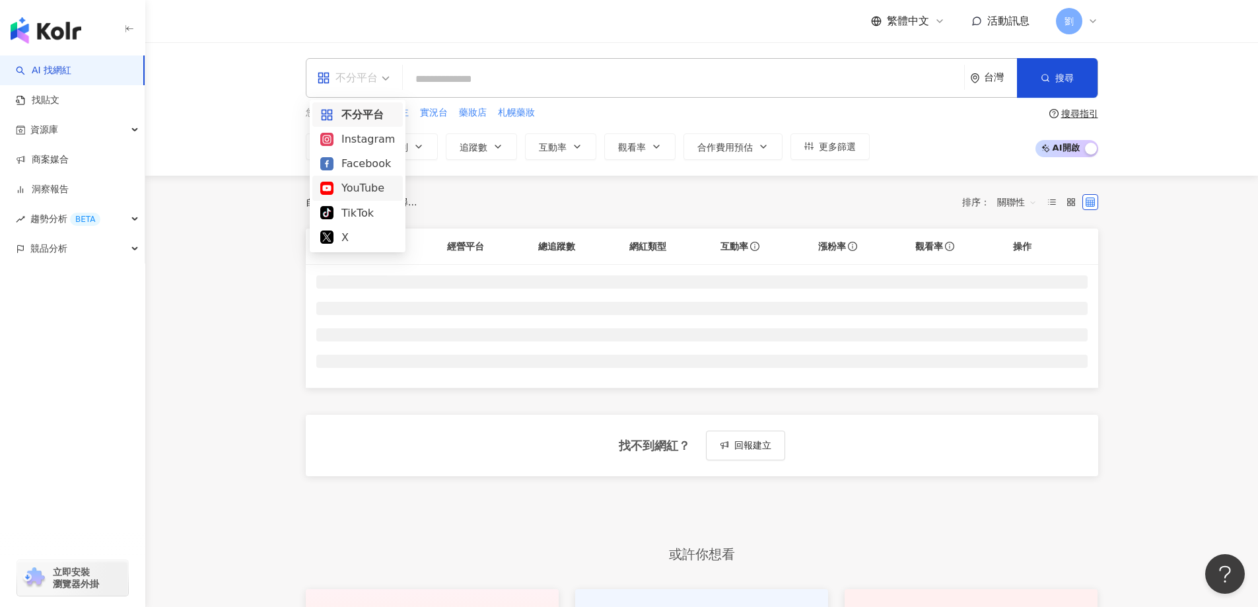
click at [367, 184] on div "YouTube" at bounding box center [357, 188] width 75 height 17
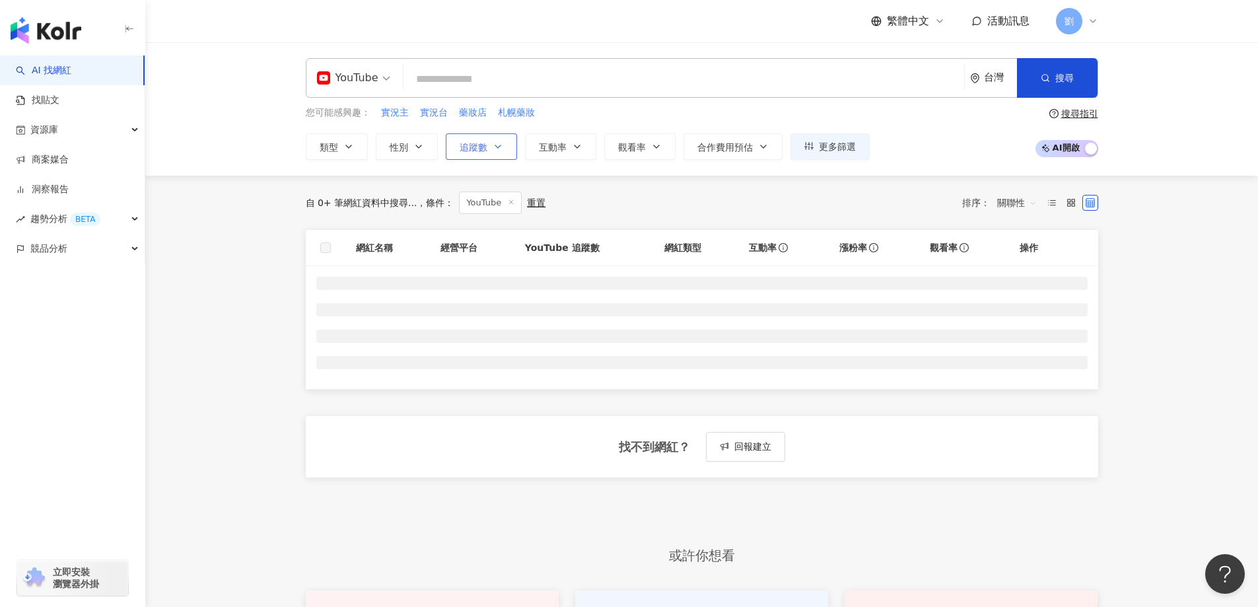
click at [503, 146] on button "追蹤數" at bounding box center [481, 146] width 71 height 26
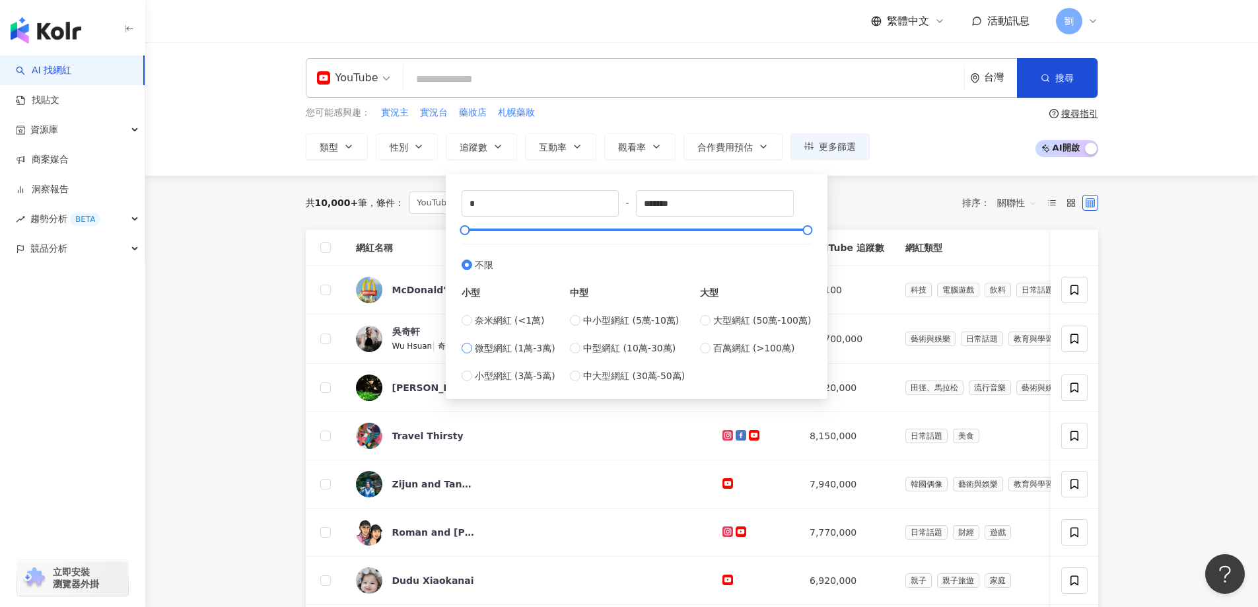
click at [533, 350] on span "微型網紅 (1萬-3萬)" at bounding box center [515, 348] width 81 height 15
type input "*****"
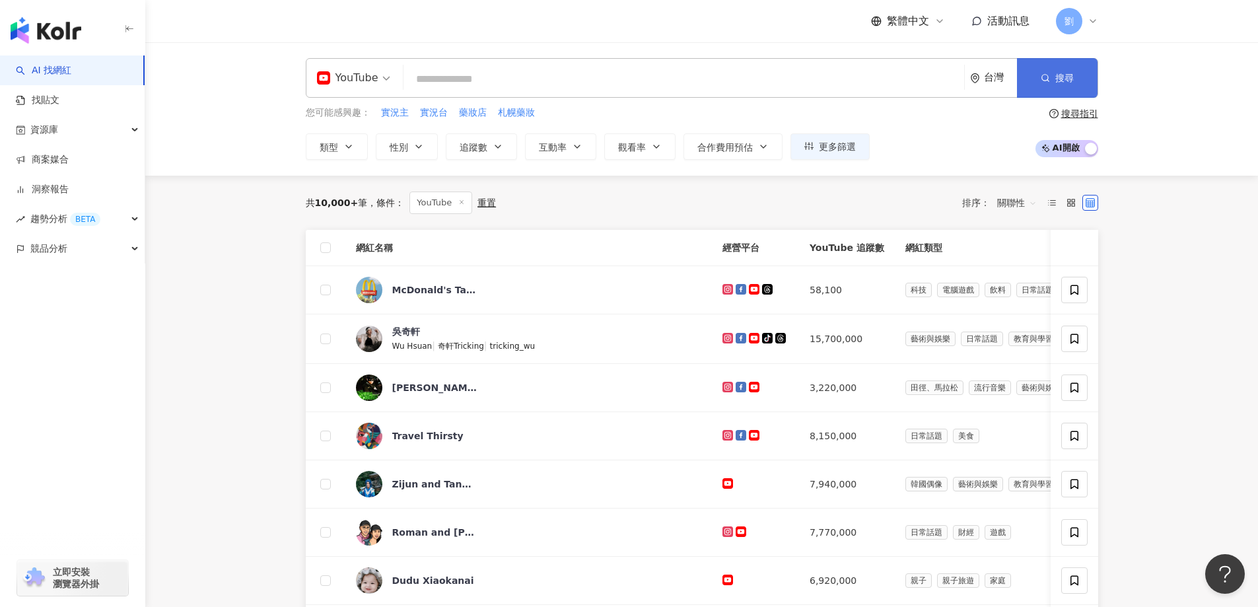
click at [1042, 82] on icon "button" at bounding box center [1044, 77] width 9 height 9
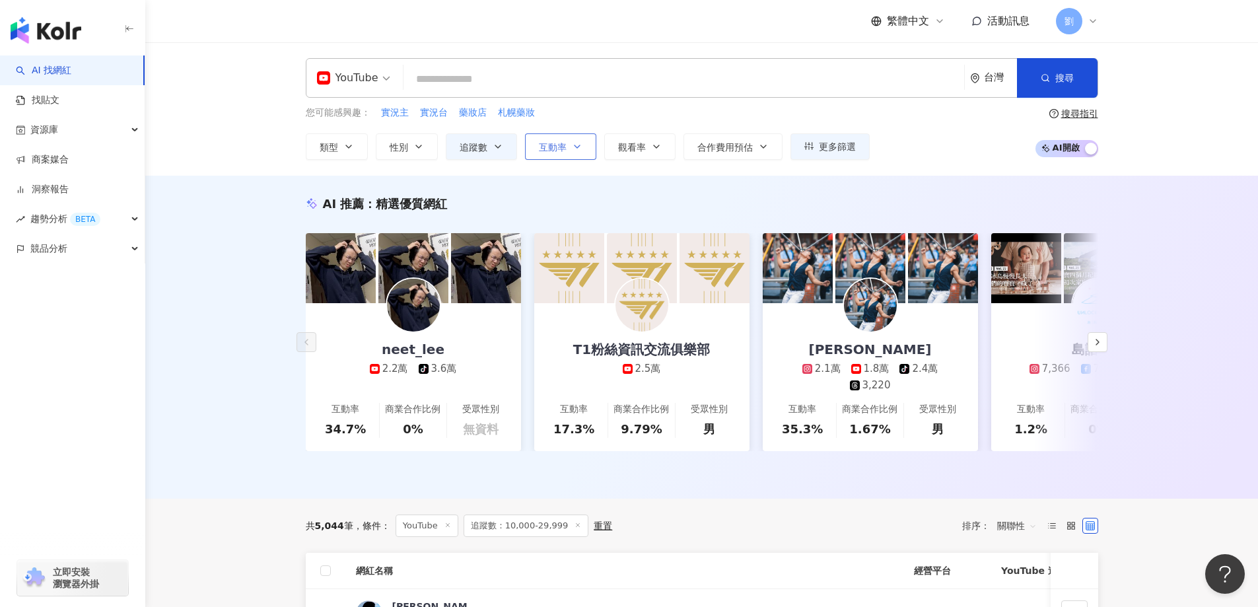
click at [580, 150] on icon "button" at bounding box center [577, 146] width 11 height 11
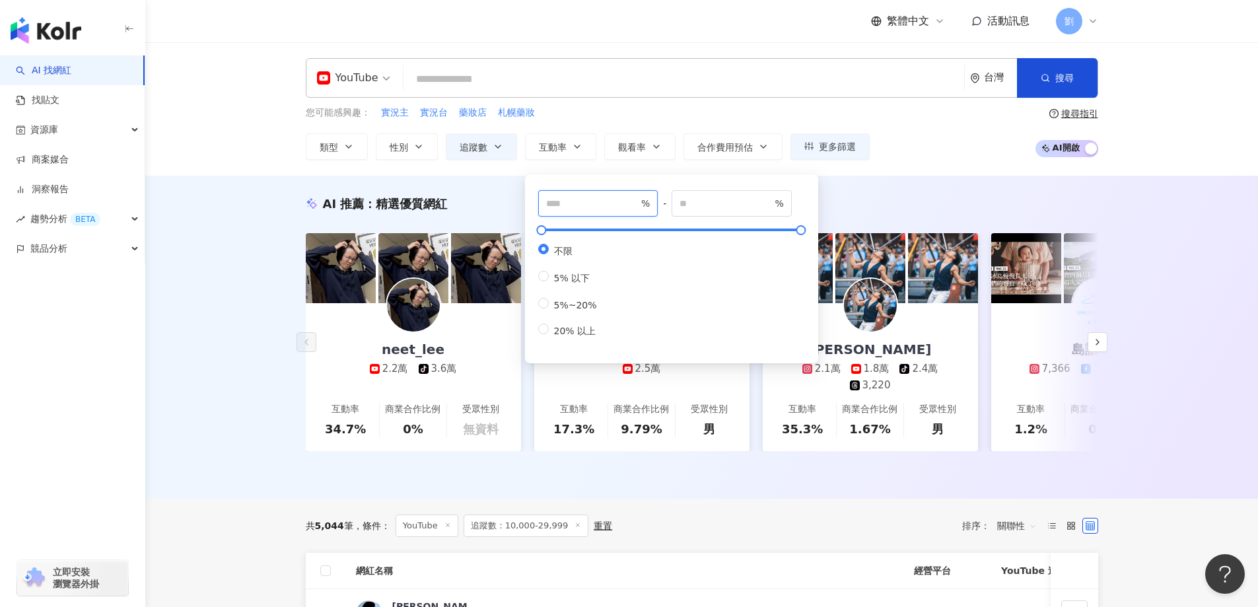
click at [579, 201] on input "number" at bounding box center [592, 203] width 92 height 15
type input "*"
click at [717, 193] on span "%" at bounding box center [731, 203] width 120 height 26
type input "****"
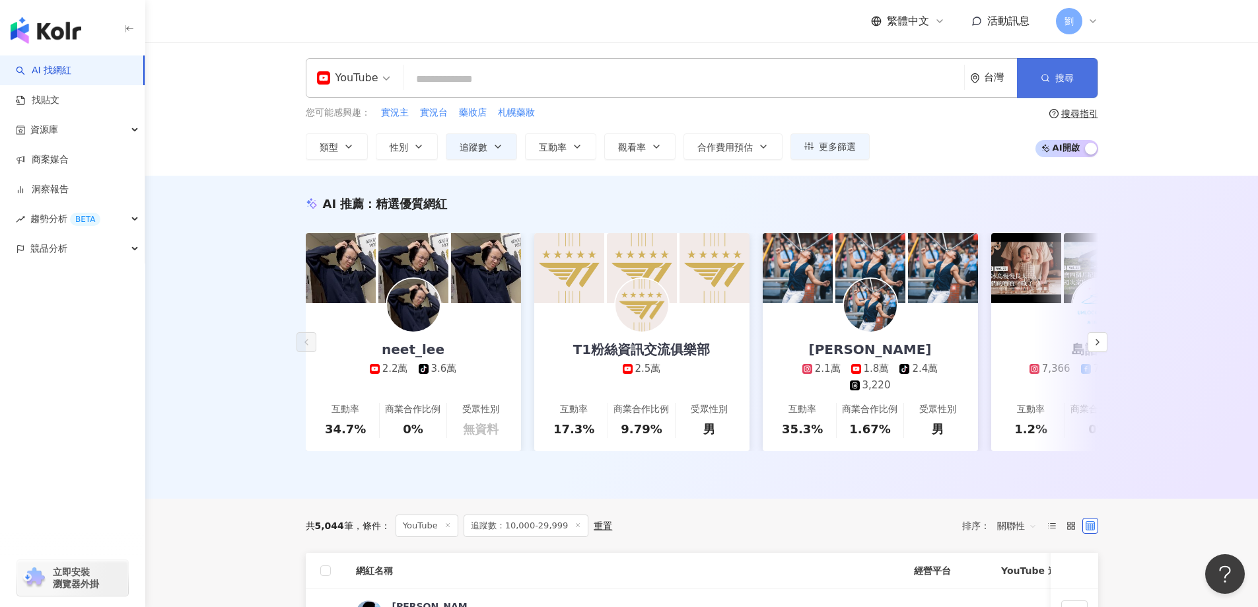
click at [1077, 62] on button "搜尋" at bounding box center [1057, 78] width 81 height 40
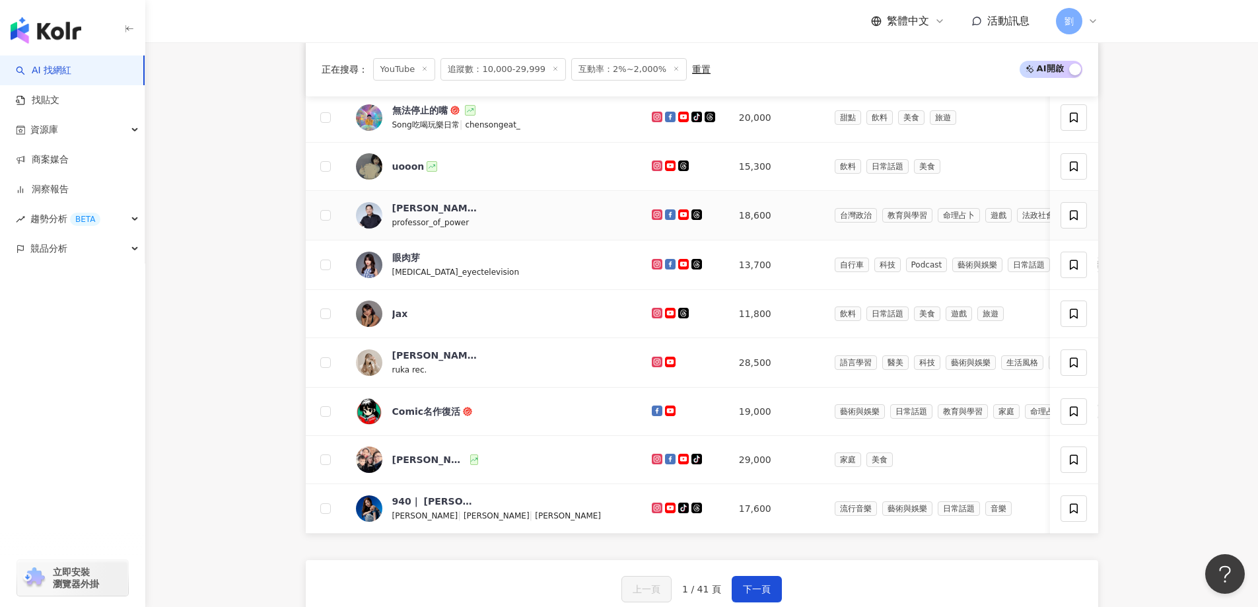
scroll to position [660, 0]
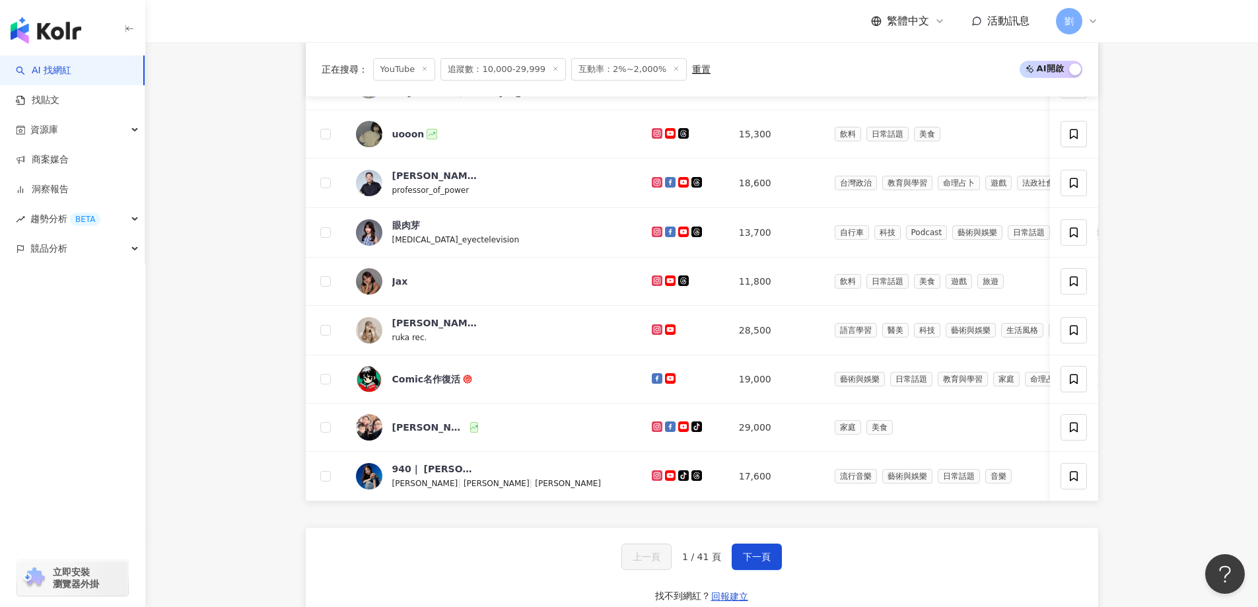
drag, startPoint x: 736, startPoint y: 571, endPoint x: 741, endPoint y: 522, distance: 49.1
click at [737, 570] on button "下一頁" at bounding box center [756, 556] width 50 height 26
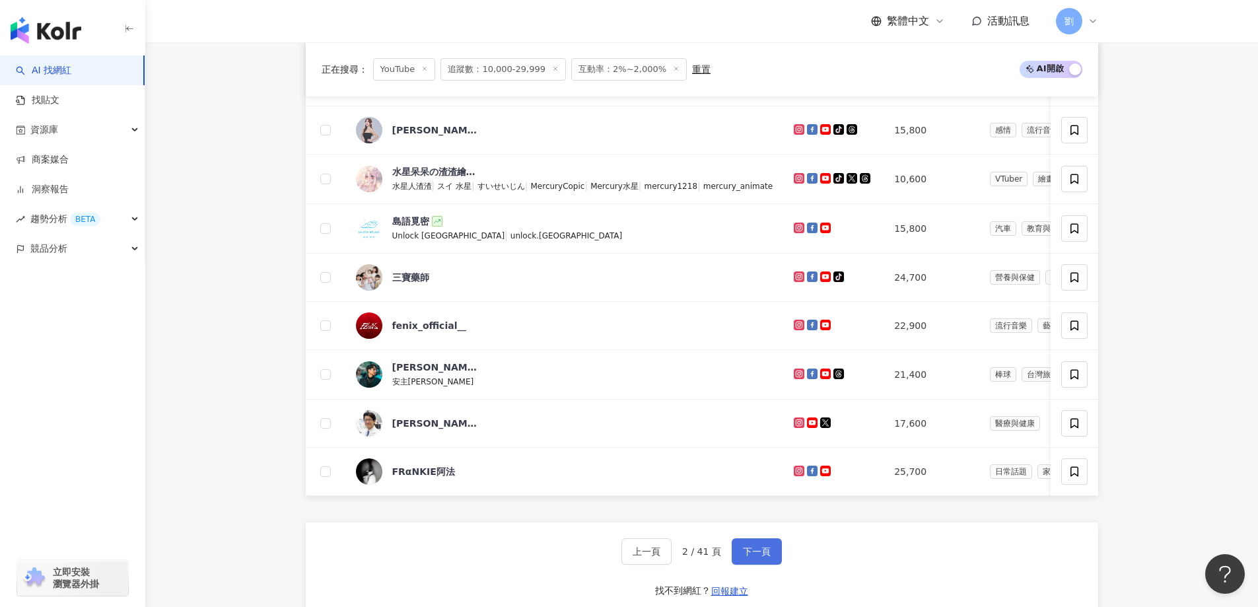
click at [766, 557] on span "下一頁" at bounding box center [757, 551] width 28 height 11
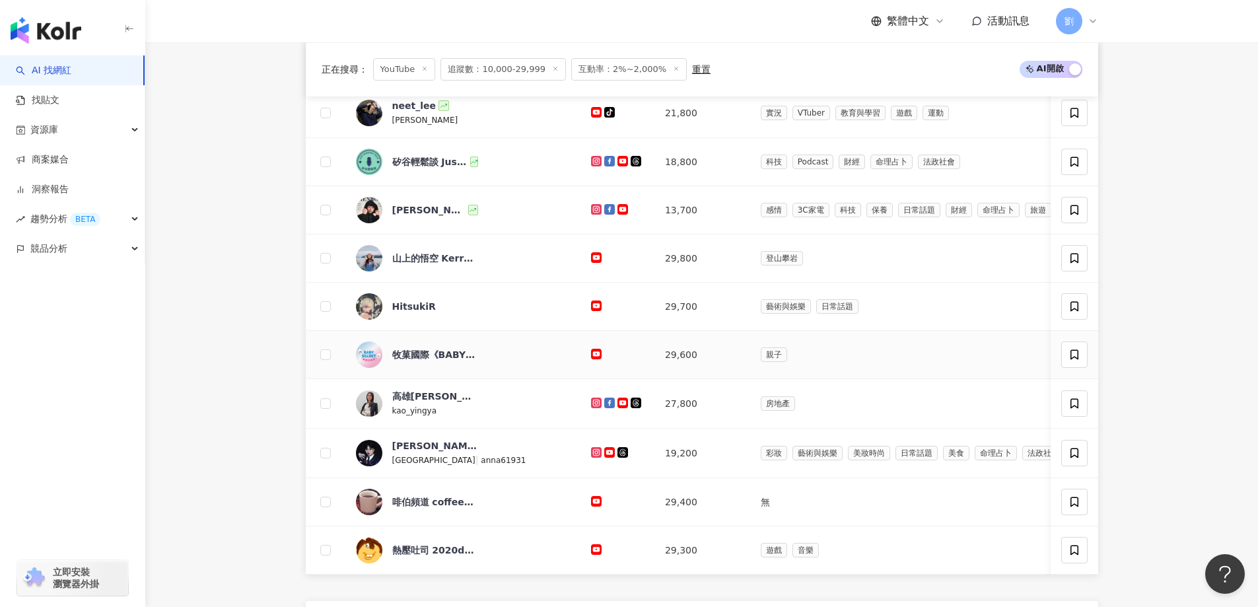
scroll to position [715, 0]
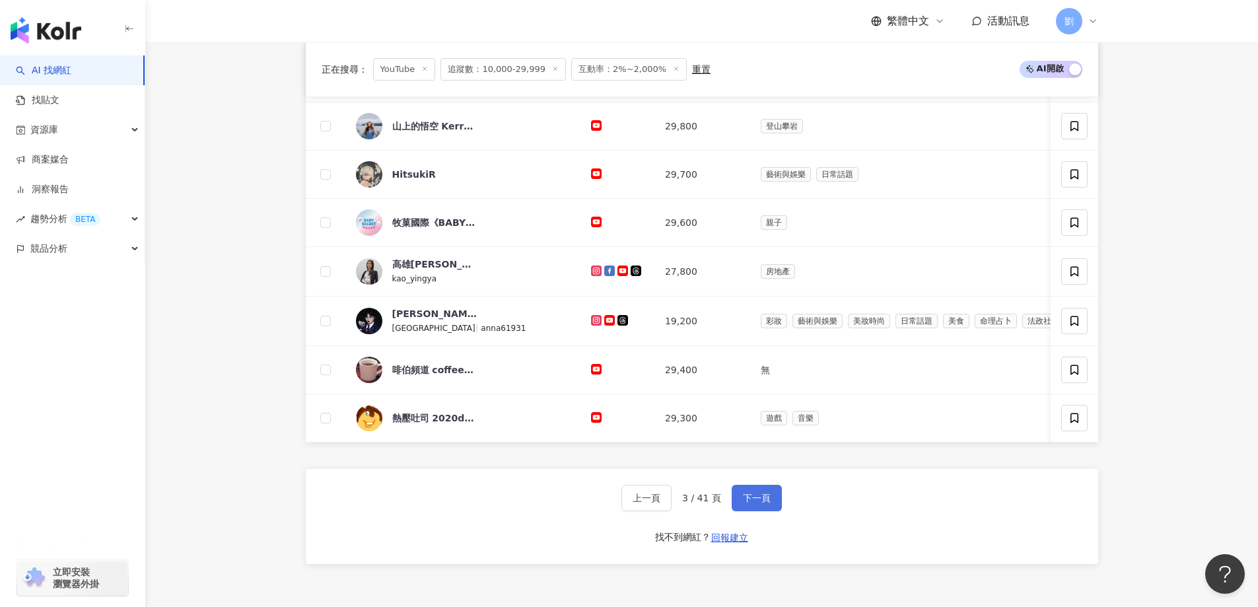
click at [749, 508] on button "下一頁" at bounding box center [756, 498] width 50 height 26
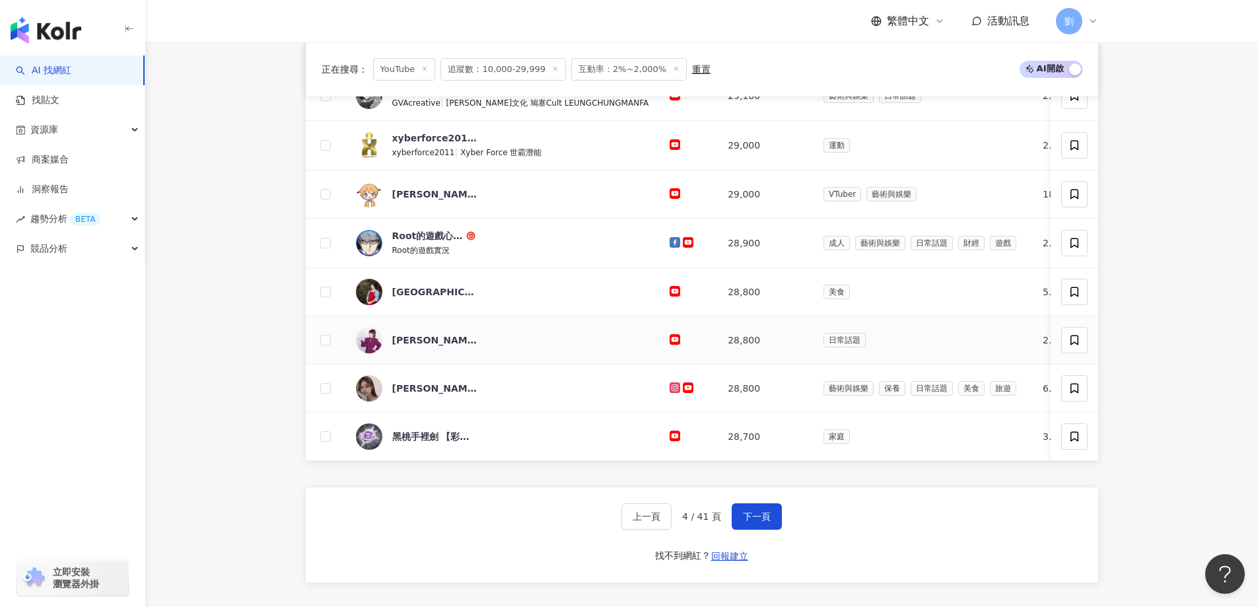
scroll to position [583, 0]
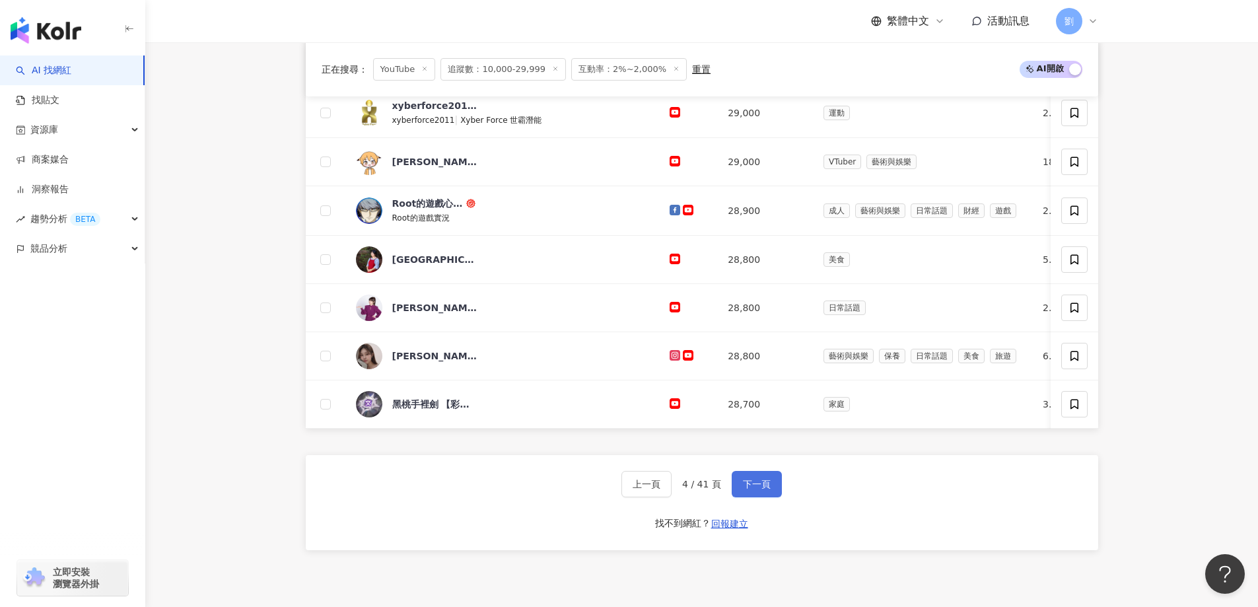
drag, startPoint x: 746, startPoint y: 494, endPoint x: 743, endPoint y: 486, distance: 9.0
click at [746, 494] on button "下一頁" at bounding box center [756, 484] width 50 height 26
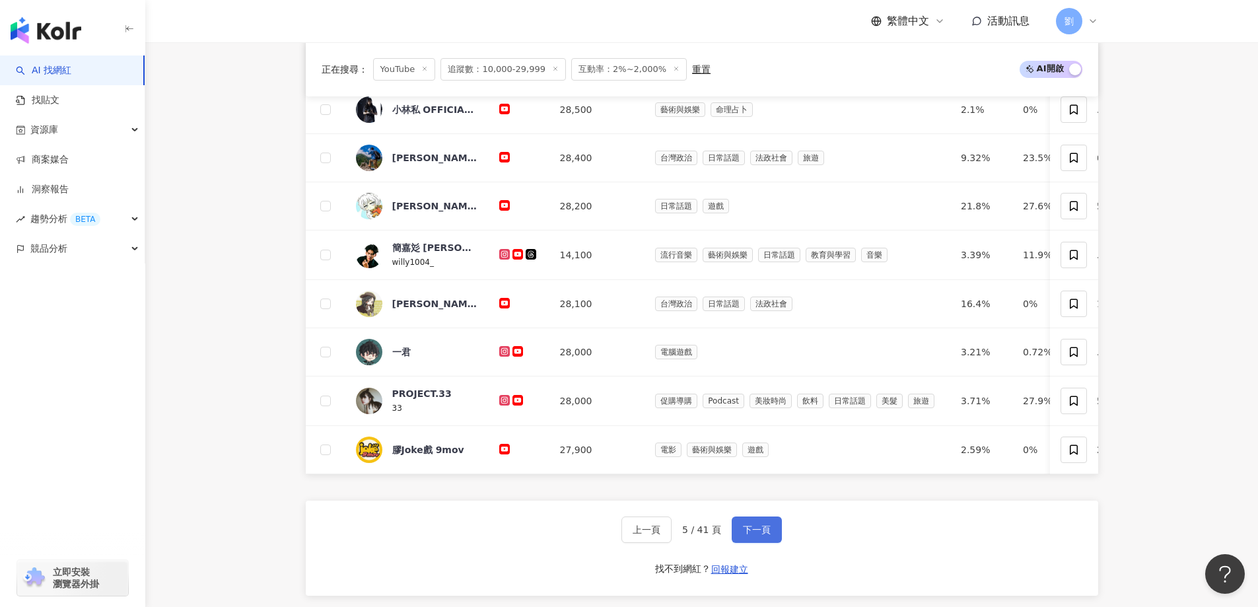
click at [770, 543] on button "下一頁" at bounding box center [756, 529] width 50 height 26
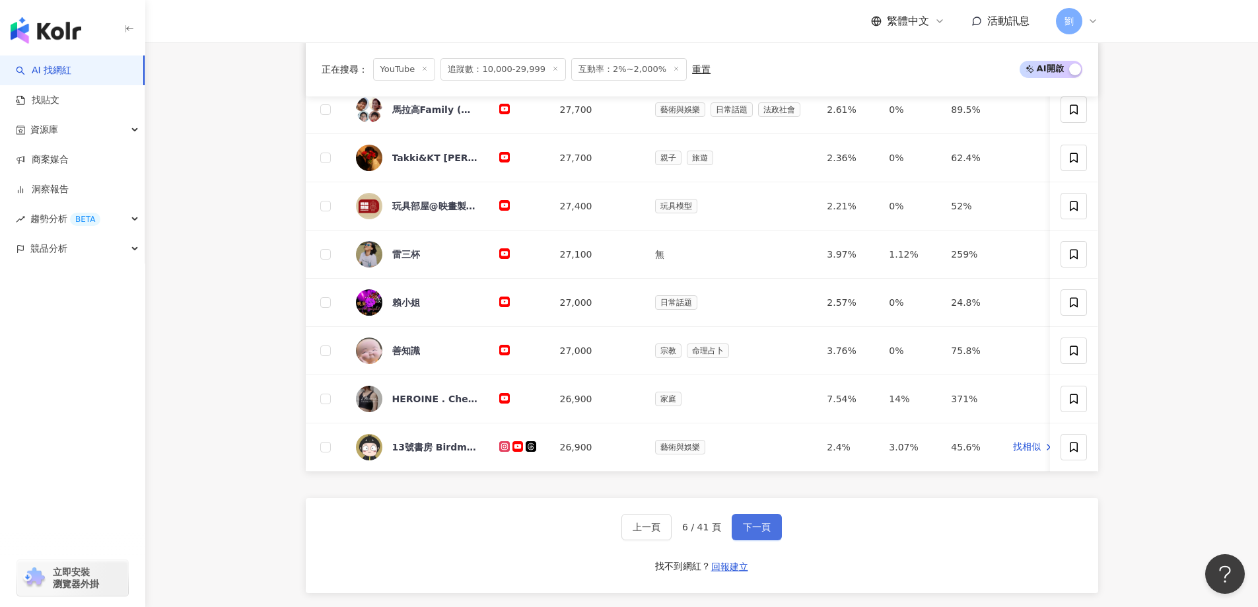
click at [745, 532] on span "下一頁" at bounding box center [757, 527] width 28 height 11
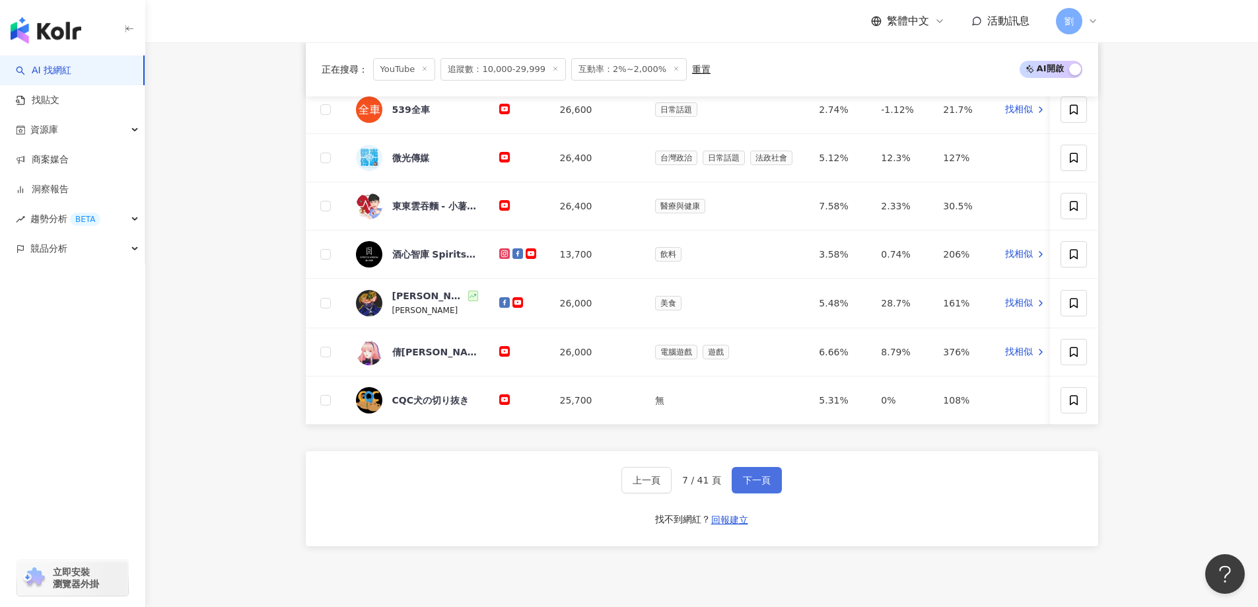
click at [768, 492] on button "下一頁" at bounding box center [756, 480] width 50 height 26
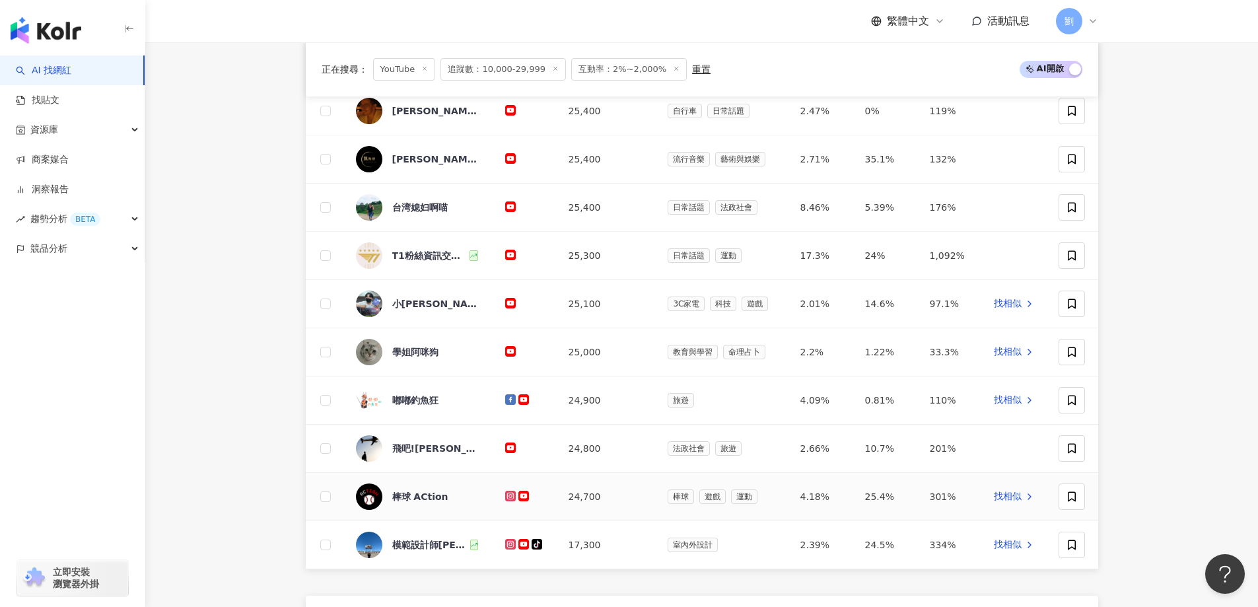
scroll to position [715, 0]
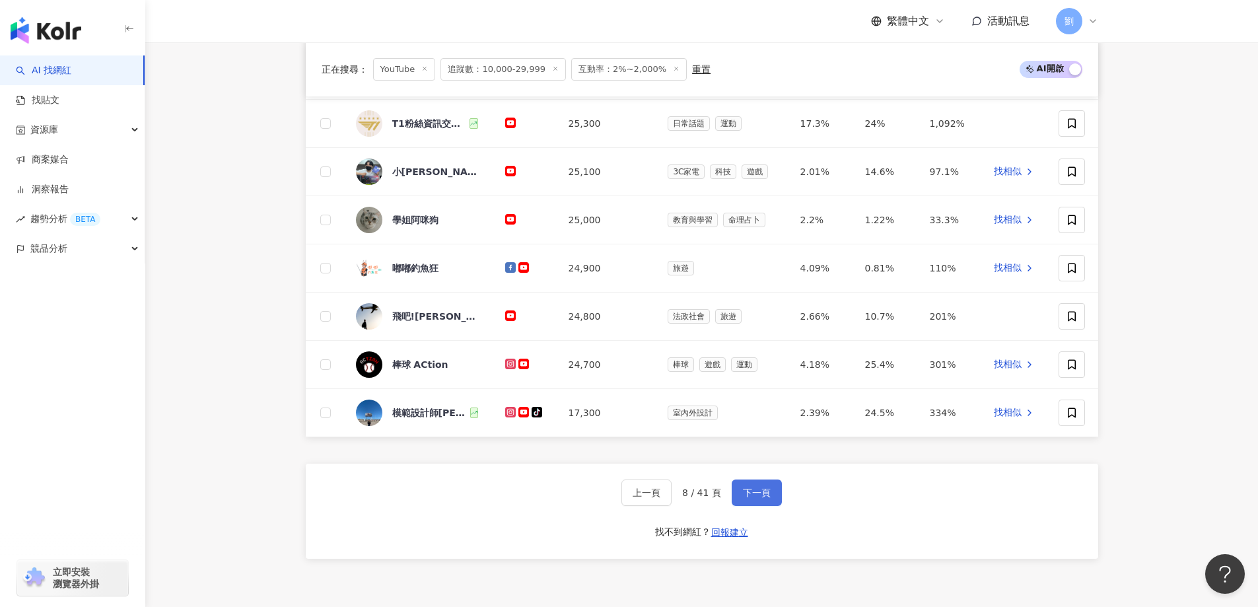
click at [741, 495] on button "下一頁" at bounding box center [756, 492] width 50 height 26
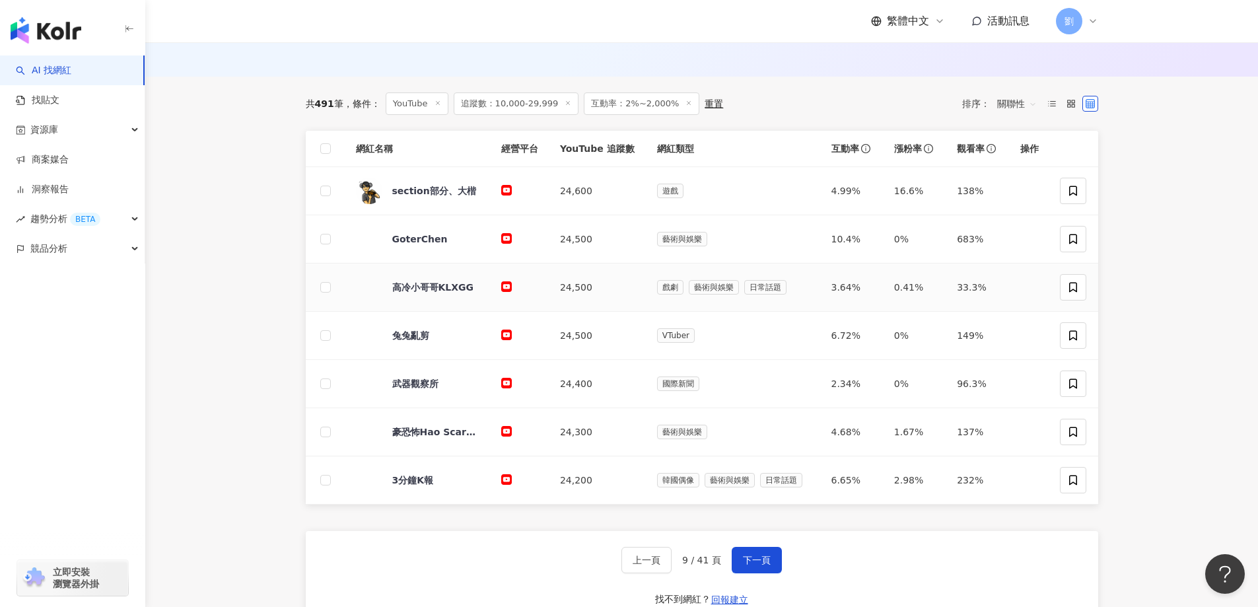
scroll to position [451, 0]
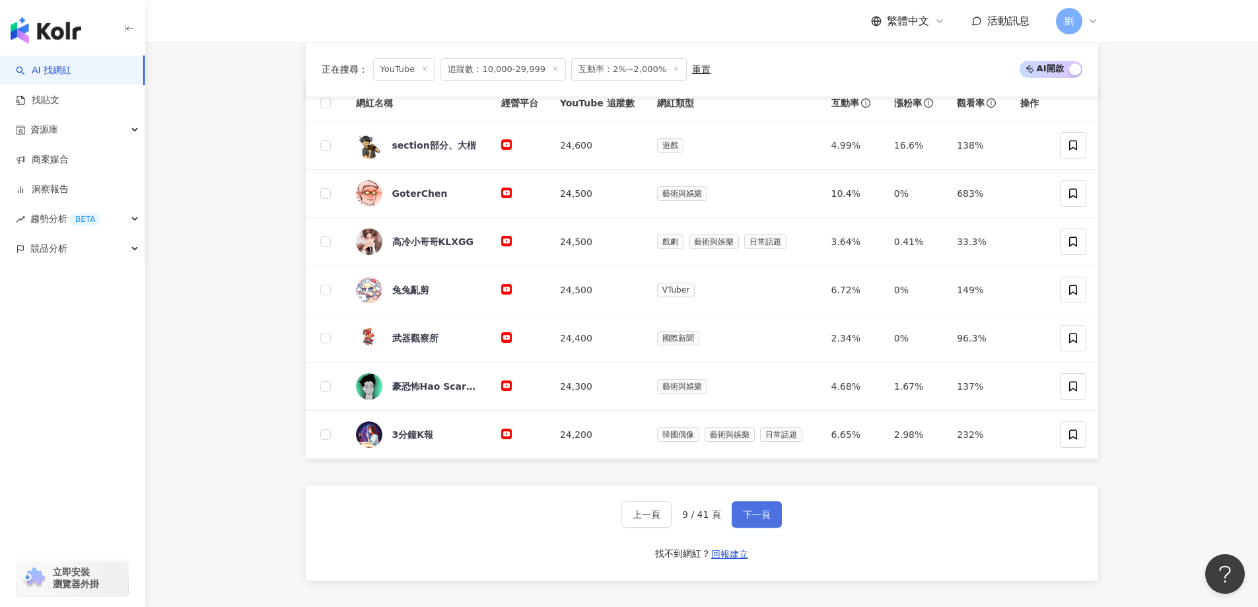
click at [751, 520] on span "下一頁" at bounding box center [757, 514] width 28 height 11
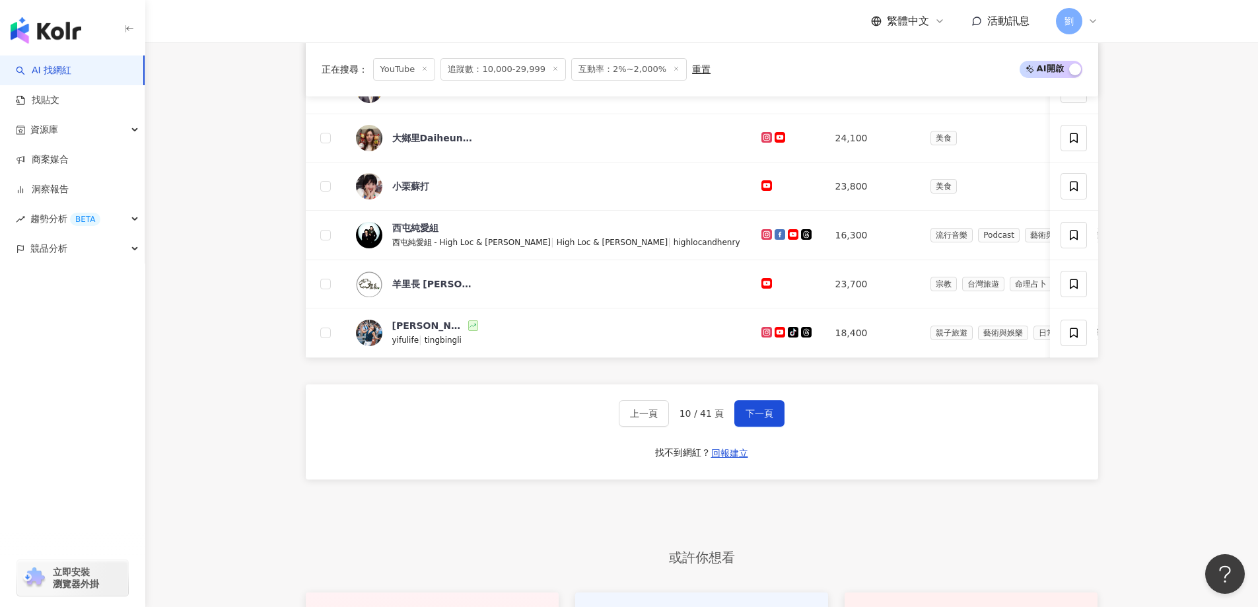
scroll to position [715, 0]
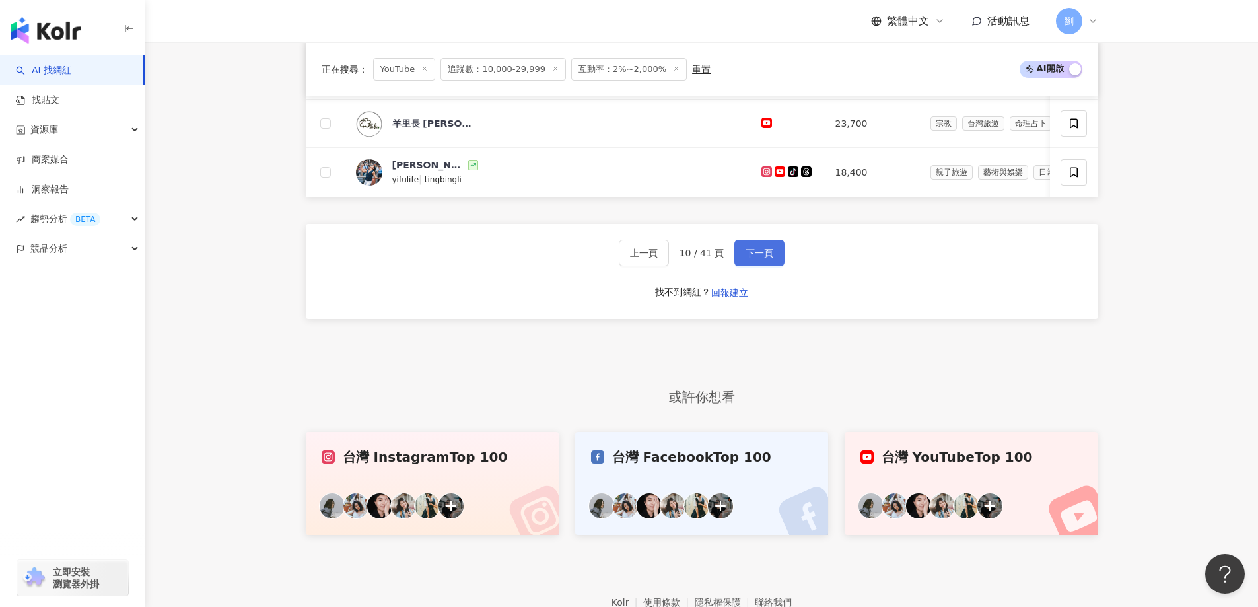
click at [756, 258] on span "下一頁" at bounding box center [759, 253] width 28 height 11
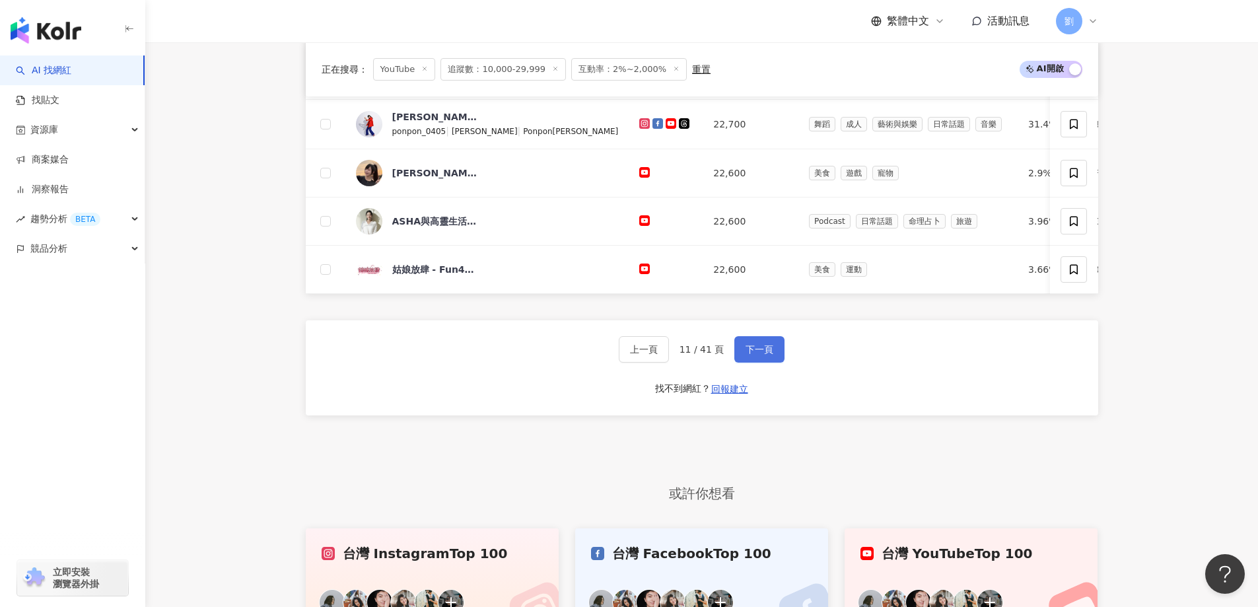
click at [766, 355] on span "下一頁" at bounding box center [759, 349] width 28 height 11
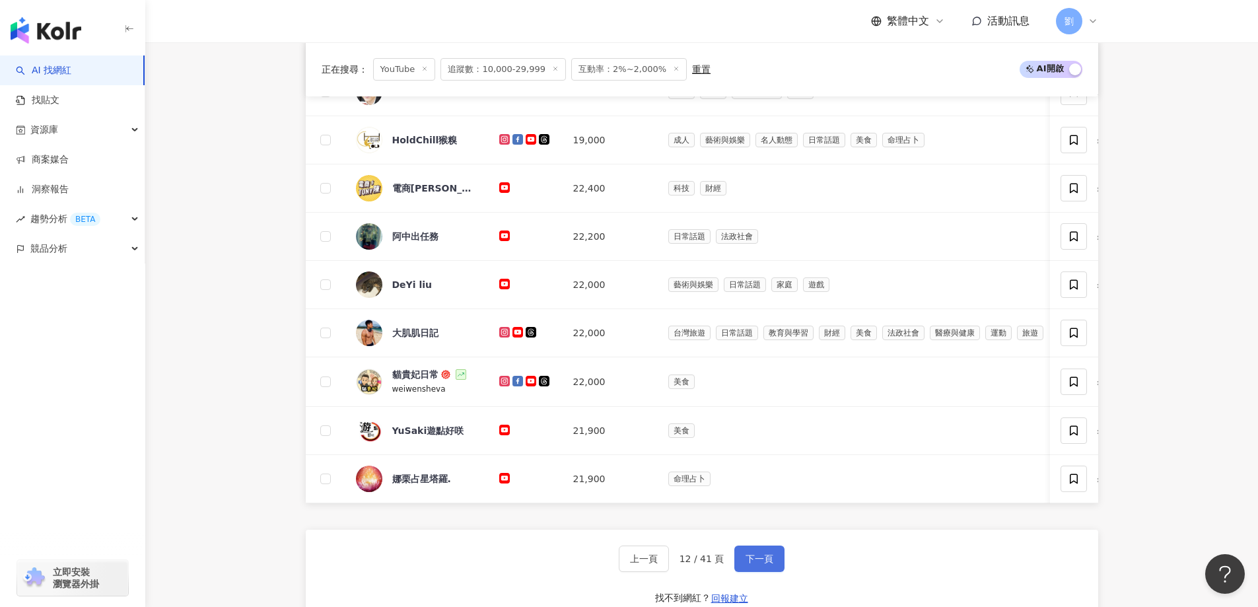
scroll to position [583, 0]
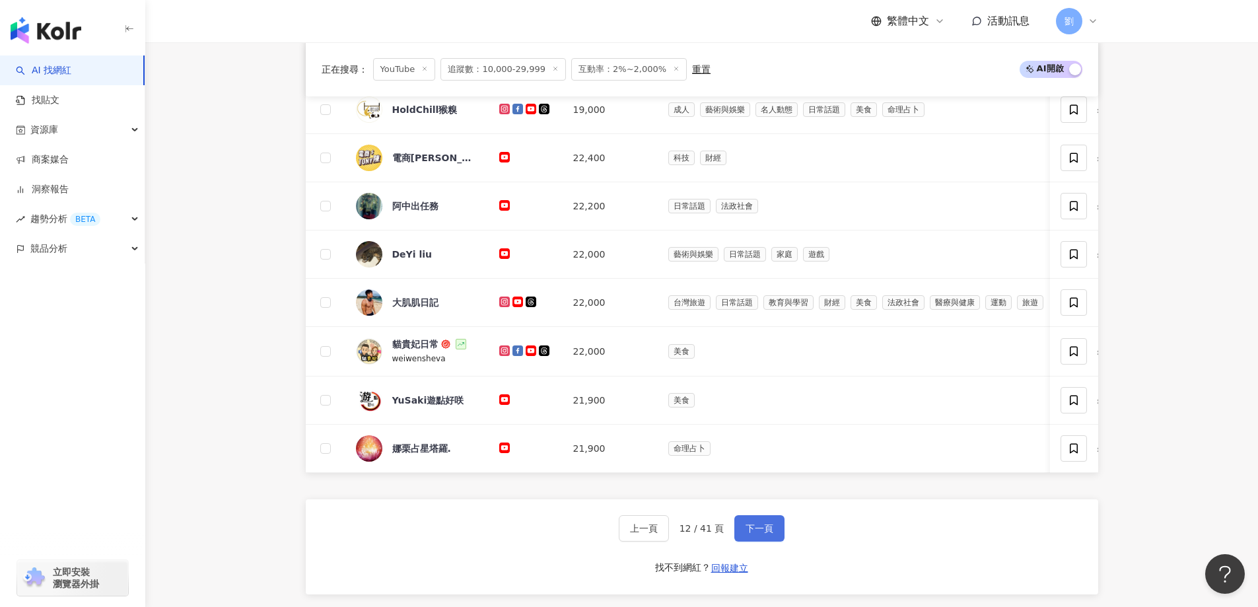
click at [745, 541] on button "下一頁" at bounding box center [759, 528] width 50 height 26
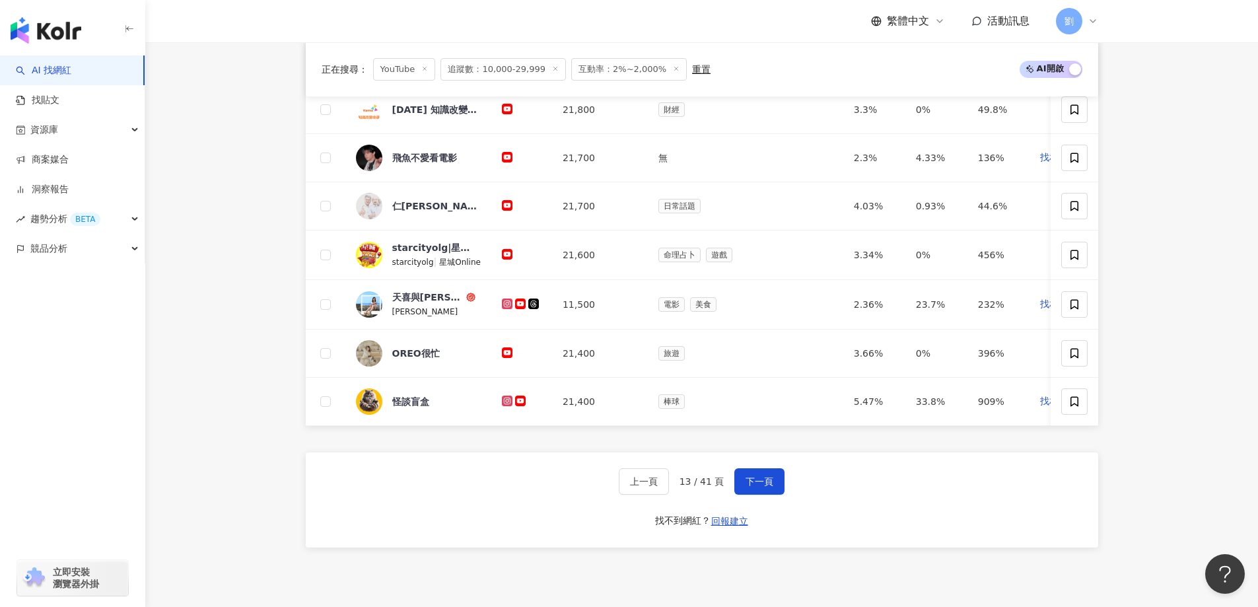
drag, startPoint x: 767, startPoint y: 502, endPoint x: 663, endPoint y: 551, distance: 115.2
click at [767, 487] on span "下一頁" at bounding box center [759, 481] width 28 height 11
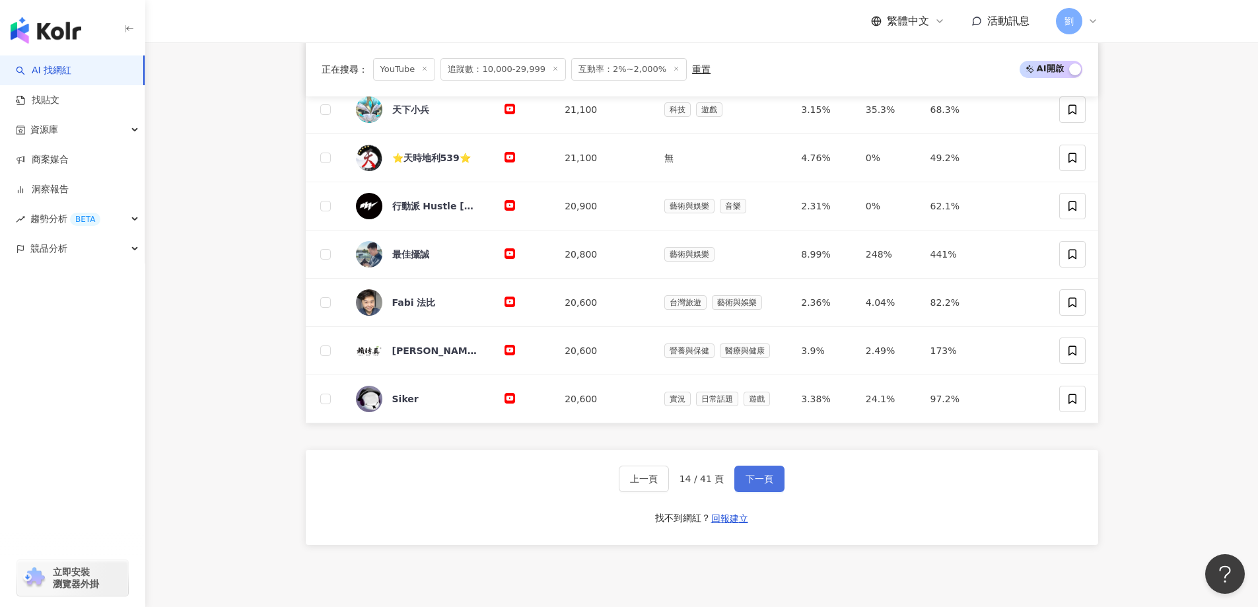
click at [757, 484] on span "下一頁" at bounding box center [759, 478] width 28 height 11
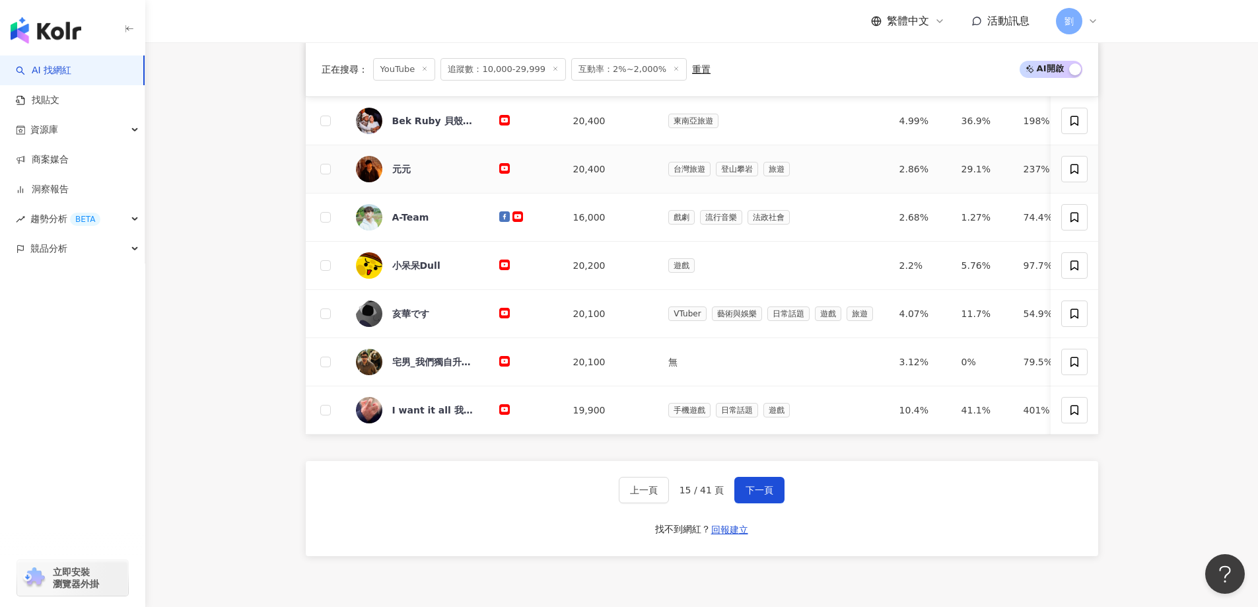
scroll to position [715, 0]
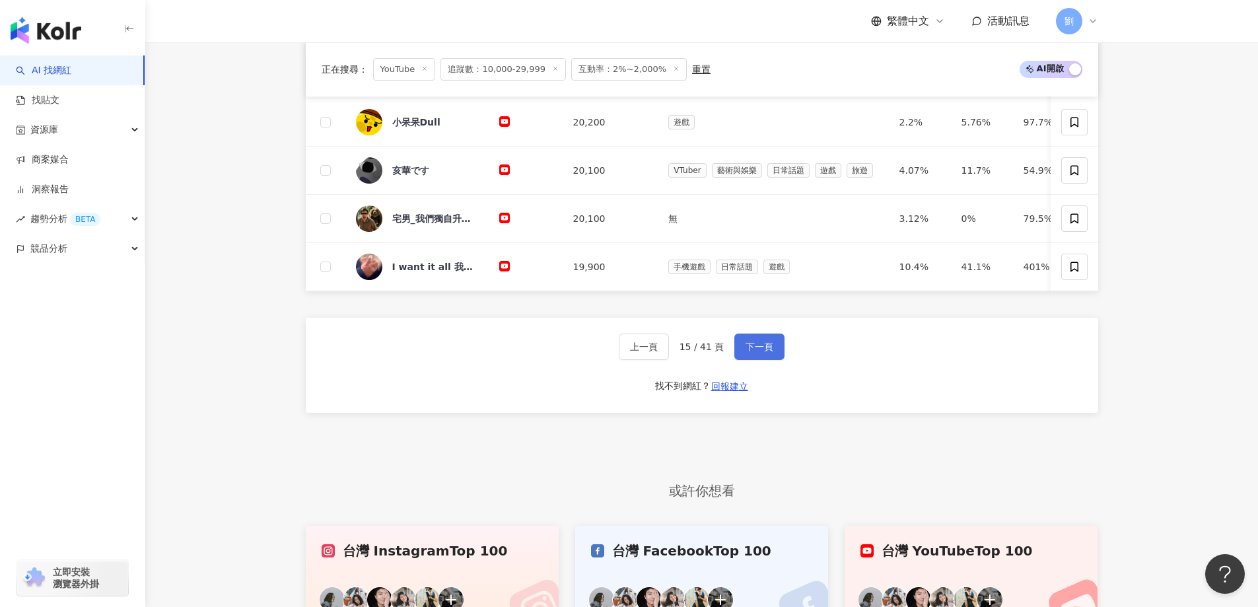
click at [774, 360] on button "下一頁" at bounding box center [759, 346] width 50 height 26
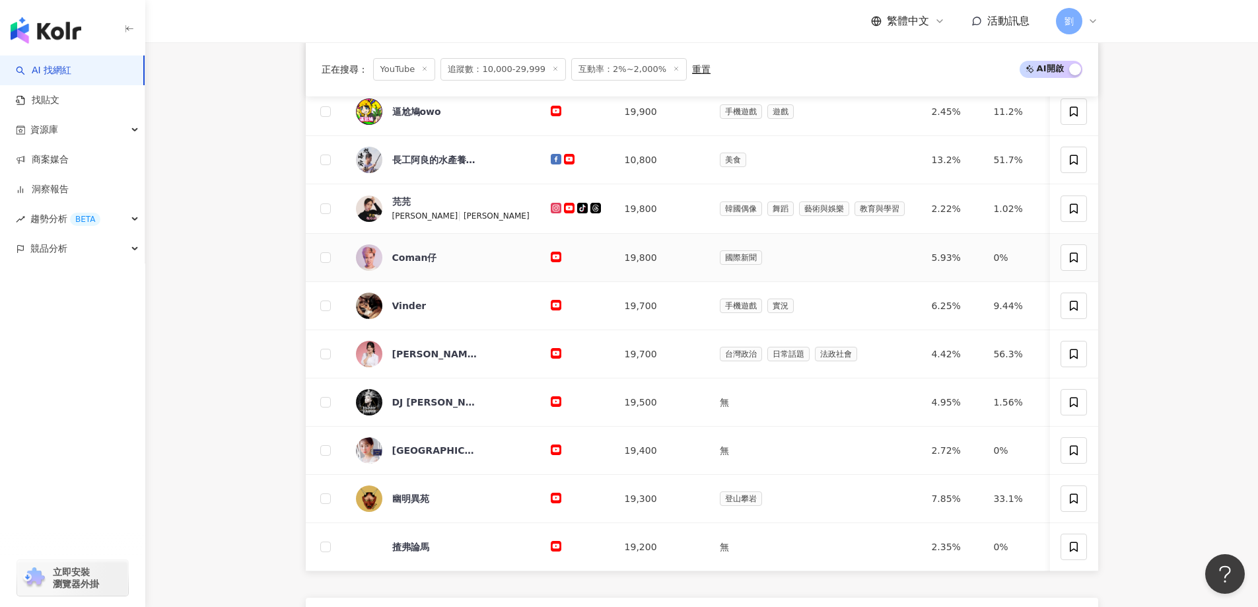
scroll to position [583, 0]
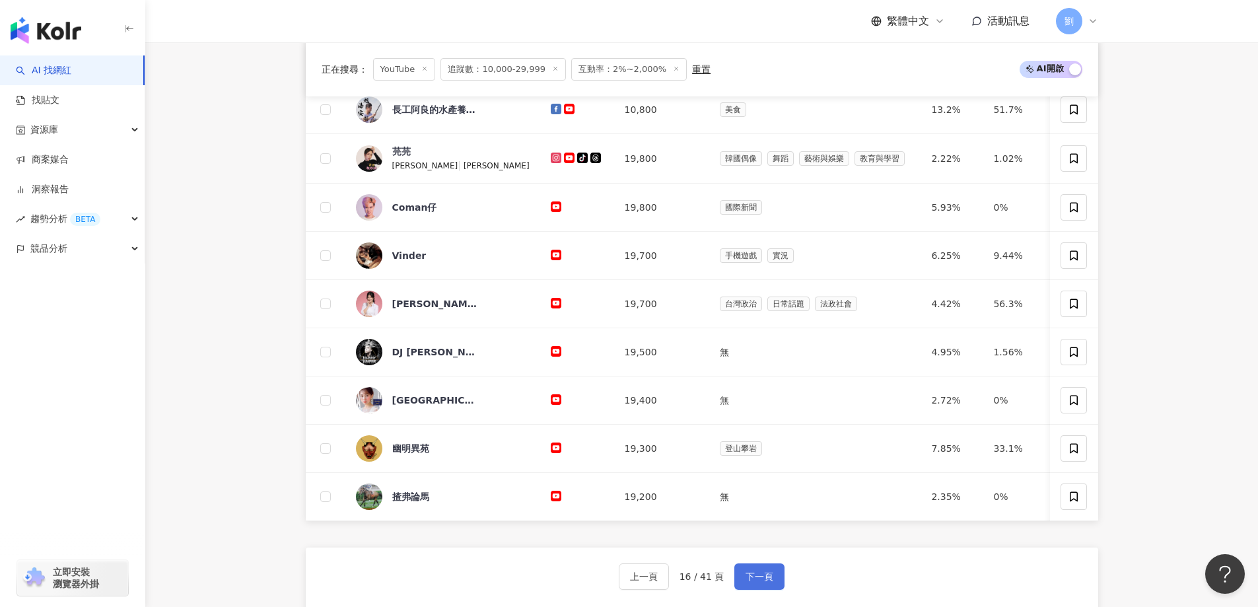
click at [766, 582] on span "下一頁" at bounding box center [759, 576] width 28 height 11
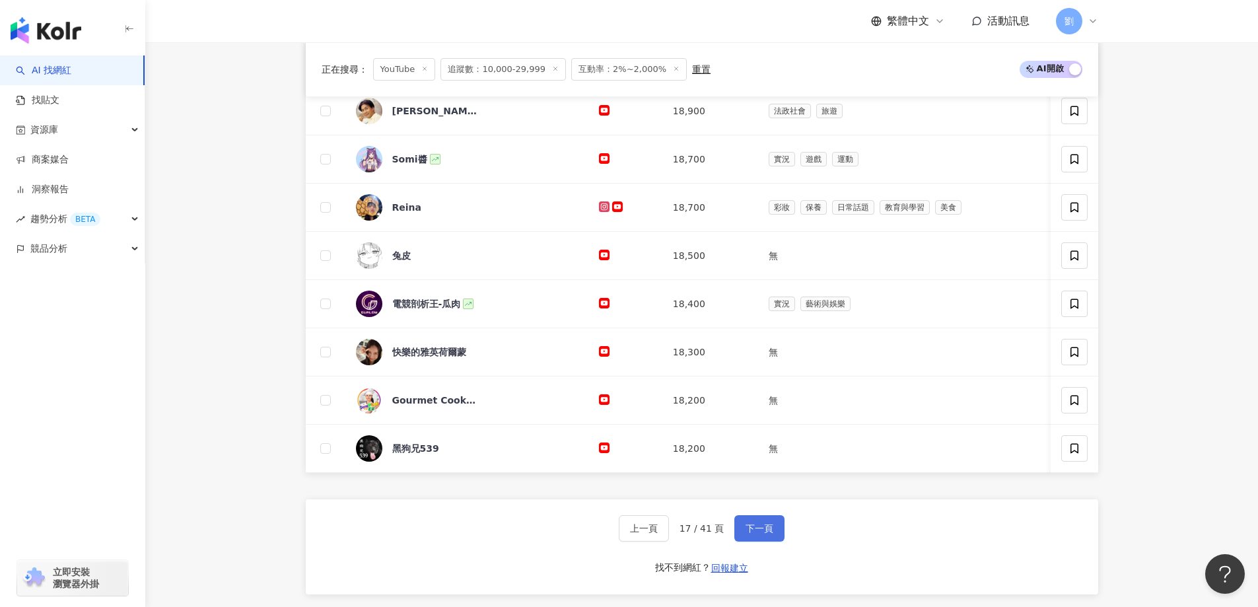
click at [753, 533] on span "下一頁" at bounding box center [759, 528] width 28 height 11
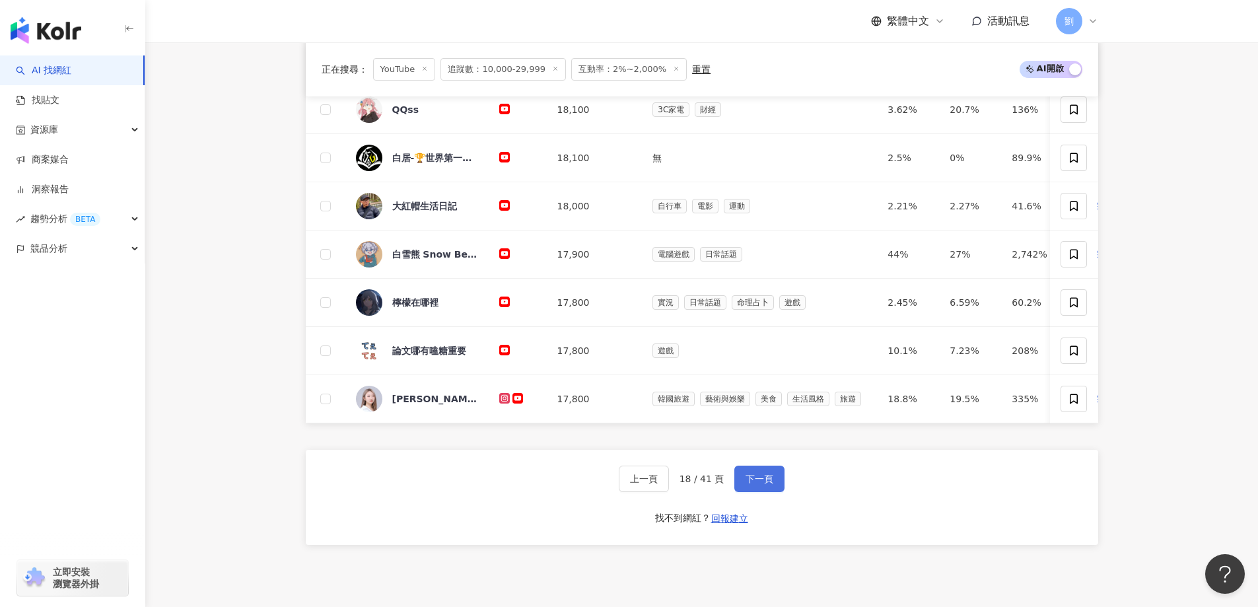
click at [749, 492] on button "下一頁" at bounding box center [759, 478] width 50 height 26
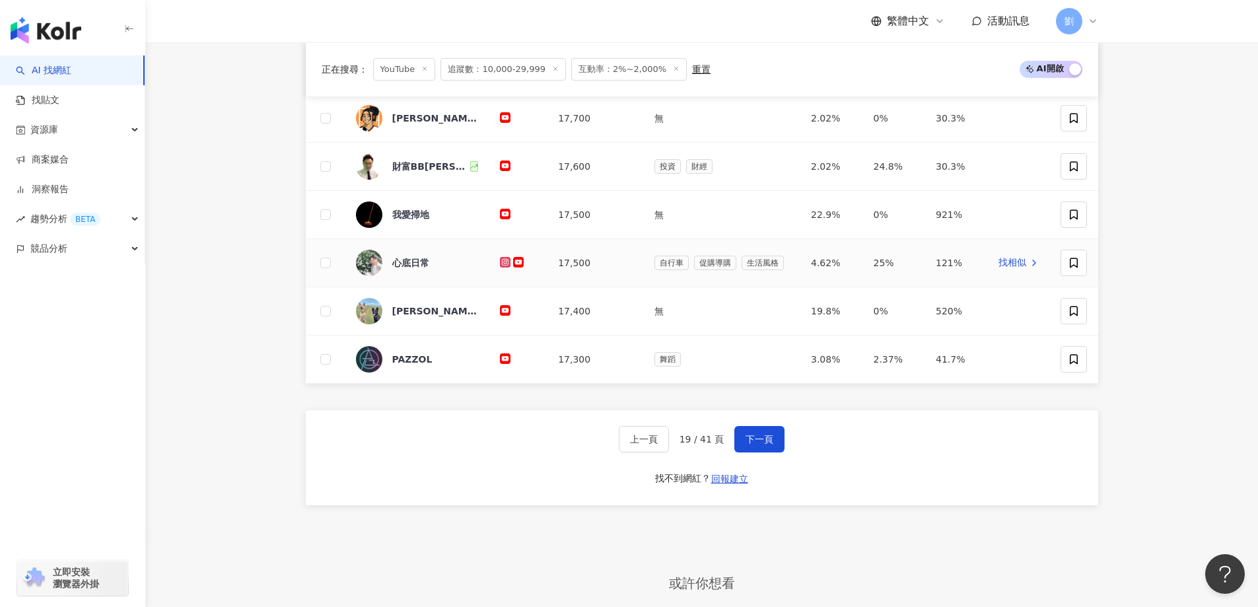
scroll to position [715, 0]
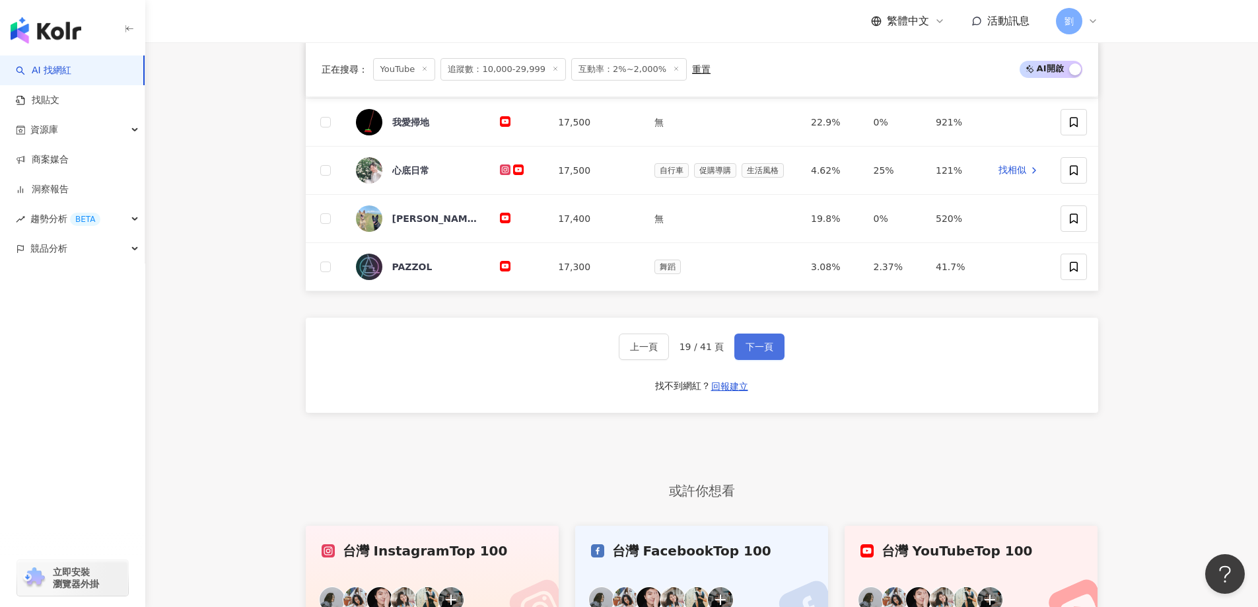
click at [751, 352] on span "下一頁" at bounding box center [759, 346] width 28 height 11
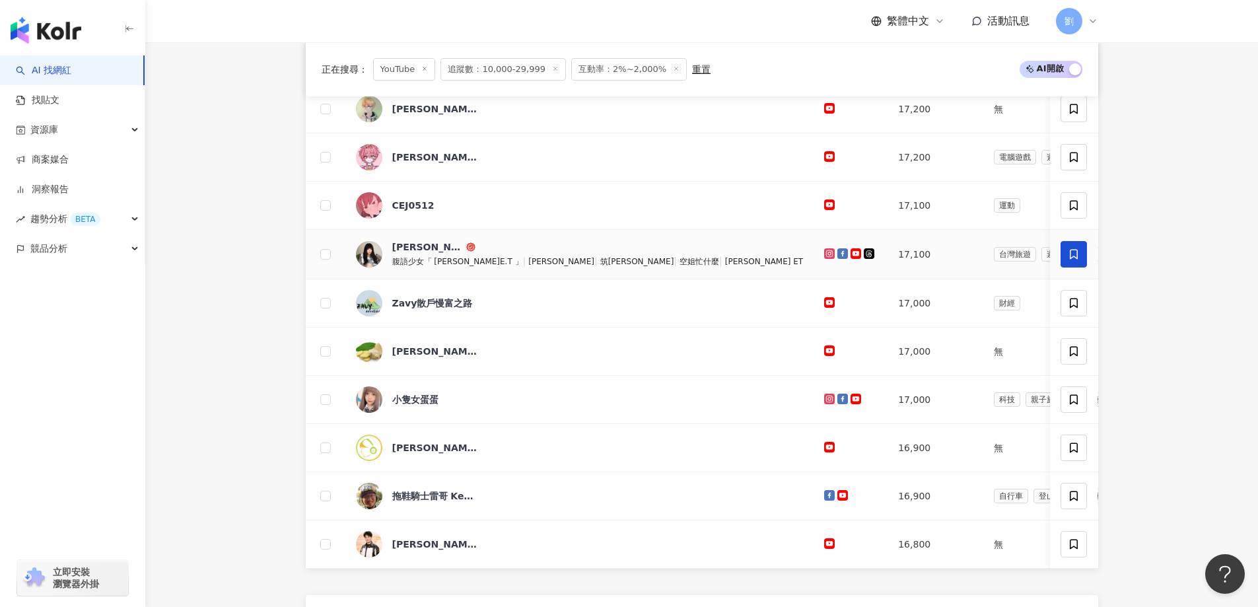
scroll to position [583, 0]
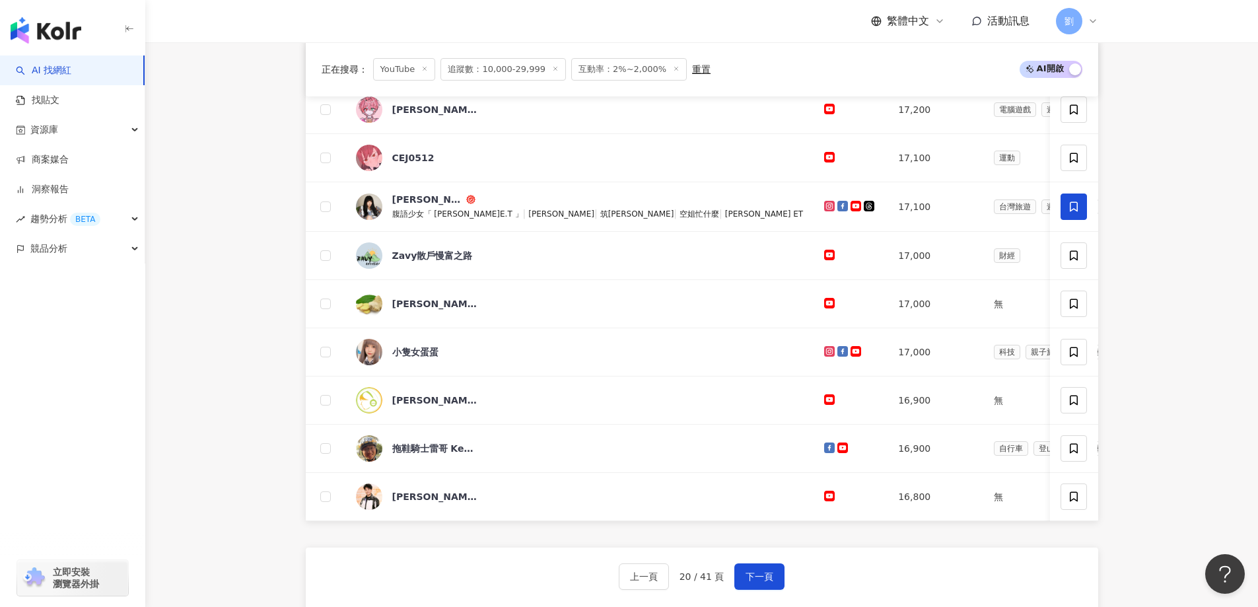
drag, startPoint x: 748, startPoint y: 589, endPoint x: 750, endPoint y: 541, distance: 48.2
click at [750, 541] on div "網紅名稱 經營平台 YouTube 追蹤數 網紅類型 互動率 漲粉率 觀看率 操作 女神in援團 17,200 藝術與娛樂 日常話題 運動 2.22% 0% …" at bounding box center [702, 327] width 792 height 749
drag, startPoint x: 650, startPoint y: 510, endPoint x: 652, endPoint y: 500, distance: 10.2
click at [750, 582] on span "下一頁" at bounding box center [759, 576] width 28 height 11
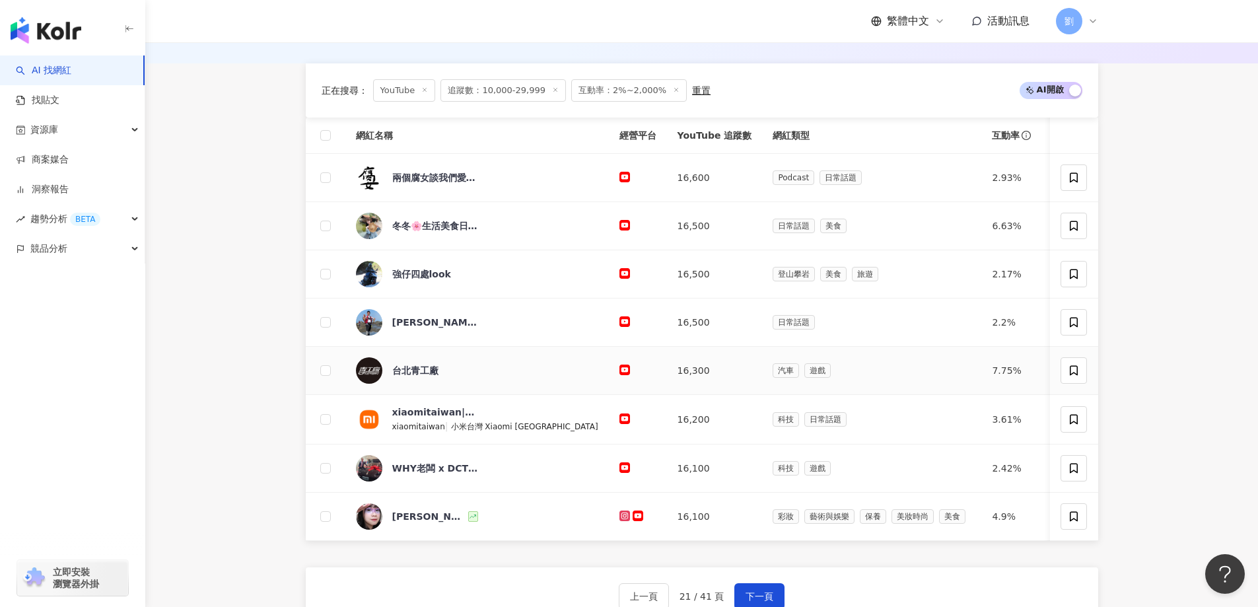
scroll to position [451, 0]
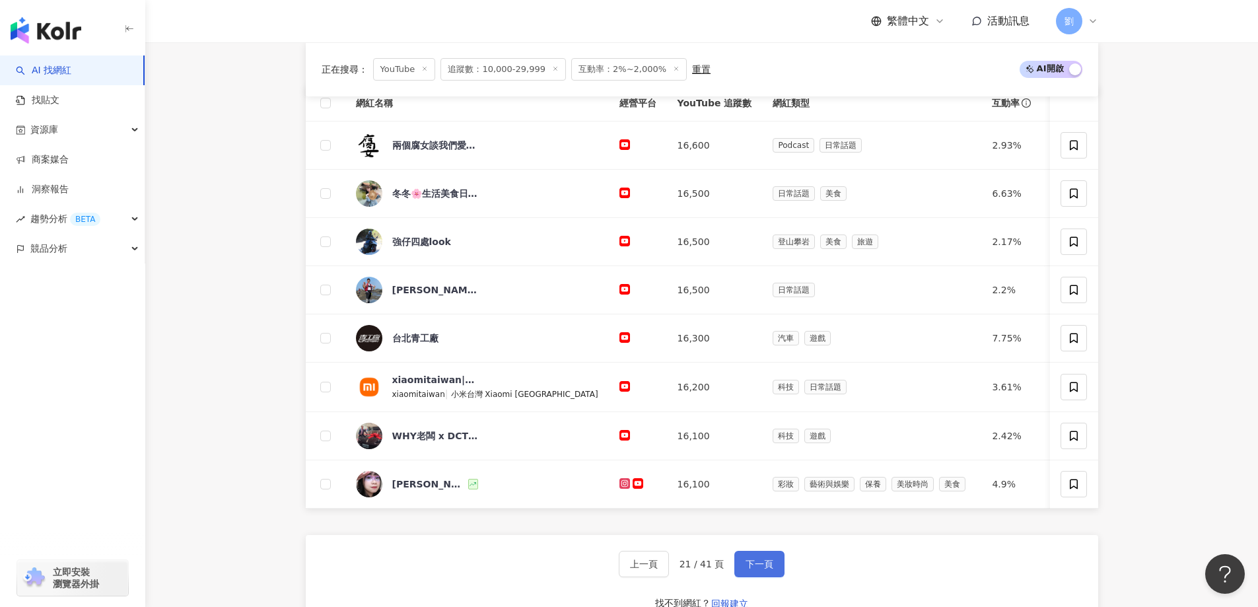
click at [762, 569] on span "下一頁" at bounding box center [759, 563] width 28 height 11
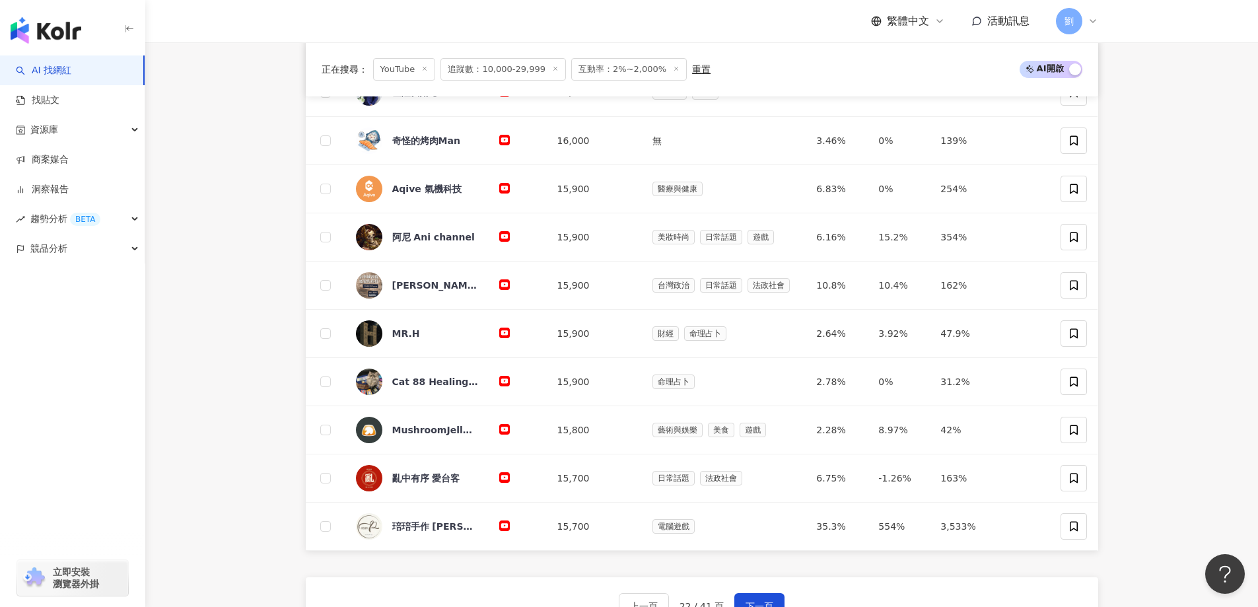
scroll to position [715, 0]
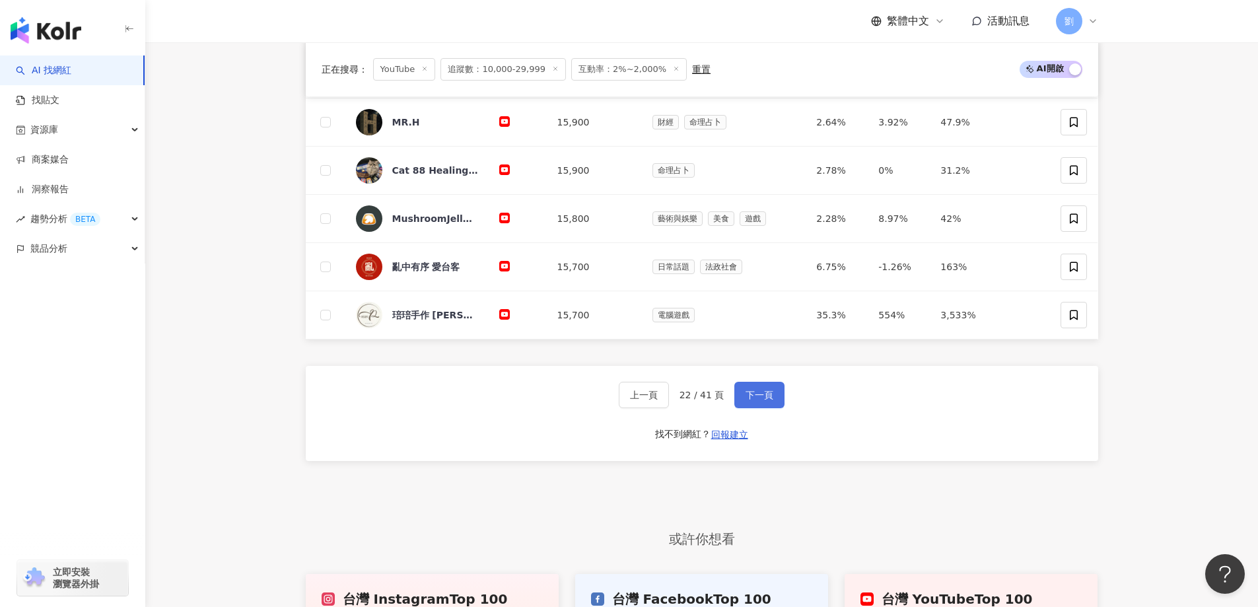
click at [770, 399] on span "下一頁" at bounding box center [759, 394] width 28 height 11
